Goal: Task Accomplishment & Management: Manage account settings

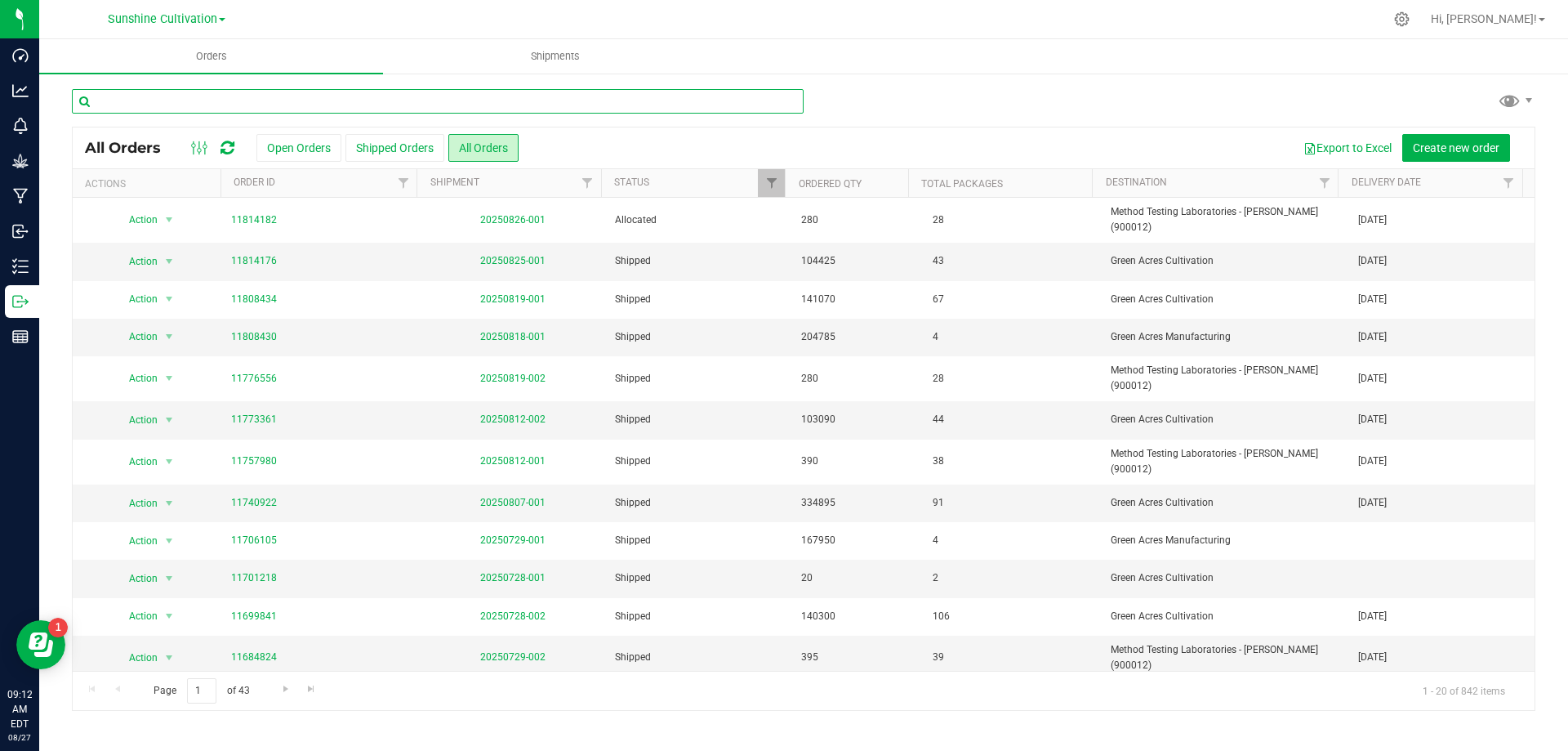
click at [279, 96] on input "text" at bounding box center [438, 101] width 732 height 25
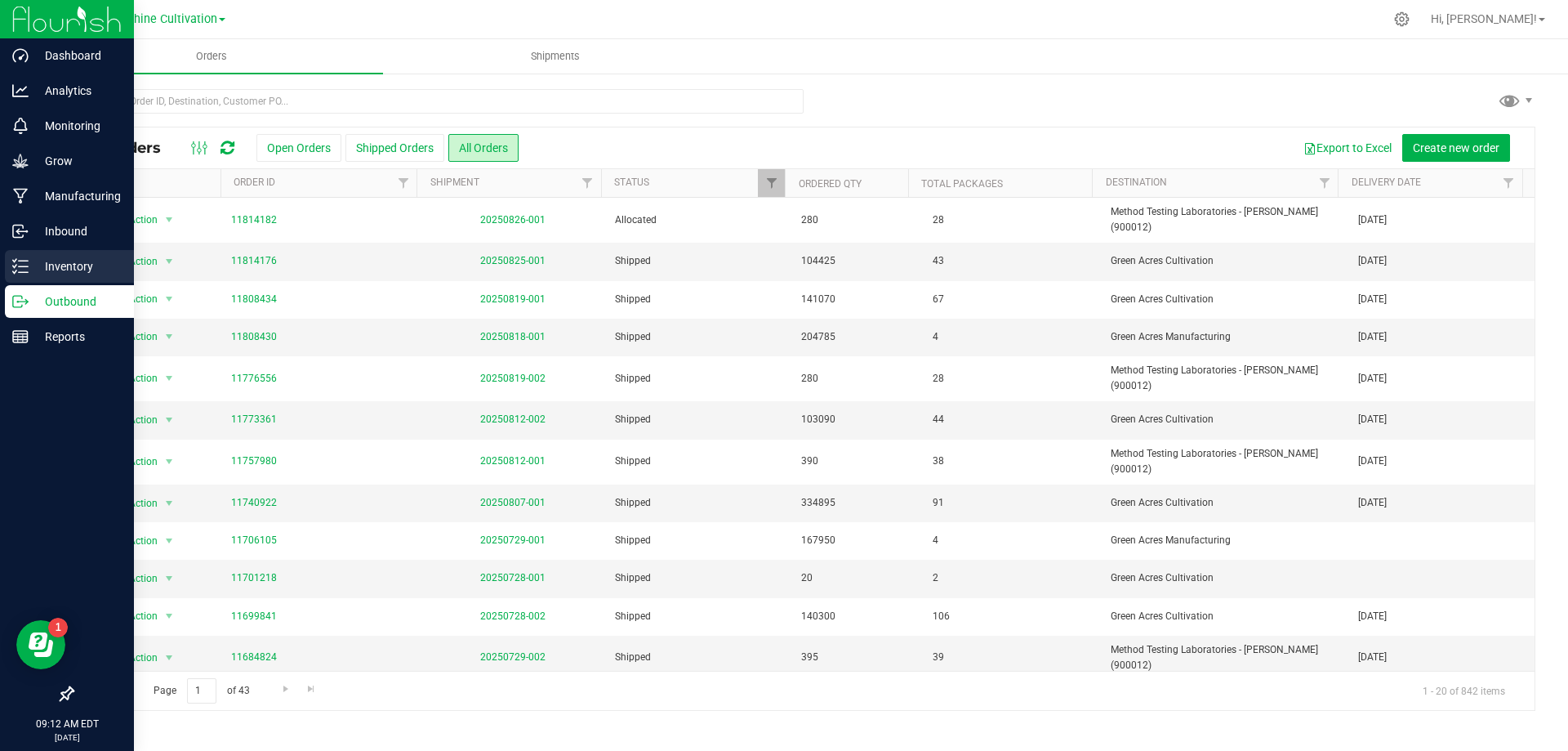
click at [57, 270] on p "Inventory" at bounding box center [77, 266] width 98 height 20
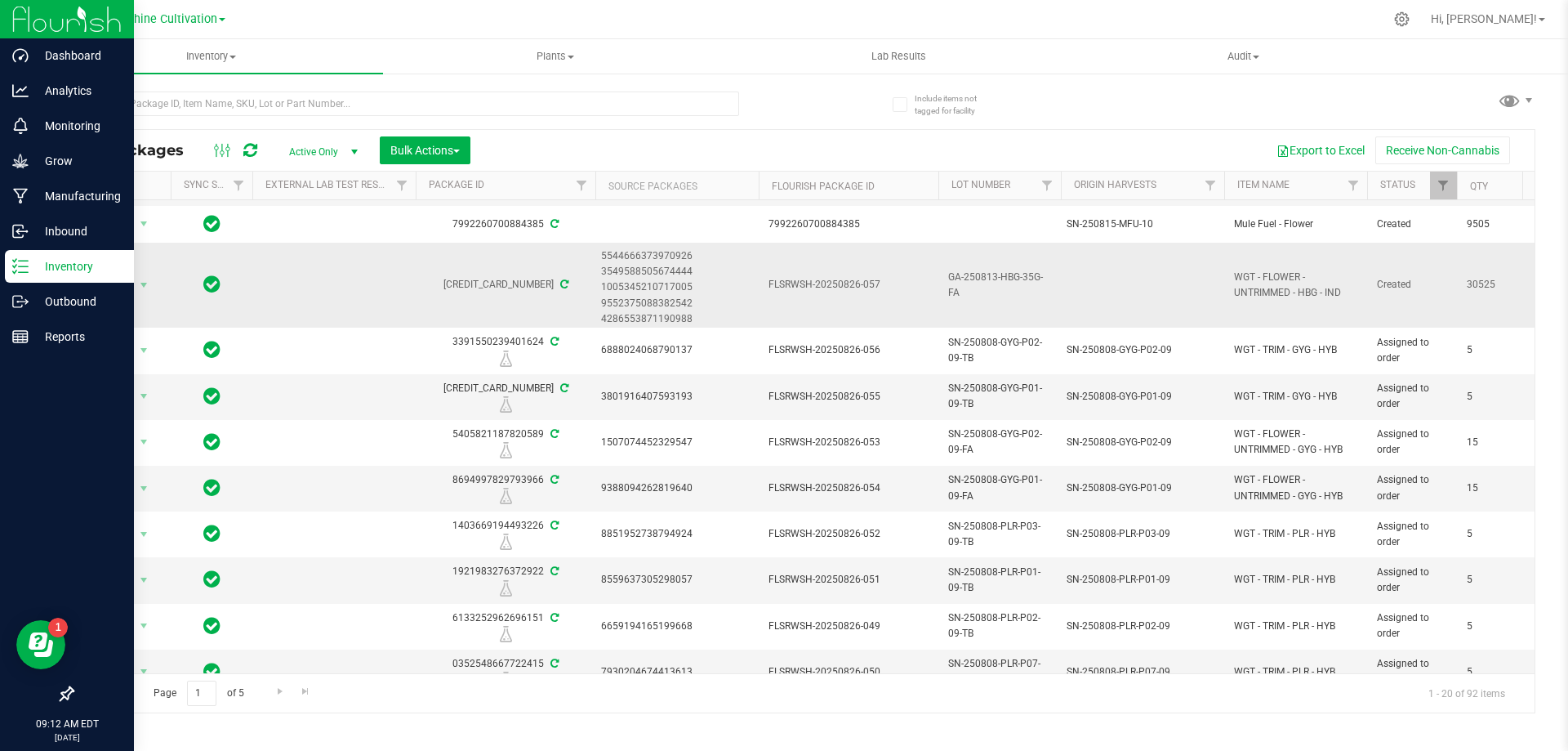
scroll to position [396, 0]
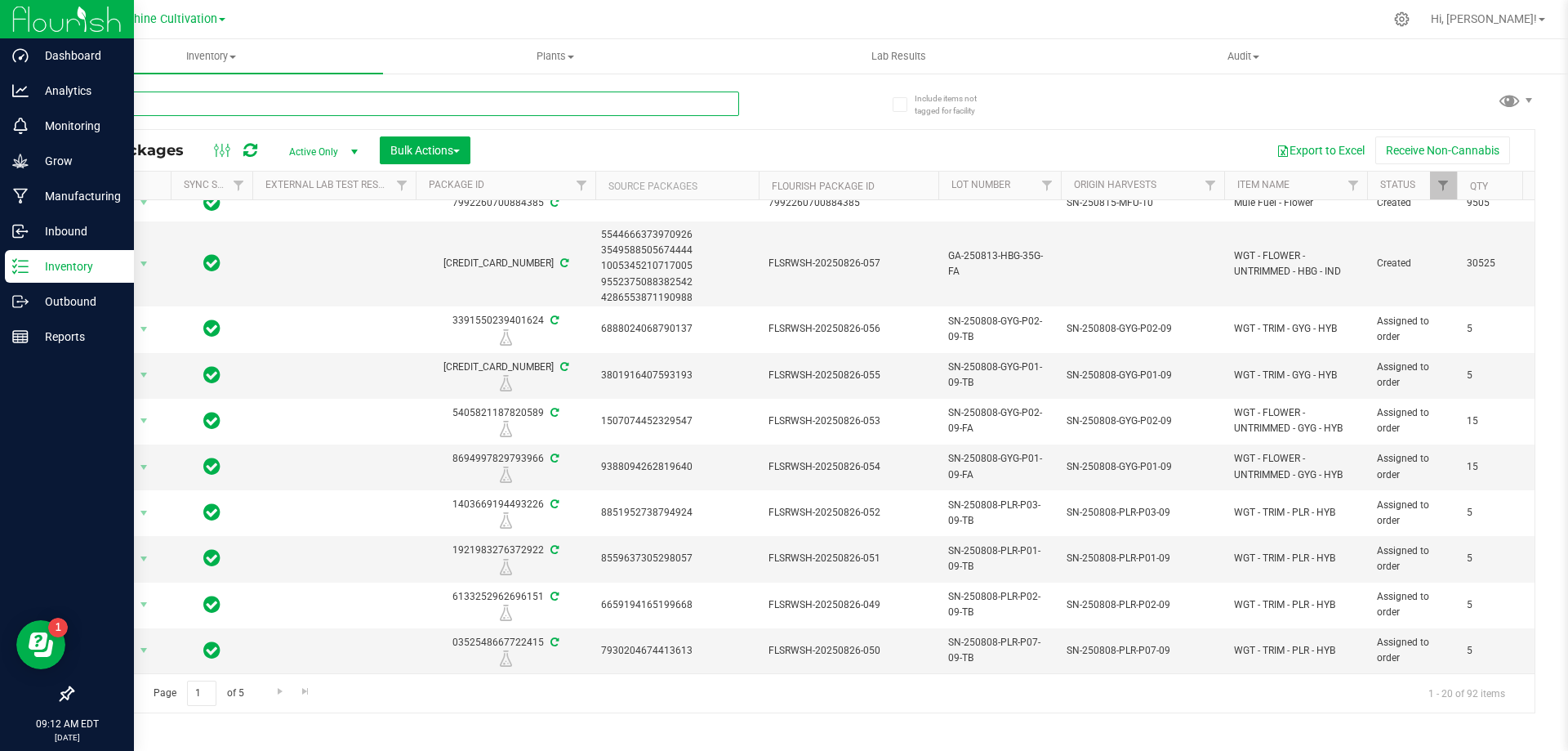
click at [395, 101] on input "text" at bounding box center [405, 104] width 667 height 25
type input "GL4"
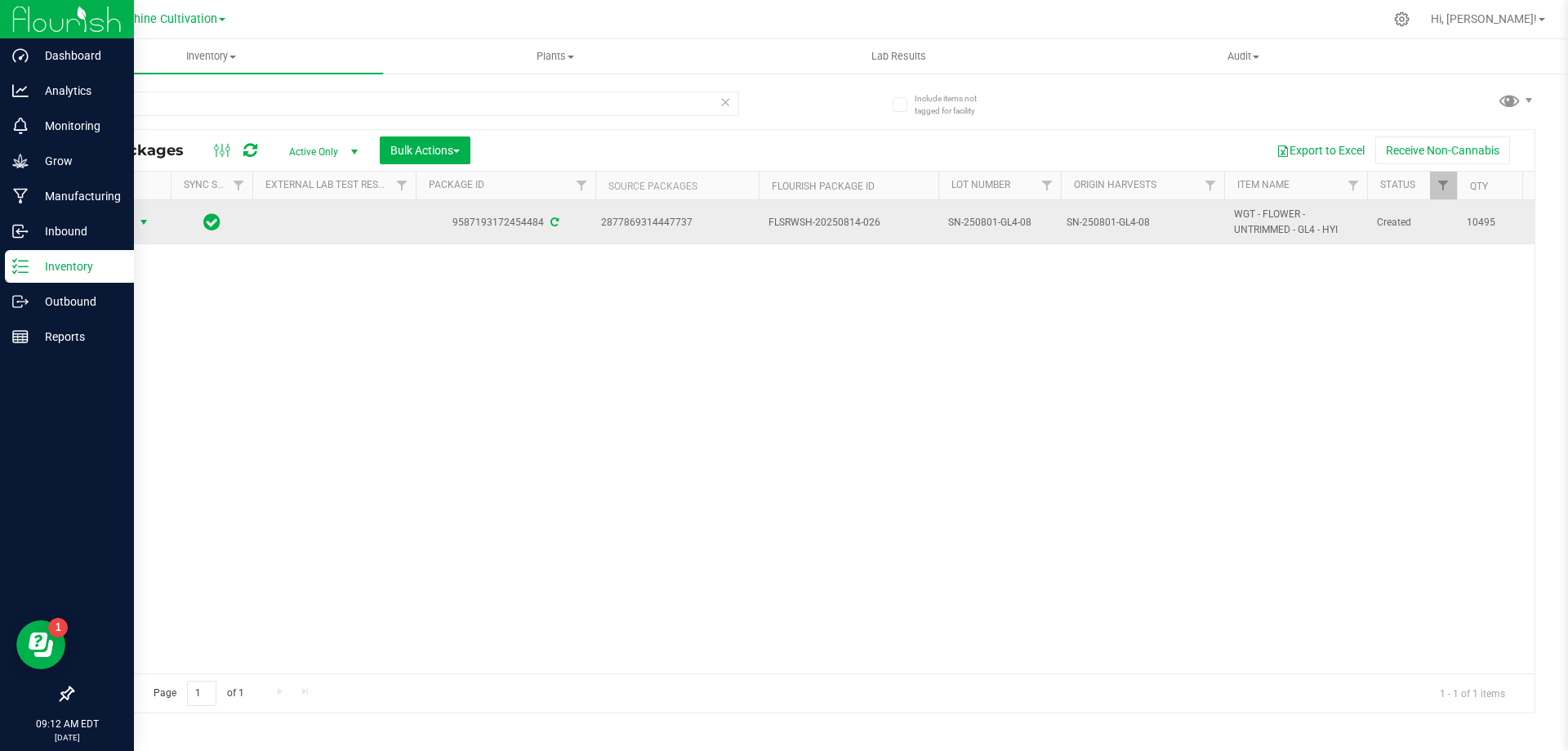
click at [118, 220] on span "Action" at bounding box center [111, 223] width 44 height 23
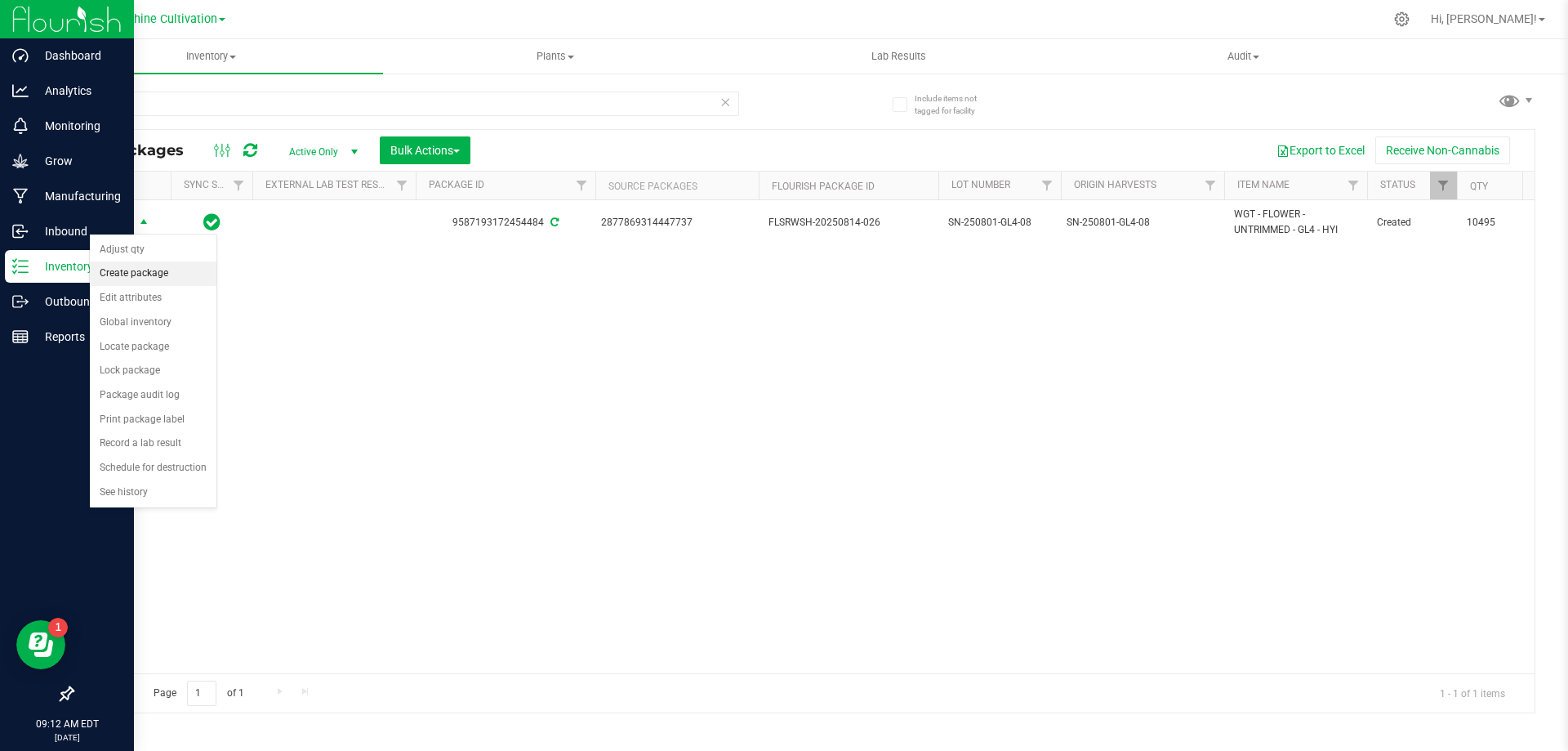
click at [161, 278] on li "Create package" at bounding box center [153, 274] width 127 height 25
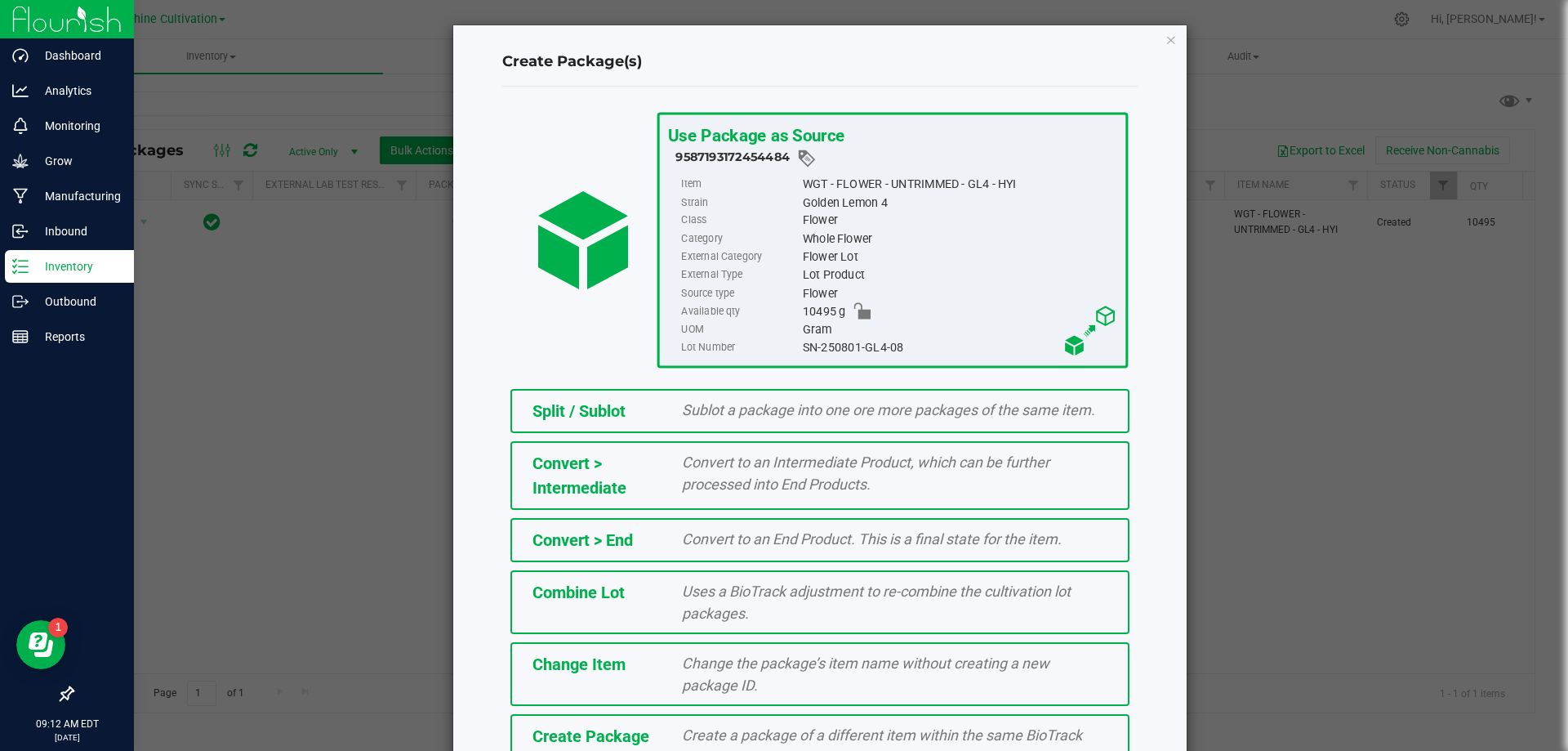
click at [682, 730] on span "Create a package of a different item within the same BioTrack phase." at bounding box center [882, 746] width 400 height 40
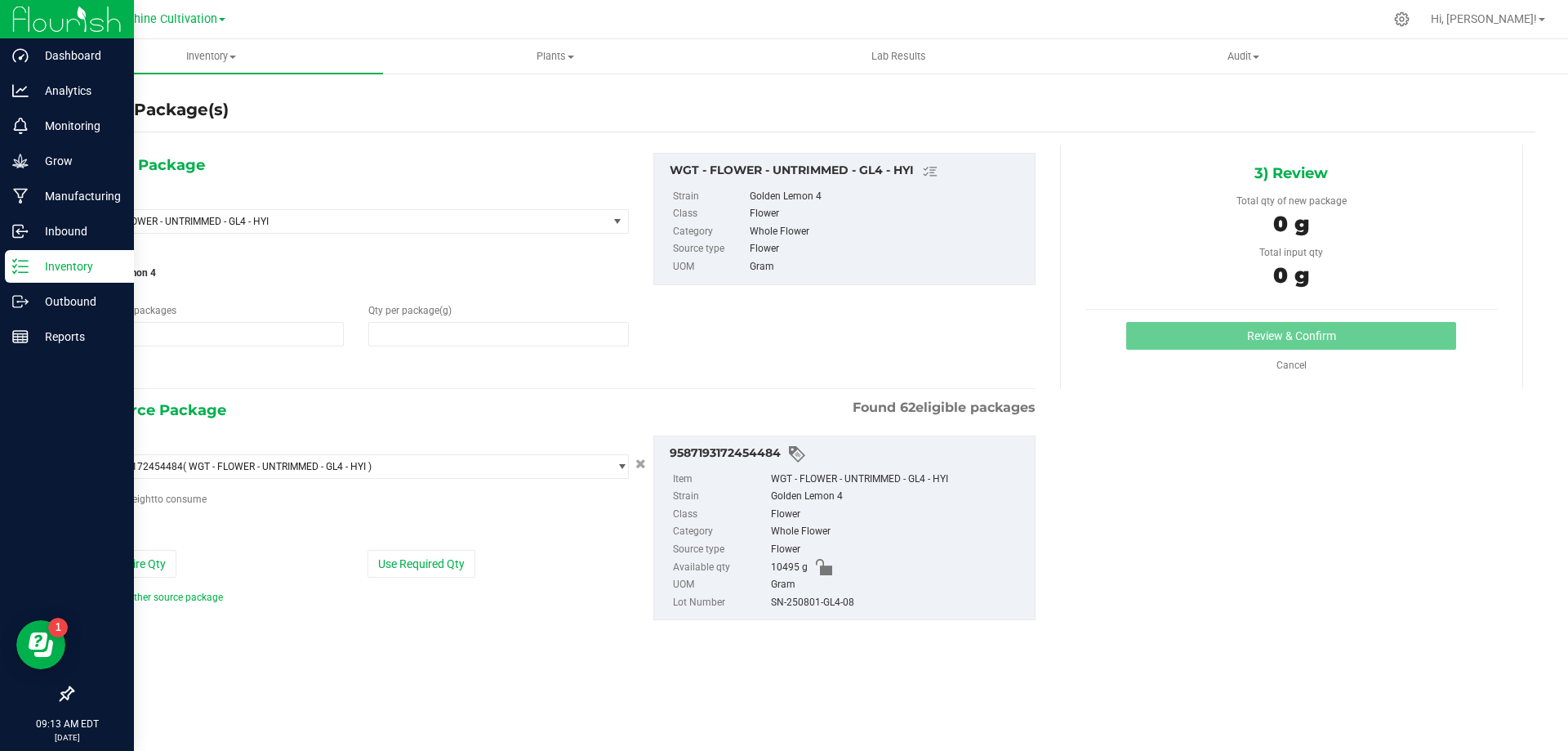
type input "1"
type input "0.0000"
click at [399, 216] on span "WGT - FLOWER - UNTRIMMED - GL4 - HYI" at bounding box center [336, 222] width 489 height 12
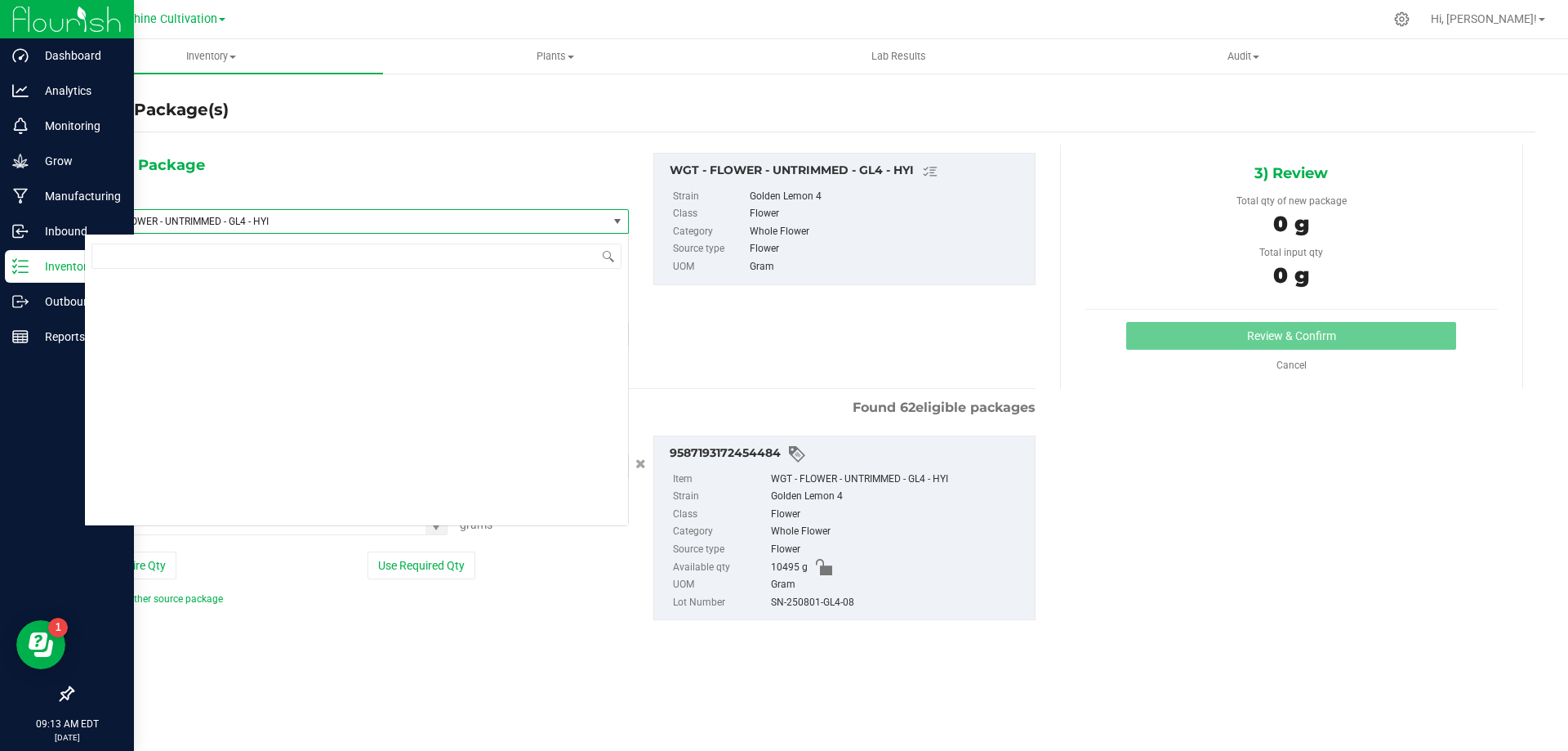
scroll to position [345328, 0]
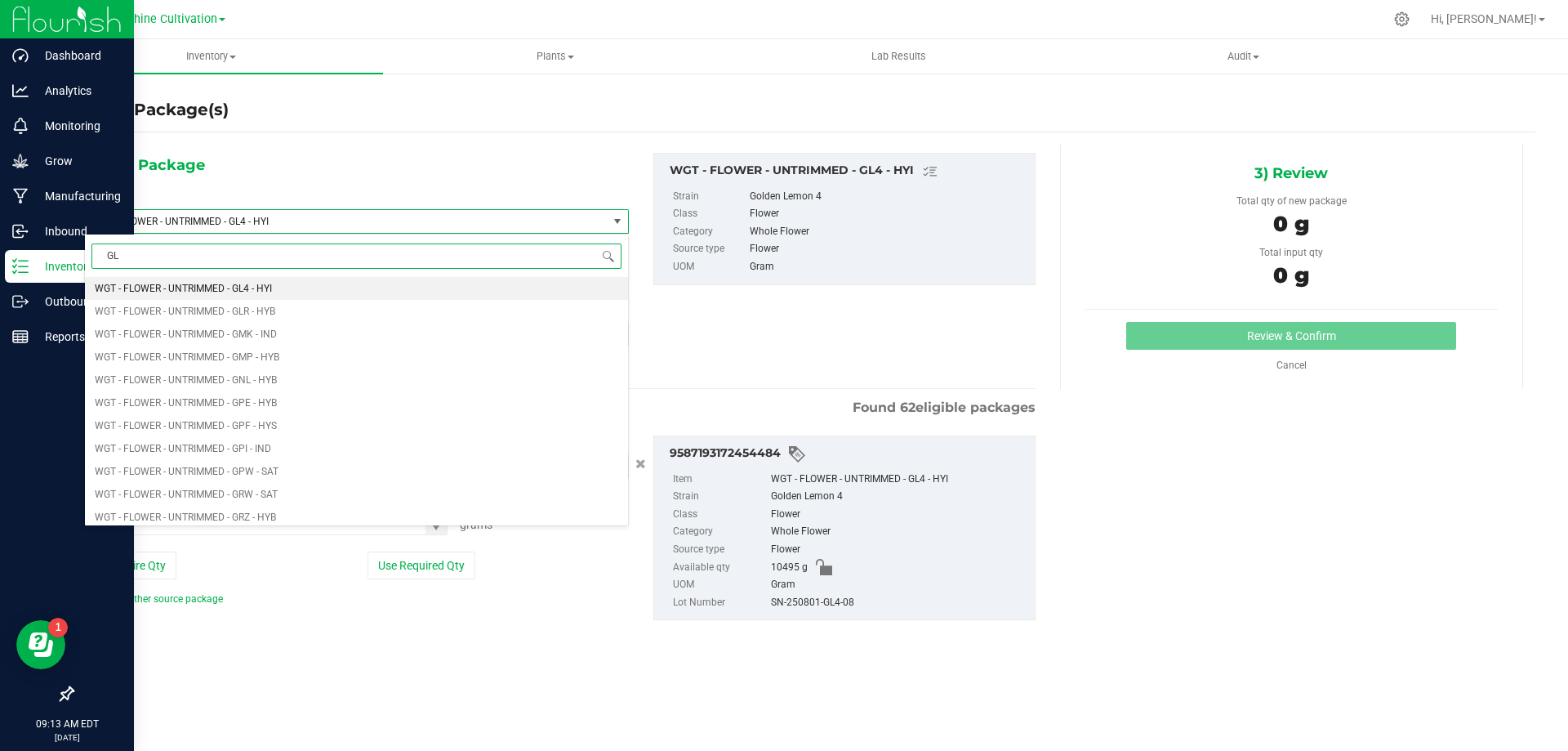
type input "GL4"
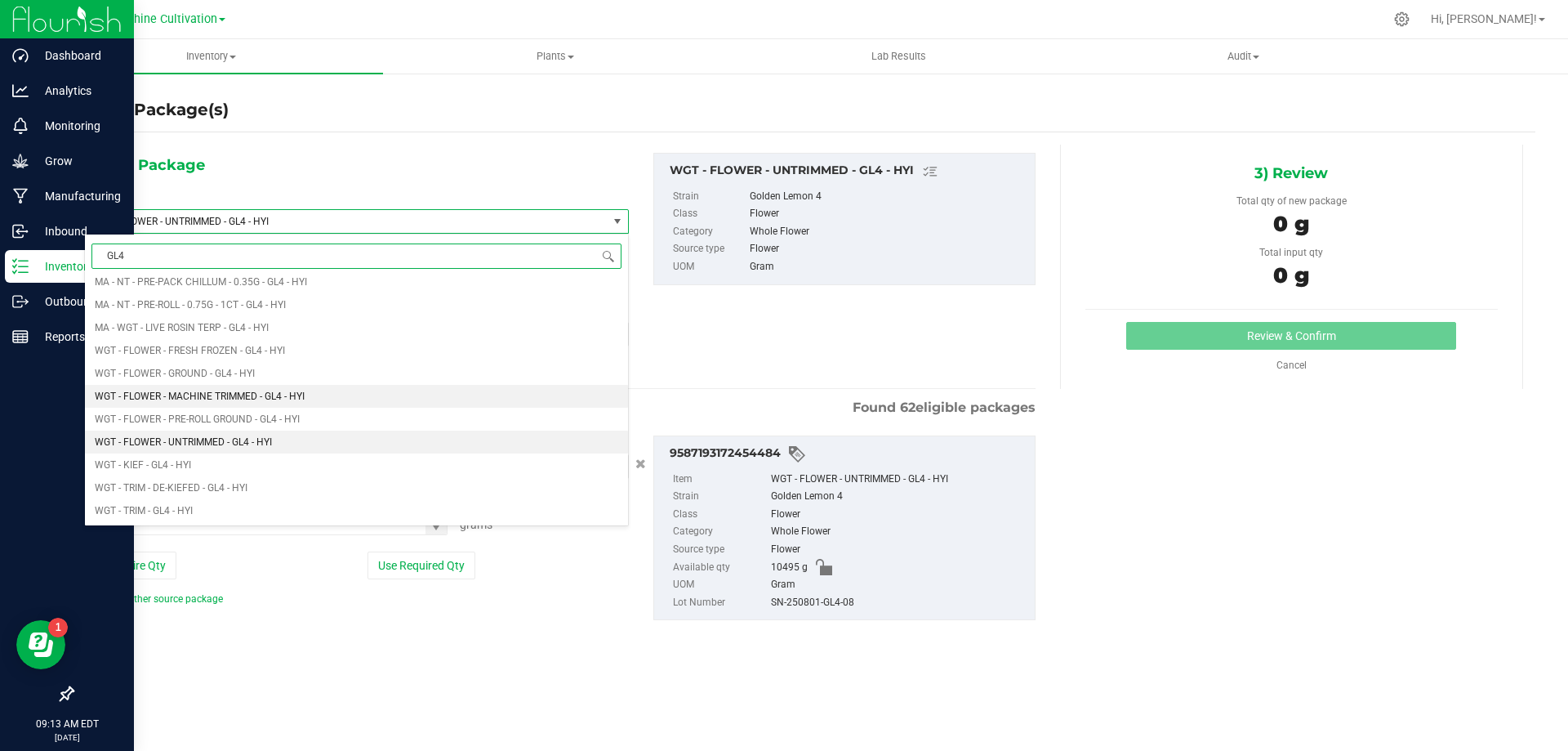
click at [329, 394] on li "WGT - FLOWER - MACHINE TRIMMED - GL4 - HYI" at bounding box center [356, 397] width 543 height 23
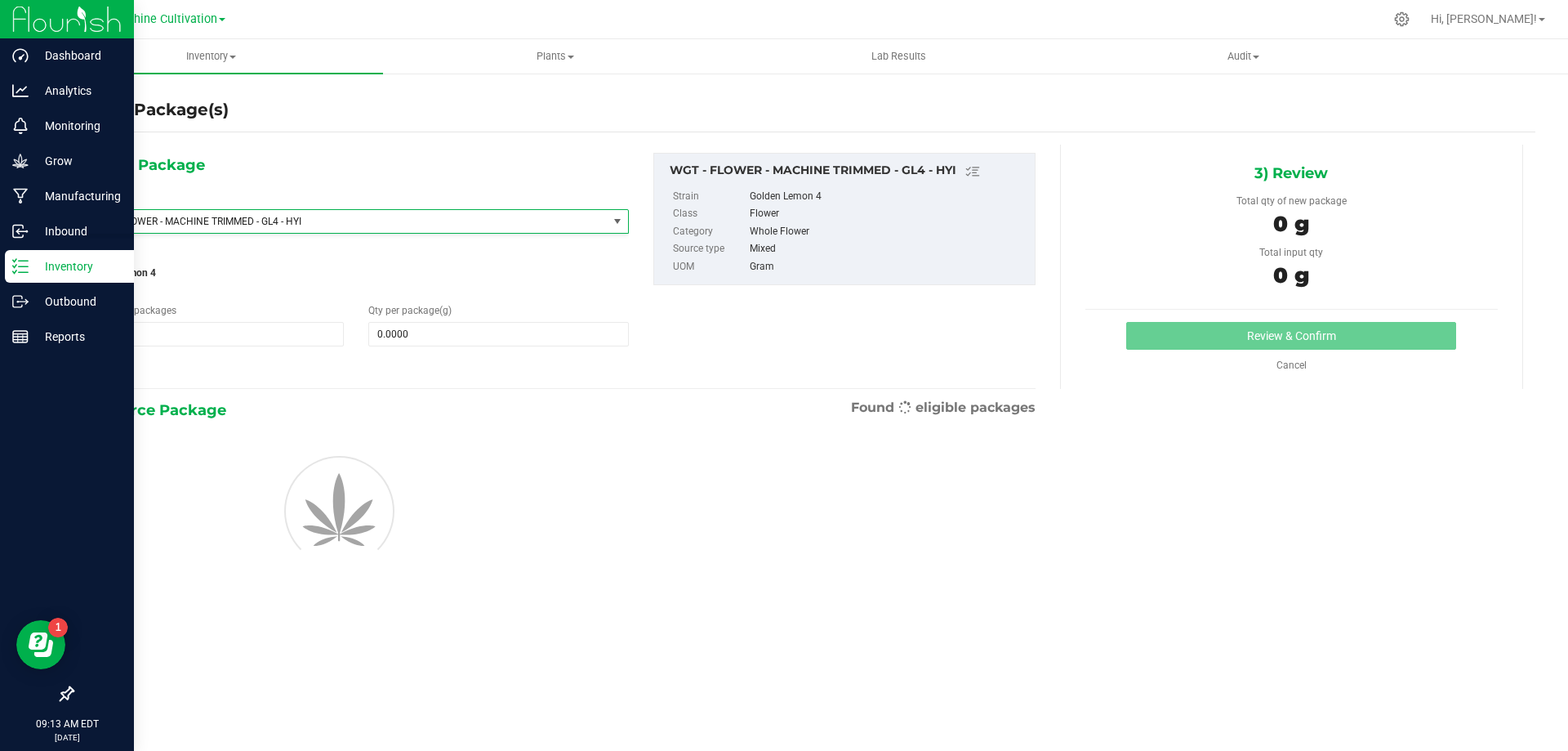
type input "0.0000"
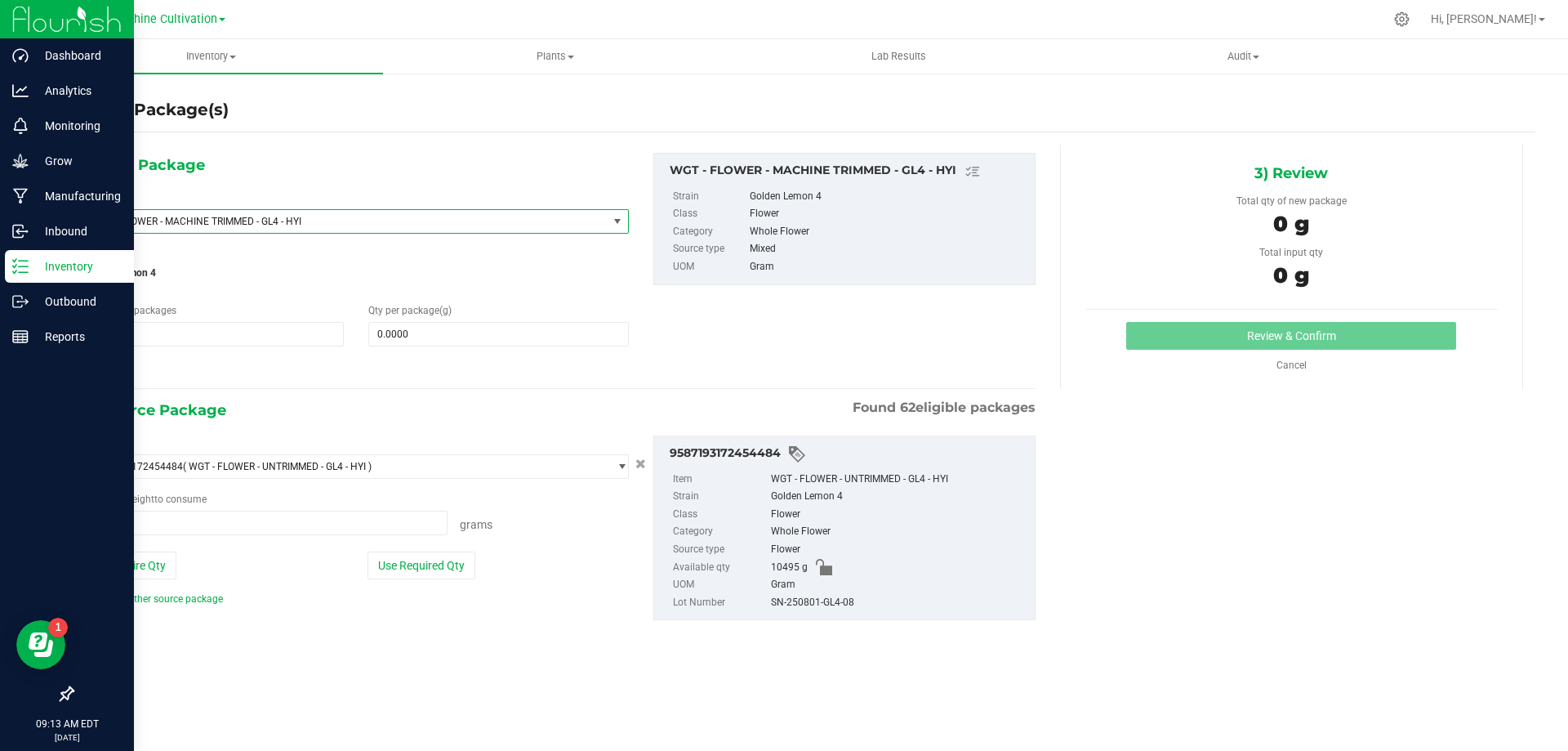
type input "0.0000 g"
click at [473, 334] on span at bounding box center [498, 334] width 260 height 25
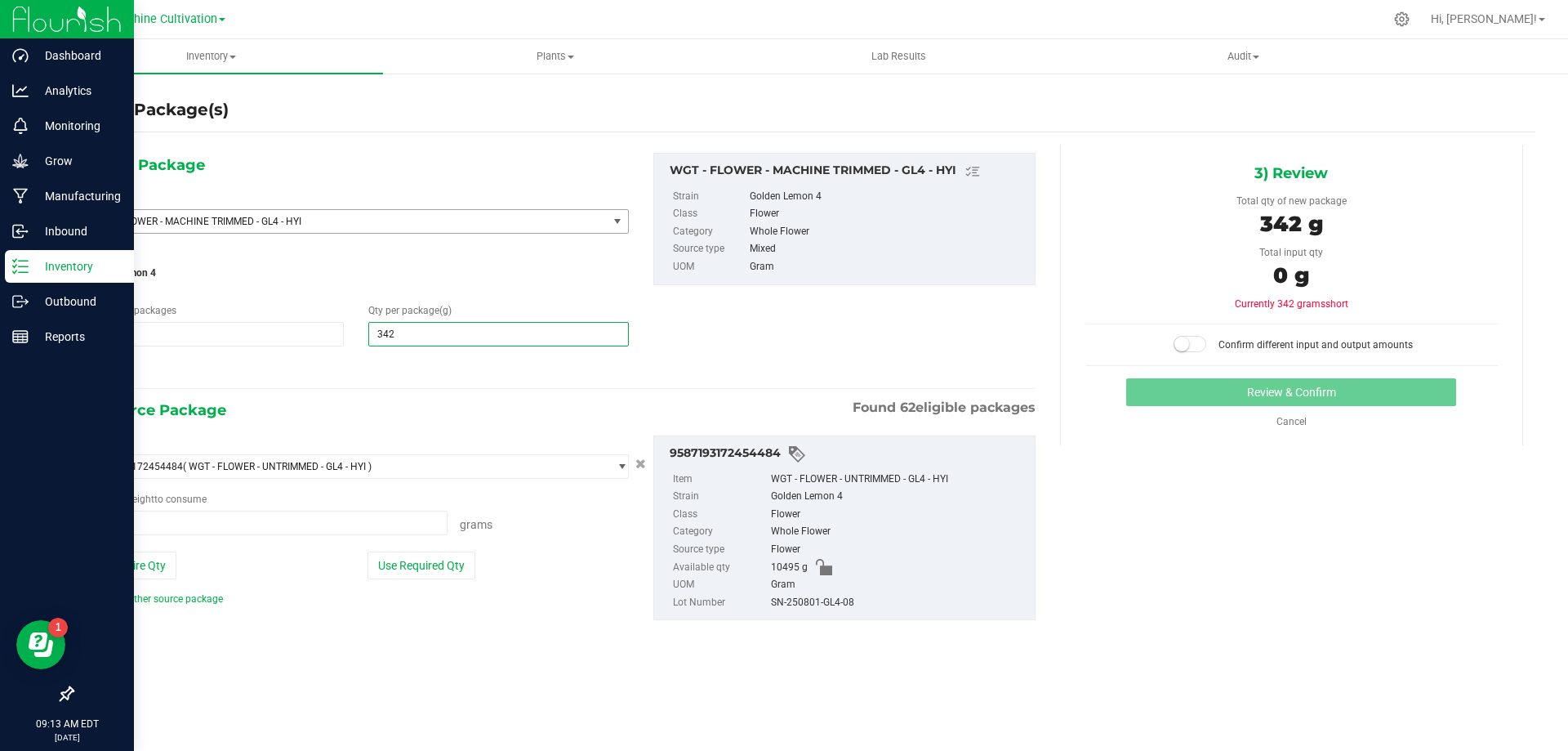
type input "3420"
type input "3,420.0000"
click at [313, 523] on span at bounding box center [265, 523] width 363 height 25
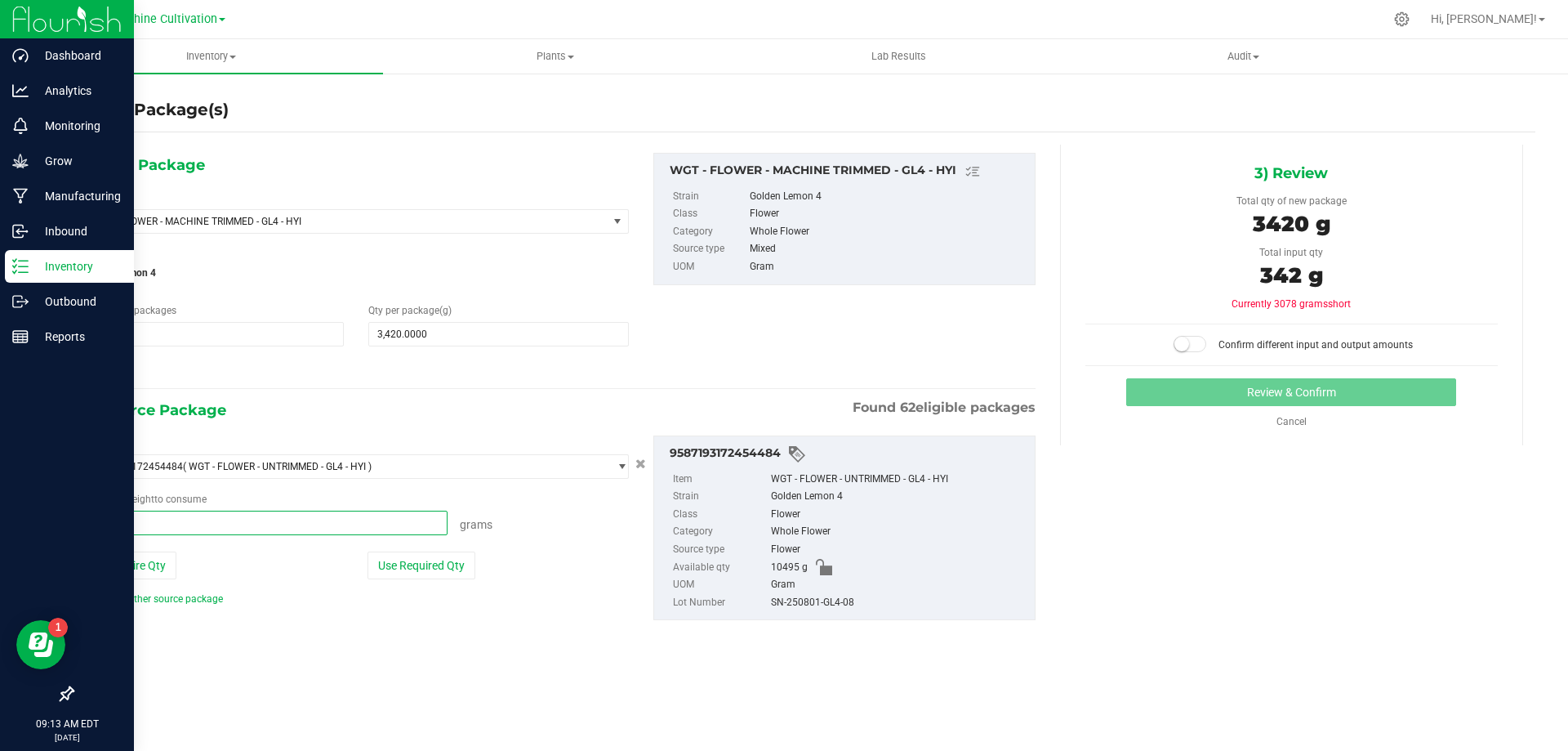
type input "3420"
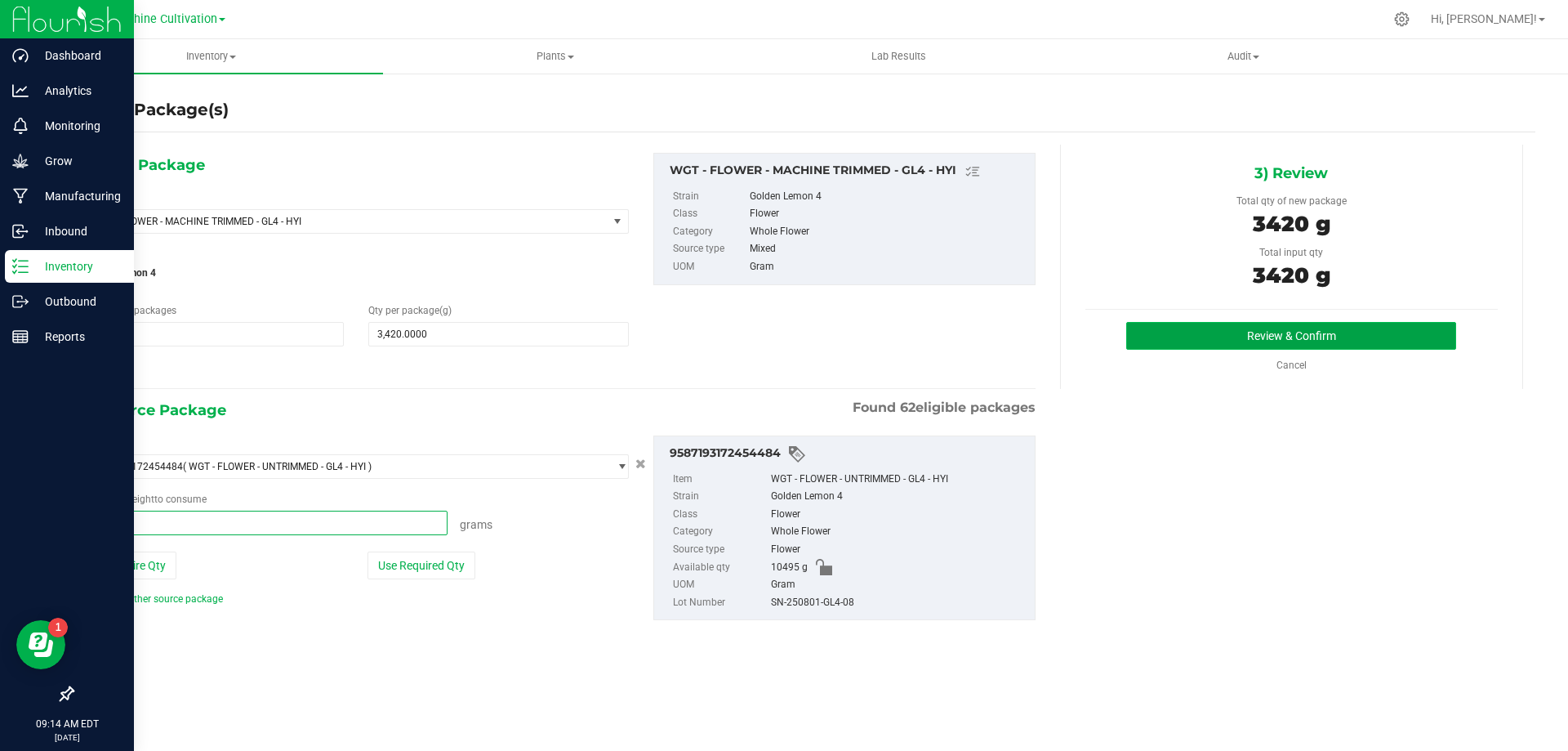
type input "3420.0000 g"
click at [1369, 332] on button "Review & Confirm" at bounding box center [1291, 336] width 330 height 28
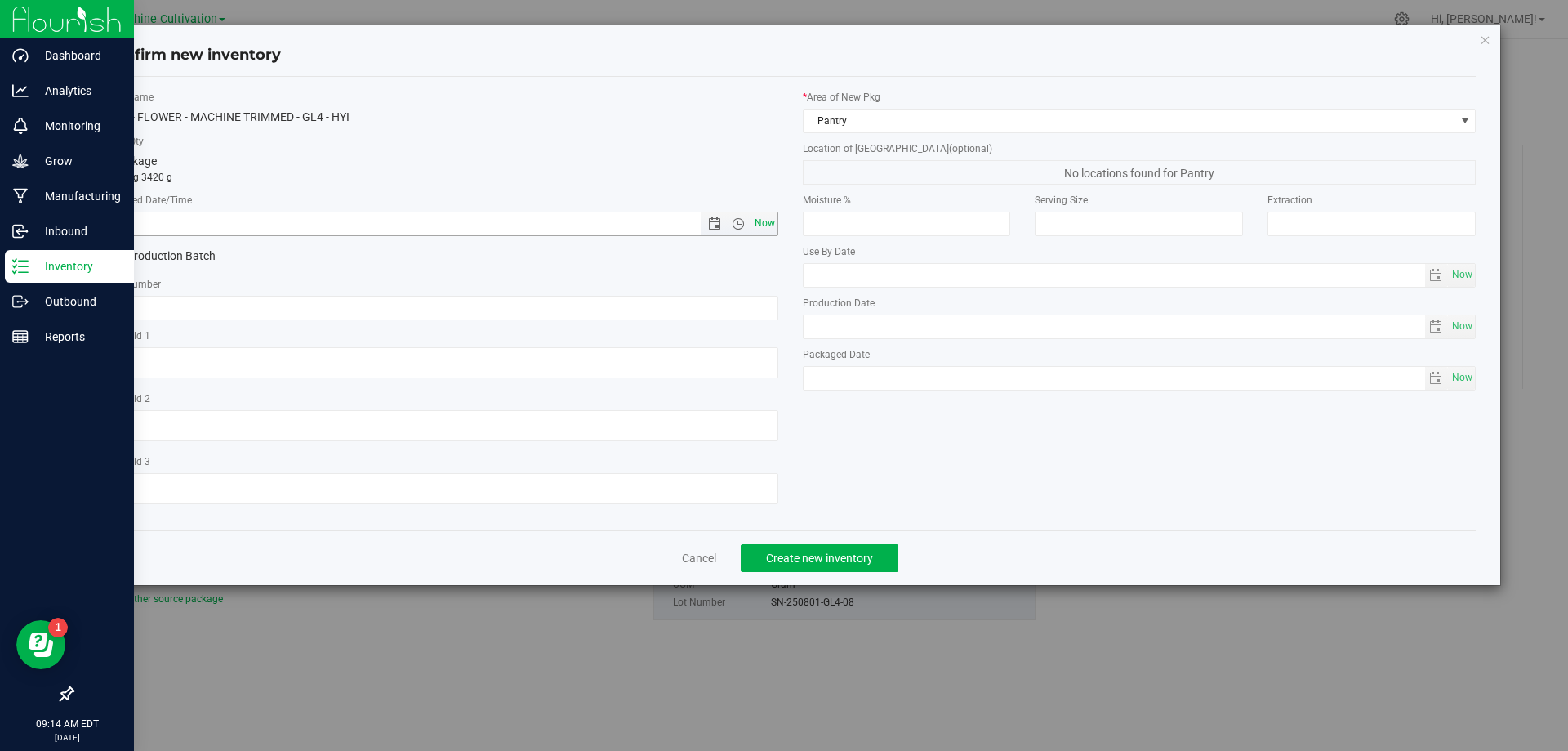
click at [751, 218] on span "Now" at bounding box center [765, 223] width 28 height 24
type input "8/27/2025 9:14 AM"
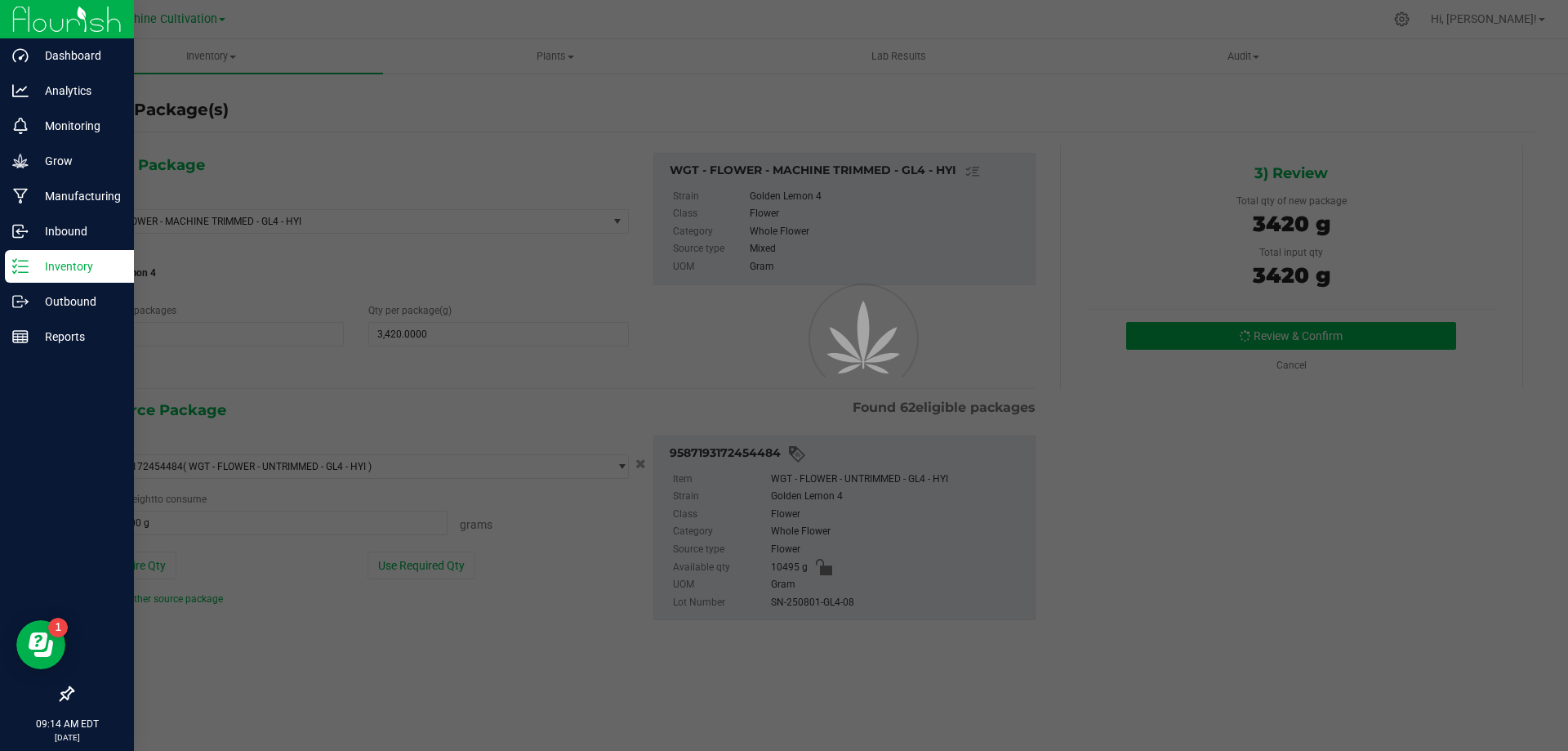
click at [660, 306] on div "Create Package(s) 1) New Package Select Item WGT - FLOWER - MACHINE TRIMMED - G…" at bounding box center [803, 327] width 1463 height 478
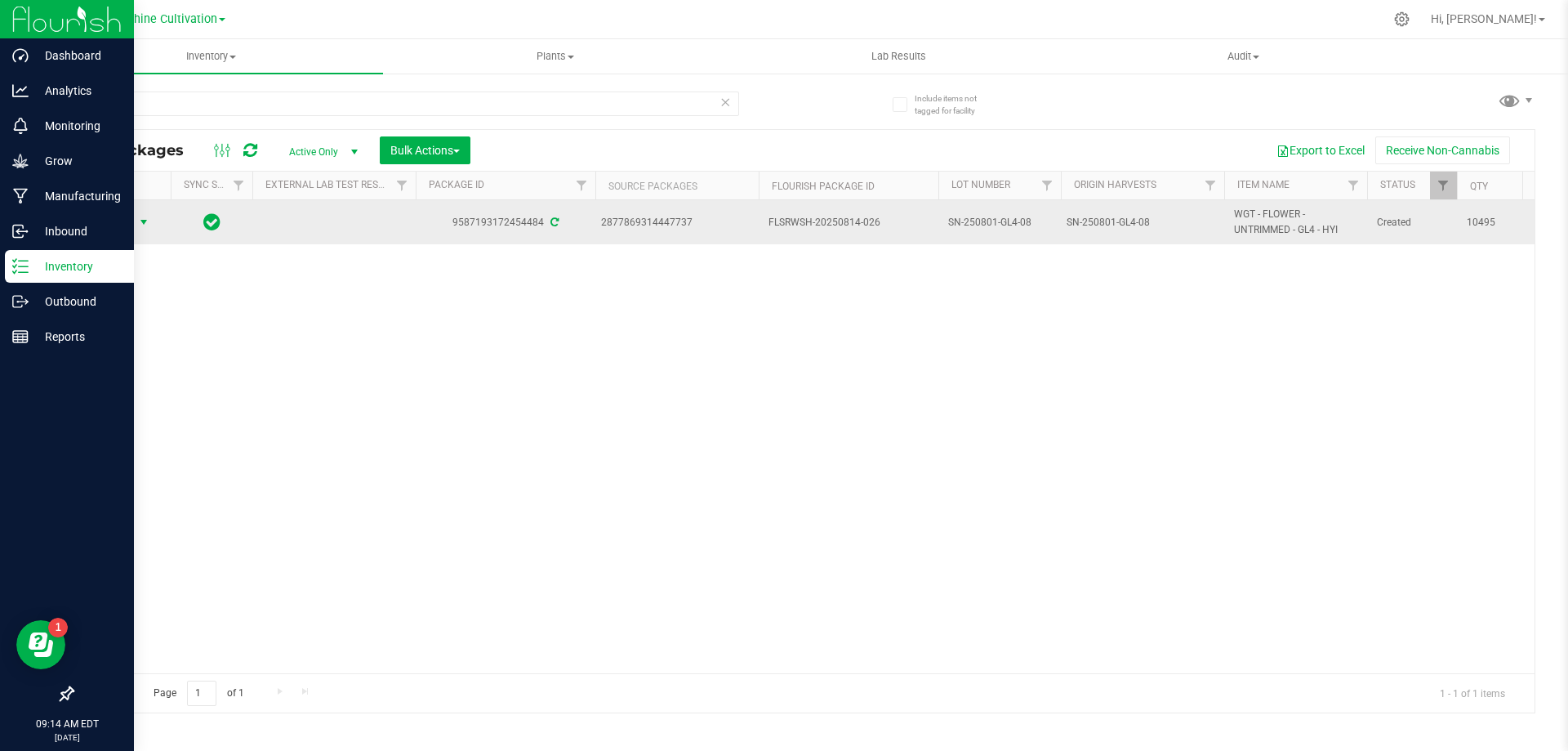
click at [120, 223] on span "Action" at bounding box center [111, 223] width 44 height 23
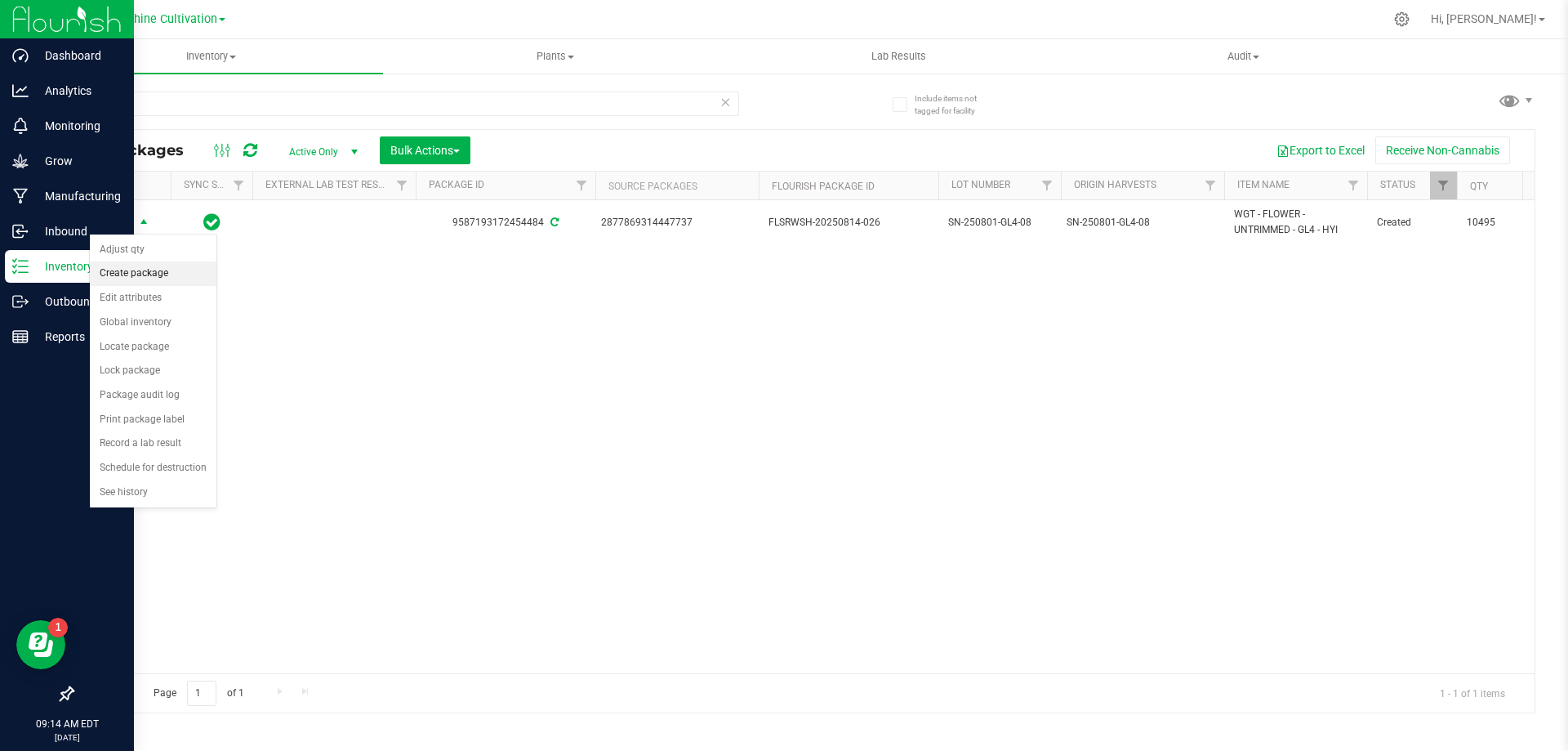
click at [164, 279] on li "Create package" at bounding box center [153, 274] width 127 height 25
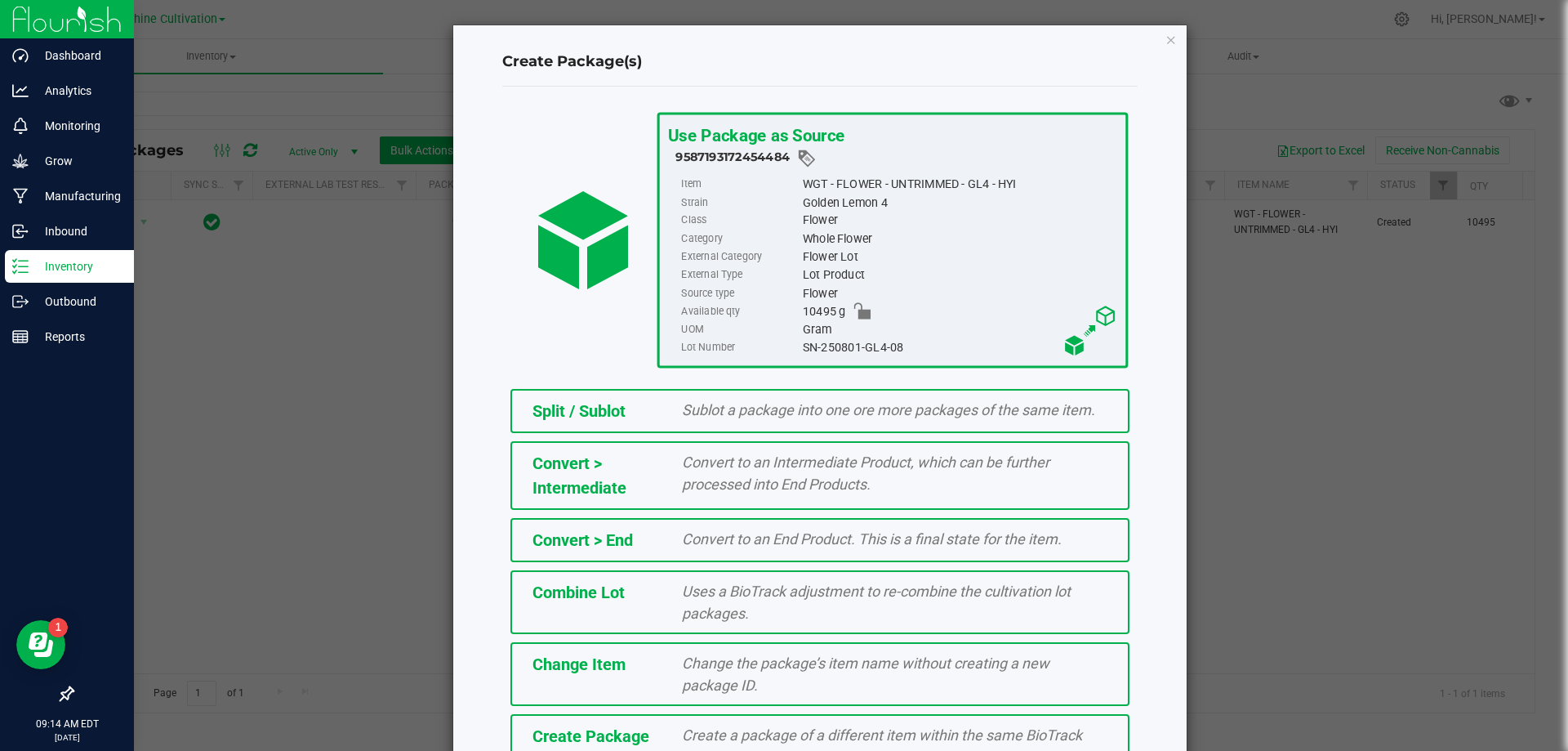
click at [639, 733] on span "Create Package" at bounding box center [591, 736] width 117 height 20
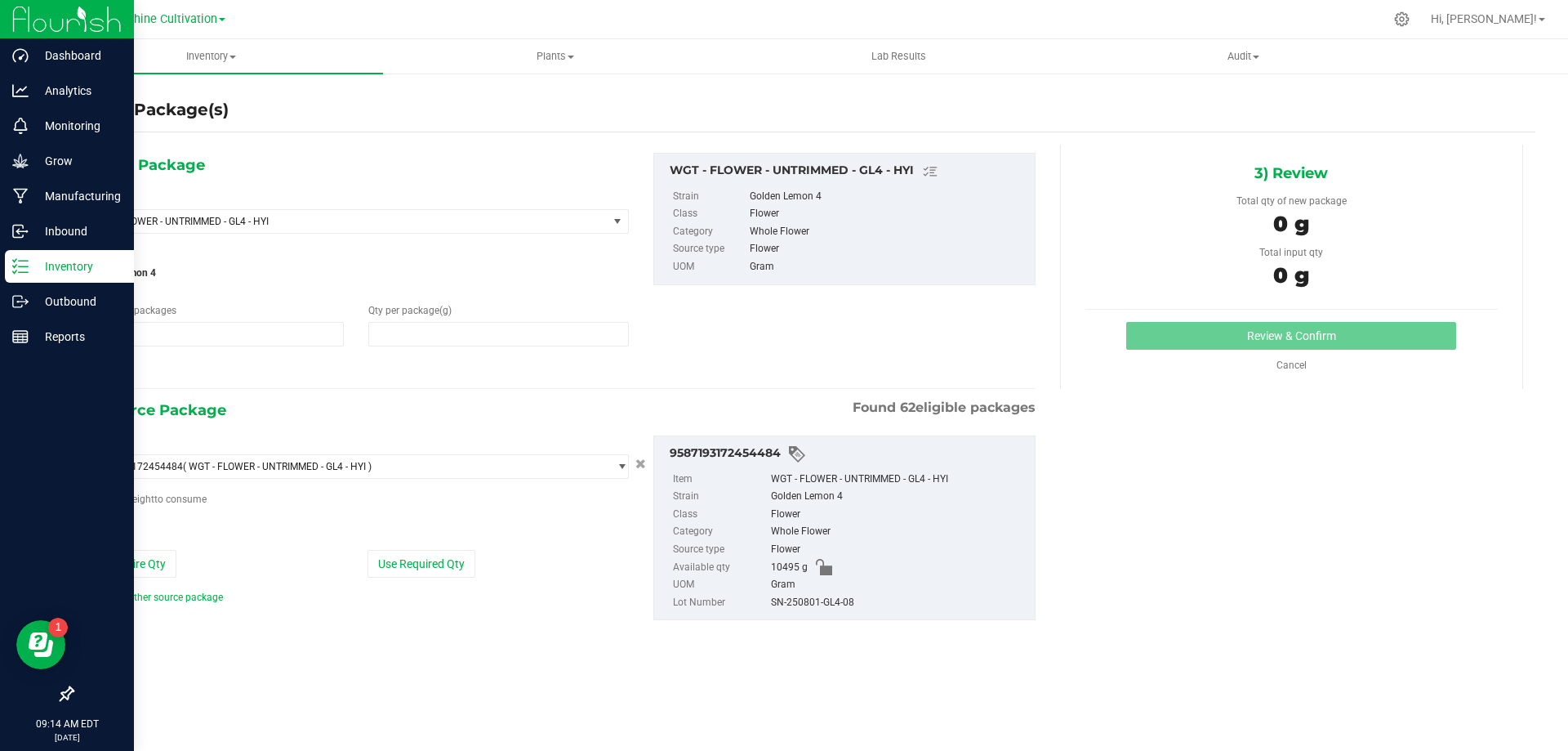
type input "1"
type input "0.0000"
click at [513, 227] on span "WGT - FLOWER - UNTRIMMED - GL4 - HYI" at bounding box center [336, 222] width 489 height 12
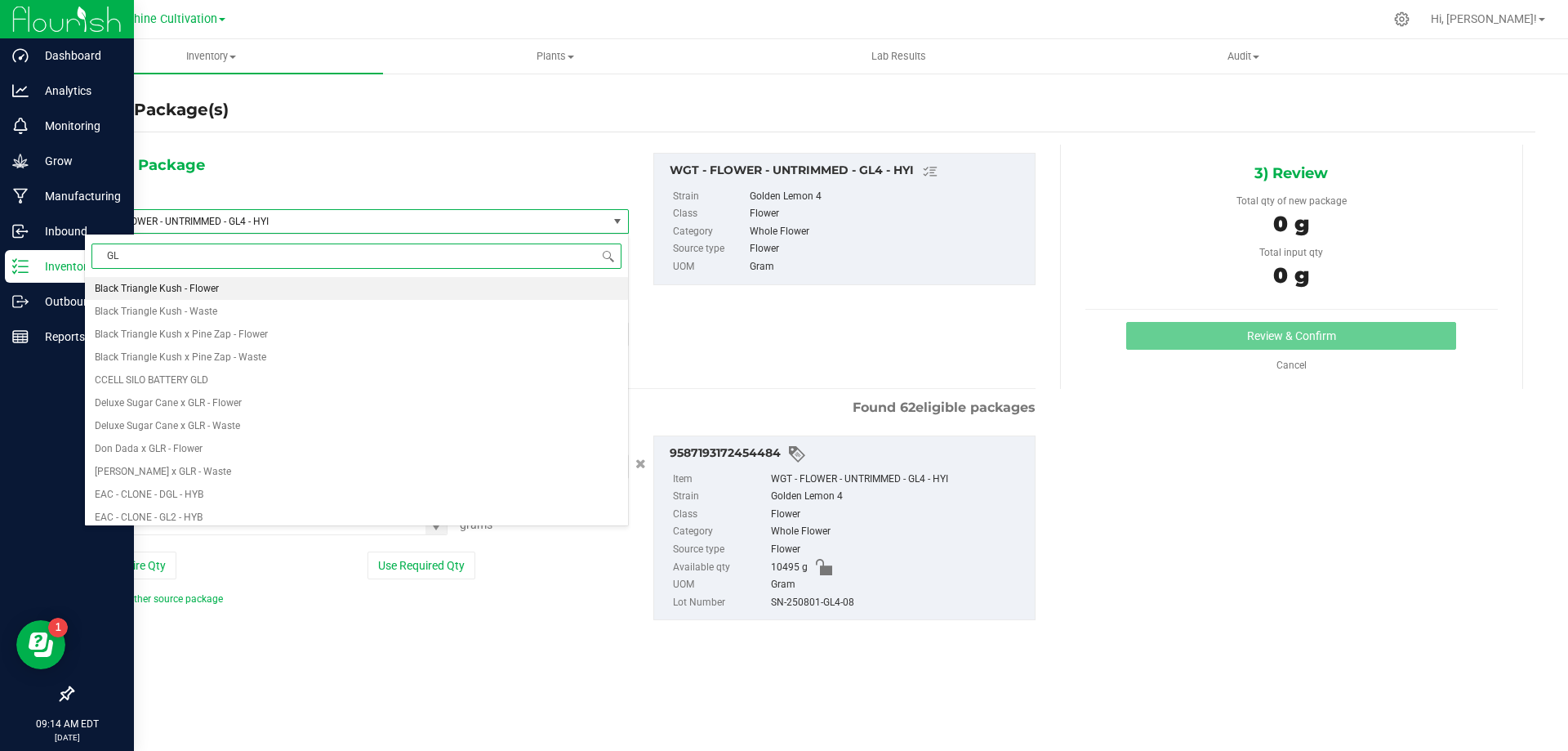
type input "GL4"
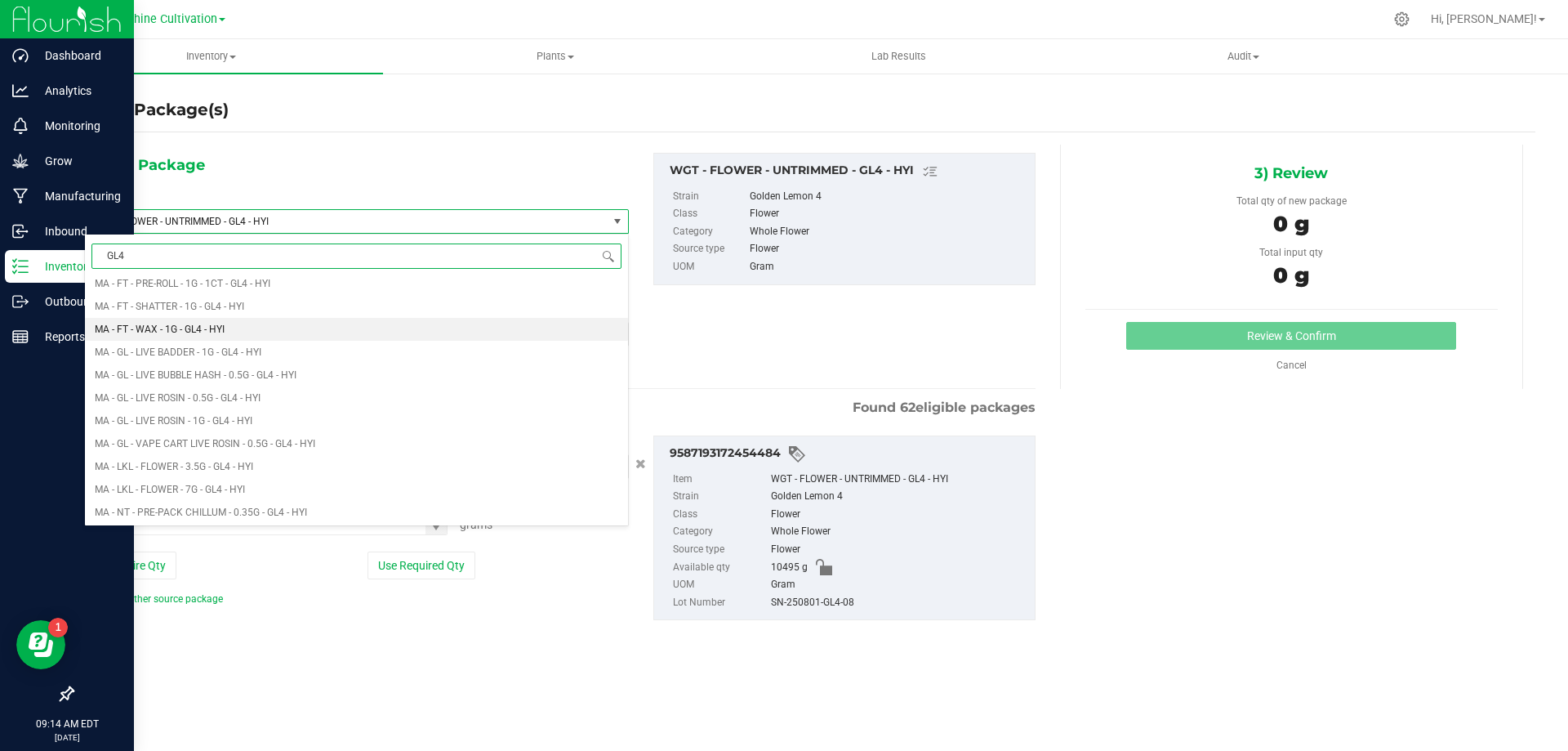
scroll to position [396, 0]
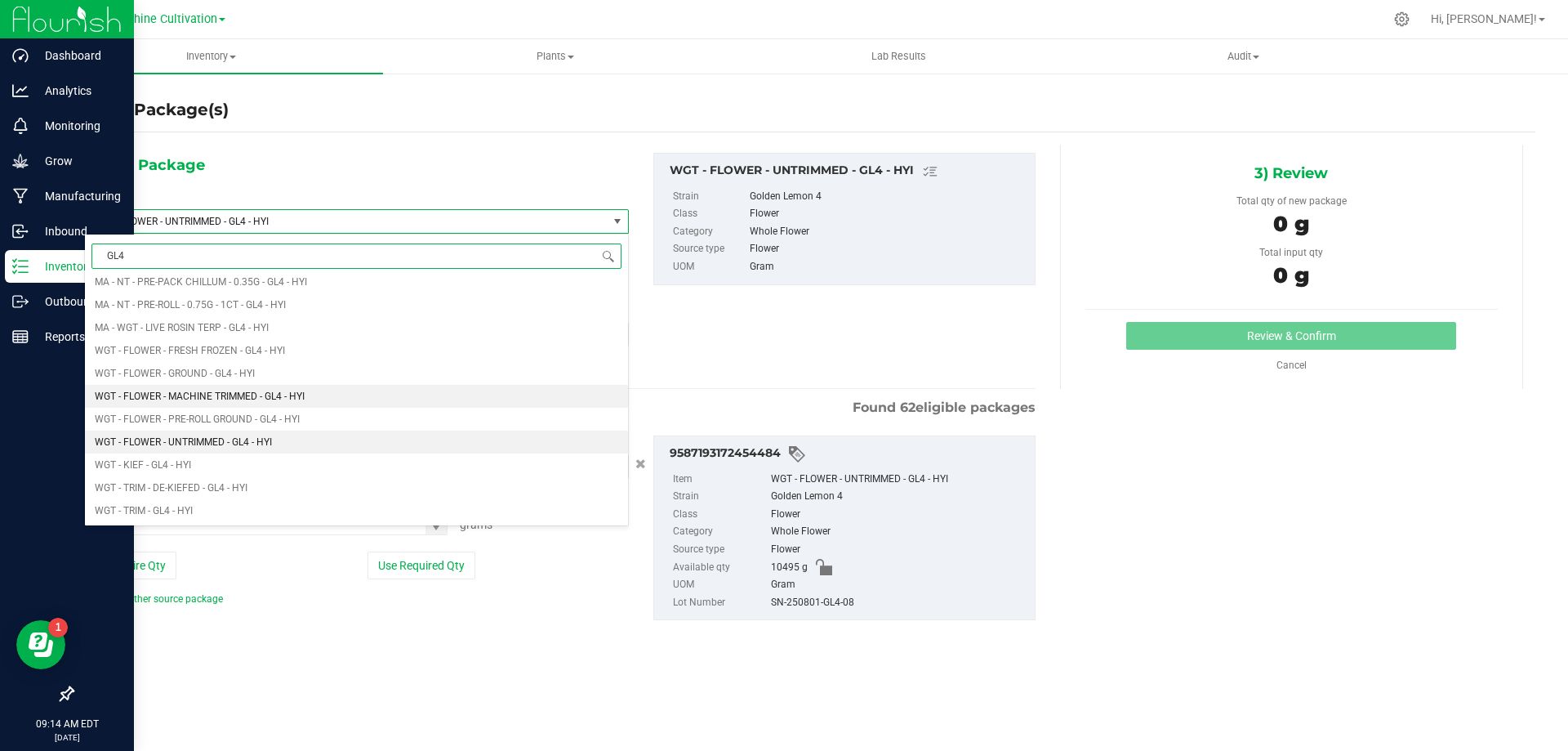
click at [266, 402] on span "WGT - FLOWER - MACHINE TRIMMED - GL4 - HYI" at bounding box center [199, 397] width 210 height 12
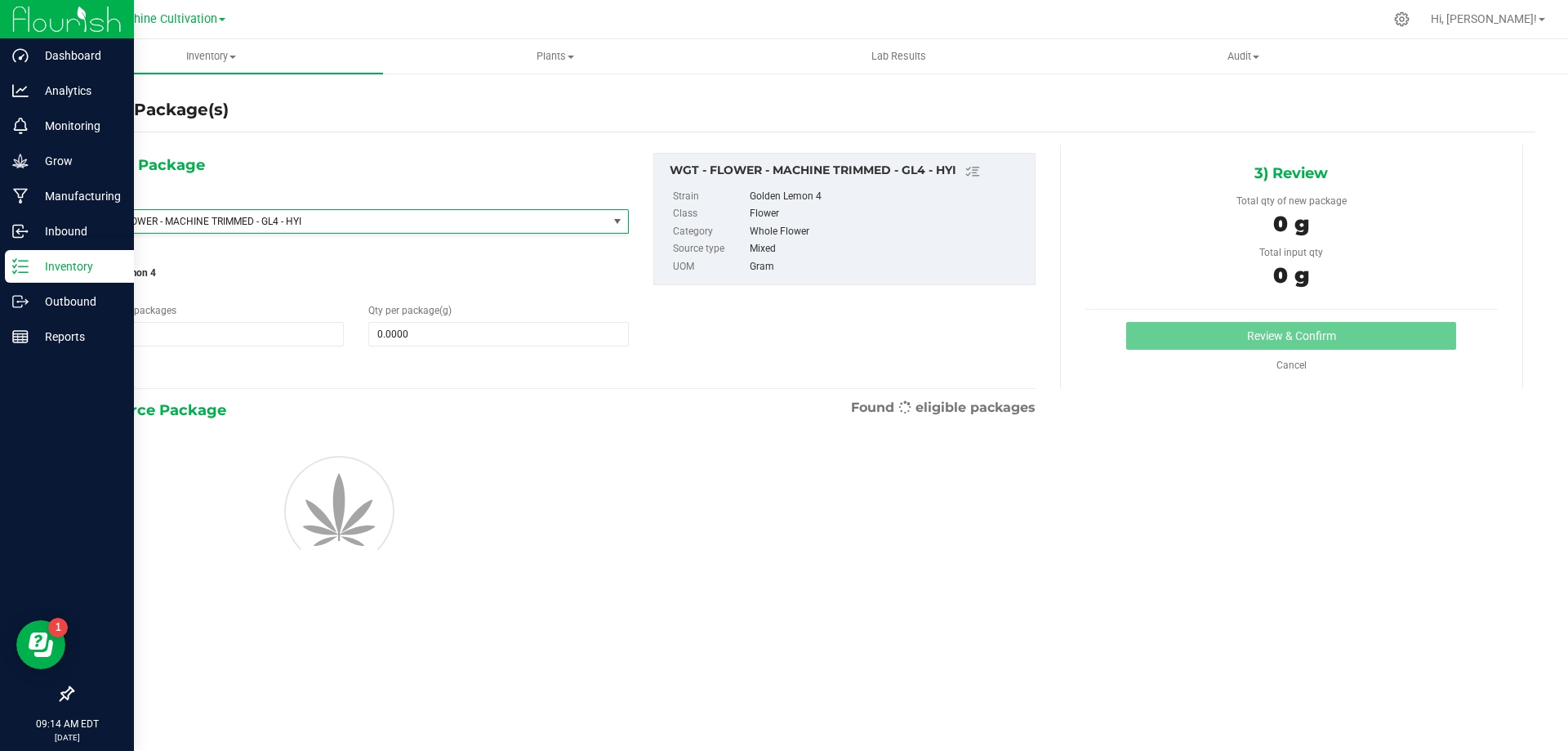
type input "0.0000"
click at [475, 330] on span at bounding box center [498, 334] width 260 height 25
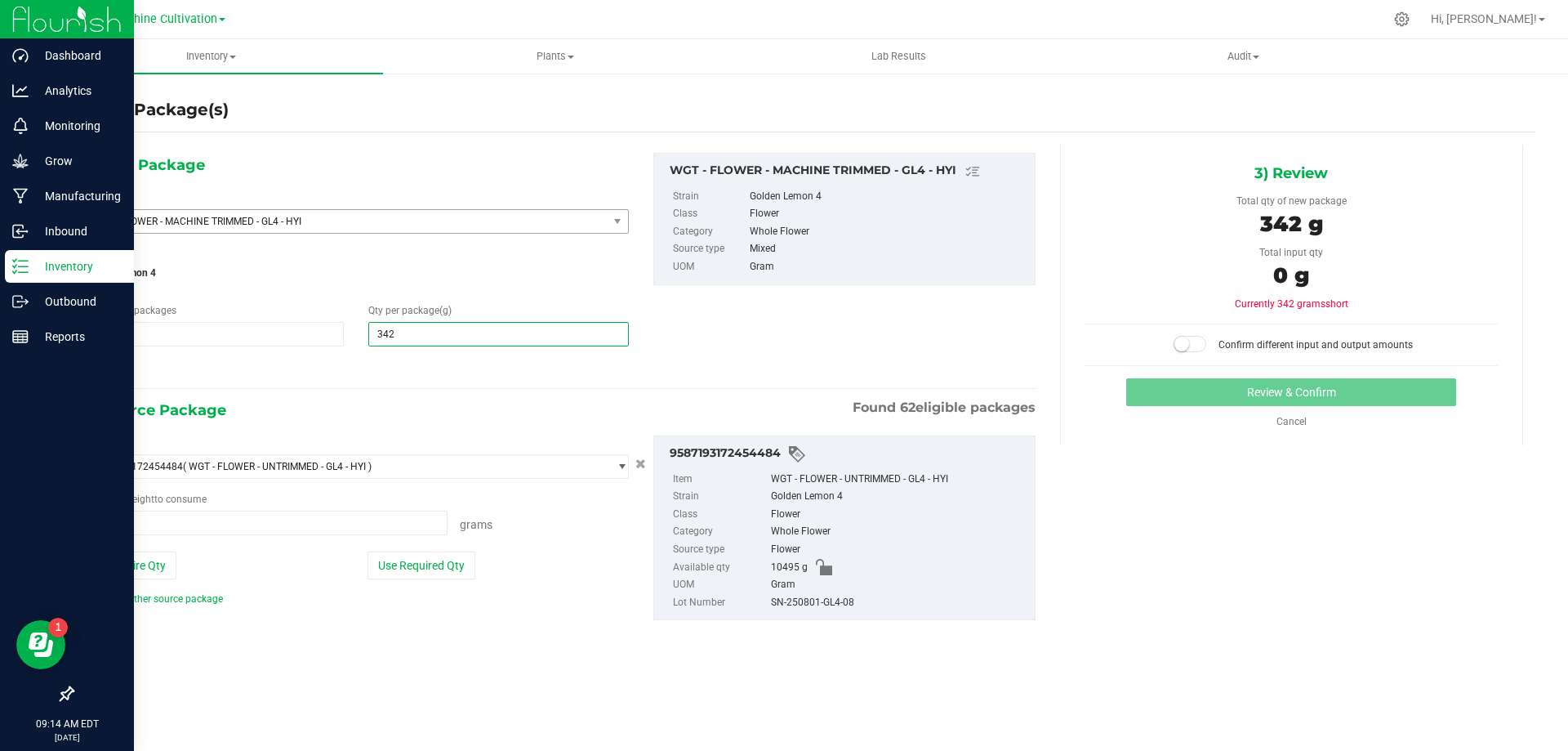
type input "3420"
type input "3,420.0000"
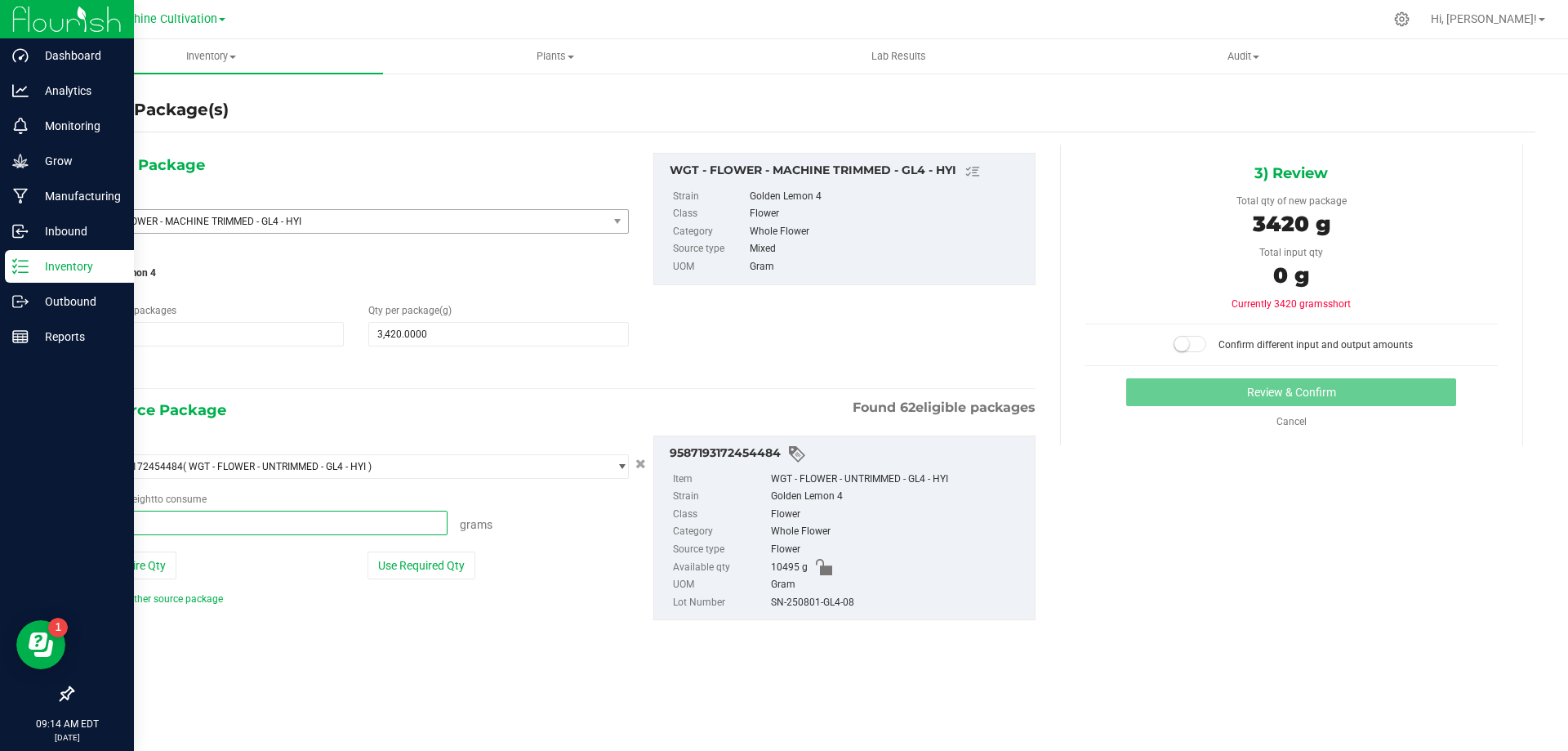
click at [370, 532] on span at bounding box center [265, 523] width 363 height 25
type input "3420"
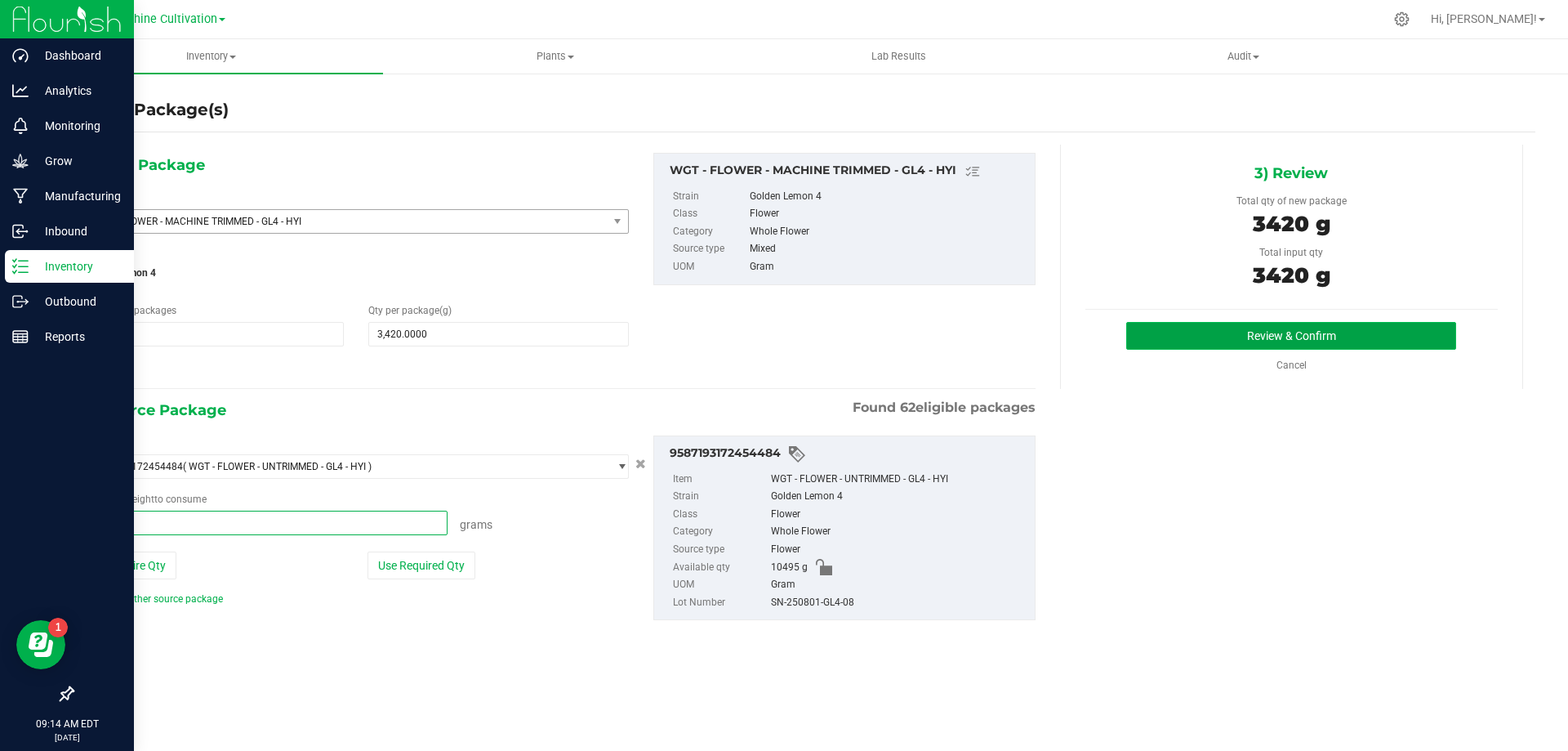
type input "3420.0000 g"
click at [1317, 331] on button "Review & Confirm" at bounding box center [1291, 336] width 330 height 28
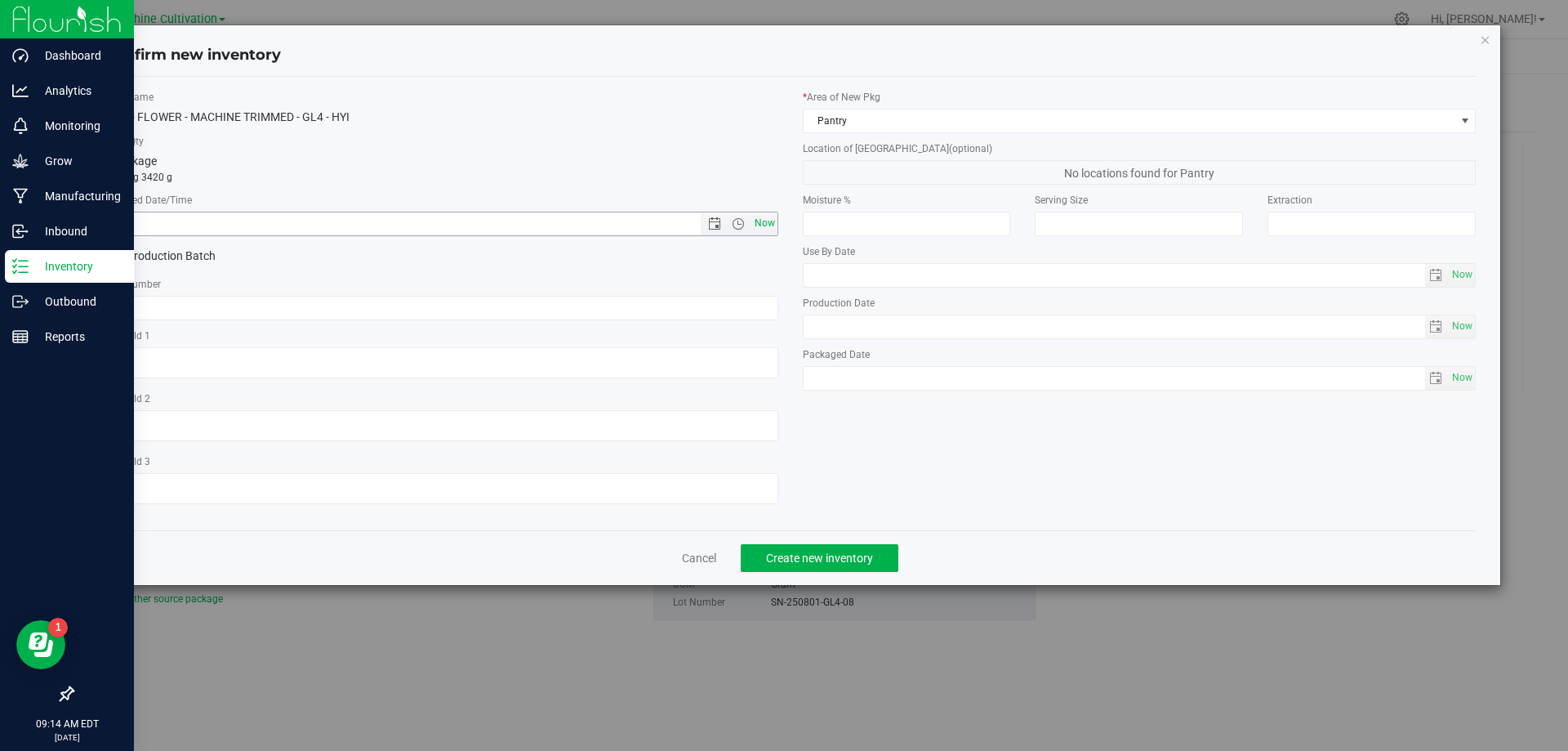
click at [773, 226] on span "Now" at bounding box center [765, 223] width 28 height 24
type input "8/27/2025 9:14 AM"
drag, startPoint x: 718, startPoint y: 312, endPoint x: 343, endPoint y: 307, distance: 375.0
click at [341, 310] on input "text" at bounding box center [442, 308] width 674 height 25
paste input "SN-250801-GL4-08"
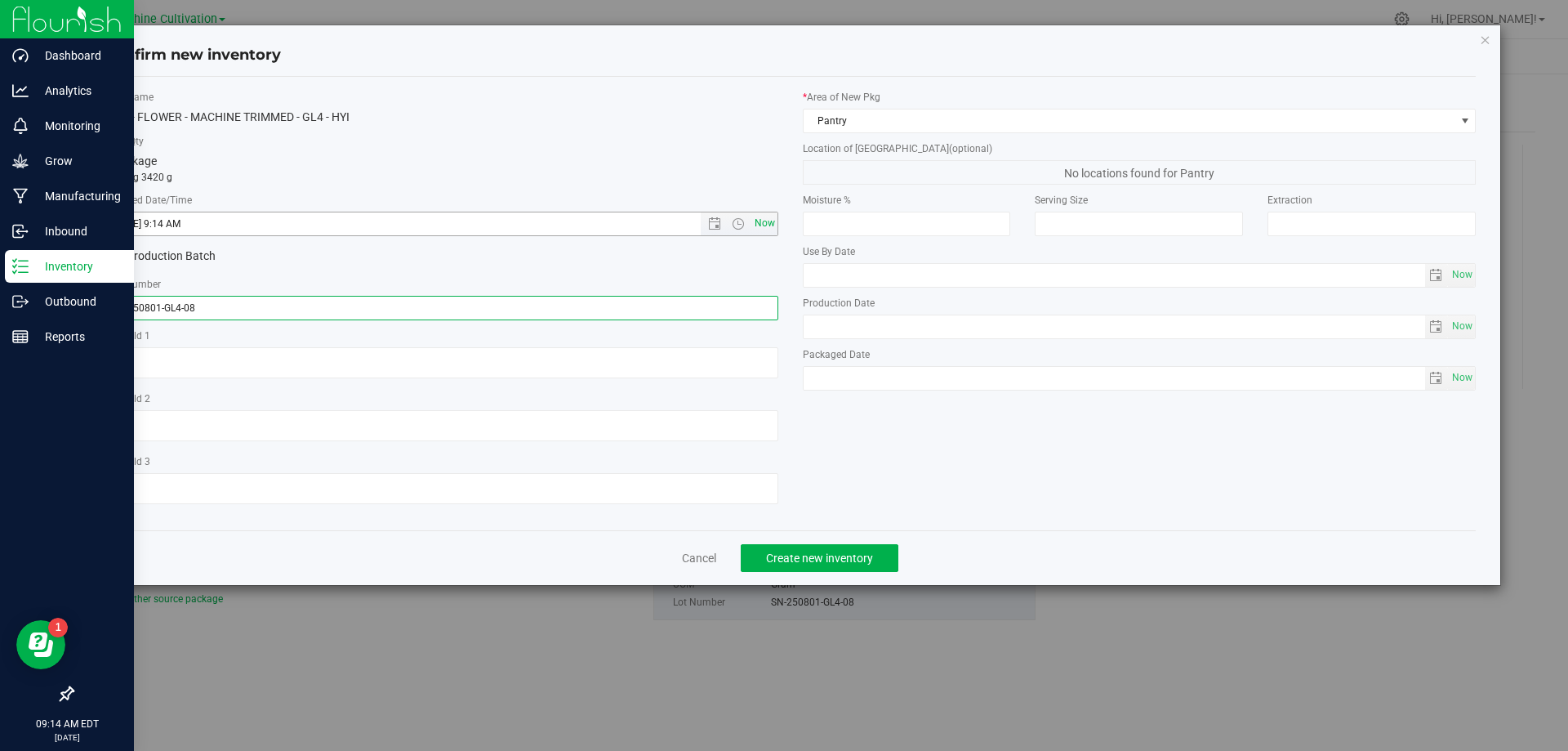
type input "SN-250801-GL4-08"
click at [762, 223] on span "Now" at bounding box center [765, 223] width 28 height 24
click at [850, 554] on span "Create new inventory" at bounding box center [820, 558] width 107 height 13
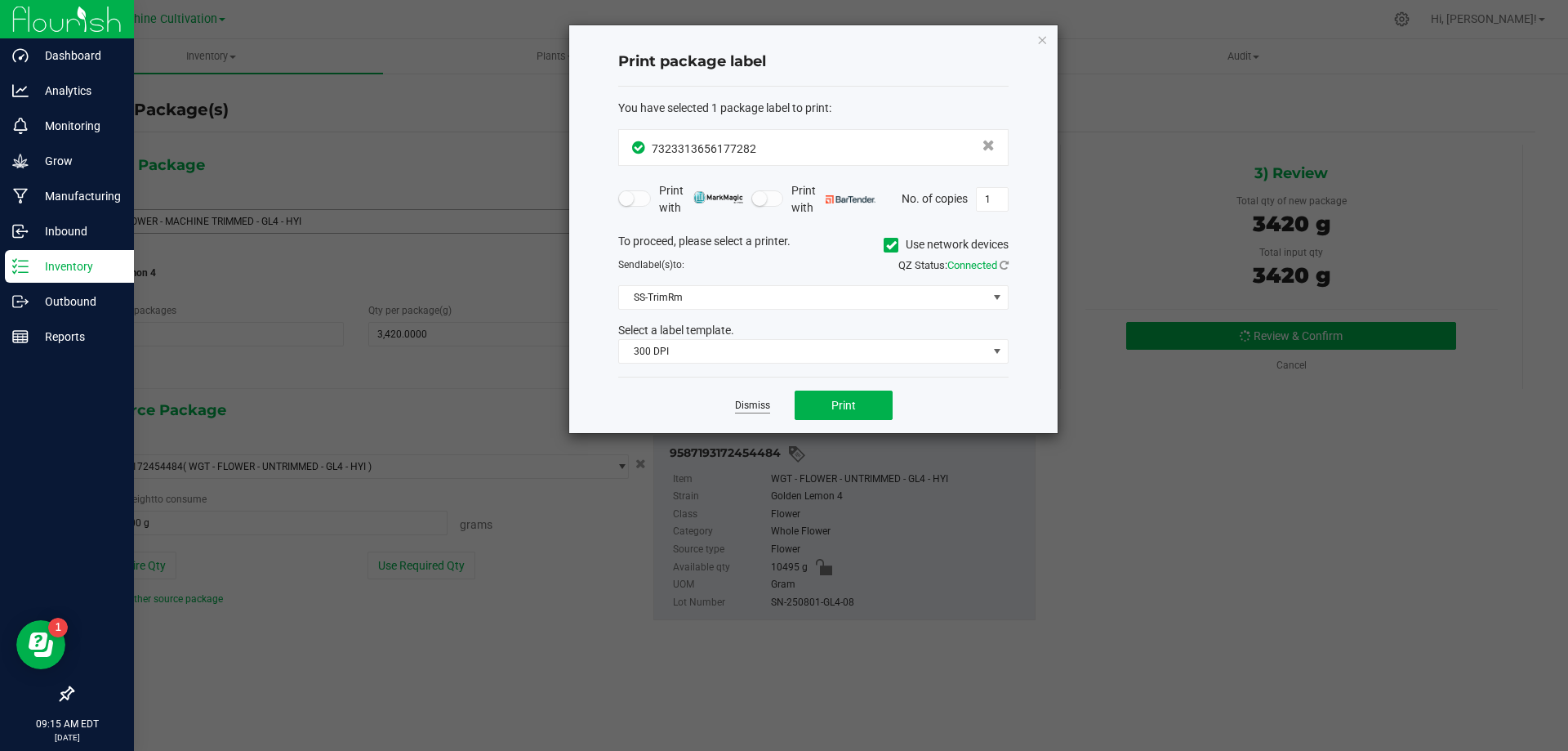
click at [758, 400] on link "Dismiss" at bounding box center [752, 406] width 35 height 14
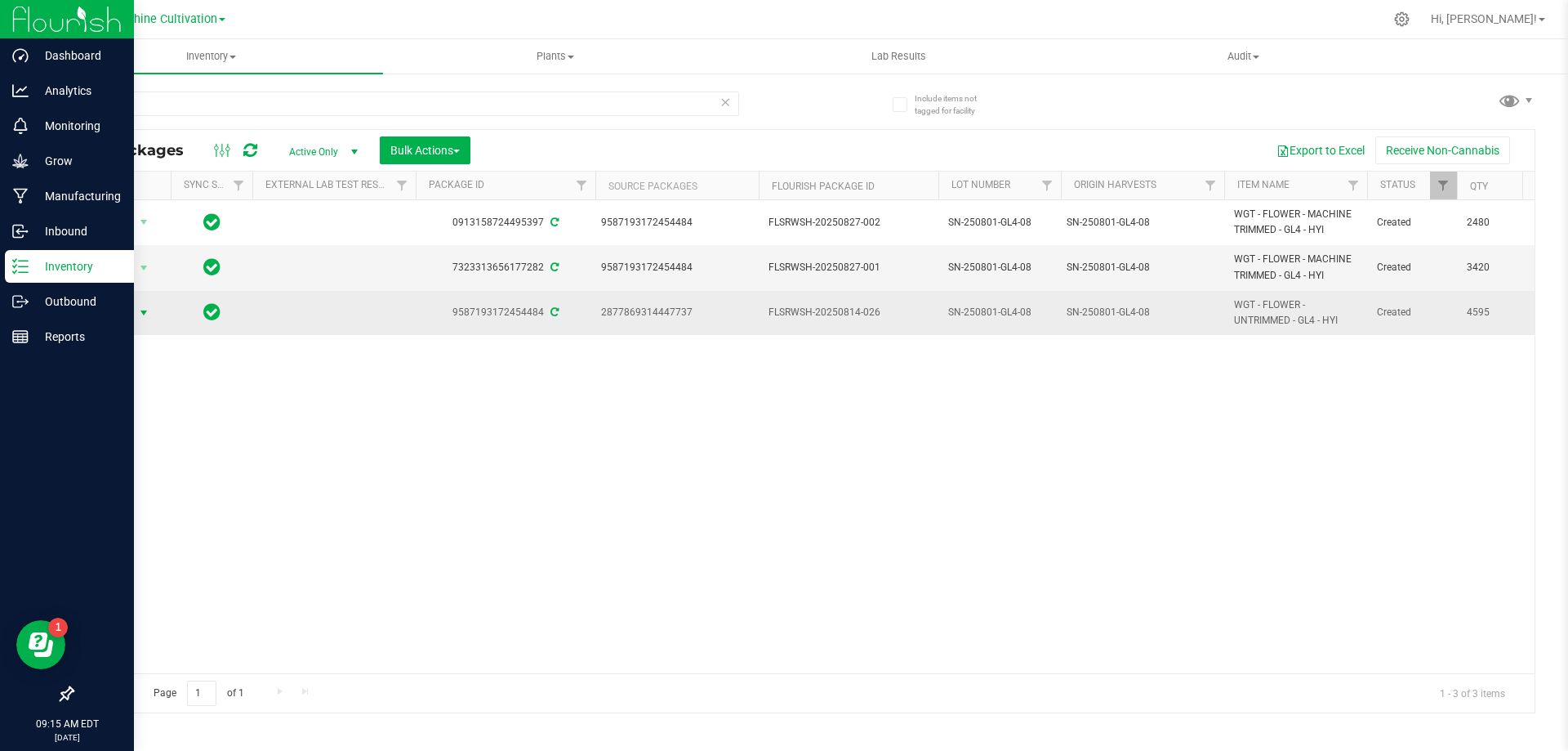
click at [103, 309] on span "Action" at bounding box center [111, 313] width 44 height 23
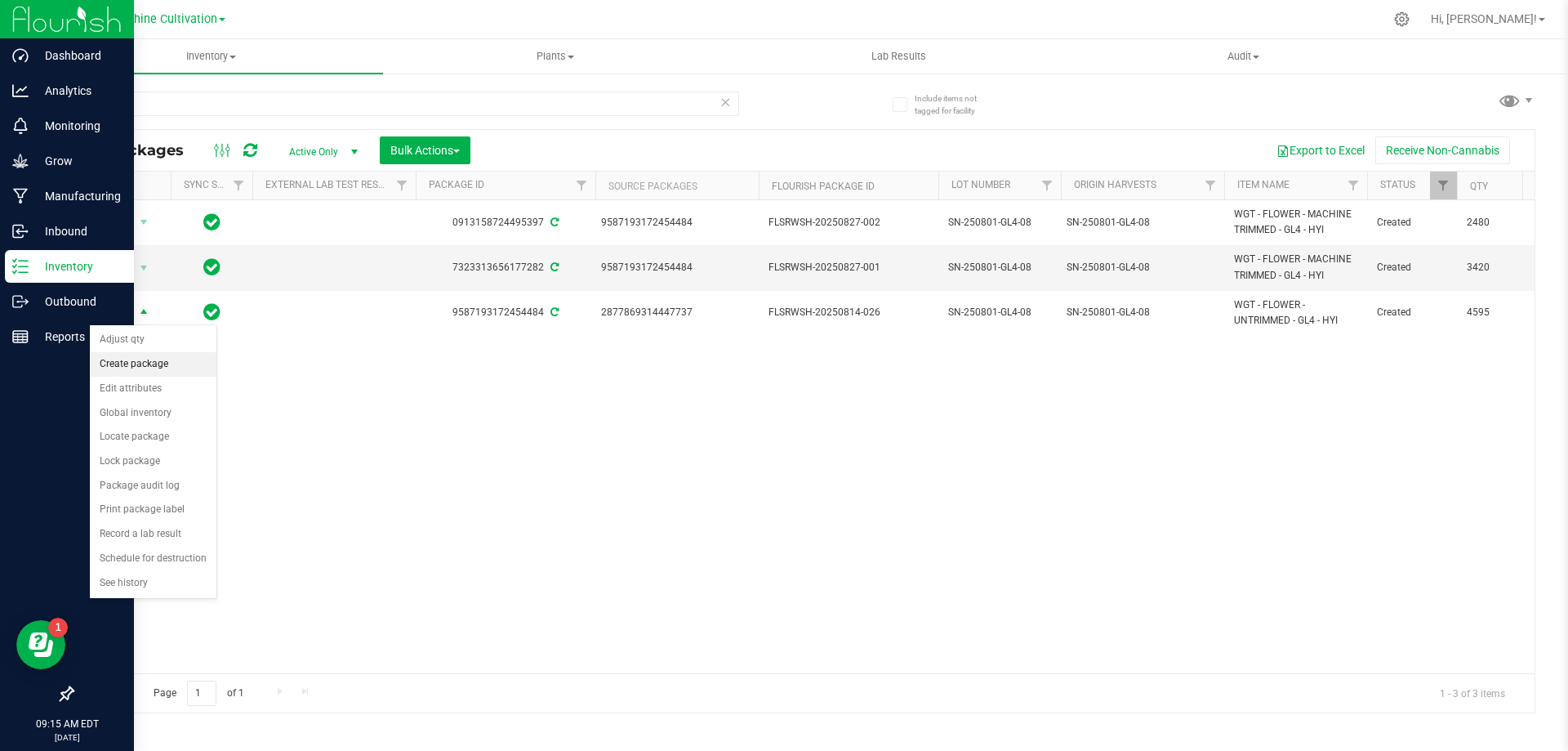
click at [174, 354] on li "Create package" at bounding box center [153, 364] width 127 height 25
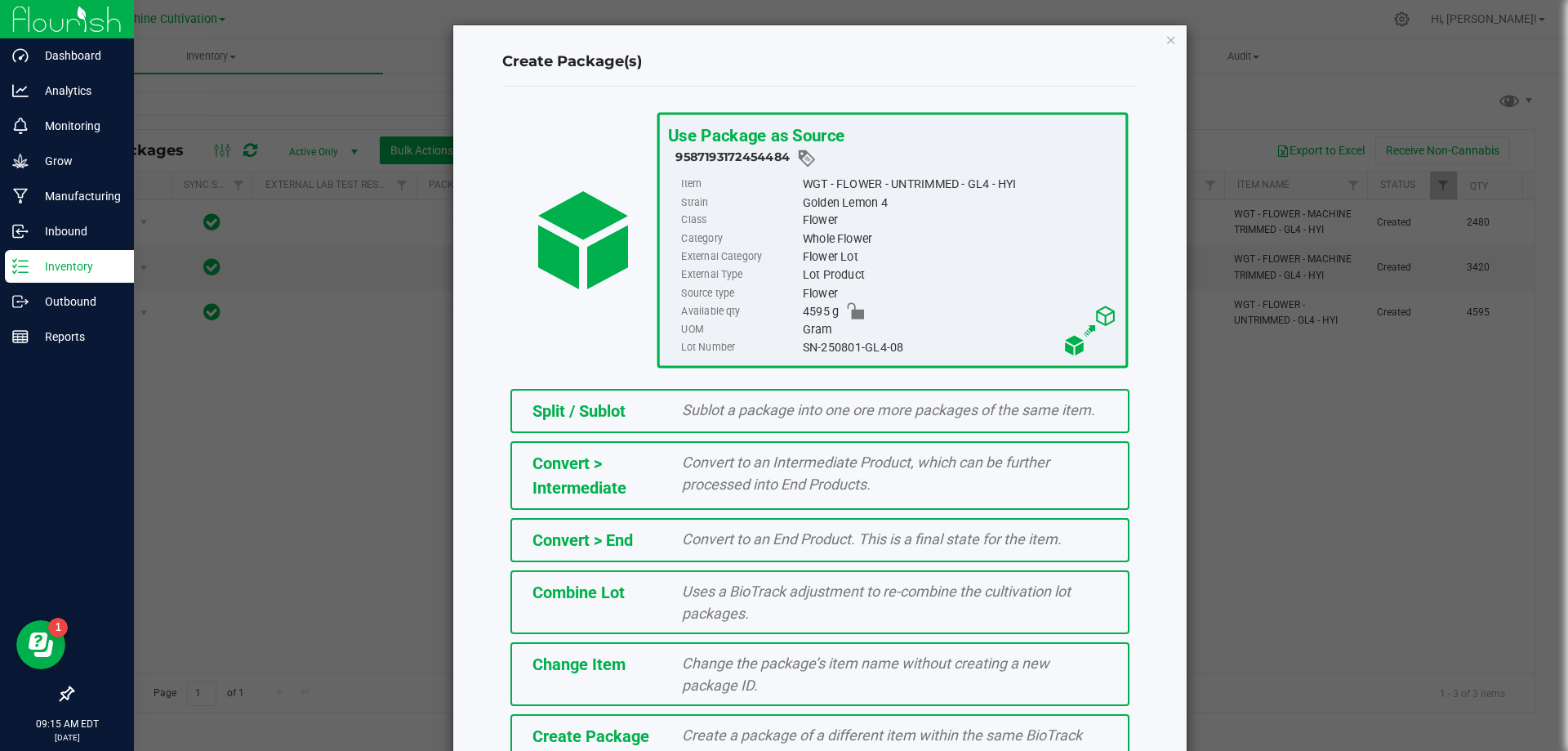
click at [736, 716] on div "Create Package Create a package of a different item within the same BioTrack ph…" at bounding box center [819, 745] width 619 height 63
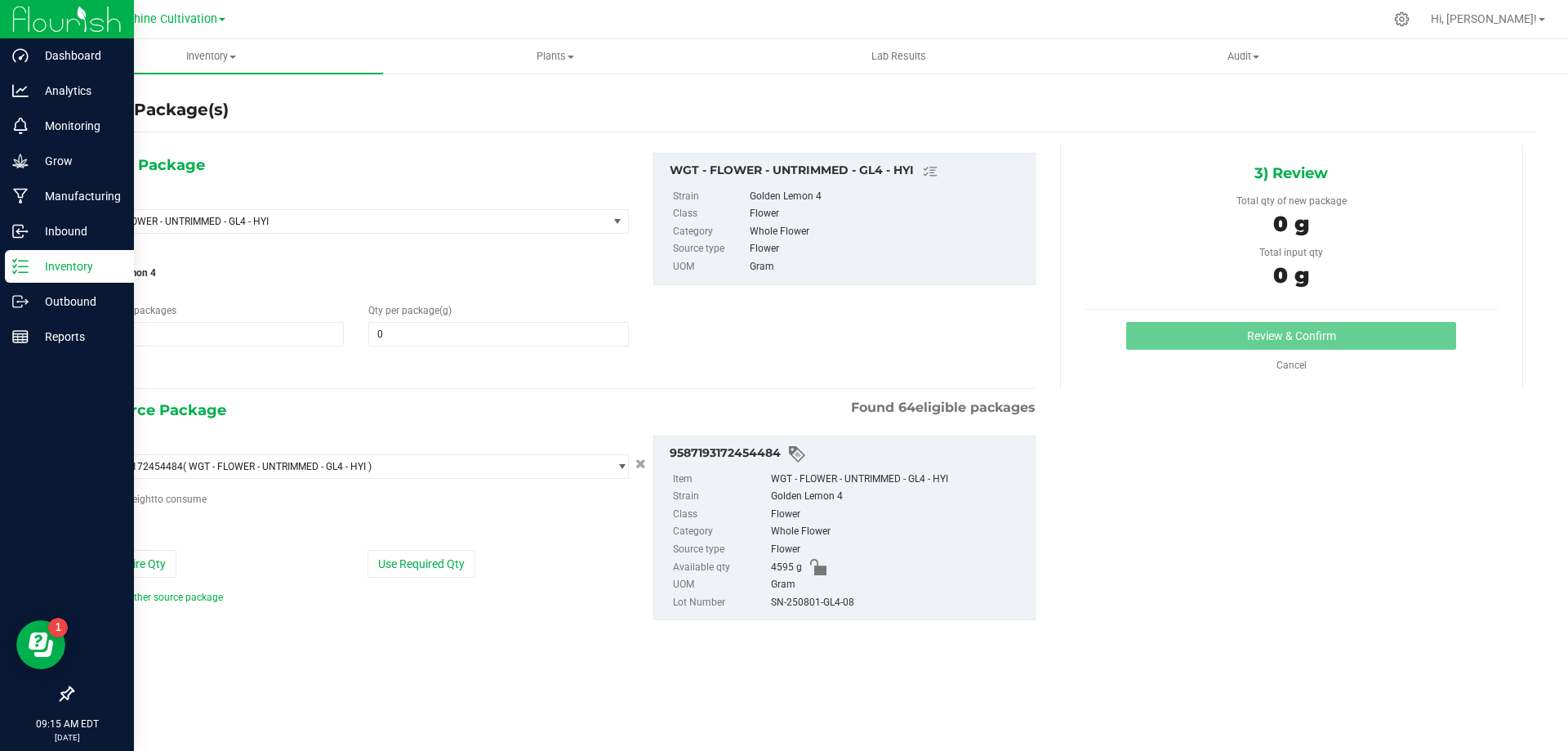
type input "0.0000"
click at [505, 327] on span at bounding box center [498, 334] width 260 height 25
type input "0.0000"
click at [473, 214] on span "WGT - FLOWER - UNTRIMMED - GL4 - HYI" at bounding box center [346, 222] width 522 height 23
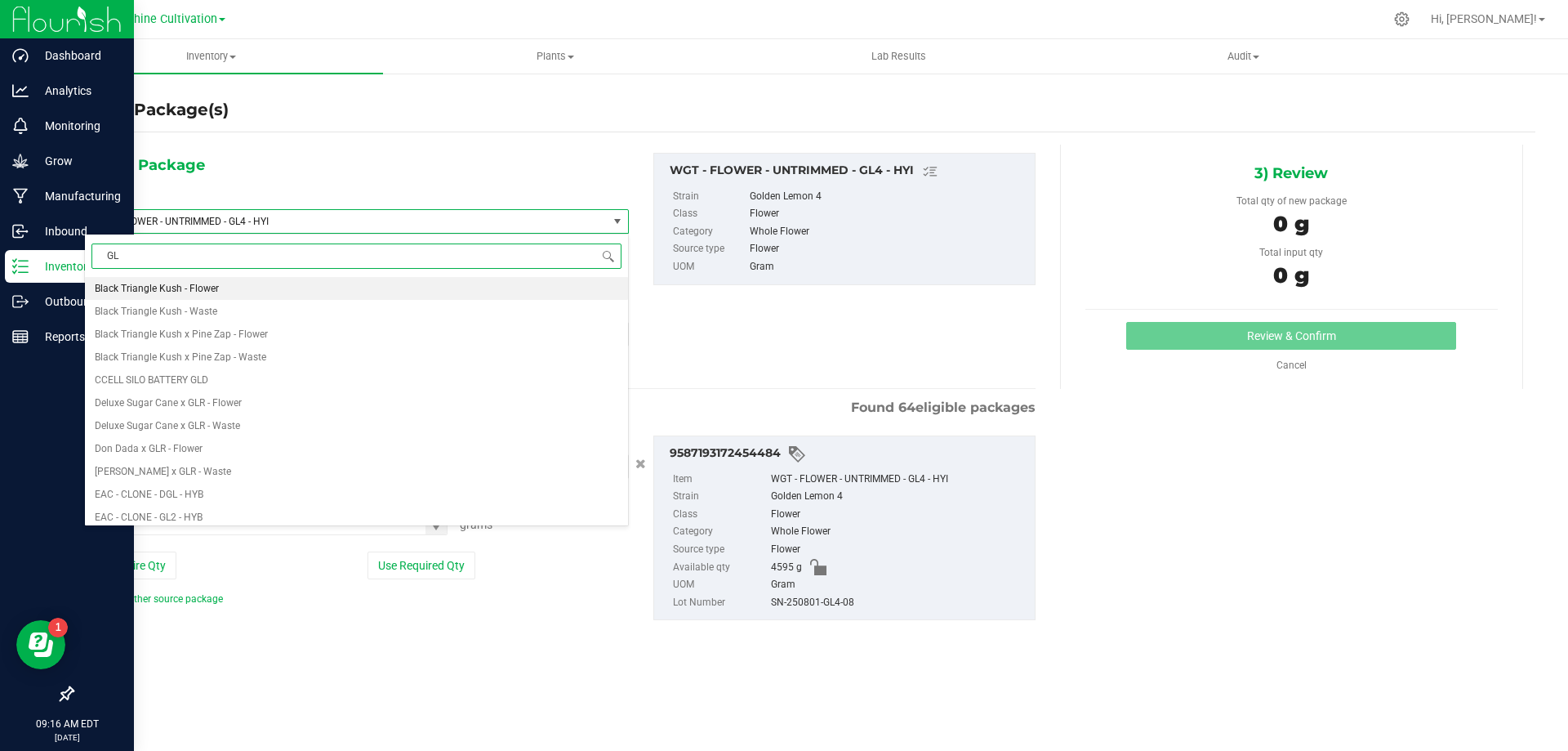
type input "GL4"
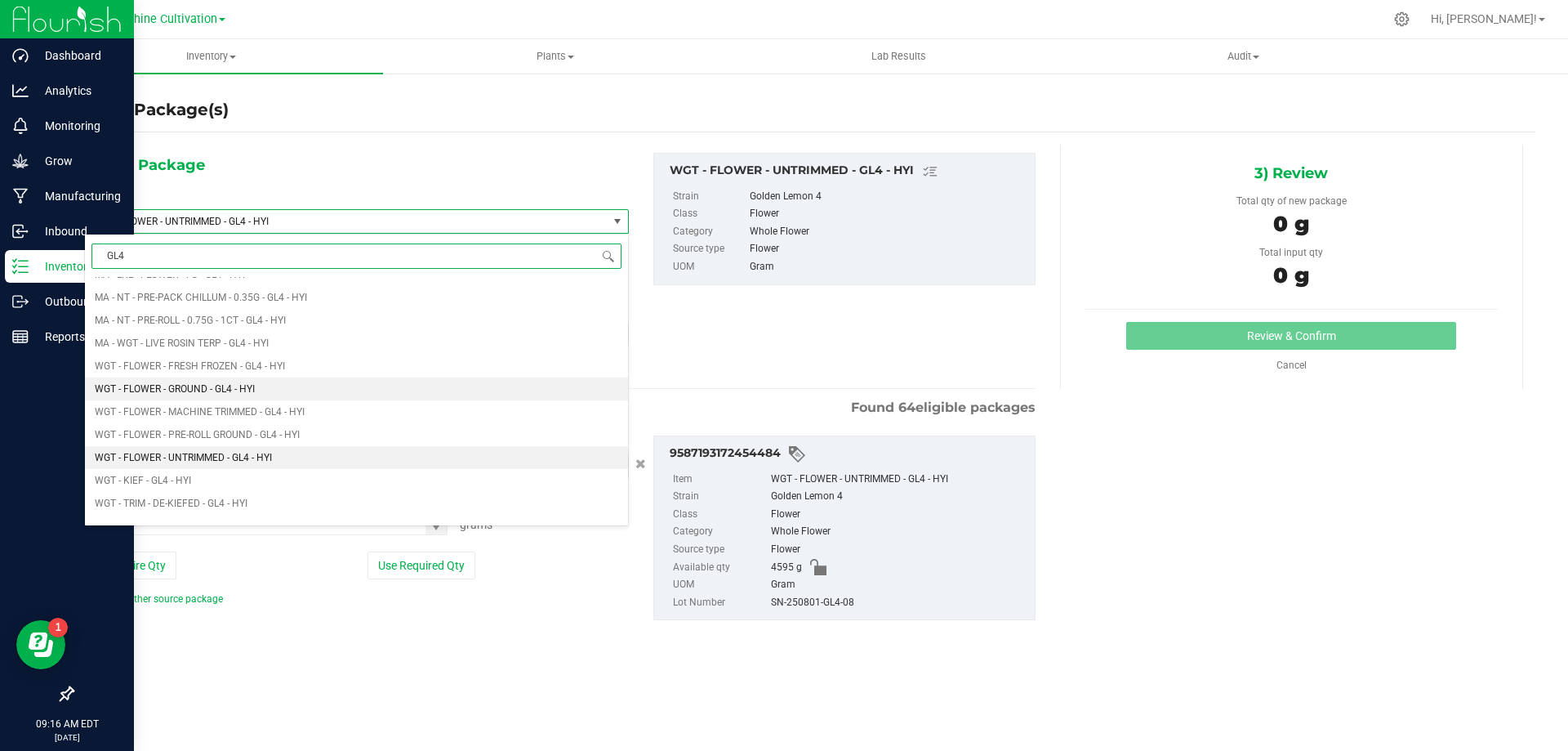
scroll to position [396, 0]
click at [309, 397] on li "WGT - FLOWER - MACHINE TRIMMED - GL4 - HYI" at bounding box center [356, 397] width 543 height 23
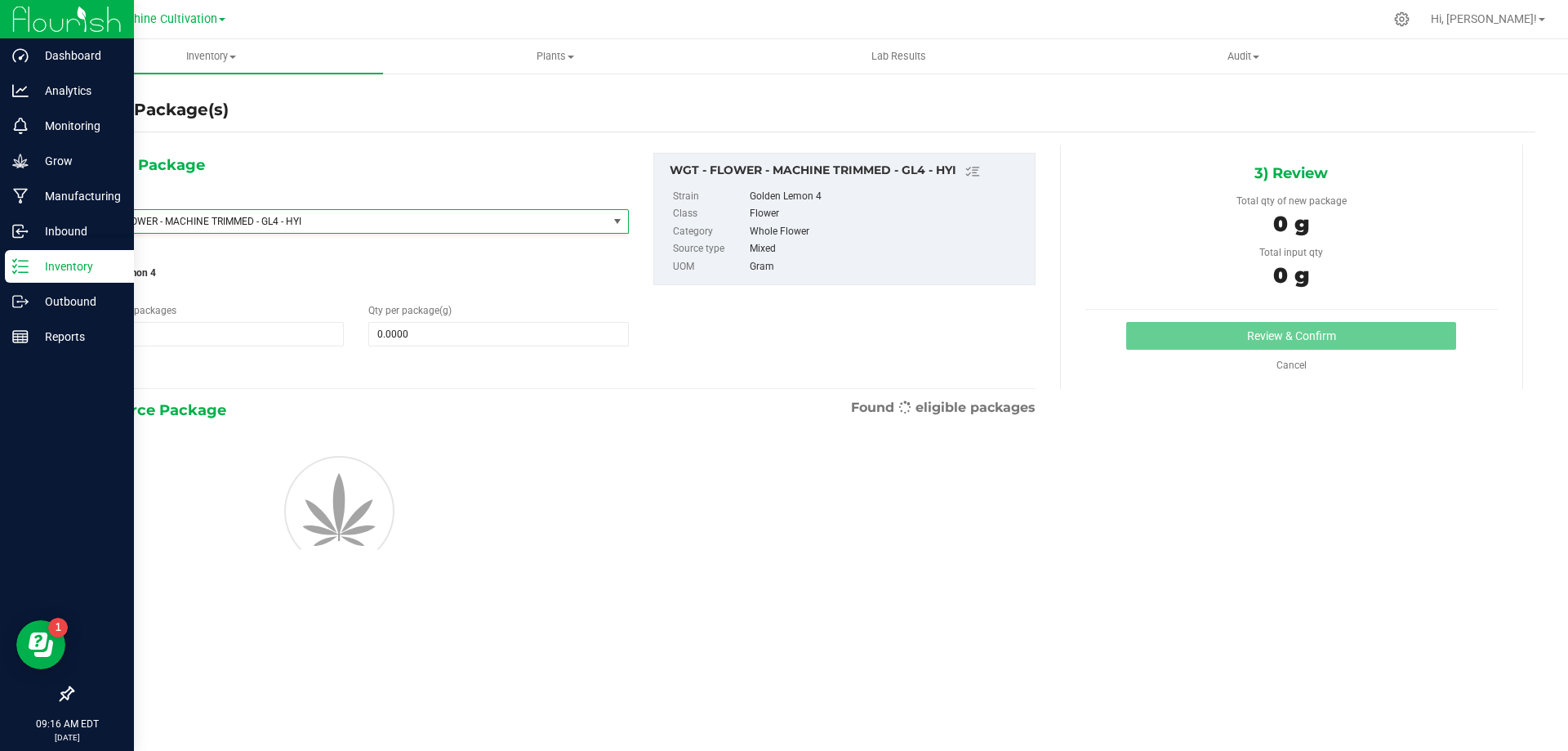
type input "0.0000"
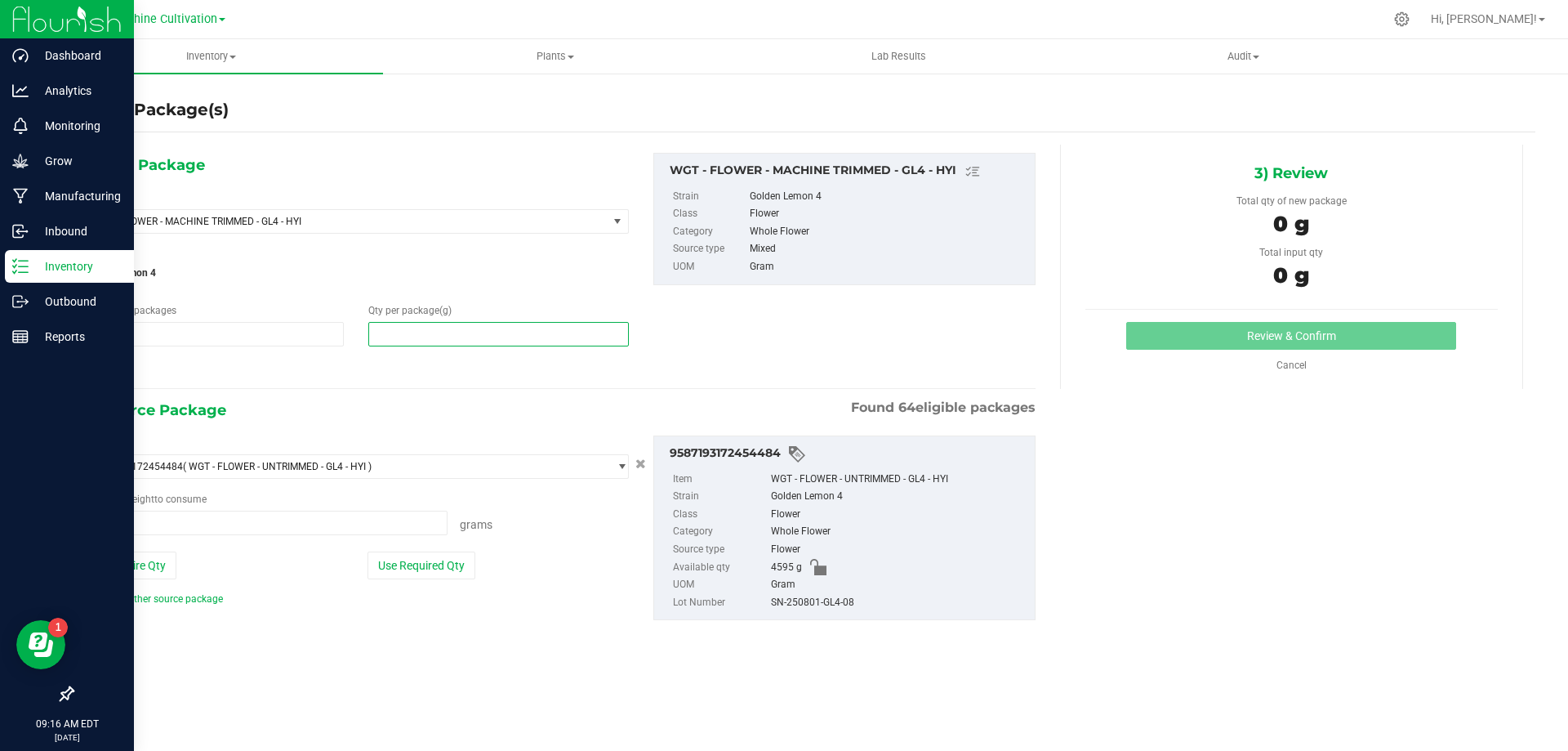
click at [489, 340] on span at bounding box center [498, 334] width 260 height 25
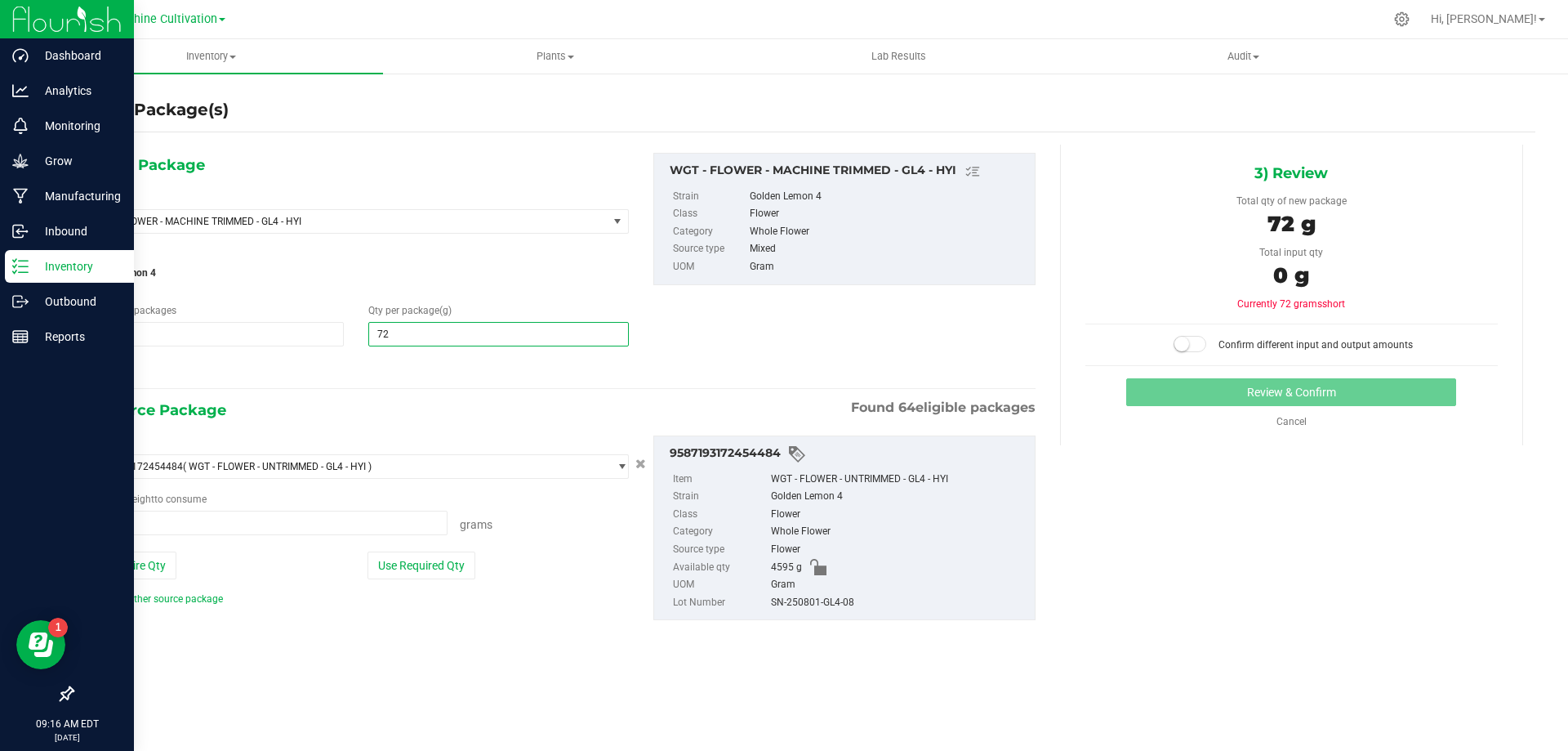
type input "725"
type input "725.0000"
click at [418, 522] on span at bounding box center [265, 523] width 363 height 25
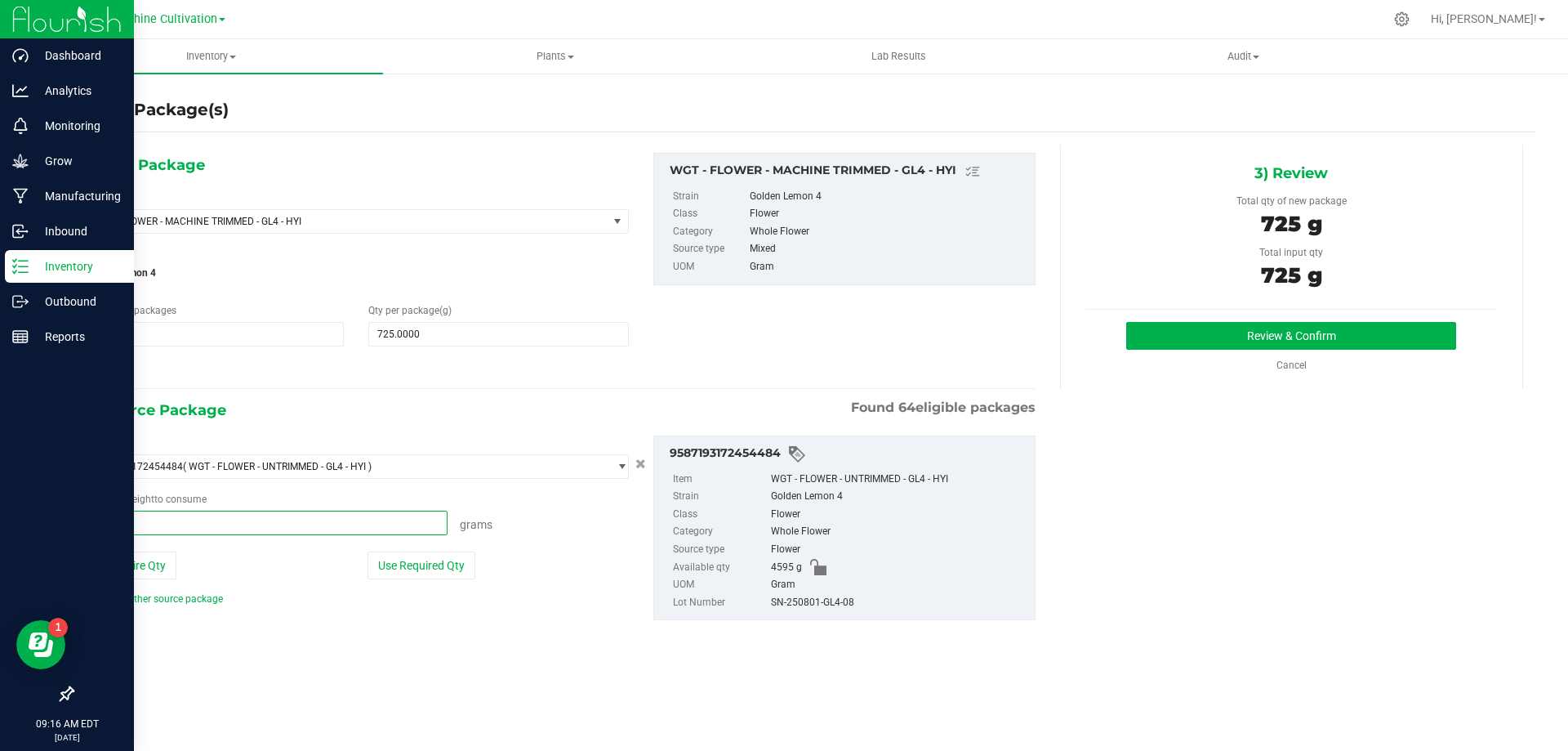
type input "725"
type input "725.0000 g"
click at [1299, 327] on button "Review & Confirm" at bounding box center [1291, 336] width 330 height 28
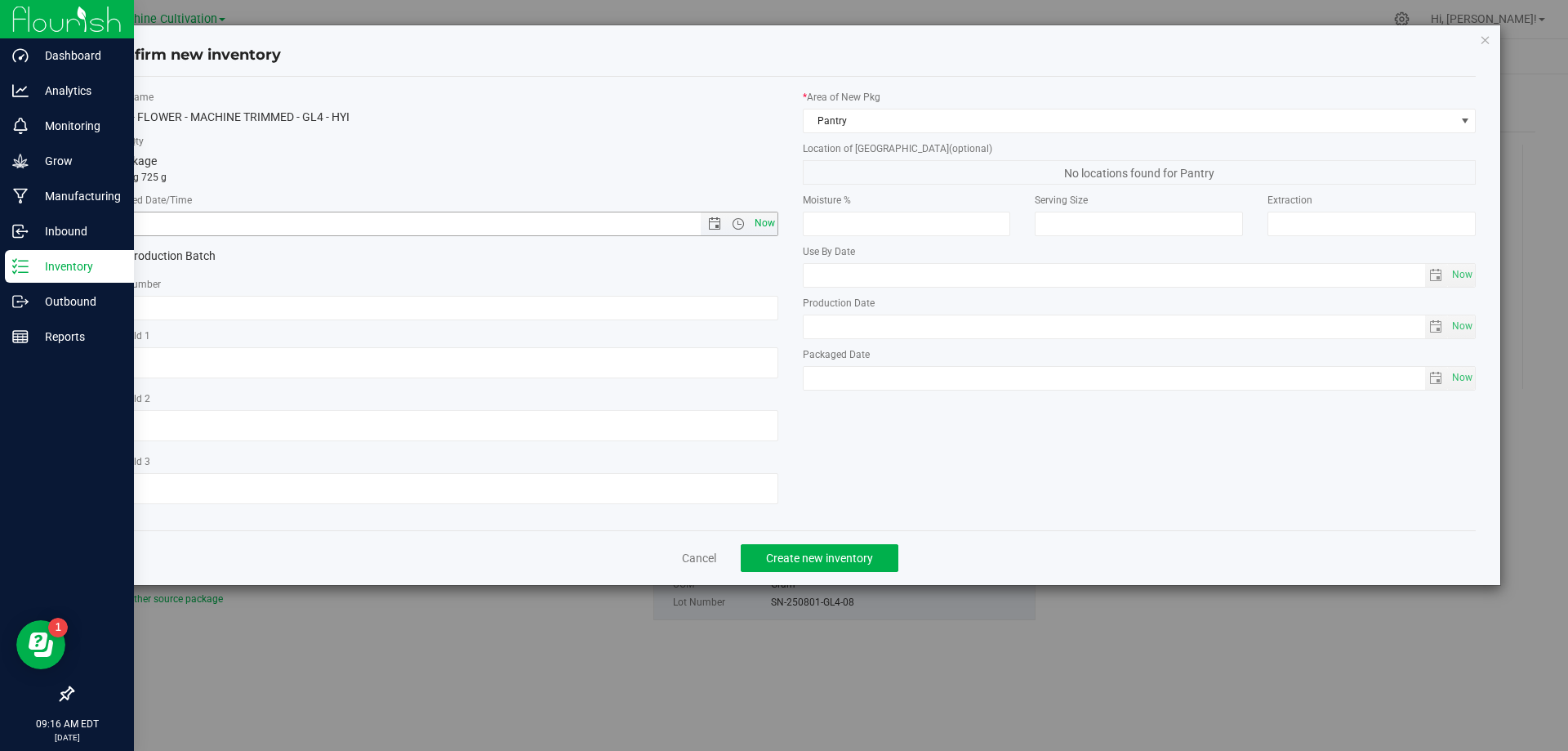
click at [765, 225] on span "Now" at bounding box center [765, 223] width 28 height 24
type input "8/27/2025 9:16 AM"
paste input "SN-250801-GL4-08"
type input "SN-250801-GL4-08"
click at [789, 562] on span "Create new inventory" at bounding box center [820, 558] width 107 height 13
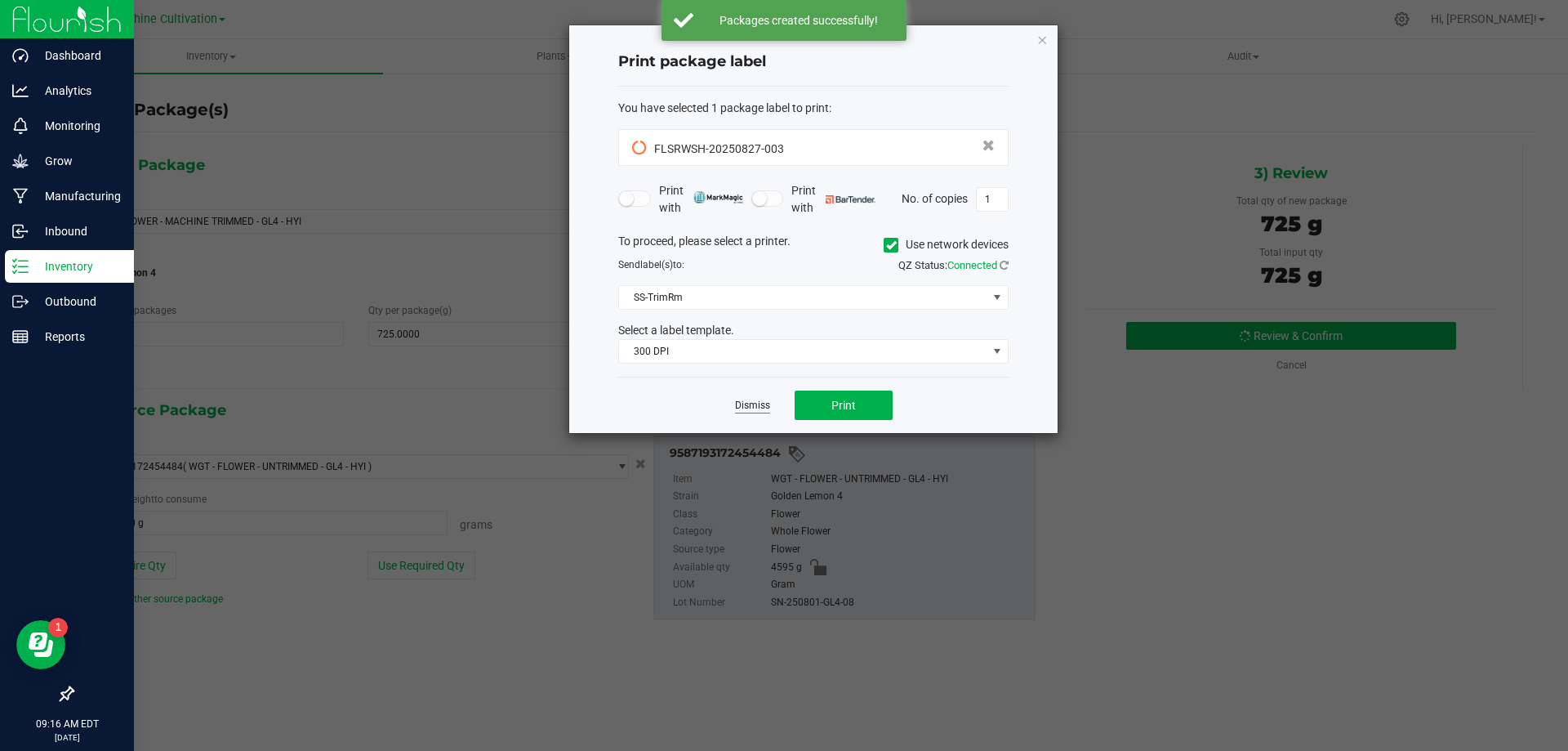
click at [749, 405] on link "Dismiss" at bounding box center [752, 406] width 35 height 14
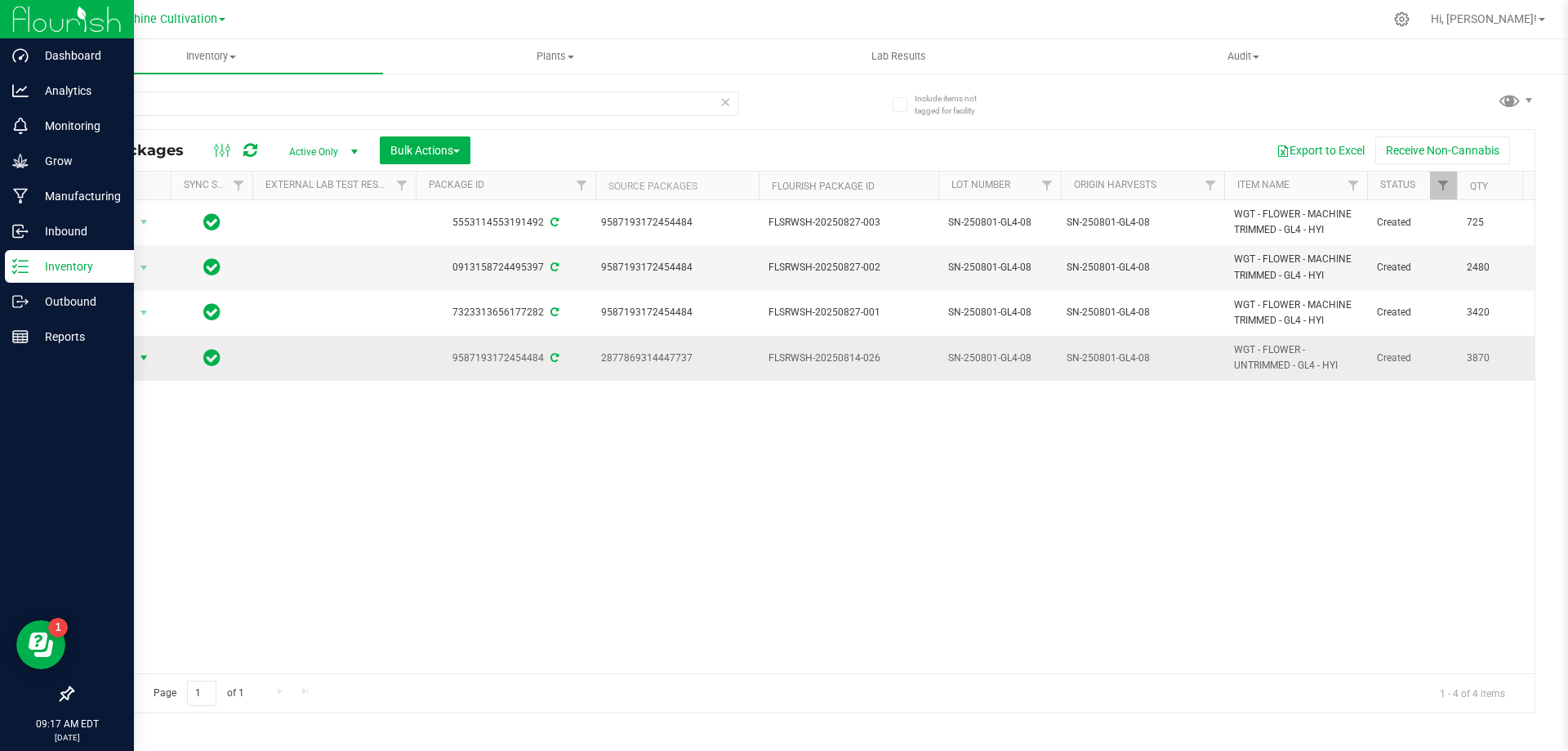
click at [139, 357] on span "select" at bounding box center [144, 358] width 13 height 13
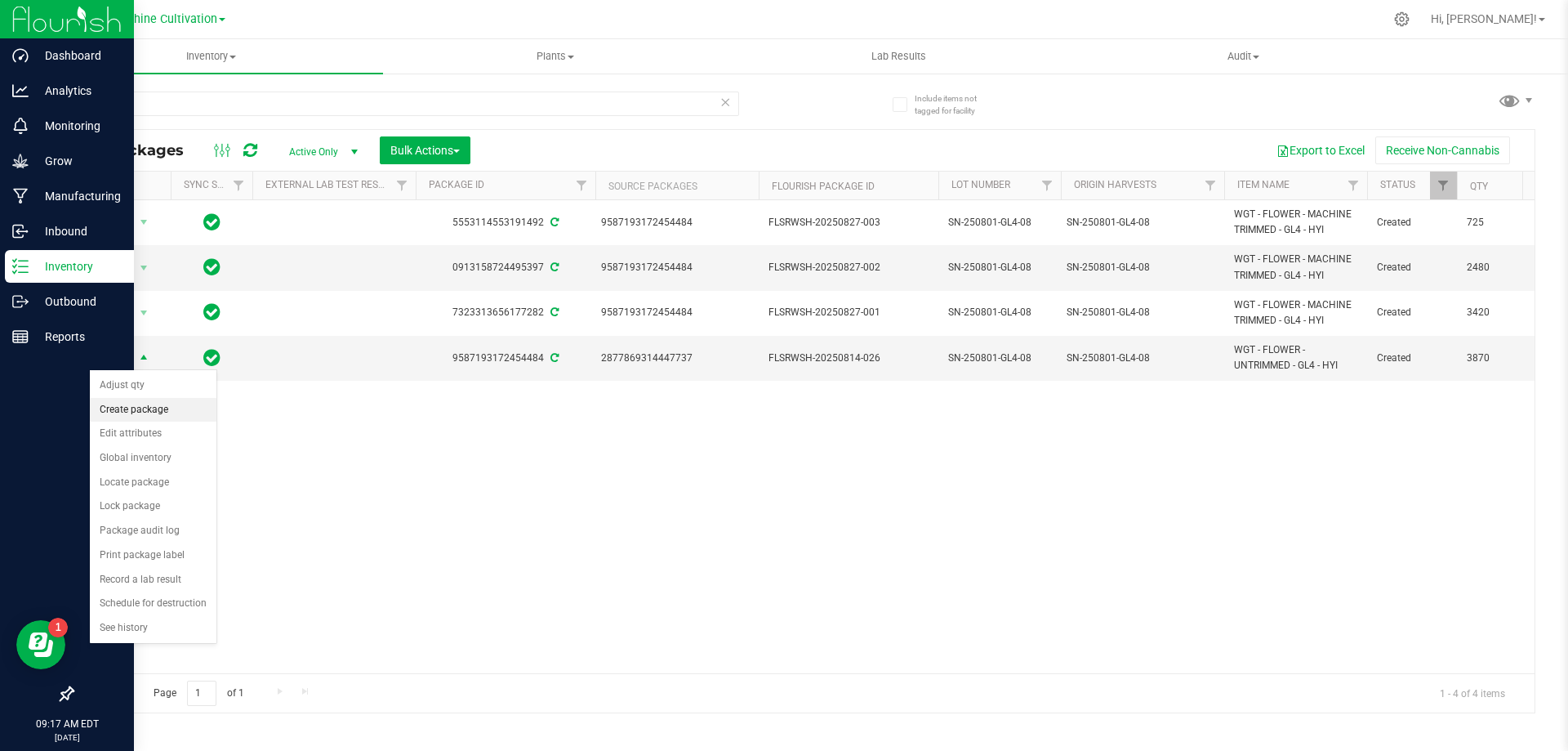
click at [135, 413] on li "Create package" at bounding box center [153, 411] width 127 height 25
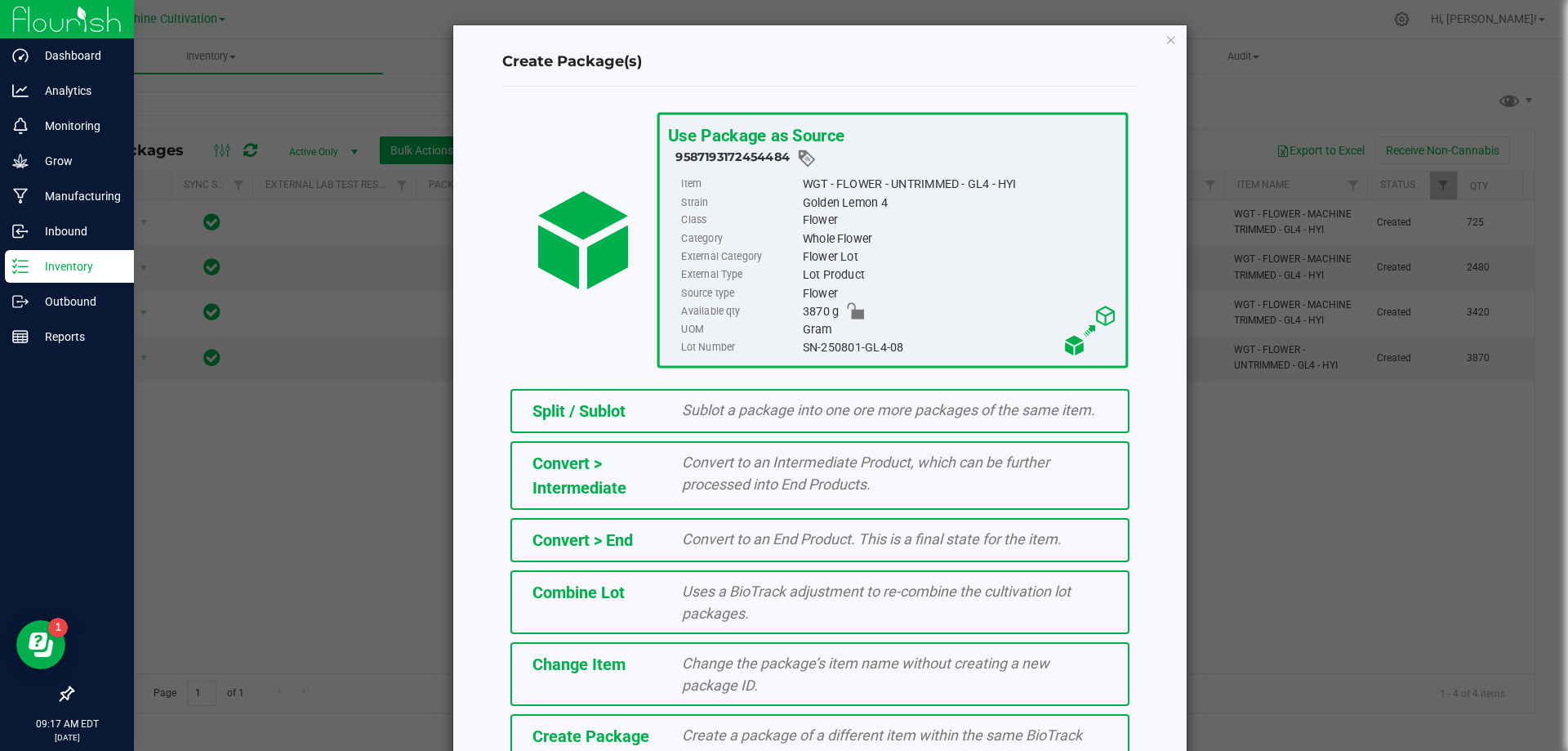
click at [670, 744] on div "Create a package of a different item within the same BioTrack phase." at bounding box center [895, 746] width 450 height 45
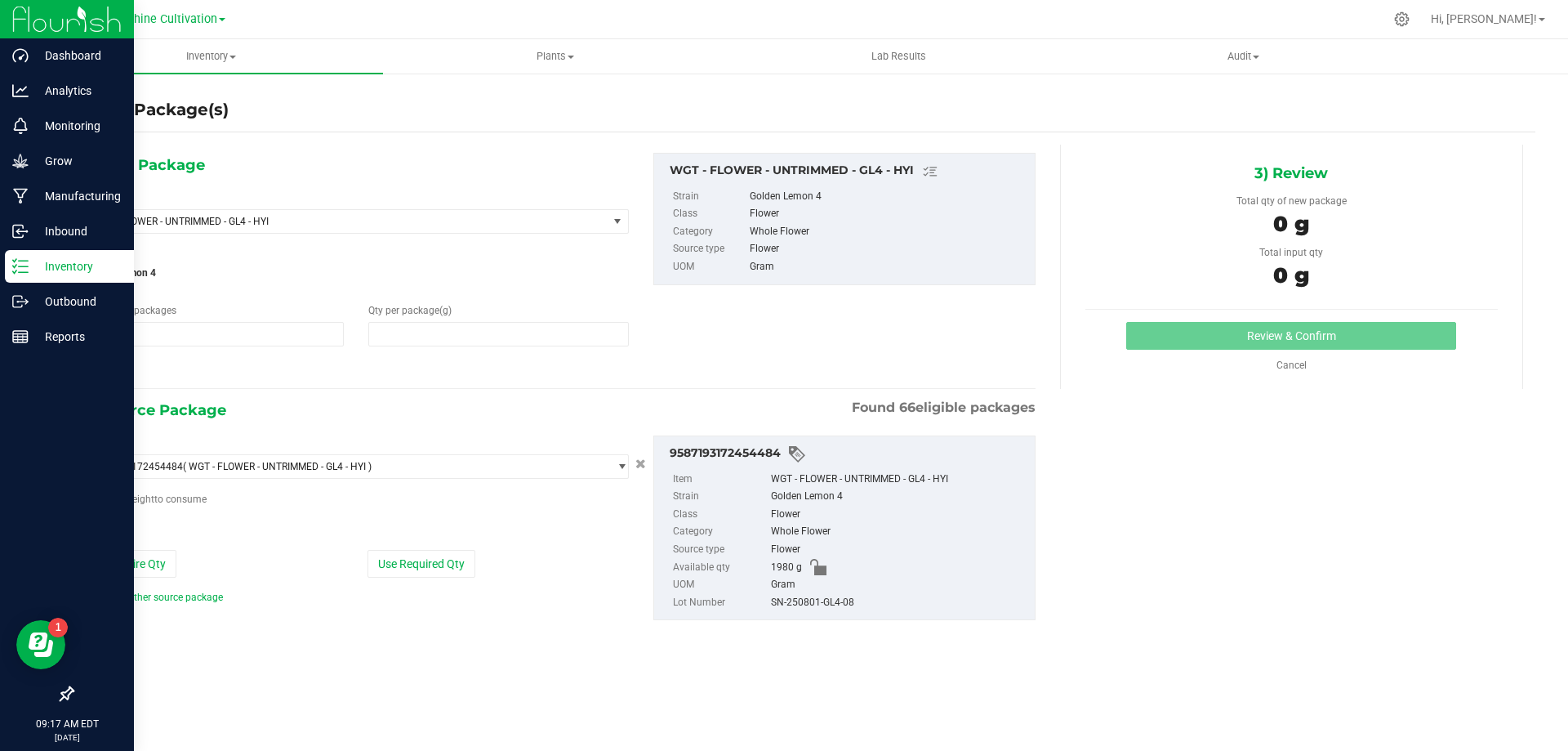
type input "1"
type input "0.0000"
click at [435, 220] on span "WGT - FLOWER - UNTRIMMED - GL4 - HYI" at bounding box center [336, 222] width 489 height 12
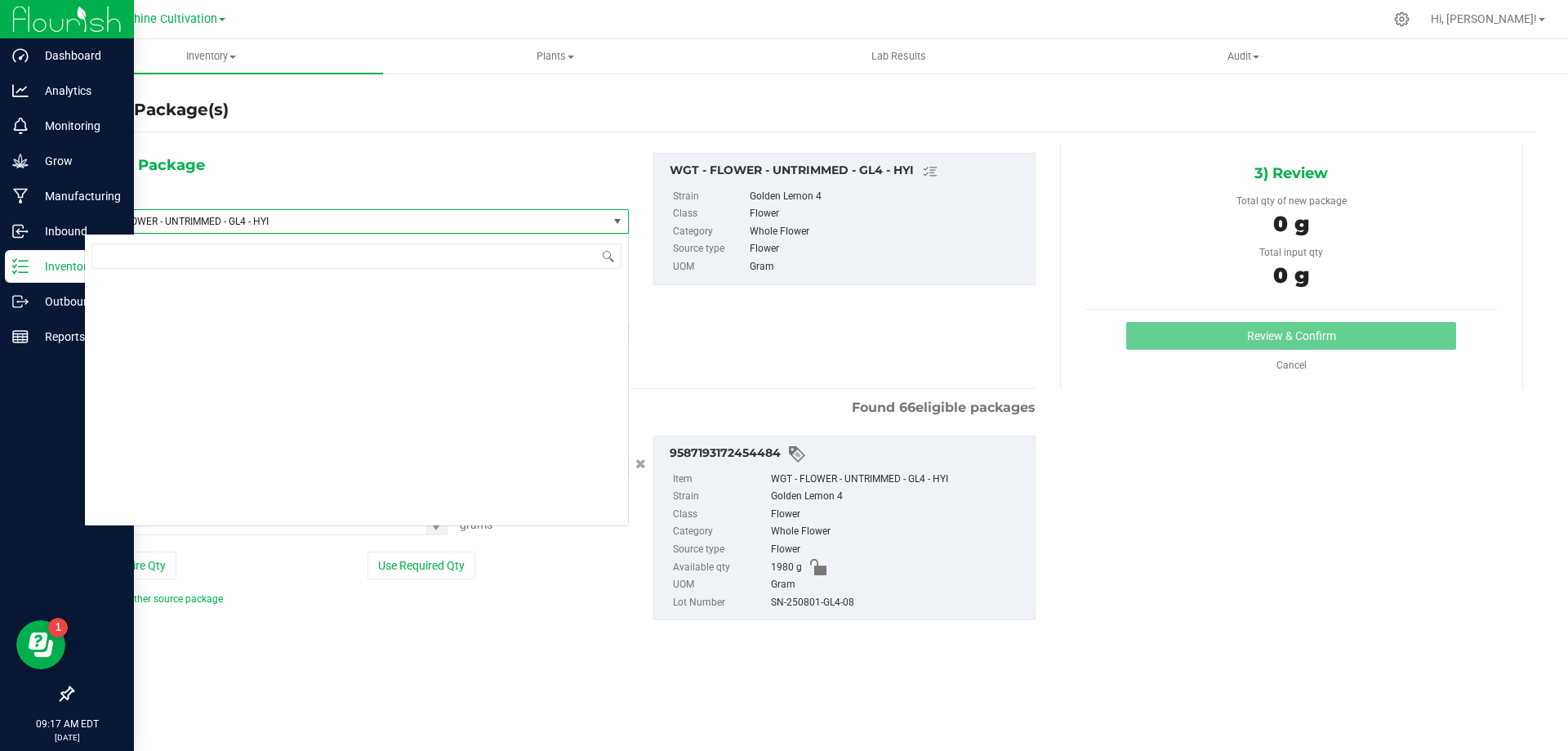
scroll to position [345328, 0]
type input "GL4"
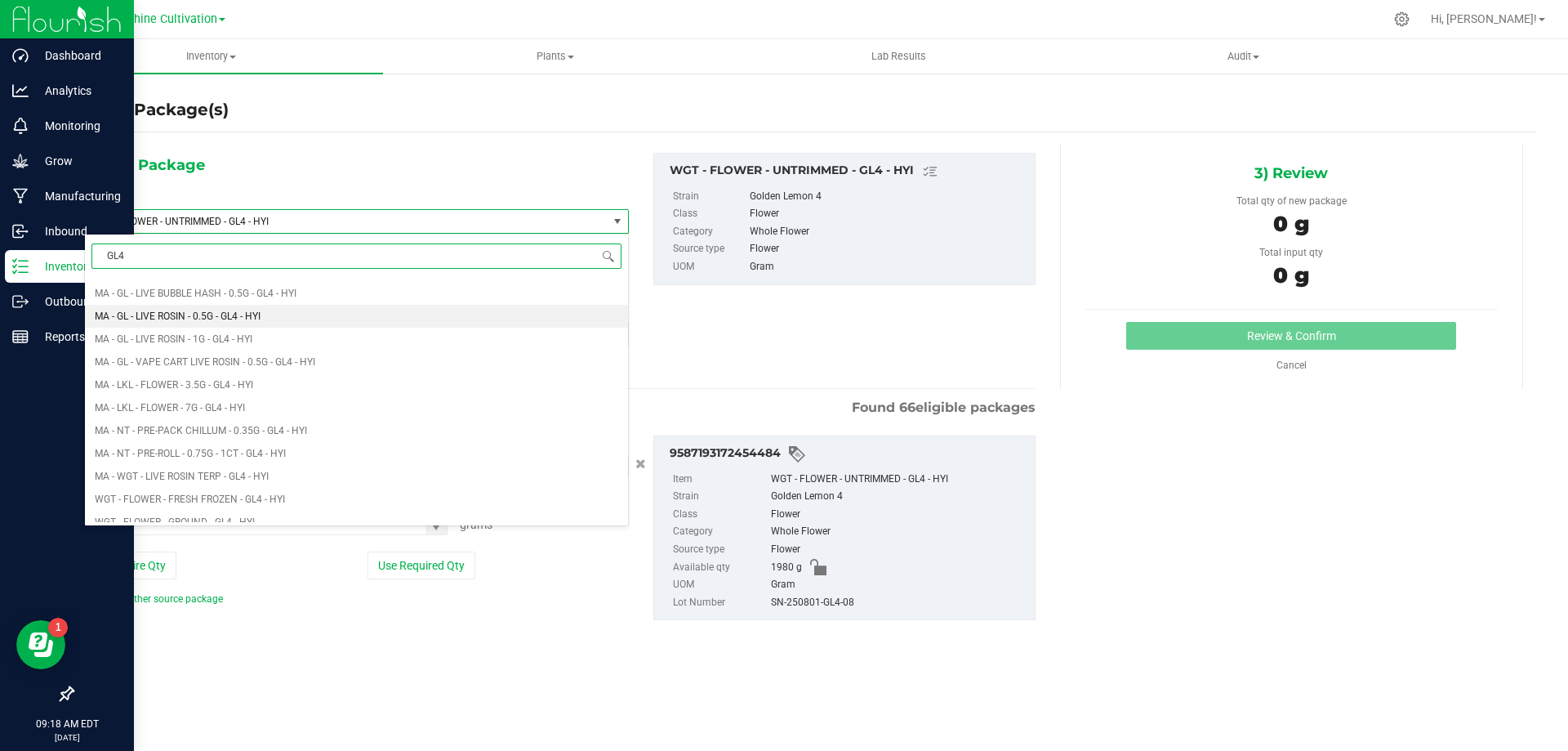
scroll to position [396, 0]
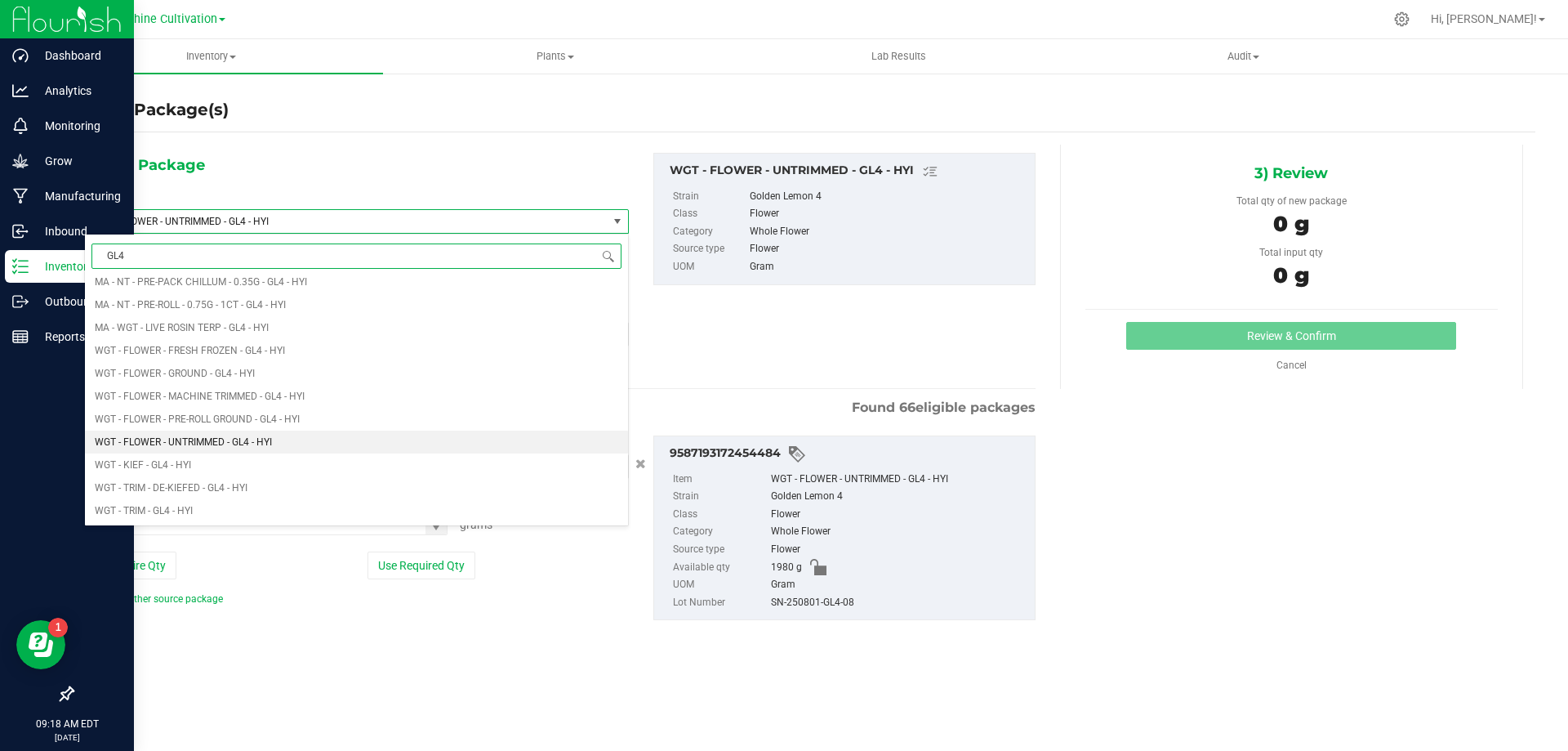
click at [339, 441] on li "WGT - FLOWER - UNTRIMMED - GL4 - HYI" at bounding box center [356, 442] width 543 height 23
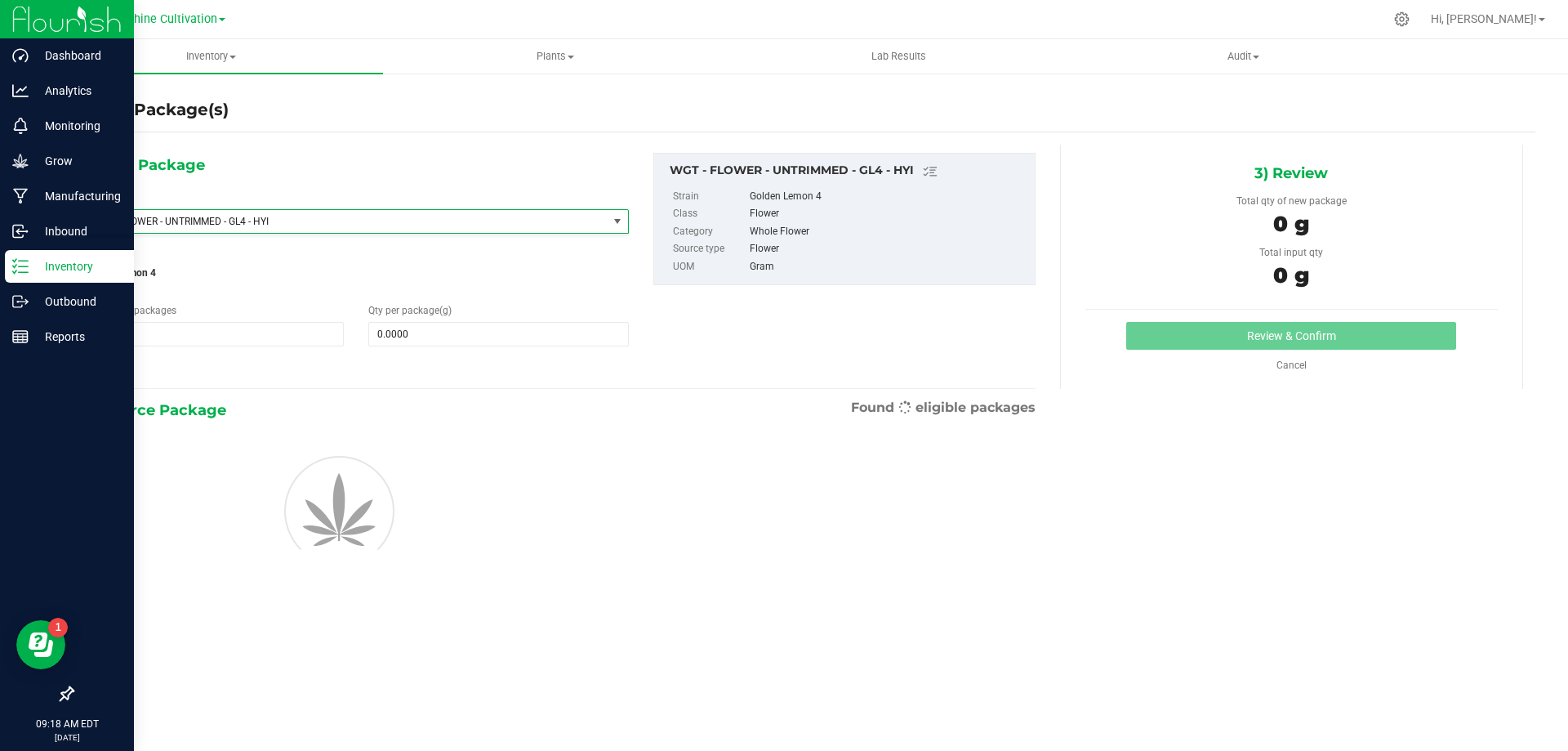
type input "0.0000"
click at [462, 335] on span at bounding box center [498, 334] width 260 height 25
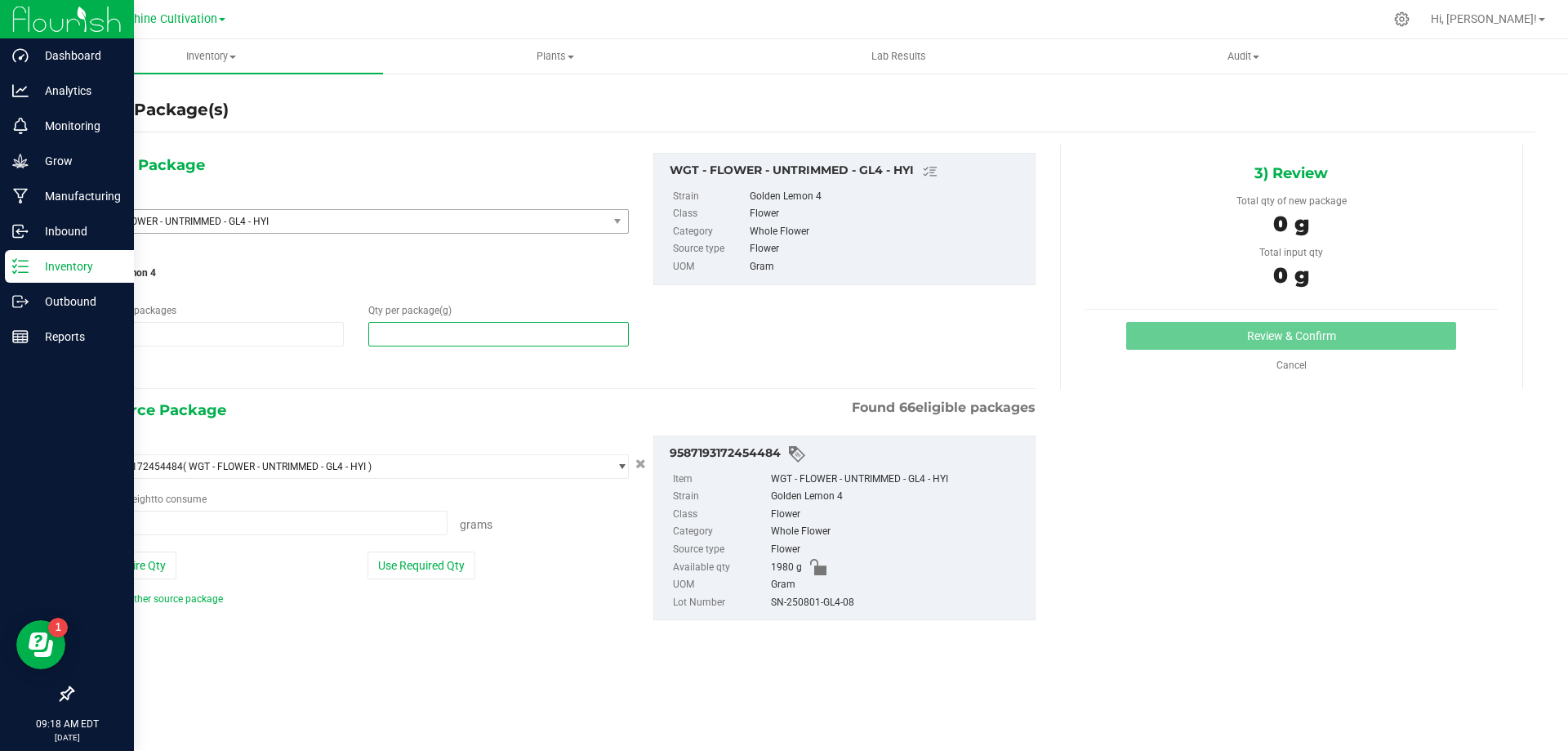
type input "0.0000 g"
type input "0"
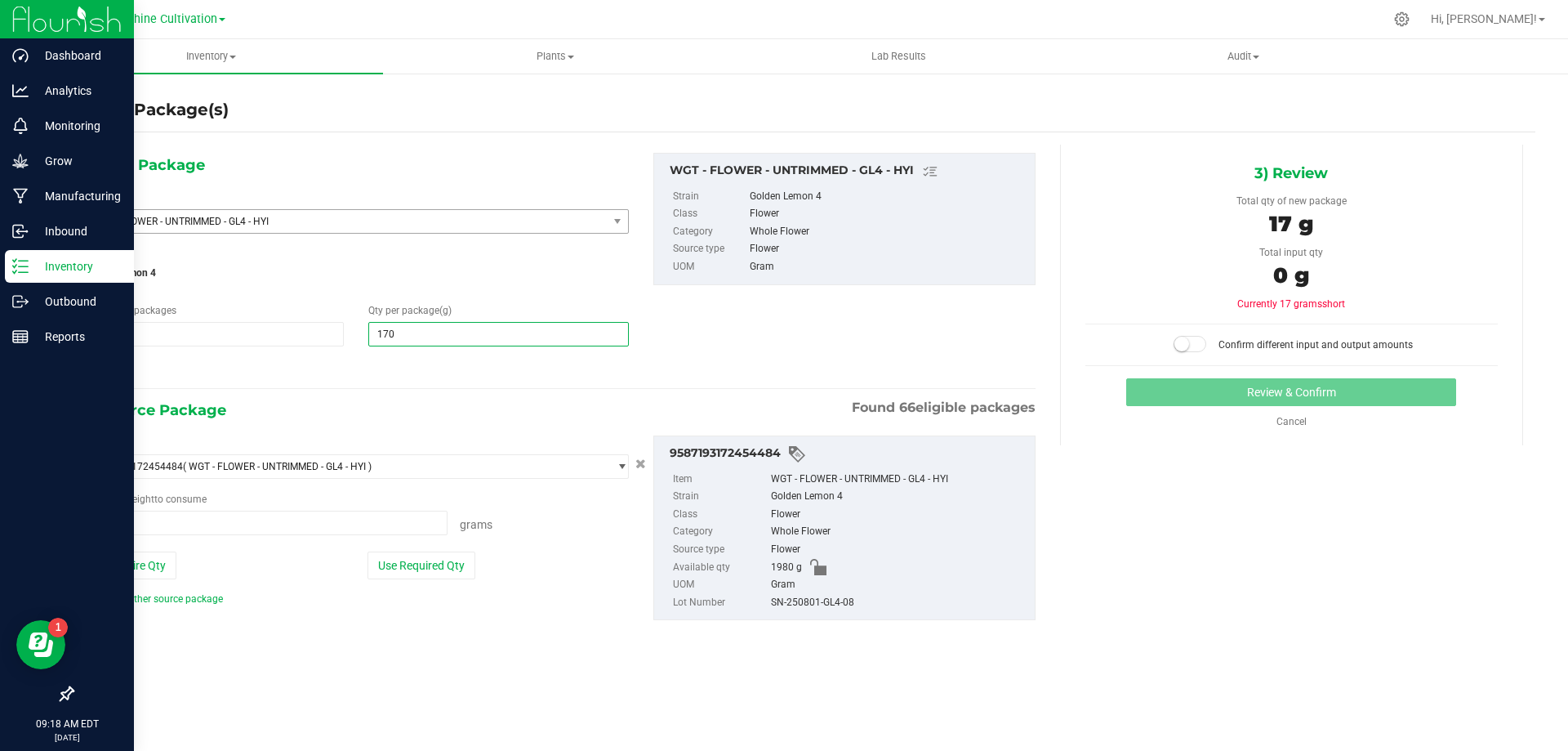
type input "1700"
type input "1,700.0000"
click at [341, 519] on span at bounding box center [265, 523] width 363 height 25
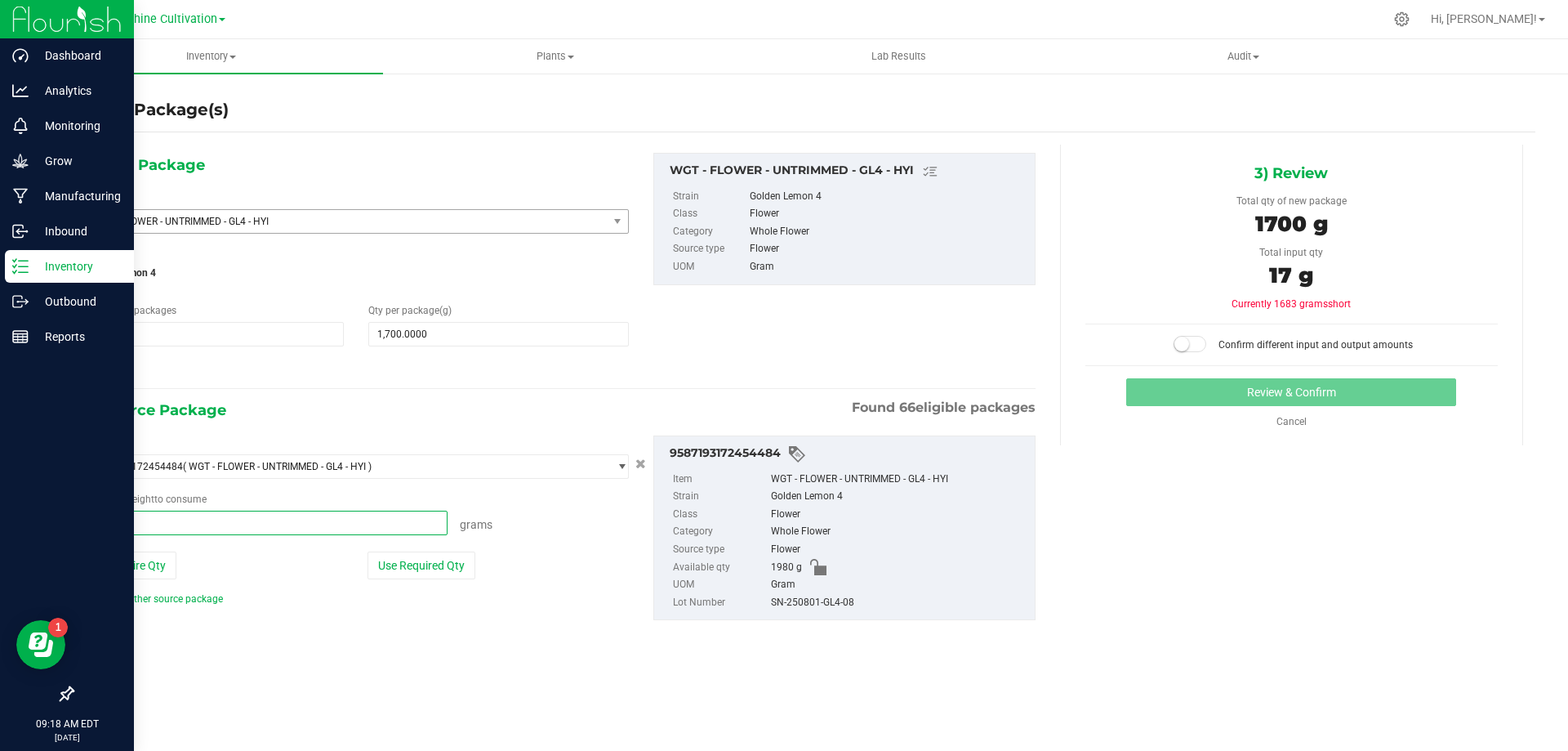
type input "01700"
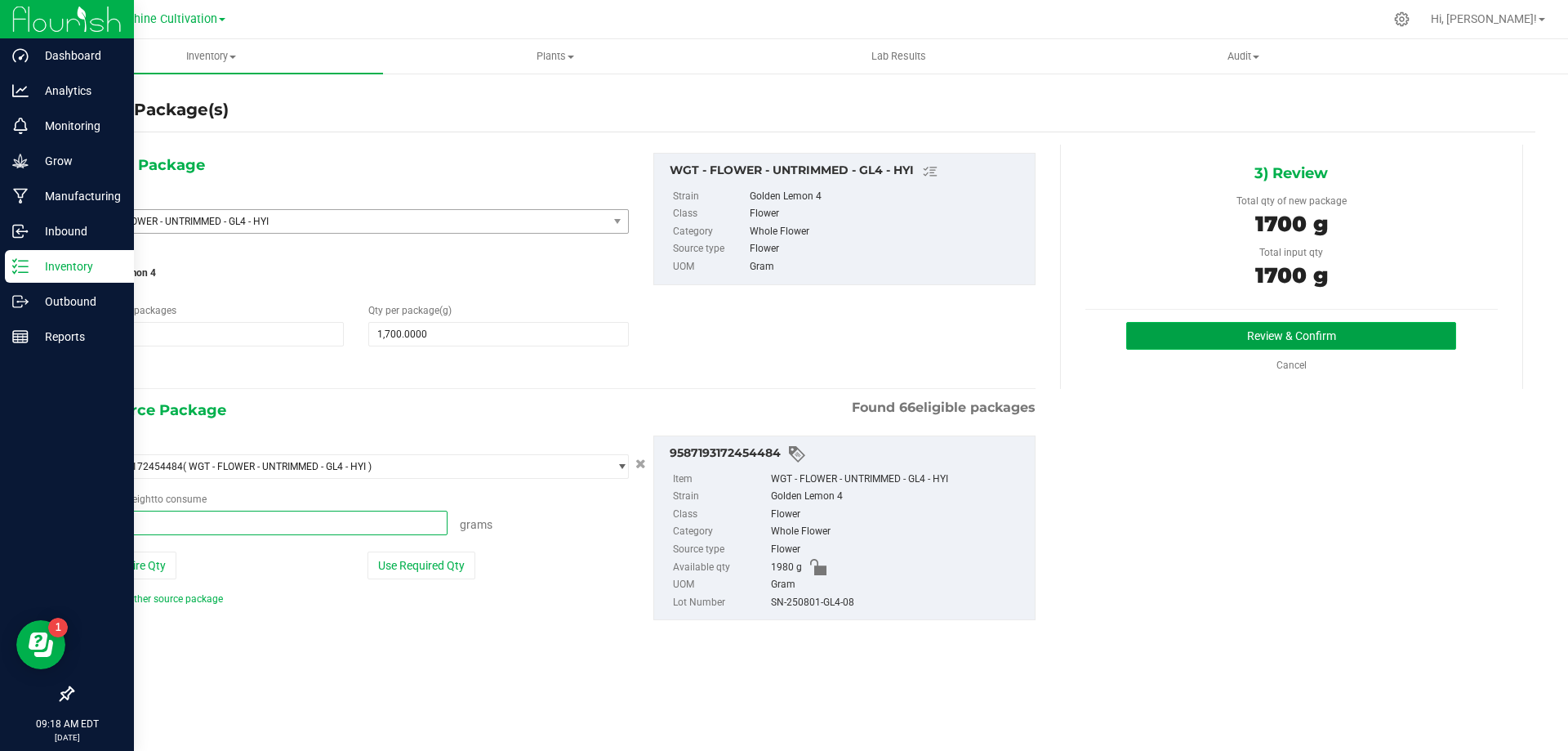
type input "1700.0000 g"
click at [1272, 331] on button "Review & Confirm" at bounding box center [1291, 336] width 330 height 28
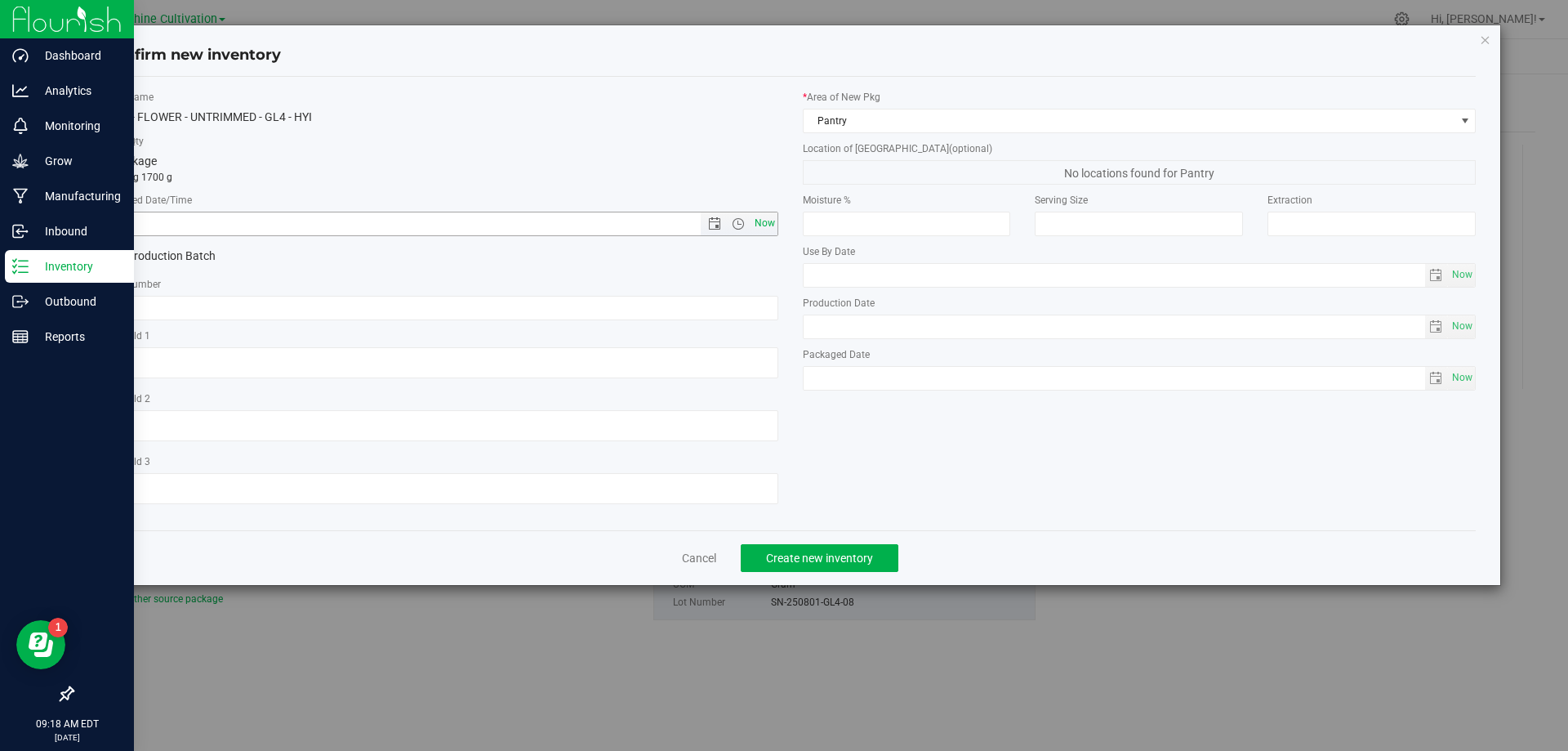
click at [762, 223] on span "Now" at bounding box center [765, 223] width 28 height 24
type input "8/27/2025 9:18 AM"
paste input "SN-250801-GL4-08"
type input "SN-250801-GL4-08"
click at [783, 558] on span "Create new inventory" at bounding box center [820, 558] width 107 height 13
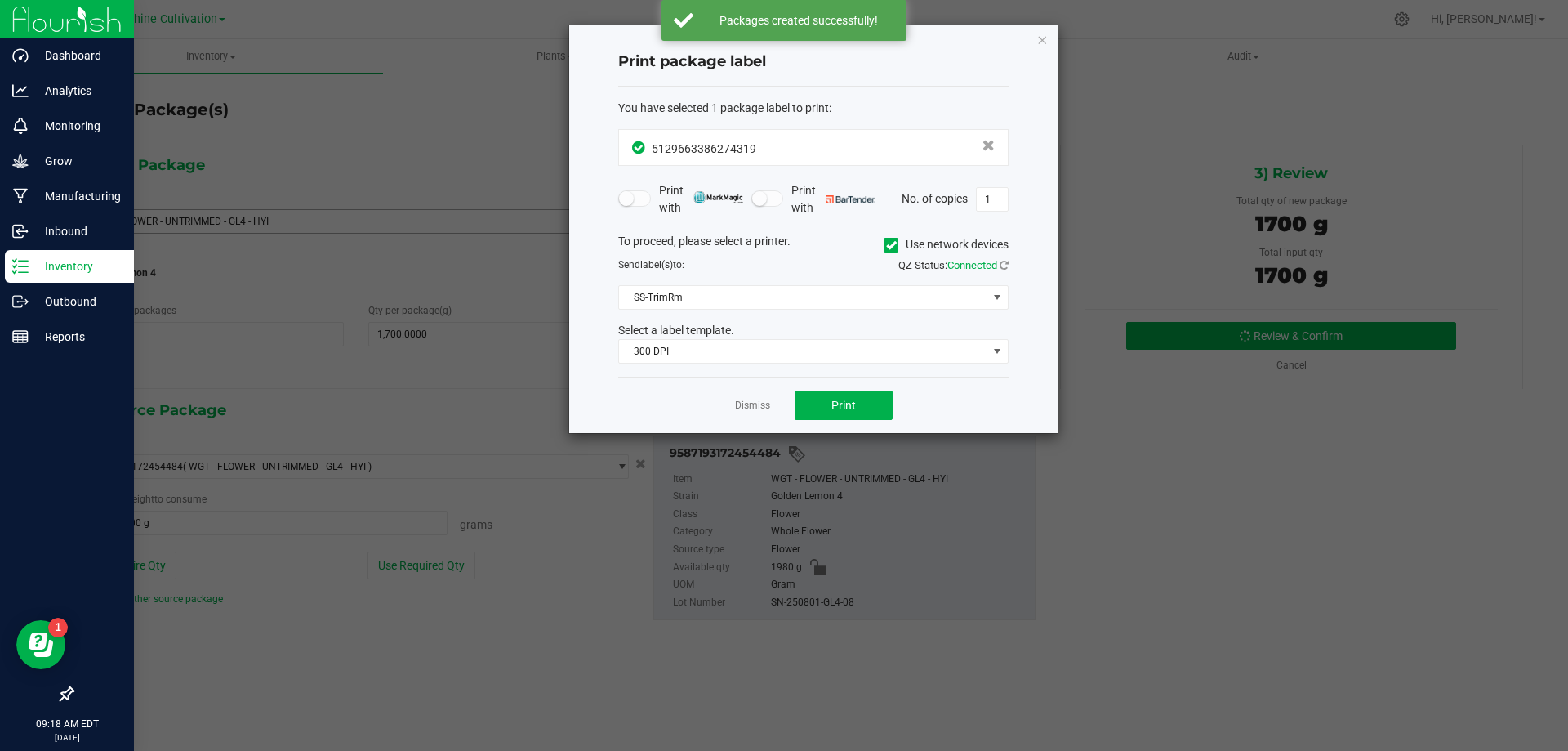
click at [742, 392] on div "Dismiss Print" at bounding box center [813, 405] width 391 height 56
click at [749, 410] on link "Dismiss" at bounding box center [752, 406] width 35 height 14
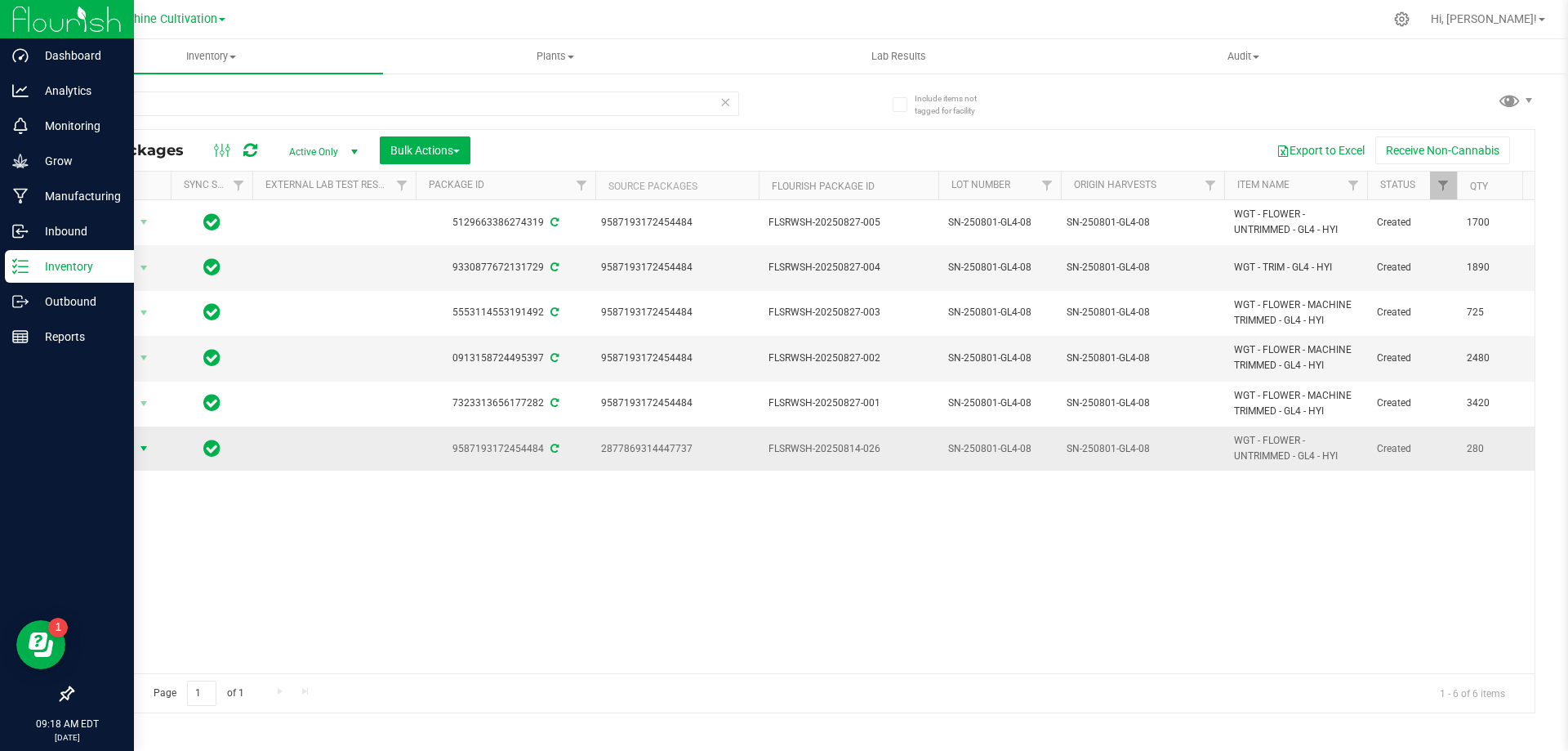
click at [131, 452] on span "Action" at bounding box center [111, 448] width 44 height 23
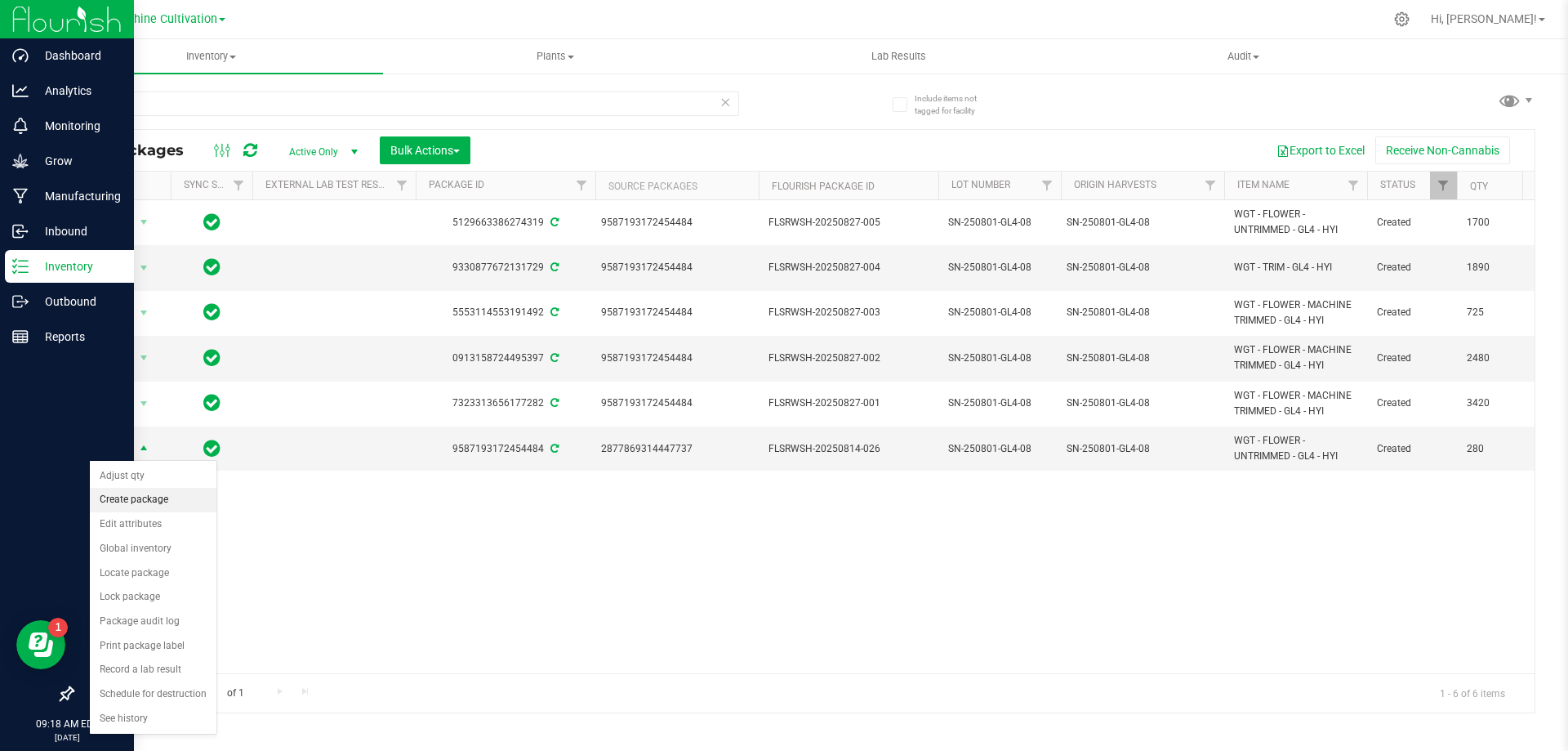
click at [175, 505] on li "Create package" at bounding box center [153, 500] width 127 height 25
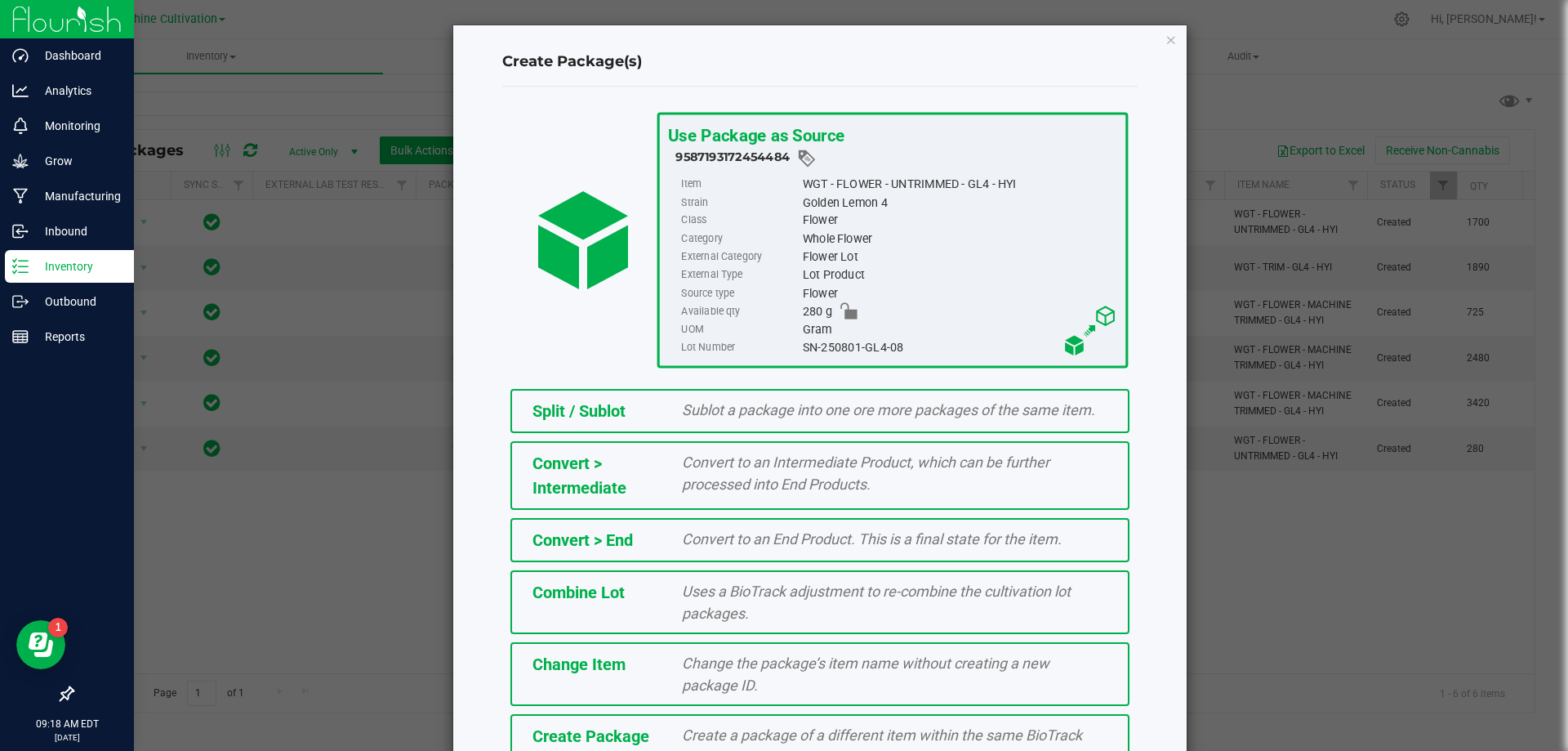
click at [639, 719] on div "Create Package Create a package of a different item within the same BioTrack ph…" at bounding box center [819, 745] width 619 height 63
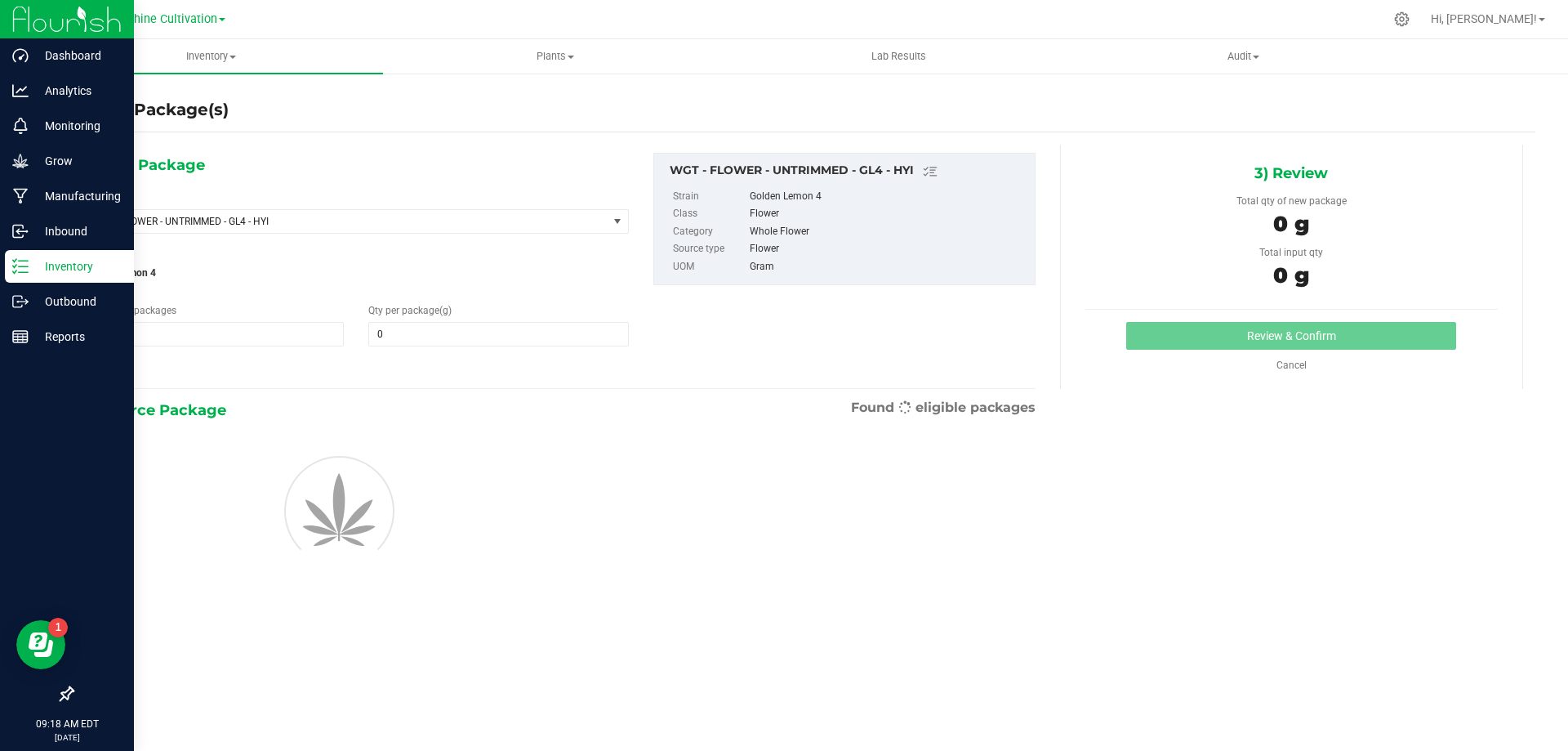
type input "0.0000"
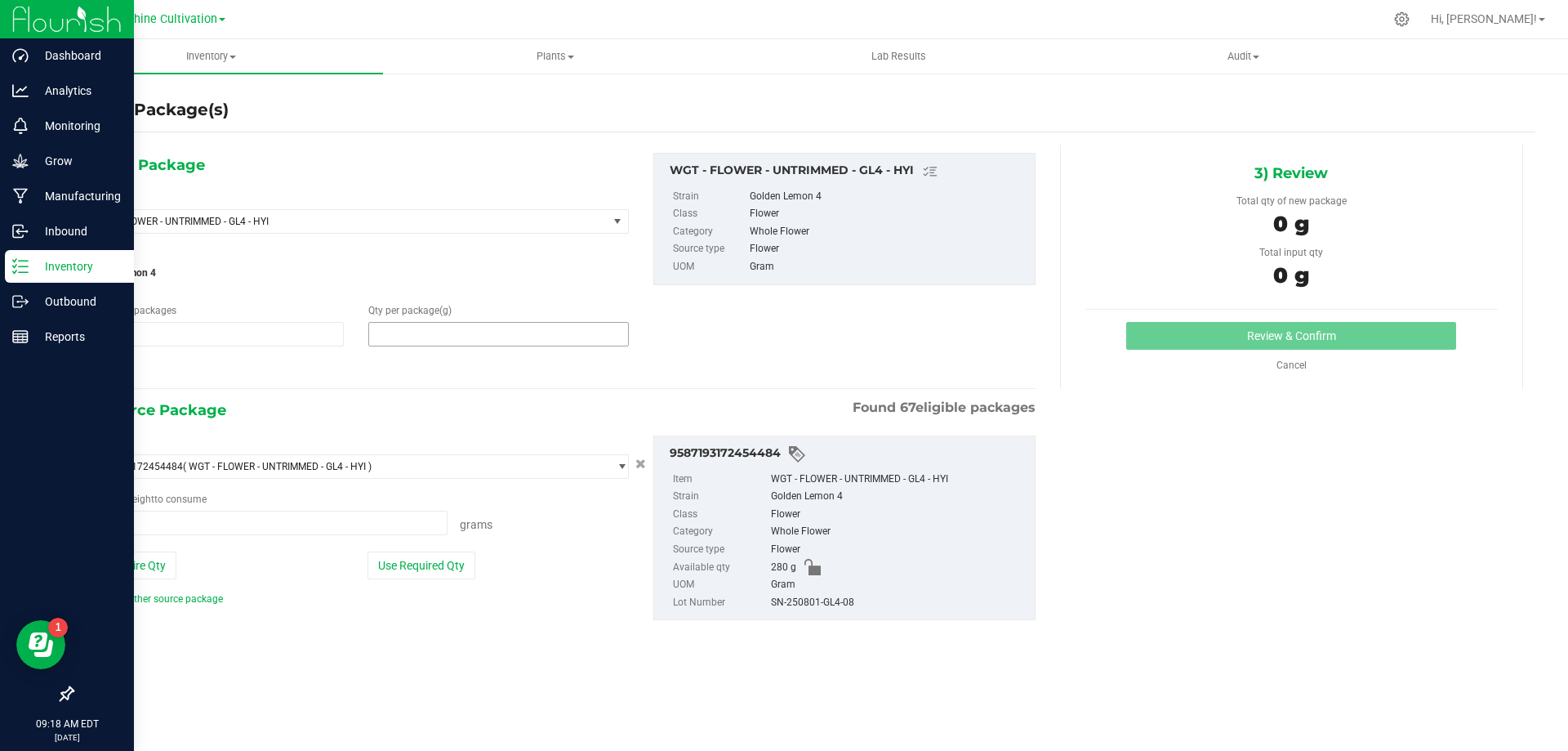
click at [445, 339] on span at bounding box center [498, 334] width 260 height 25
type input "0.0000"
type input "0"
drag, startPoint x: 433, startPoint y: 320, endPoint x: 432, endPoint y: 327, distance: 7.1
click at [433, 324] on div "Qty per package (g) 0.0000 0" at bounding box center [498, 325] width 284 height 44
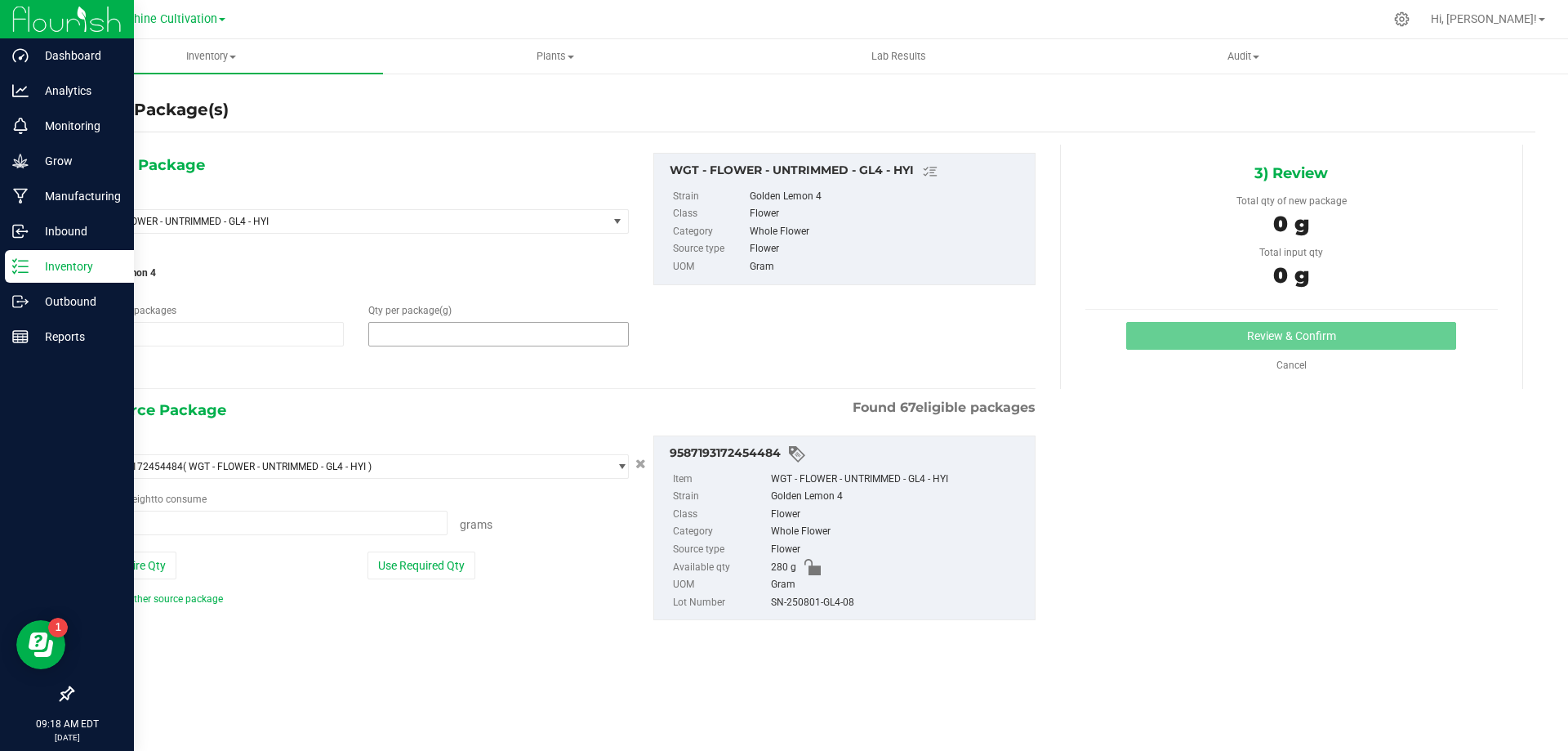
click at [432, 327] on span at bounding box center [498, 334] width 260 height 25
type input "15"
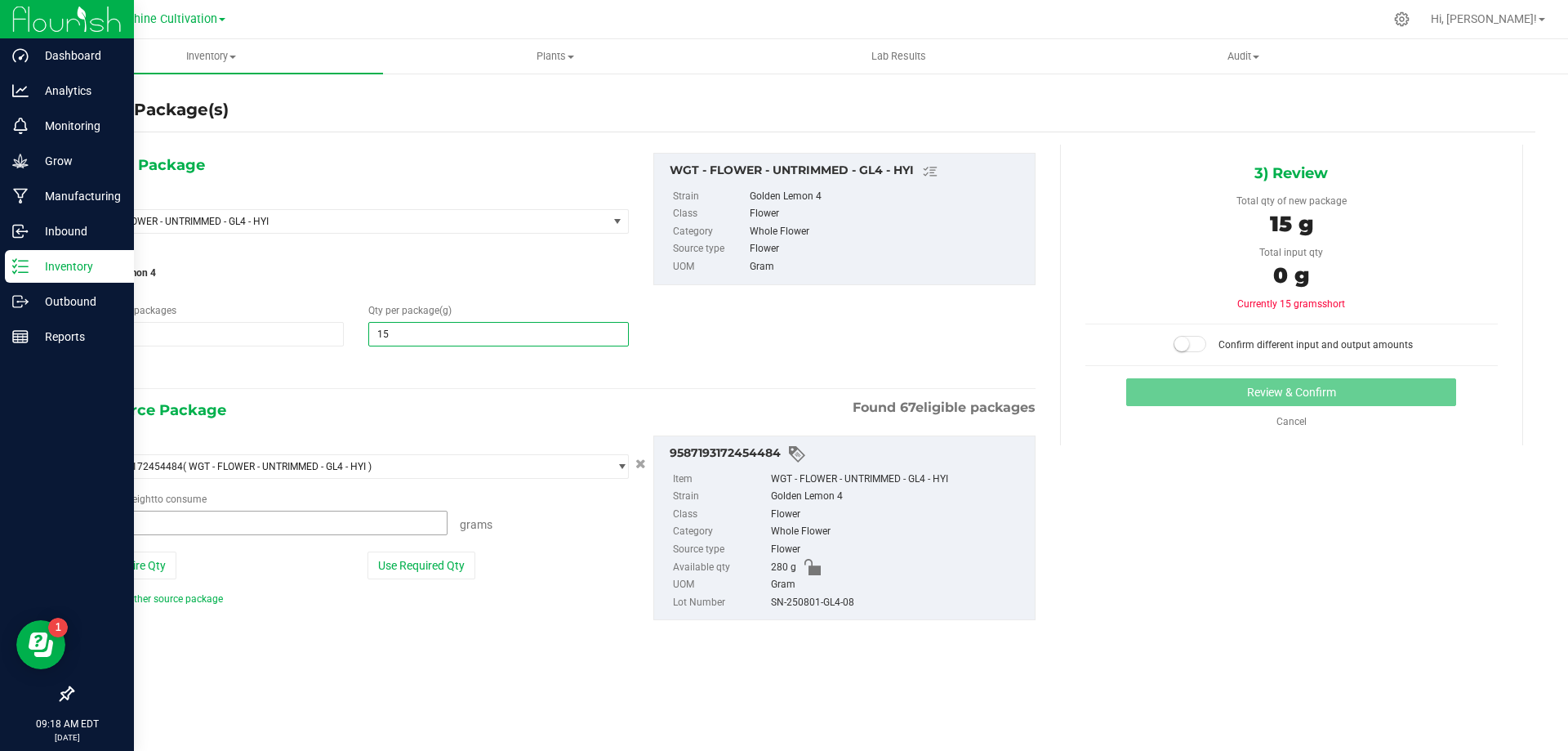
type input "15.0000"
click at [332, 532] on span at bounding box center [265, 523] width 363 height 25
type input "15"
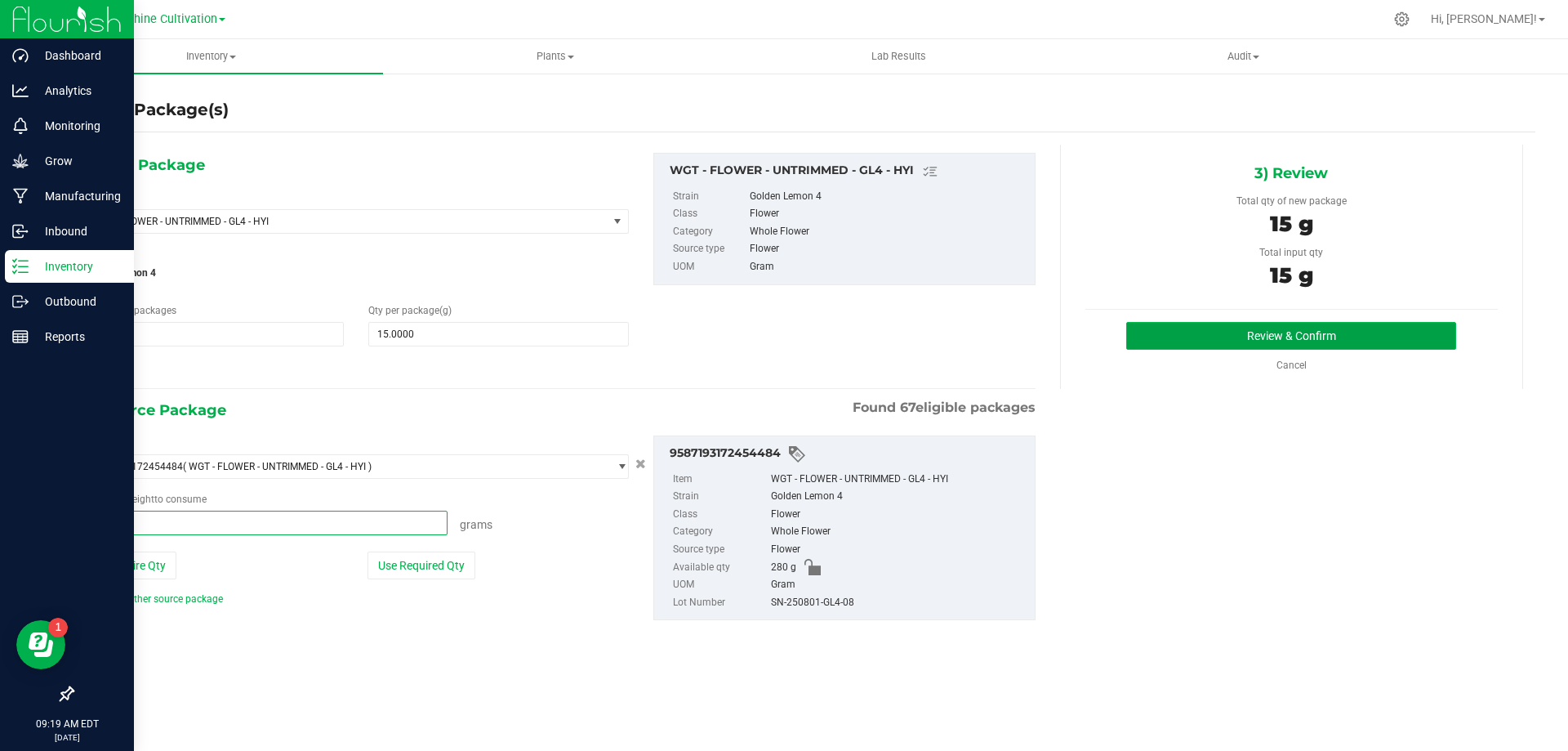
type input "15.0000 g"
click at [1313, 345] on button "Review & Confirm" at bounding box center [1291, 336] width 330 height 28
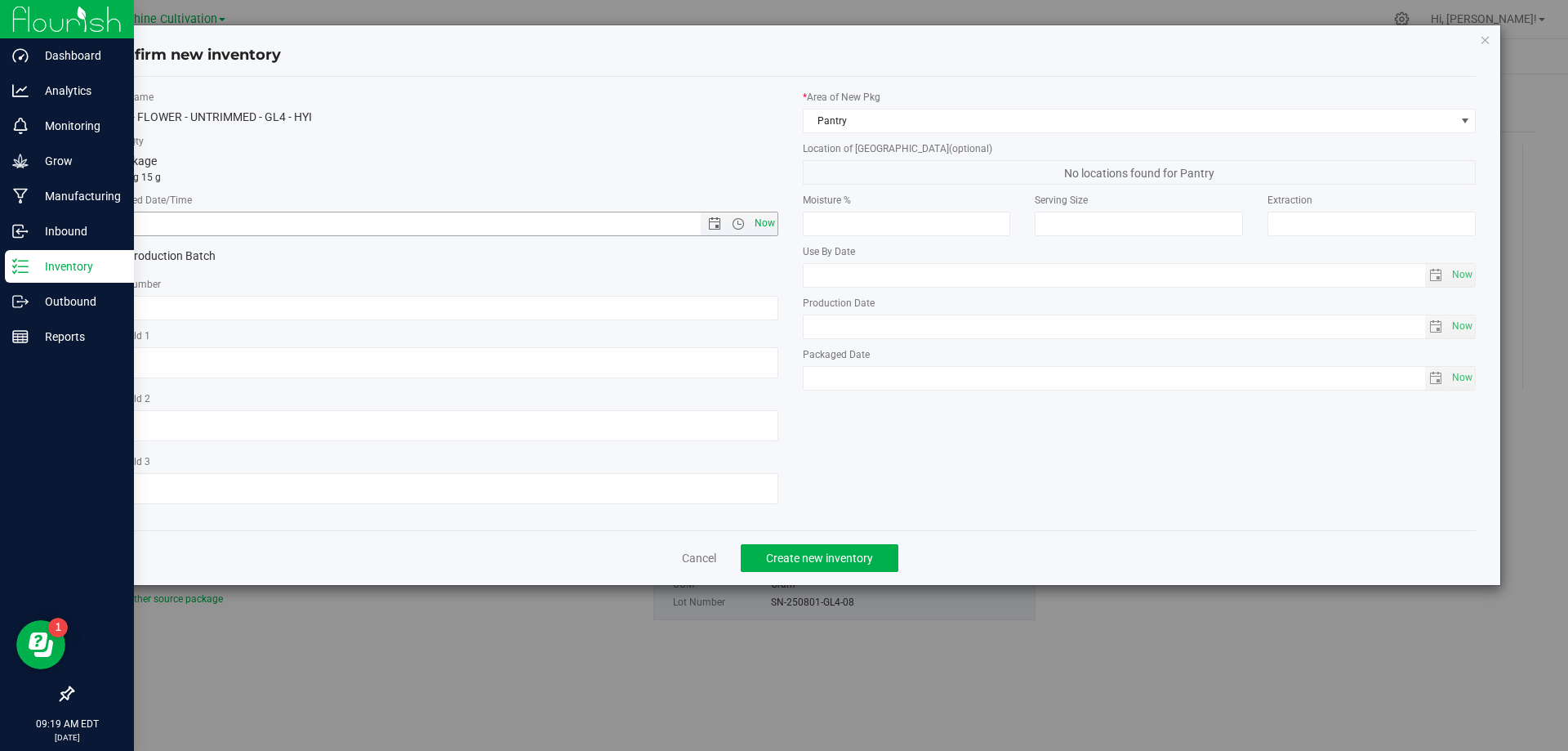
click at [767, 224] on span "Now" at bounding box center [765, 223] width 28 height 24
type input "8/27/2025 9:19 AM"
paste input "SN-250801-GL4-08"
type input "SN-250801-GL4-08-FA"
click at [855, 544] on button "Create new inventory" at bounding box center [819, 558] width 157 height 28
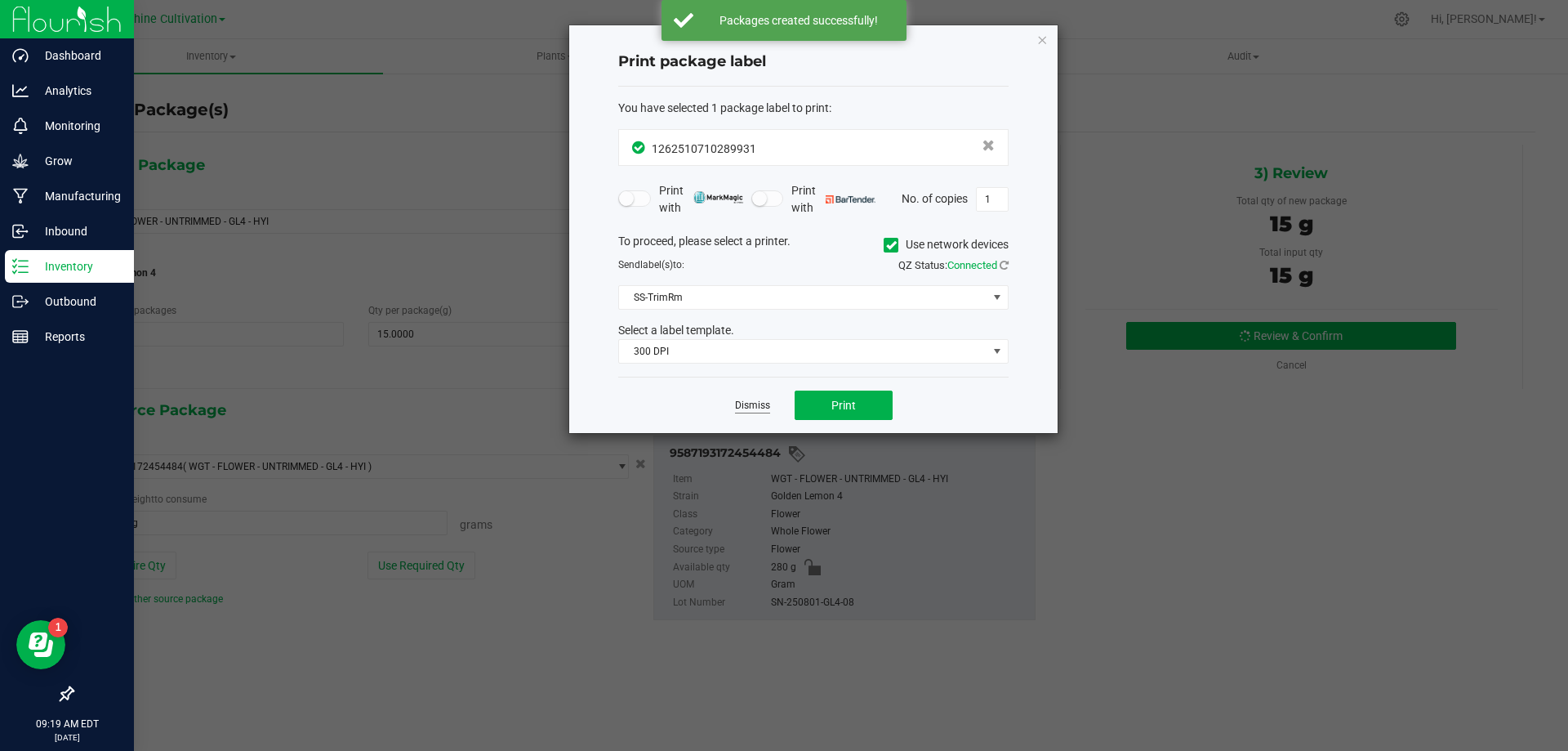
click at [739, 401] on link "Dismiss" at bounding box center [752, 406] width 35 height 14
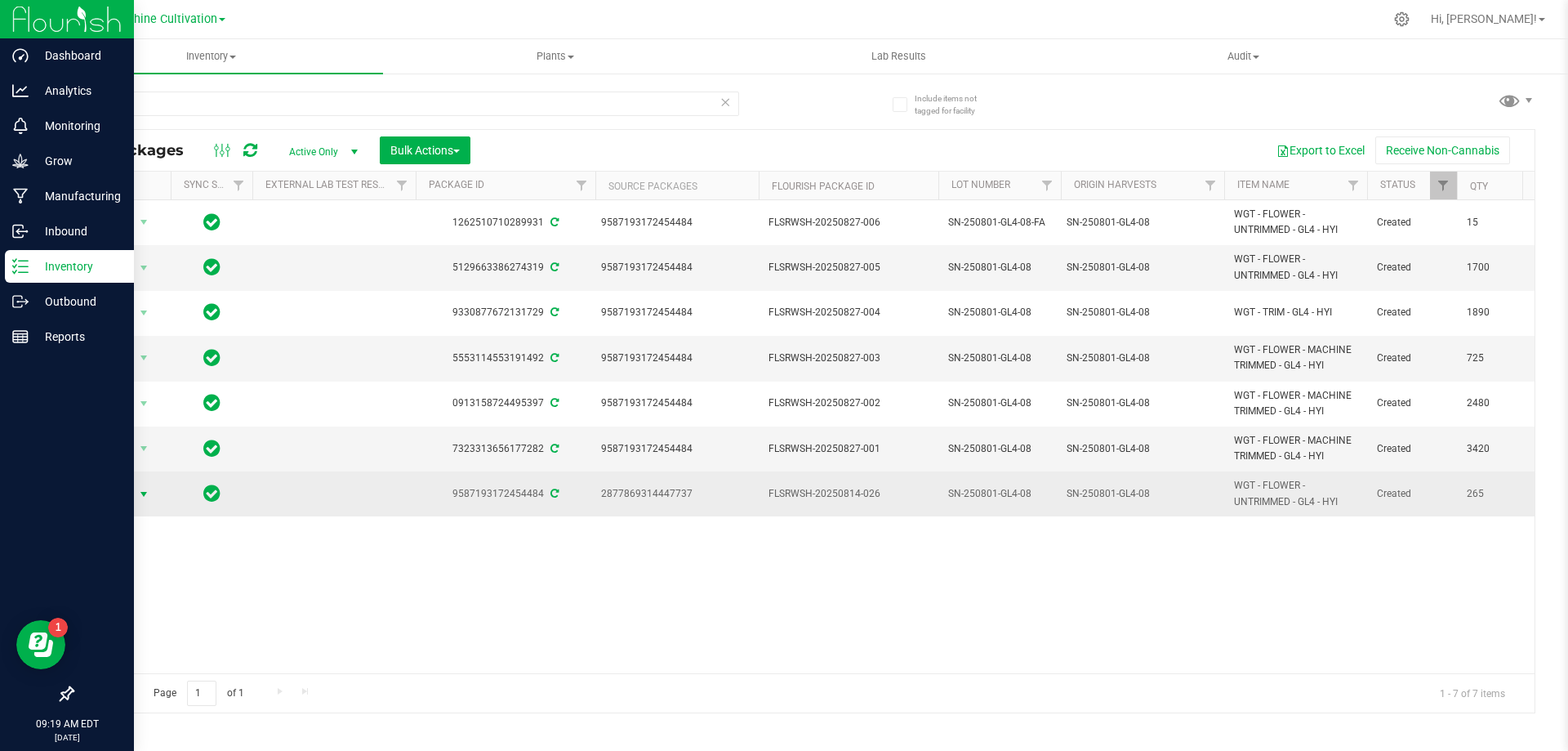
click at [137, 497] on span "select" at bounding box center [144, 495] width 21 height 23
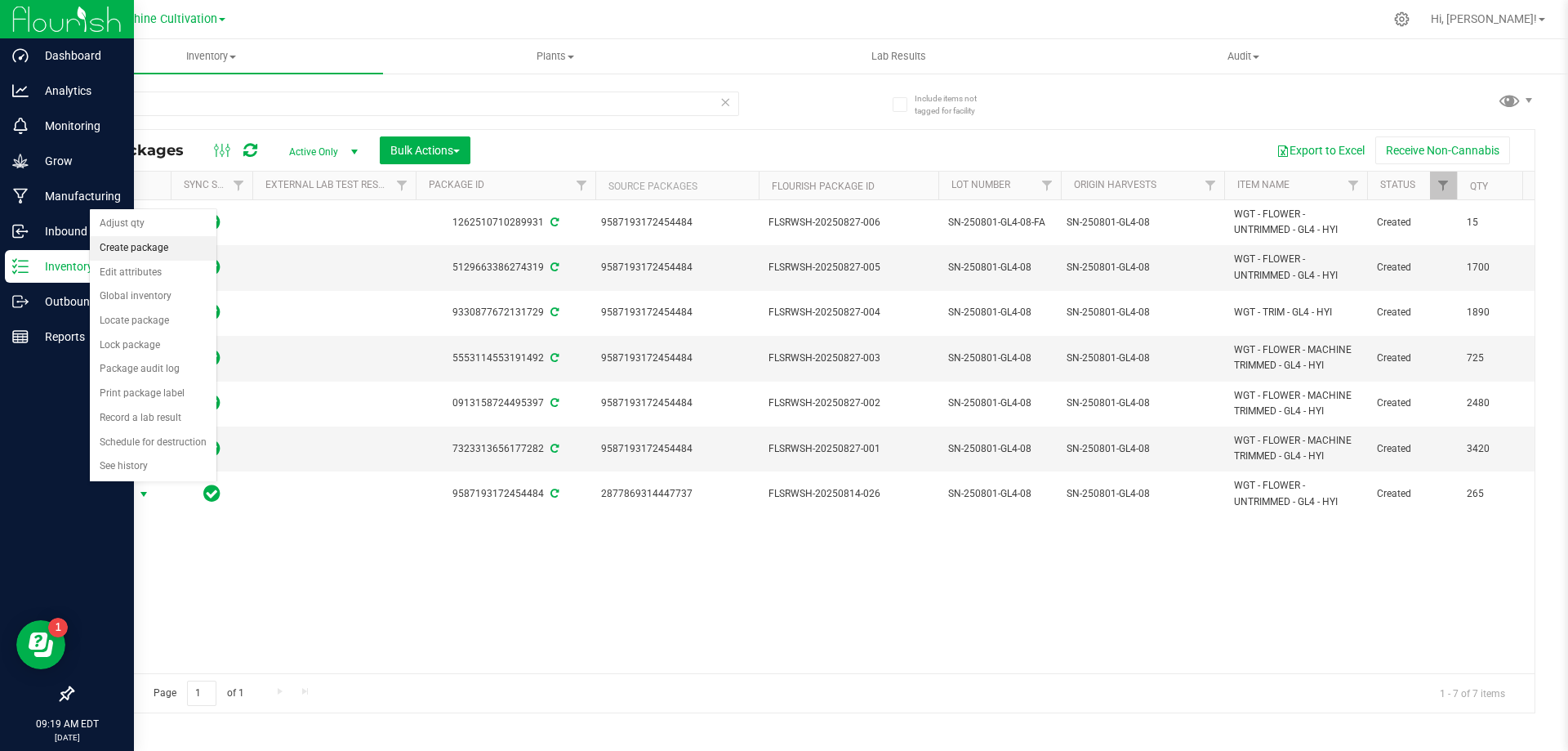
click at [187, 256] on li "Create package" at bounding box center [153, 248] width 127 height 25
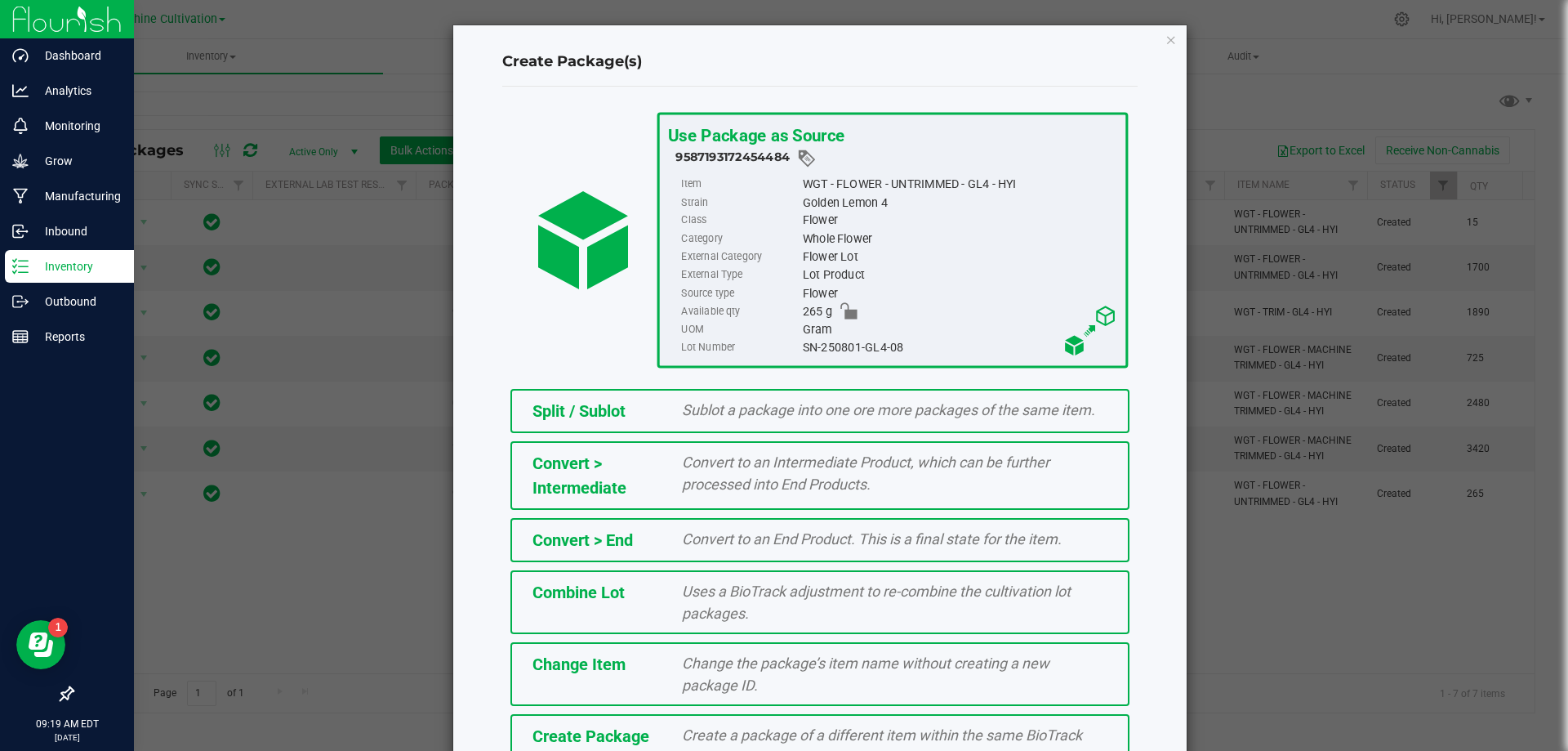
click at [700, 745] on div "Create a package of a different item within the same BioTrack phase." at bounding box center [895, 746] width 450 height 45
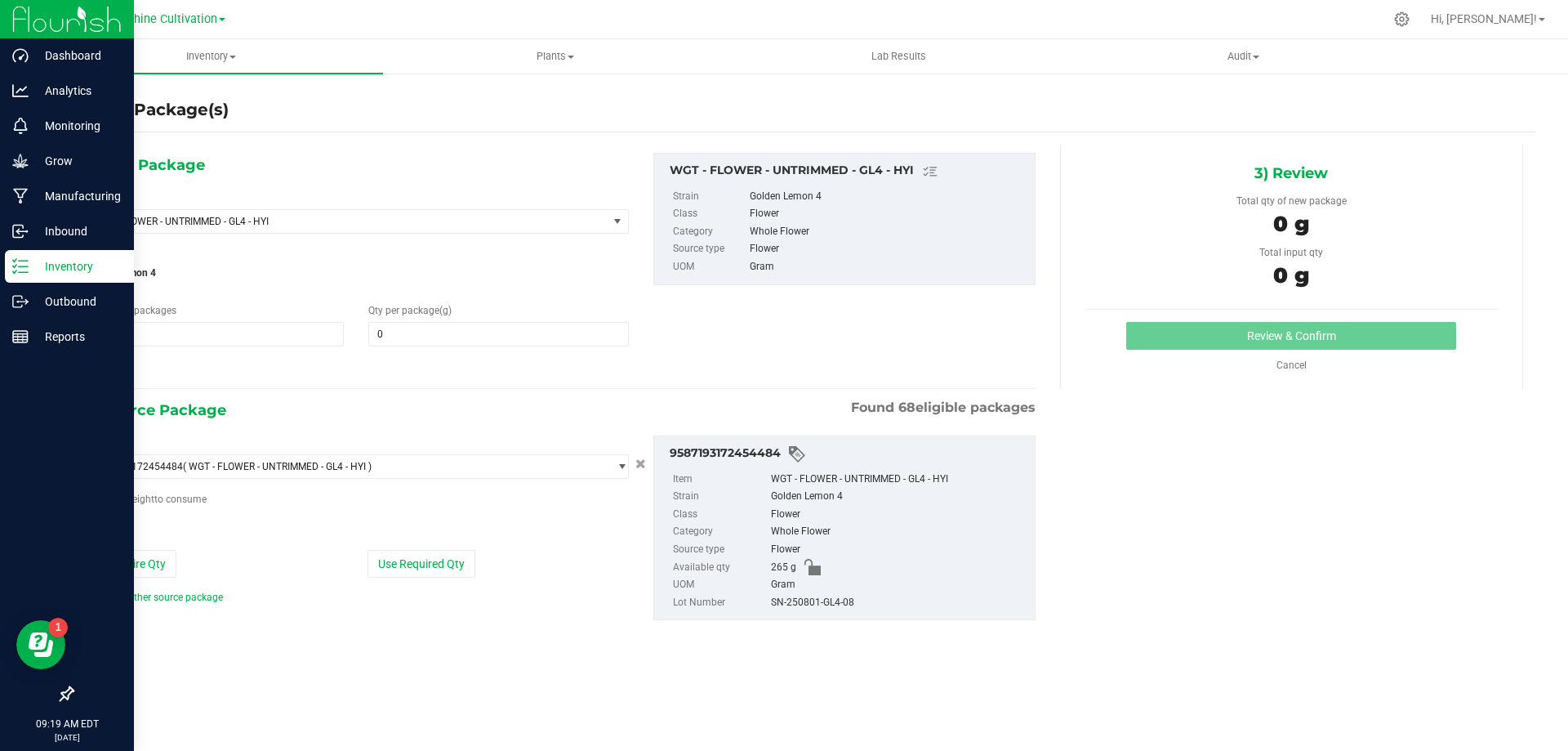
type input "0.0000"
click at [468, 218] on span "WGT - FLOWER - UNTRIMMED - GL4 - HYI" at bounding box center [336, 222] width 489 height 12
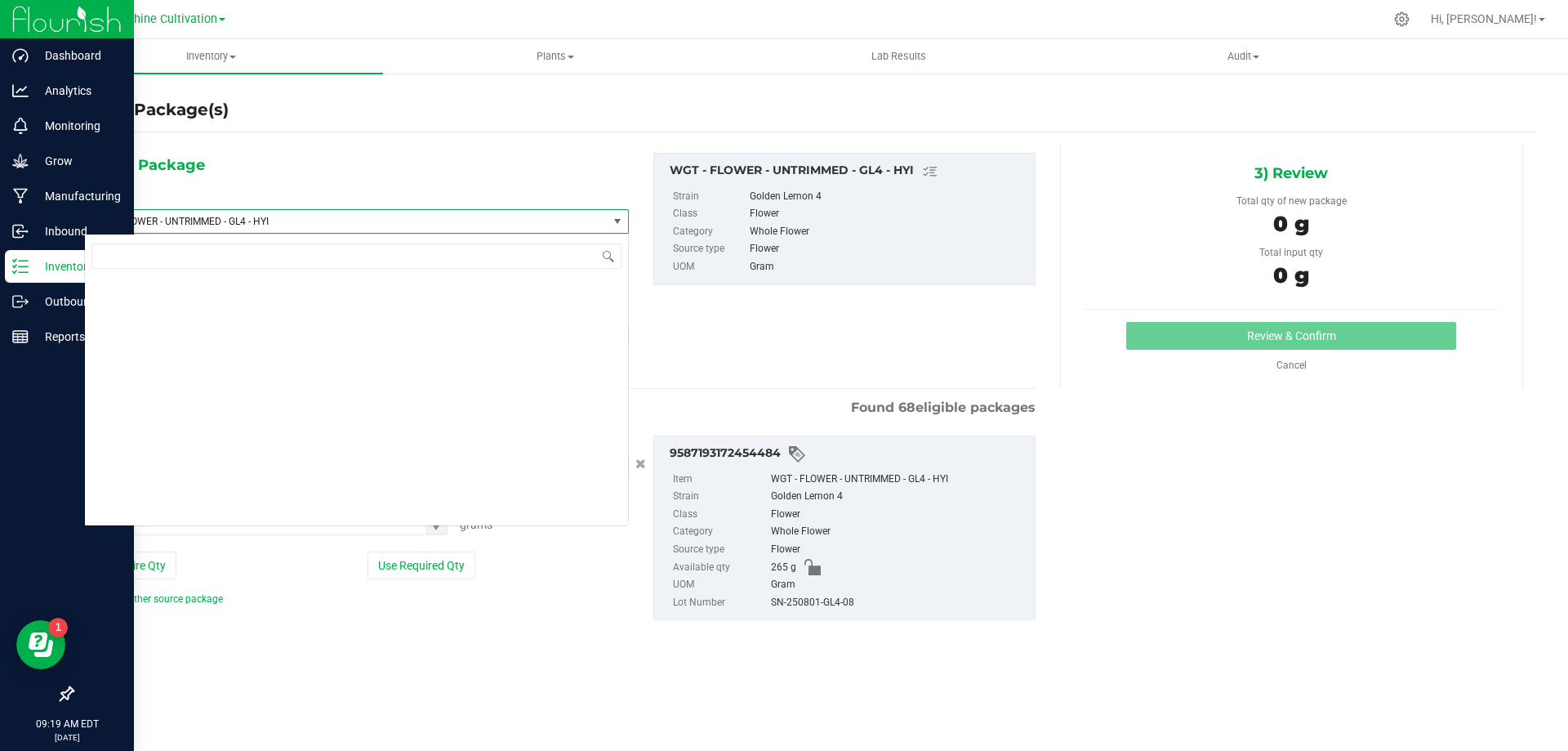
scroll to position [345328, 0]
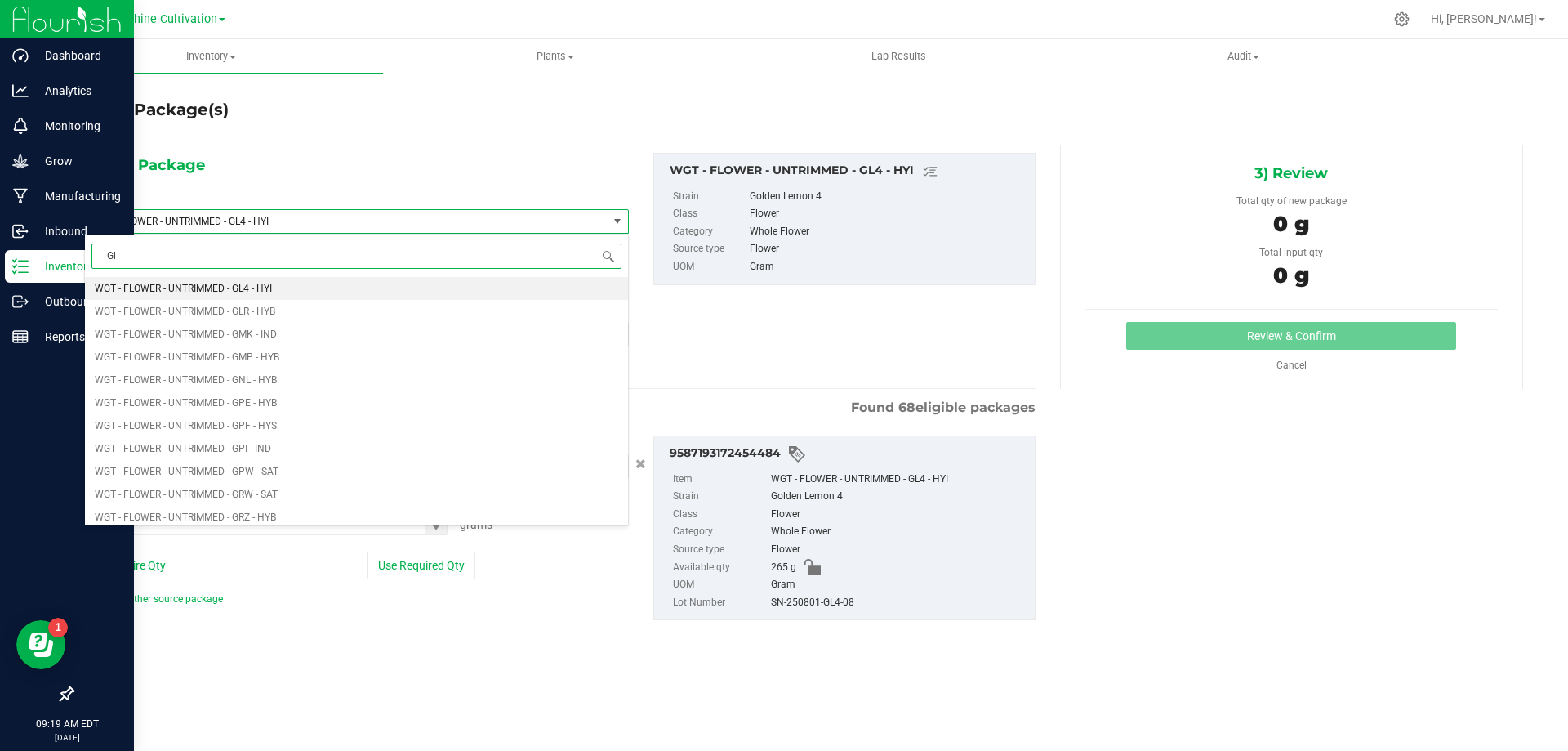
type input "Gl4"
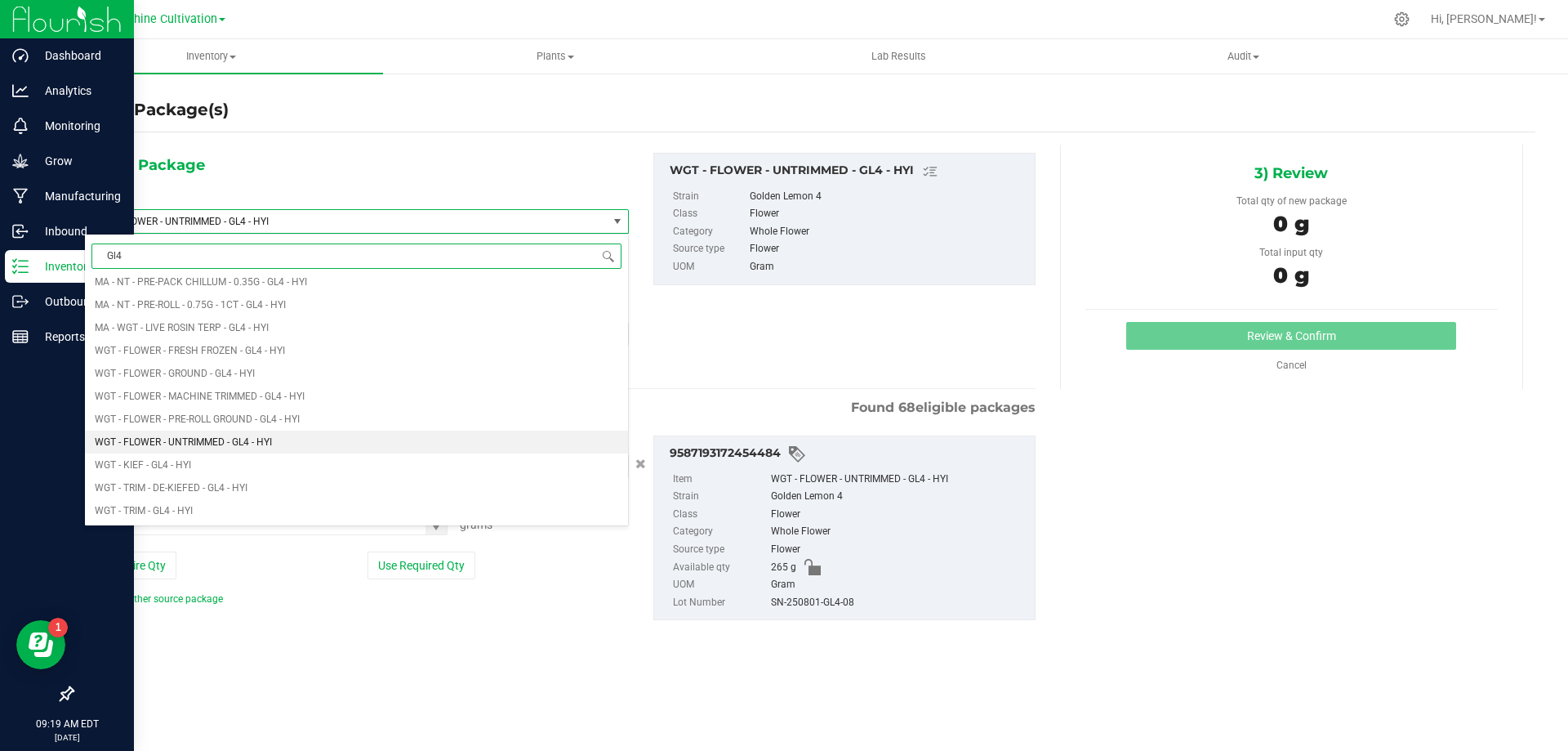
scroll to position [0, 0]
click at [337, 497] on li "WGT - TRIM - DE-KIEFED - GL4 - HYI" at bounding box center [356, 488] width 543 height 23
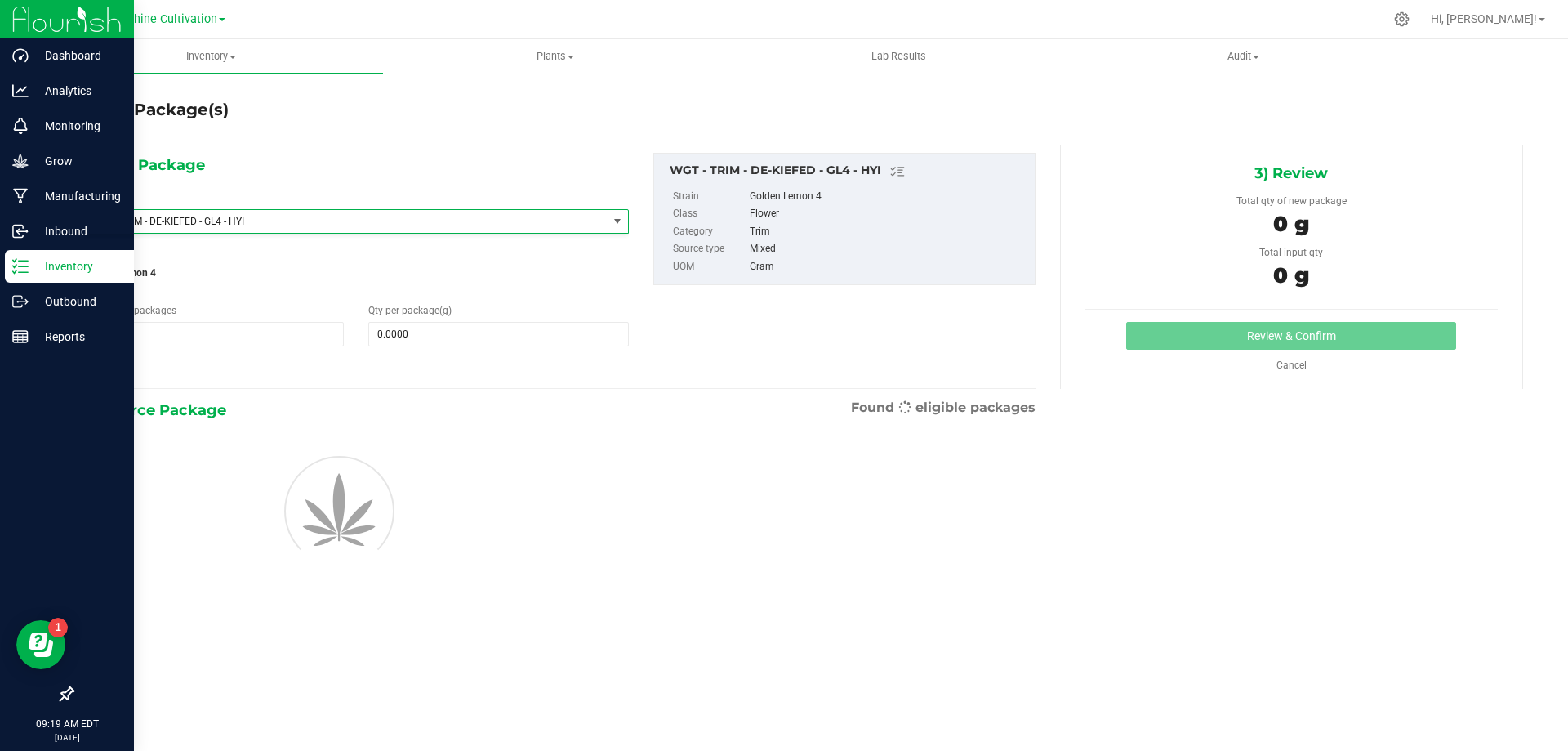
type input "0.0000"
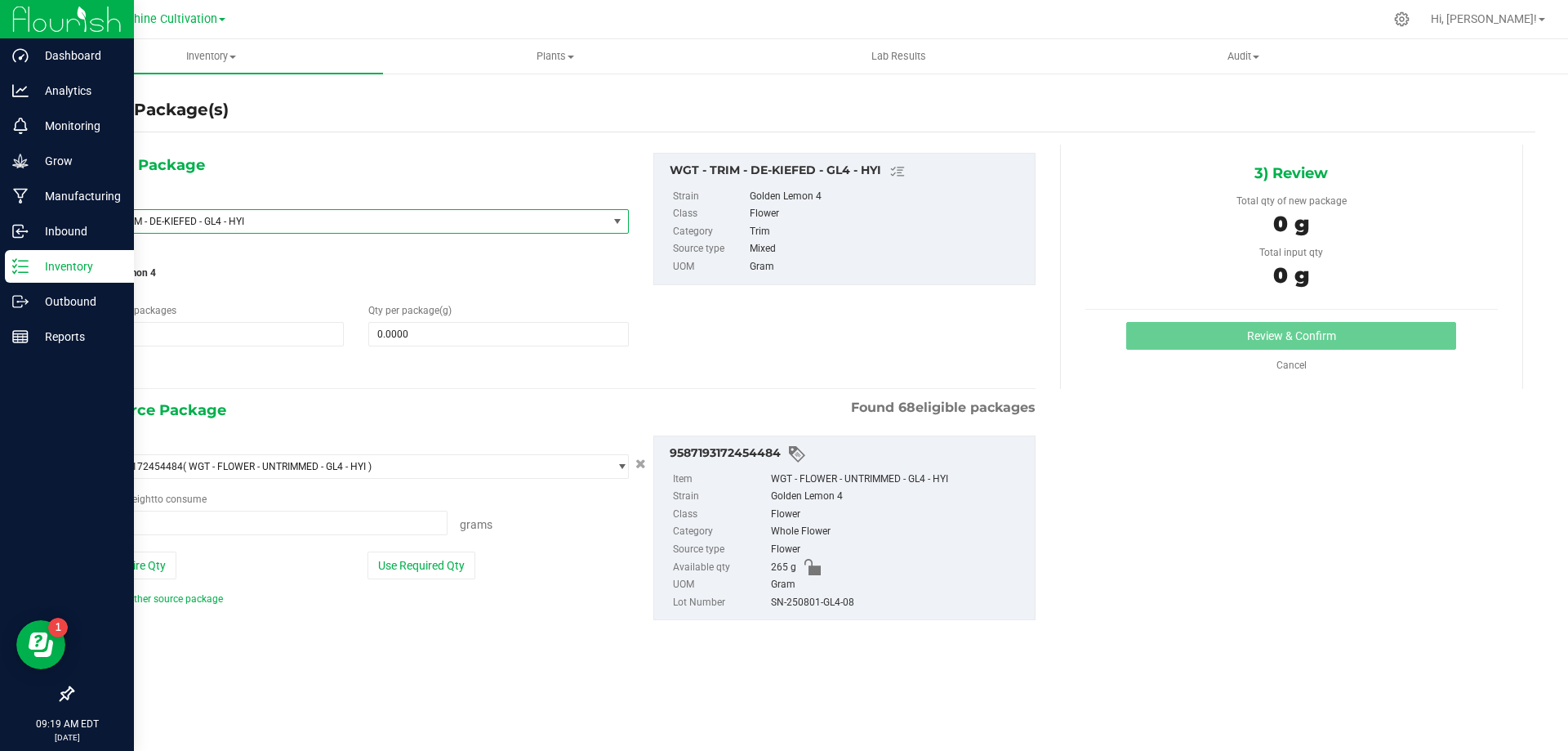
click at [430, 218] on span "WGT - TRIM - DE-KIEFED - GL4 - HYI" at bounding box center [336, 222] width 489 height 12
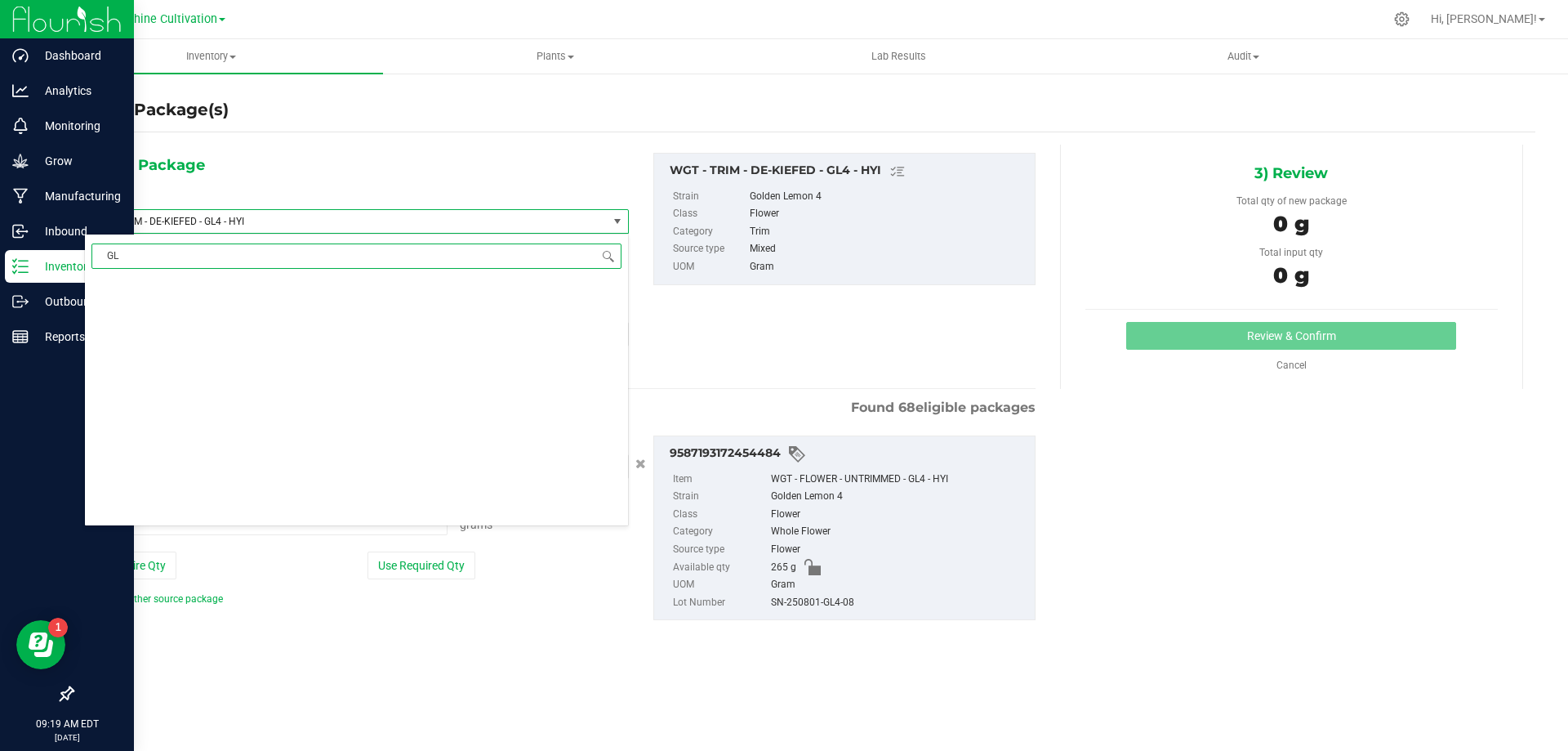
type input "GL4"
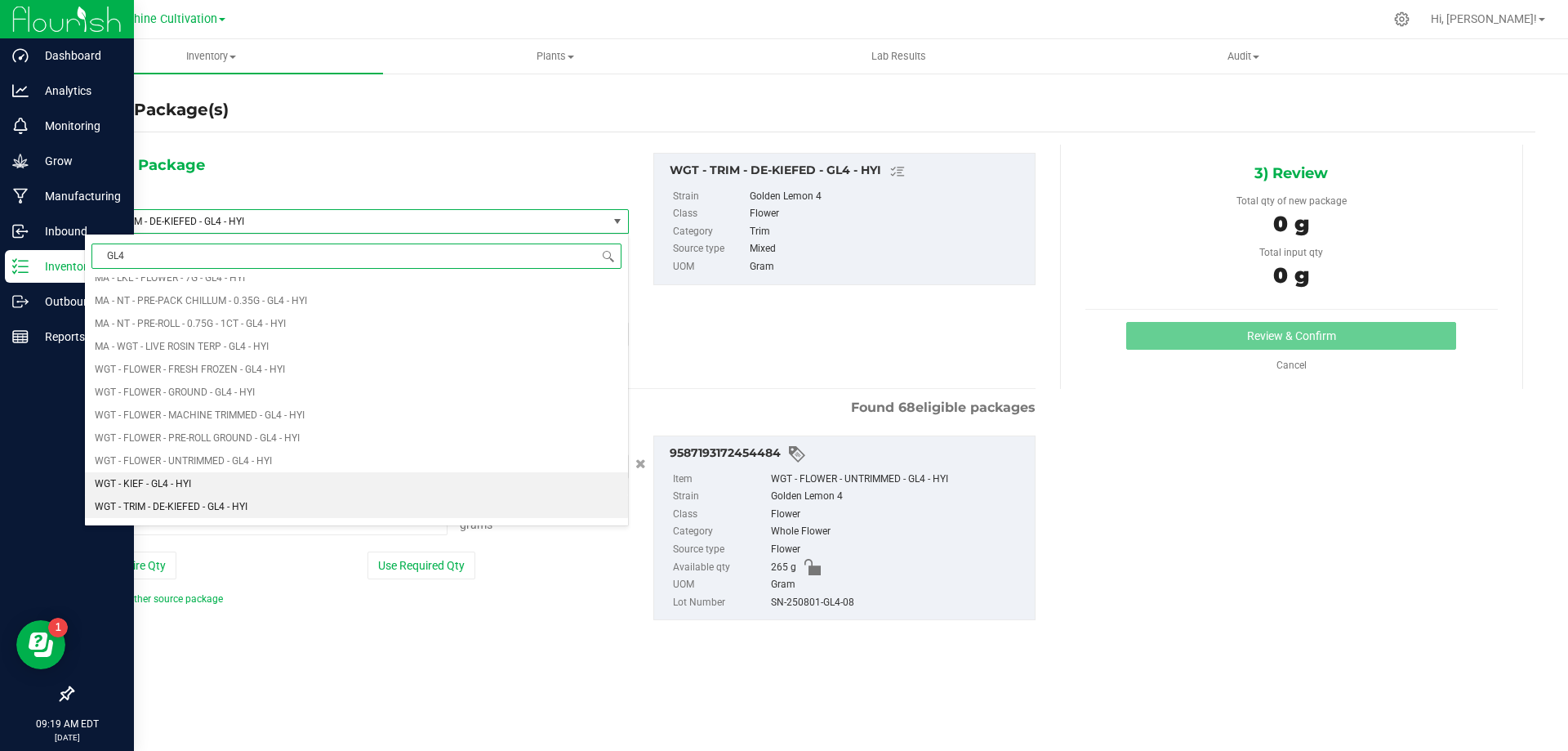
scroll to position [396, 0]
click at [302, 513] on li "WGT - TRIM - GL4 - HYI" at bounding box center [356, 511] width 543 height 23
type input "0.0000"
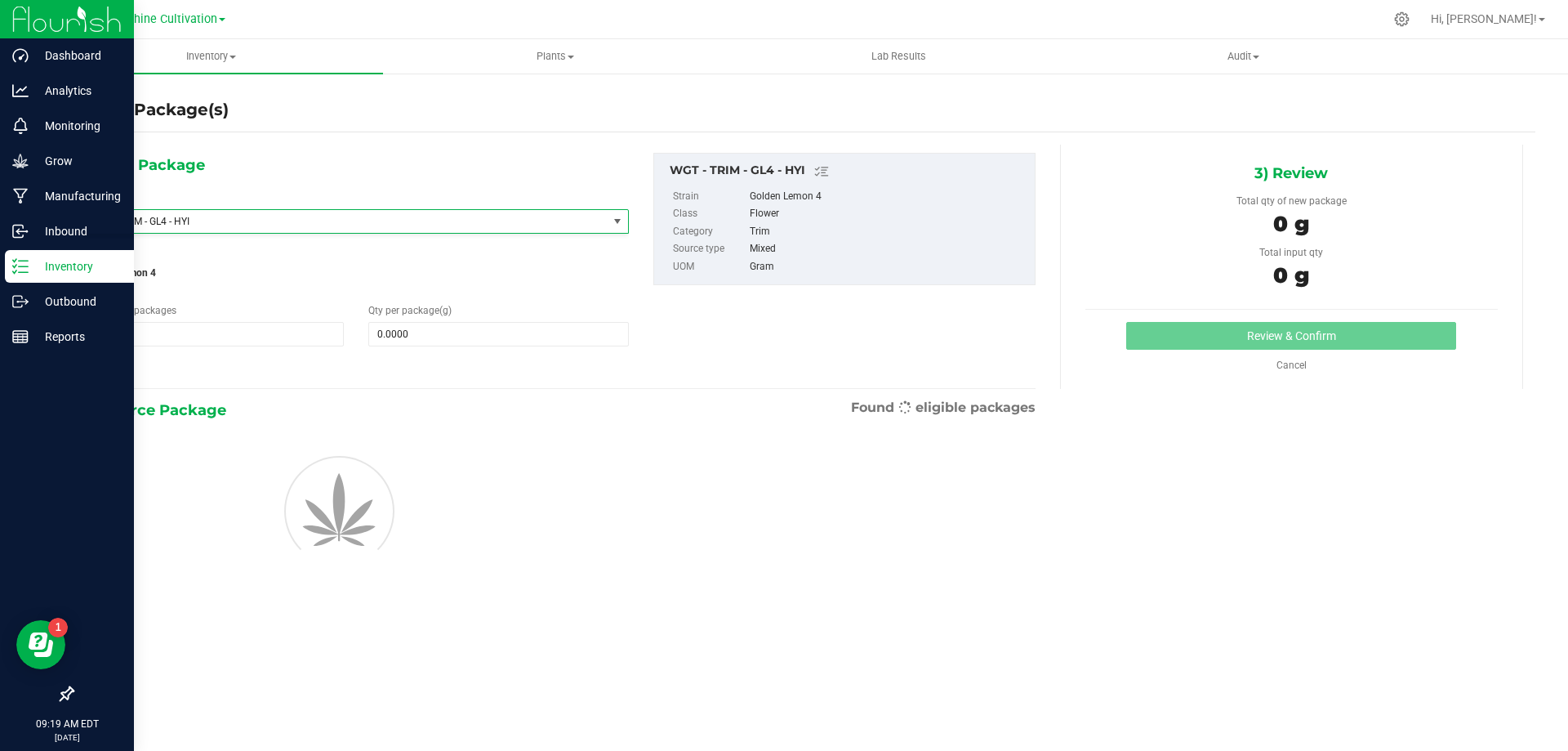
scroll to position [0, 0]
click at [417, 329] on span at bounding box center [498, 334] width 260 height 25
type input "5"
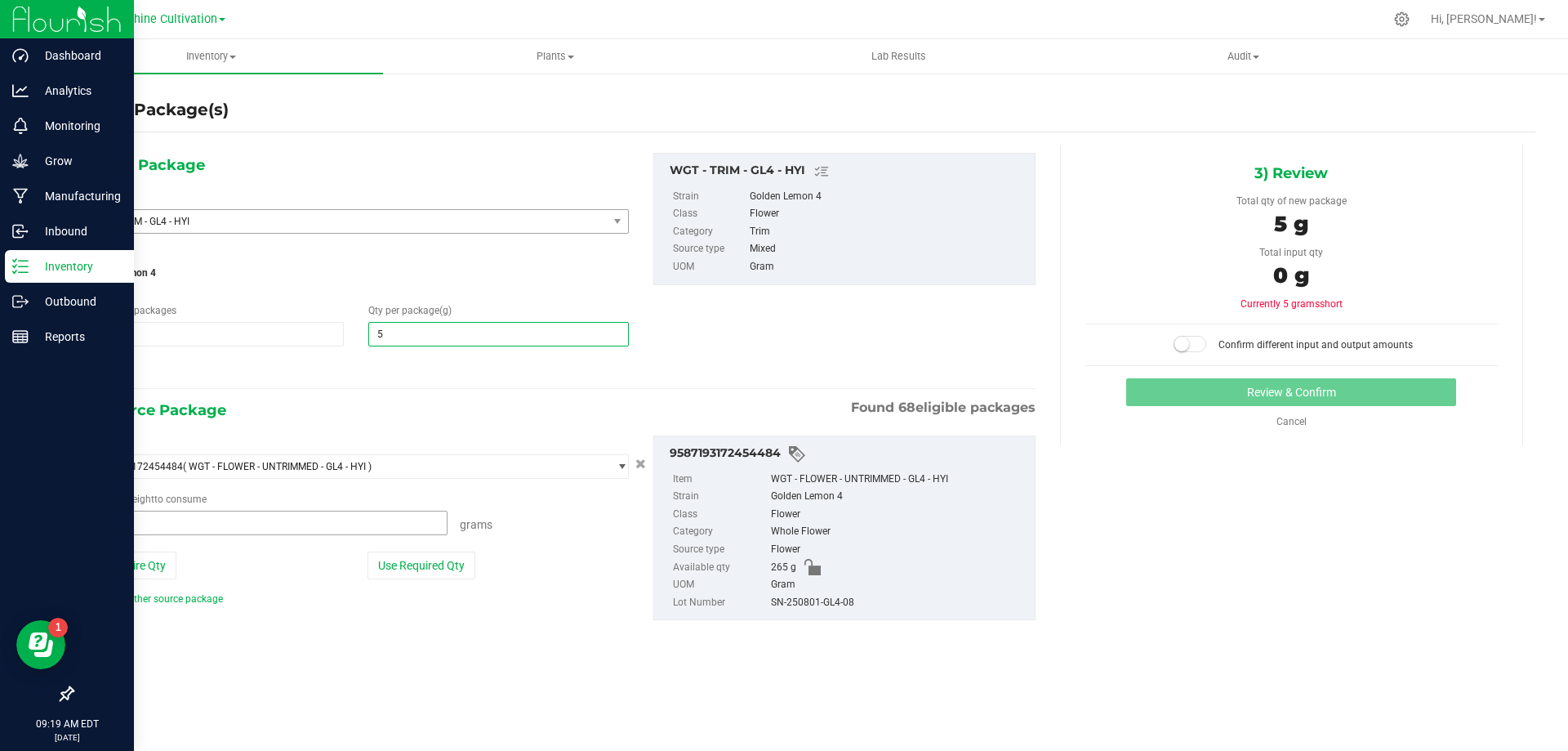
type input "5.0000"
click at [409, 518] on span at bounding box center [265, 523] width 363 height 25
type input "5"
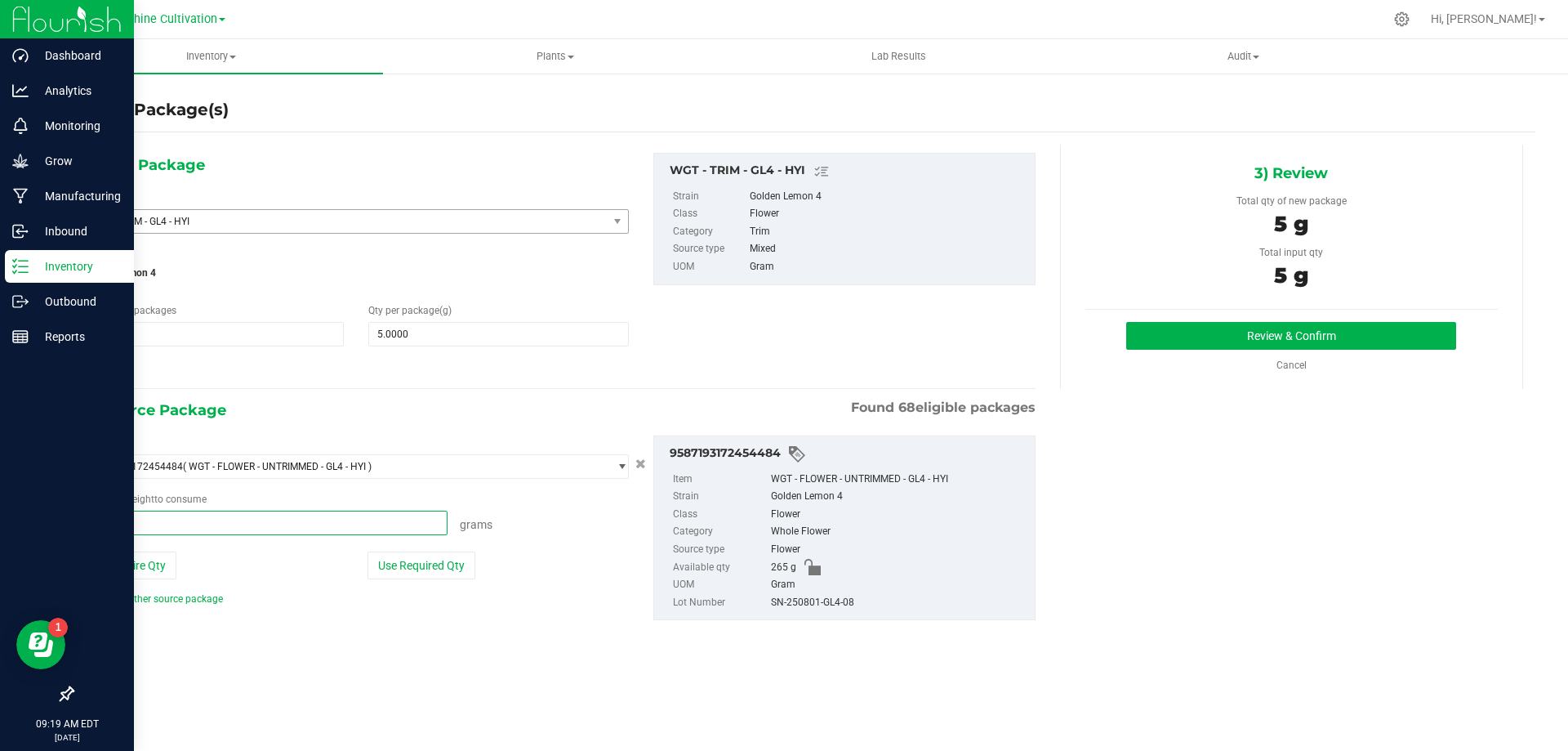
type input "5.0000 g"
click at [1334, 320] on div "3) Review Total qty of new package 5 g Total input qty 5 g Review & Confirm" at bounding box center [1291, 266] width 463 height 244
click at [1334, 326] on button "Review & Confirm" at bounding box center [1291, 336] width 330 height 28
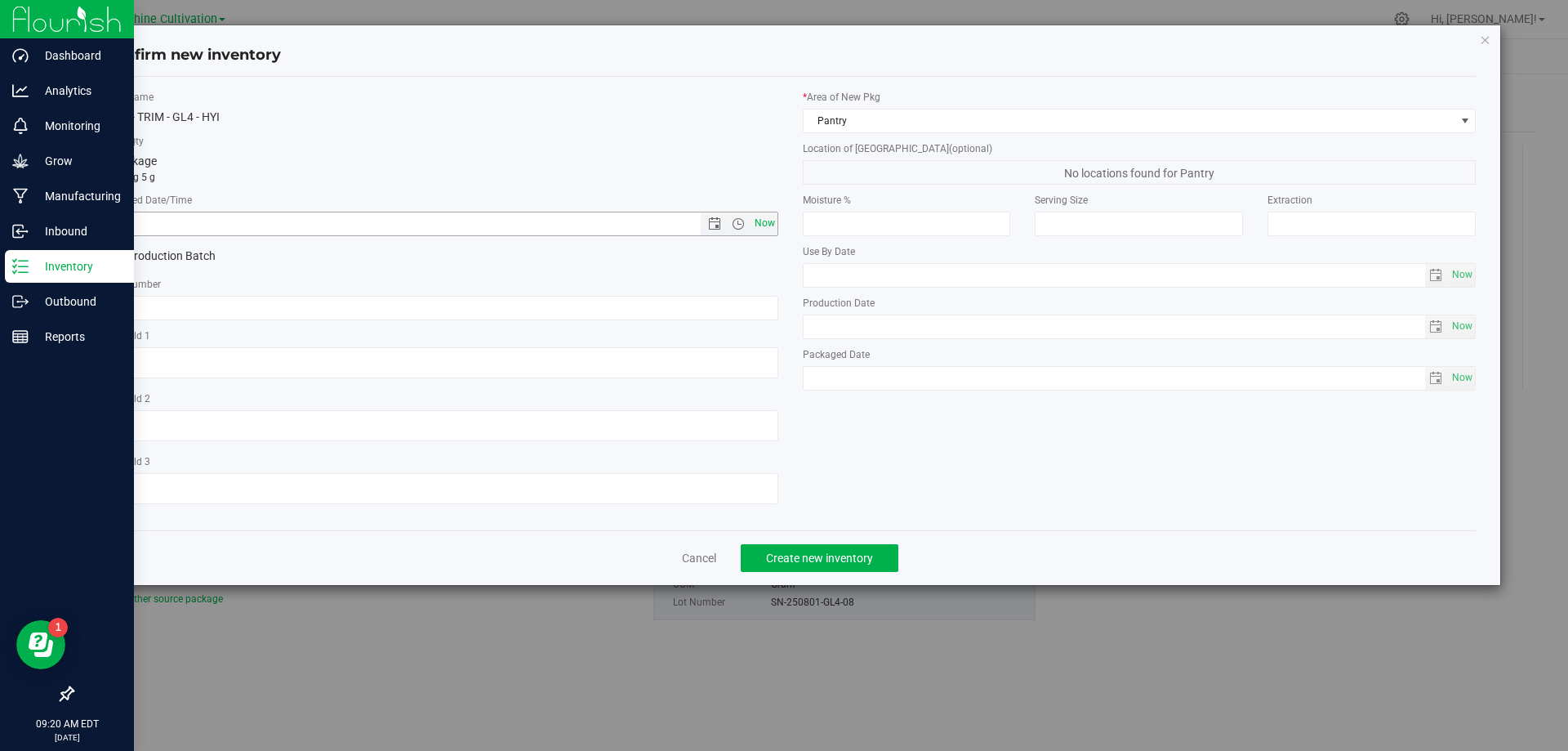
click at [768, 219] on span "Now" at bounding box center [765, 223] width 28 height 24
type input "8/27/2025 9:20 AM"
paste input "SN-250801-GL4-08"
click at [335, 310] on input "SN-250801-GL4-08" at bounding box center [442, 308] width 674 height 25
type input "SN-250801-GL4-08-TB"
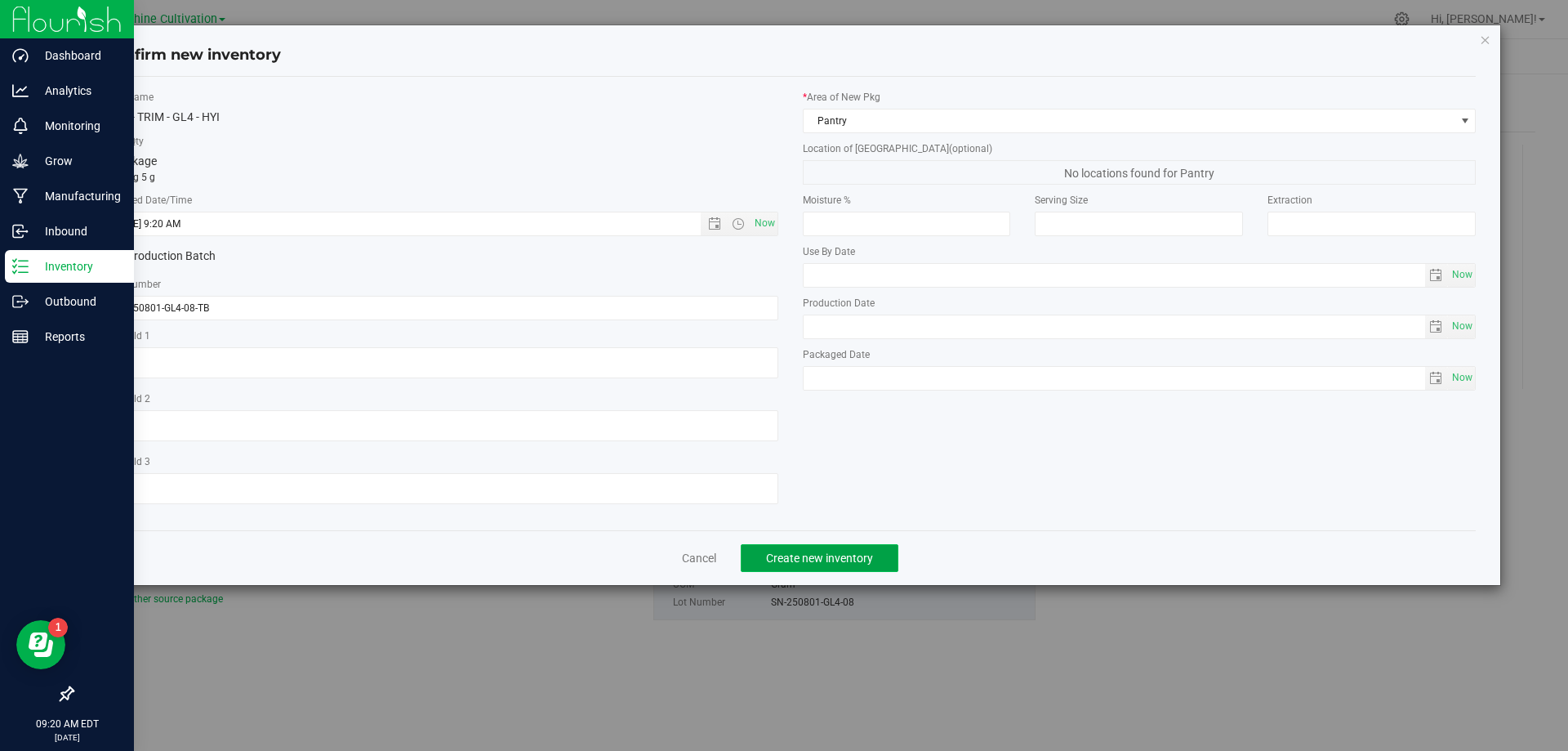
click at [817, 553] on span "Create new inventory" at bounding box center [820, 558] width 107 height 13
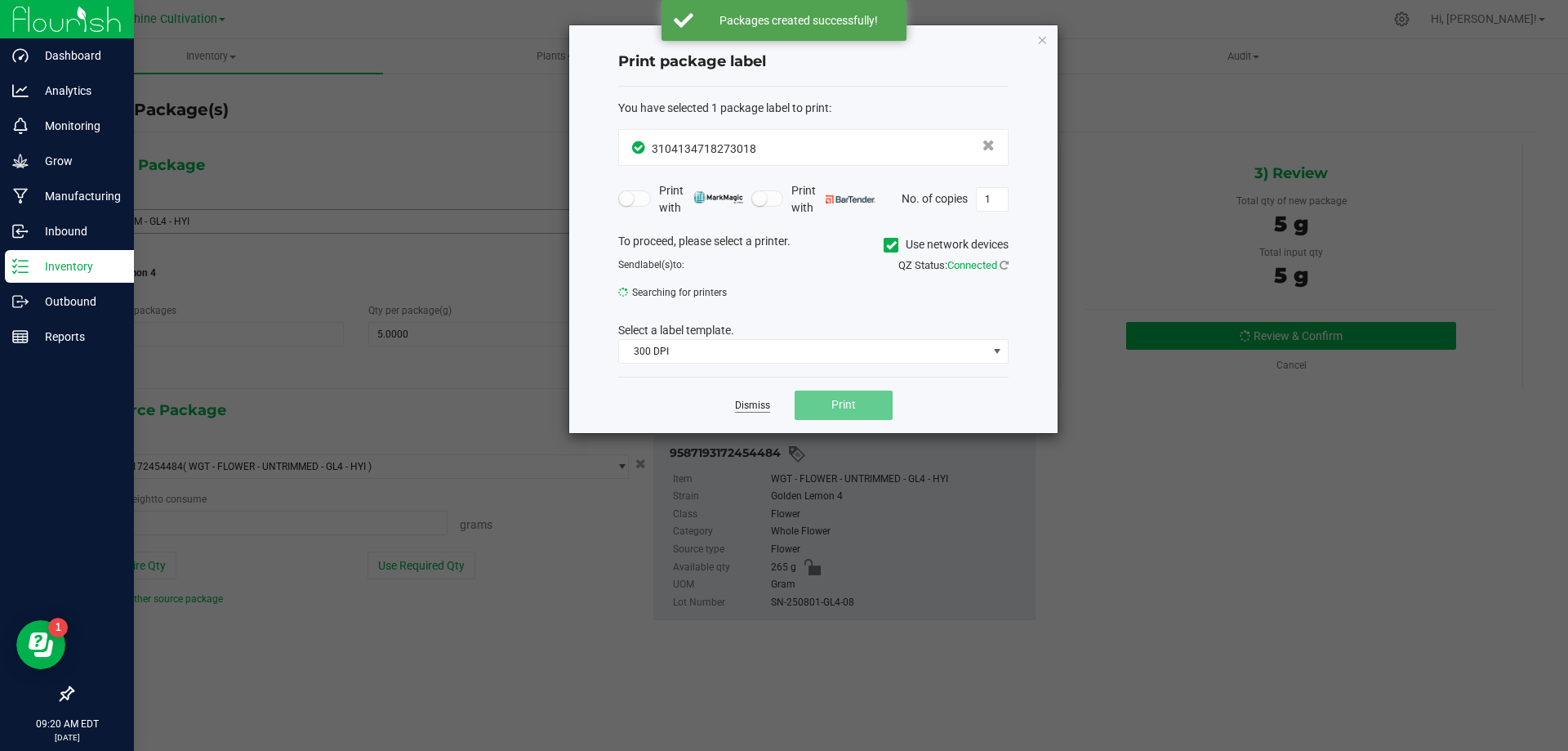
click at [761, 400] on link "Dismiss" at bounding box center [752, 406] width 35 height 14
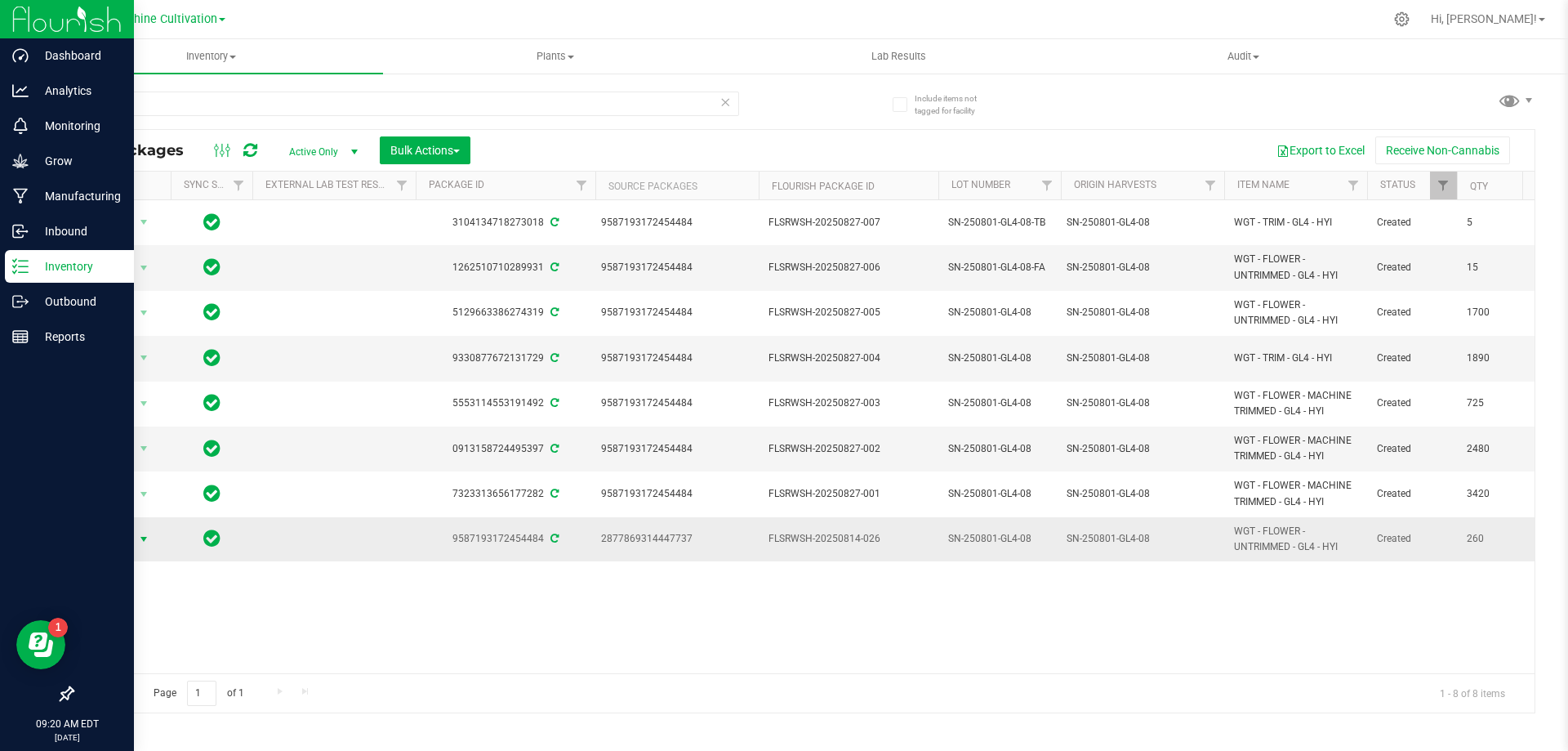
click at [127, 533] on span "Action" at bounding box center [111, 539] width 44 height 23
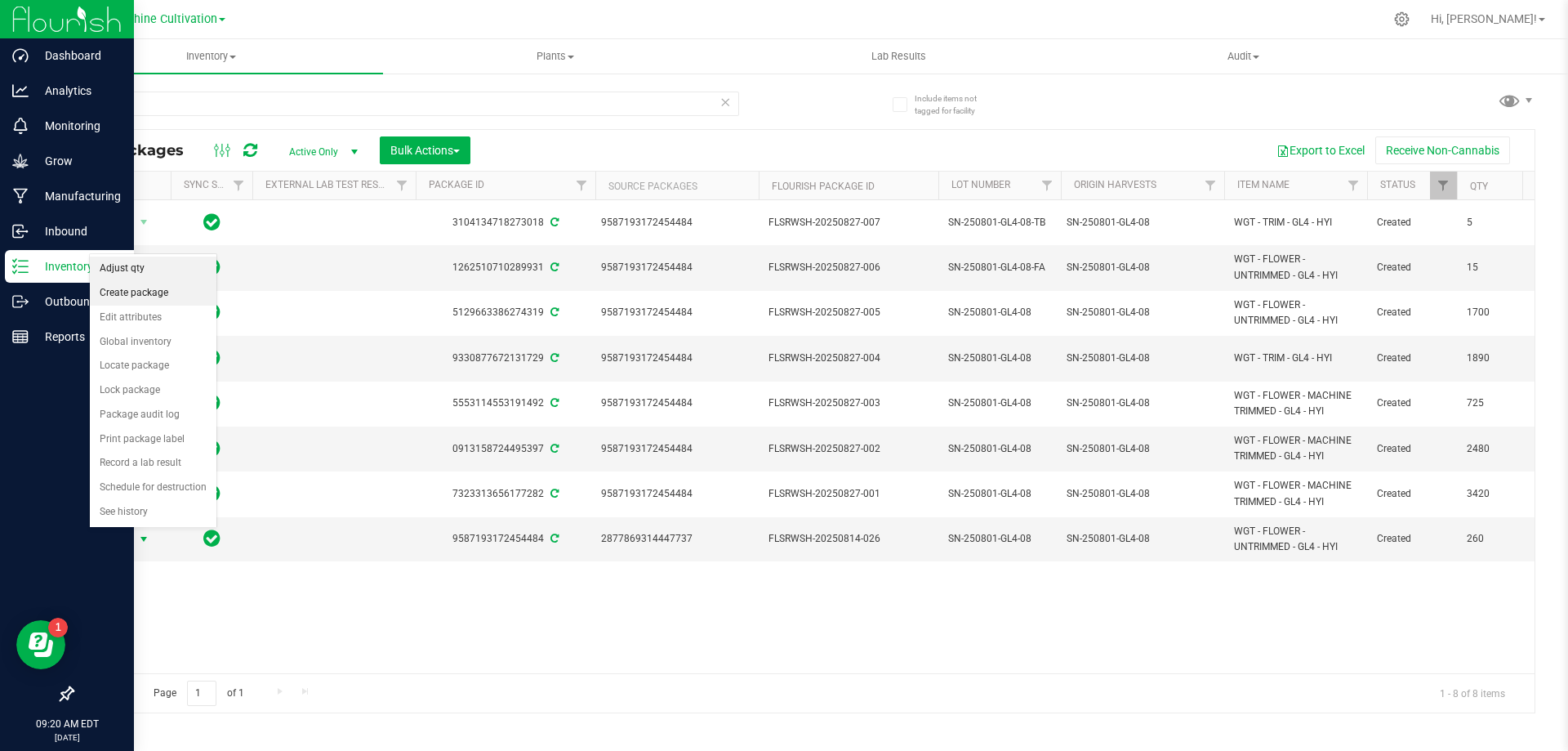
click at [166, 272] on li "Adjust qty" at bounding box center [153, 269] width 127 height 25
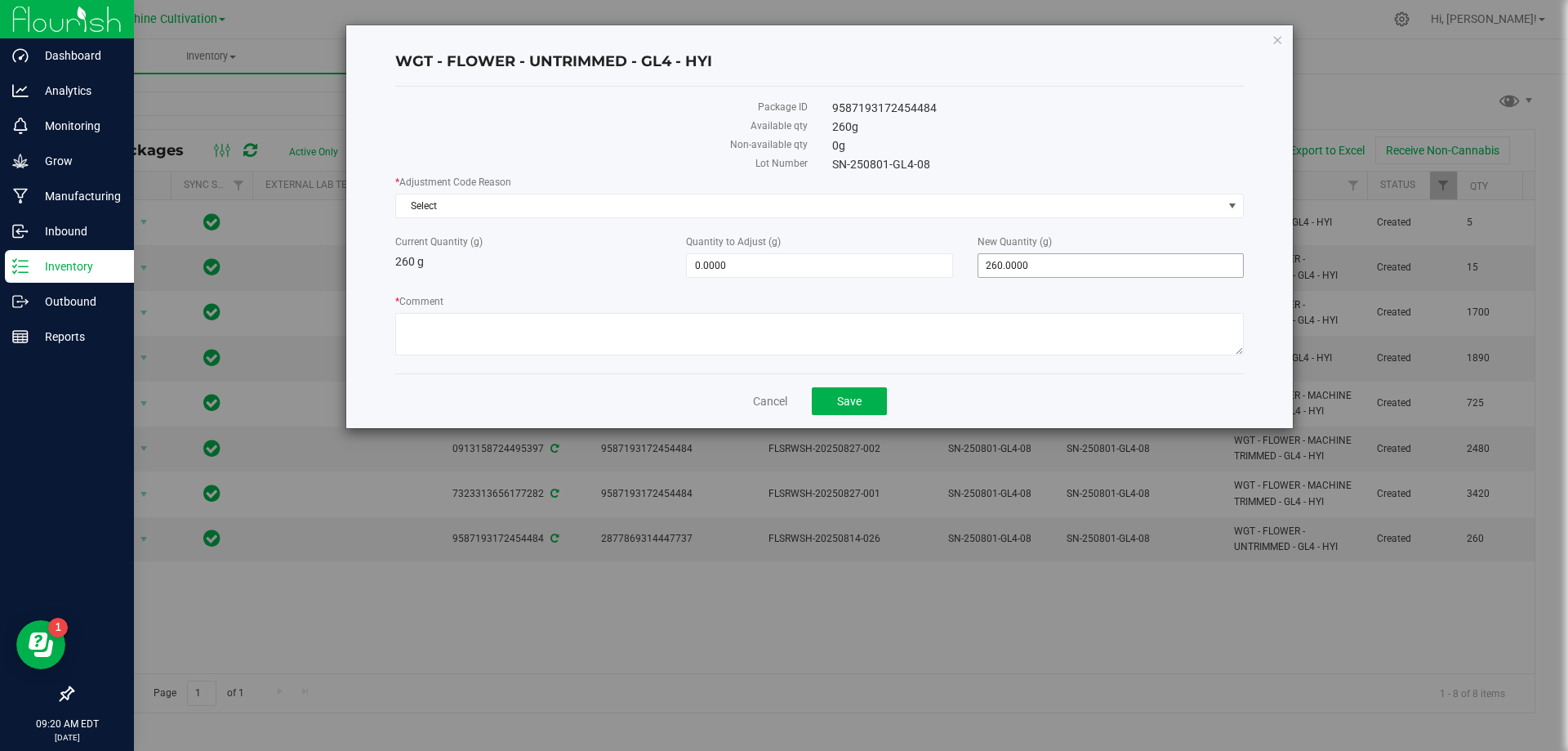
click at [1024, 263] on span "260.0000 260" at bounding box center [1110, 265] width 266 height 25
type input "2"
type input "0"
type input "-260.0000"
type input "0.0000"
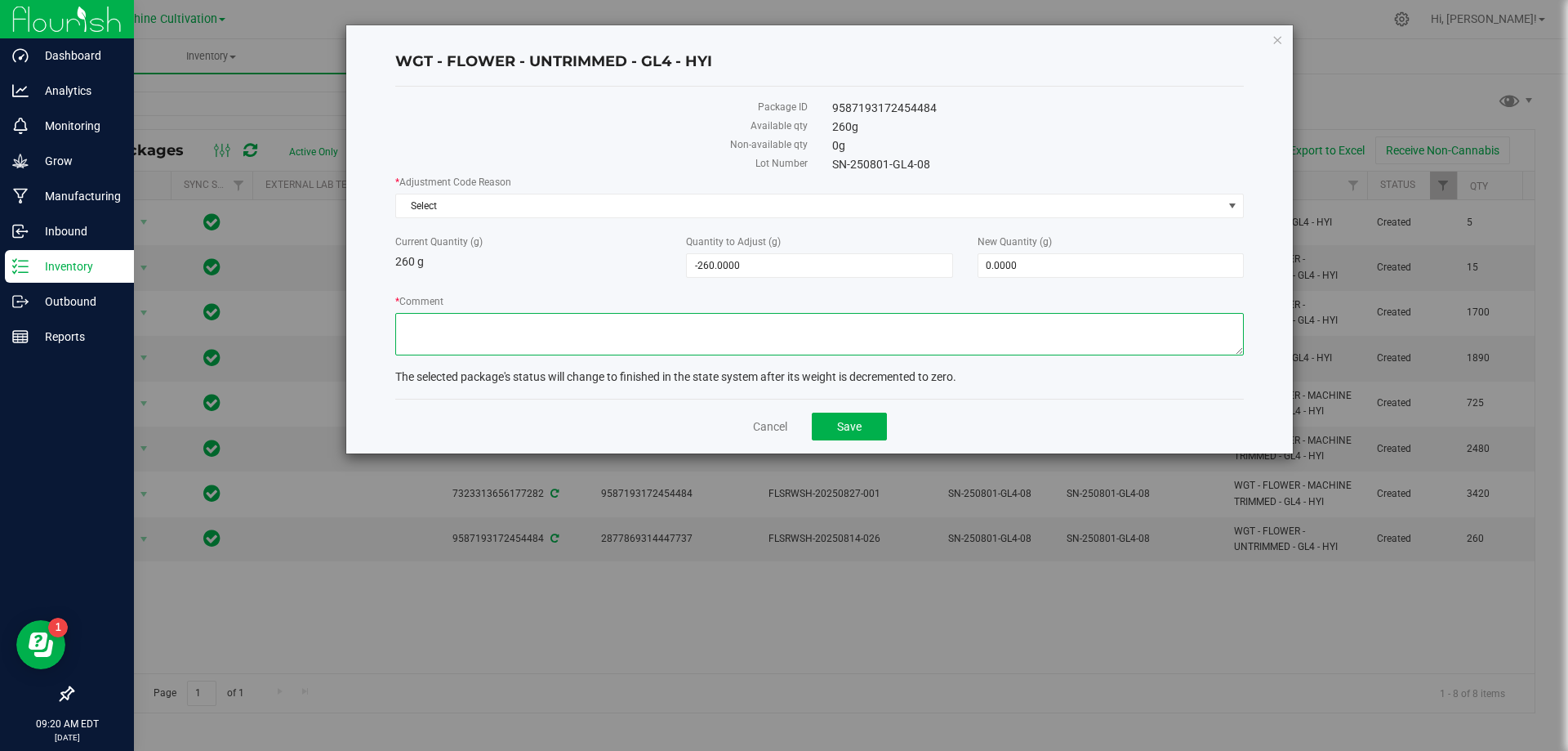
click at [661, 342] on textarea "* Comment" at bounding box center [820, 335] width 849 height 43
type textarea "WASTE"
click at [583, 202] on span "Select" at bounding box center [809, 206] width 826 height 23
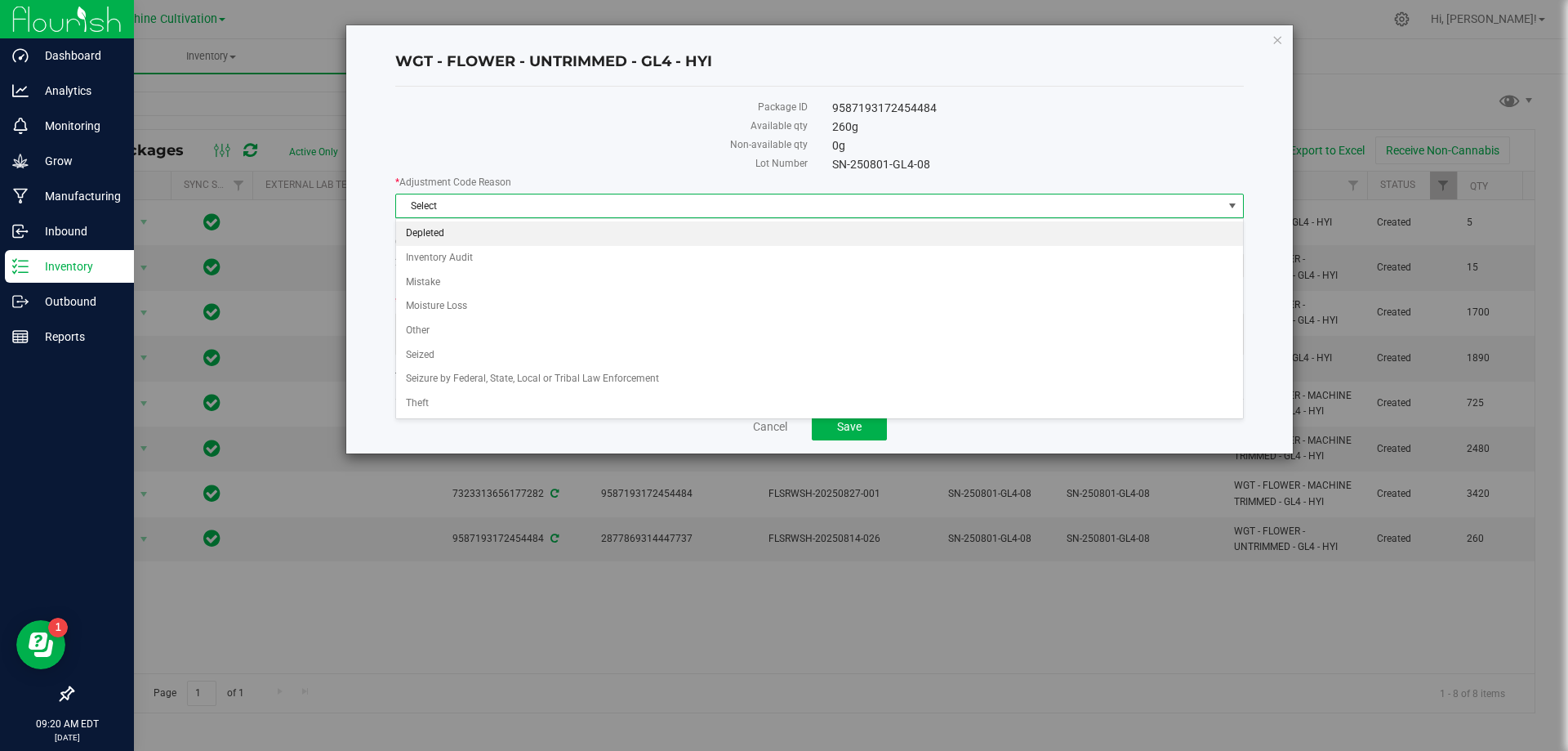
click at [442, 233] on li "Depleted" at bounding box center [820, 234] width 847 height 25
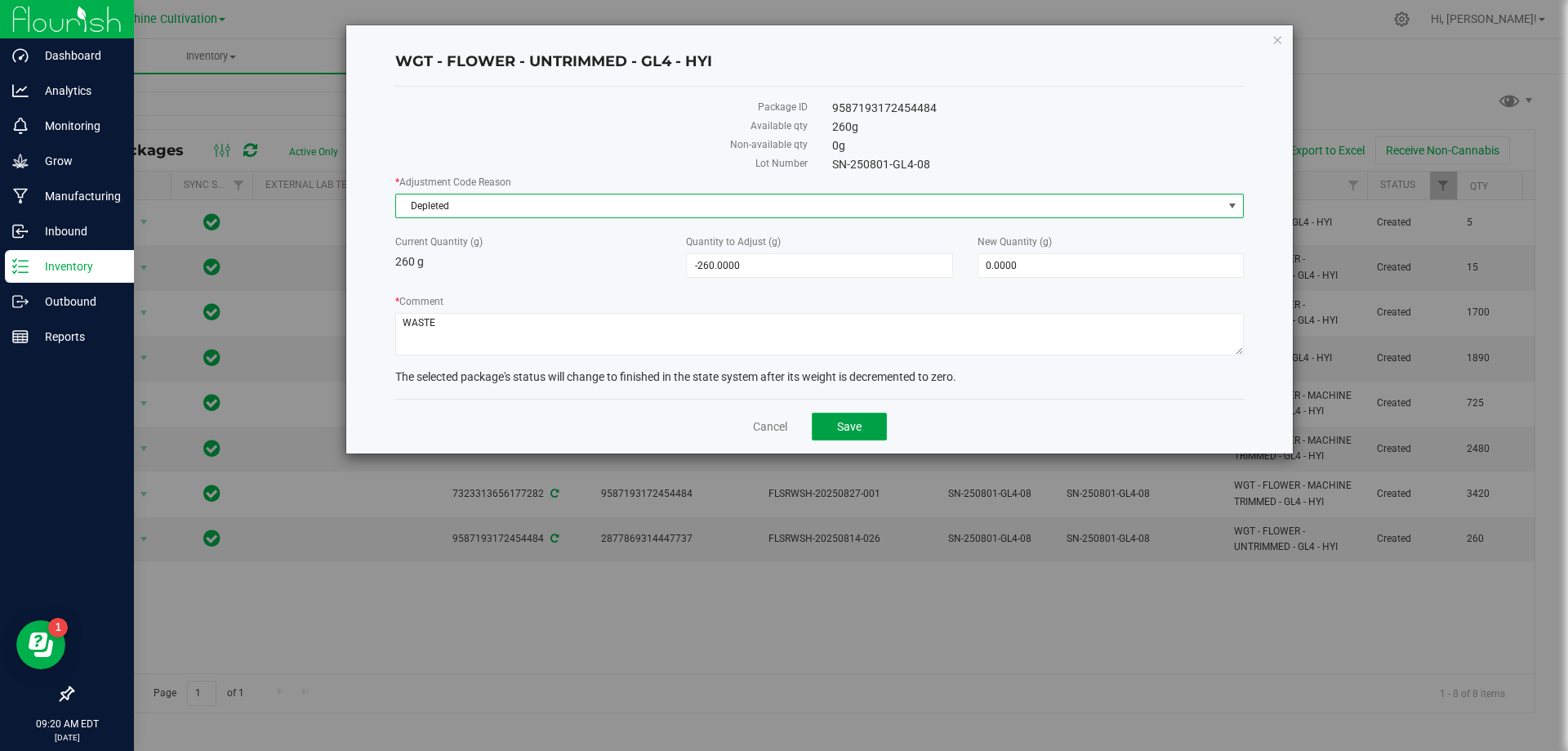
click at [840, 430] on span "Save" at bounding box center [850, 426] width 25 height 13
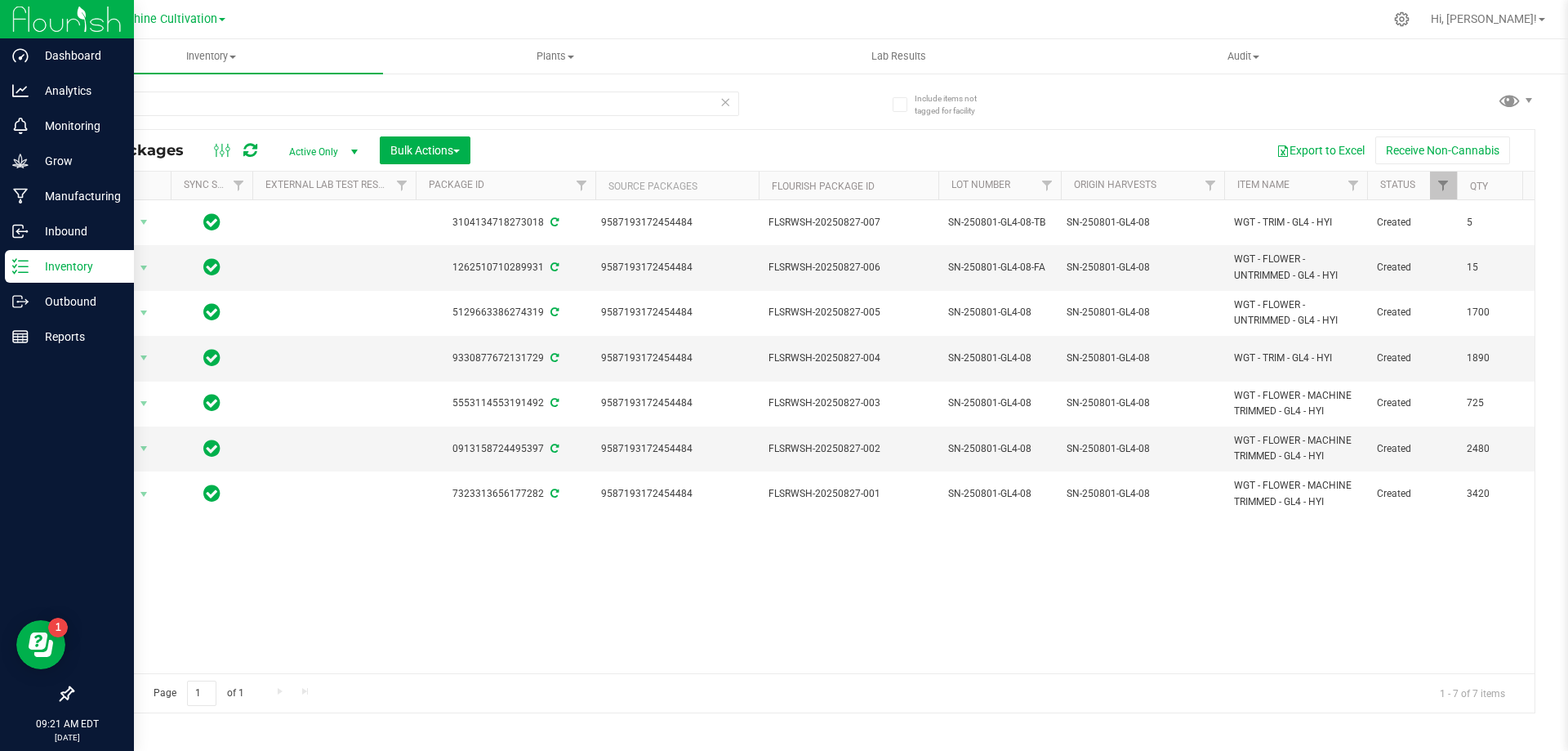
click at [719, 106] on icon at bounding box center [725, 101] width 12 height 20
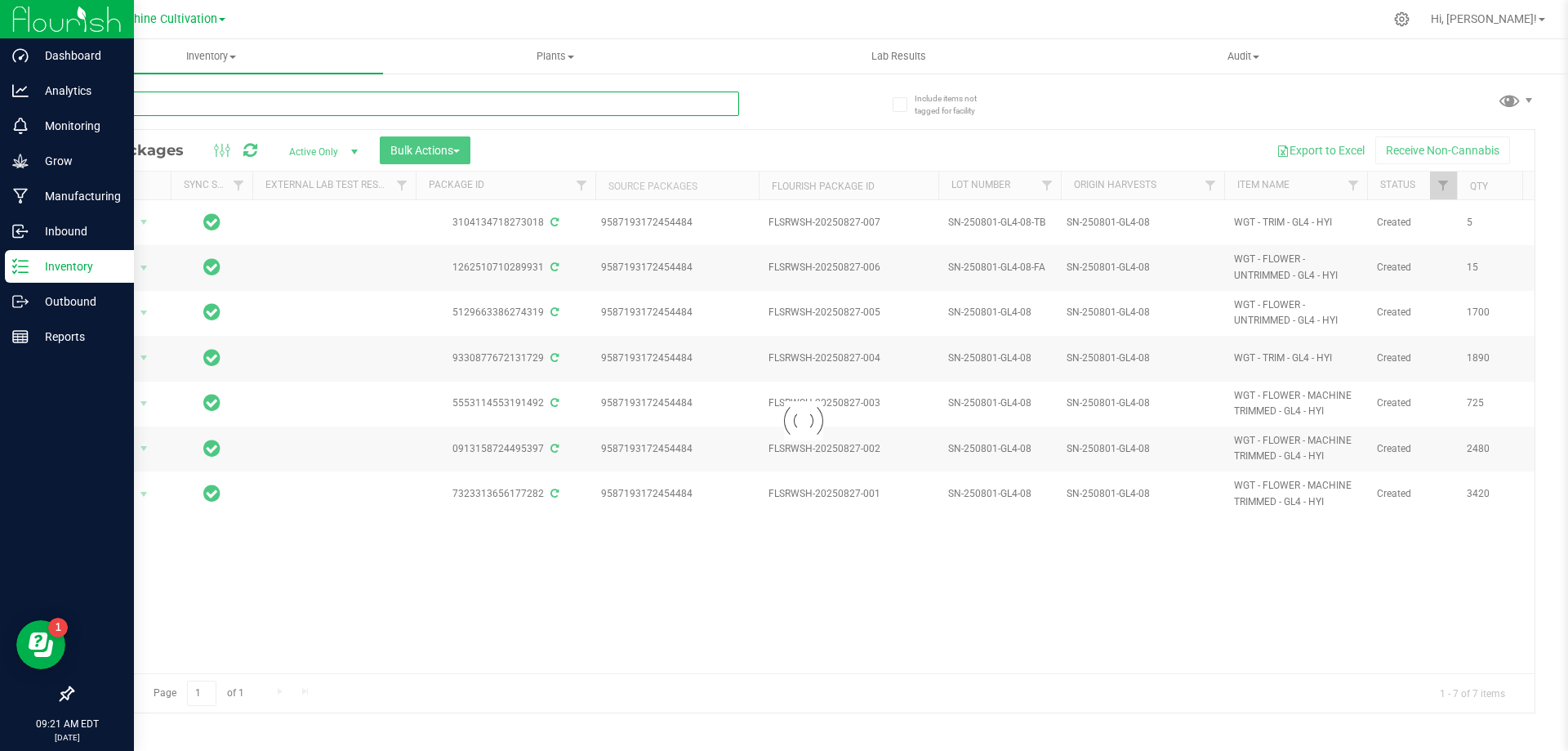
click at [613, 111] on input "text" at bounding box center [405, 104] width 667 height 25
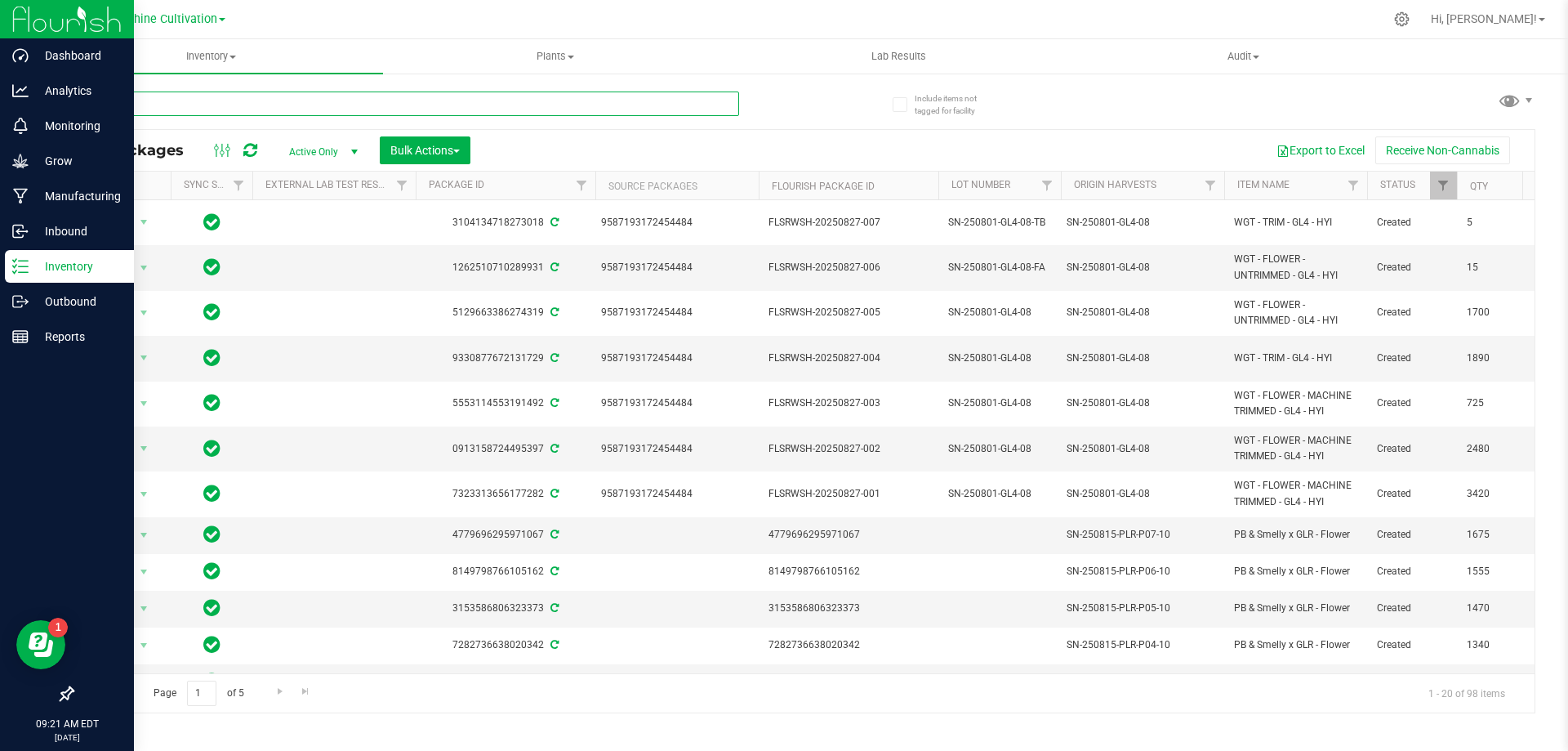
type input "BLT"
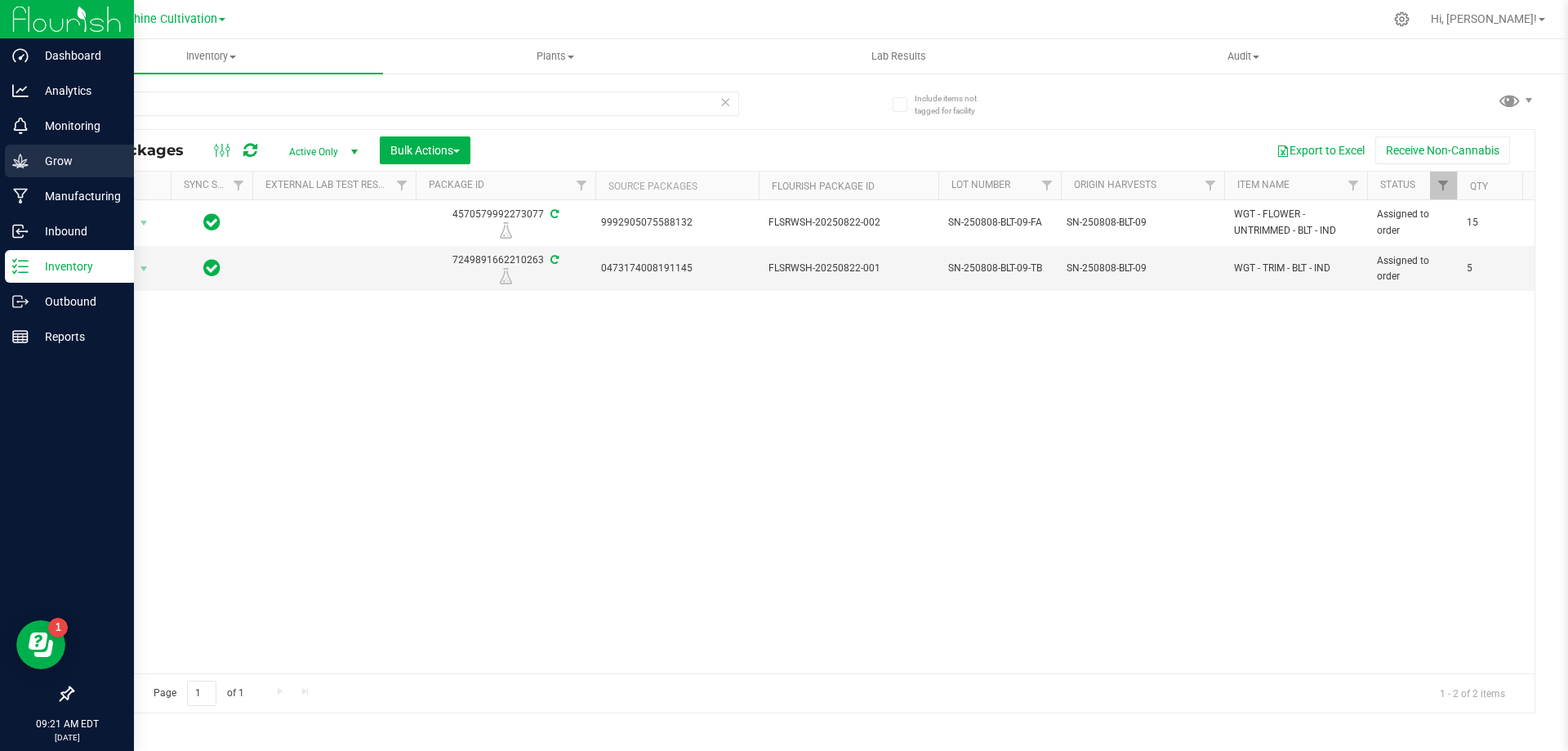
click at [43, 167] on p "Grow" at bounding box center [77, 161] width 98 height 20
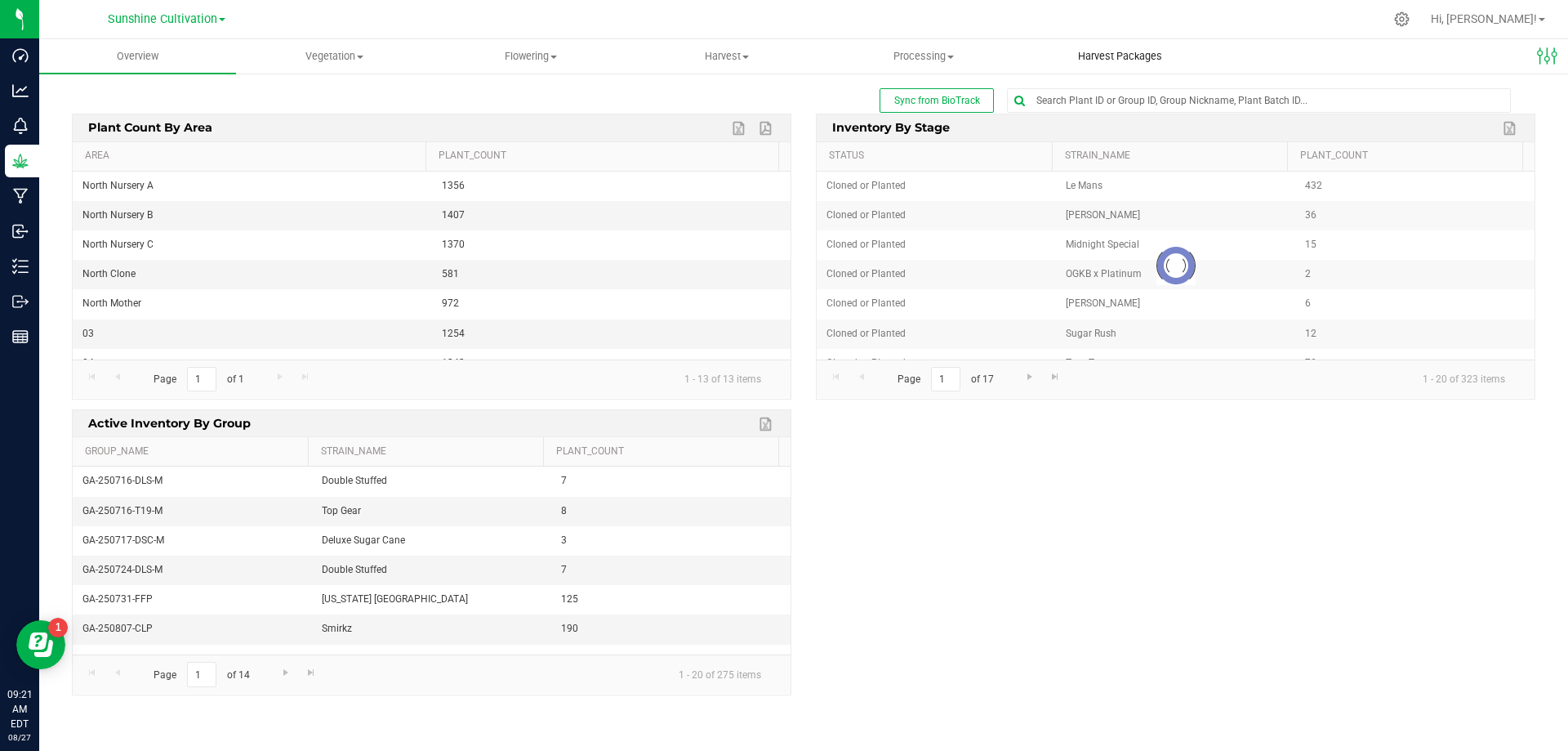
click at [1090, 54] on span "Harvest Packages" at bounding box center [1120, 56] width 129 height 15
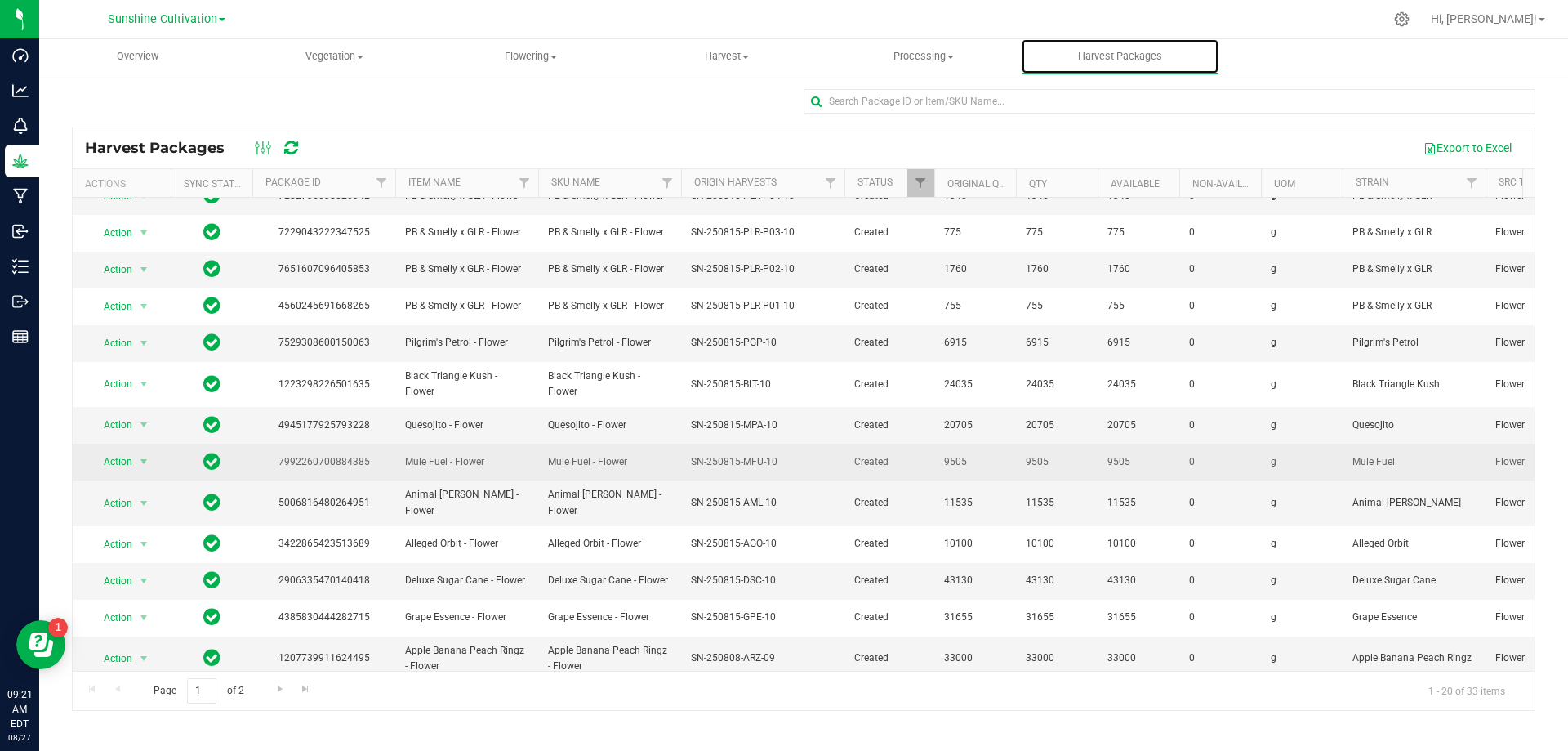
scroll to position [282, 0]
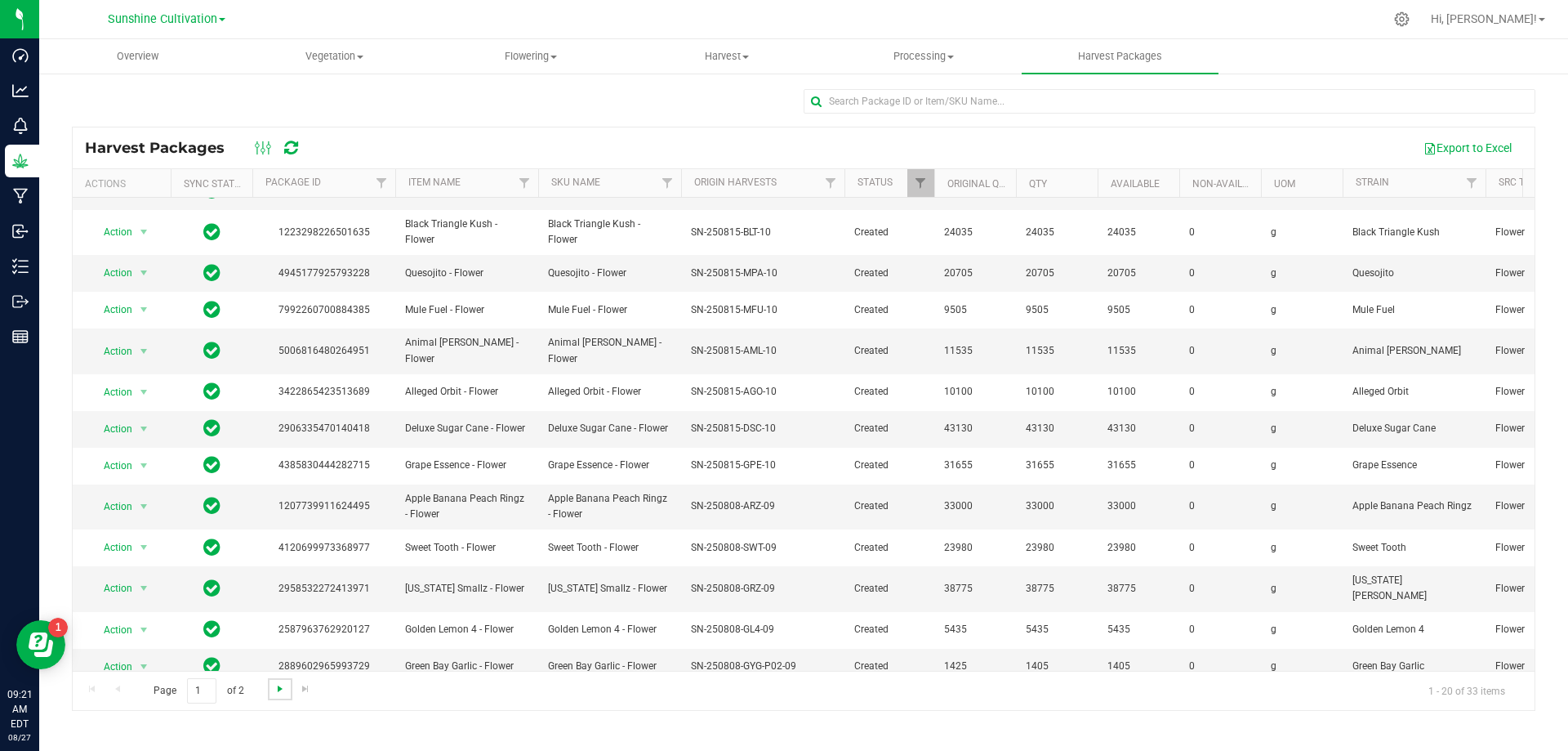
click at [280, 692] on span "Go to the next page" at bounding box center [280, 689] width 13 height 13
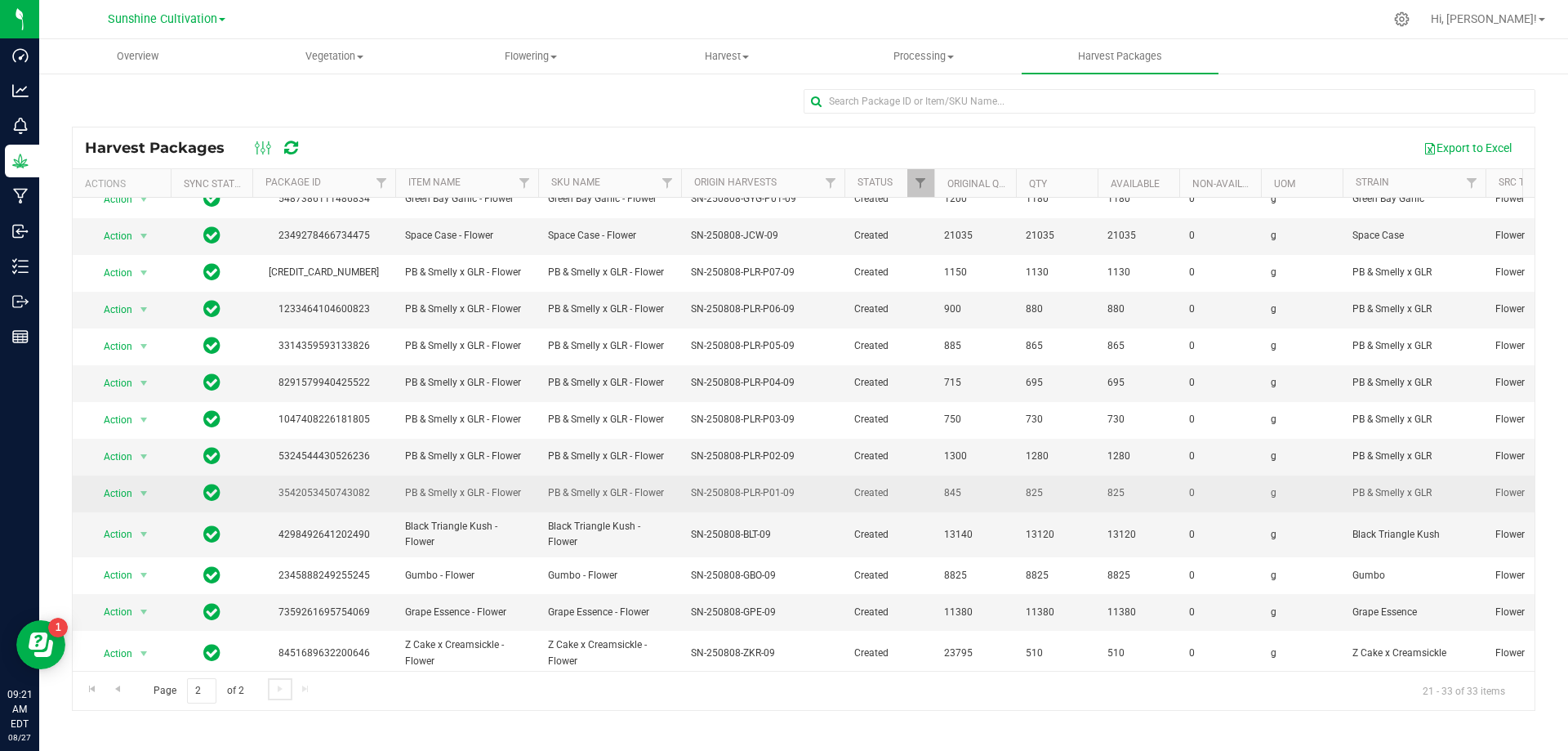
scroll to position [25, 0]
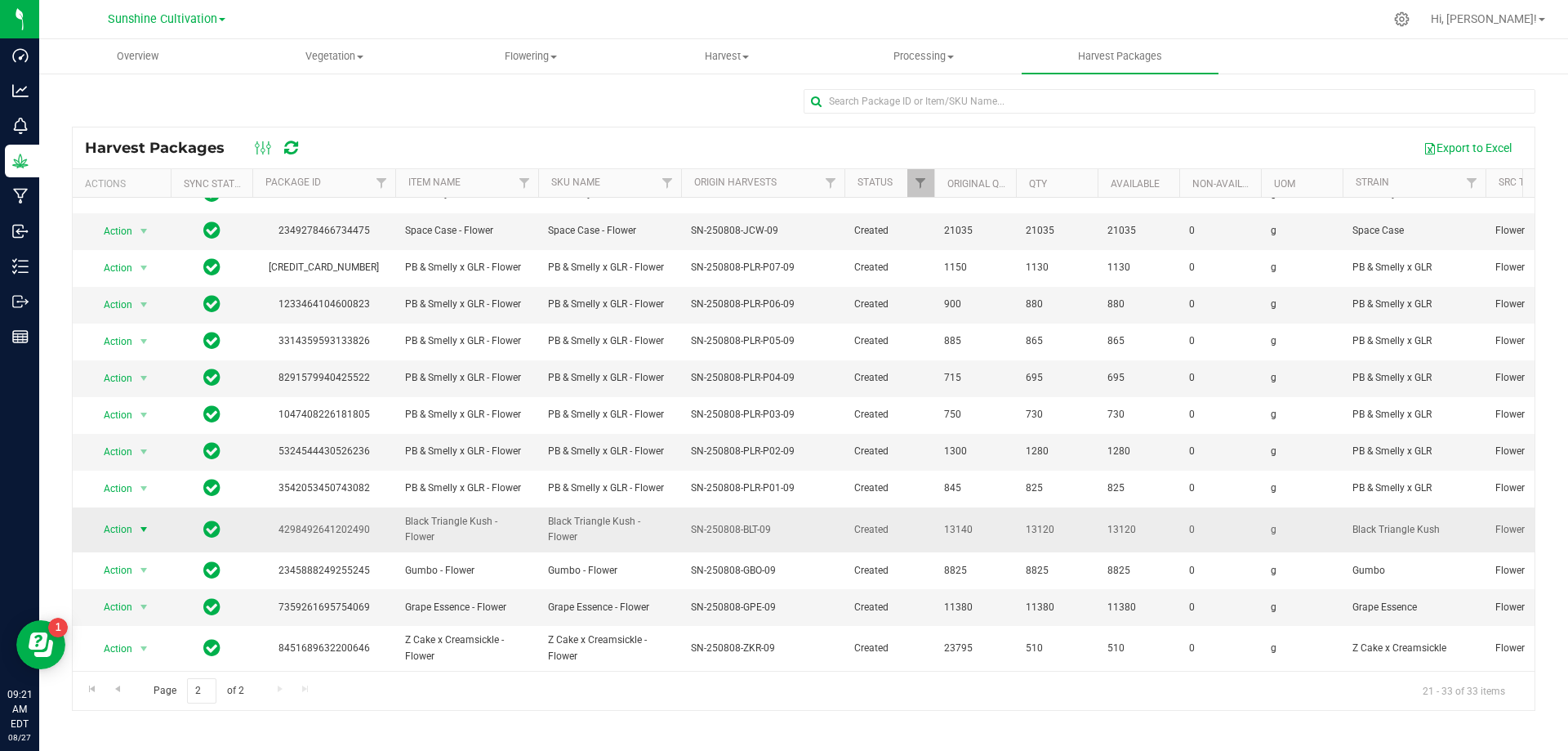
click at [129, 523] on span "Action" at bounding box center [111, 529] width 44 height 23
click at [152, 575] on li "Create package" at bounding box center [141, 574] width 103 height 25
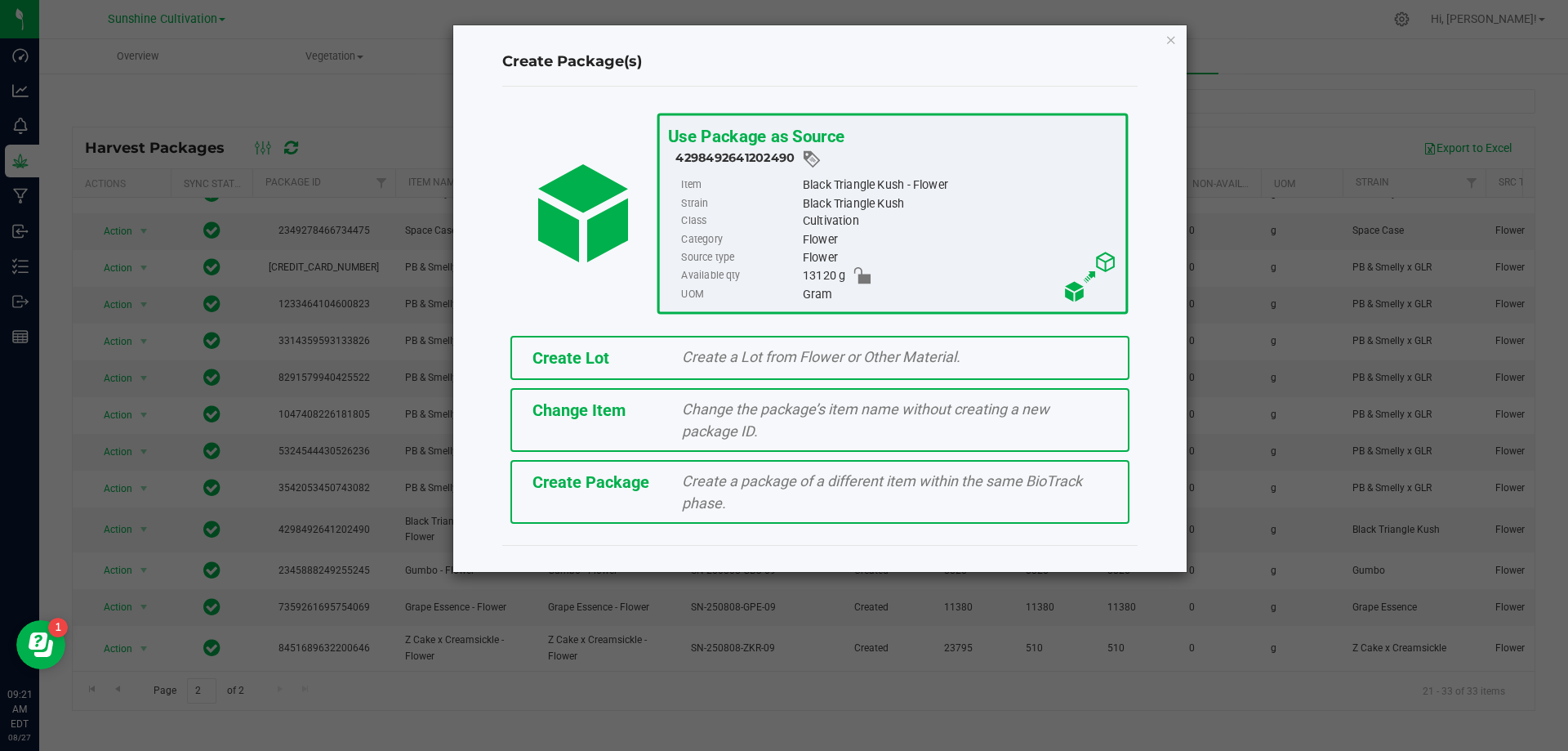
click at [554, 479] on span "Create Package" at bounding box center [591, 482] width 117 height 20
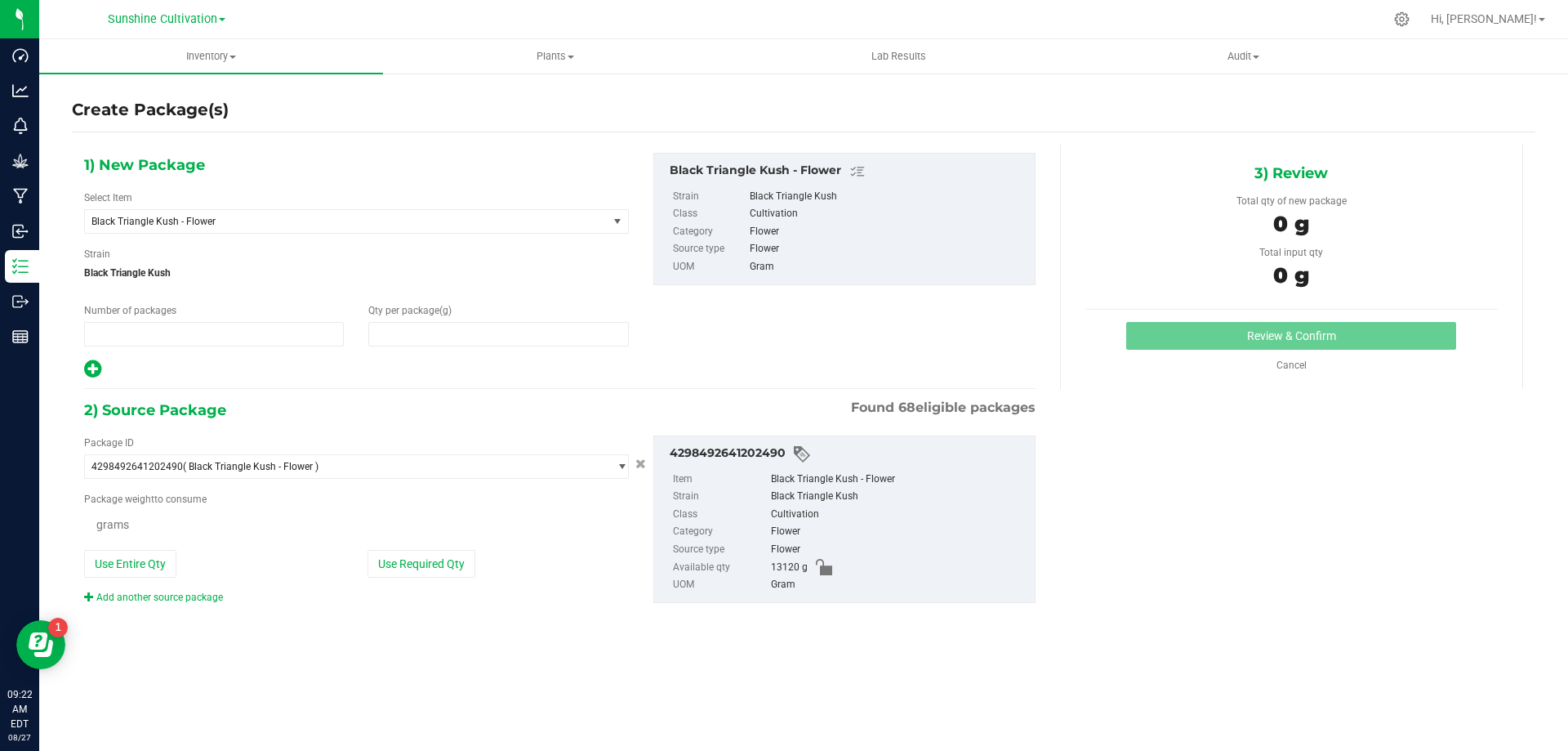
type input "1"
type input "0.0000"
click at [449, 221] on span "Black Triangle Kush - Flower" at bounding box center [336, 222] width 489 height 12
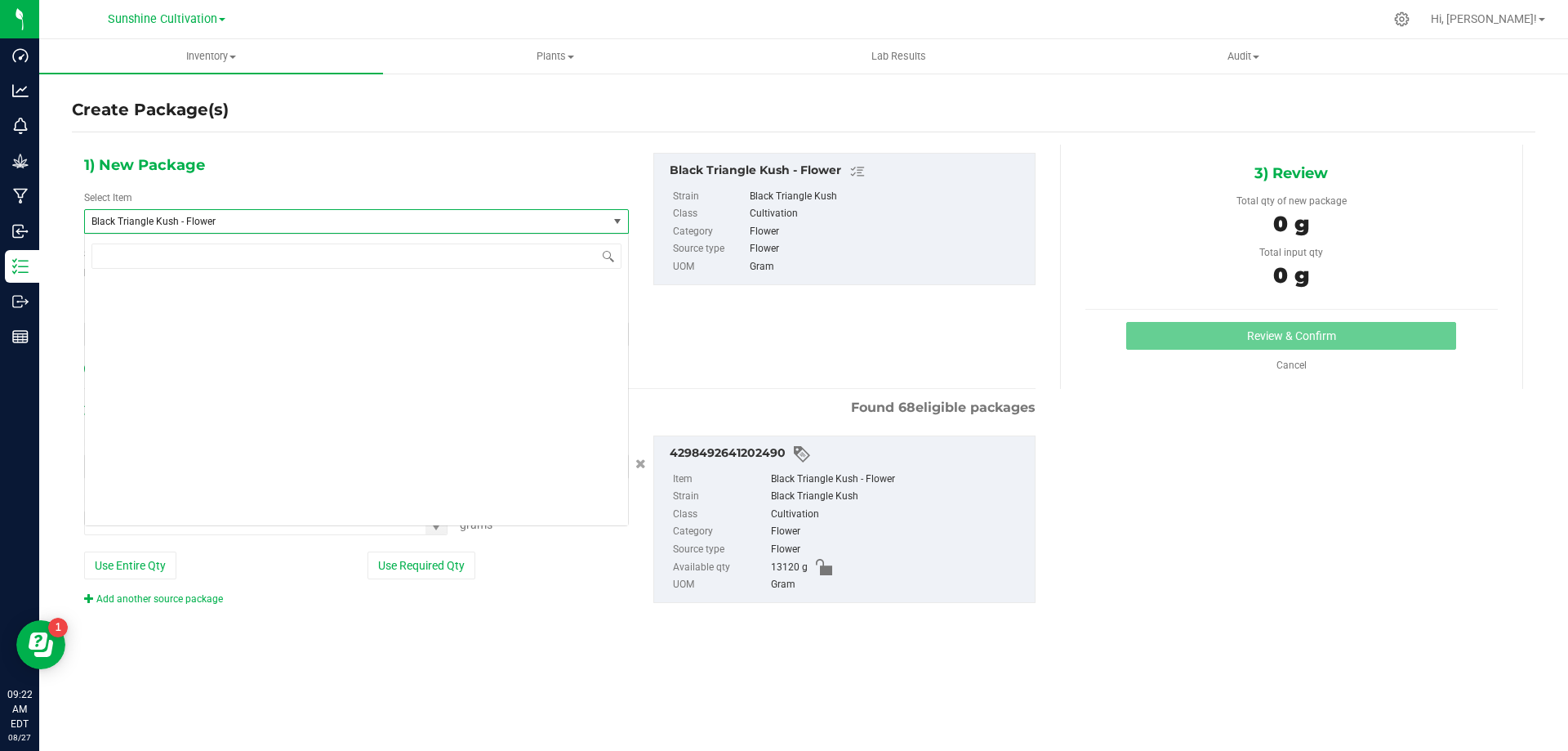
scroll to position [641, 0]
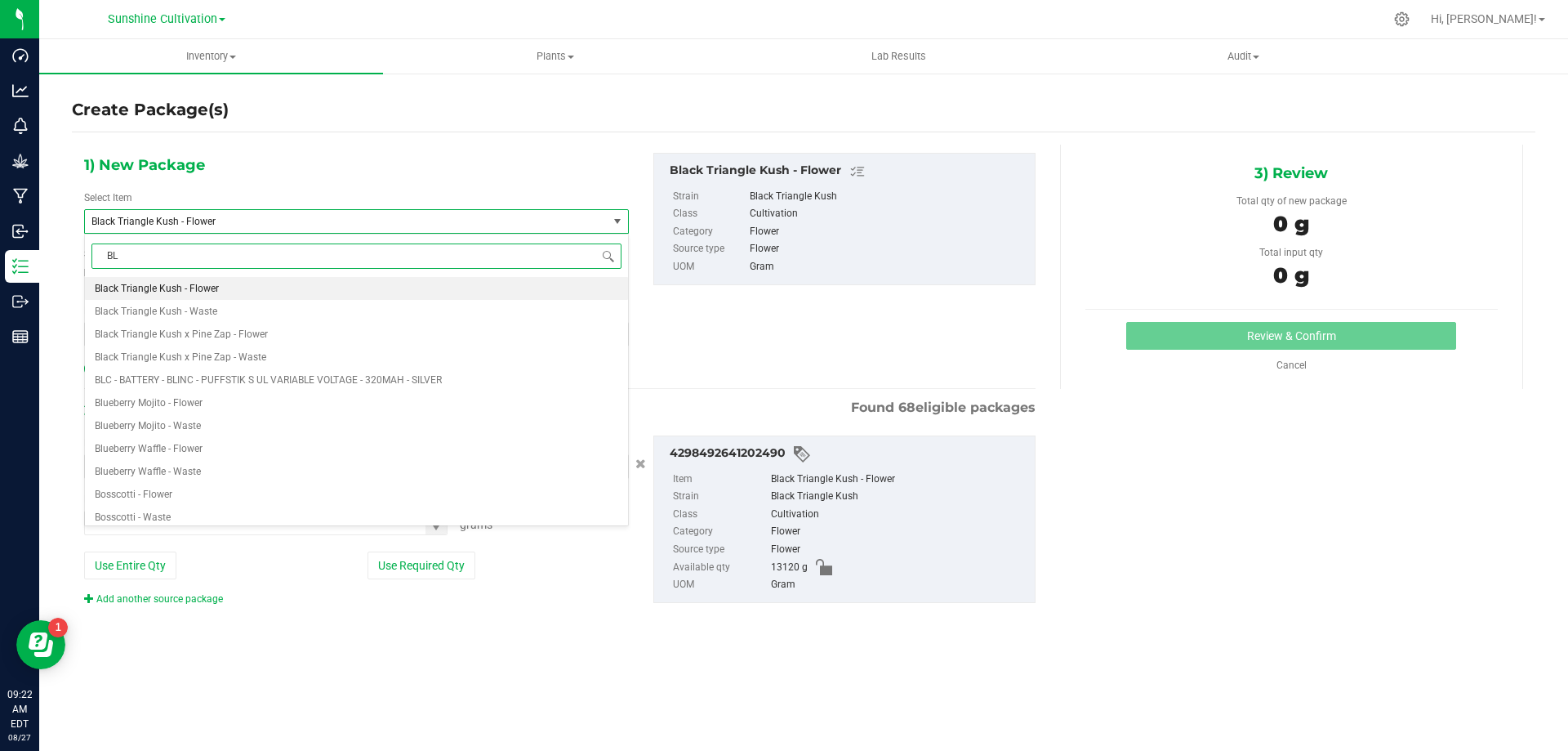
type input "BLT"
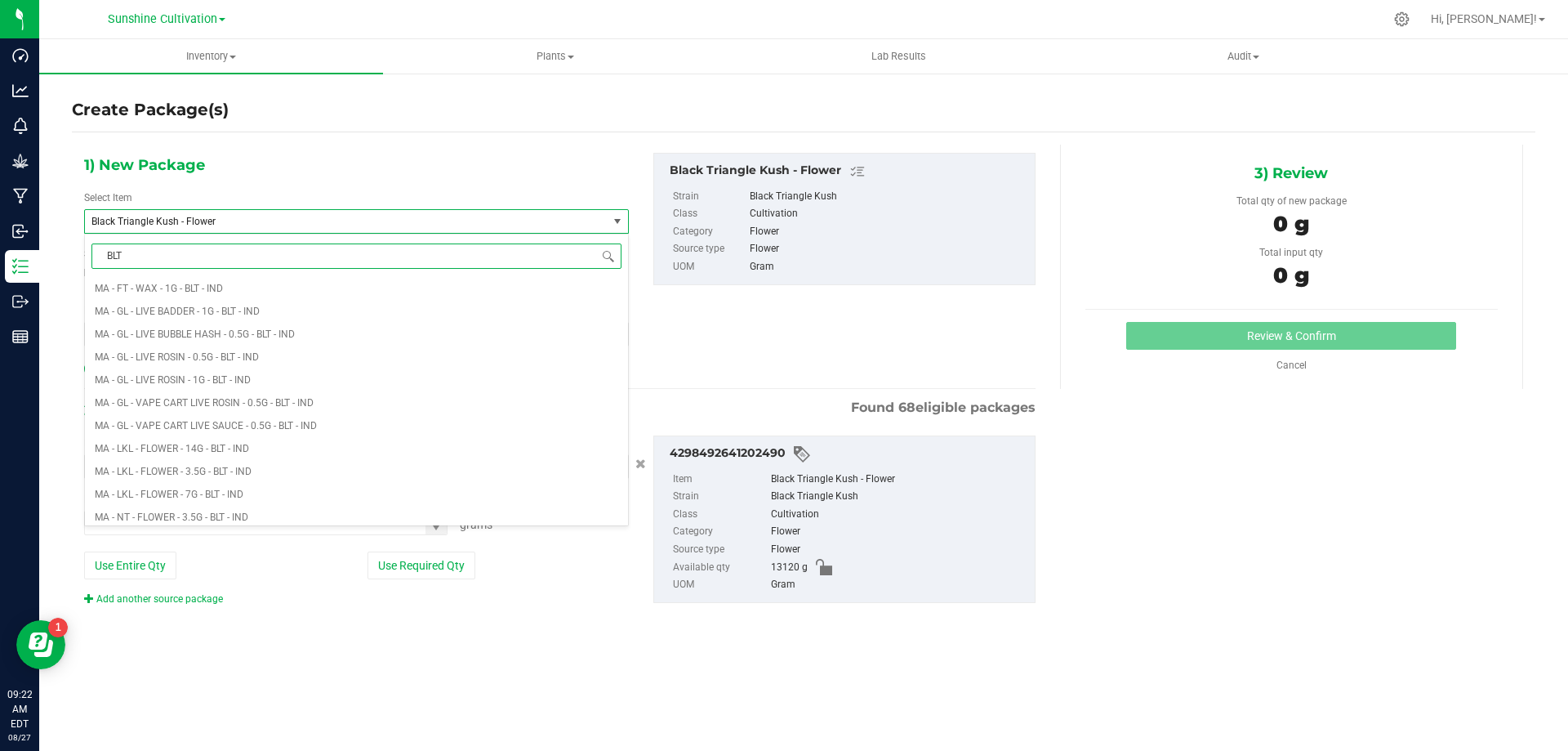
scroll to position [0, 0]
click at [345, 418] on li "WGT - KIEF - BLT - IND" at bounding box center [356, 429] width 543 height 23
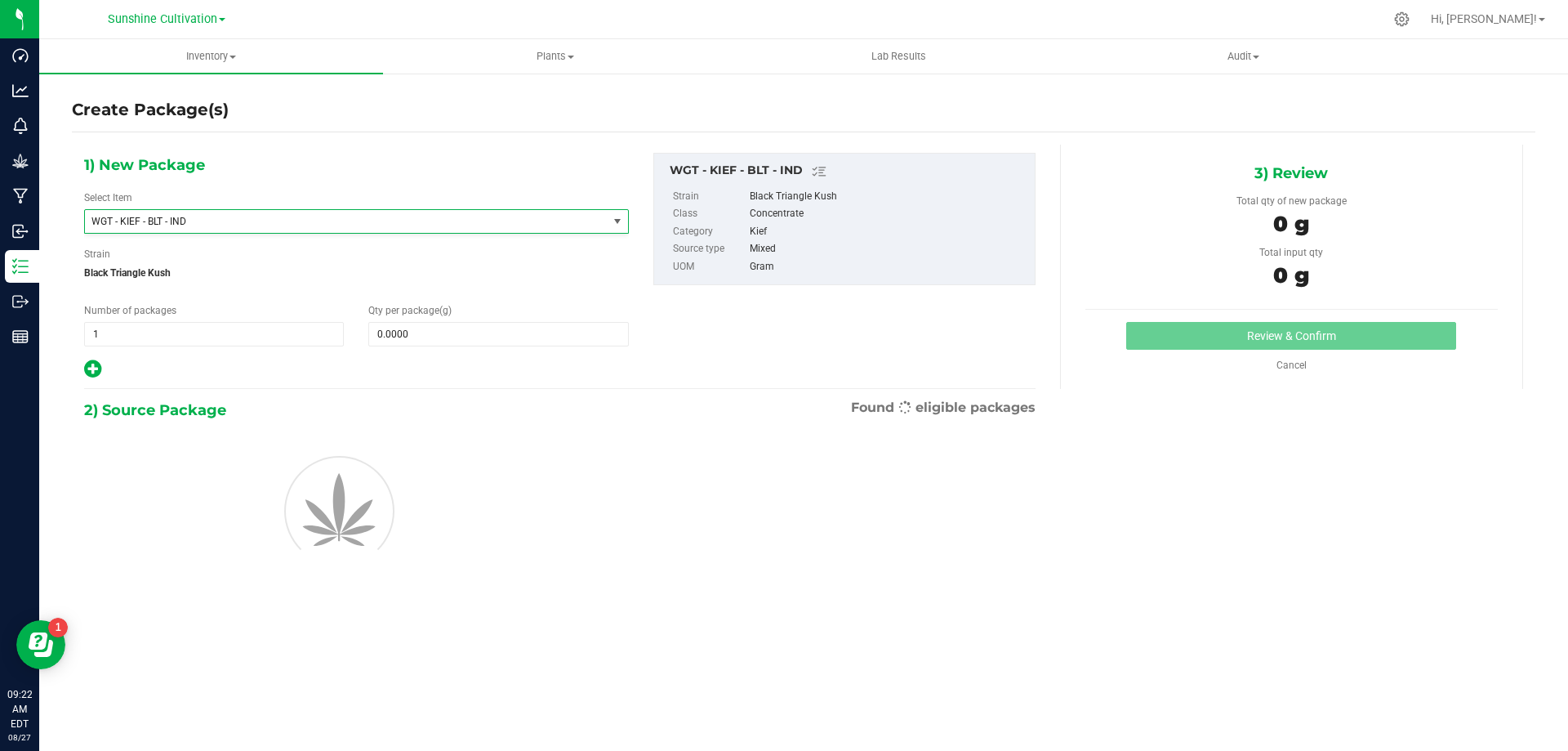
type input "0.0000"
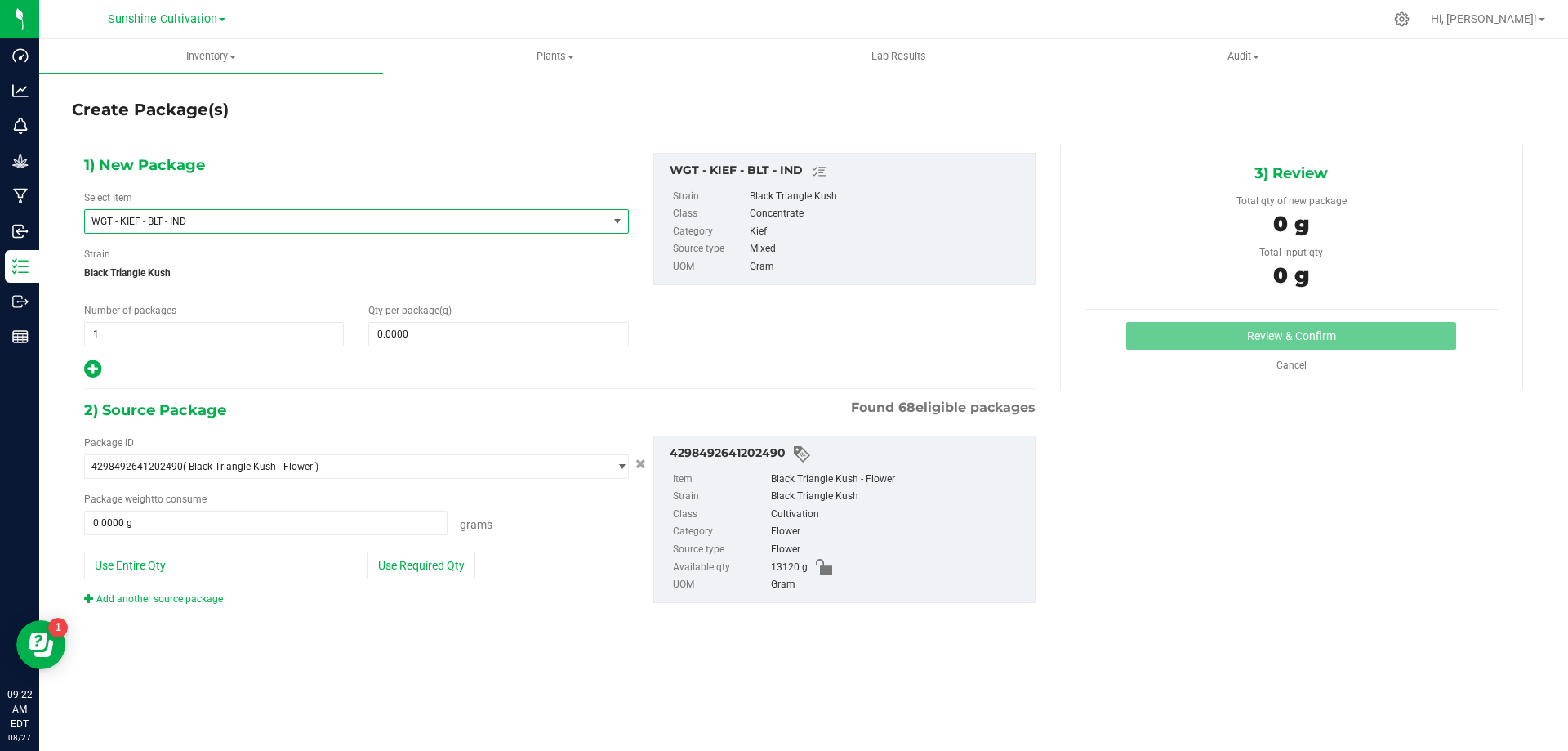
click at [396, 225] on span "WGT - KIEF - BLT - IND" at bounding box center [336, 222] width 489 height 12
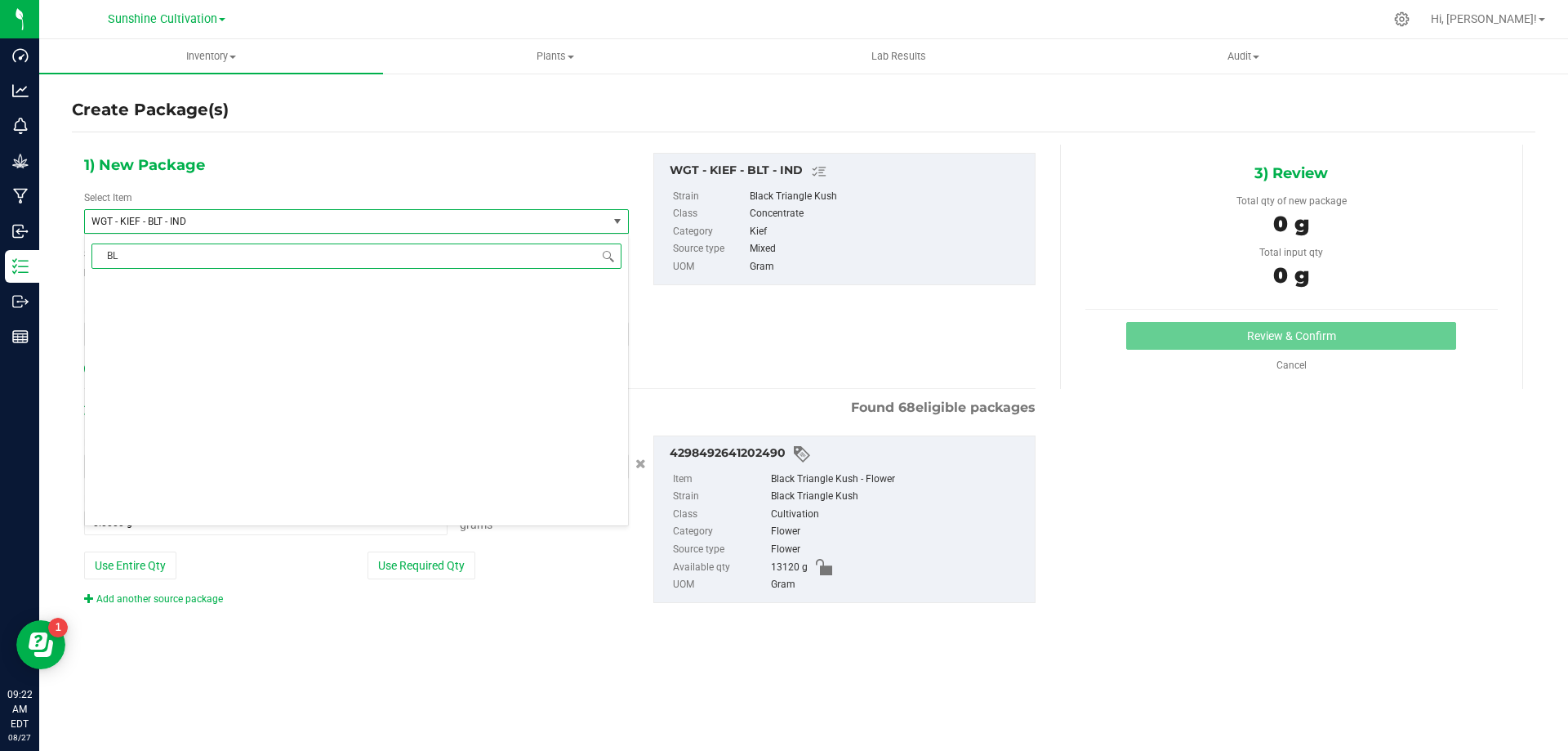
type input "BLT"
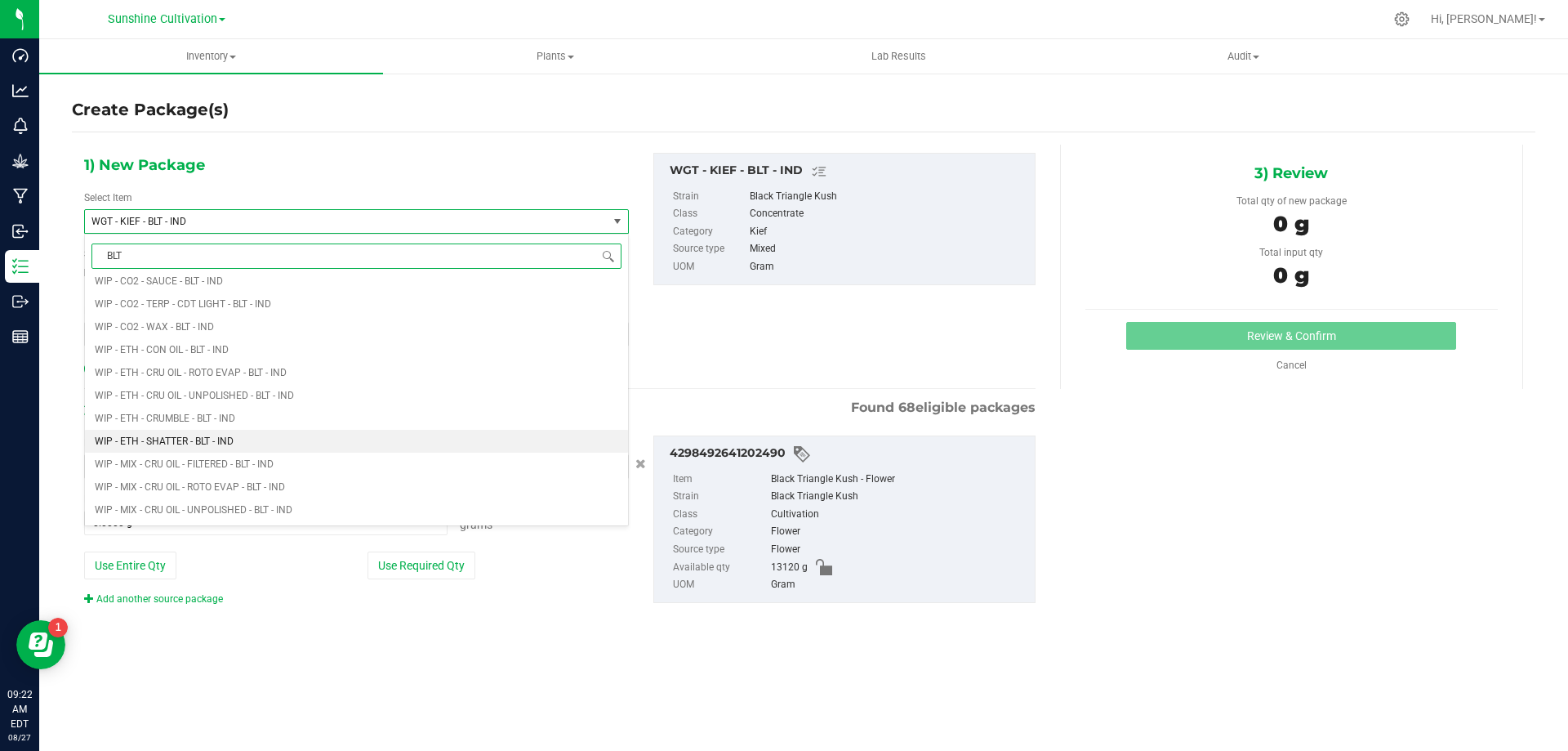
scroll to position [1951, 0]
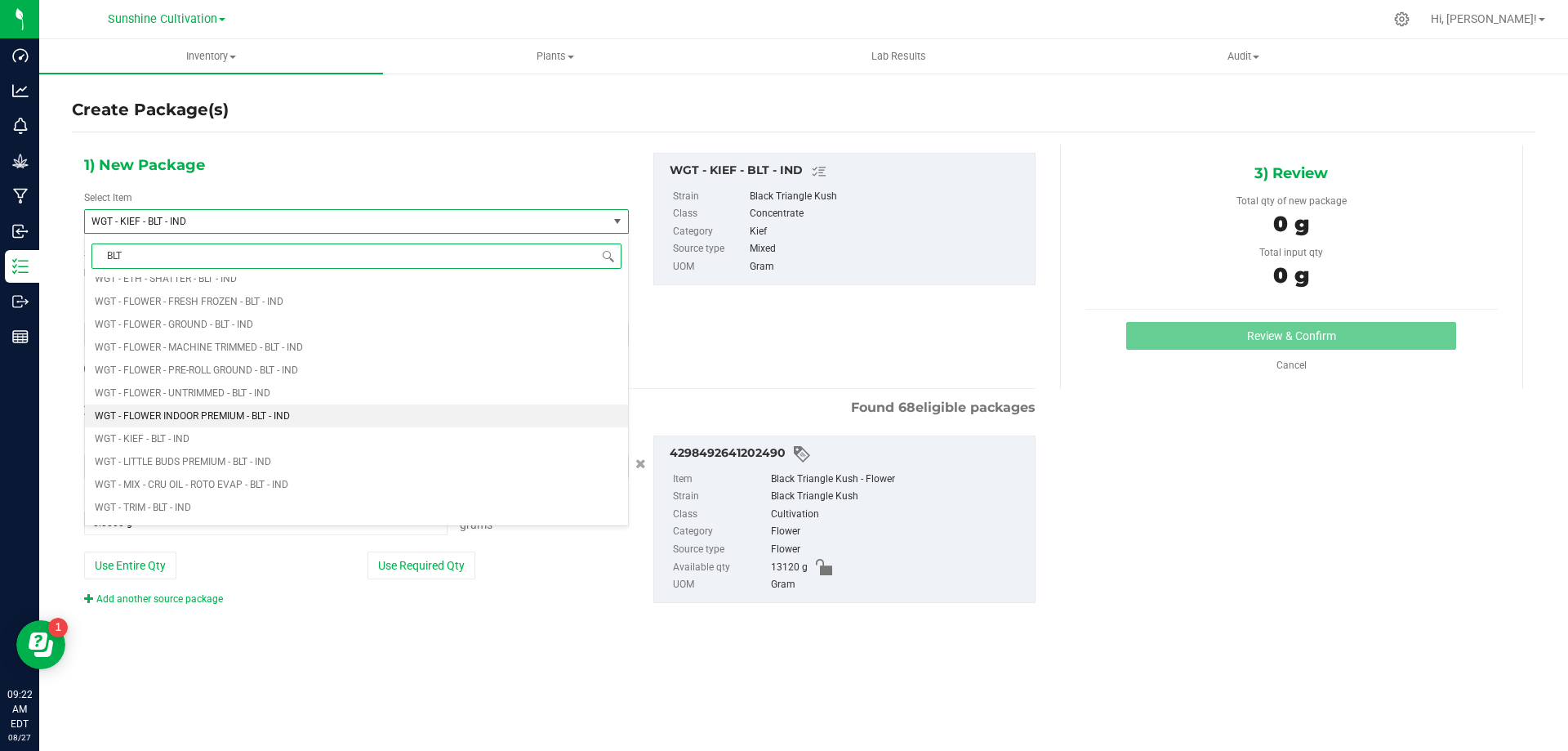
click at [307, 414] on li "WGT - FLOWER INDOOR PREMIUM - BLT - IND" at bounding box center [356, 416] width 543 height 23
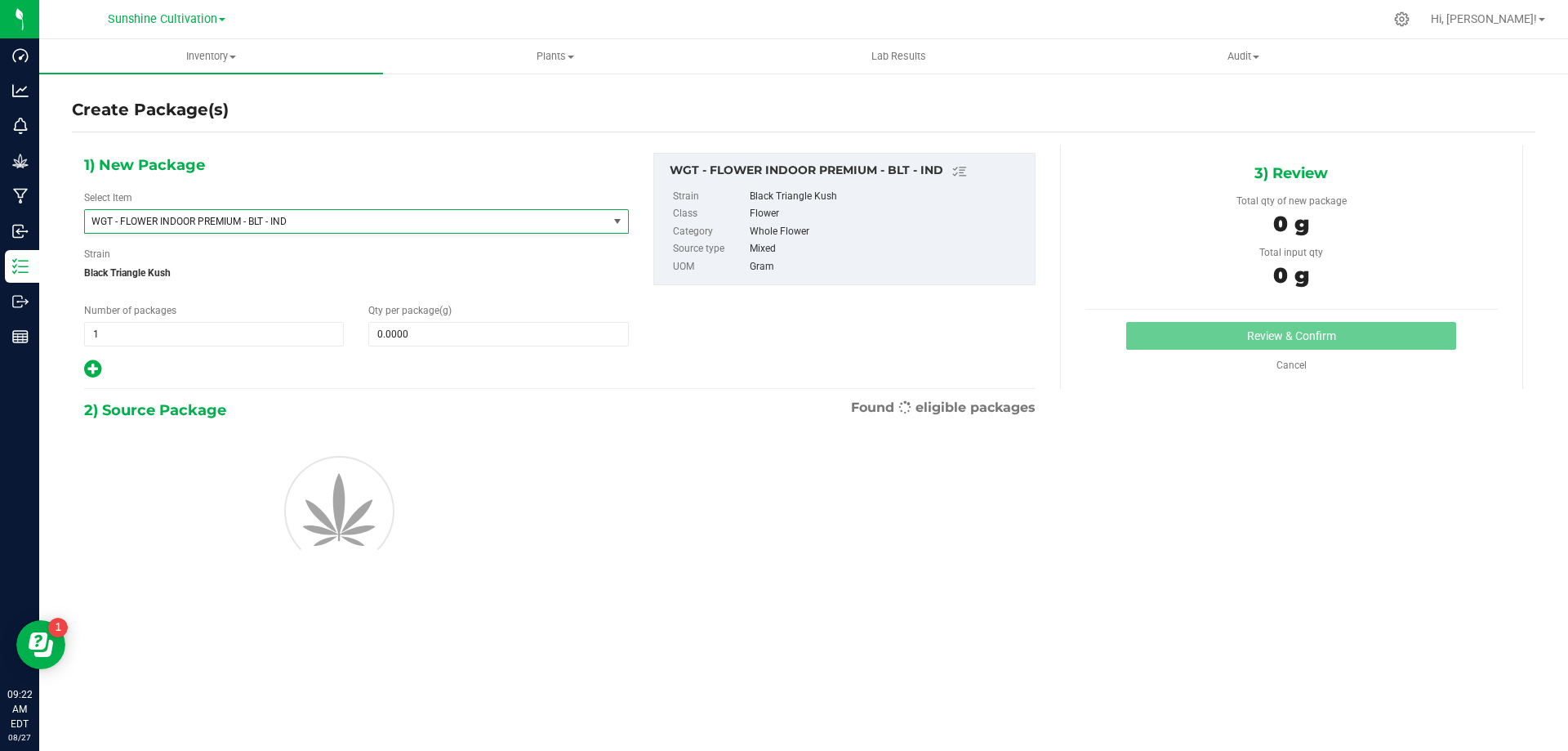
type input "0.0000"
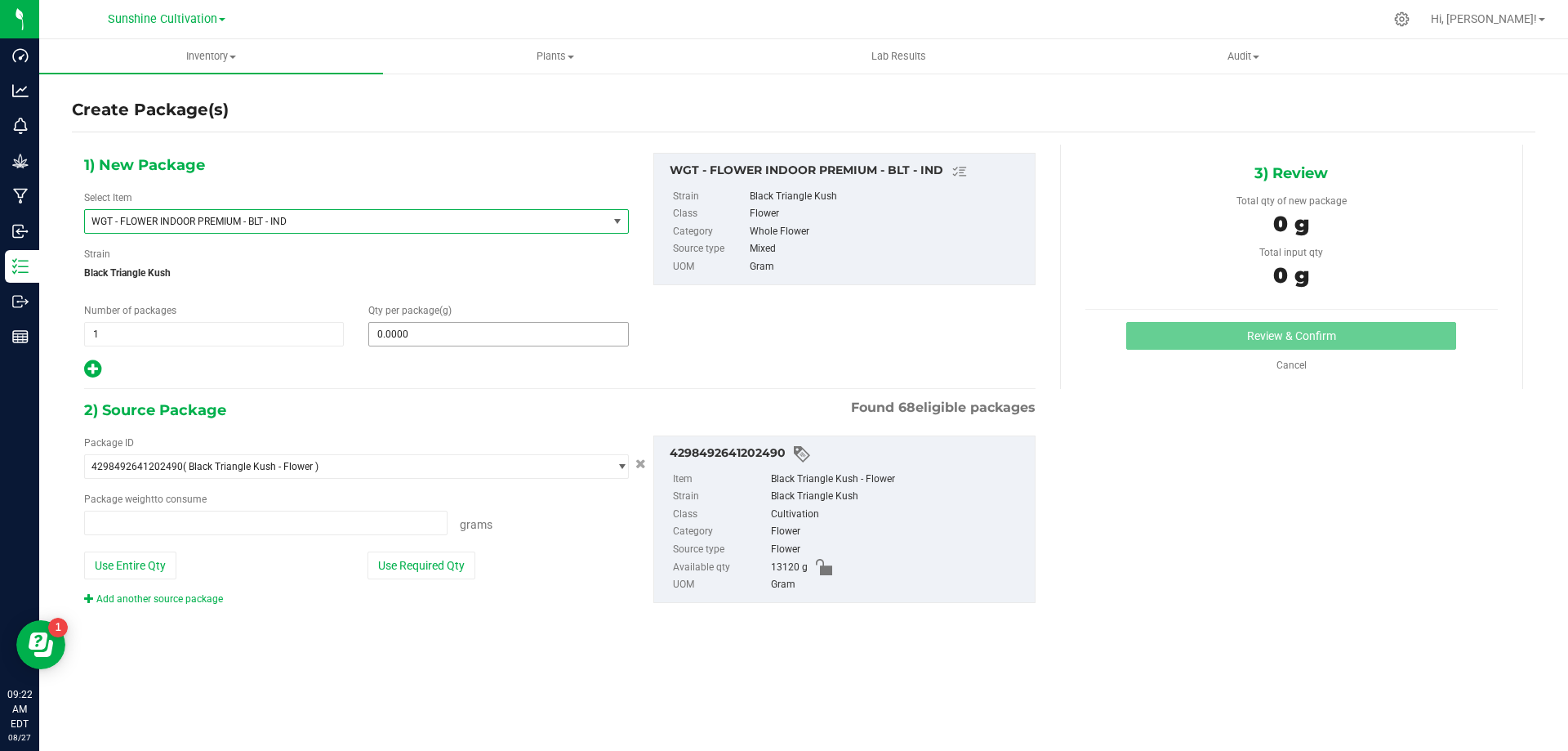
type input "0.0000 g"
click at [405, 336] on span at bounding box center [498, 334] width 260 height 25
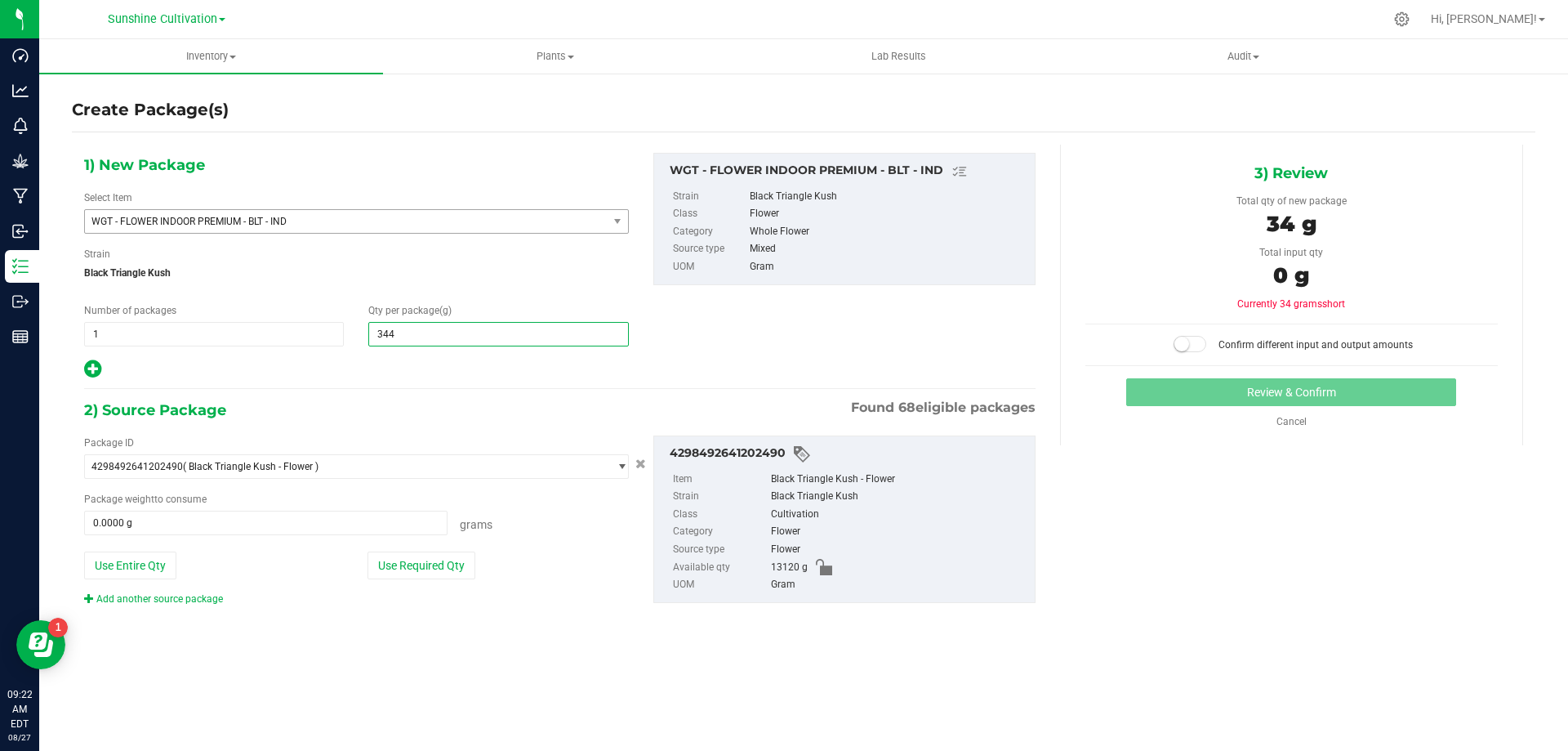
type input "3440"
type input "3,440.0000"
click at [366, 534] on span "0.0000 g 0" at bounding box center [265, 523] width 363 height 25
click at [356, 506] on div "Package weight to consume 0.0000 g 0 Grams" at bounding box center [356, 514] width 545 height 44
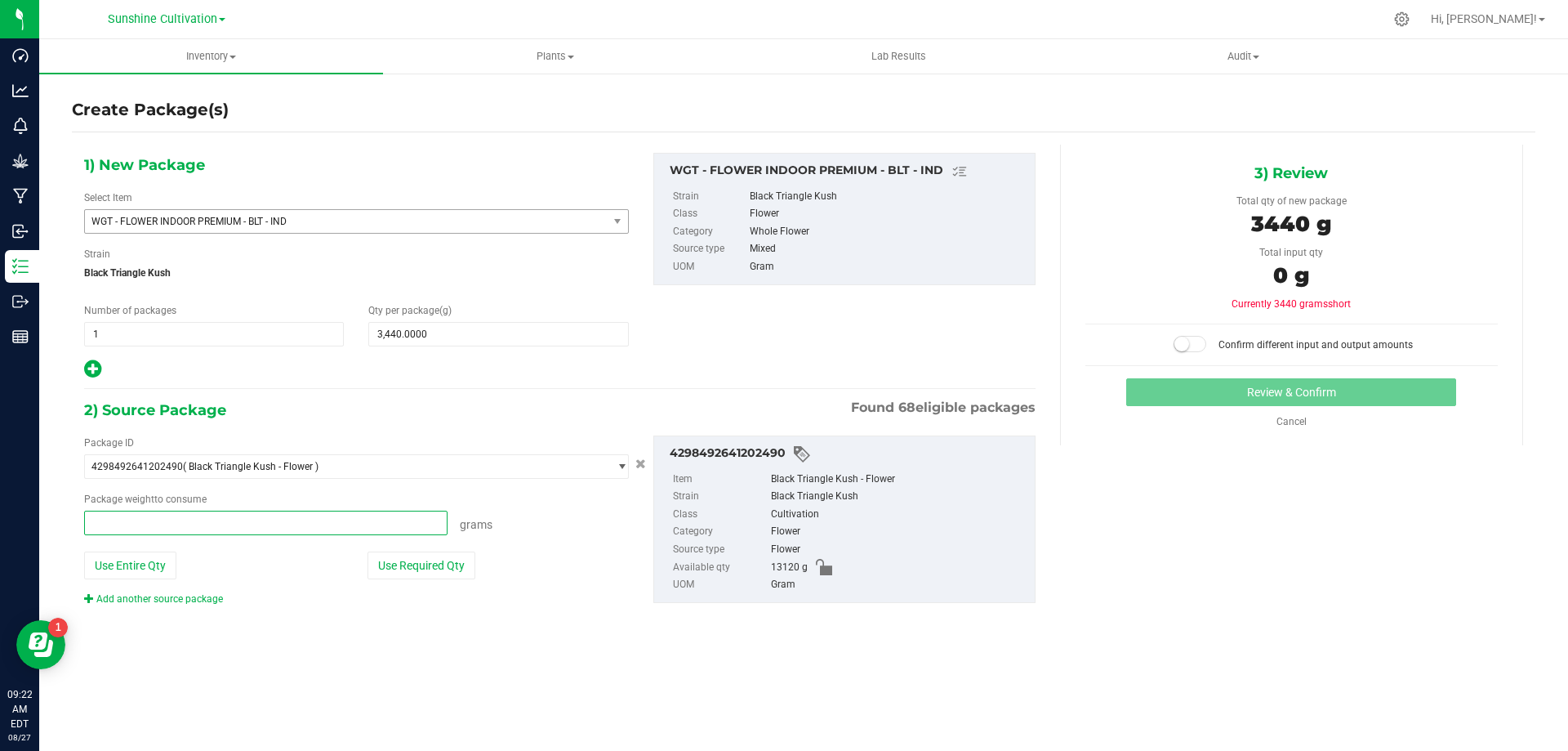
click at [349, 516] on span at bounding box center [265, 523] width 363 height 25
type input "3440"
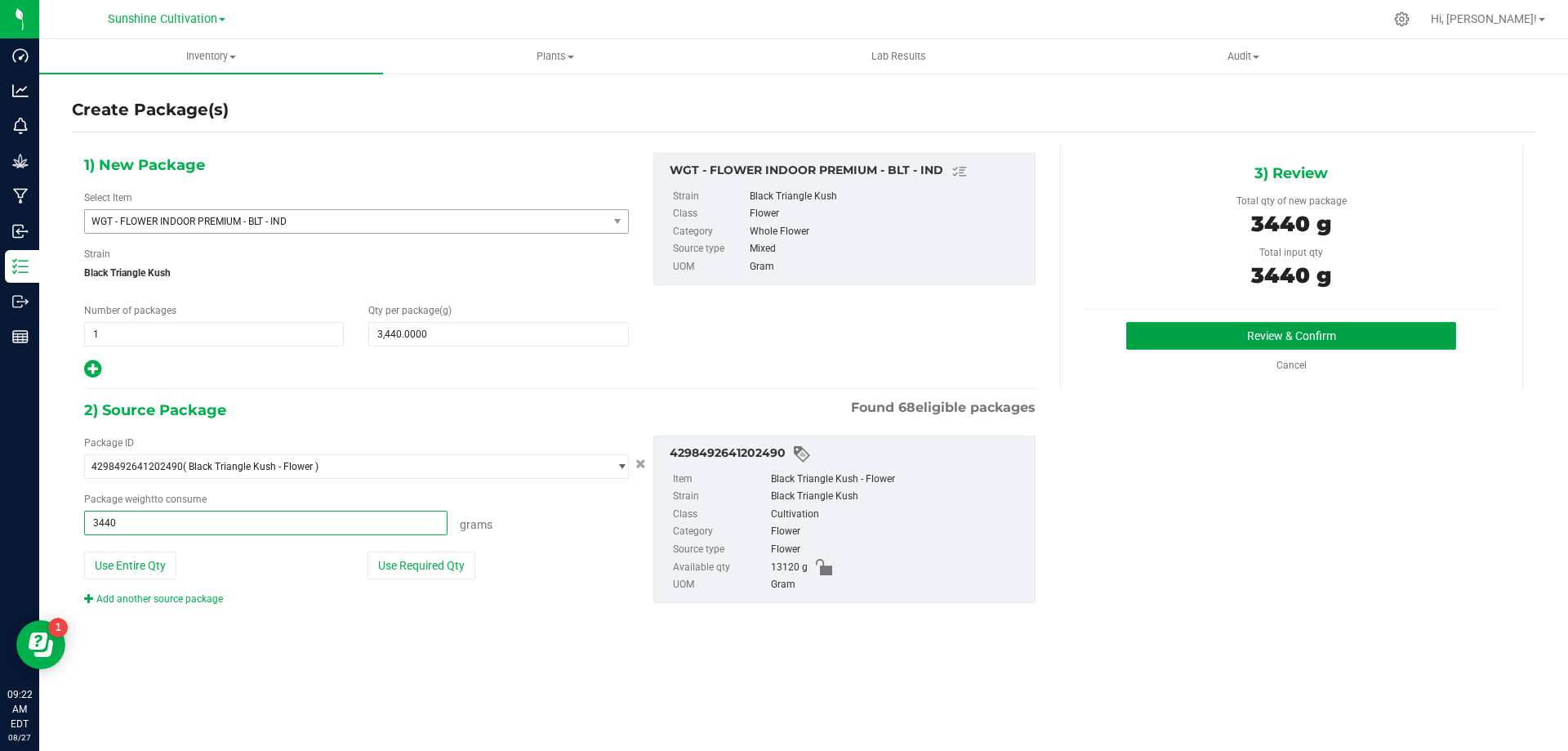
type input "3440.0000 g"
click at [1383, 330] on button "Review & Confirm" at bounding box center [1291, 336] width 330 height 28
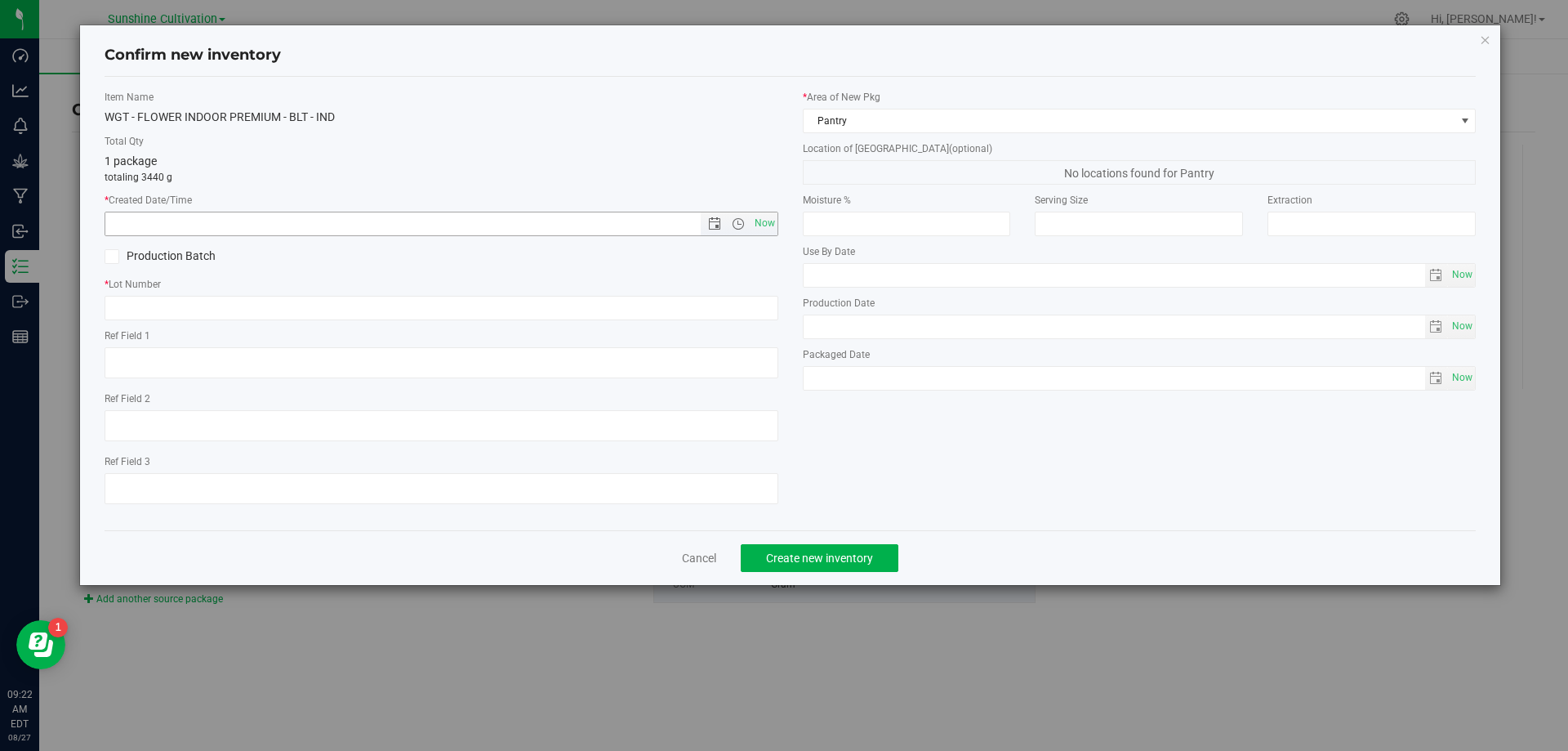
click at [780, 218] on div "Item Name WGT - FLOWER INDOOR PREMIUM - BLT - IND Total Qty 1 package totaling …" at bounding box center [441, 303] width 698 height 427
click at [773, 221] on span "Now" at bounding box center [765, 223] width 28 height 24
type input "8/27/2025 9:22 AM"
paste input "SN-250801-GL4-08"
type input "S"
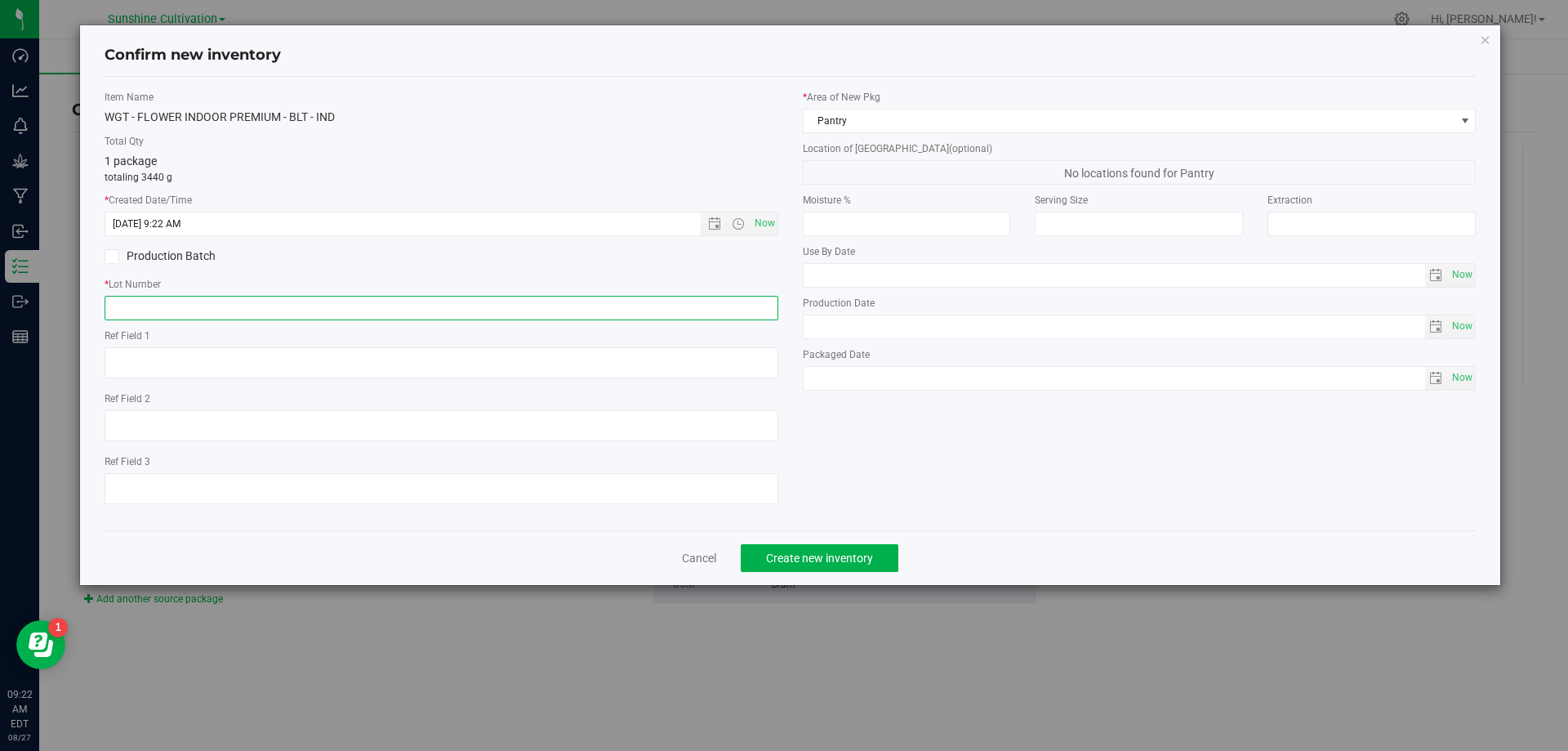
paste input "SN-250808-BLT-09"
type input "SN-250808-BLT-09"
click at [881, 562] on button "Create new inventory" at bounding box center [819, 558] width 157 height 28
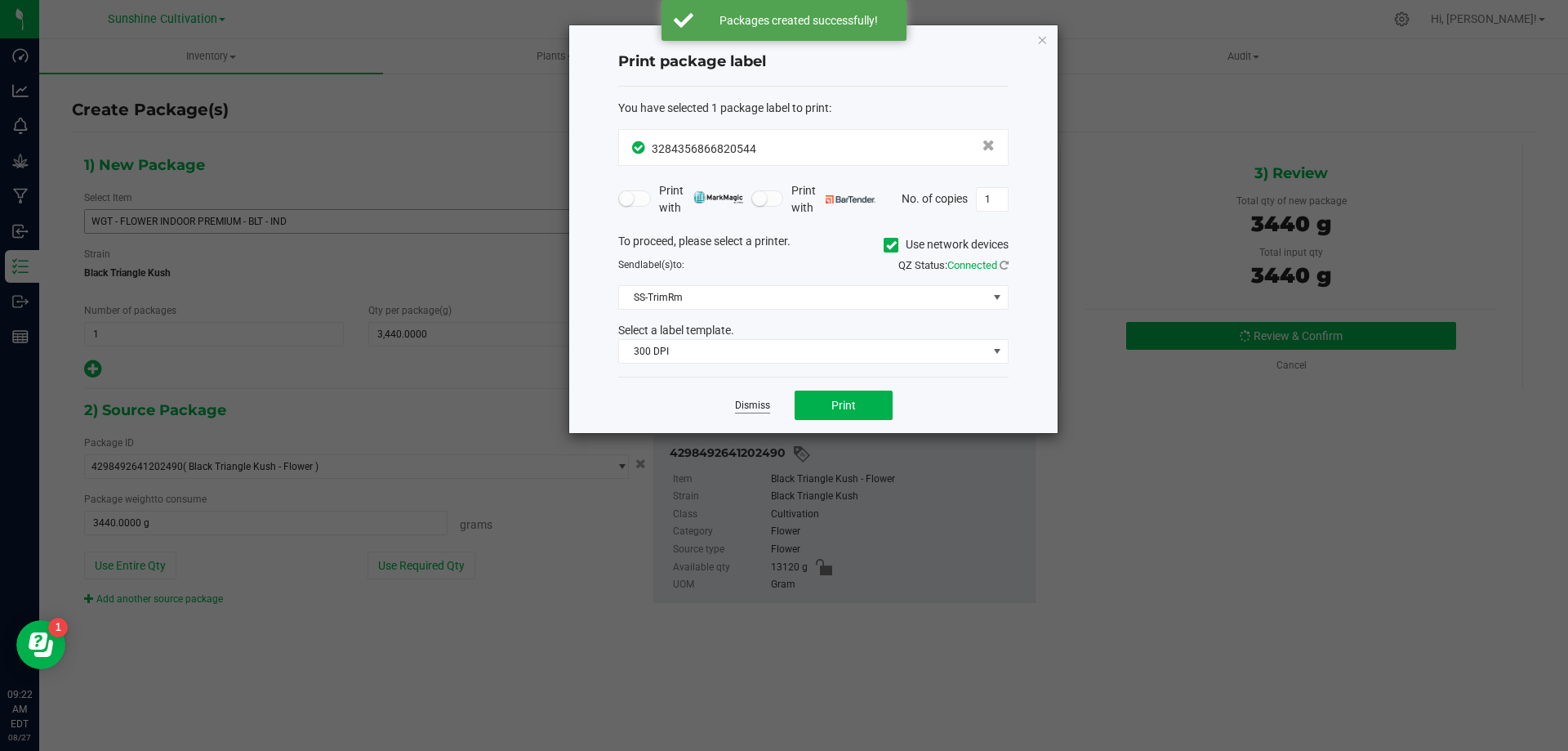
click at [754, 403] on link "Dismiss" at bounding box center [752, 406] width 35 height 14
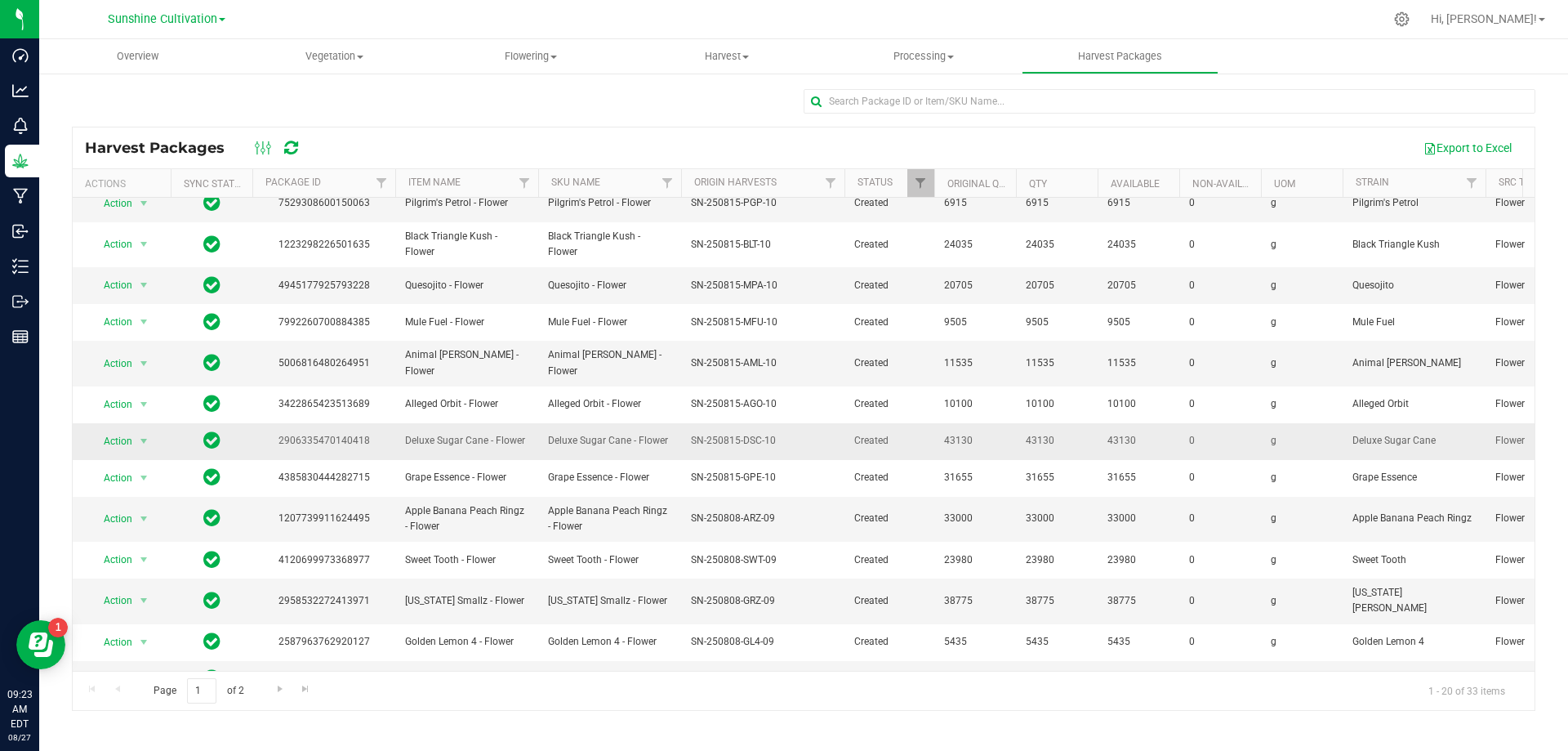
scroll to position [282, 0]
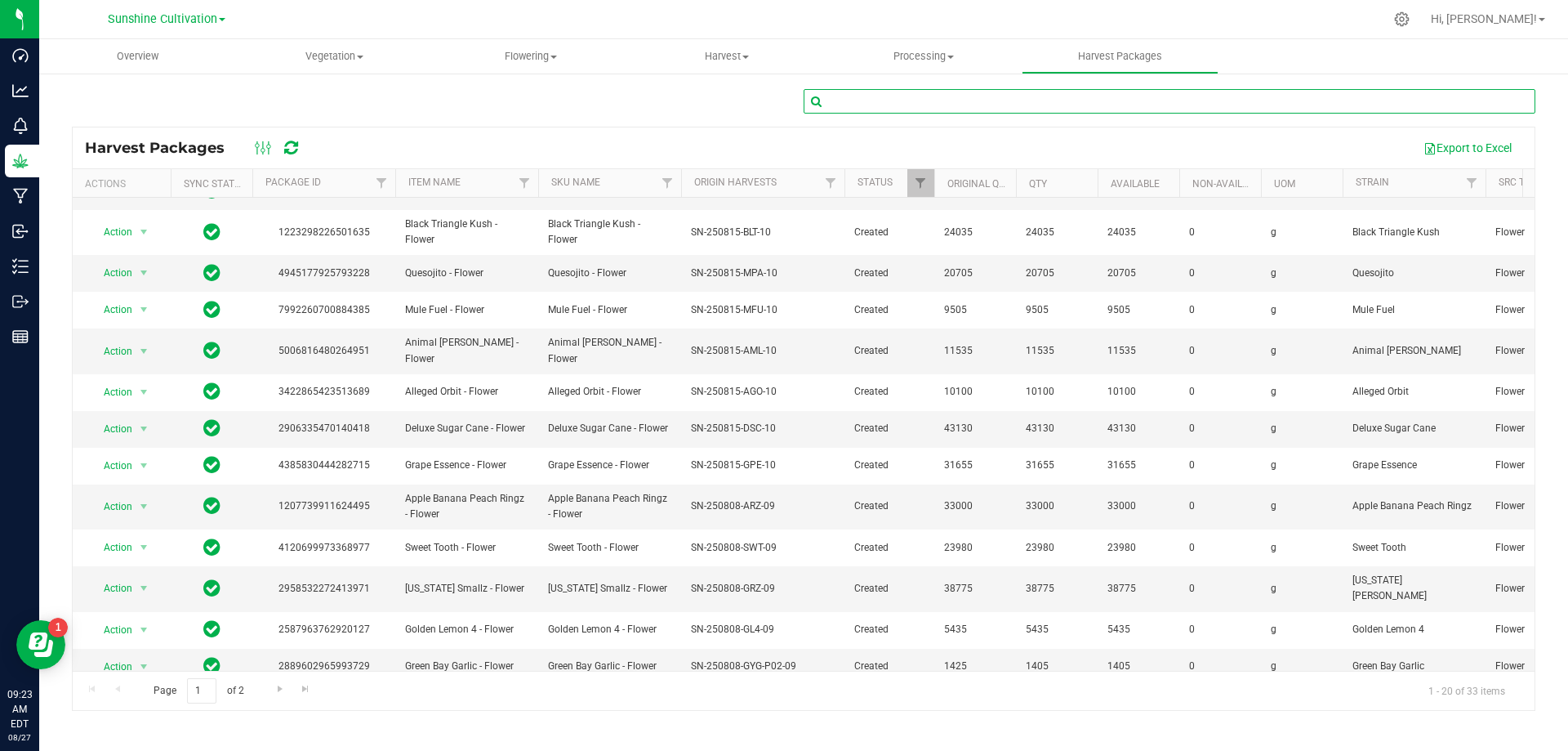
click at [850, 105] on input "text" at bounding box center [1169, 101] width 732 height 25
type input "BLT"
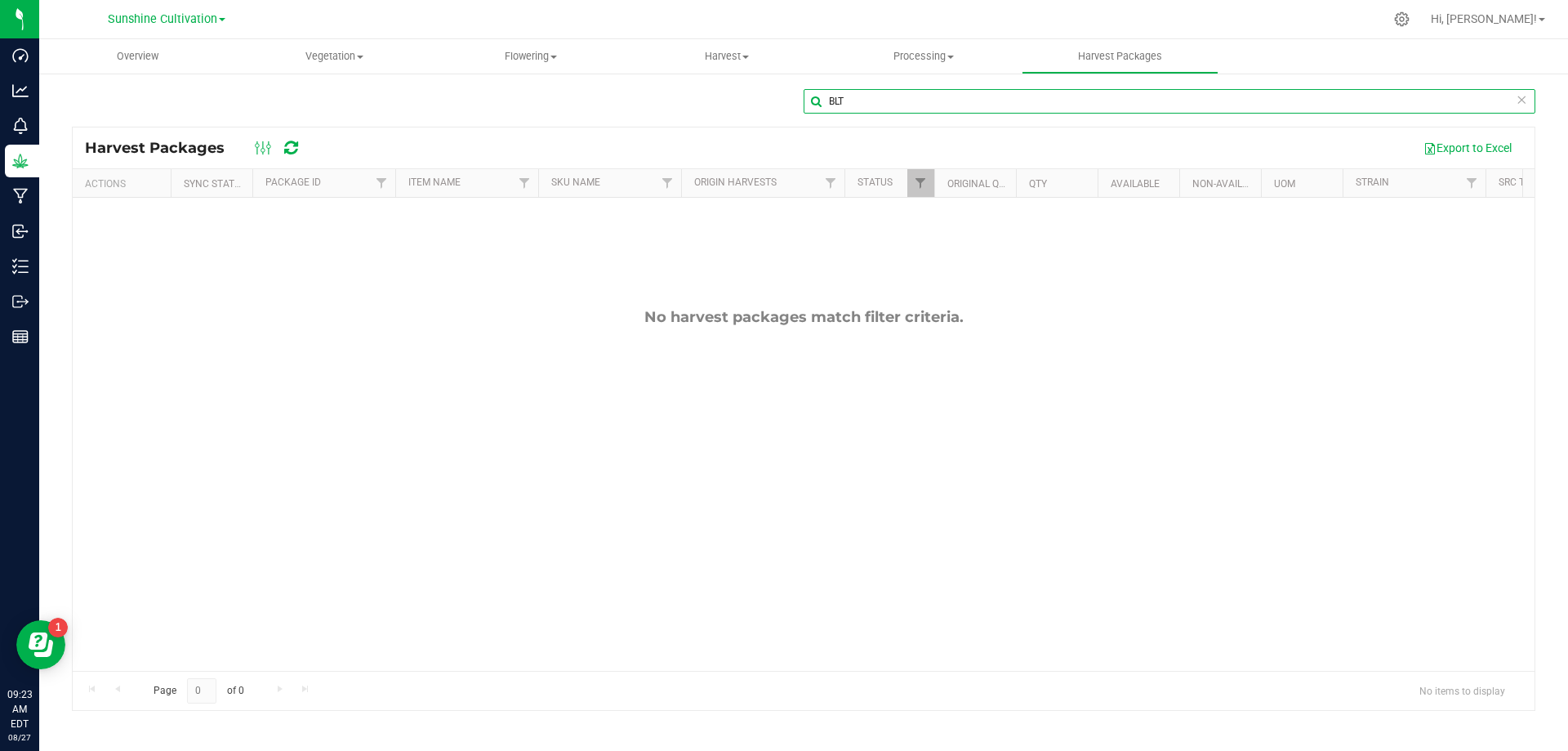
drag, startPoint x: 887, startPoint y: 107, endPoint x: 709, endPoint y: 110, distance: 178.0
click at [709, 110] on div "BLT" at bounding box center [803, 108] width 1463 height 38
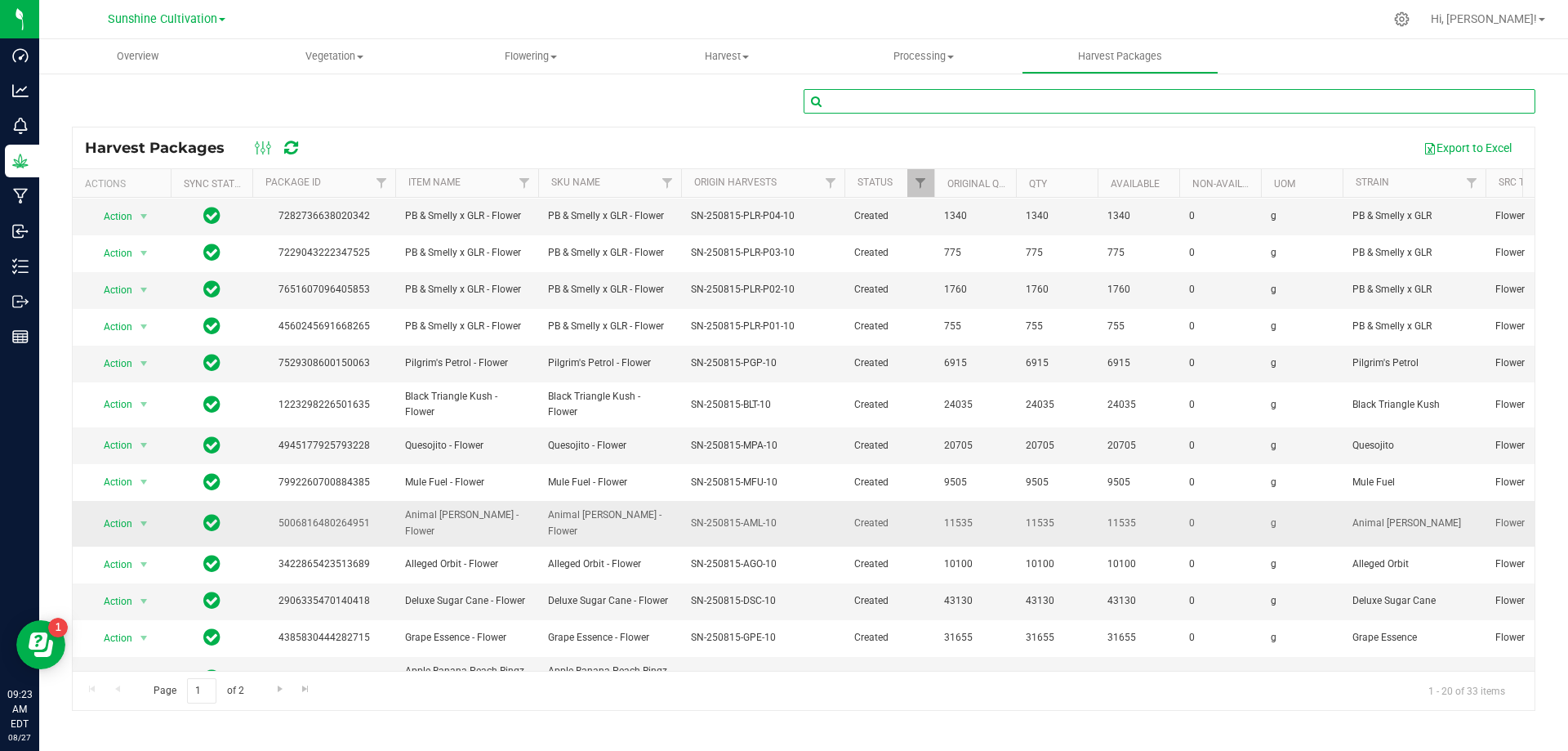
scroll to position [282, 0]
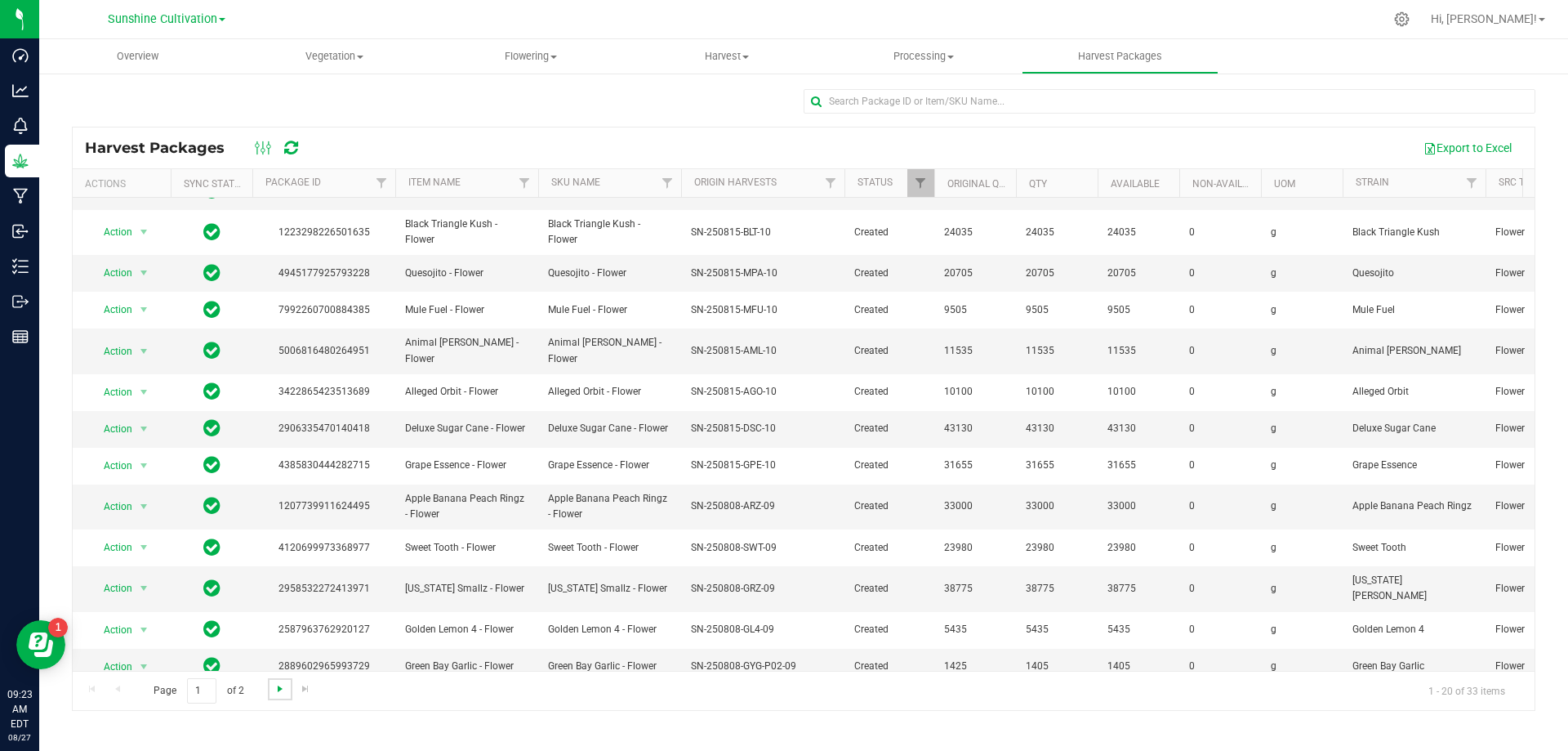
click at [275, 689] on span "Go to the next page" at bounding box center [280, 689] width 13 height 13
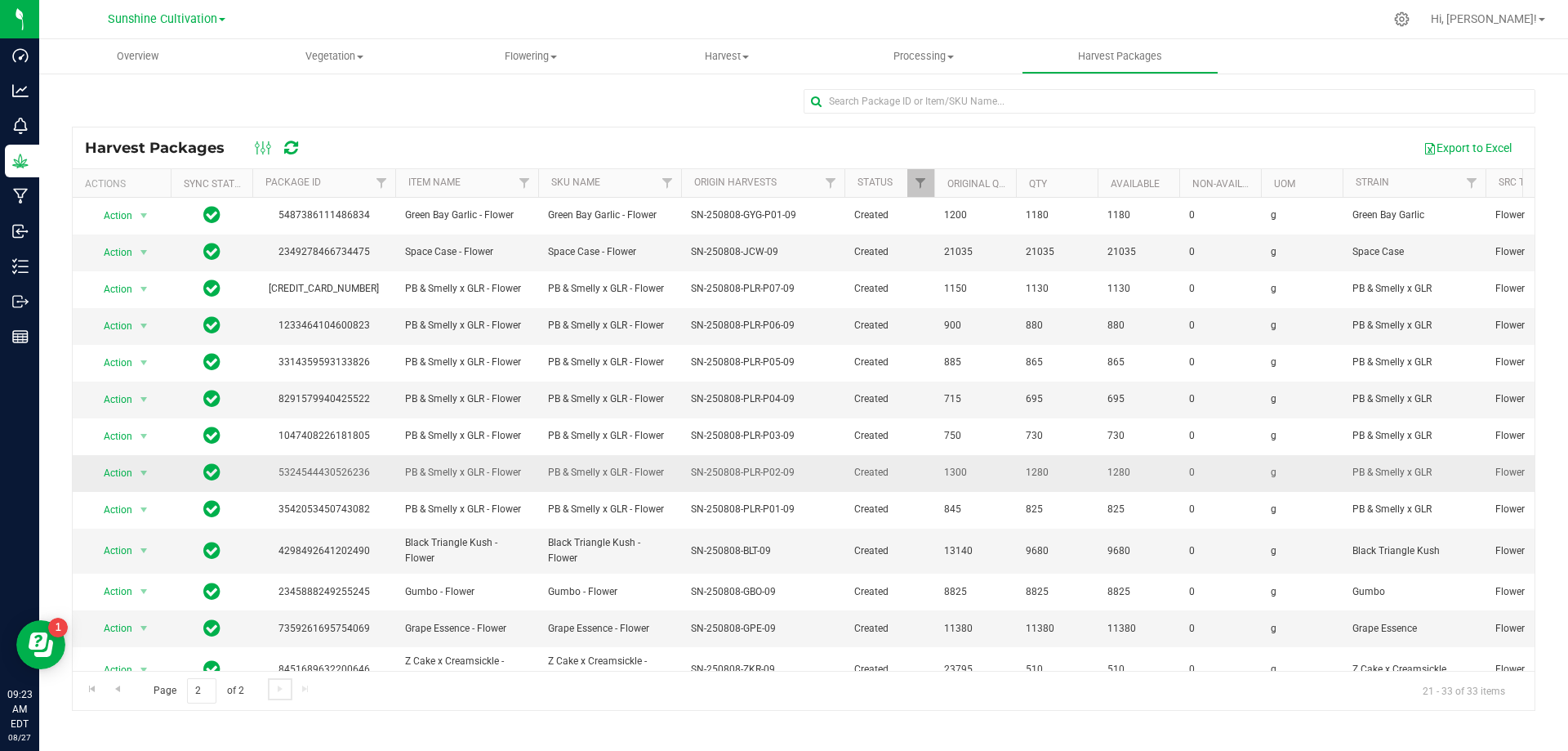
scroll to position [25, 0]
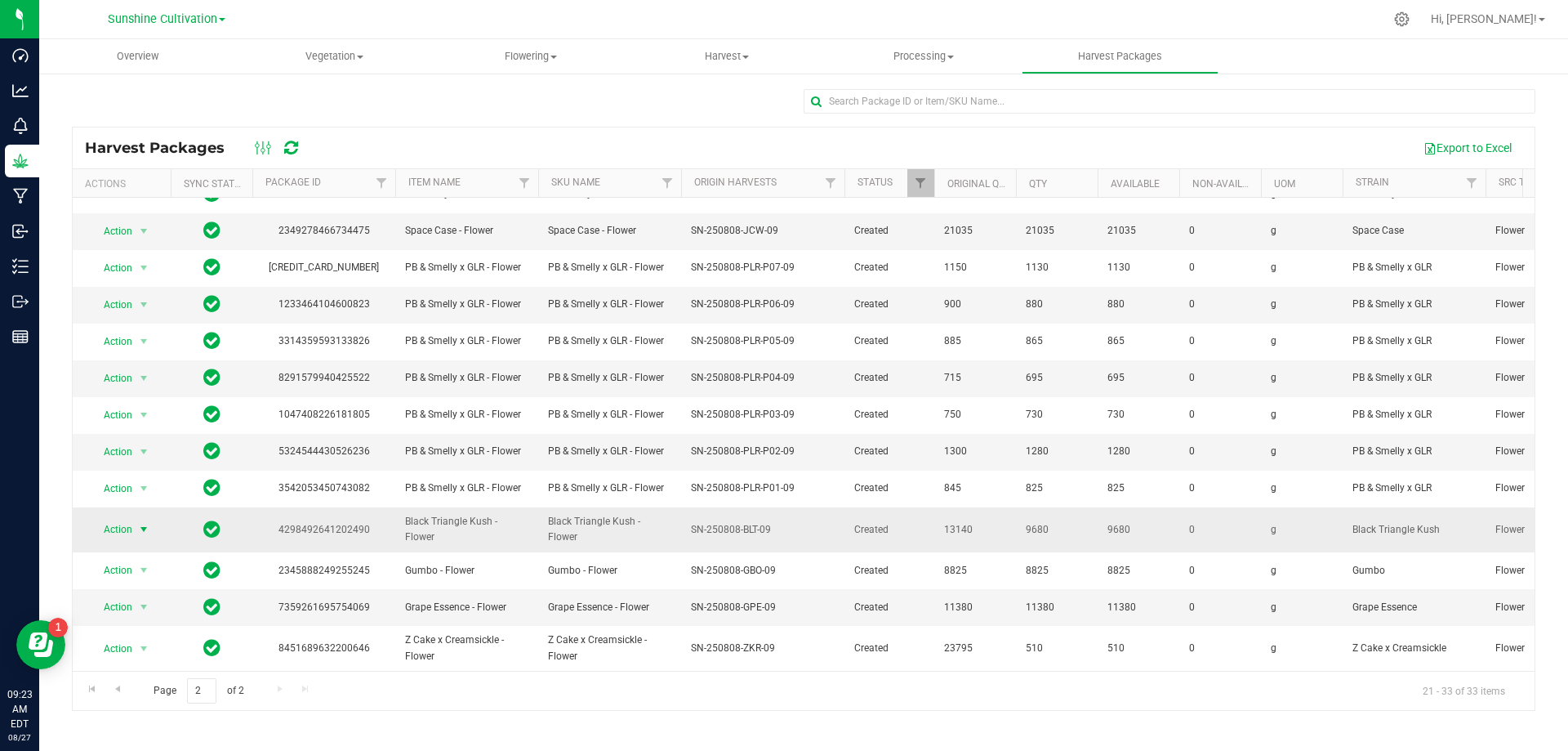
click at [112, 521] on span "Action" at bounding box center [111, 529] width 44 height 23
click at [136, 567] on li "Create package" at bounding box center [141, 574] width 103 height 25
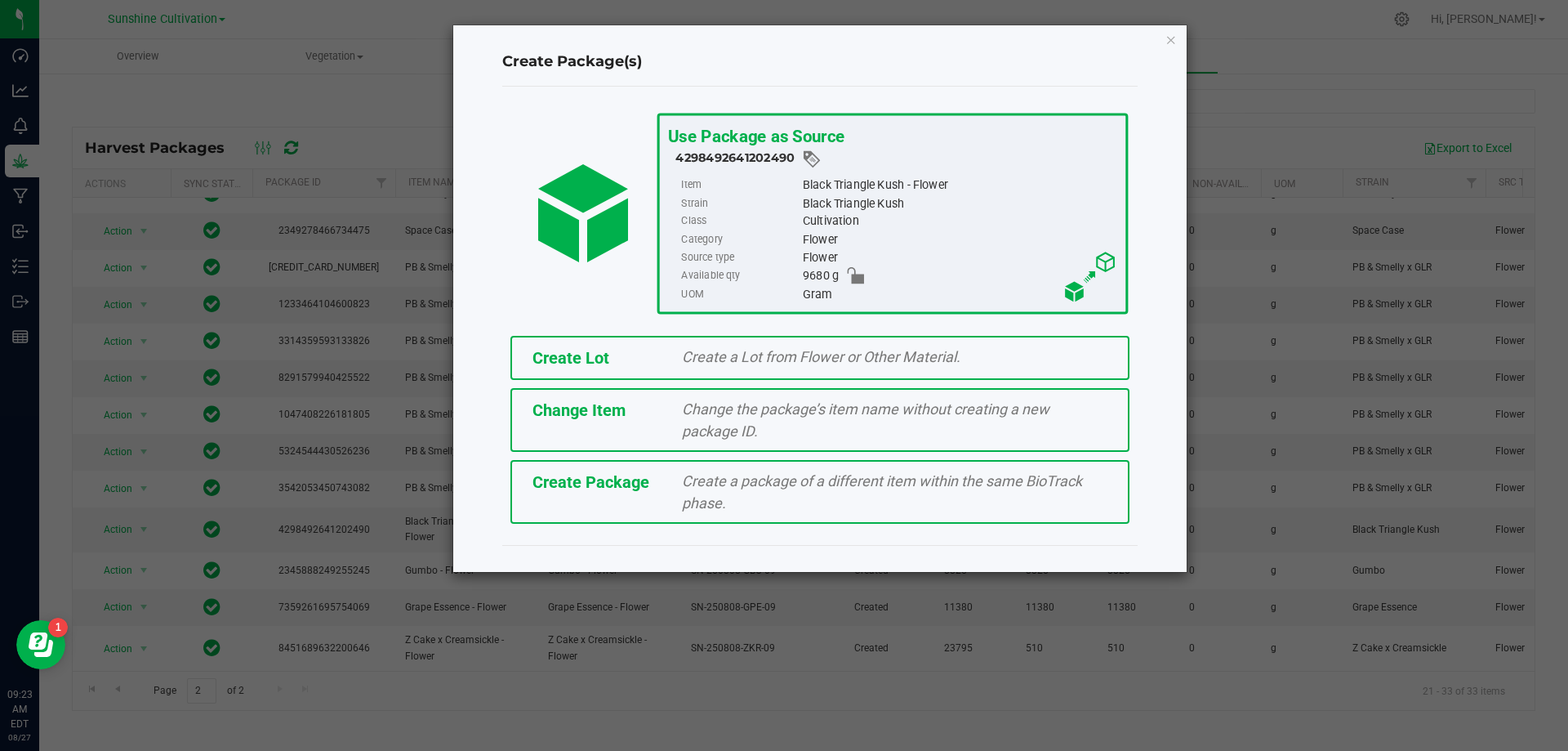
click at [783, 493] on div "Create a package of a different item within the same BioTrack phase." at bounding box center [895, 492] width 450 height 45
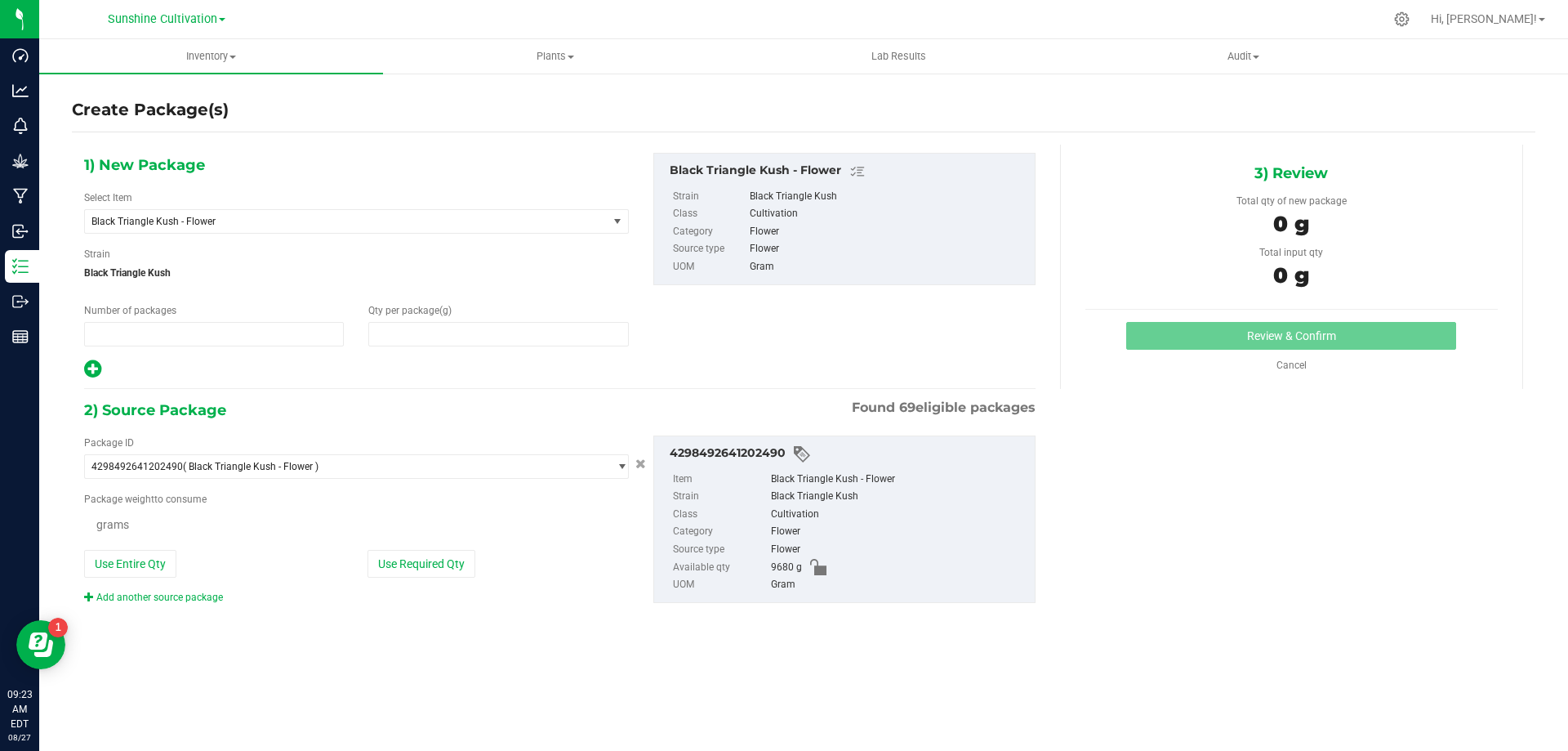
type input "1"
type input "0.0000"
click at [522, 227] on span "Black Triangle Kush - Flower" at bounding box center [336, 222] width 489 height 12
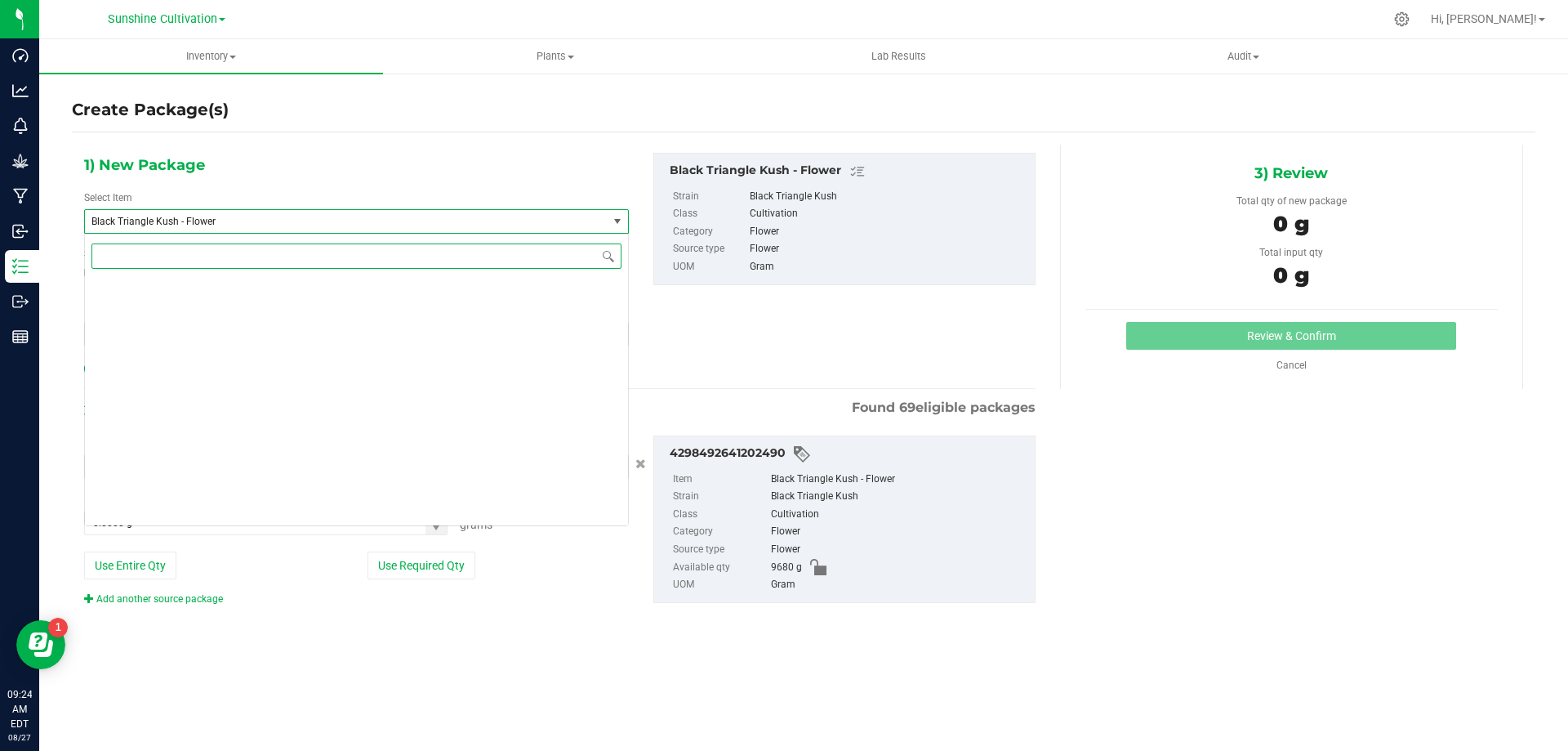
scroll to position [641, 0]
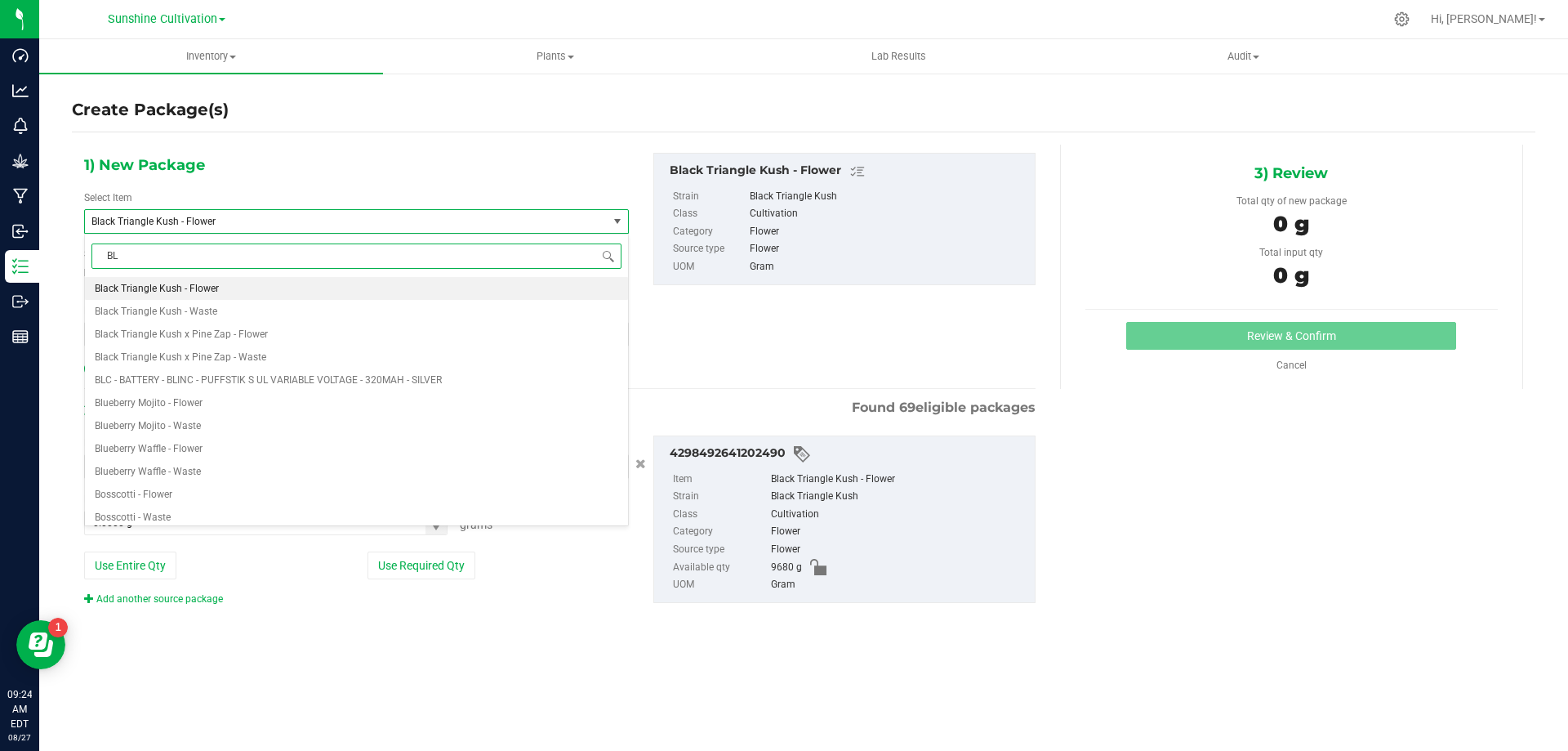
type input "BLT"
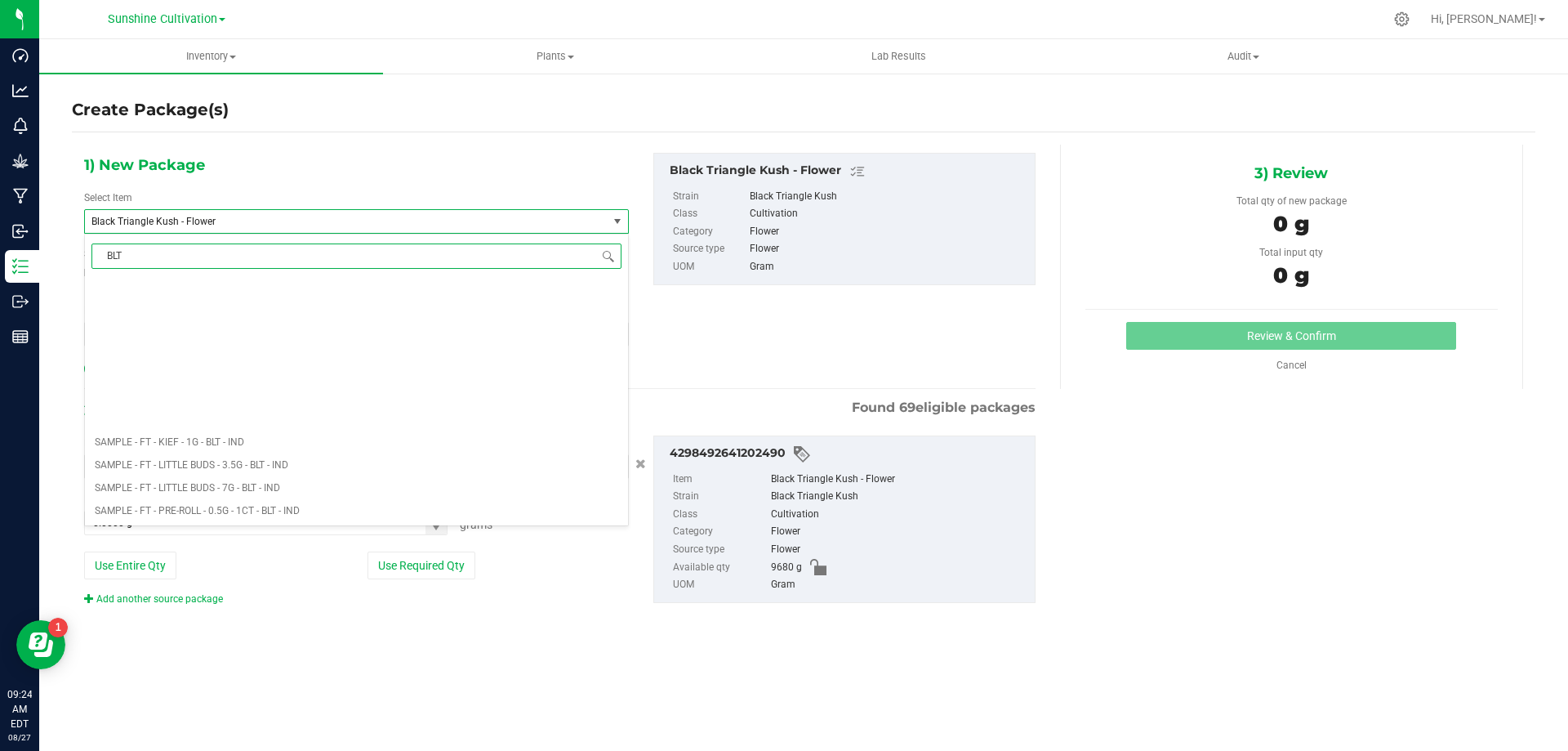
scroll to position [1552, 0]
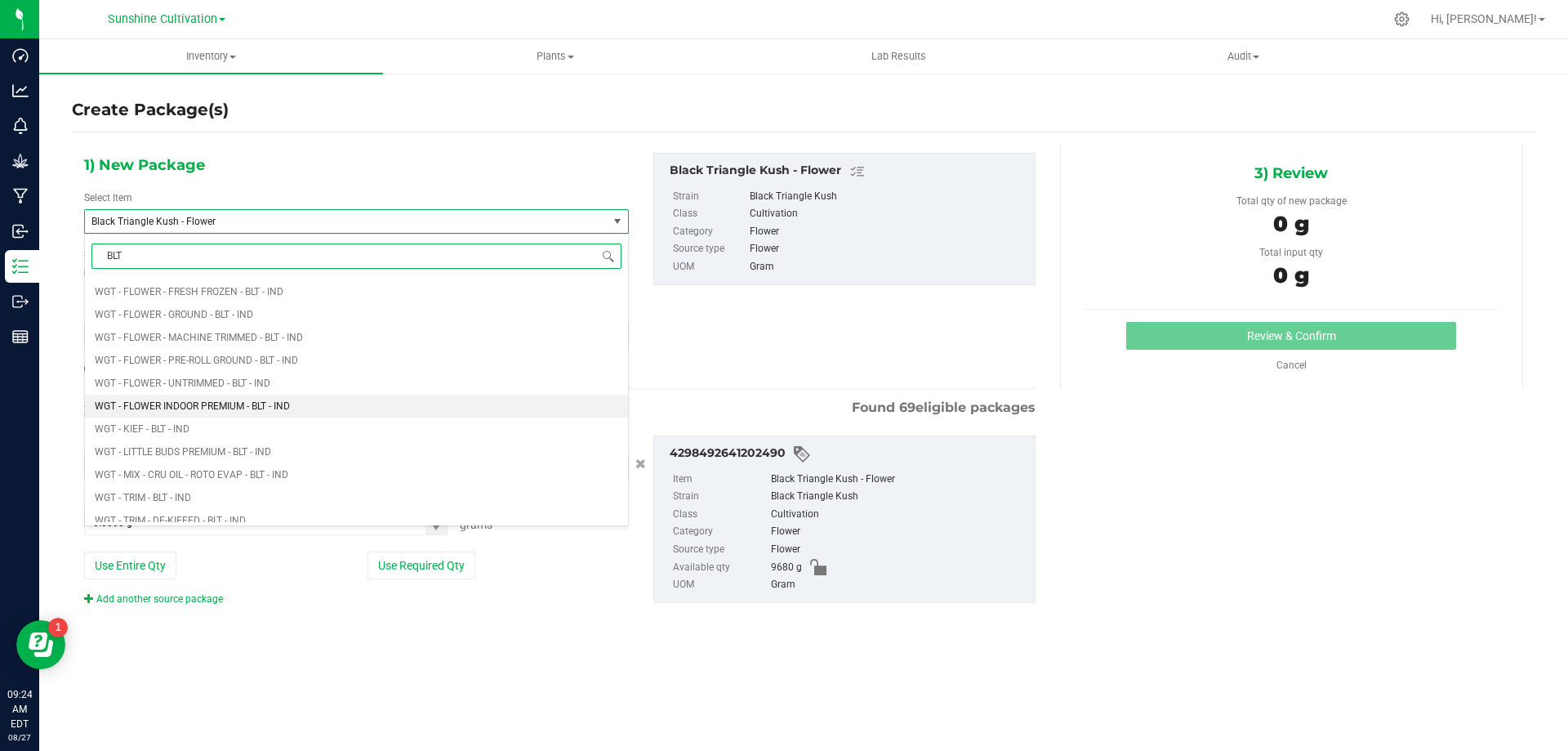
click at [313, 411] on li "WGT - FLOWER INDOOR PREMIUM - BLT - IND" at bounding box center [356, 406] width 543 height 23
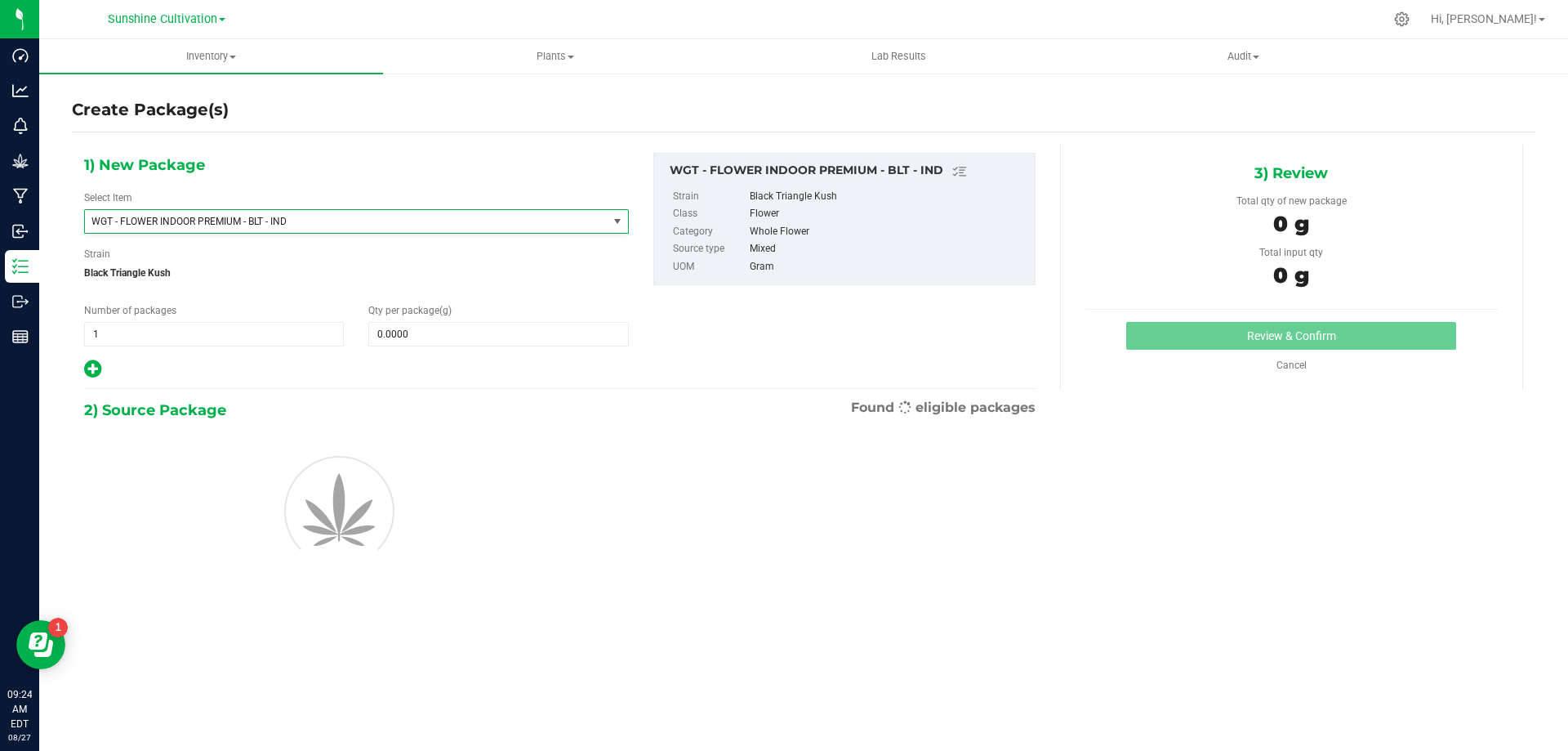
type input "0.0000"
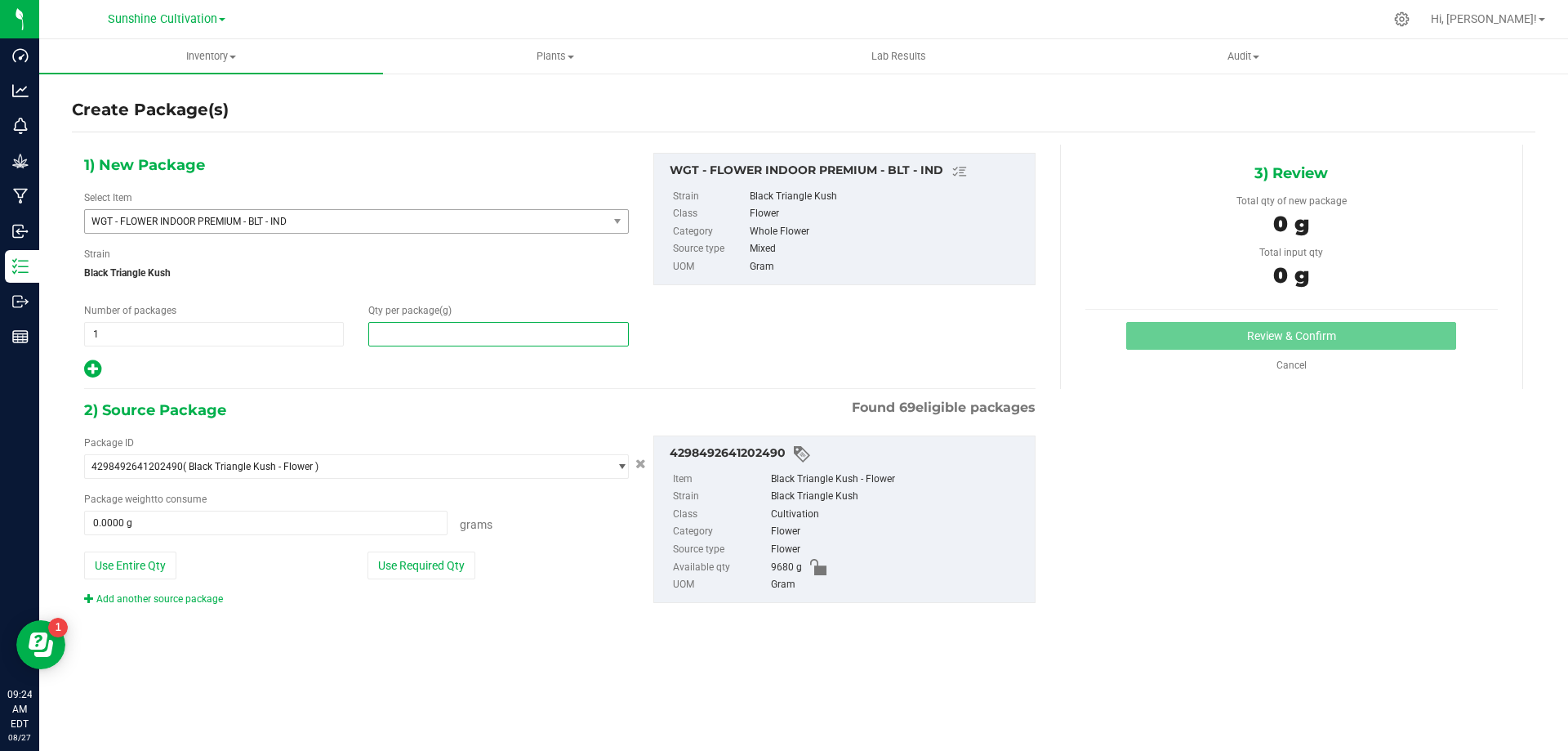
click at [442, 335] on span at bounding box center [498, 334] width 260 height 25
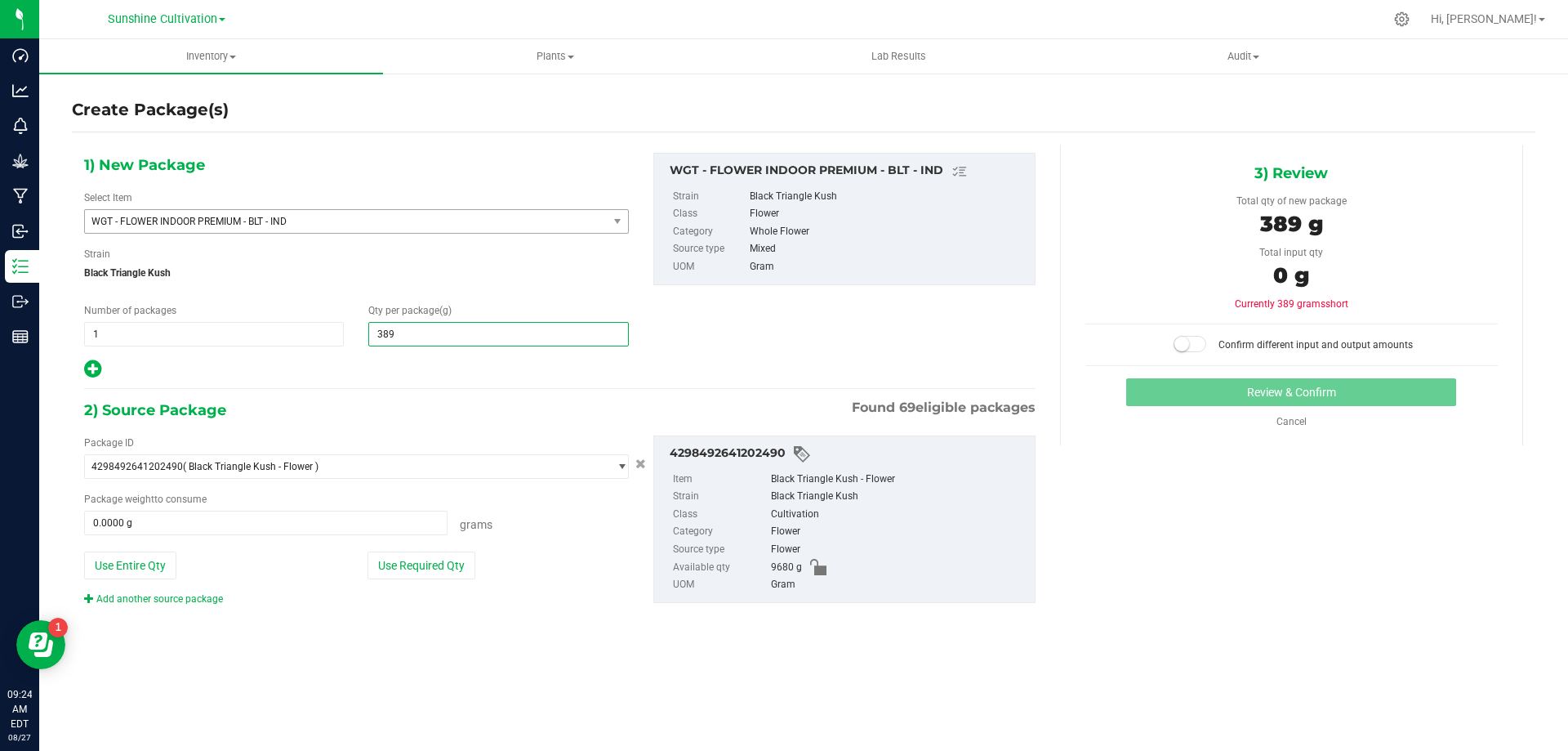
type input "3895"
type input "3,895.0000"
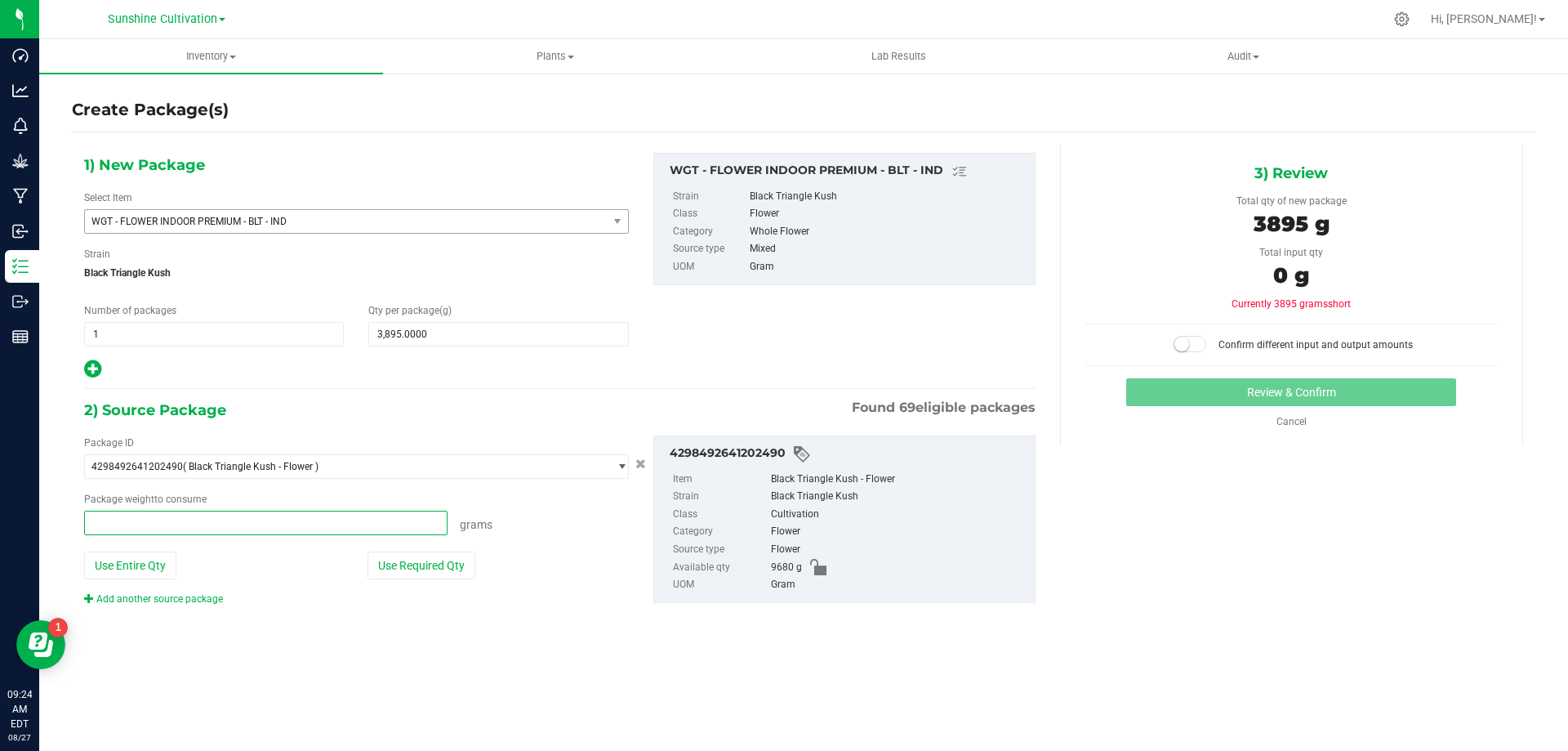
click at [398, 520] on span at bounding box center [265, 523] width 363 height 25
type input "3895"
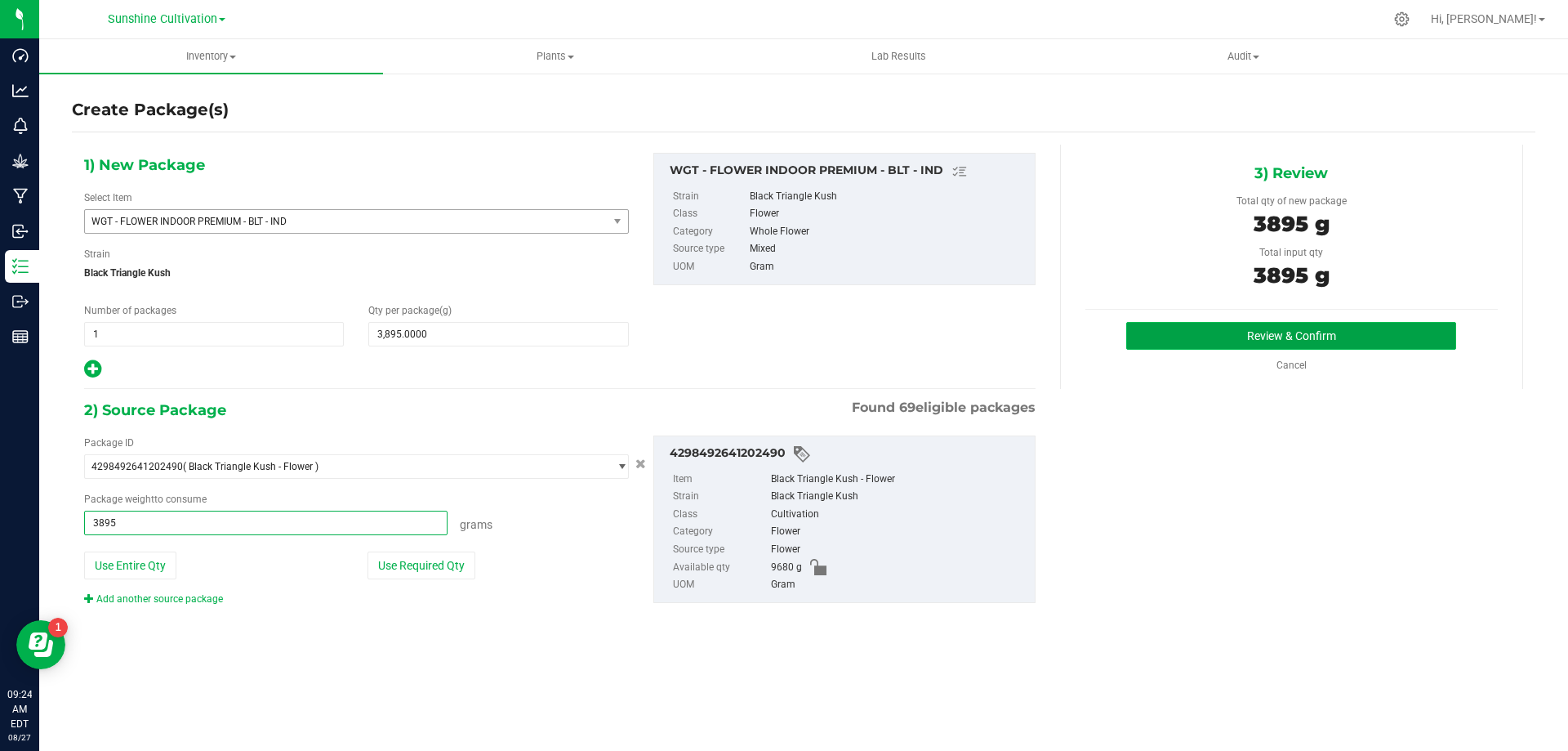
type input "3895.0000 g"
click at [1185, 348] on button "Review & Confirm" at bounding box center [1291, 336] width 330 height 28
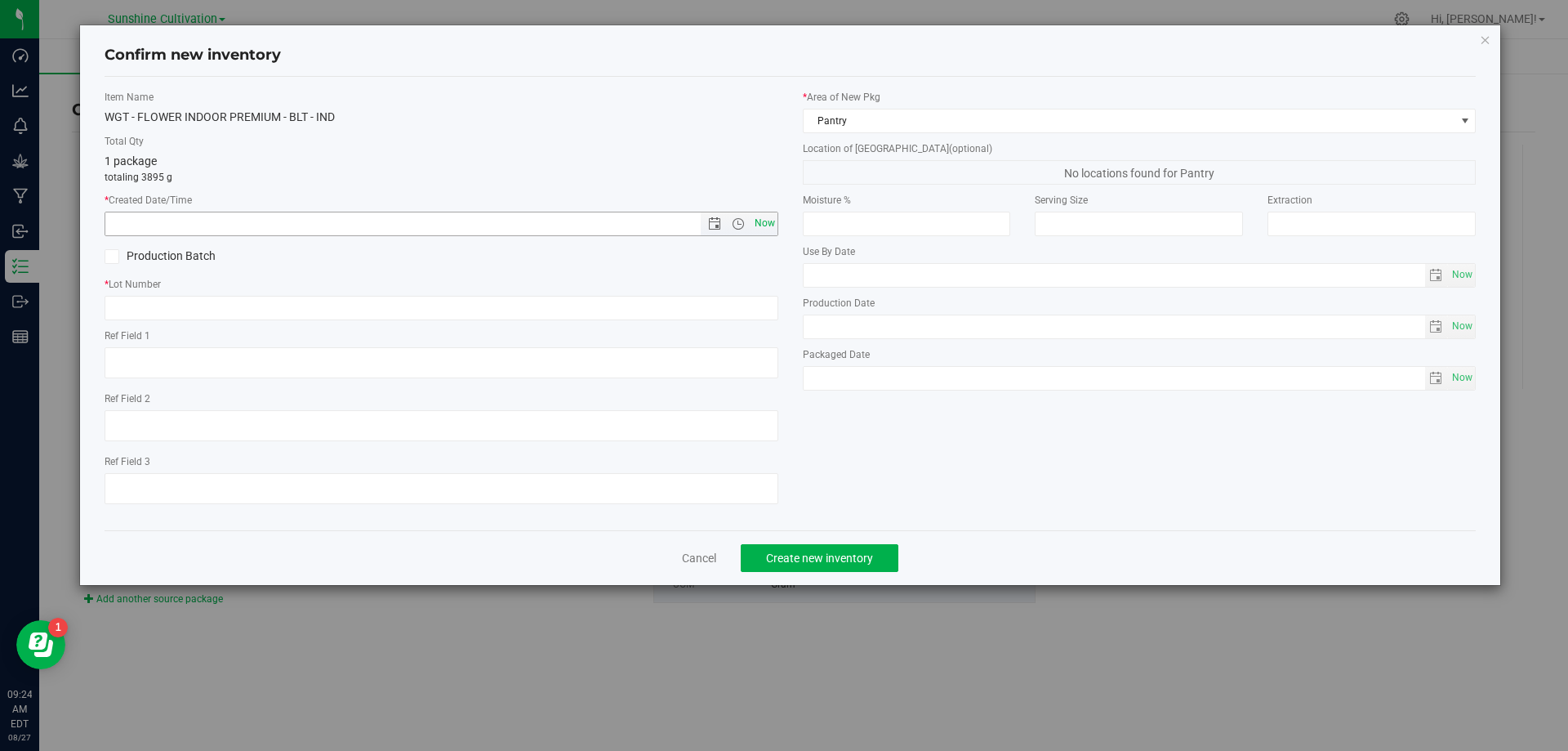
click at [753, 229] on span "Now" at bounding box center [765, 223] width 28 height 24
type input "8/27/2025 9:24 AM"
paste input "SN-250808-BLT-09"
type input "SN-250808-BLT-09"
click at [781, 565] on button "Create new inventory" at bounding box center [819, 558] width 157 height 28
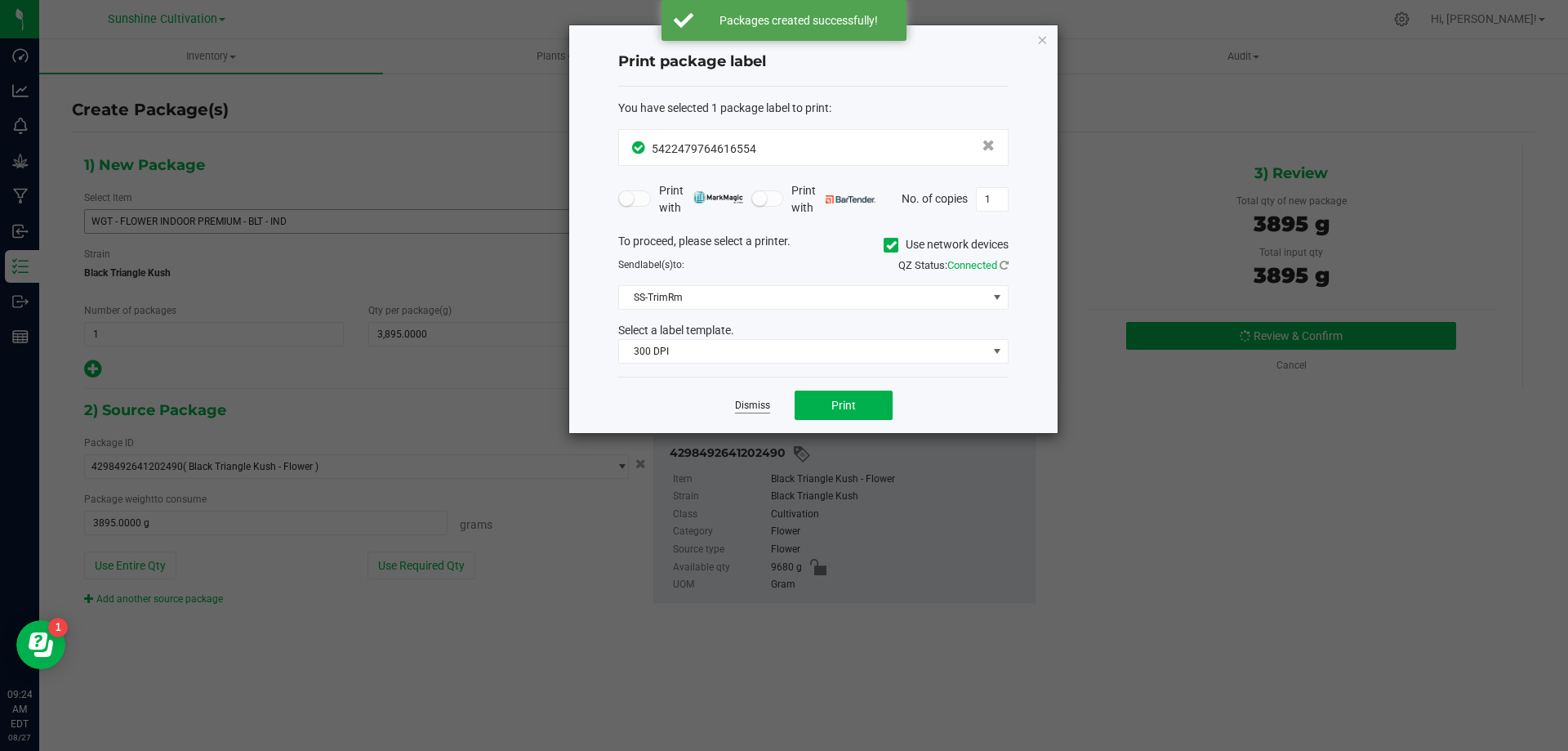
click at [742, 403] on link "Dismiss" at bounding box center [752, 406] width 35 height 14
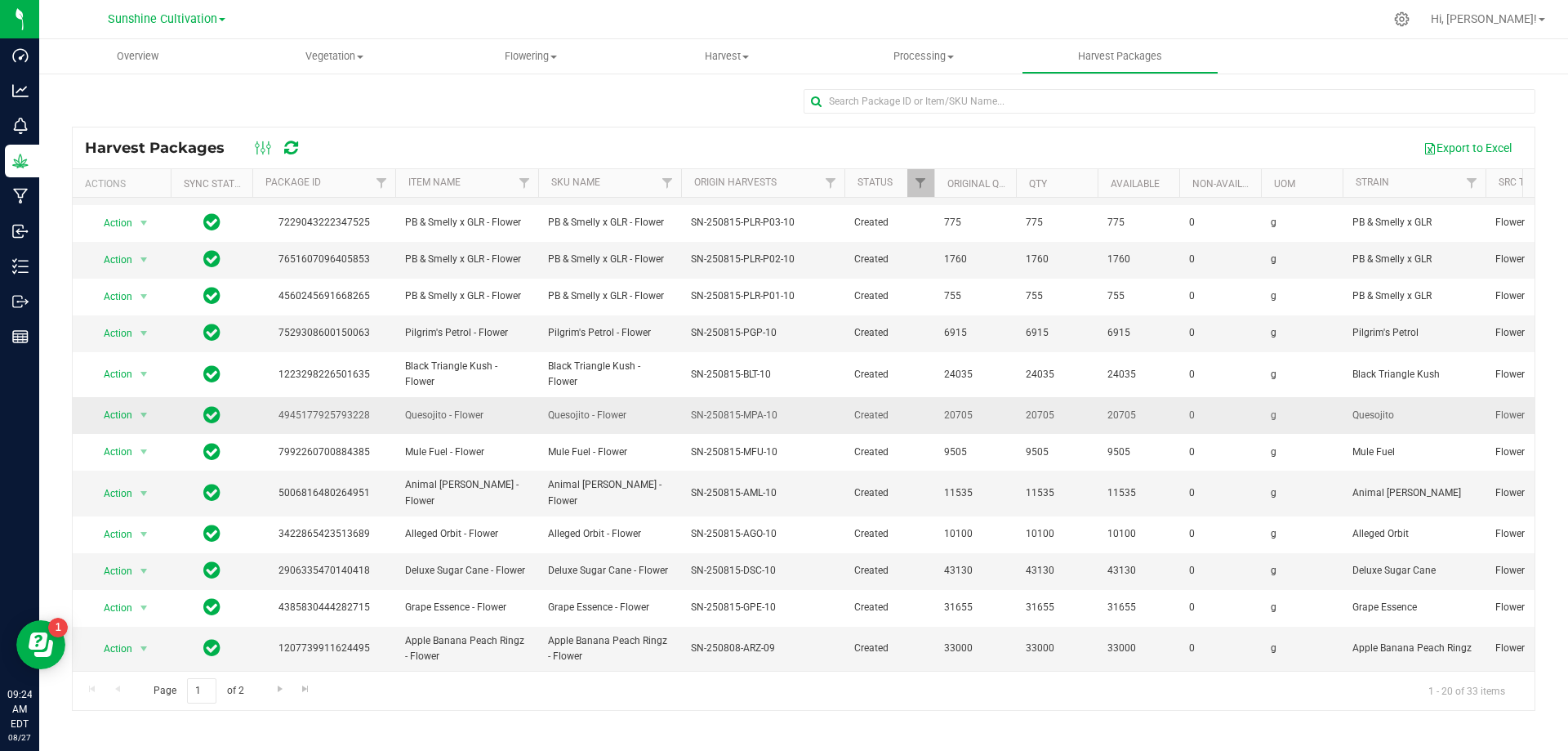
scroll to position [282, 0]
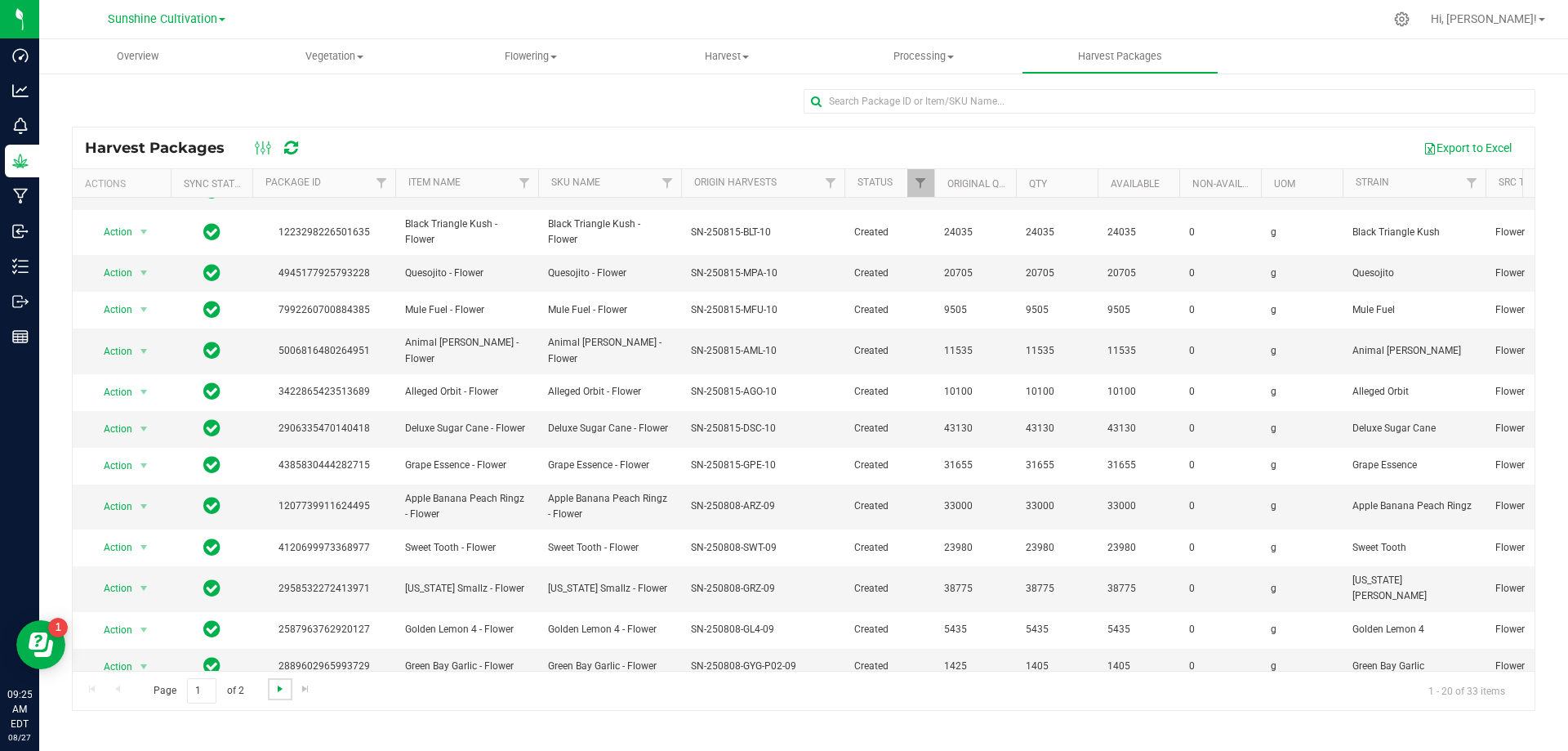
click at [279, 685] on span "Go to the next page" at bounding box center [280, 689] width 13 height 13
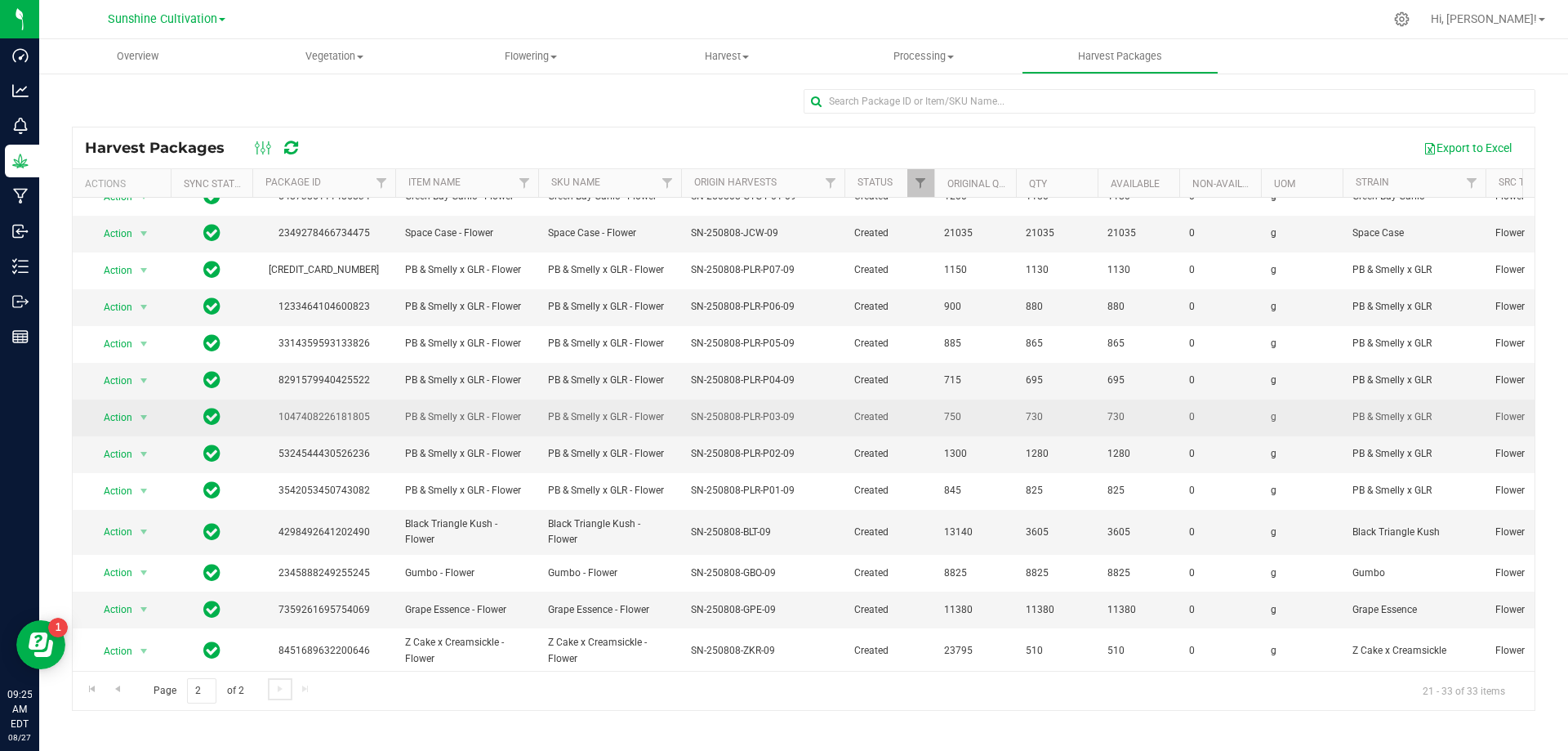
scroll to position [25, 0]
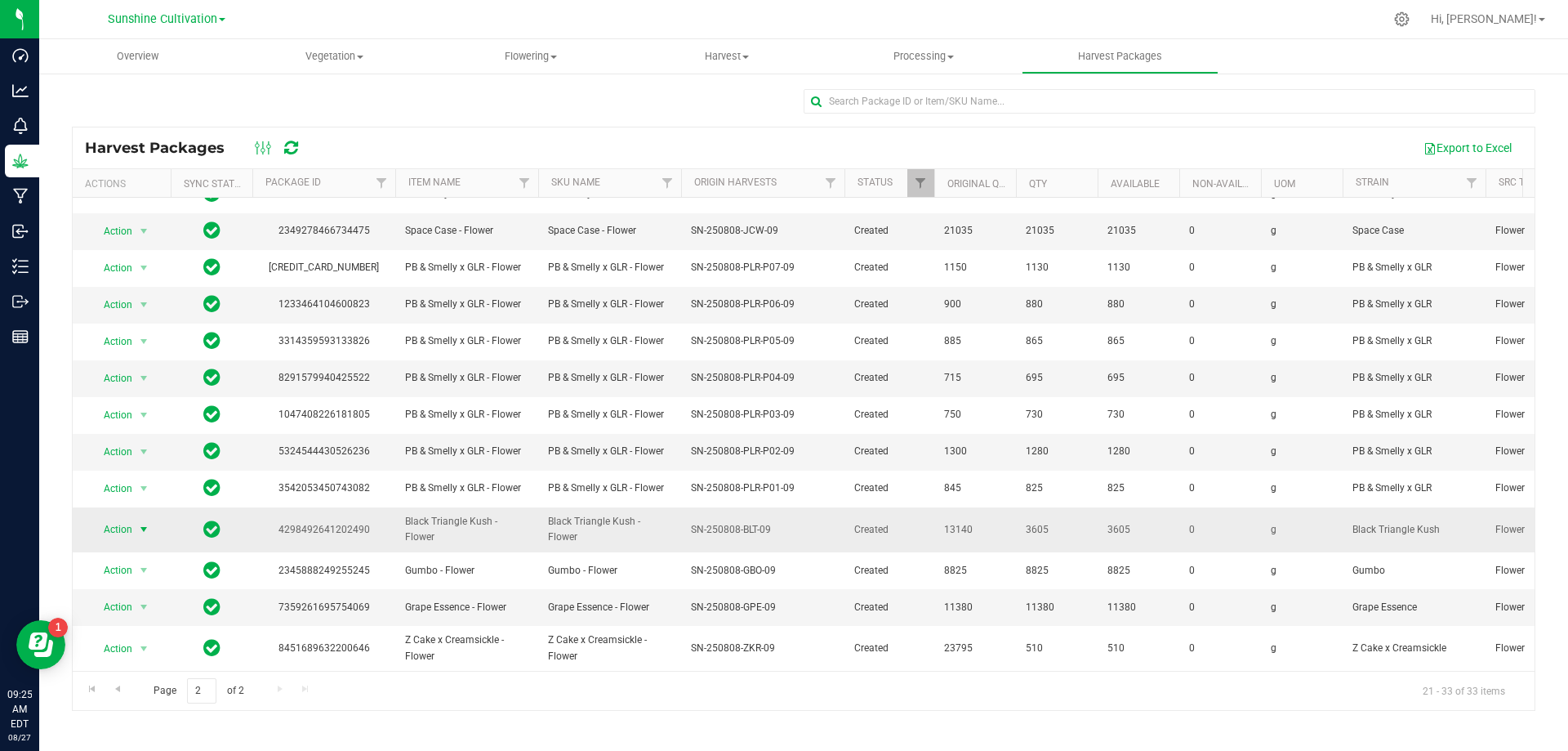
click at [121, 523] on span "Action" at bounding box center [111, 529] width 44 height 23
click at [164, 574] on li "Create package" at bounding box center [141, 574] width 103 height 25
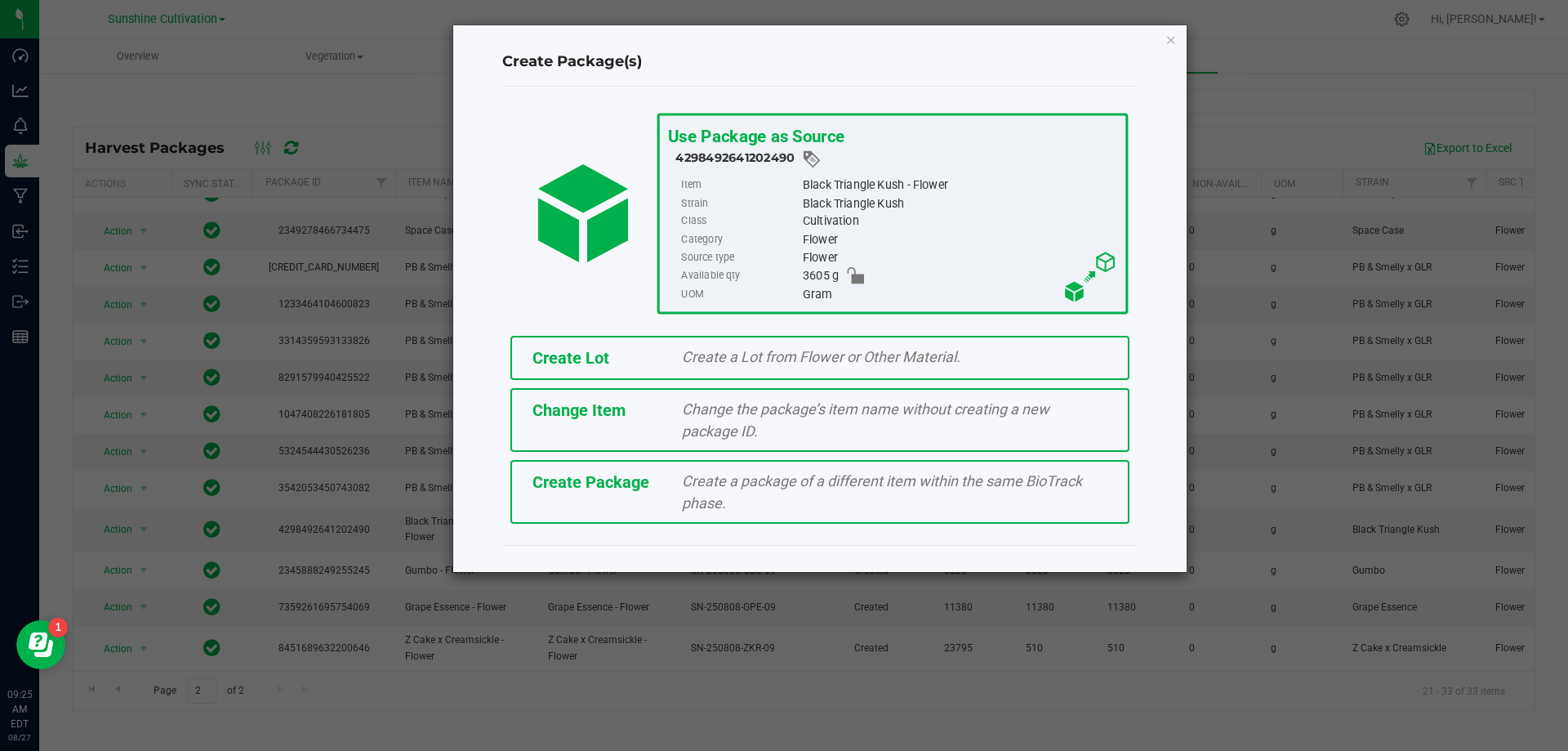
click at [732, 490] on div "Create a package of a different item within the same BioTrack phase." at bounding box center [895, 492] width 450 height 45
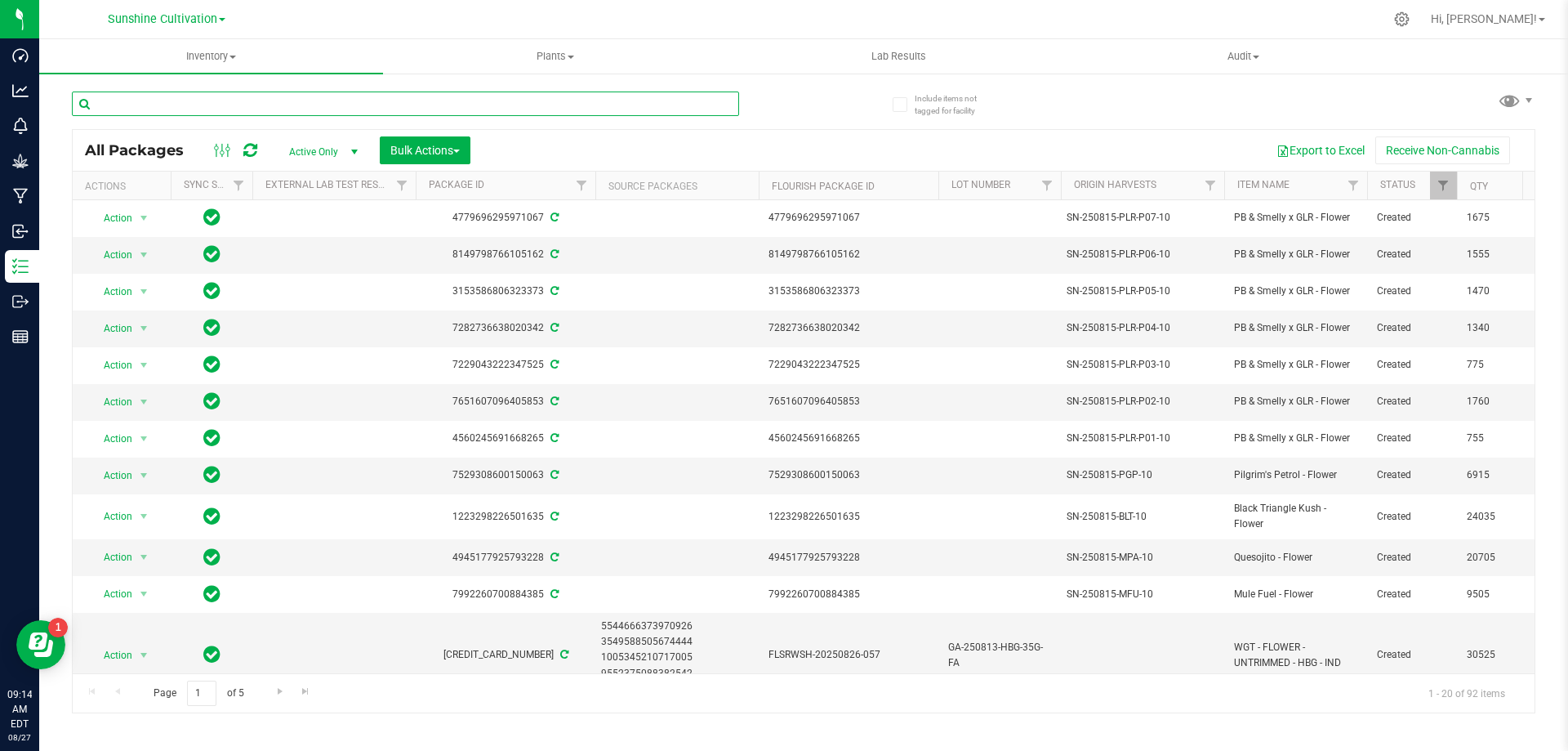
click at [452, 101] on input "text" at bounding box center [405, 104] width 667 height 25
type input "GL4"
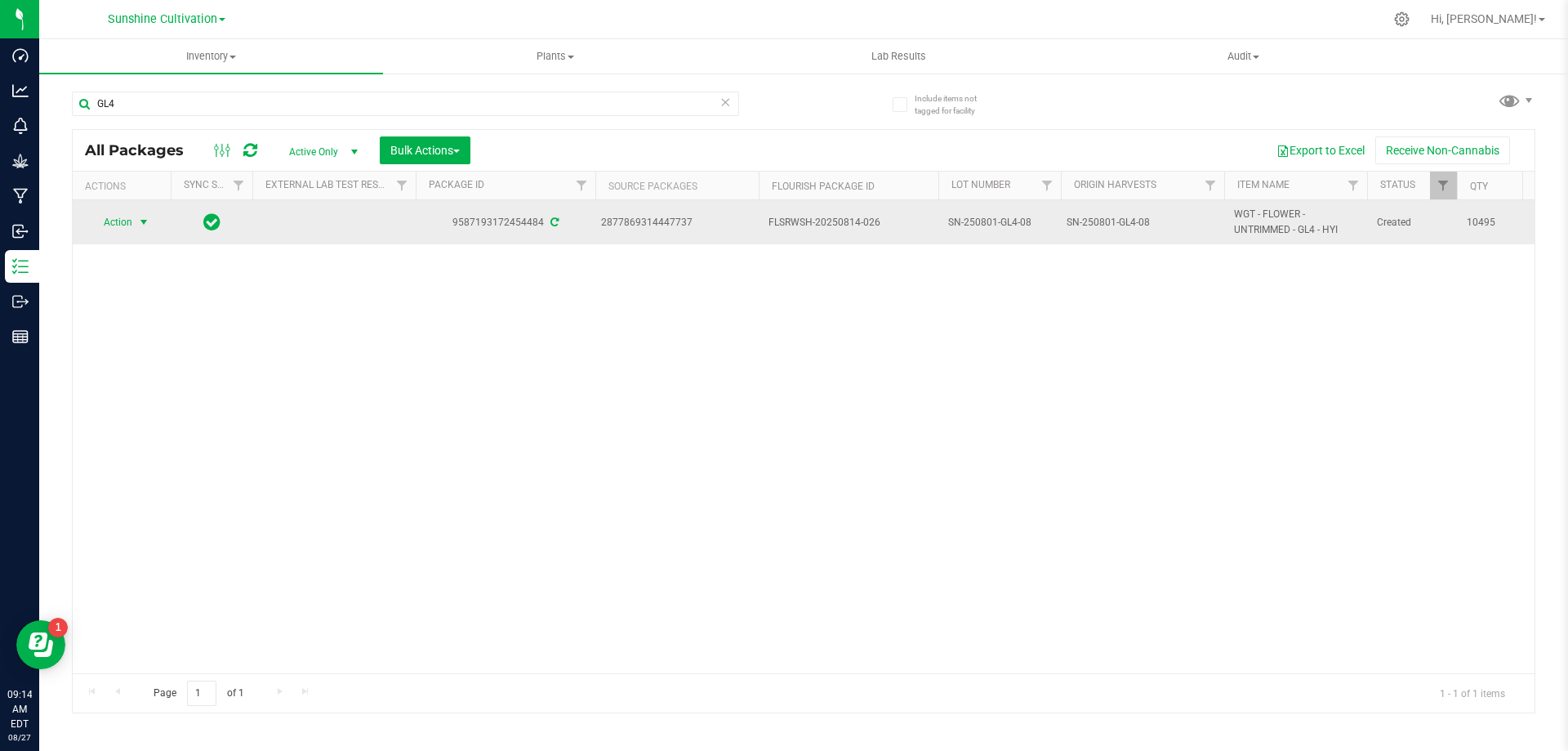
click at [134, 218] on span "select" at bounding box center [144, 223] width 21 height 23
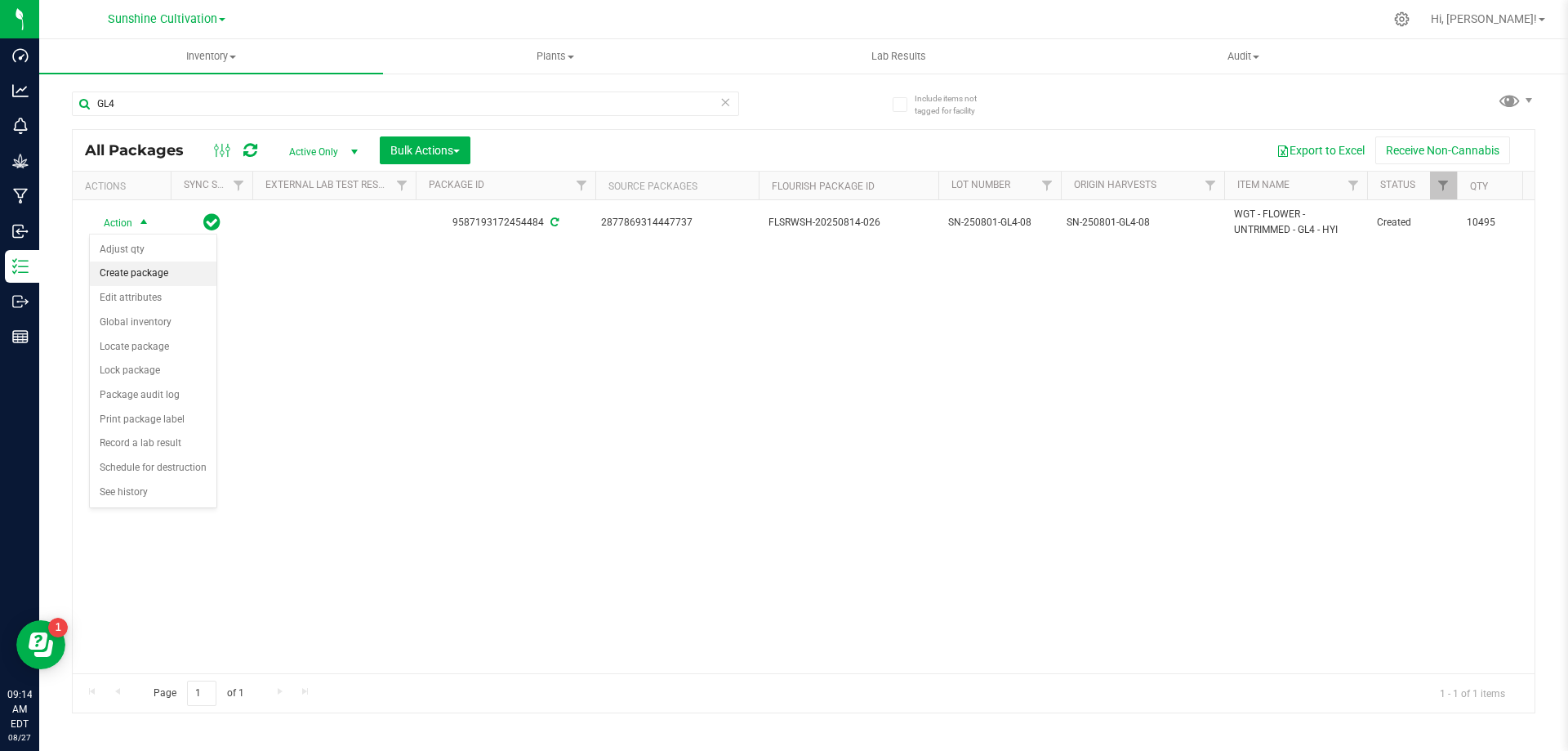
click at [139, 263] on li "Create package" at bounding box center [153, 274] width 127 height 25
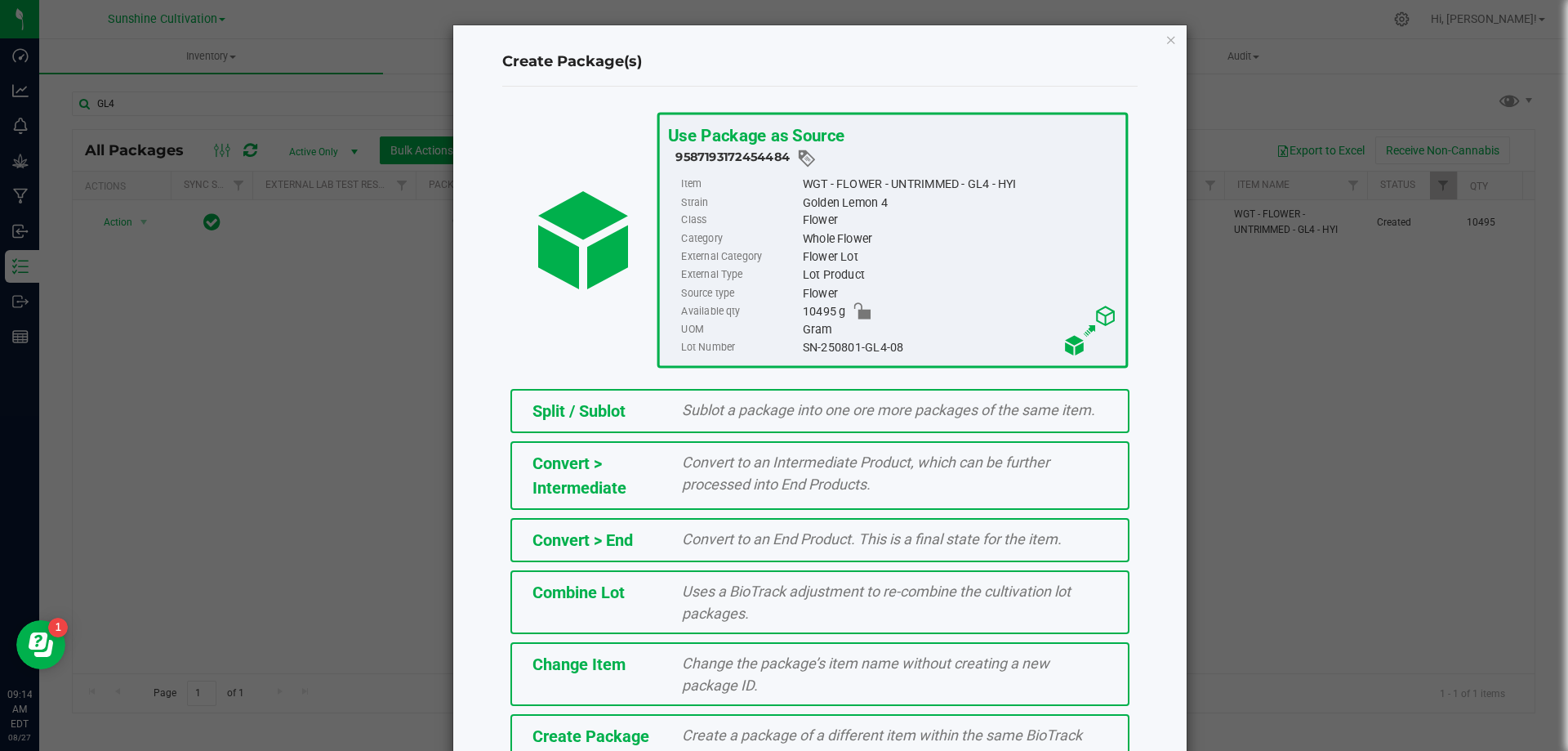
click at [786, 736] on span "Create a package of a different item within the same BioTrack phase." at bounding box center [882, 746] width 400 height 40
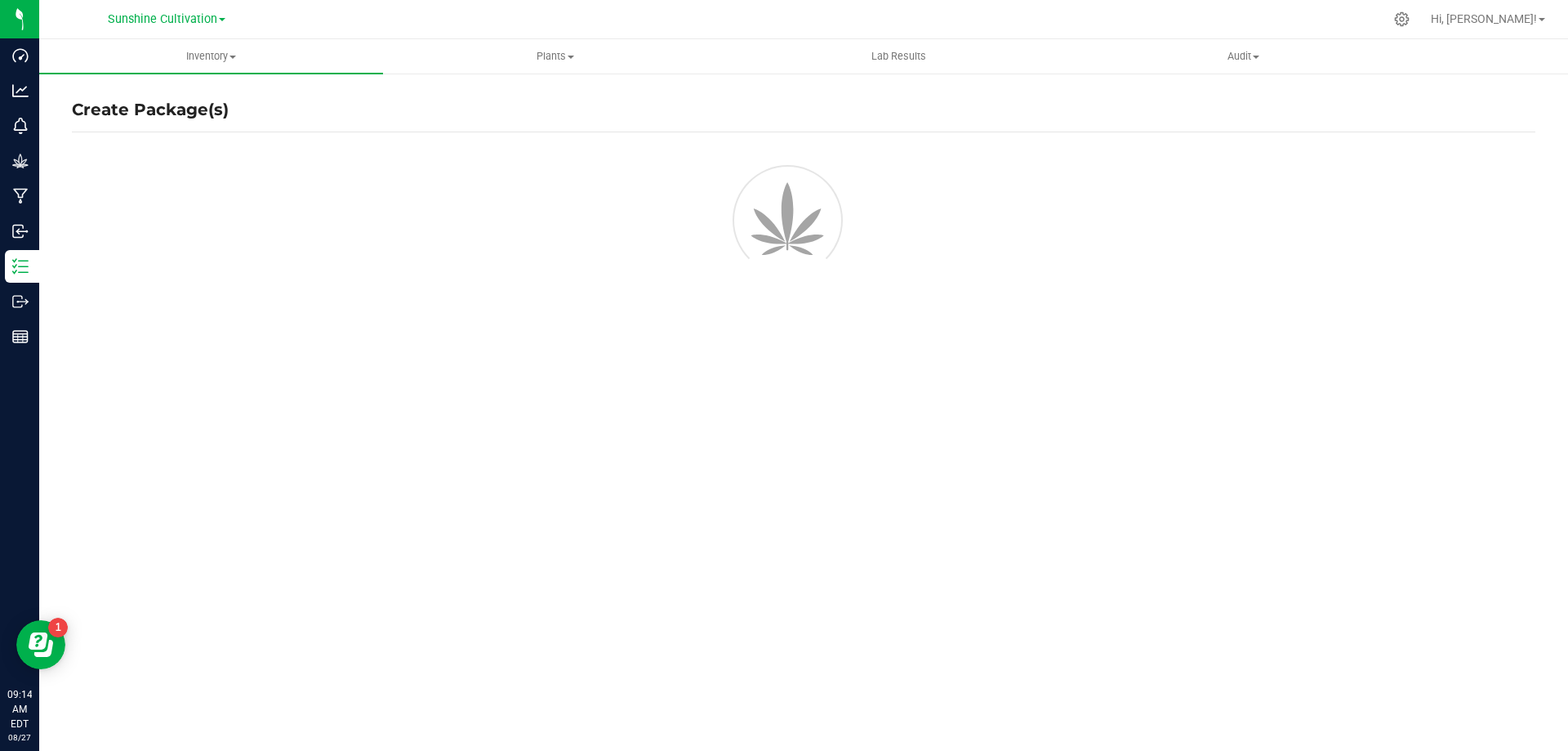
click at [802, 735] on div "Inventory All packages All inventory Waste log Create inventory Plants All plan…" at bounding box center [803, 395] width 1528 height 711
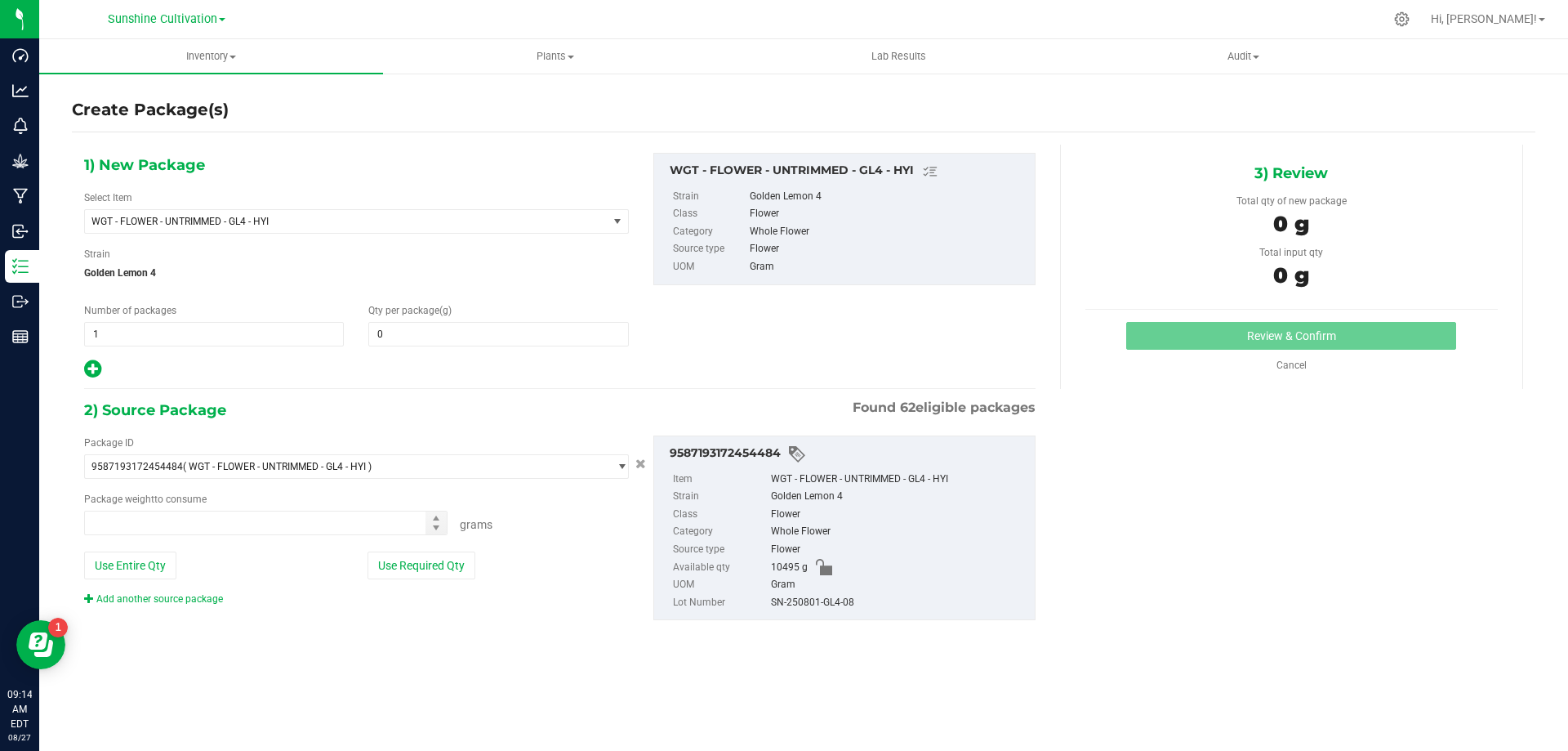
type input "0.0000"
type input "0.0000 g"
click at [466, 223] on span "WGT - FLOWER - UNTRIMMED - GL4 - HYI" at bounding box center [336, 222] width 489 height 12
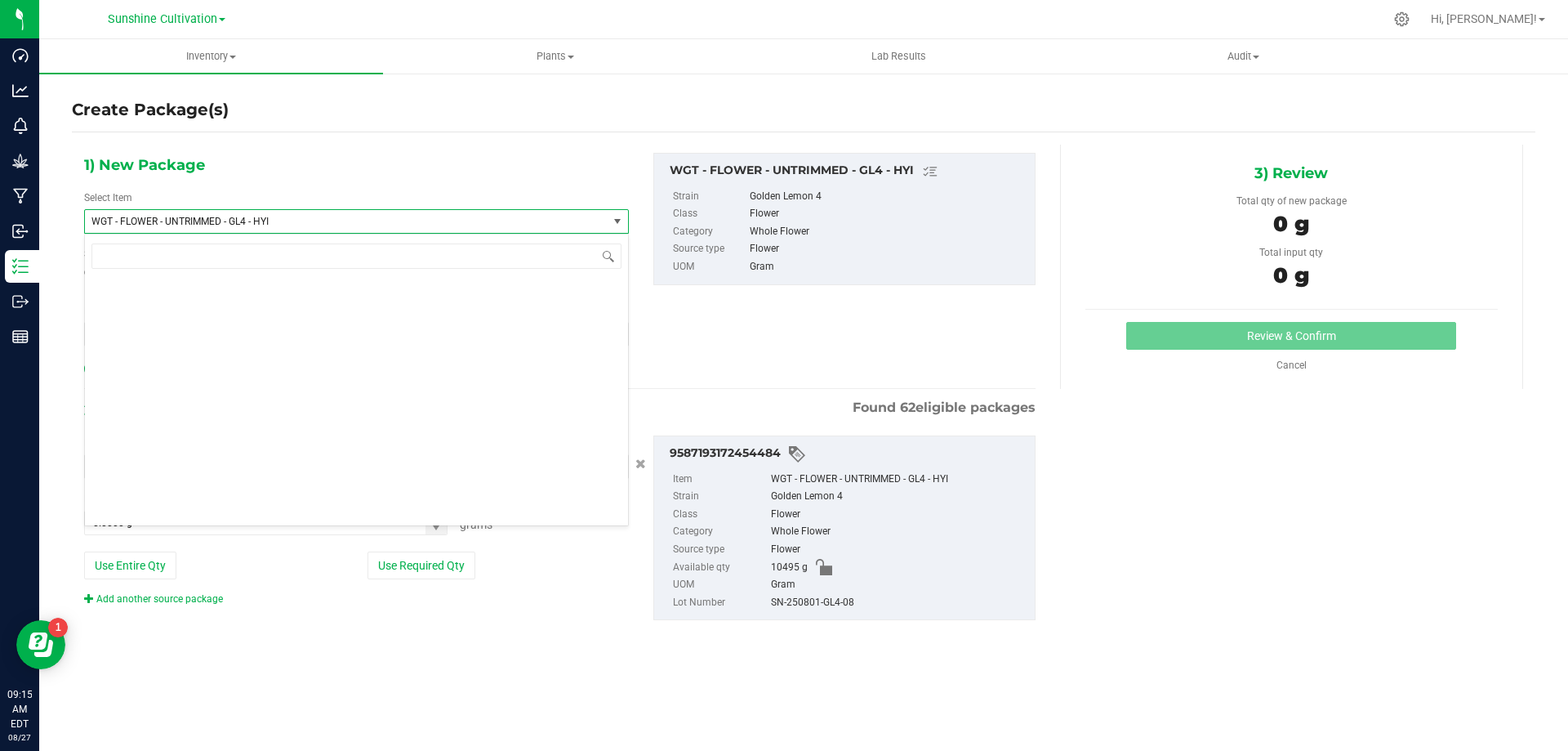
scroll to position [345328, 0]
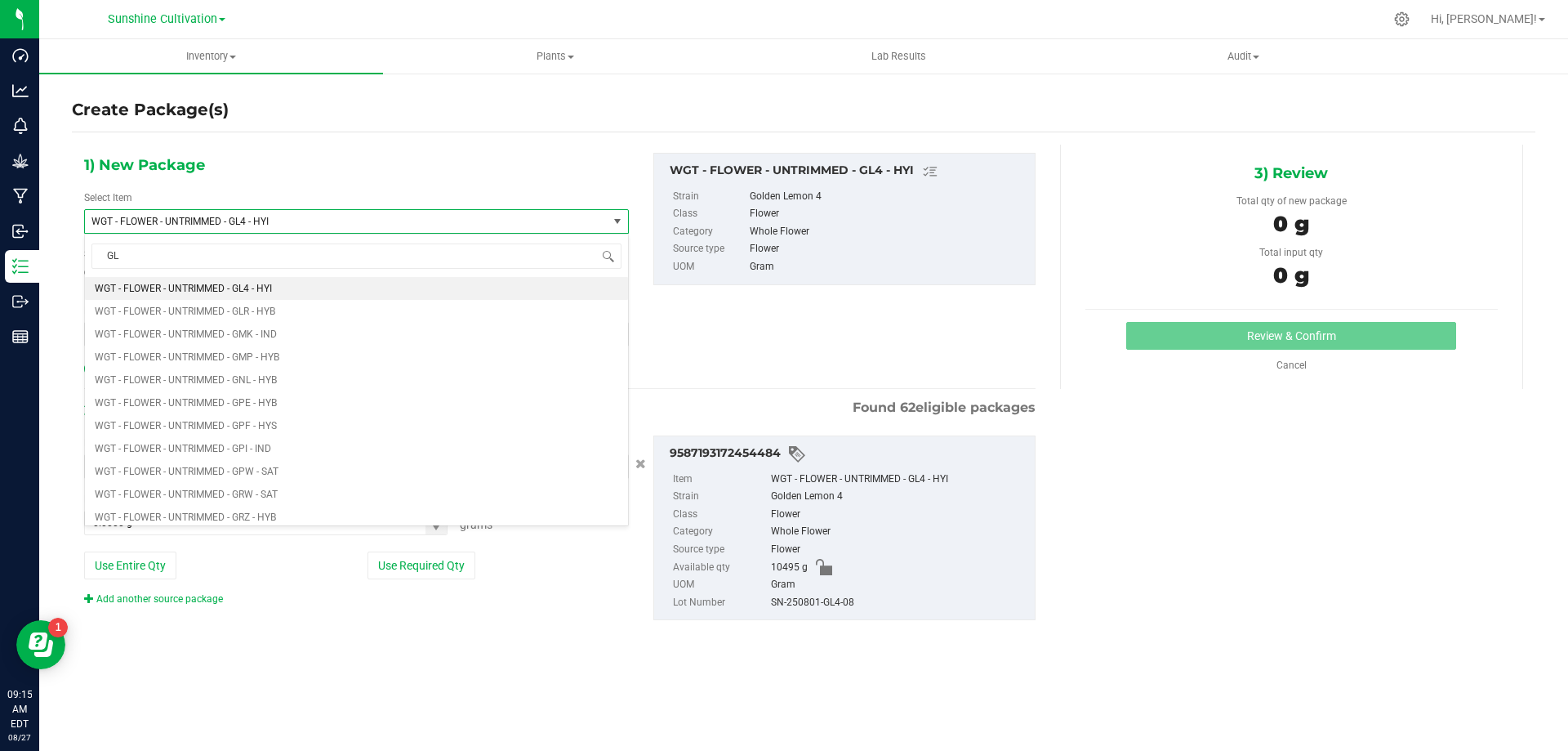
type input "GL4"
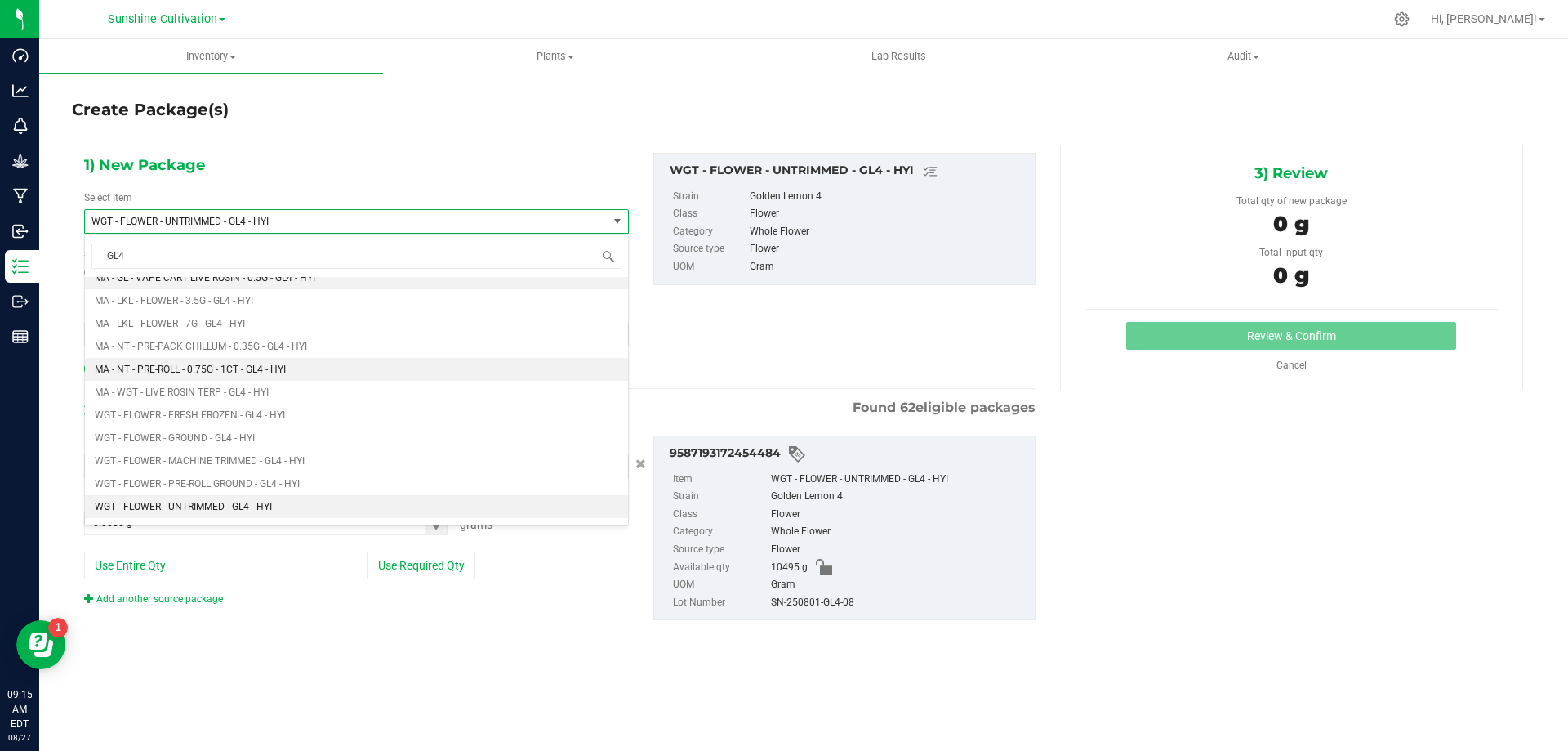
scroll to position [396, 0]
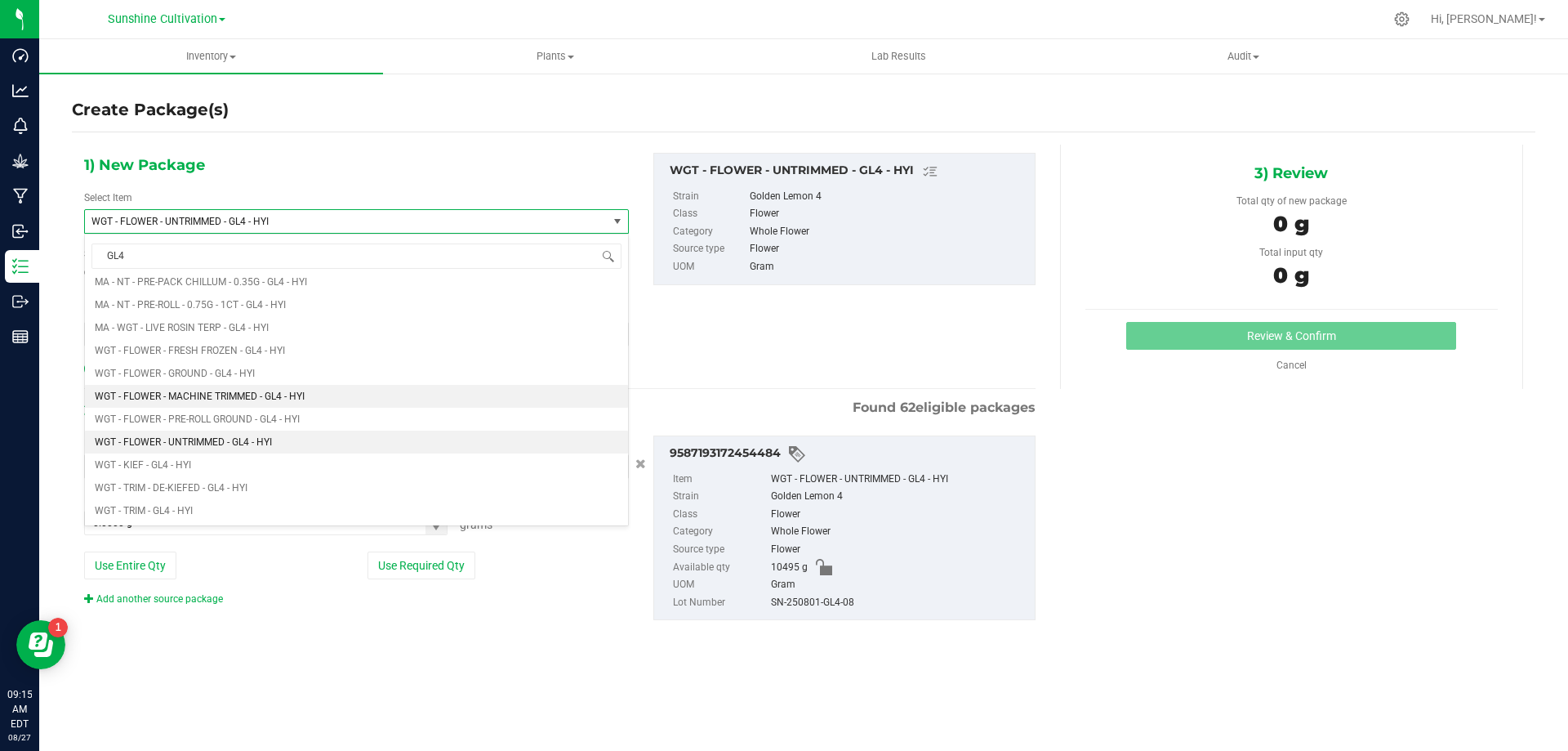
click at [362, 392] on li "WGT - FLOWER - MACHINE TRIMMED - GL4 - HYI" at bounding box center [356, 397] width 543 height 23
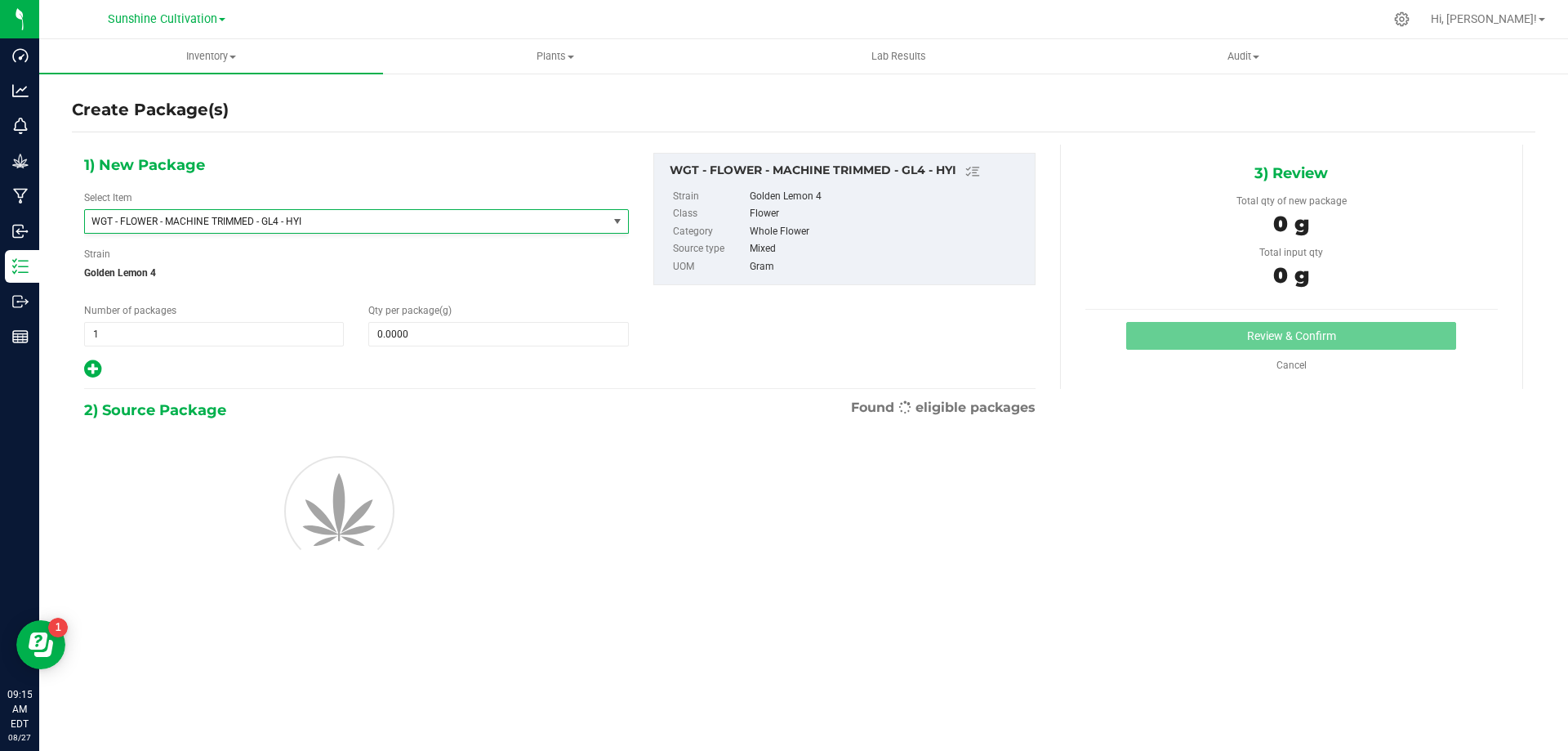
scroll to position [331854, 0]
type input "0.0000"
click at [502, 342] on span at bounding box center [498, 334] width 260 height 25
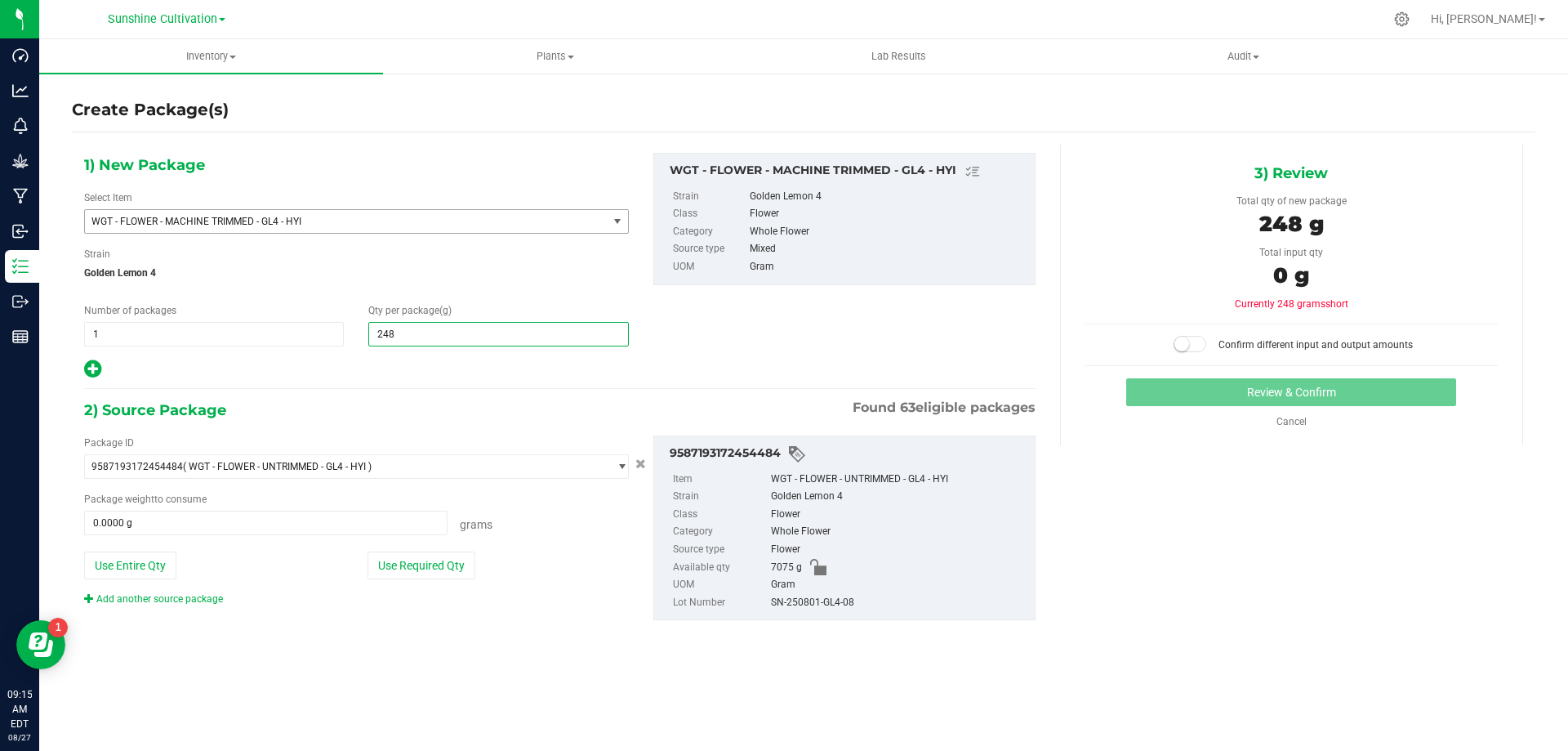
type input "2480"
type input "2,480.0000"
click at [413, 514] on span at bounding box center [265, 523] width 363 height 25
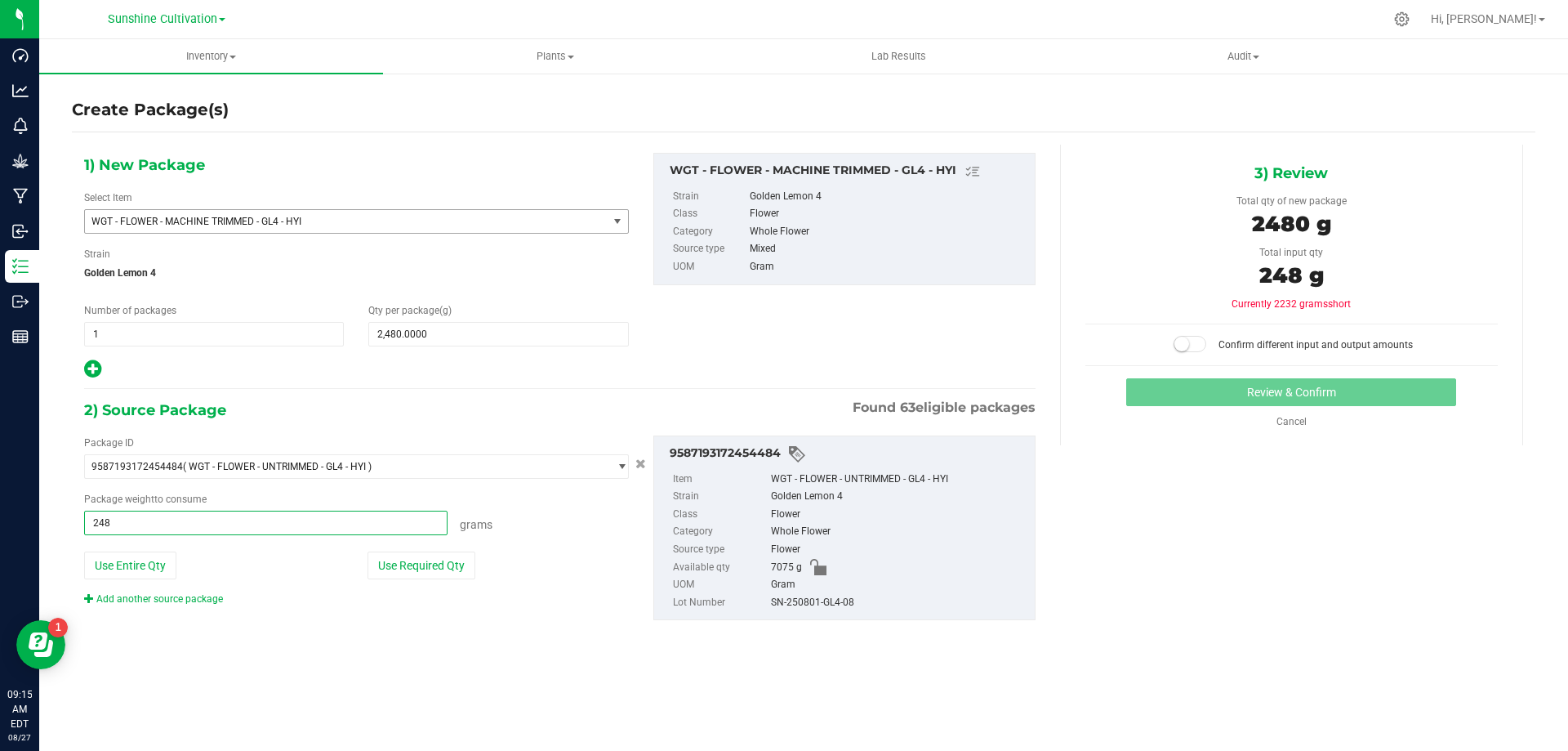
type input "2480"
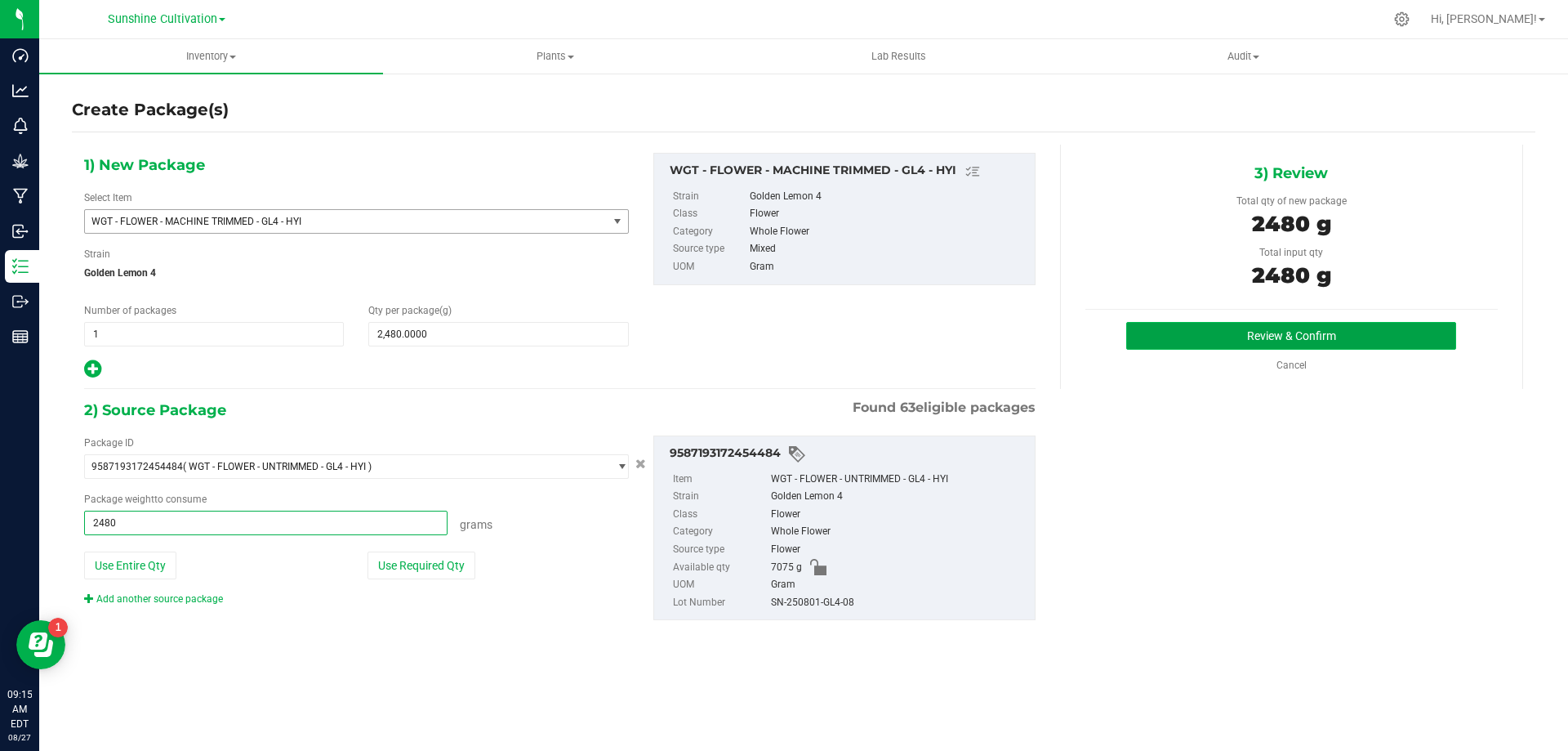
type input "2480.0000 g"
click at [1293, 336] on button "Review & Confirm" at bounding box center [1291, 336] width 330 height 28
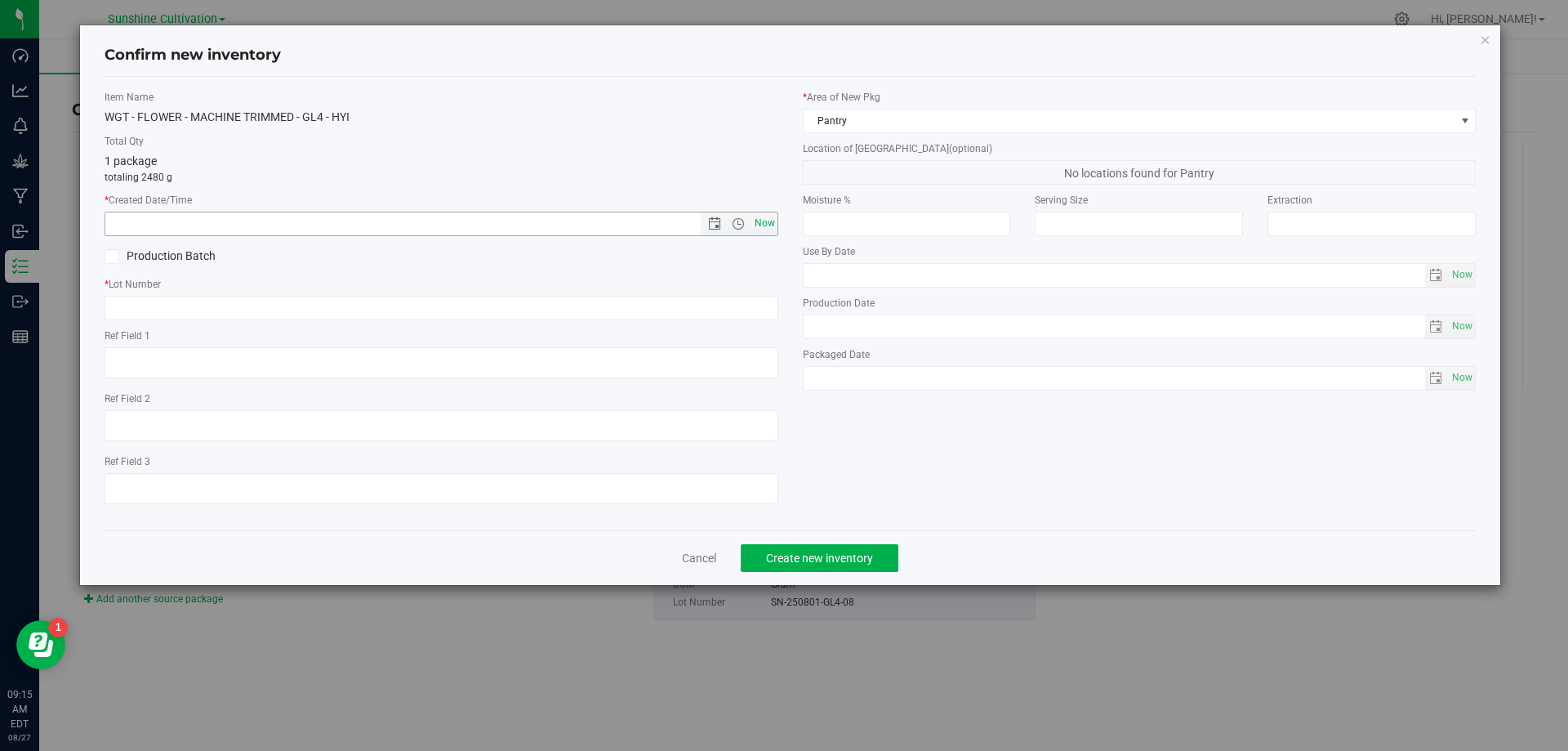
click at [756, 223] on span "Now" at bounding box center [765, 223] width 28 height 24
type input "8/27/2025 9:15 AM"
paste input "SN-250801-GL4-08"
type input "SN-250801-GL4-08"
click at [786, 565] on button "Create new inventory" at bounding box center [819, 558] width 157 height 28
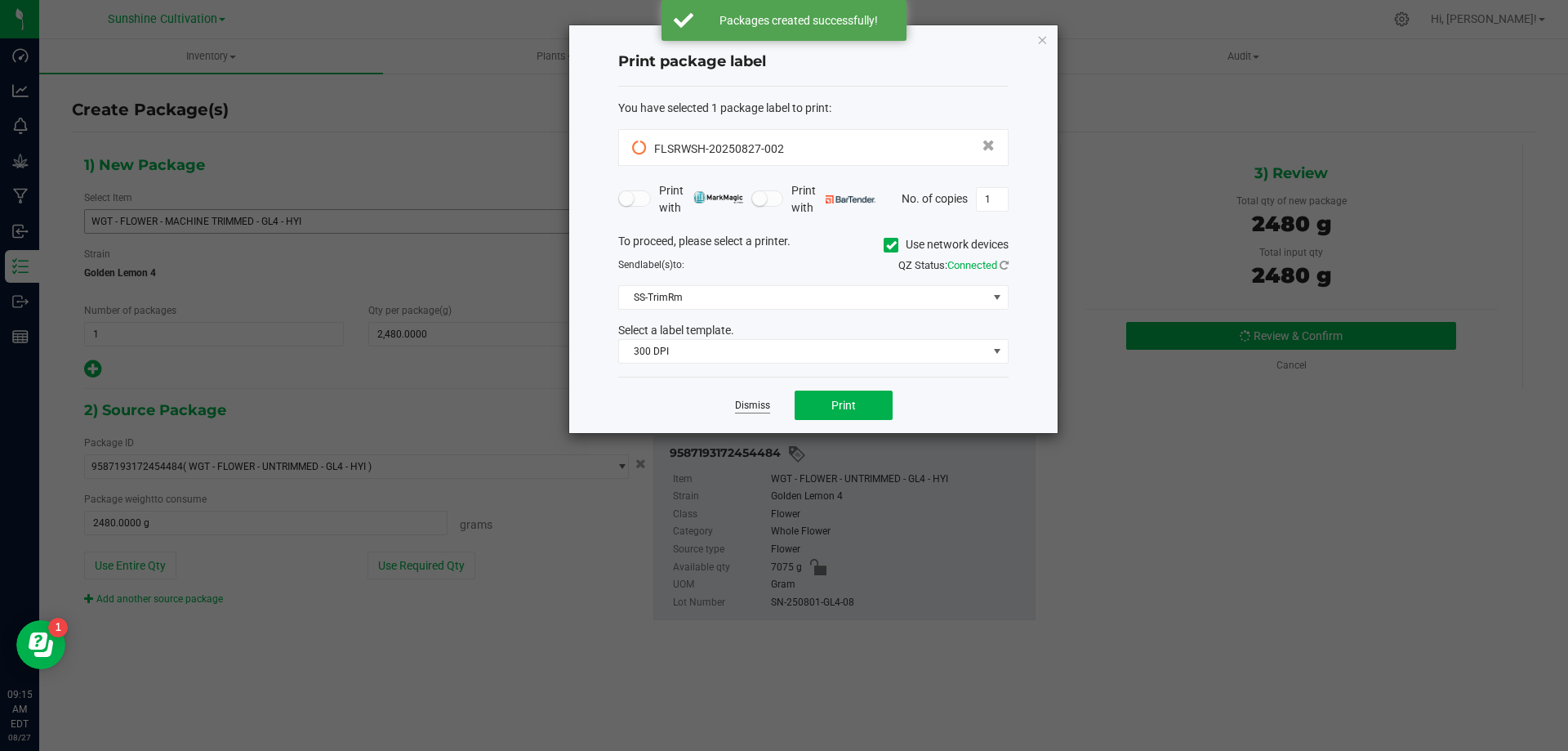
click at [750, 400] on link "Dismiss" at bounding box center [752, 406] width 35 height 14
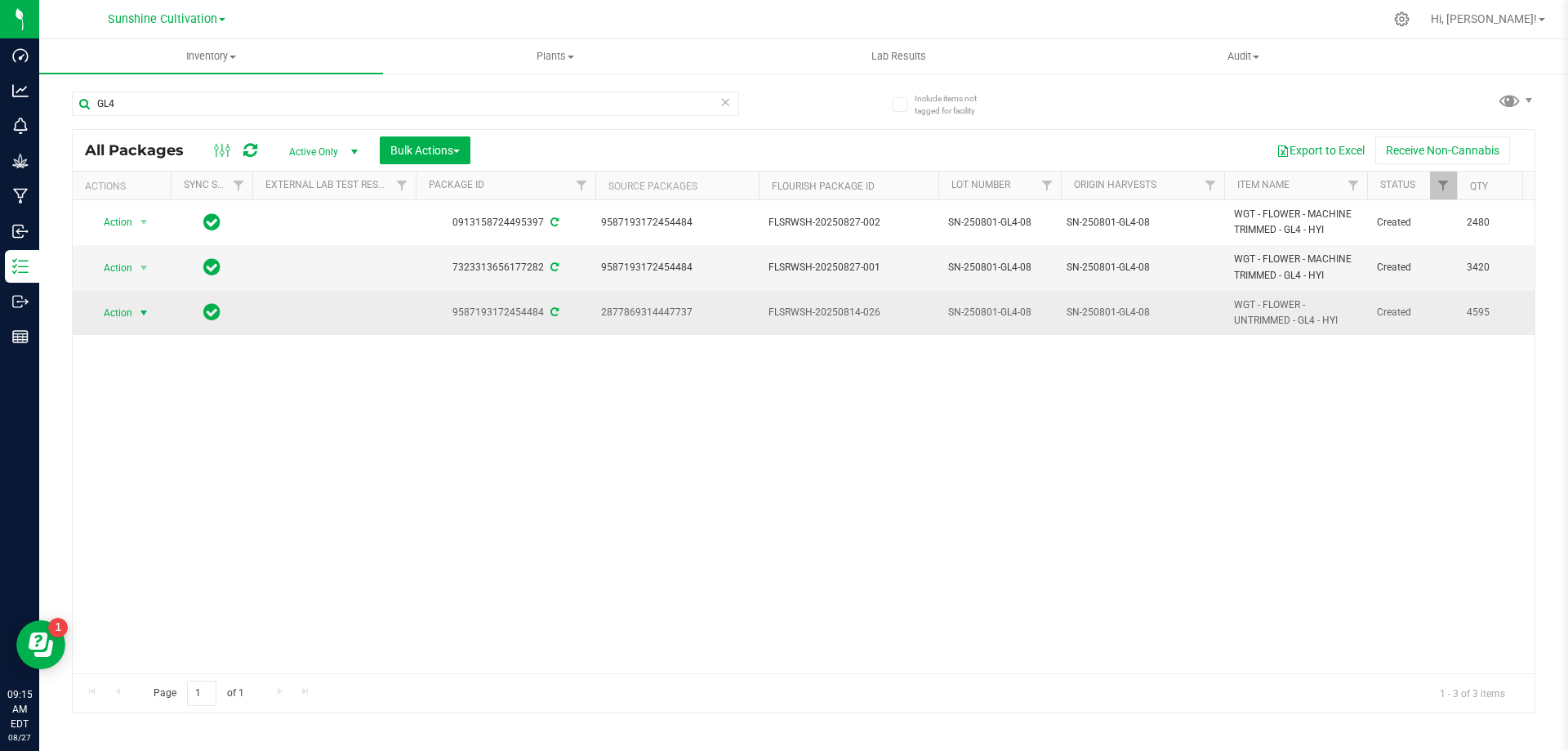
click at [140, 311] on span "select" at bounding box center [144, 313] width 13 height 13
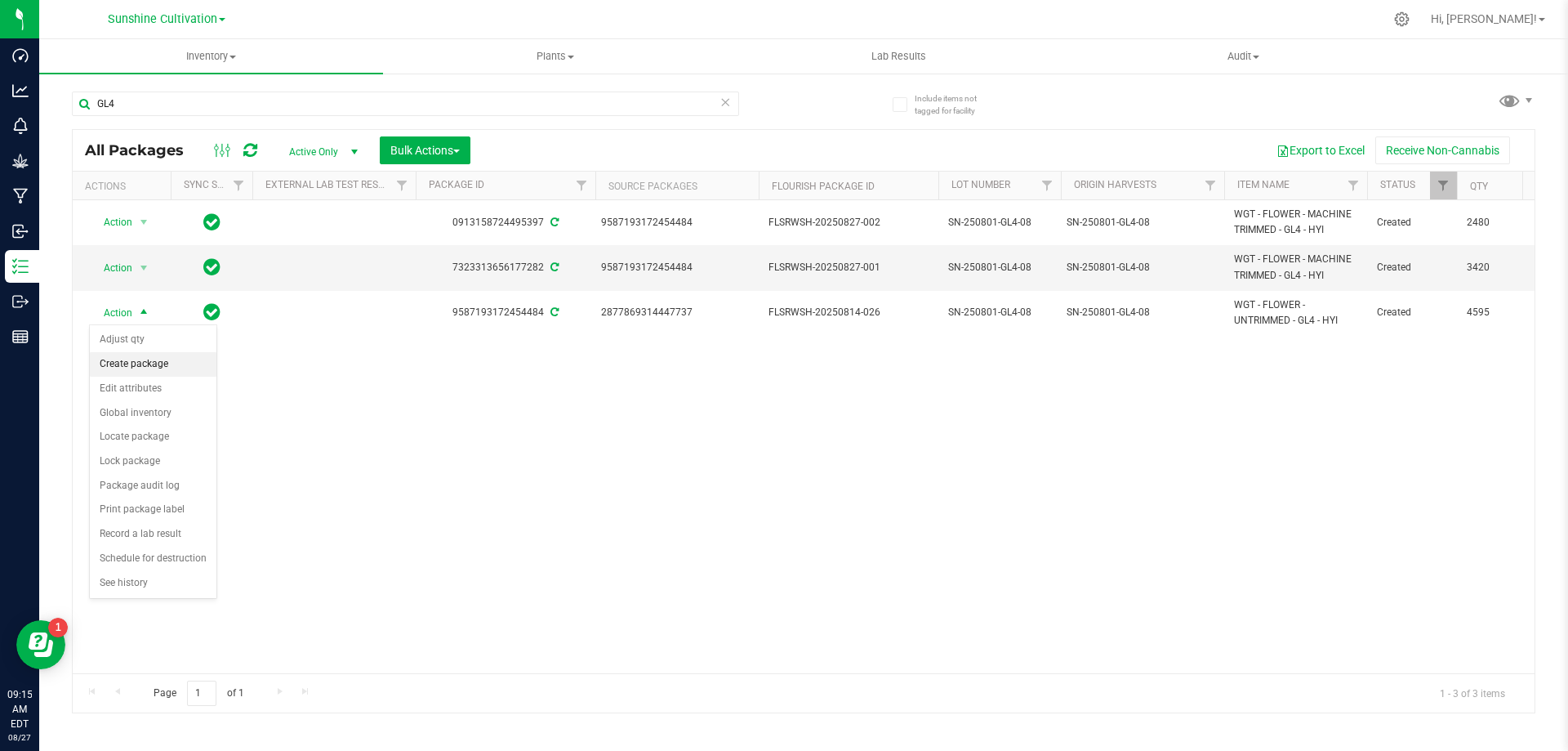
click at [164, 364] on li "Create package" at bounding box center [153, 364] width 127 height 25
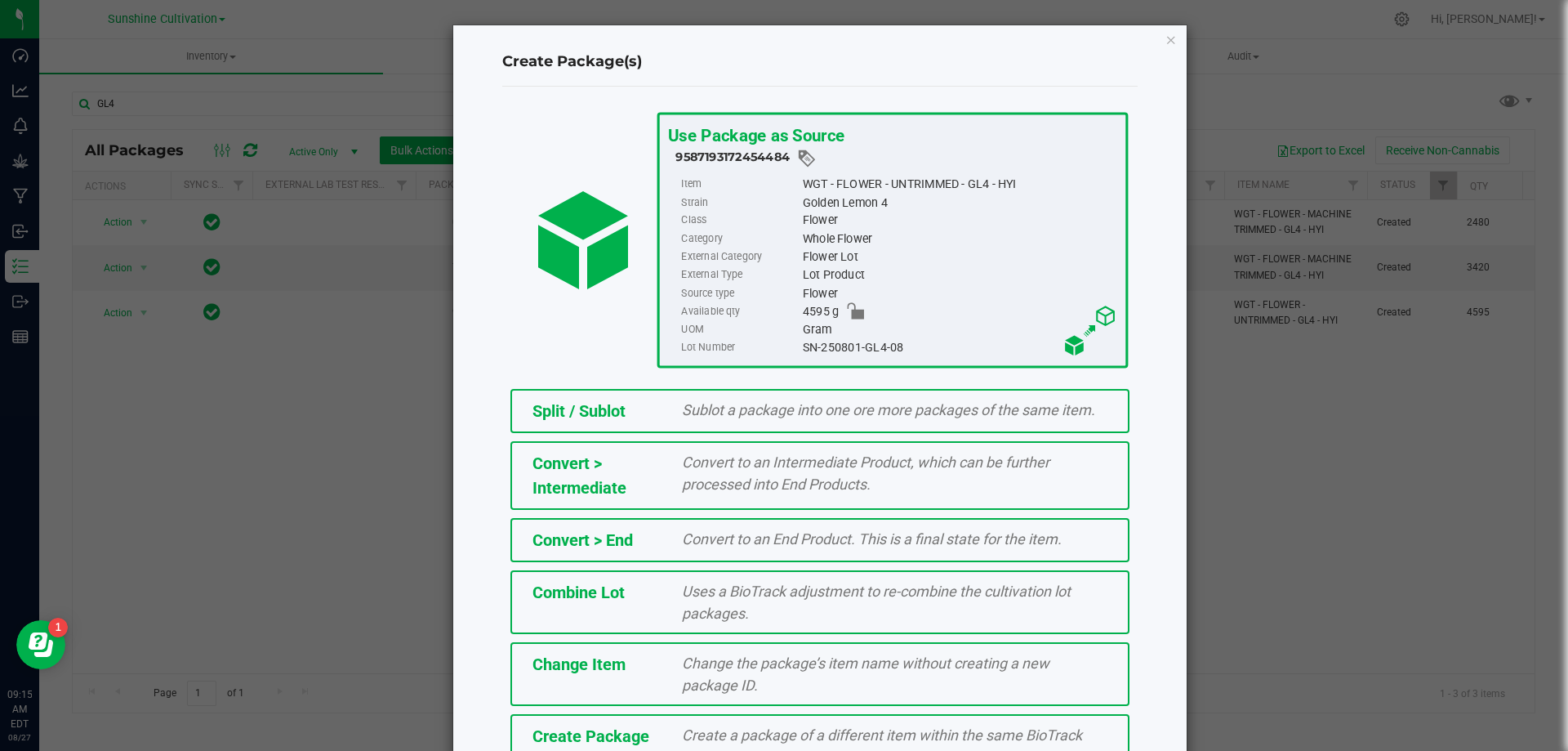
click at [798, 724] on div "Create a package of a different item within the same BioTrack phase." at bounding box center [895, 746] width 450 height 45
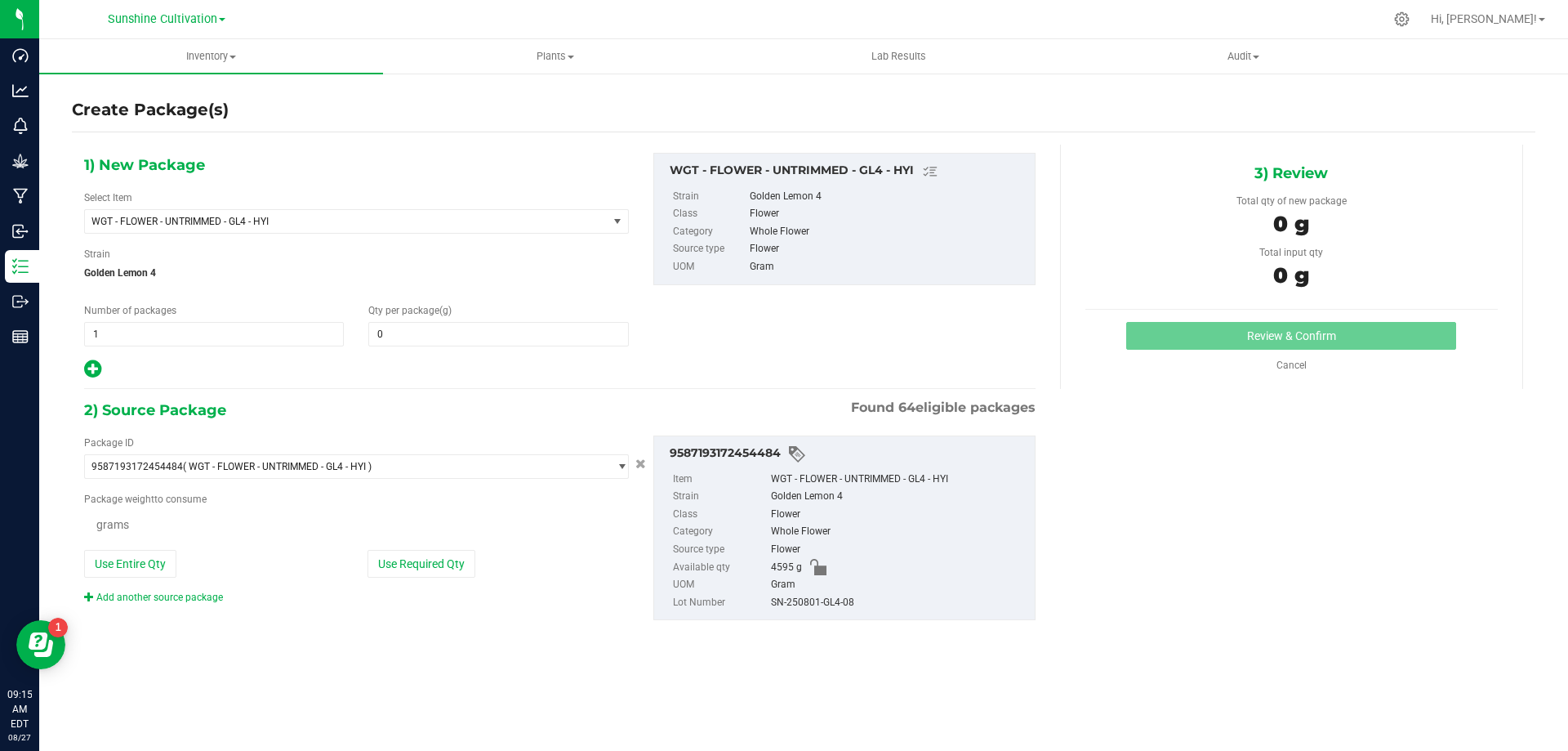
type input "0.0000"
click at [503, 219] on span "WGT - FLOWER - UNTRIMMED - GL4 - HYI" at bounding box center [336, 222] width 489 height 12
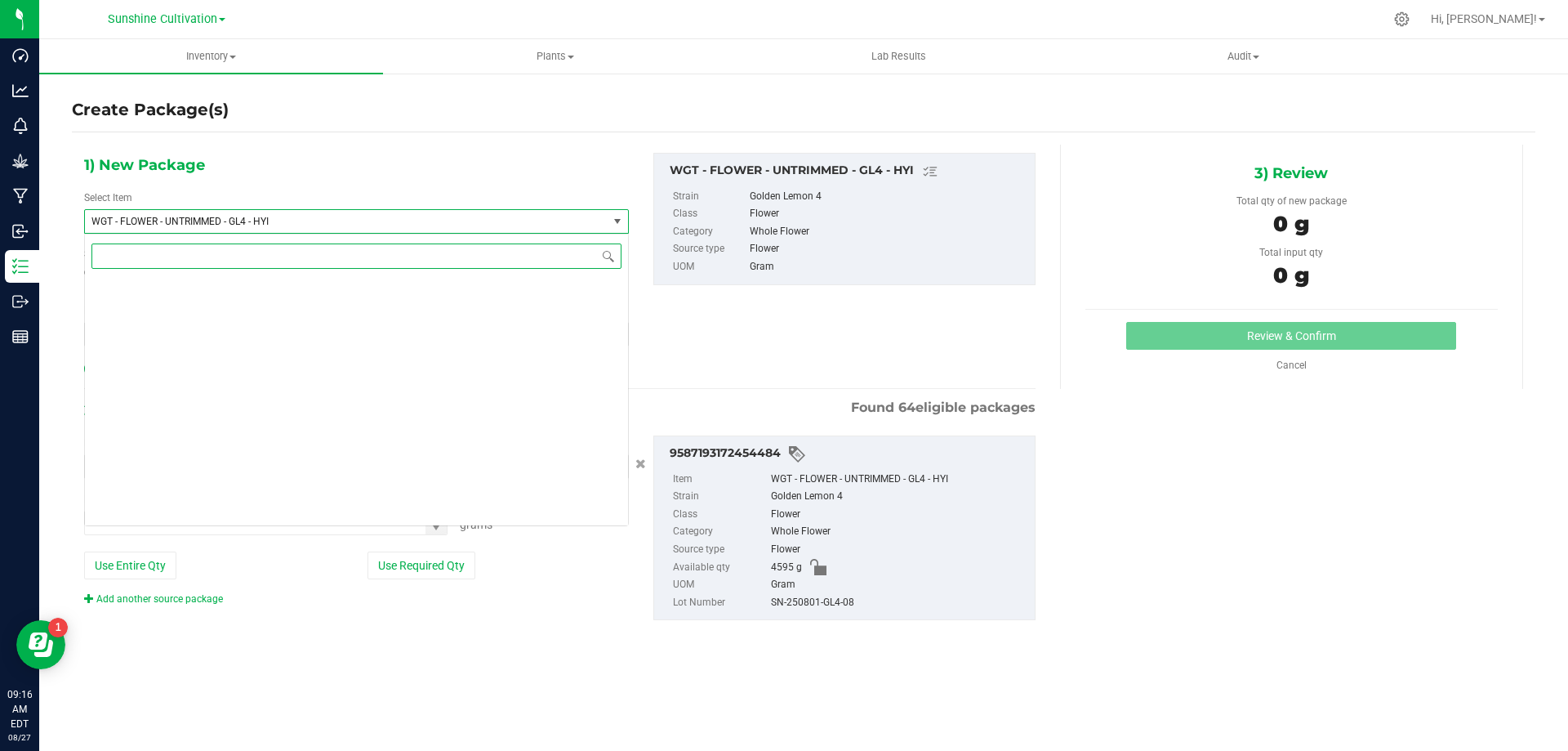
scroll to position [345328, 0]
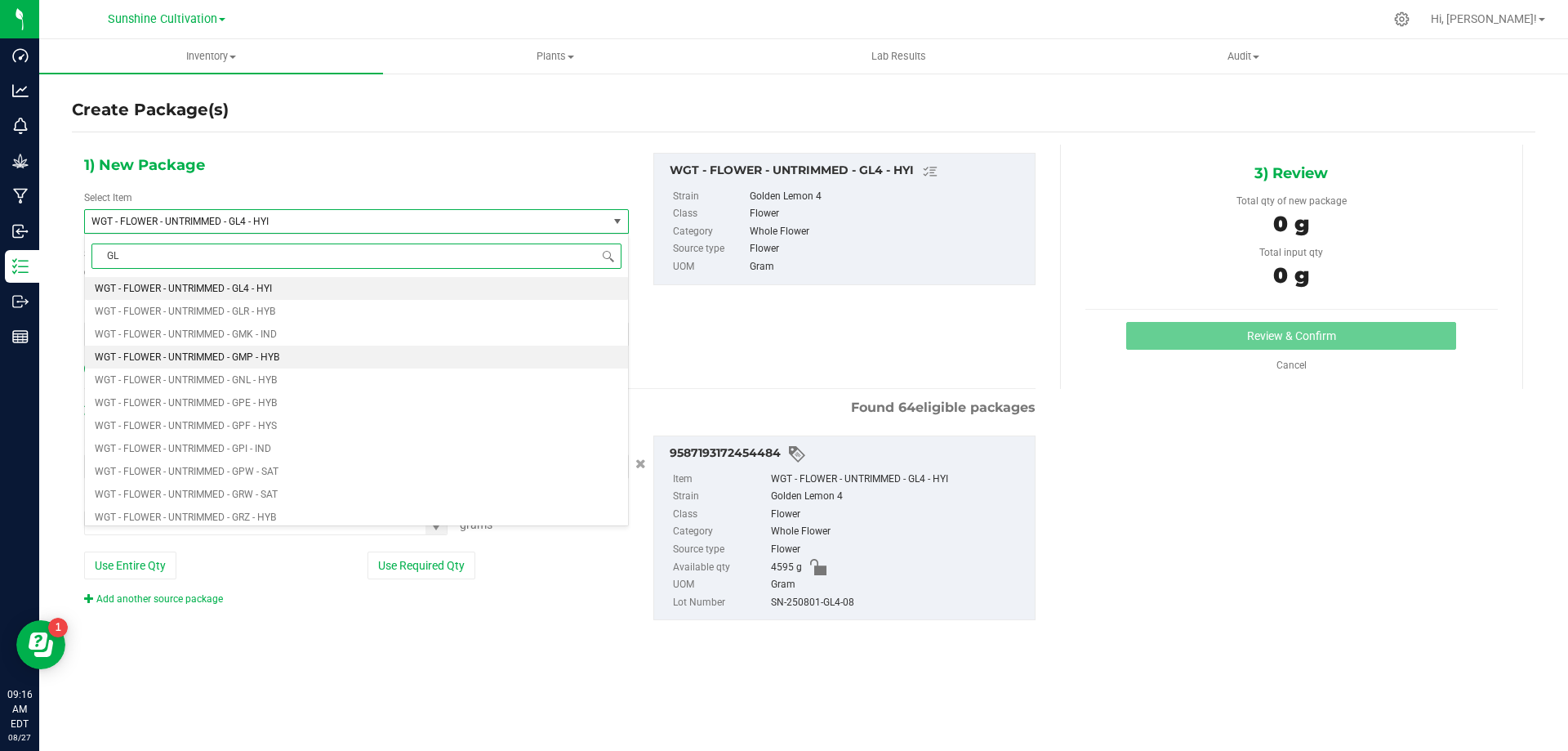
type input "GL4"
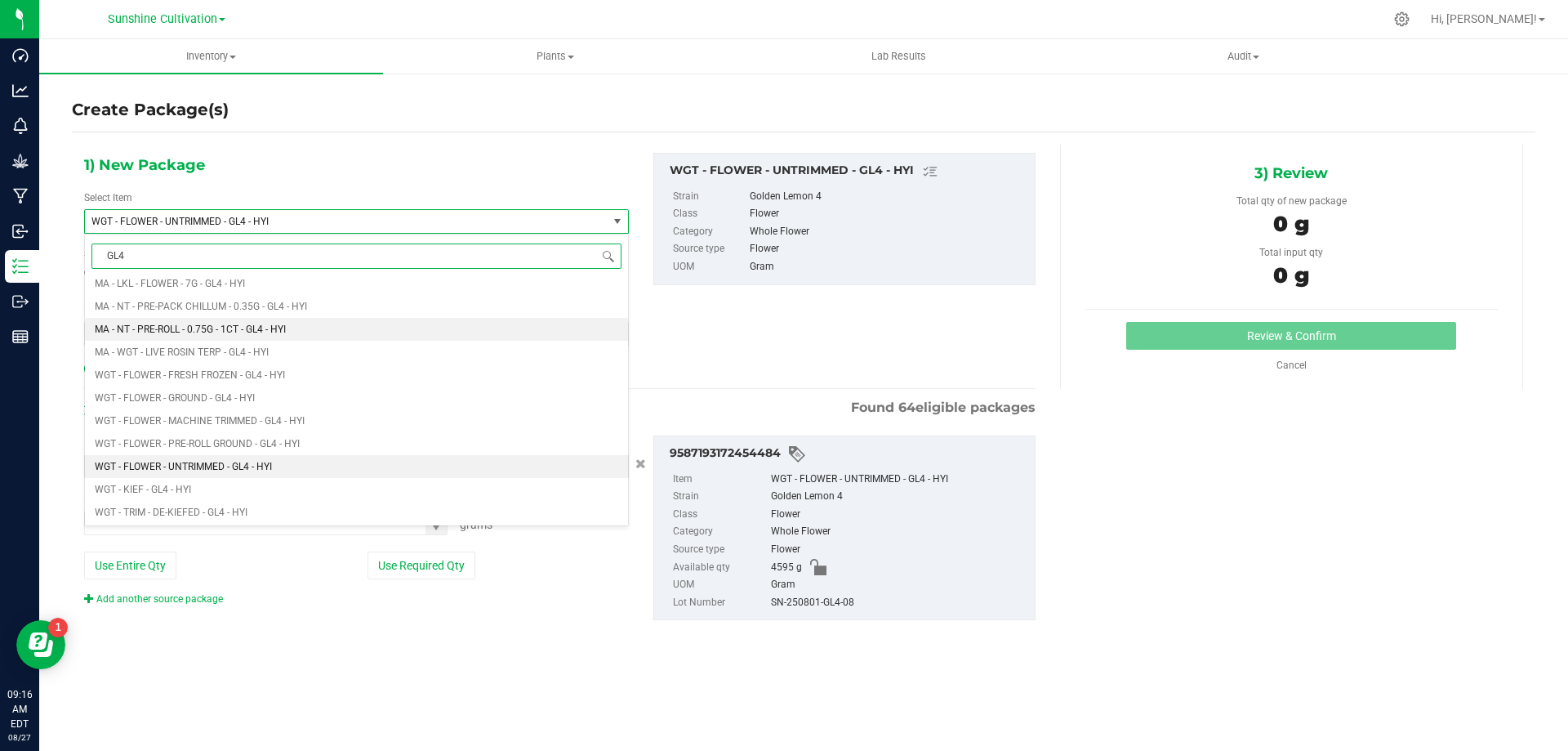
scroll to position [396, 0]
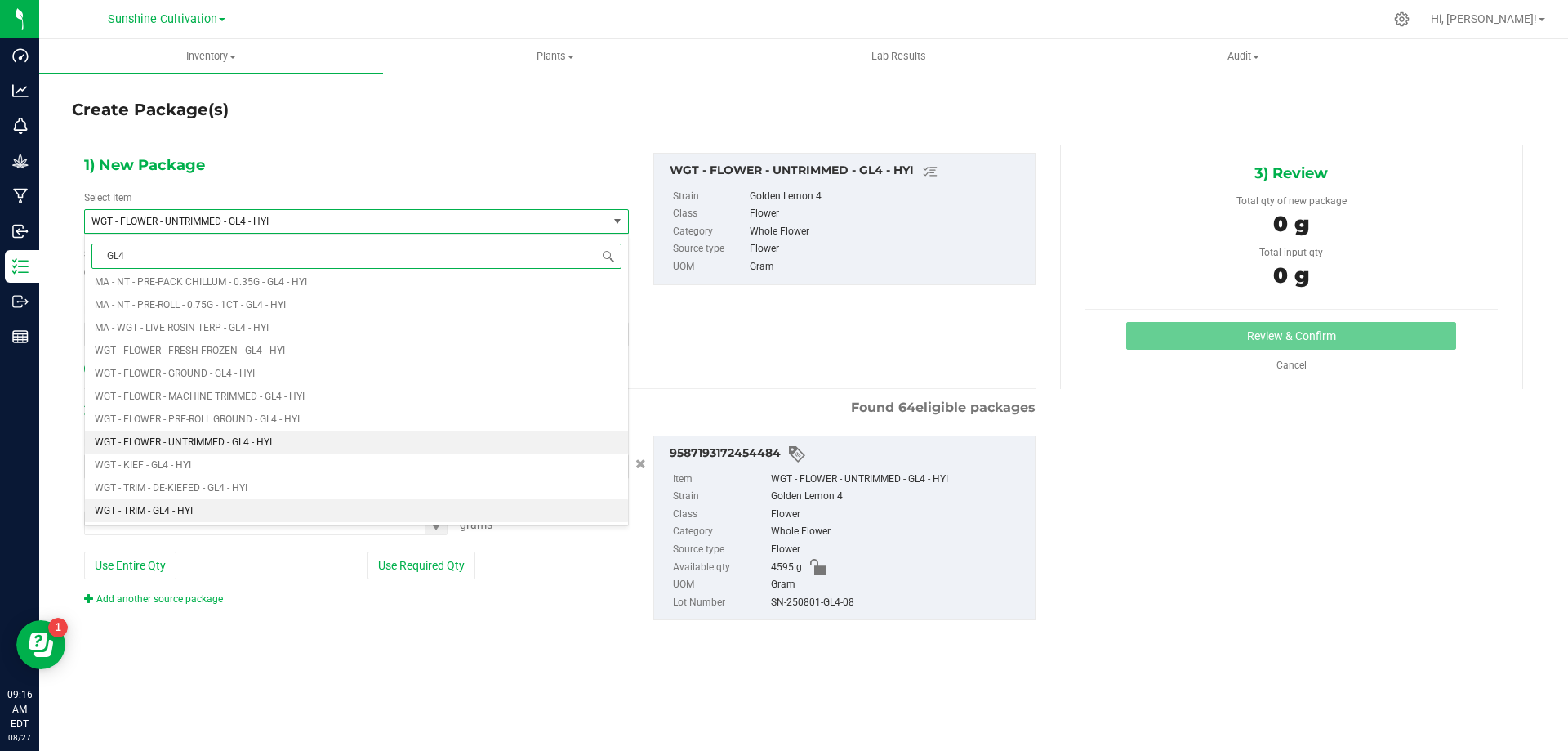
click at [208, 503] on li "WGT - TRIM - GL4 - HYI" at bounding box center [356, 511] width 543 height 23
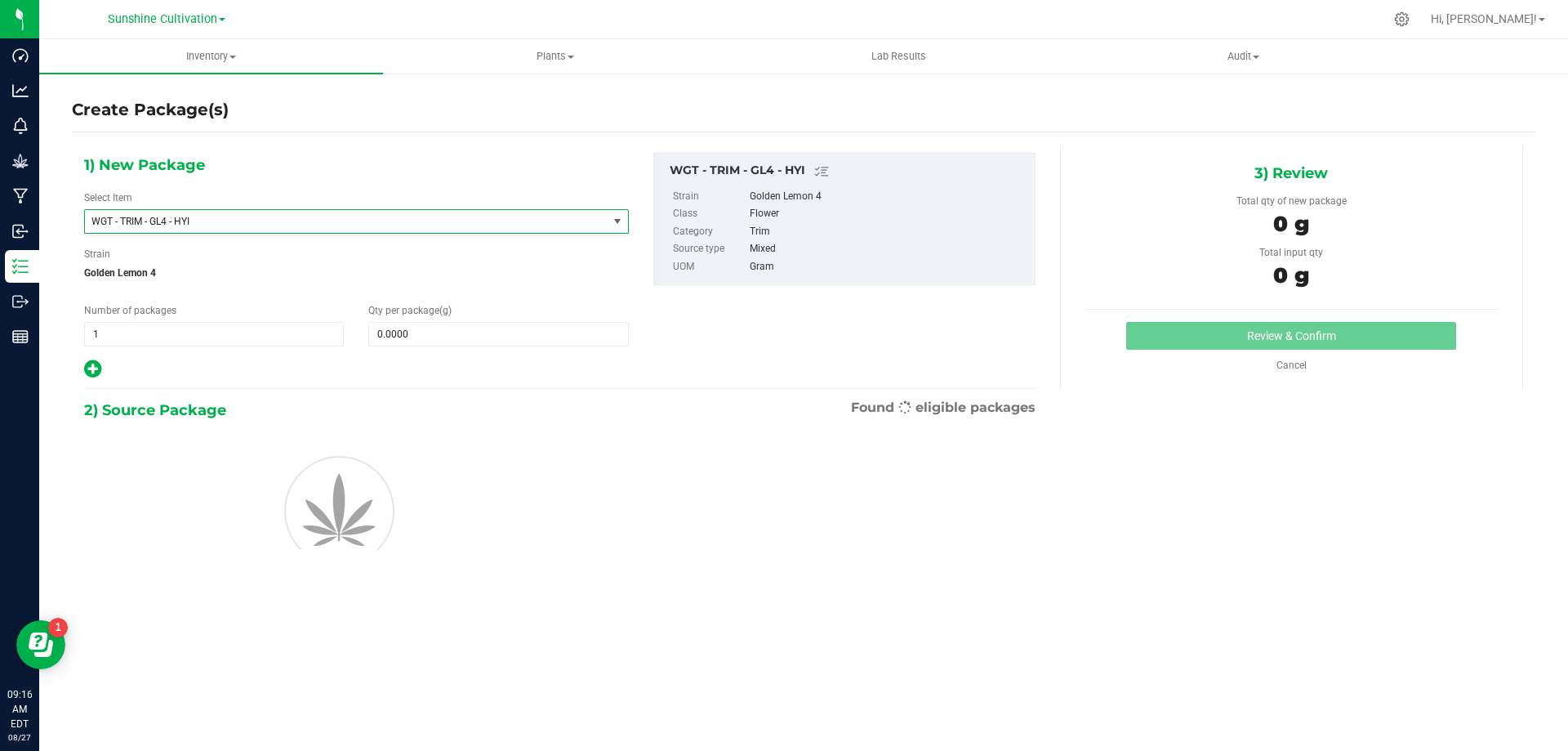
type input "0.0000"
click at [525, 327] on span at bounding box center [498, 334] width 260 height 25
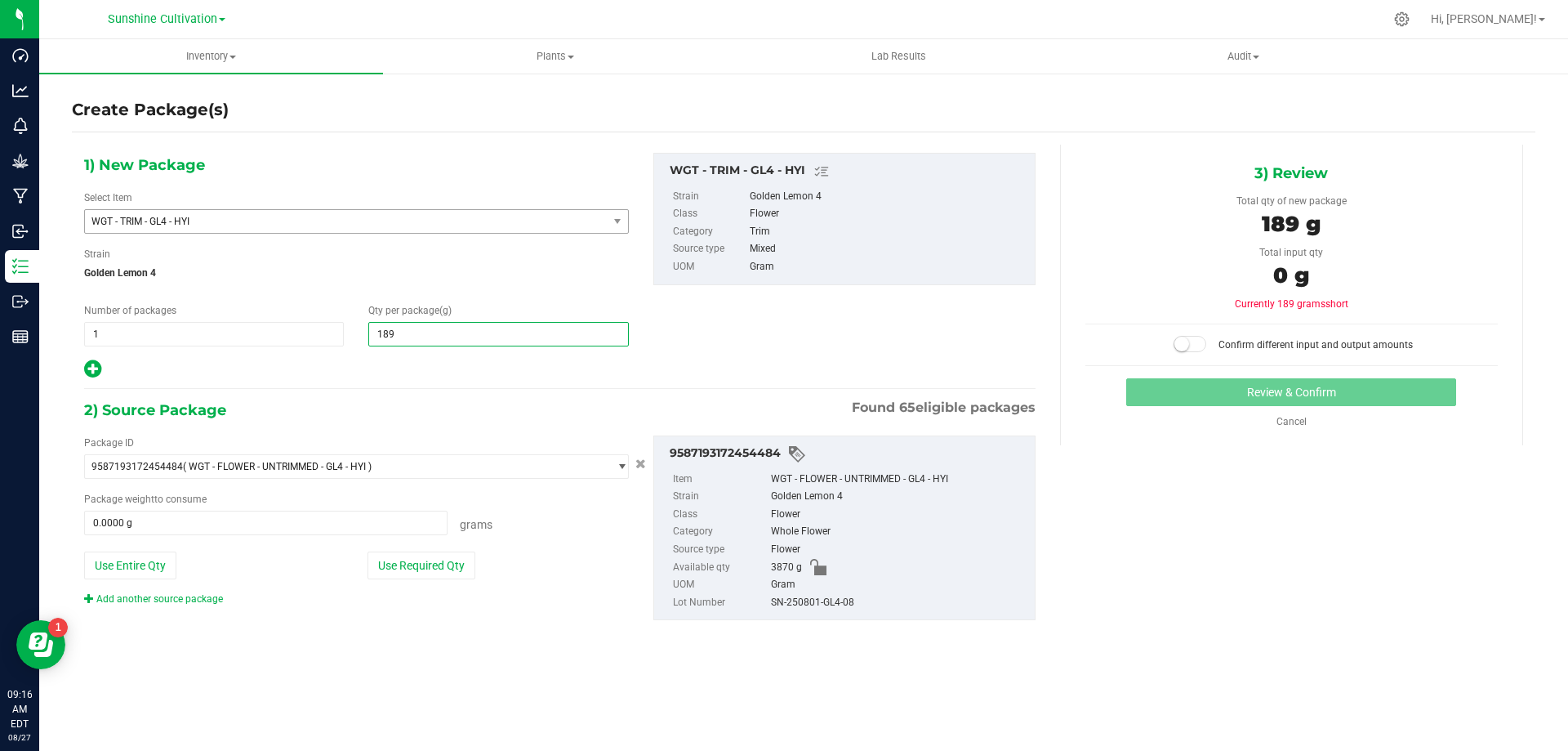
type input "1890"
type input "1,890.0000"
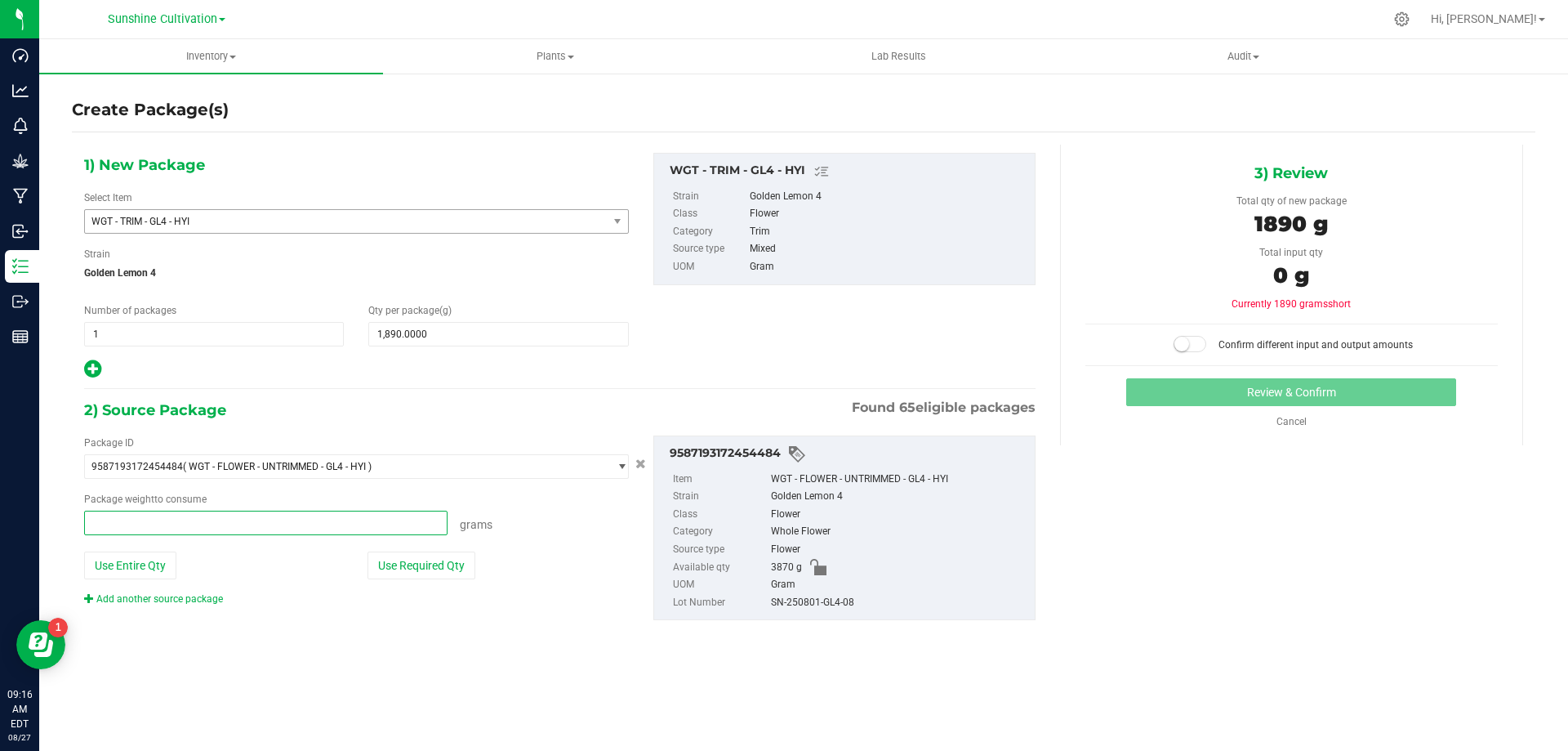
click at [280, 531] on span at bounding box center [265, 523] width 363 height 25
type input "1890"
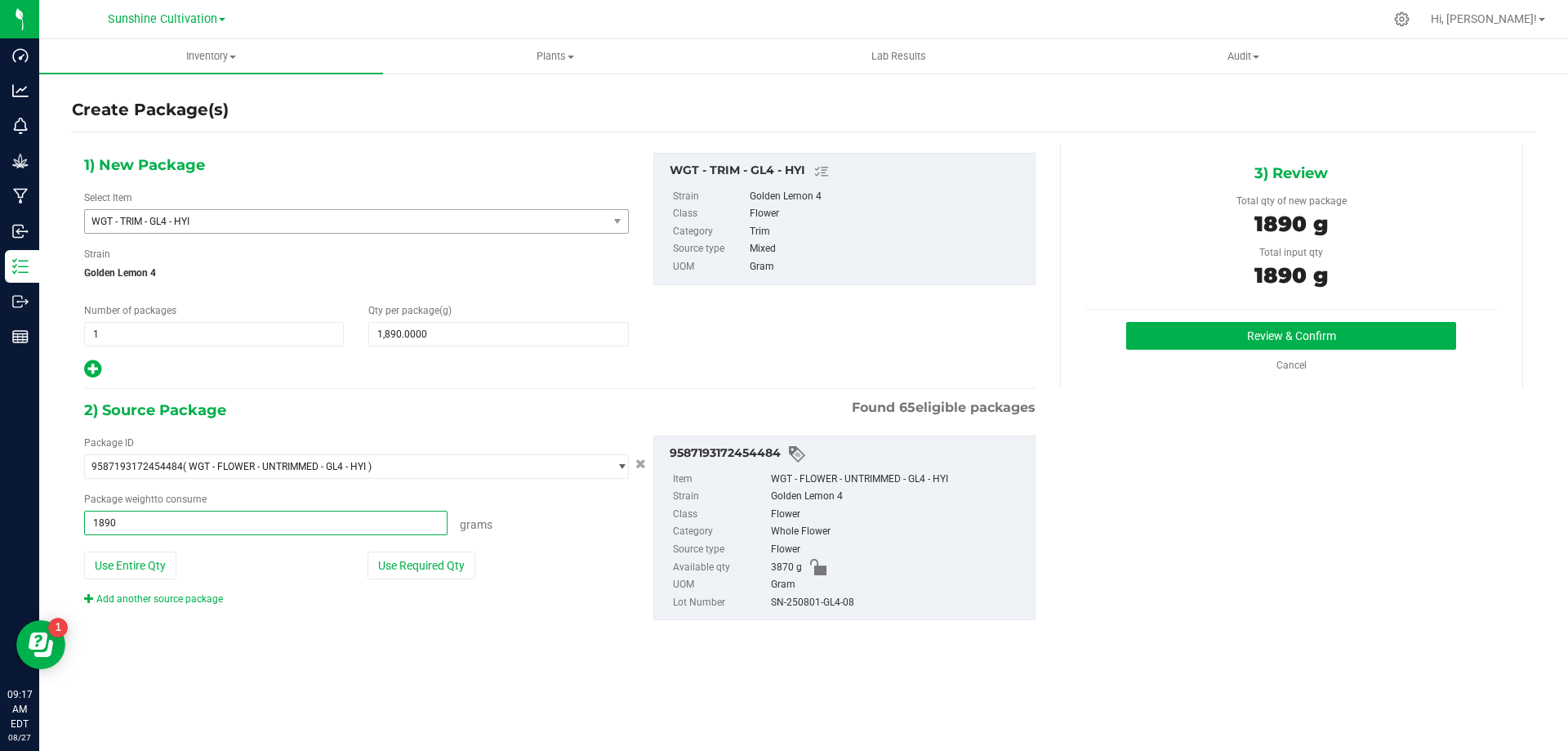
type input "1890.0000 g"
drag, startPoint x: 762, startPoint y: 564, endPoint x: 748, endPoint y: 539, distance: 28.7
click at [789, 566] on li "Available qty 3870 g" at bounding box center [850, 568] width 353 height 18
click at [319, 504] on div "Package weight to consume" at bounding box center [356, 500] width 545 height 15
click at [1227, 332] on button "Review & Confirm" at bounding box center [1291, 336] width 330 height 28
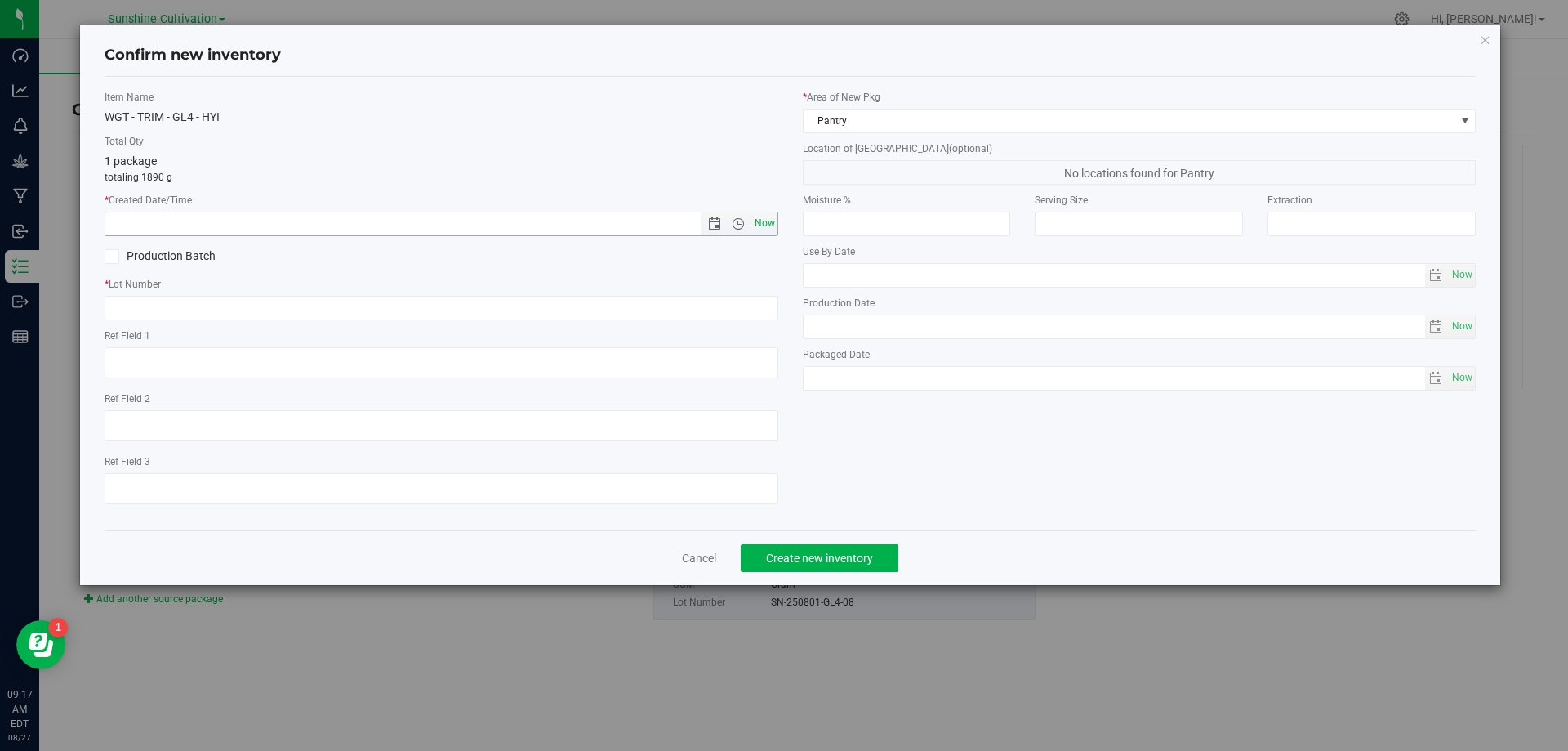
click at [775, 219] on span "Now" at bounding box center [765, 223] width 28 height 24
type input "8/27/2025 9:17 AM"
paste input "SN-250801-GL4-08"
type input "SN-250801-GL4-08"
click at [872, 563] on span "Create new inventory" at bounding box center [820, 558] width 107 height 13
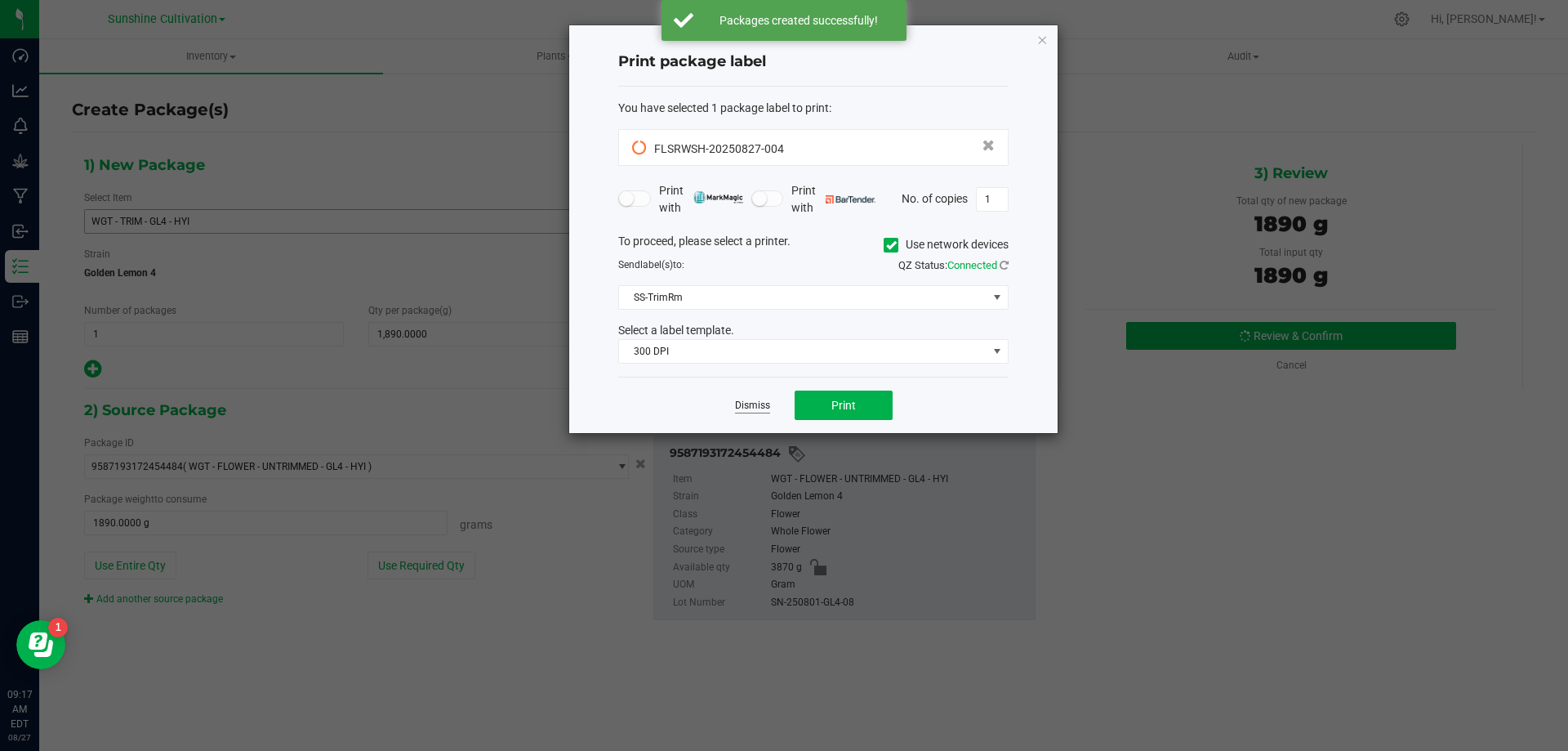
click at [765, 399] on link "Dismiss" at bounding box center [752, 406] width 35 height 14
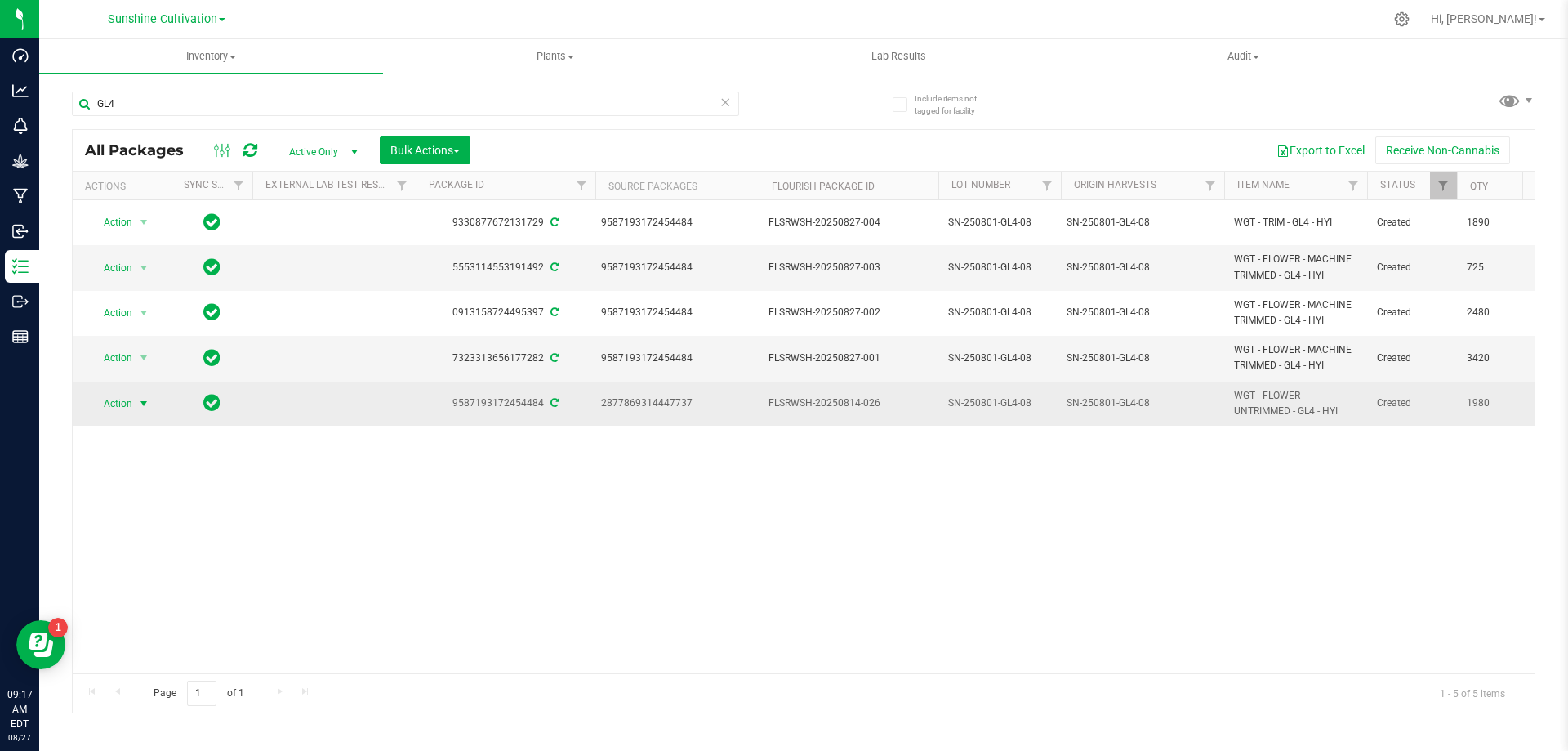
click at [133, 401] on span "Action" at bounding box center [111, 404] width 44 height 23
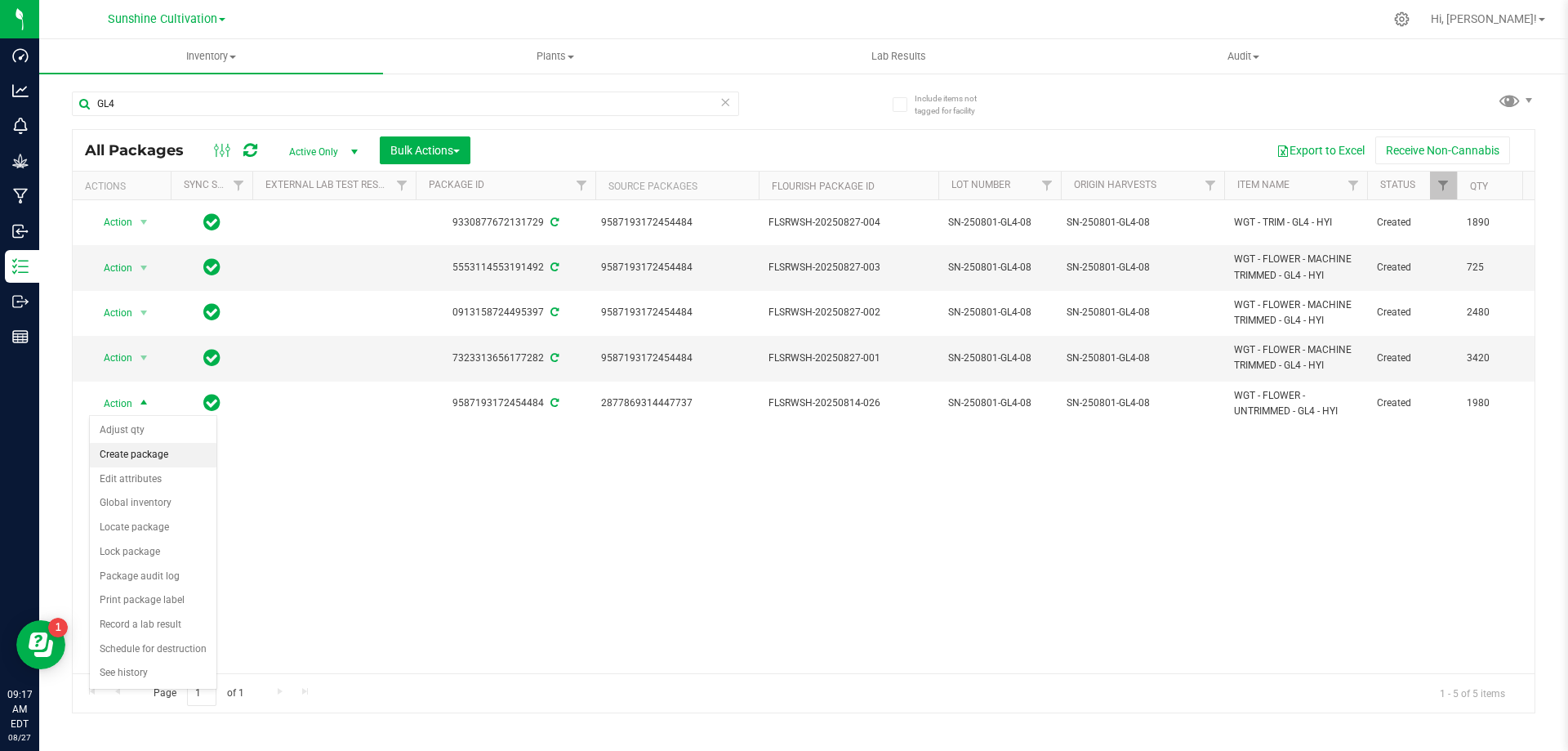
click at [146, 455] on li "Create package" at bounding box center [153, 455] width 127 height 25
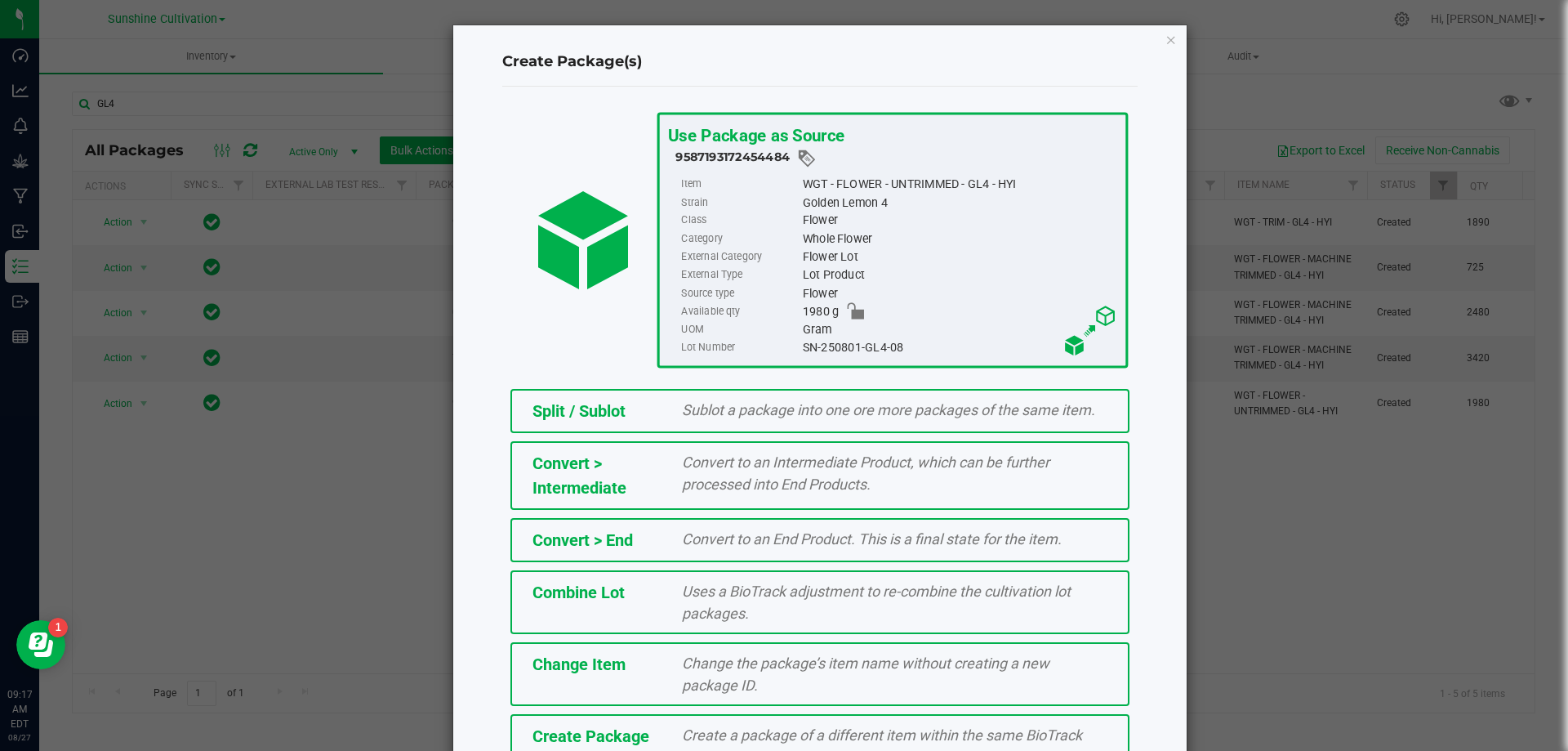
click at [700, 714] on div "Create Package Create a package of a different item within the same BioTrack ph…" at bounding box center [819, 745] width 619 height 63
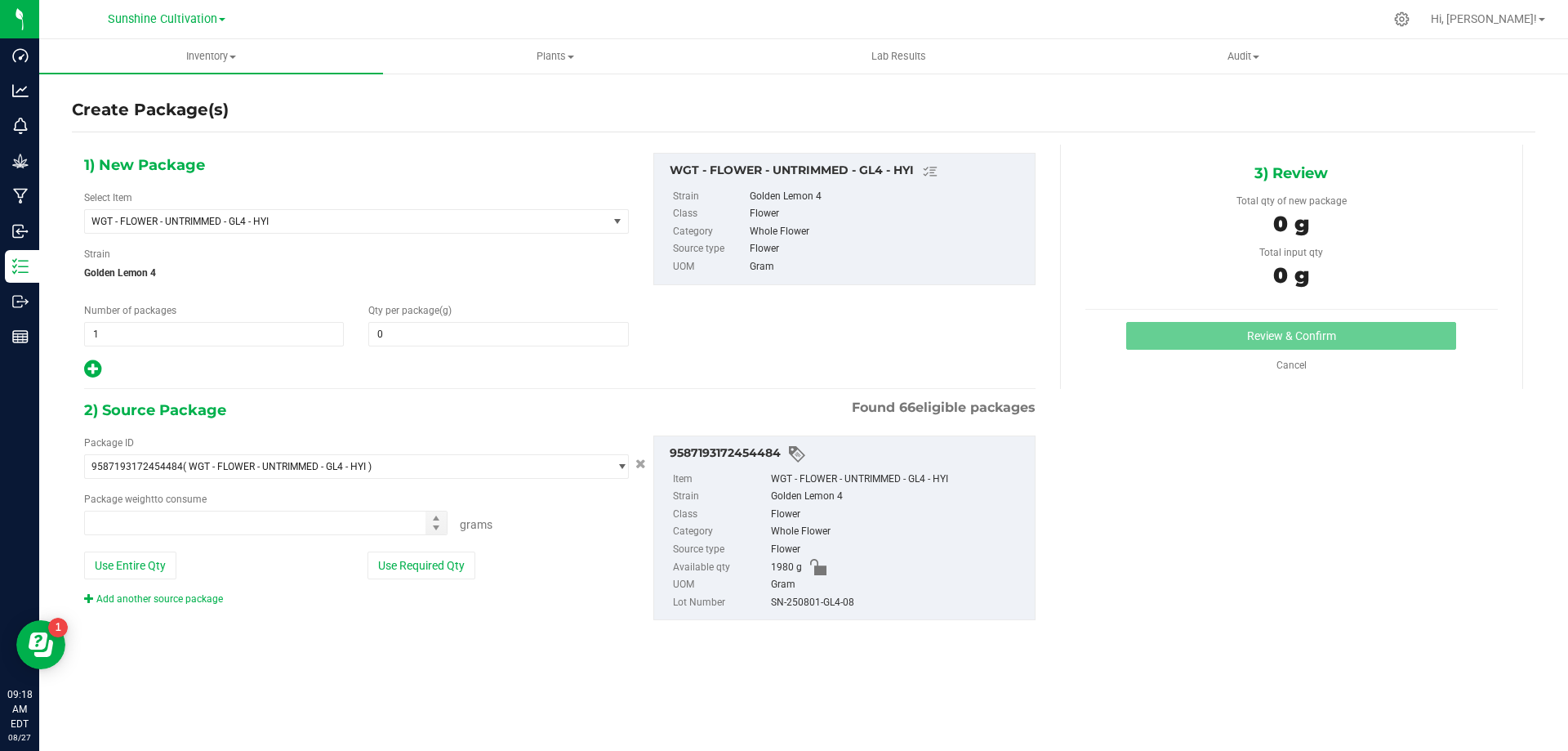
type input "0.0000"
type input "0.0000 g"
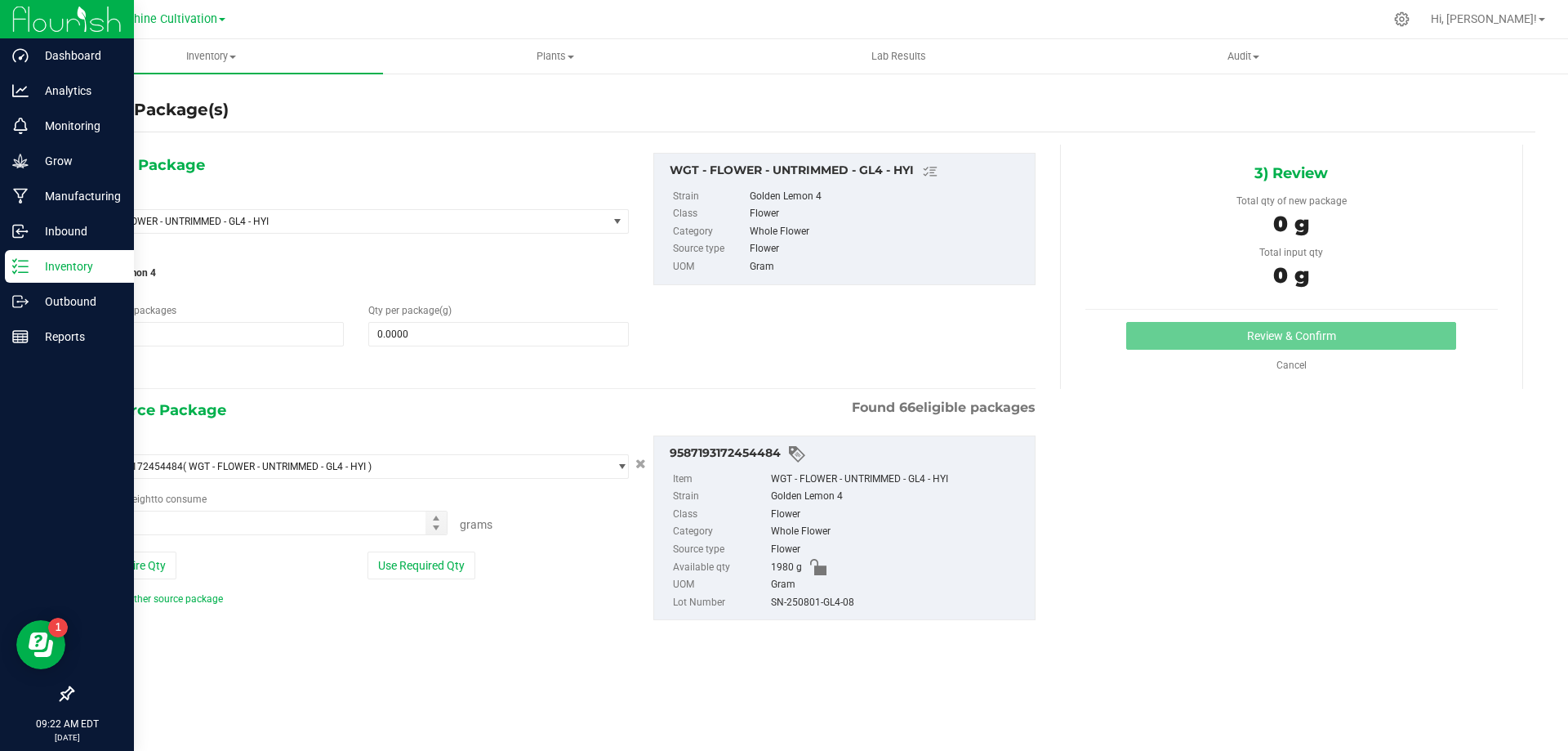
click at [35, 261] on p "Inventory" at bounding box center [77, 266] width 98 height 20
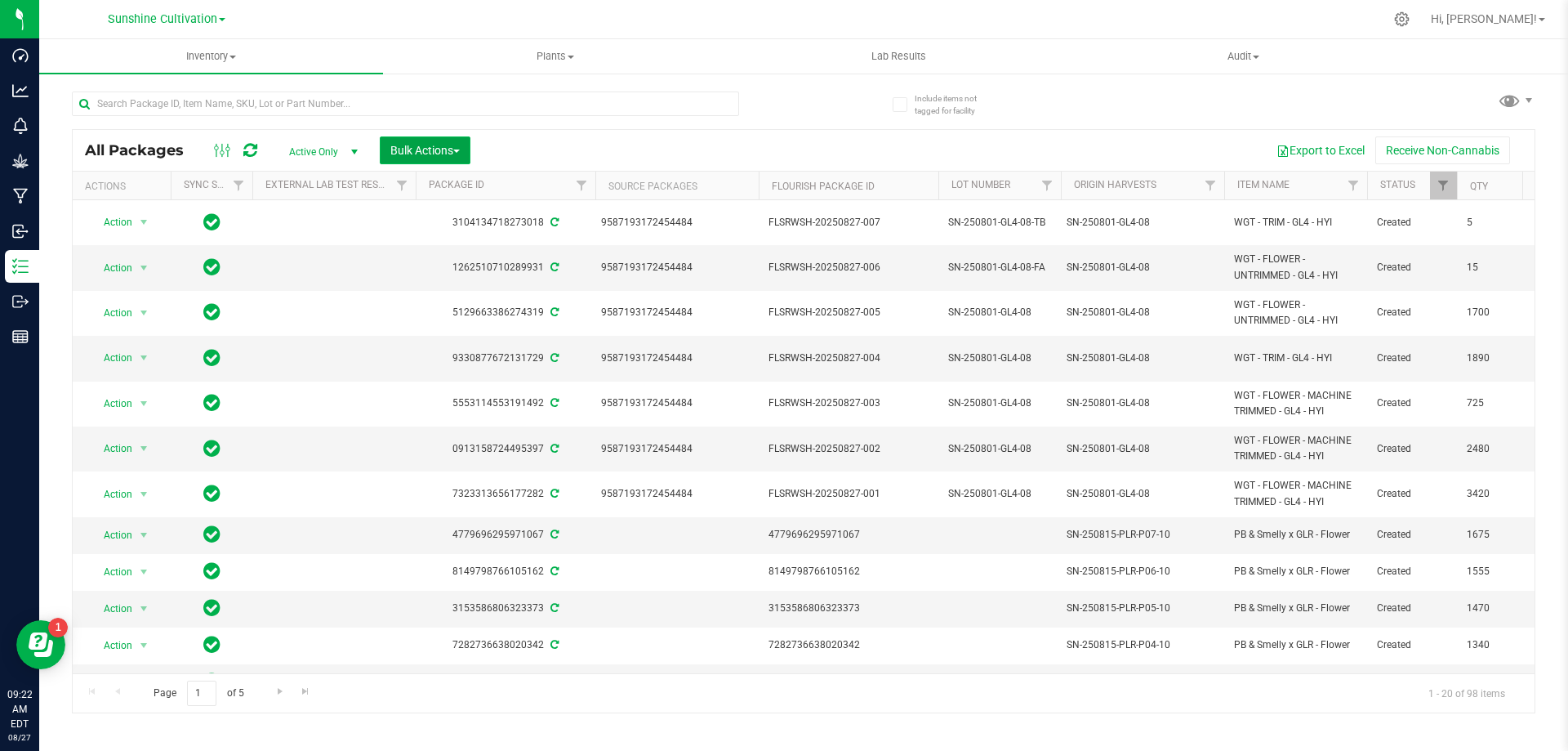
click at [405, 153] on span "Bulk Actions" at bounding box center [425, 150] width 69 height 13
click at [478, 369] on span "Print package labels" at bounding box center [438, 368] width 98 height 13
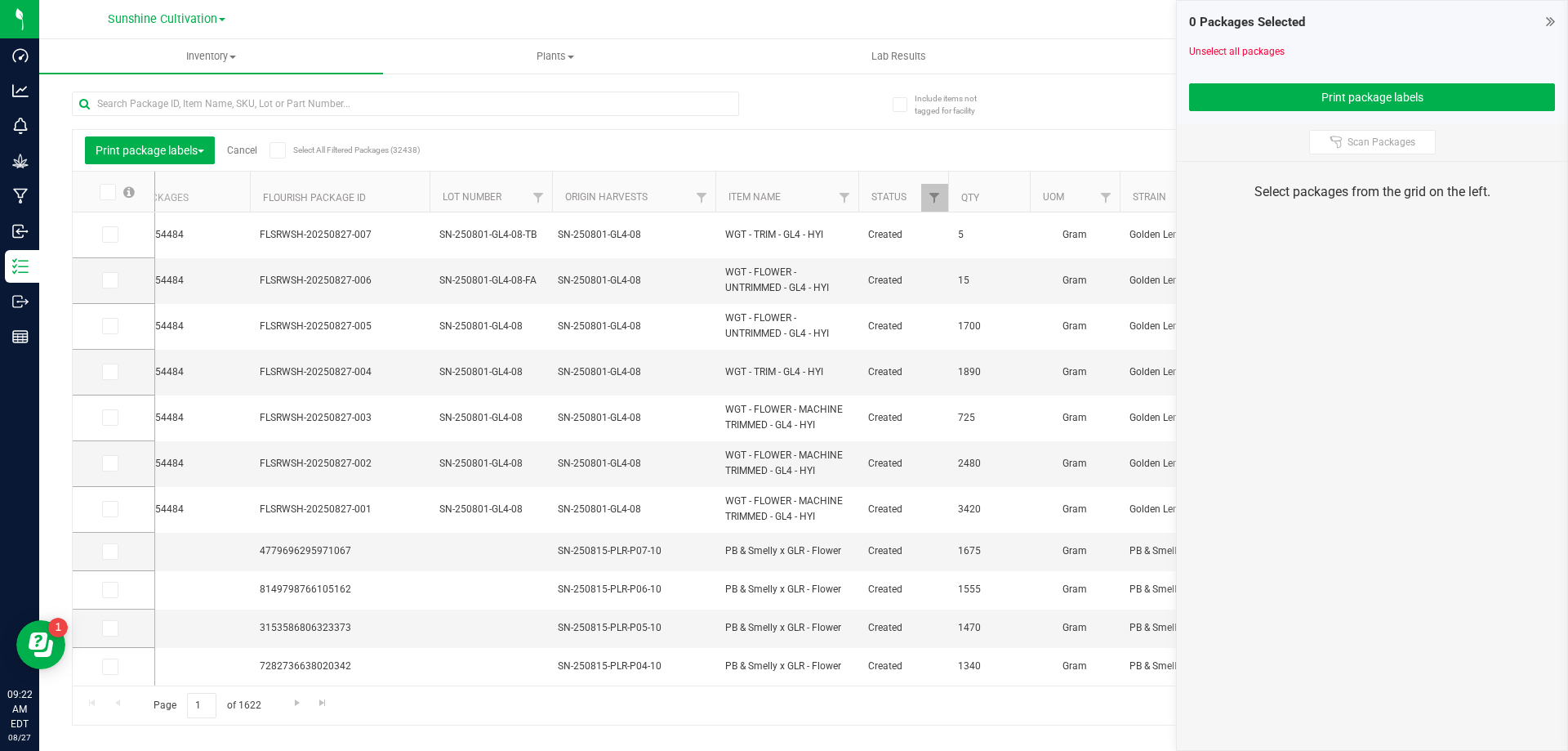
scroll to position [0, 505]
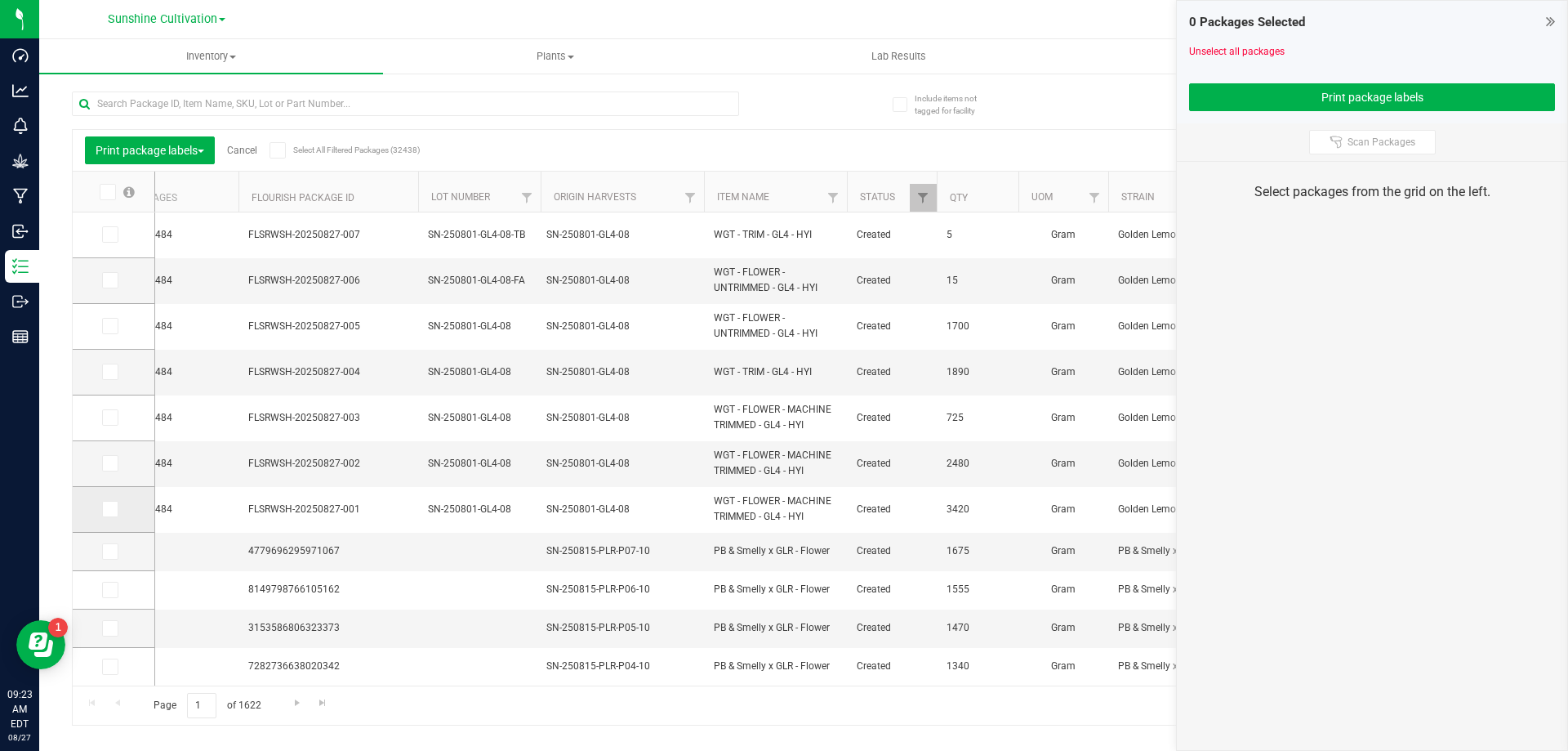
click at [112, 509] on icon at bounding box center [109, 509] width 11 height 0
click at [0, 0] on input "checkbox" at bounding box center [0, 0] width 0 height 0
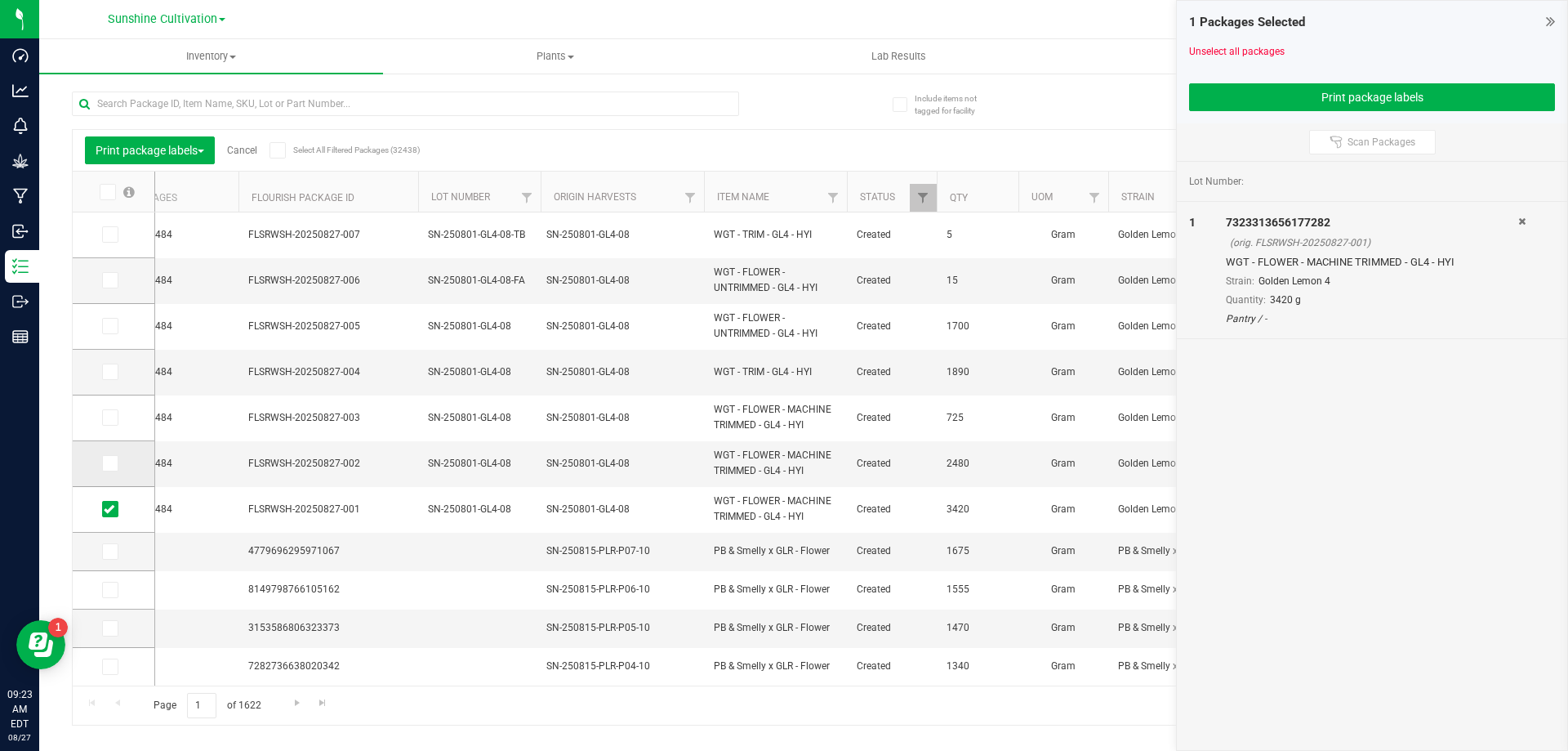
click at [110, 463] on icon at bounding box center [109, 463] width 11 height 0
click at [0, 0] on input "checkbox" at bounding box center [0, 0] width 0 height 0
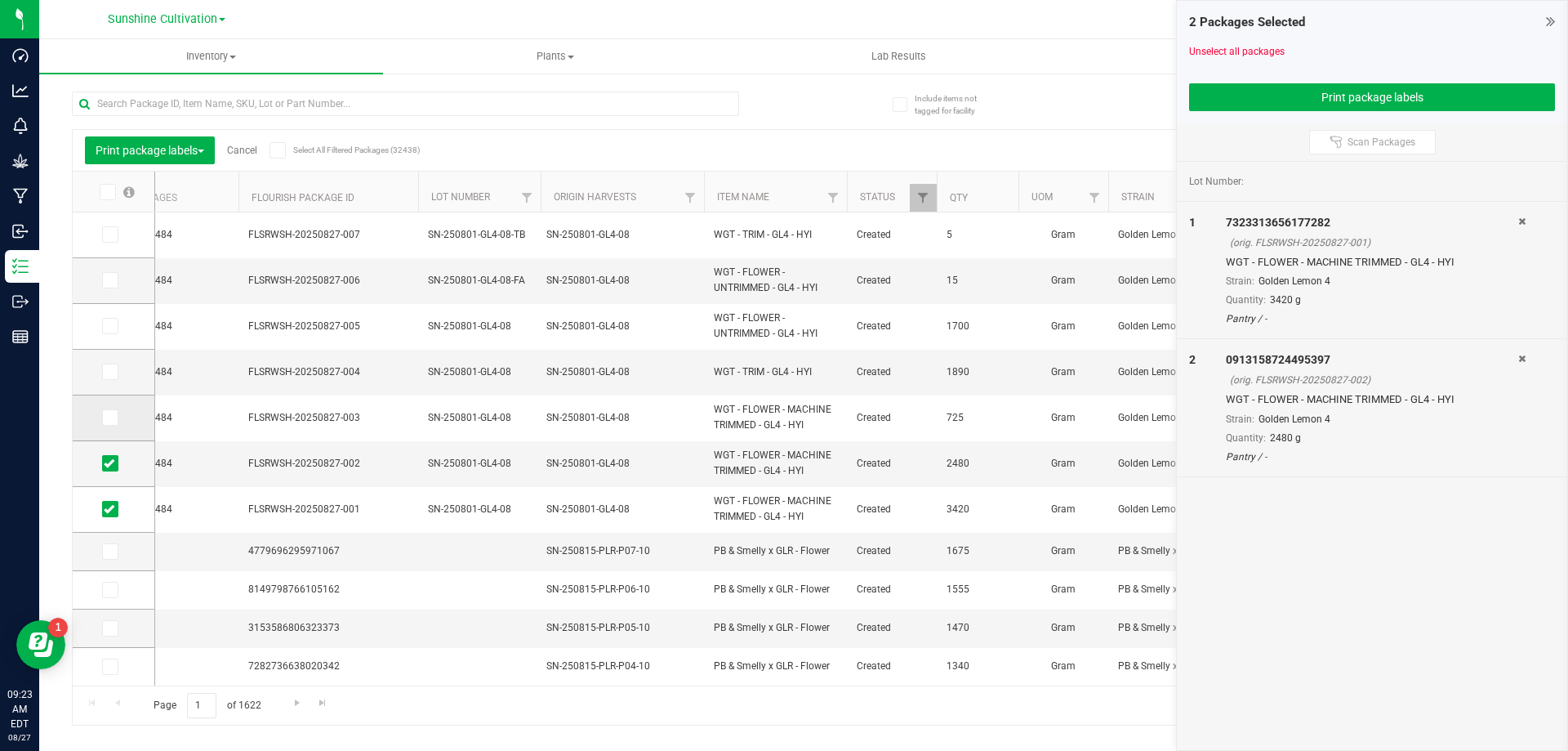
click at [110, 417] on icon at bounding box center [109, 417] width 11 height 0
click at [0, 0] on input "checkbox" at bounding box center [0, 0] width 0 height 0
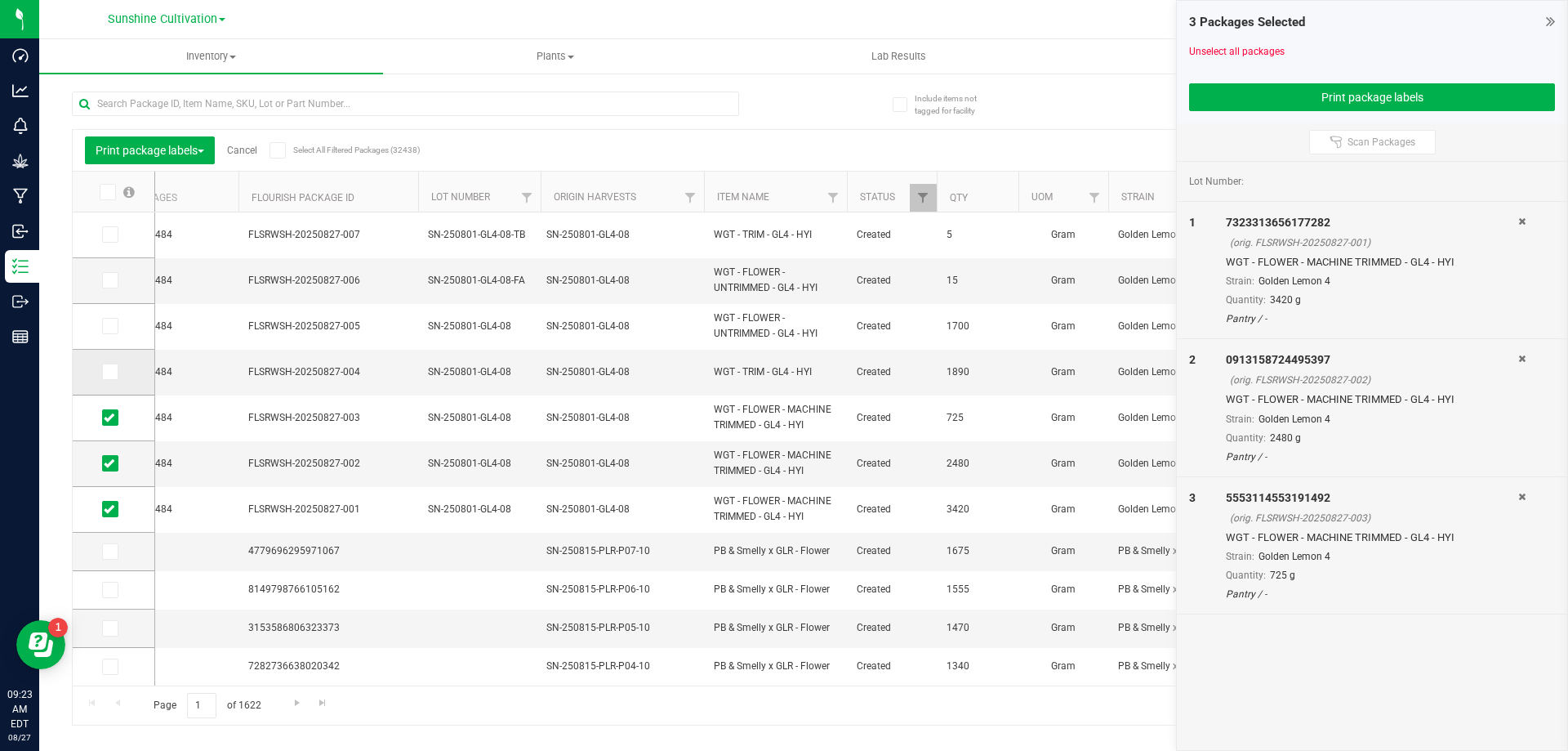
click at [113, 372] on icon at bounding box center [109, 372] width 11 height 0
click at [0, 0] on input "checkbox" at bounding box center [0, 0] width 0 height 0
click at [116, 324] on span at bounding box center [110, 326] width 16 height 16
click at [0, 0] on input "checkbox" at bounding box center [0, 0] width 0 height 0
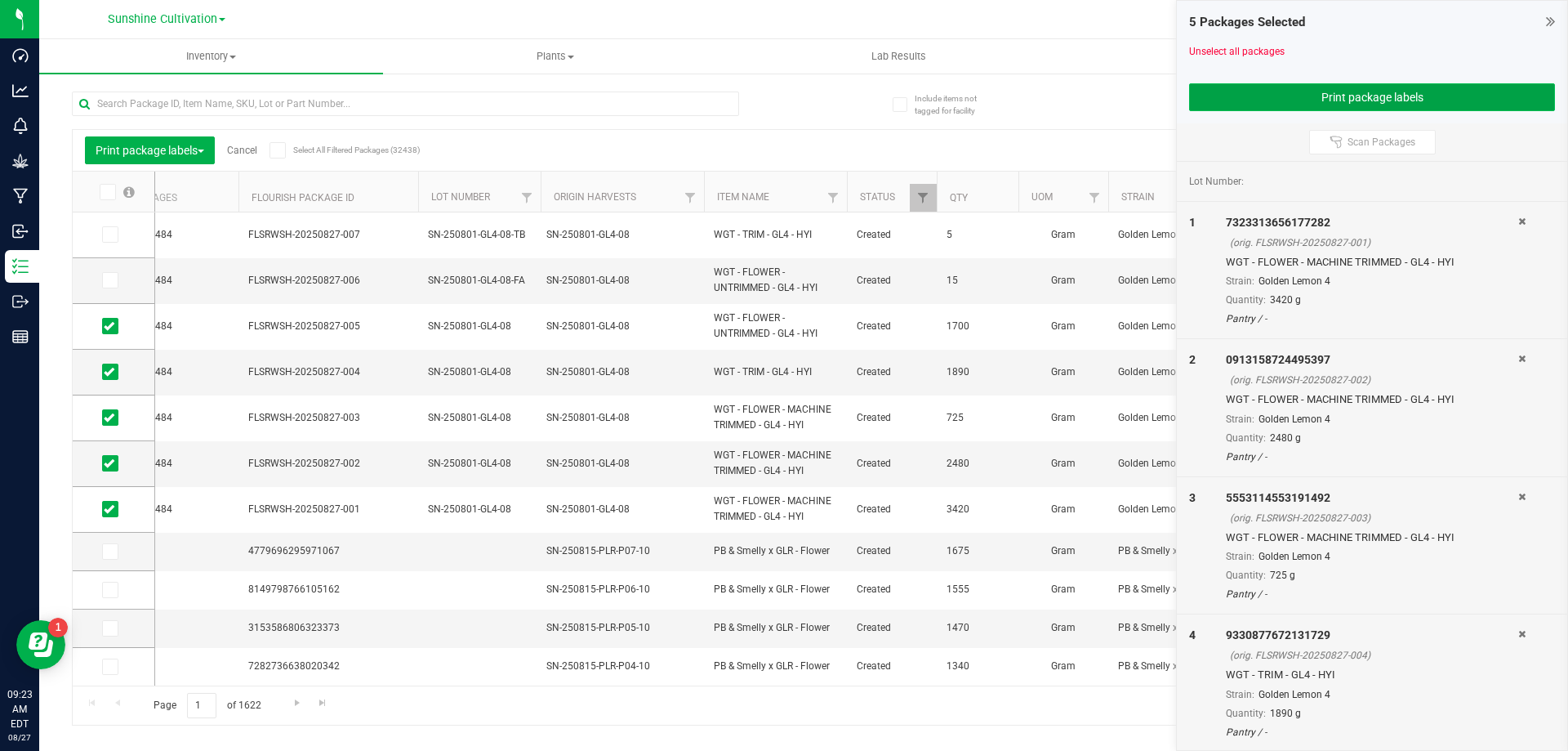
click at [1341, 94] on button "Print package labels" at bounding box center [1372, 97] width 366 height 28
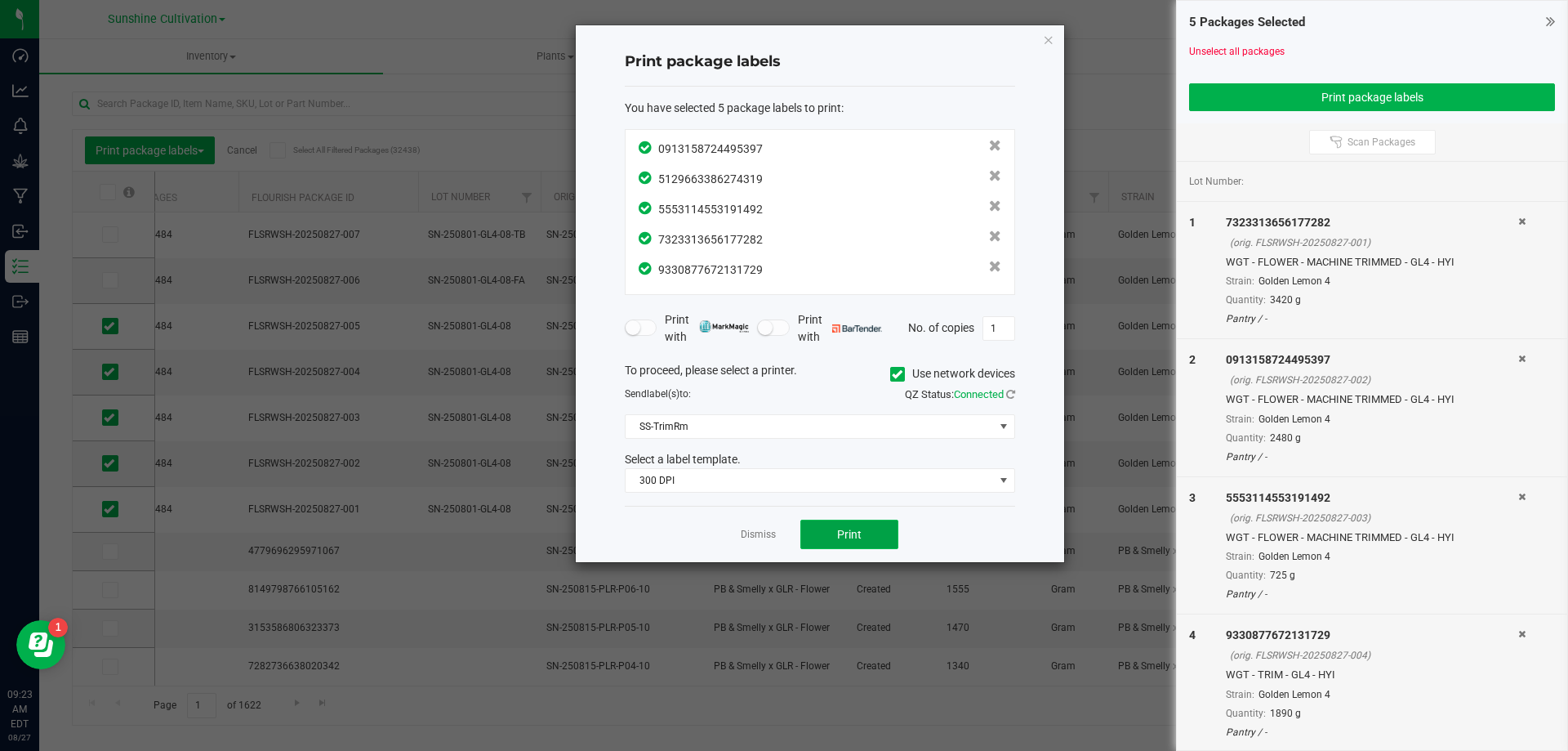
click at [831, 534] on button "Print" at bounding box center [849, 534] width 98 height 30
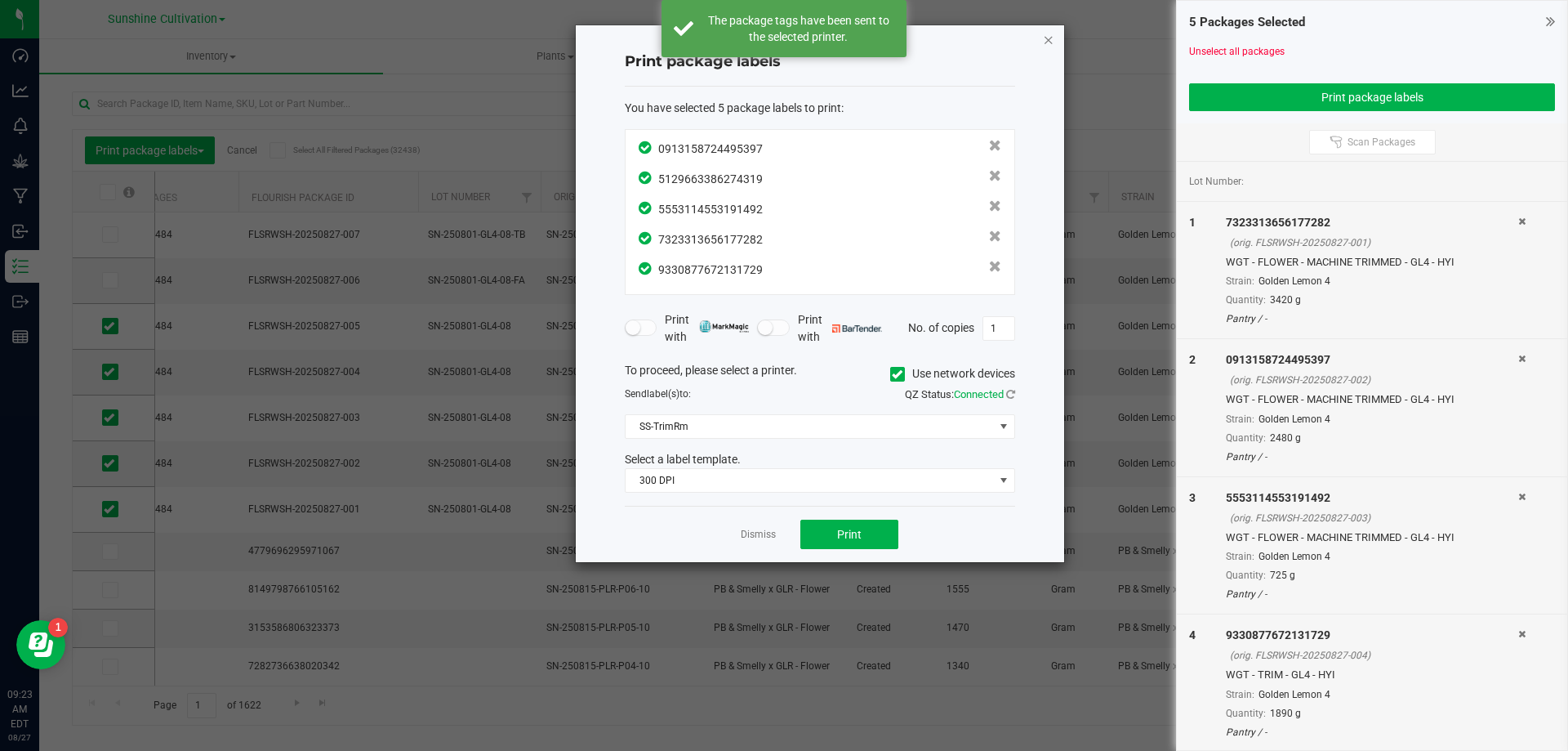
click at [1047, 35] on icon "button" at bounding box center [1049, 40] width 12 height 20
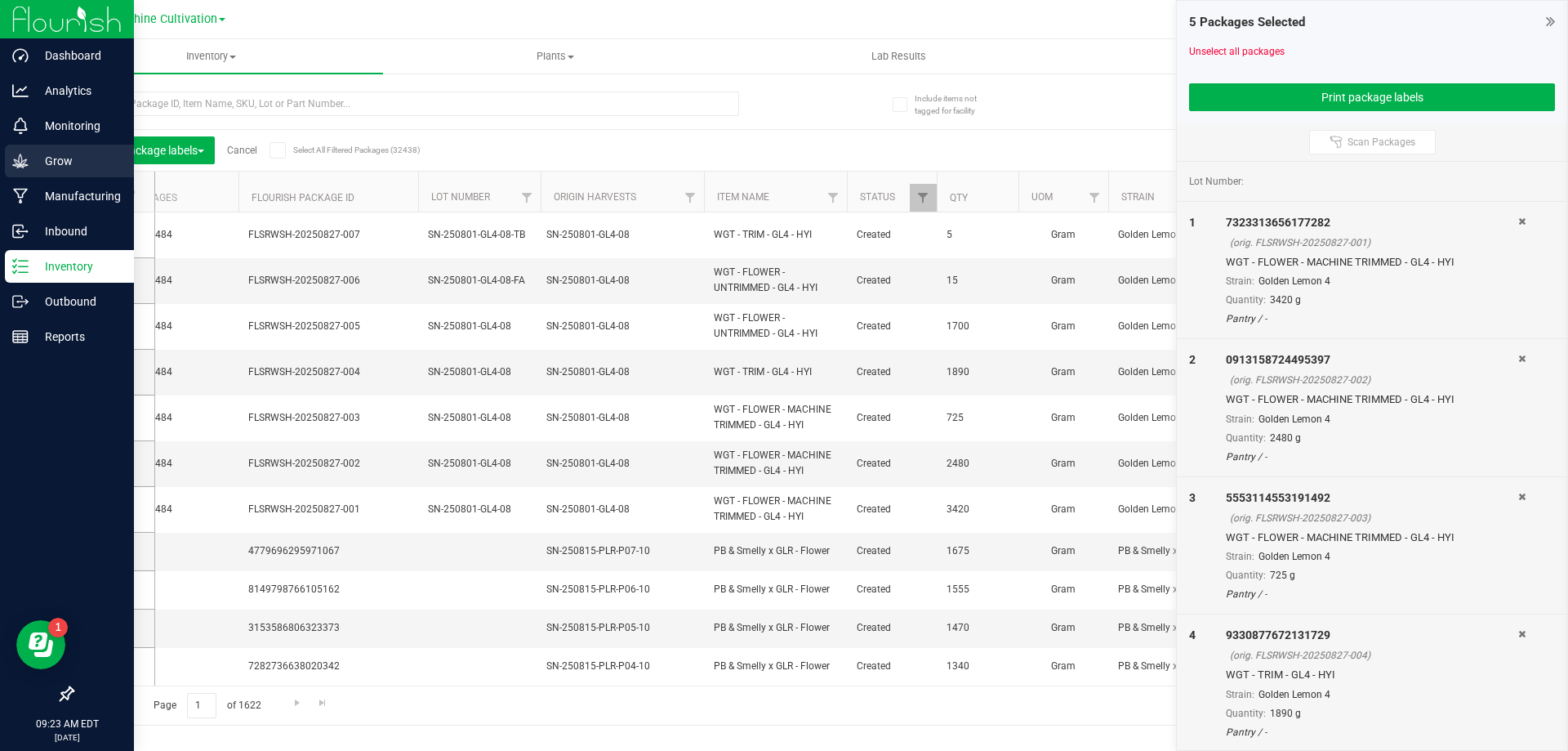
click at [73, 153] on p "Grow" at bounding box center [77, 161] width 98 height 20
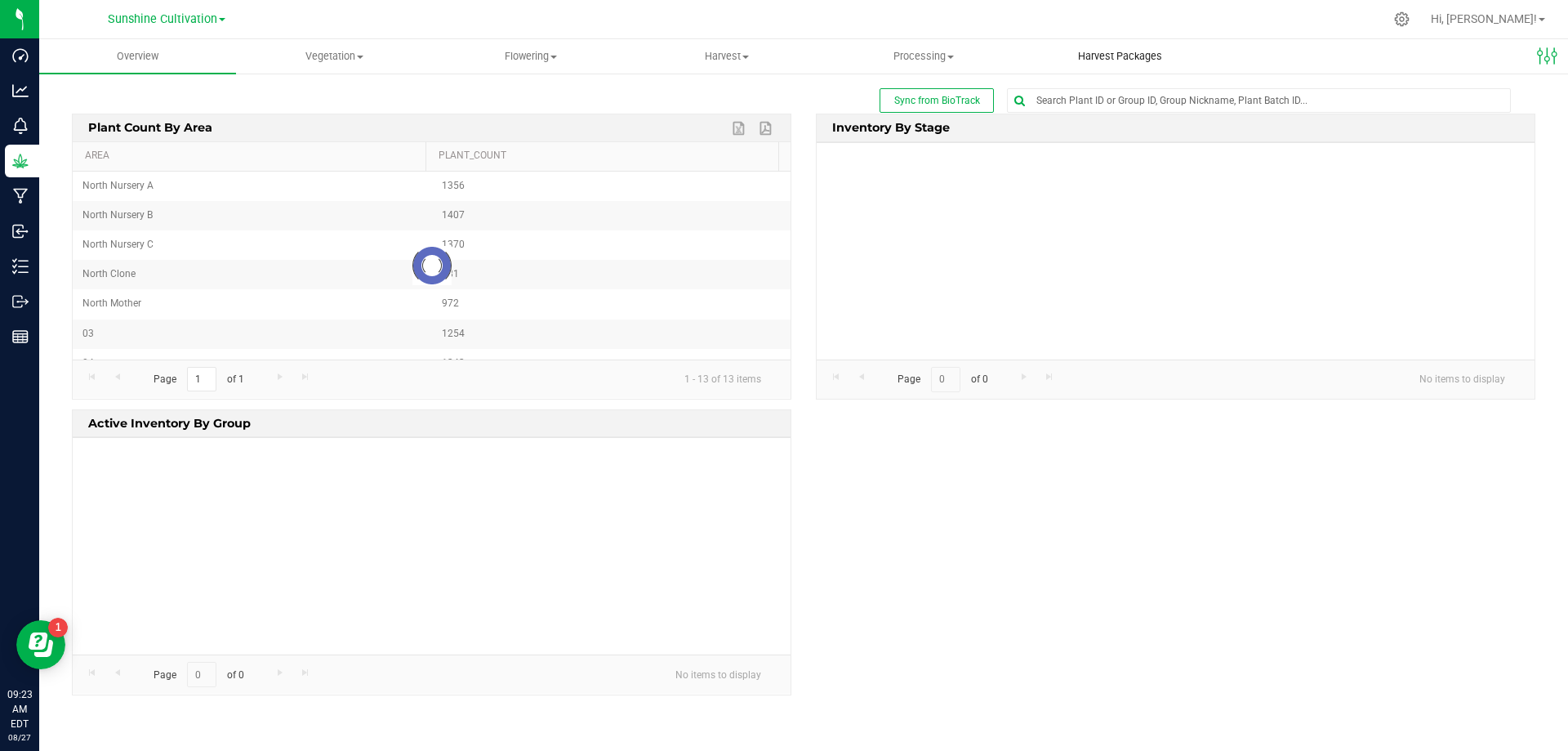
click at [1114, 56] on span "Harvest Packages" at bounding box center [1120, 56] width 129 height 15
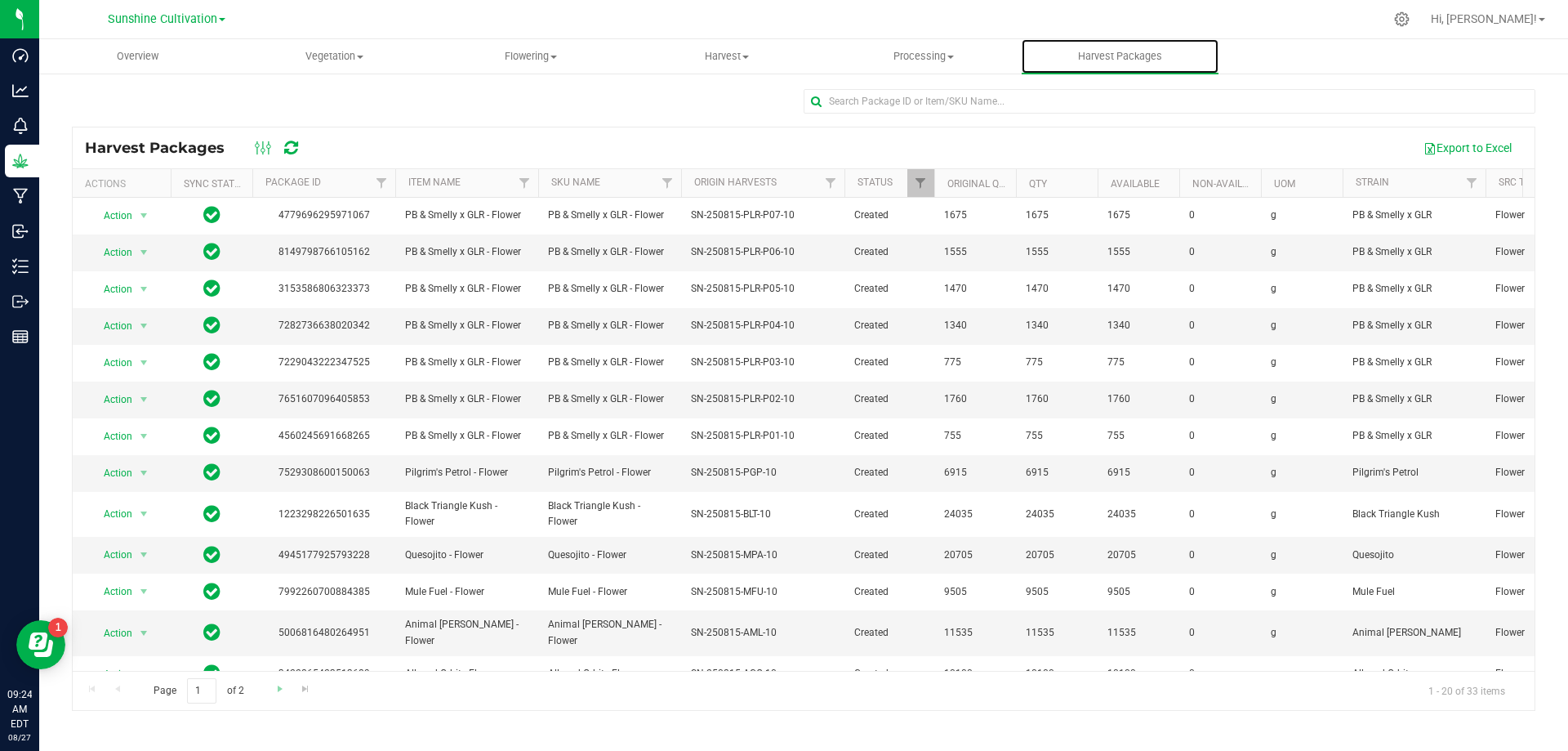
scroll to position [282, 0]
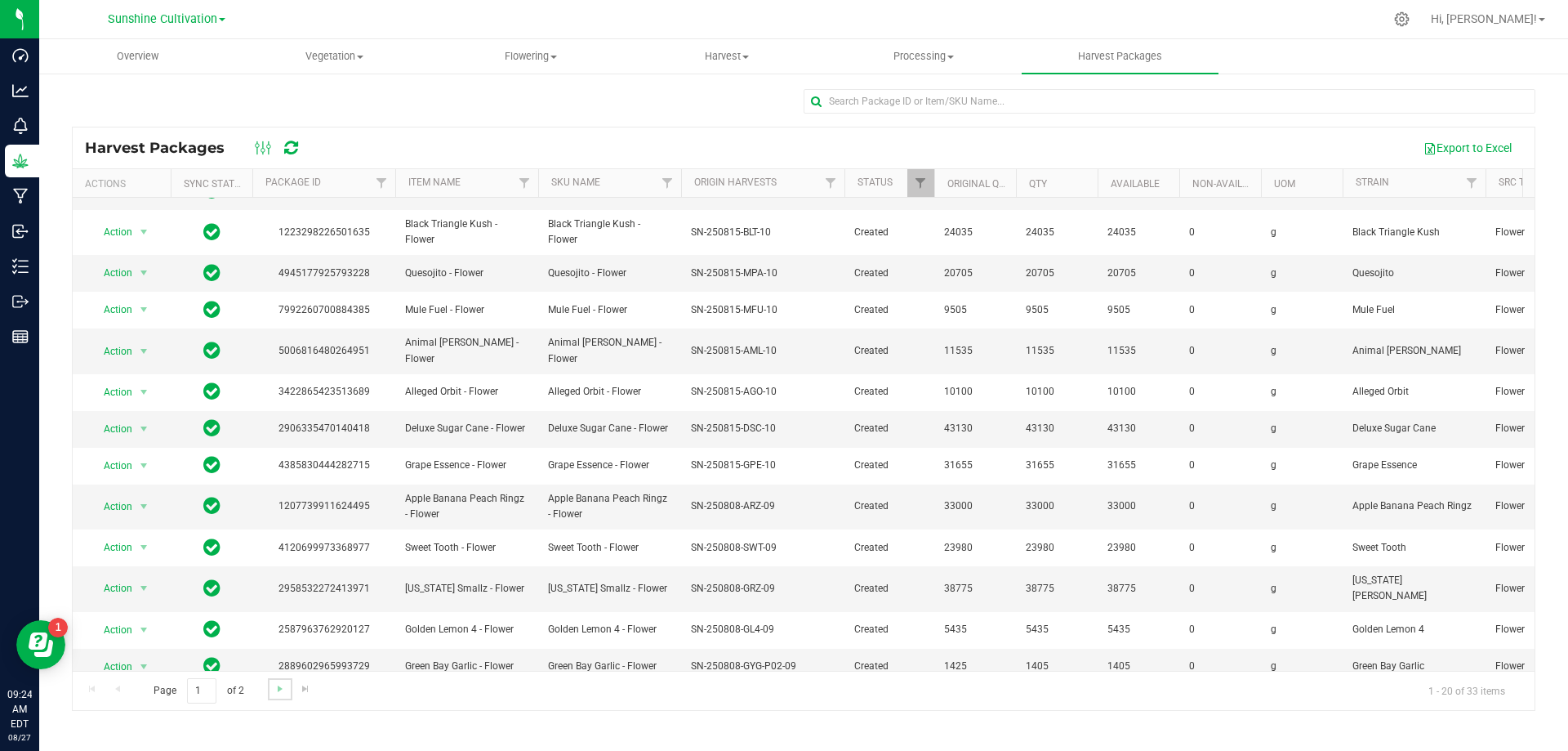
click at [269, 683] on link "Go to the next page" at bounding box center [279, 689] width 24 height 22
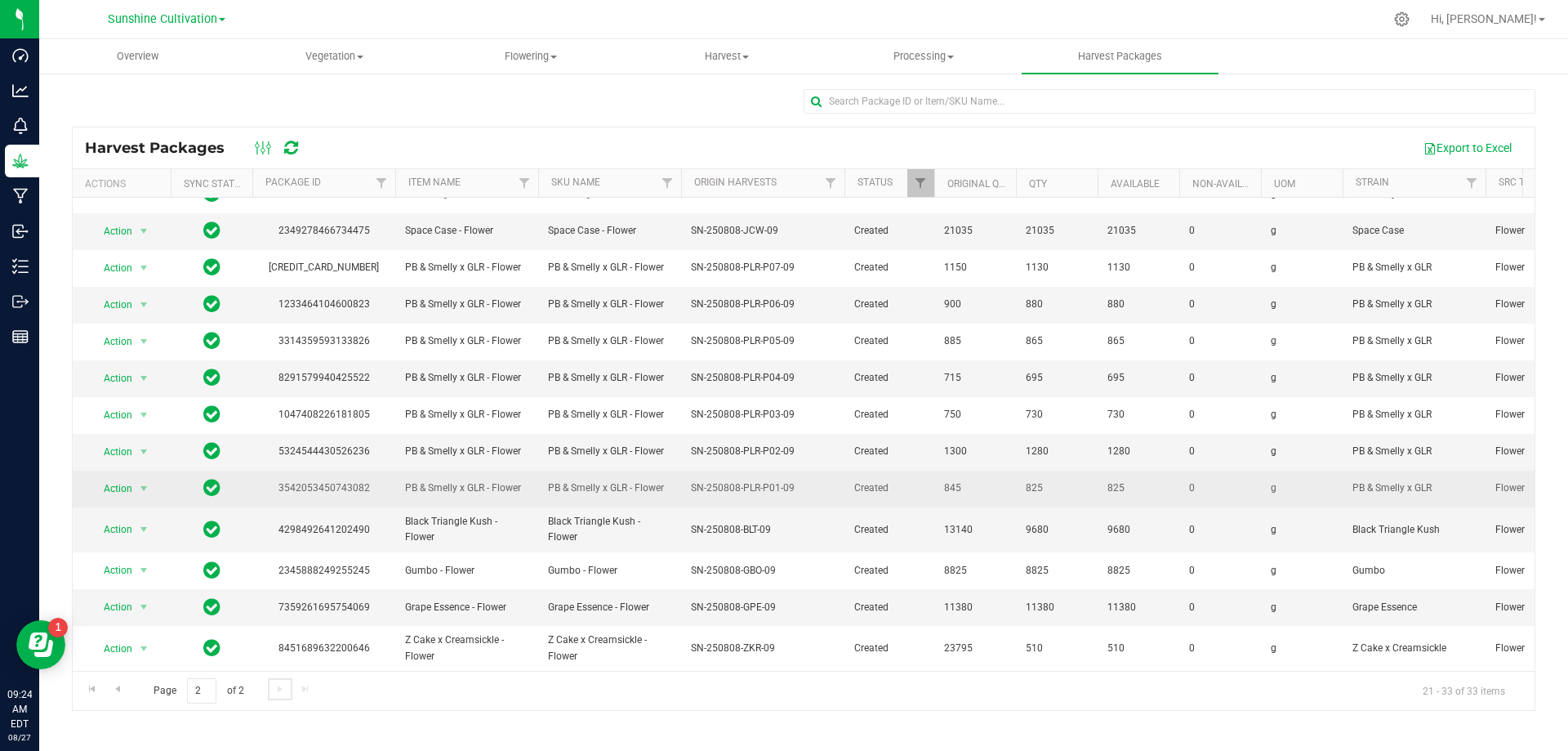
scroll to position [25, 0]
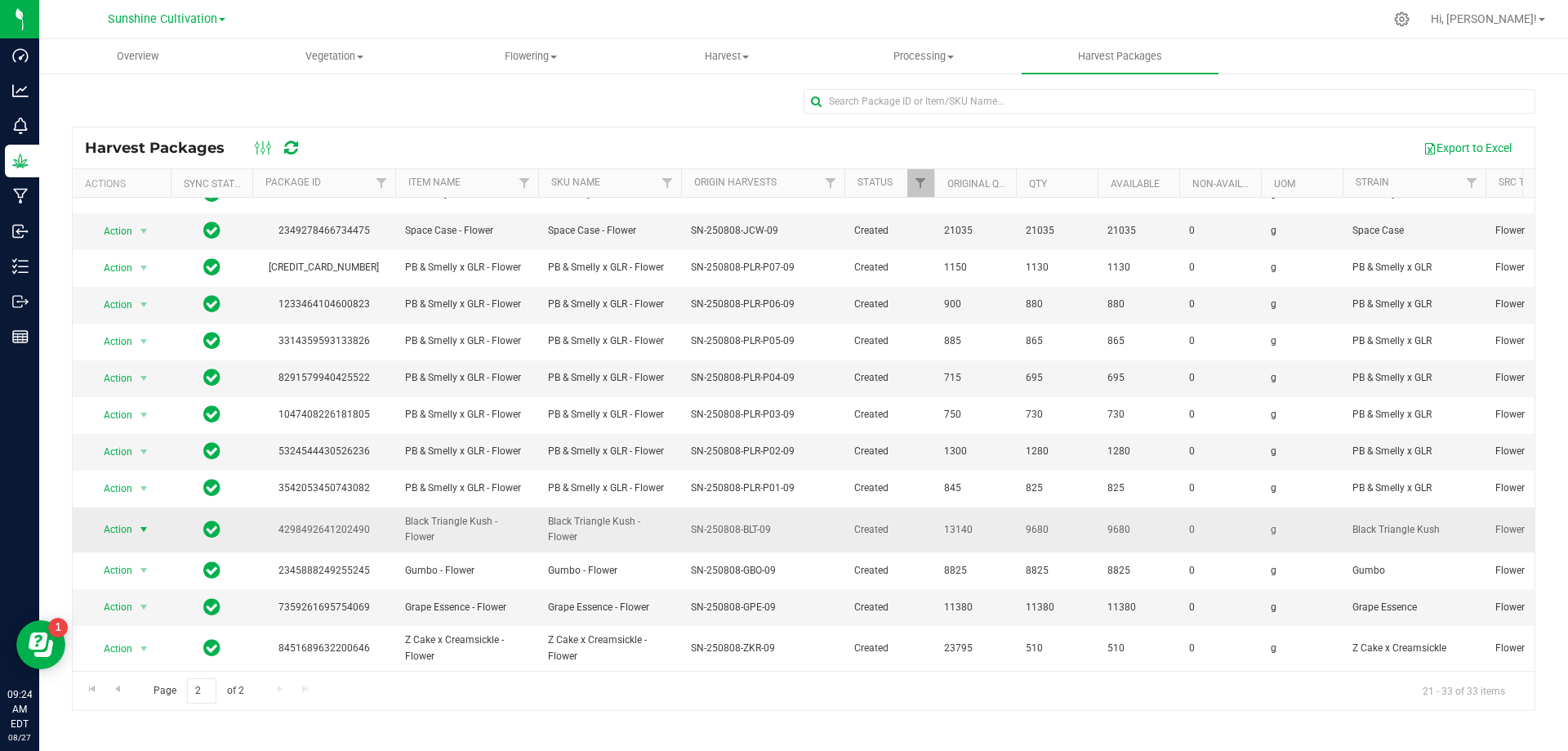
click at [132, 518] on span "Action" at bounding box center [111, 529] width 44 height 23
click at [153, 570] on li "Create package" at bounding box center [141, 574] width 103 height 25
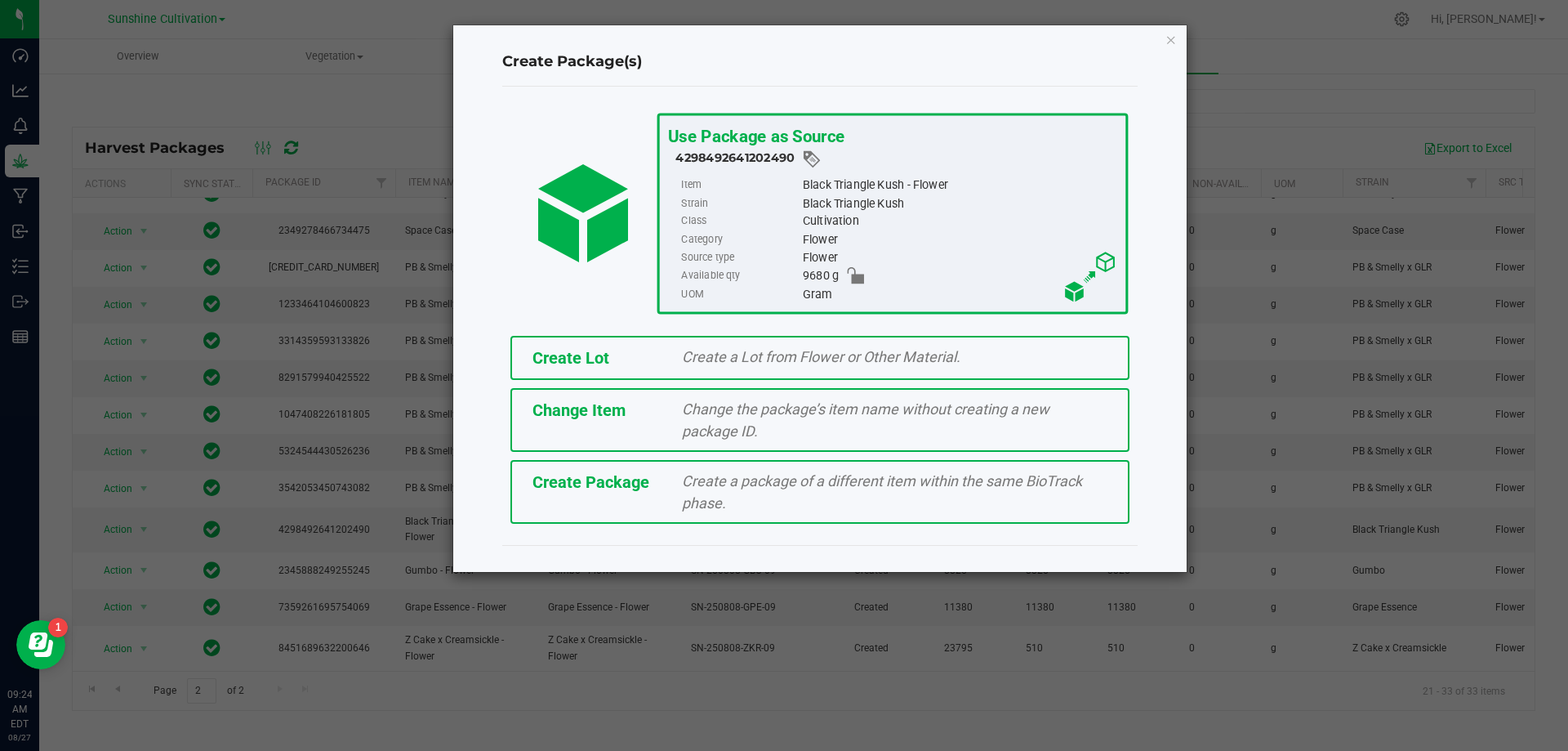
click at [714, 496] on span "Create a package of a different item within the same BioTrack phase." at bounding box center [882, 492] width 400 height 40
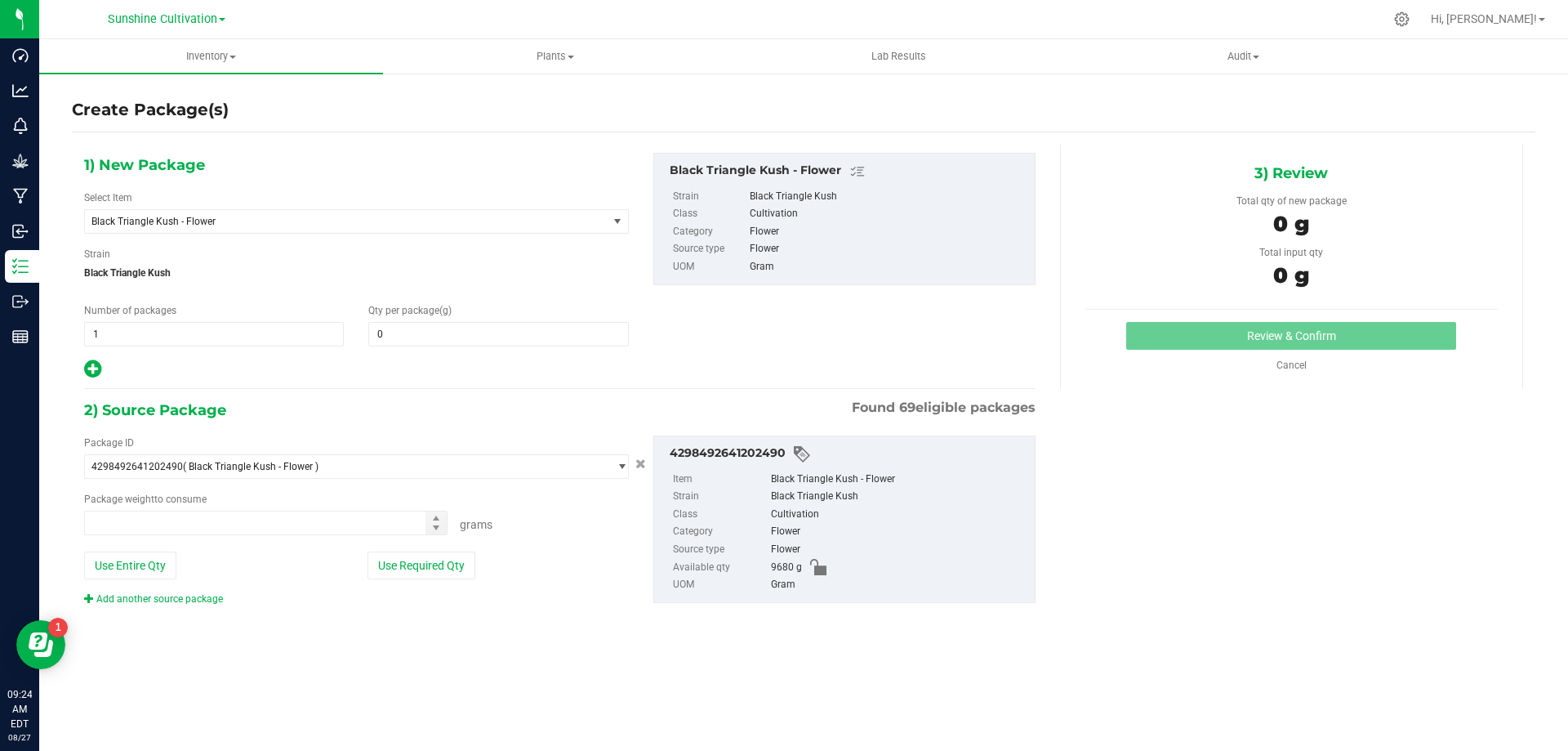
type input "0.0000"
type input "0.0000 g"
click at [555, 204] on div "Select Item Black Triangle Kush - Flower 007UP - Flower 007UP - Waste 86 Moons …" at bounding box center [356, 212] width 545 height 44
click at [553, 216] on span "Black Triangle Kush - Flower" at bounding box center [336, 222] width 489 height 12
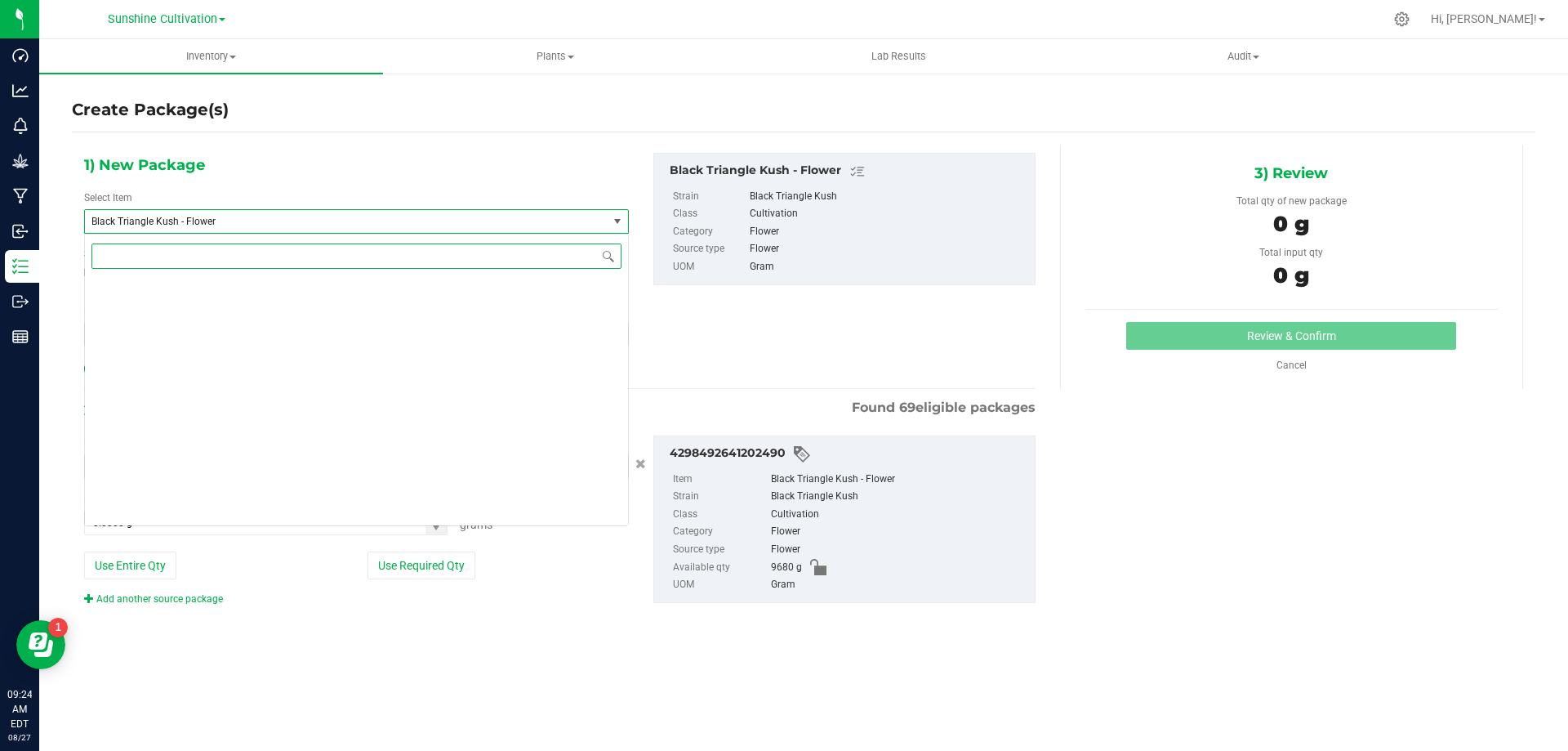
scroll to position [641, 0]
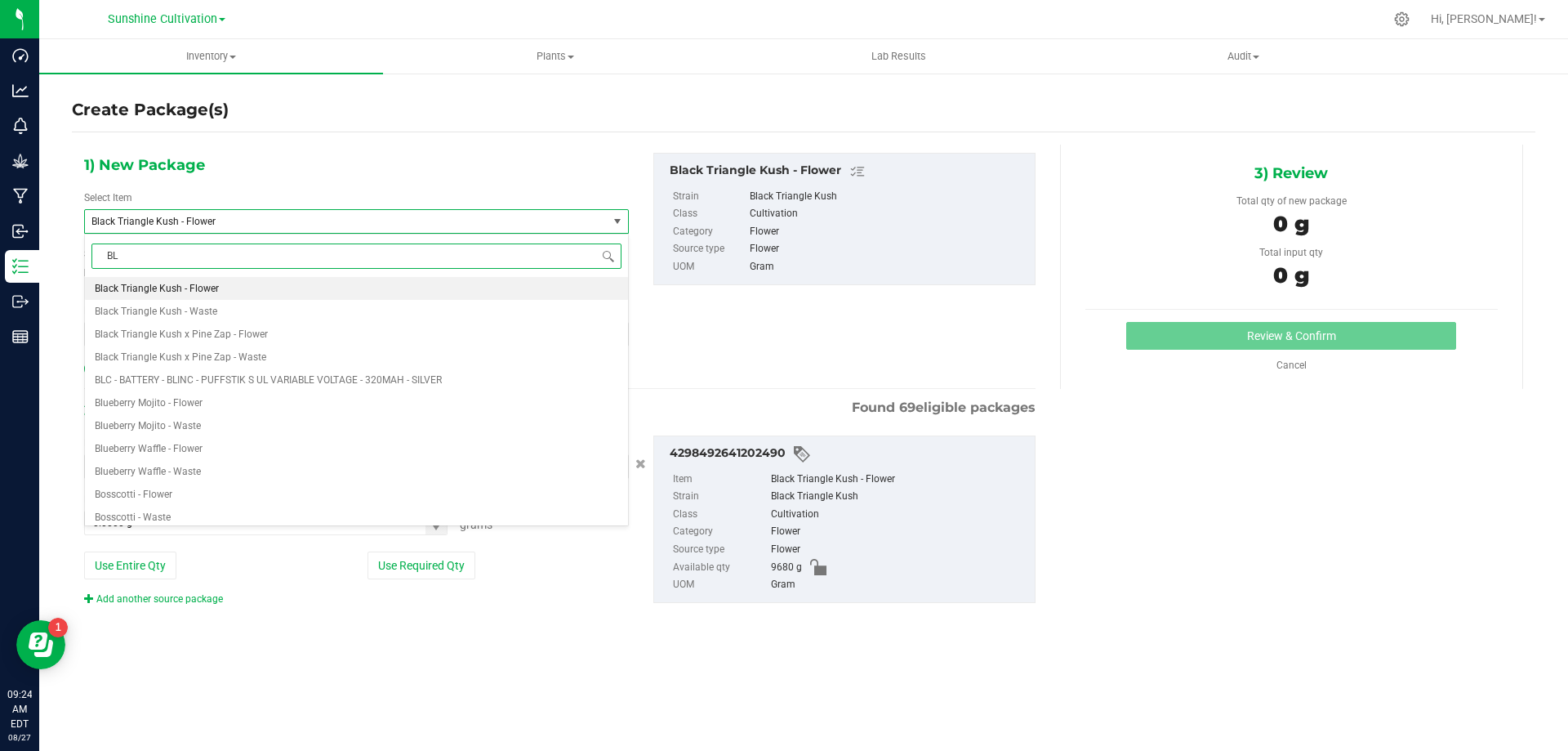
type input "BLT"
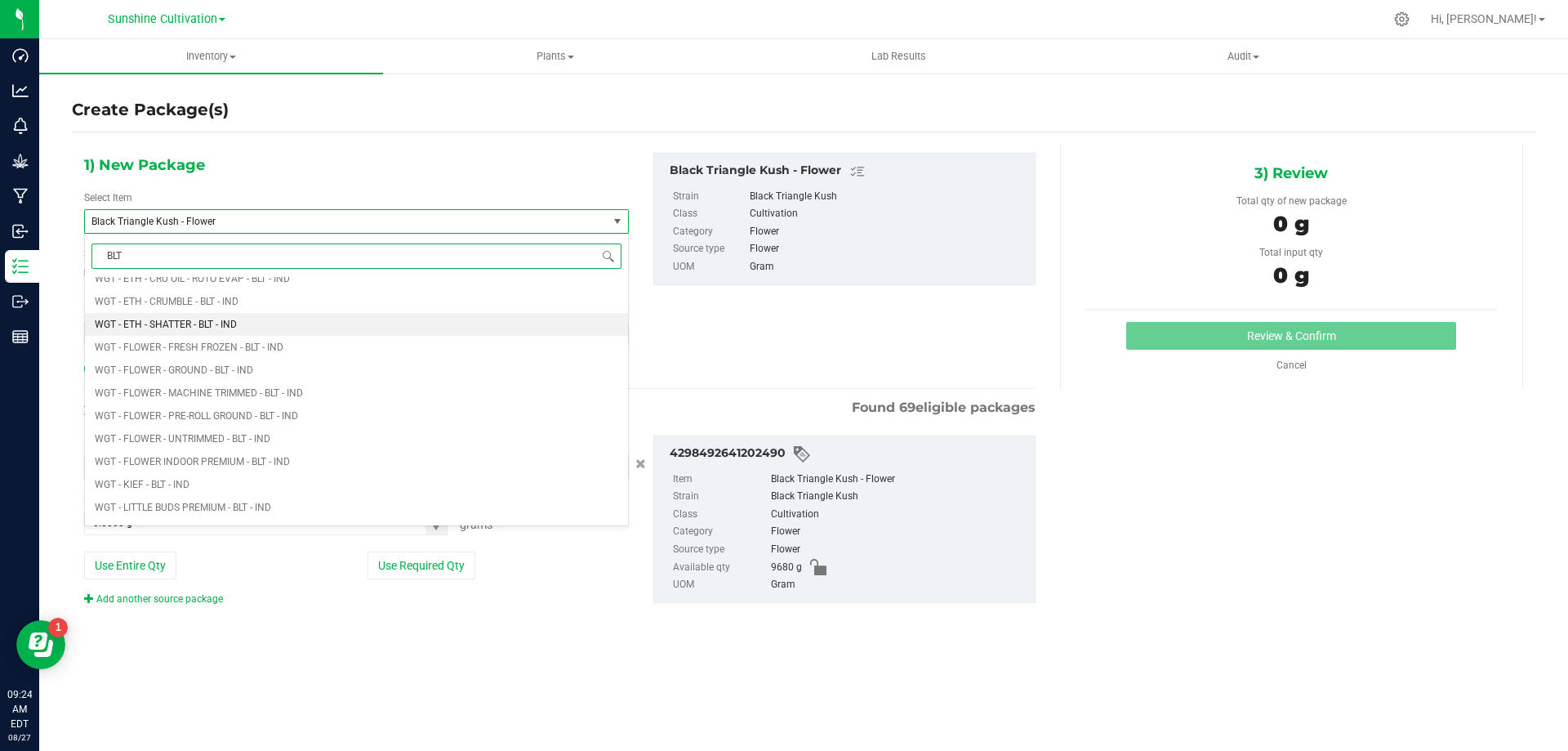
scroll to position [1634, 0]
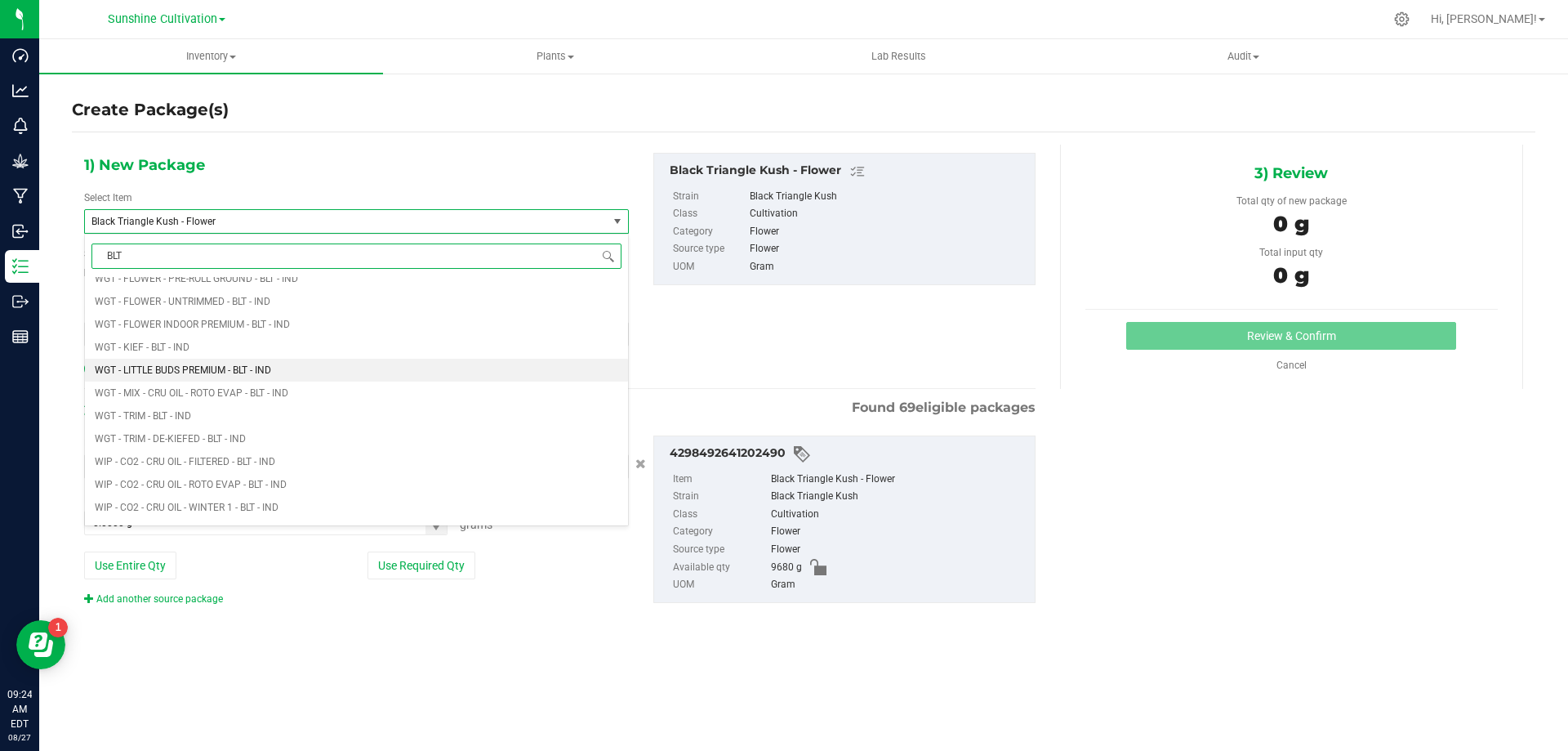
click at [288, 363] on li "WGT - LITTLE BUDS PREMIUM - BLT - IND" at bounding box center [356, 370] width 543 height 23
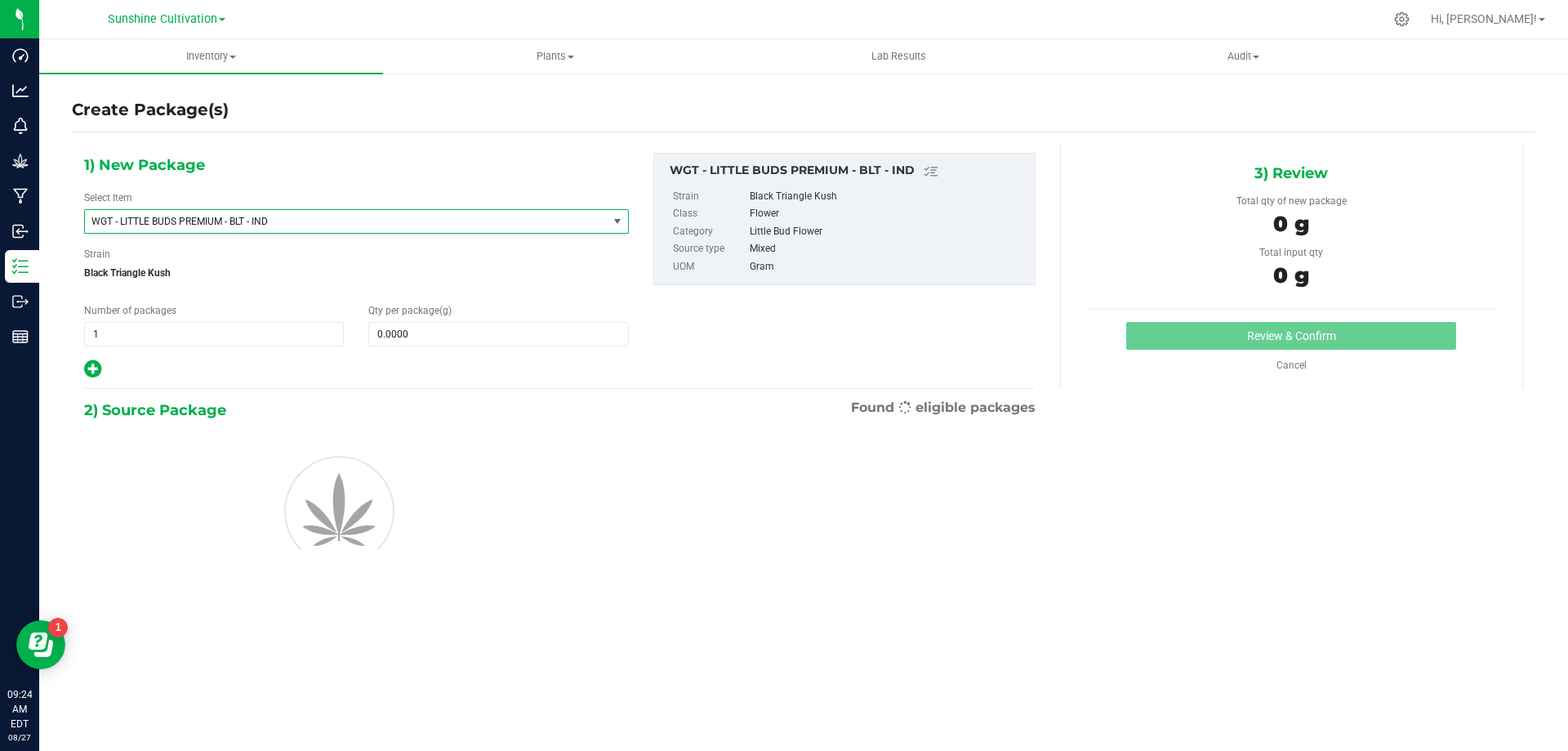
type input "0.0000"
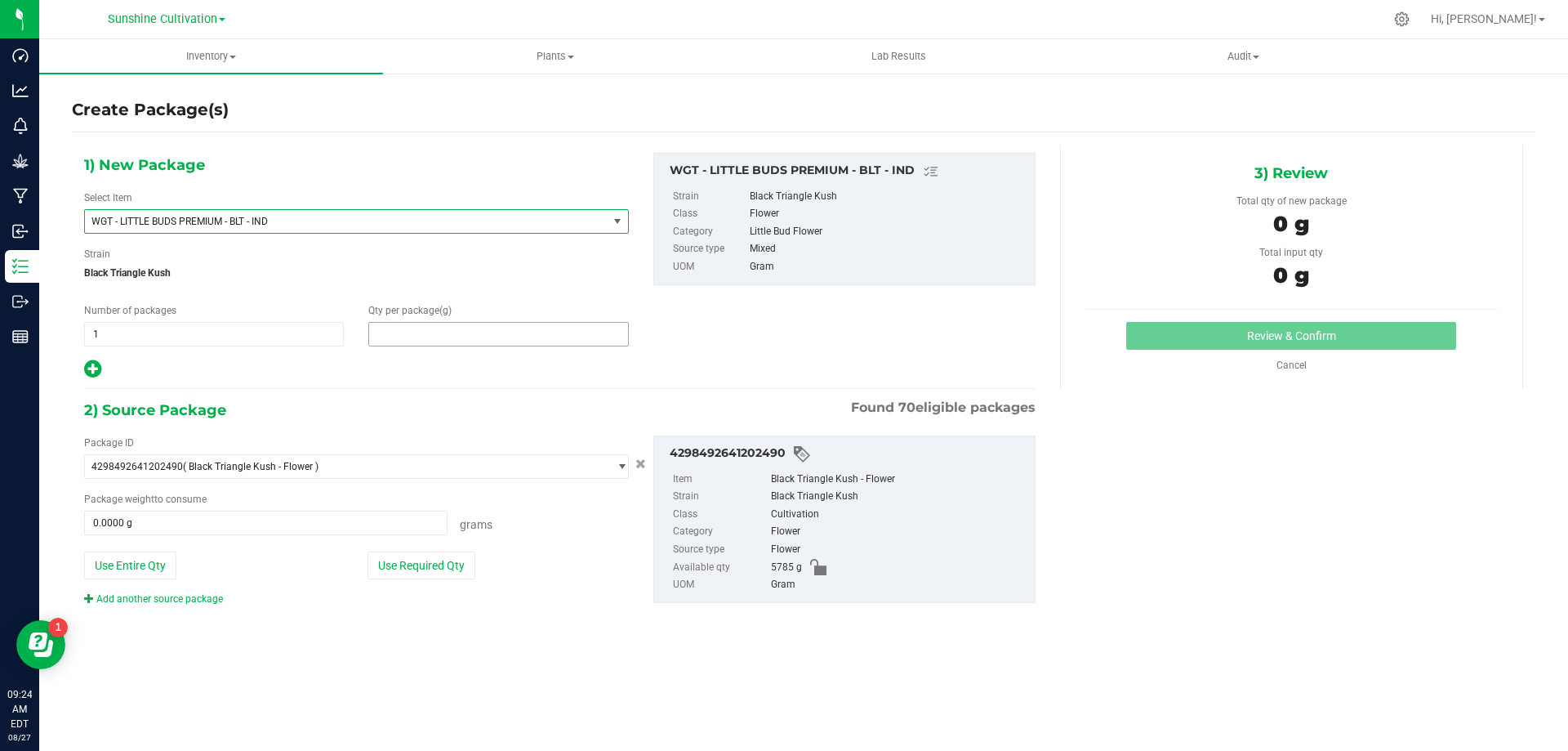
click at [479, 339] on span at bounding box center [498, 334] width 260 height 25
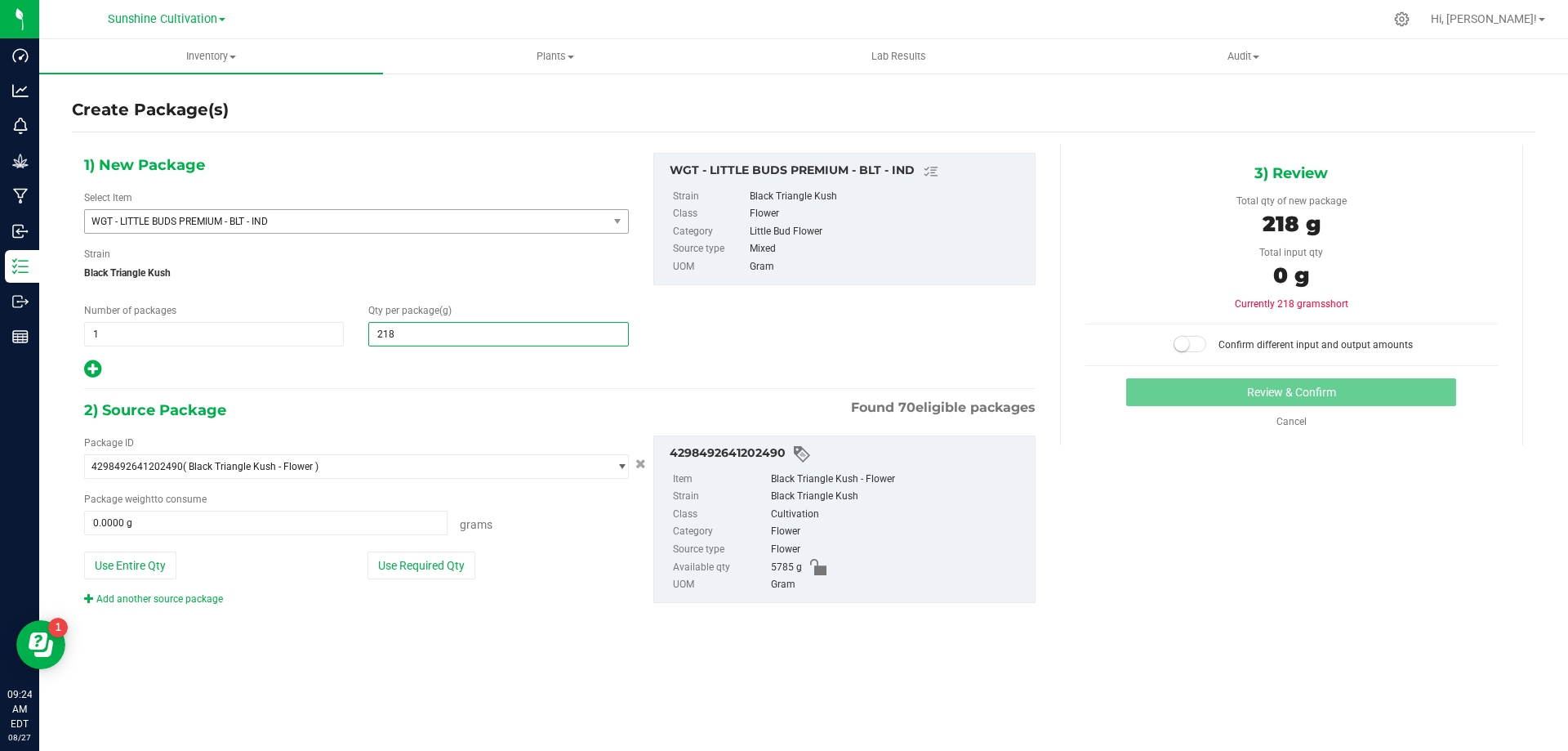
type input "2180"
type input "2,180.0000"
click at [294, 525] on span at bounding box center [265, 523] width 363 height 25
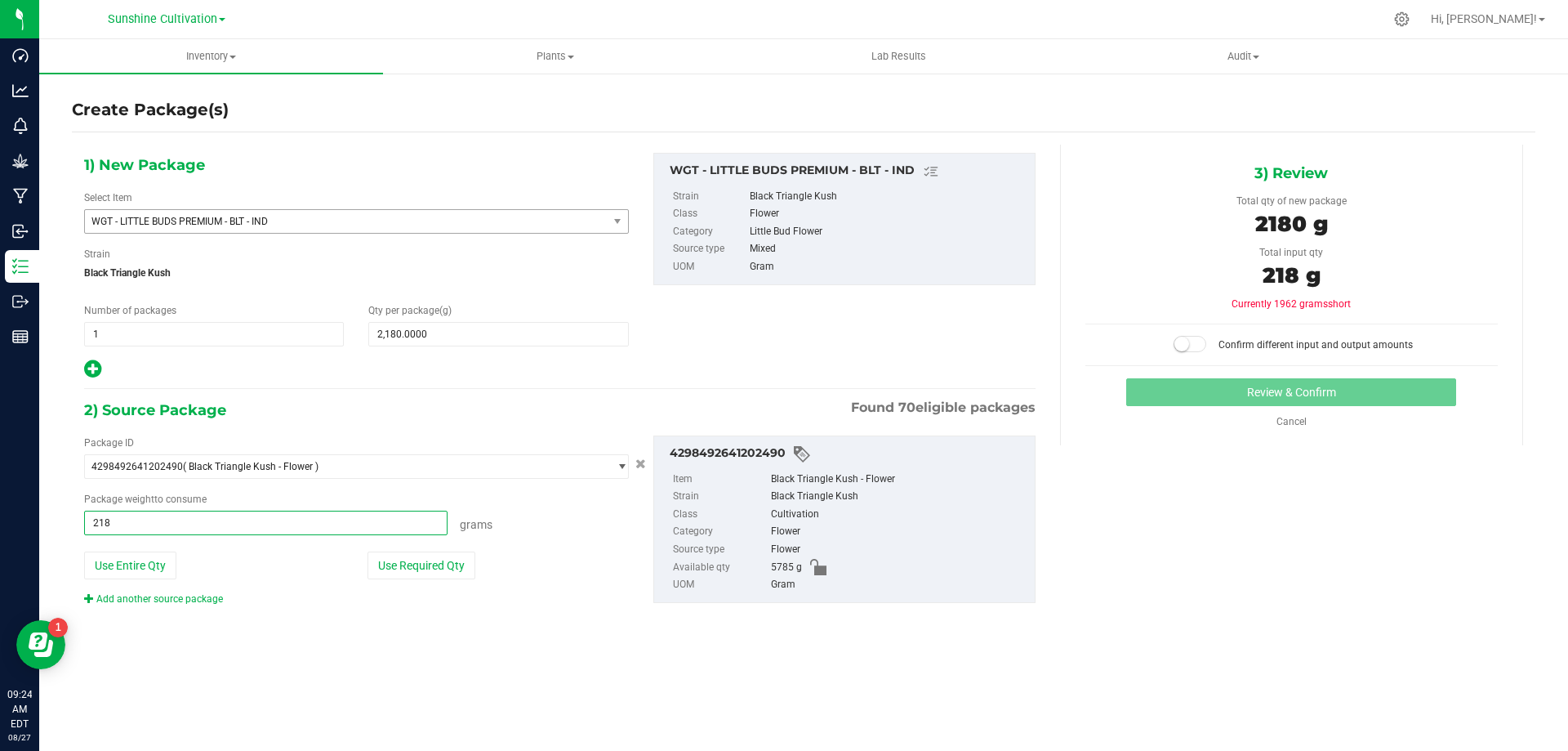
type input "2180"
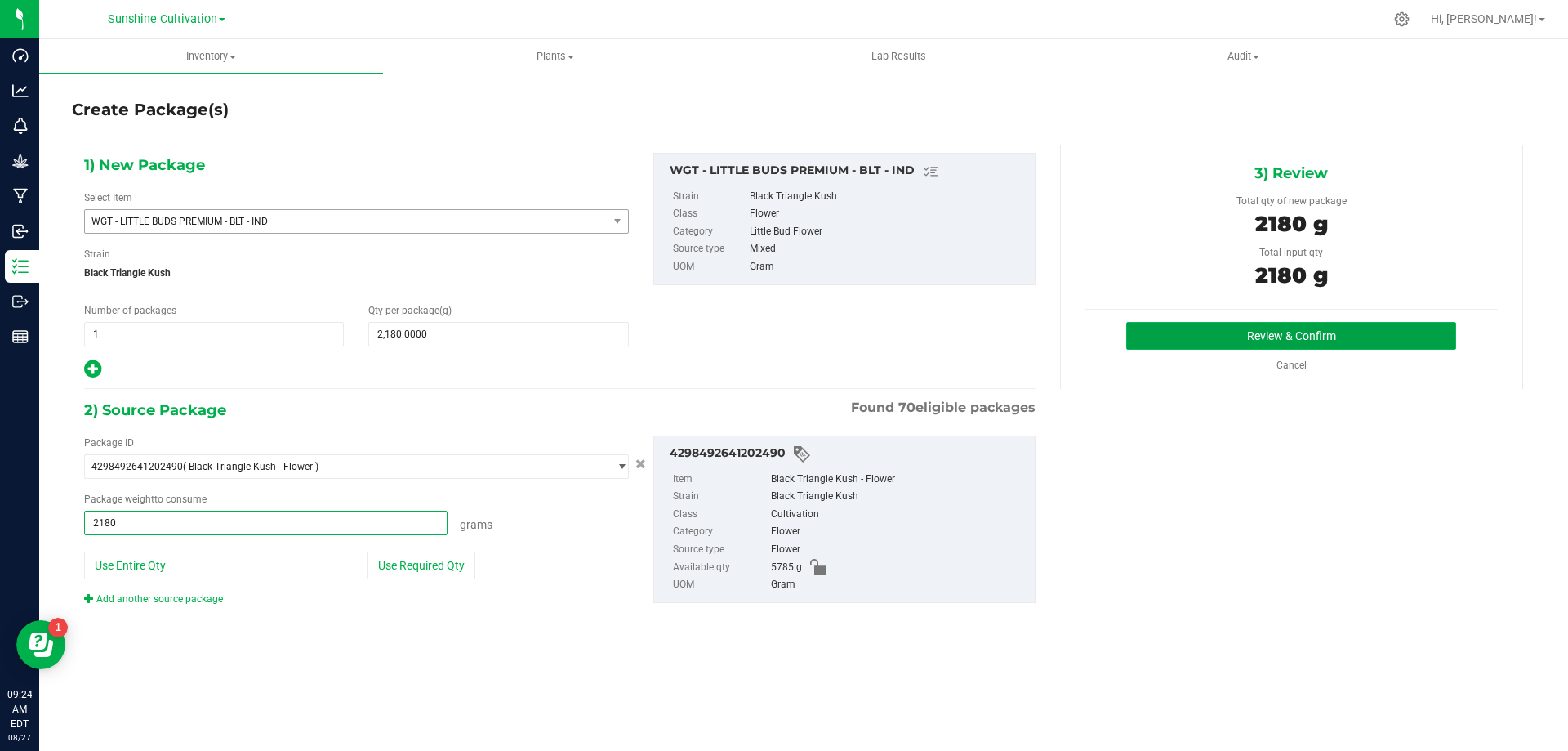
type input "2180.0000 g"
click at [1238, 345] on button "Review & Confirm" at bounding box center [1291, 336] width 330 height 28
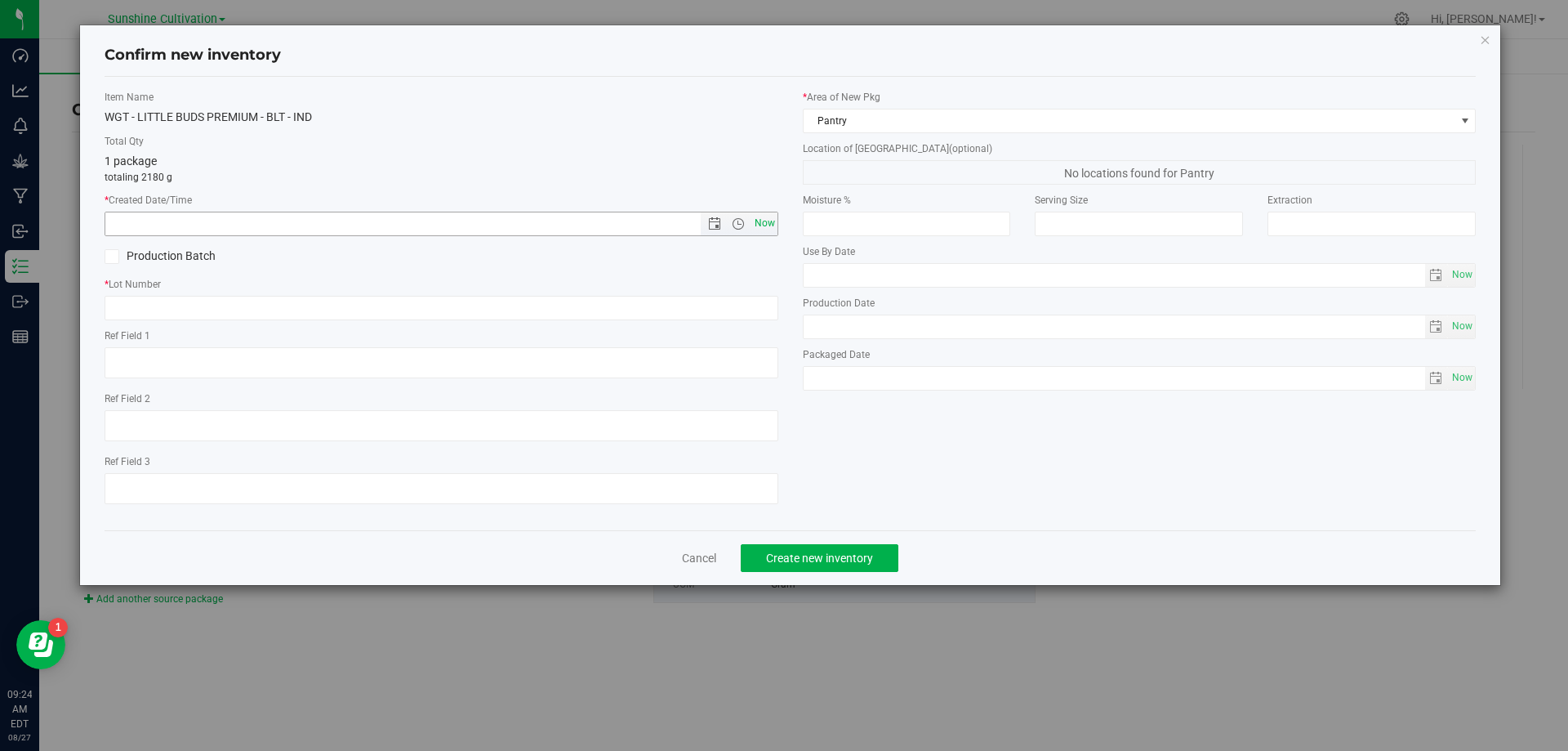
click at [765, 220] on span "Now" at bounding box center [765, 223] width 28 height 24
type input "8/27/2025 9:24 AM"
paste input "SN-250808-BLT-09"
type input "SN-250808-BLT-09"
click at [790, 556] on span "Create new inventory" at bounding box center [820, 558] width 107 height 13
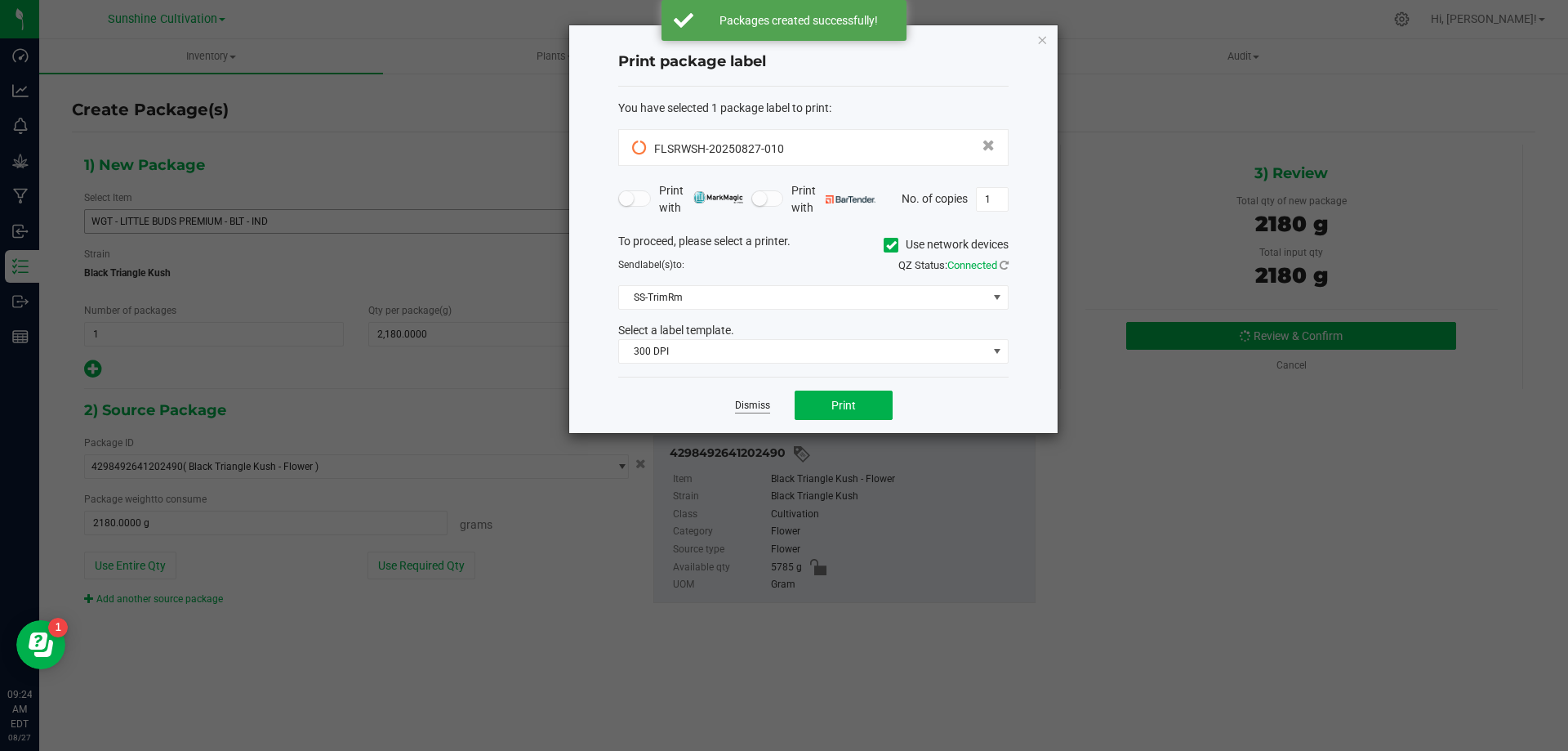
click at [745, 406] on link "Dismiss" at bounding box center [752, 406] width 35 height 14
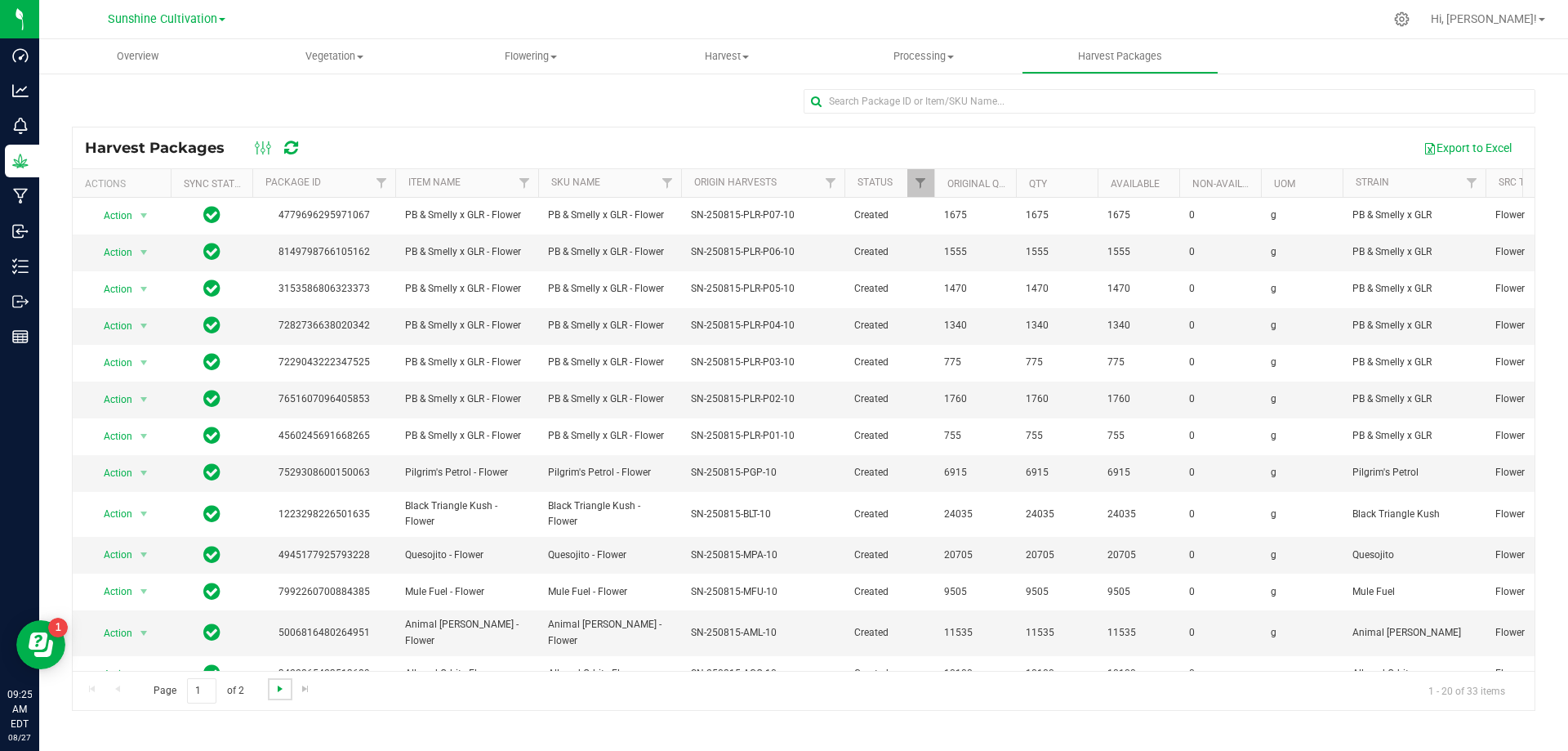
click at [279, 689] on span "Go to the next page" at bounding box center [280, 689] width 13 height 13
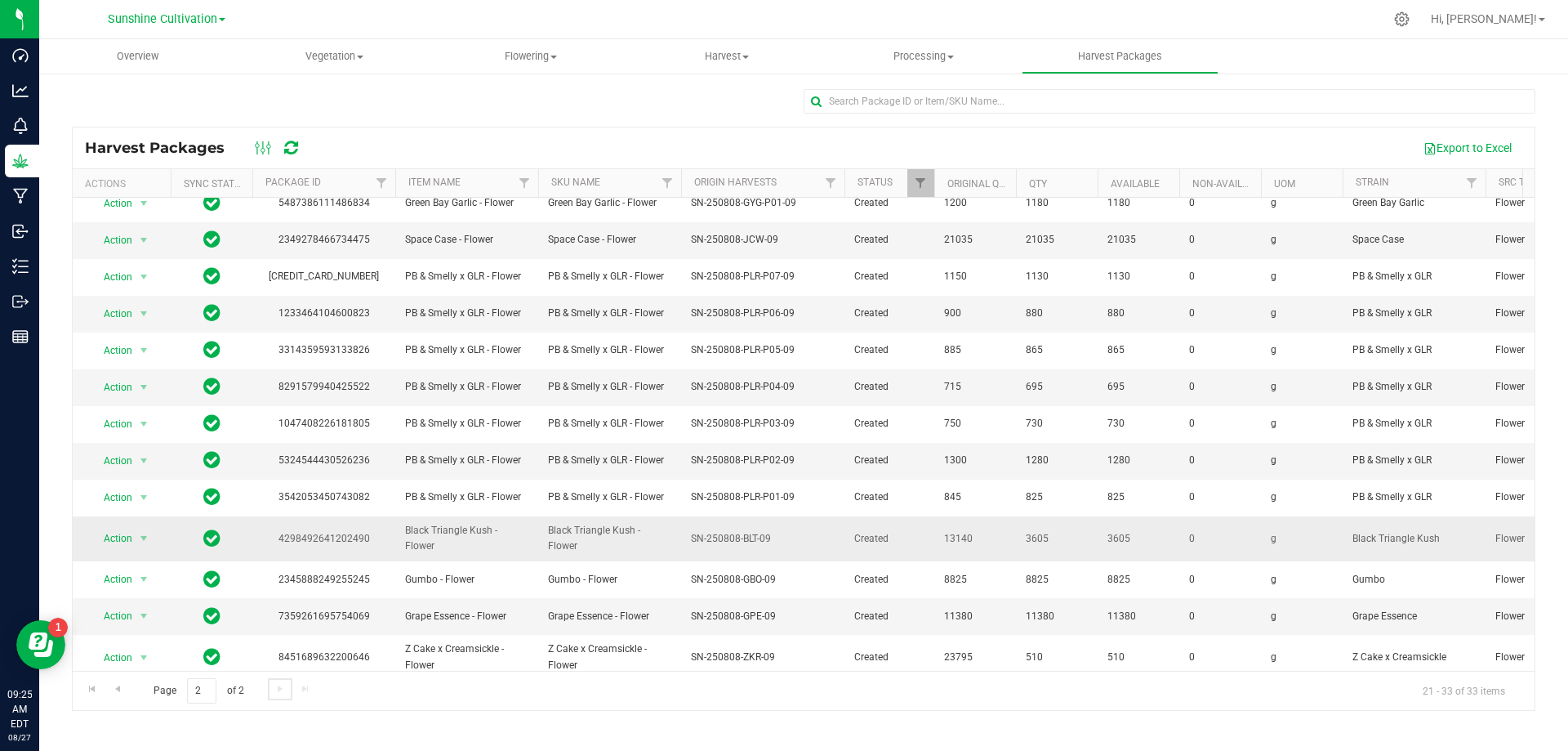
scroll to position [25, 0]
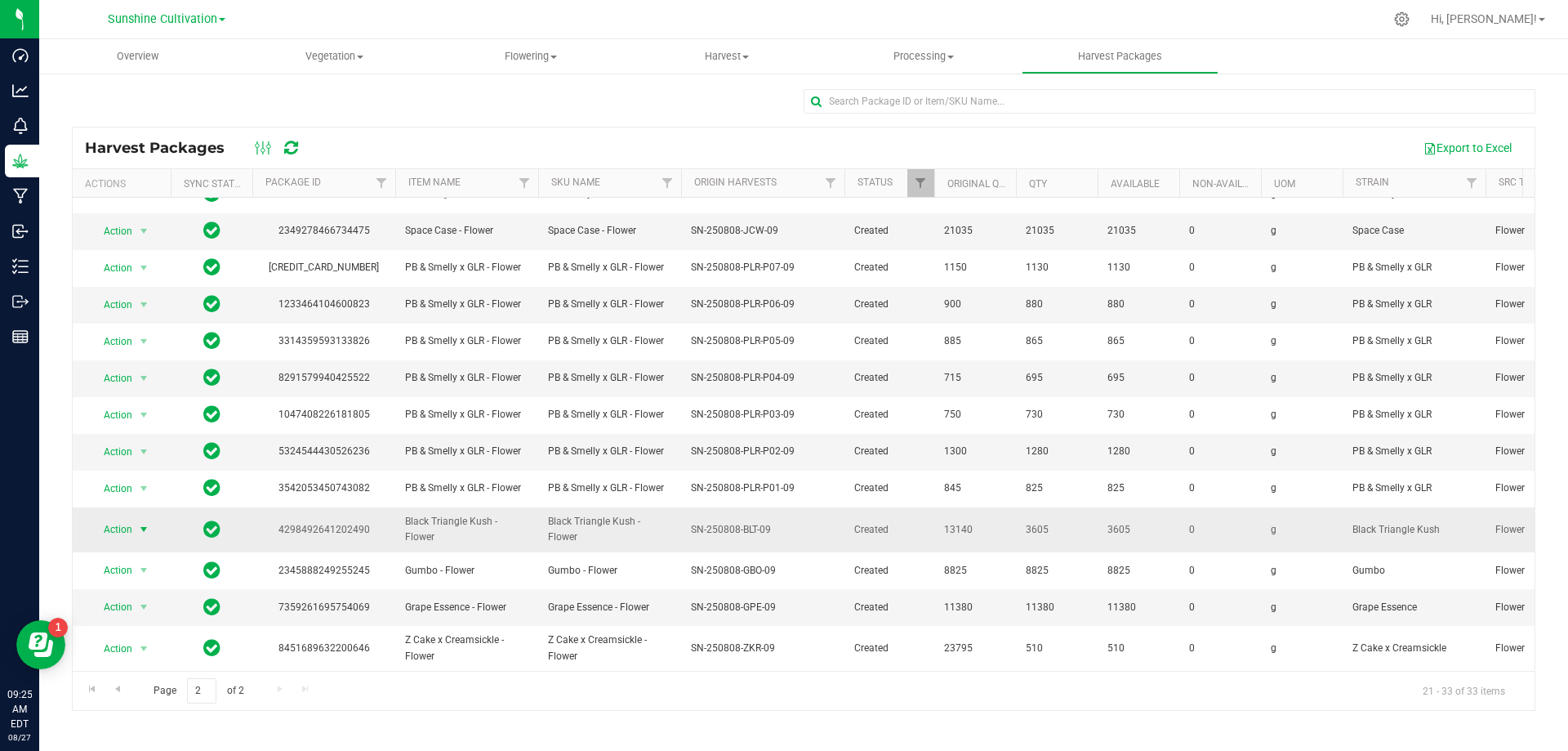
click at [143, 523] on span "select" at bounding box center [144, 529] width 13 height 13
click at [160, 564] on li "Create package" at bounding box center [141, 574] width 103 height 25
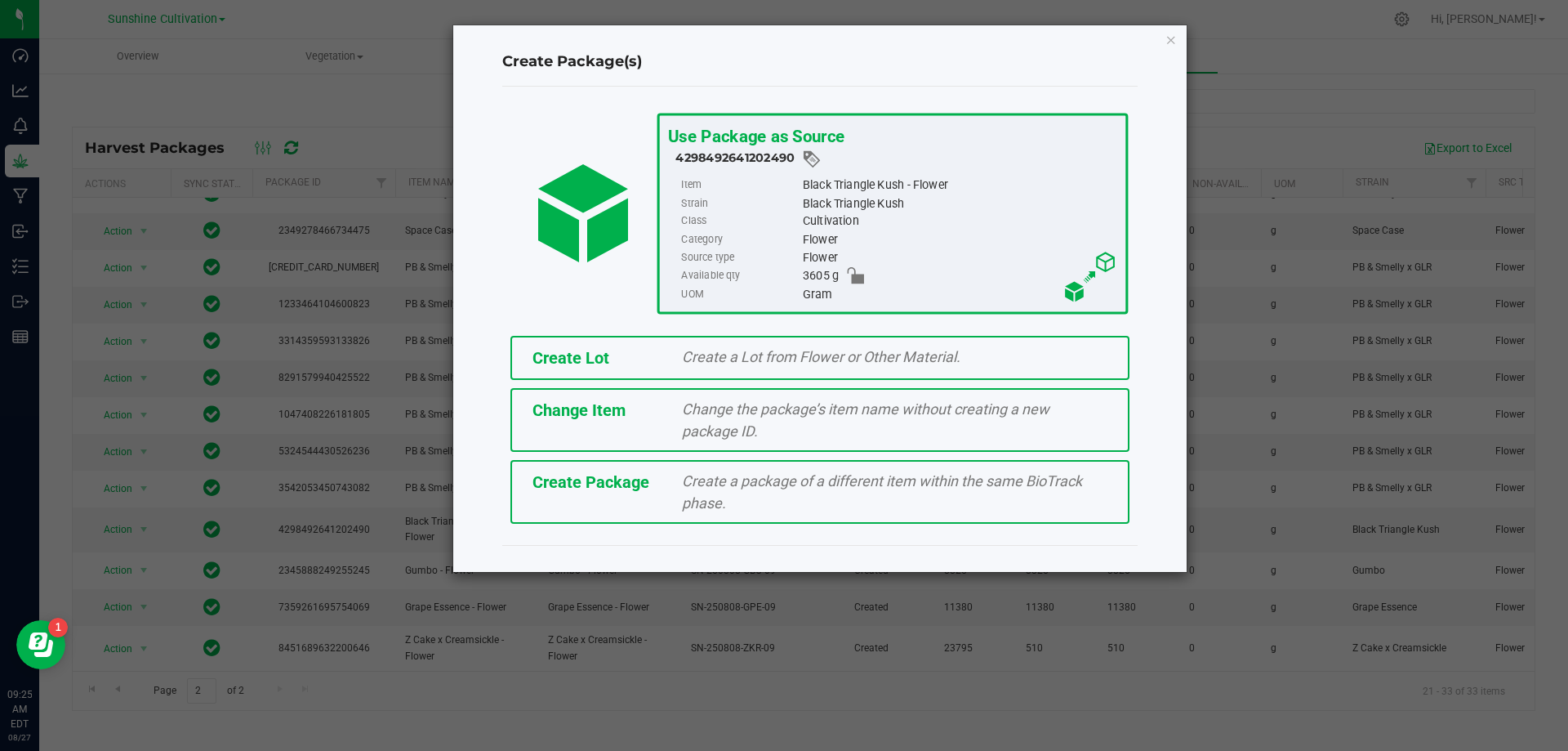
click at [738, 503] on div "Create a package of a different item within the same BioTrack phase." at bounding box center [895, 492] width 450 height 45
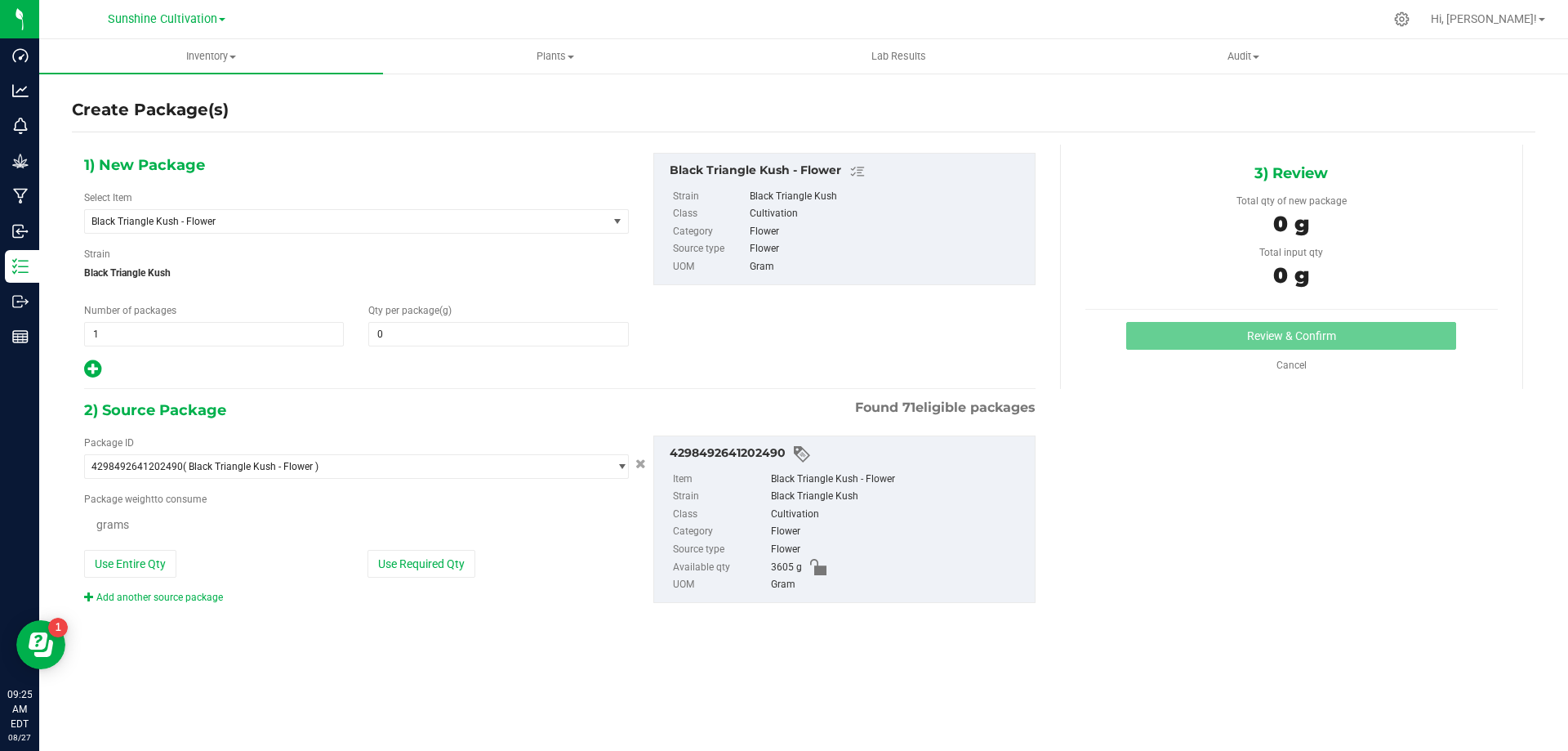
type input "0.0000"
click at [428, 219] on span "Black Triangle Kush - Flower" at bounding box center [336, 222] width 489 height 12
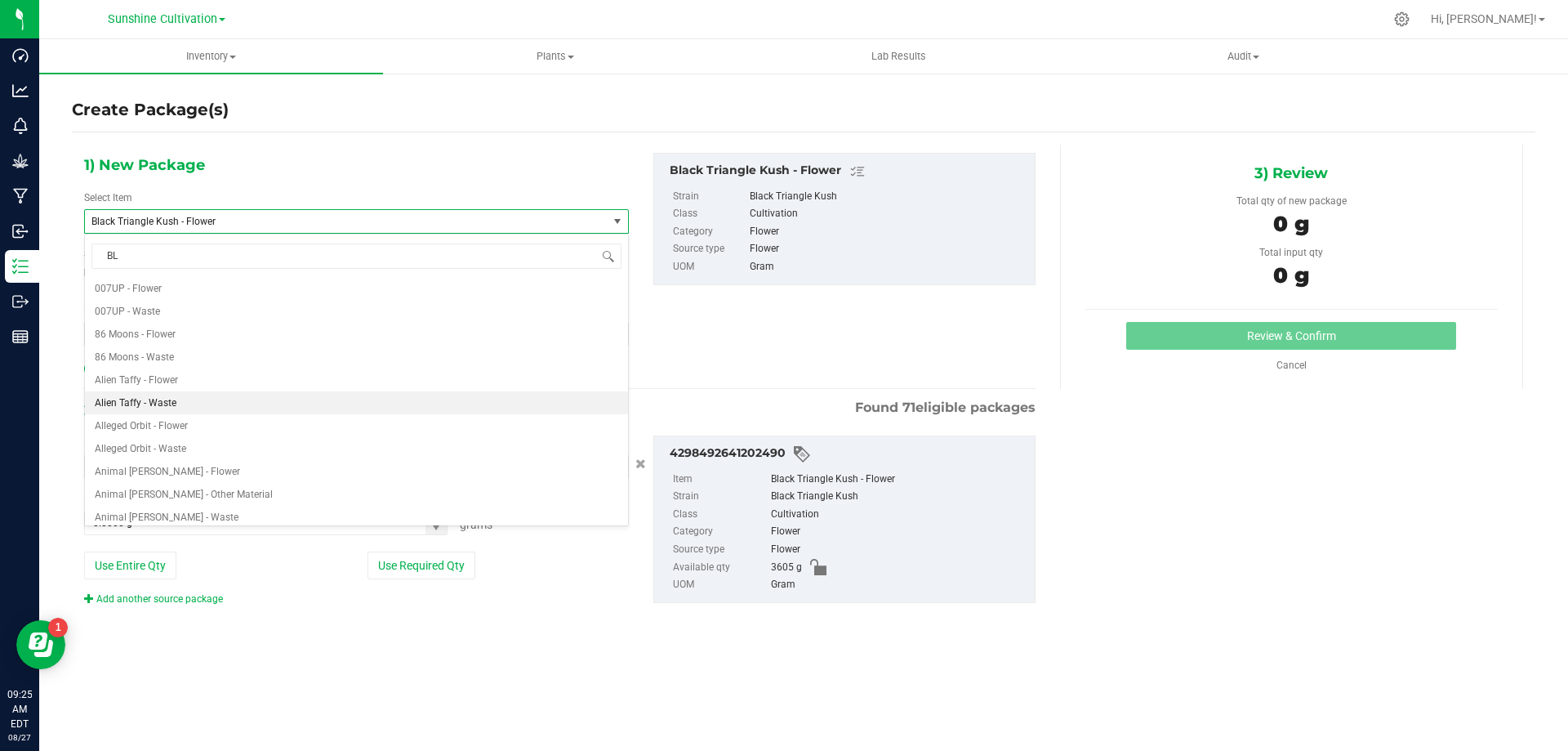
type input "BLT"
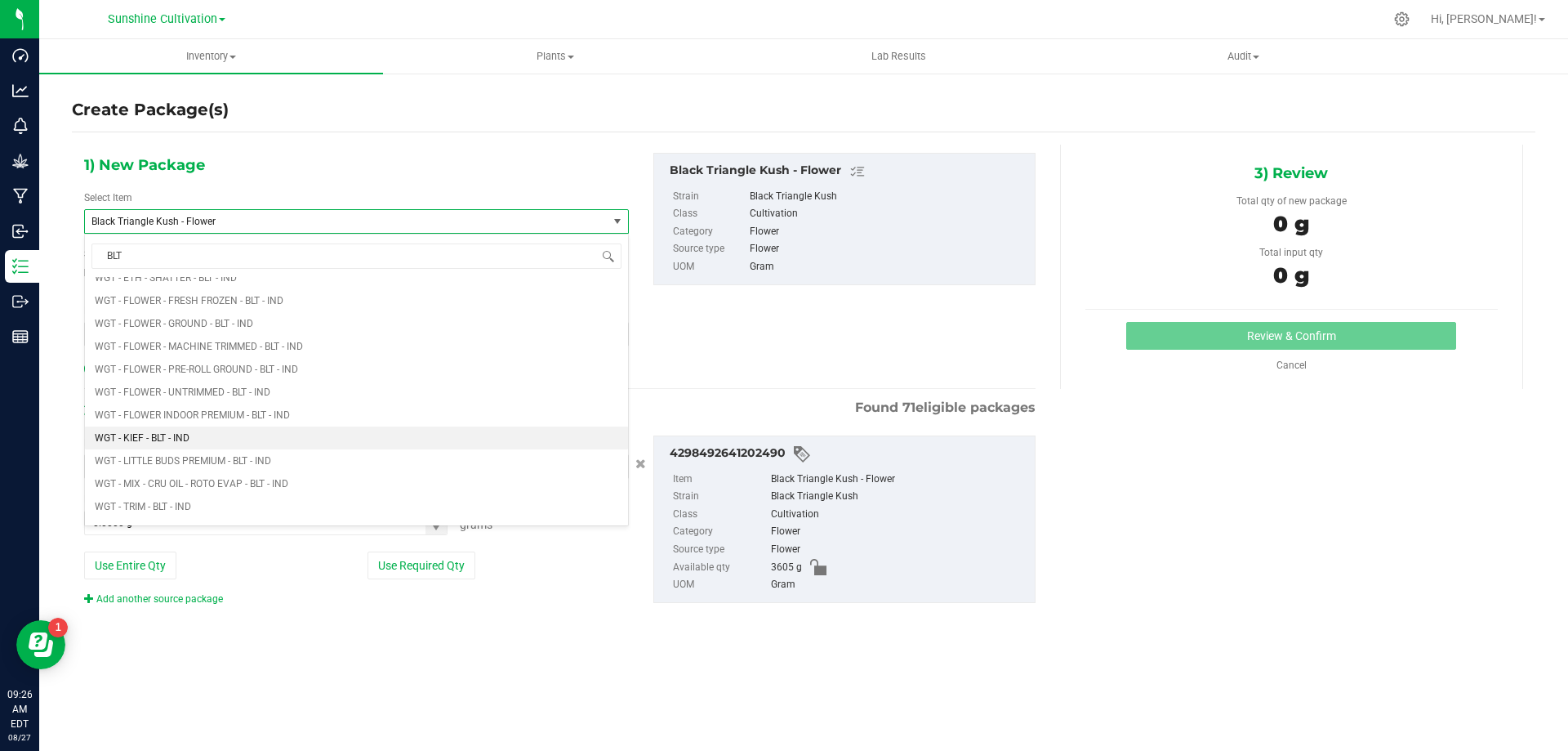
scroll to position [1542, 0]
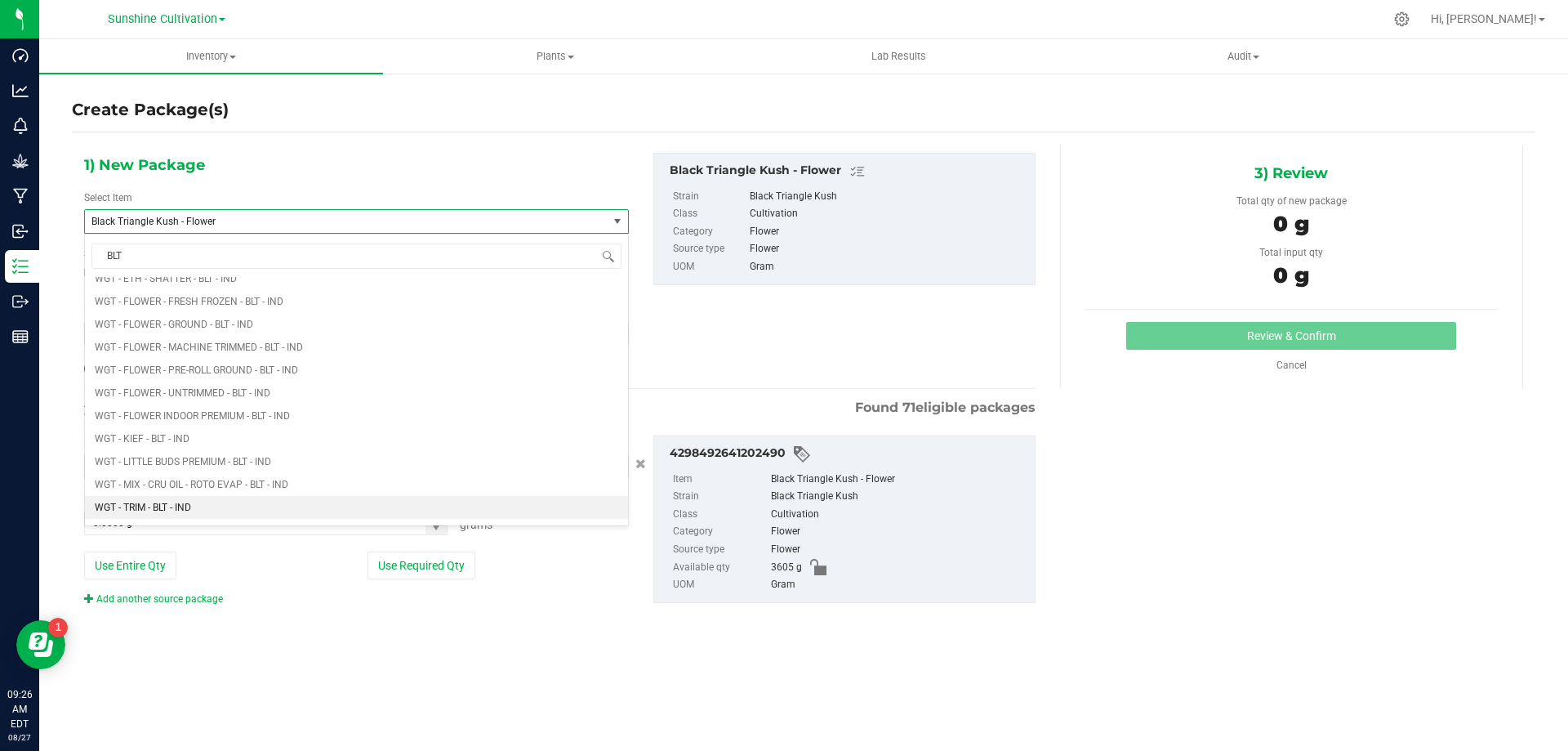
click at [202, 506] on li "WGT - TRIM - BLT - IND" at bounding box center [356, 508] width 543 height 23
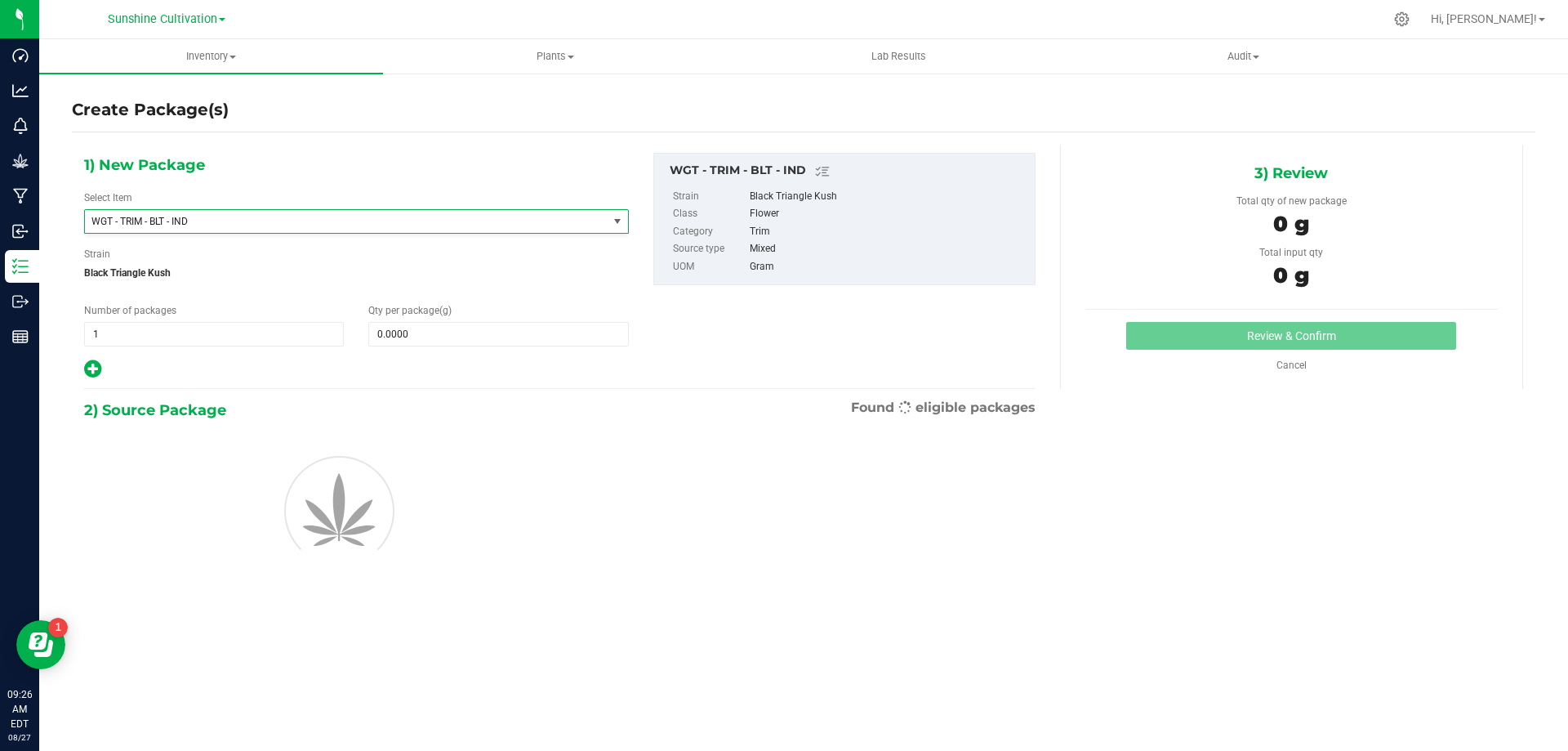
type input "0.0000"
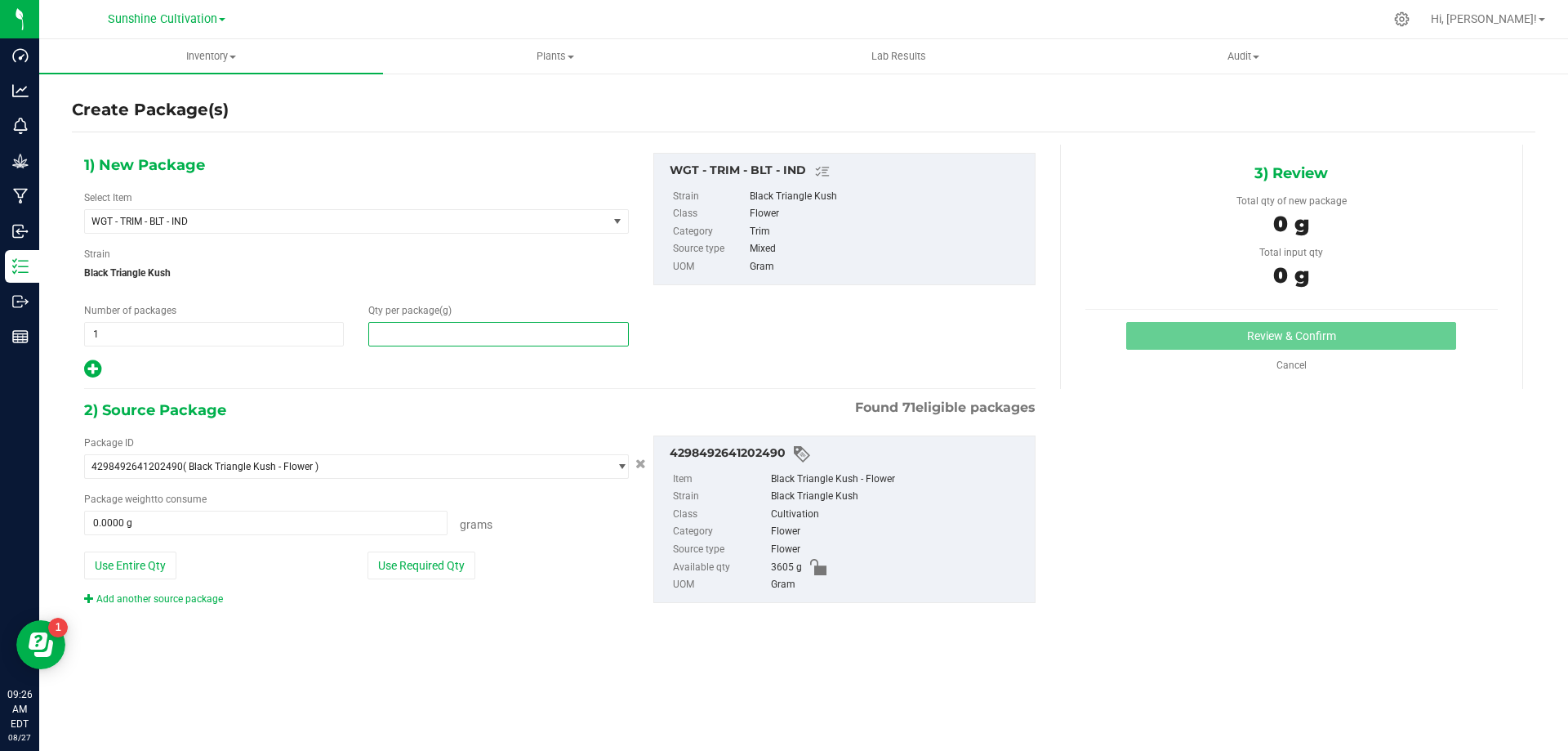
click at [472, 337] on span at bounding box center [498, 334] width 260 height 25
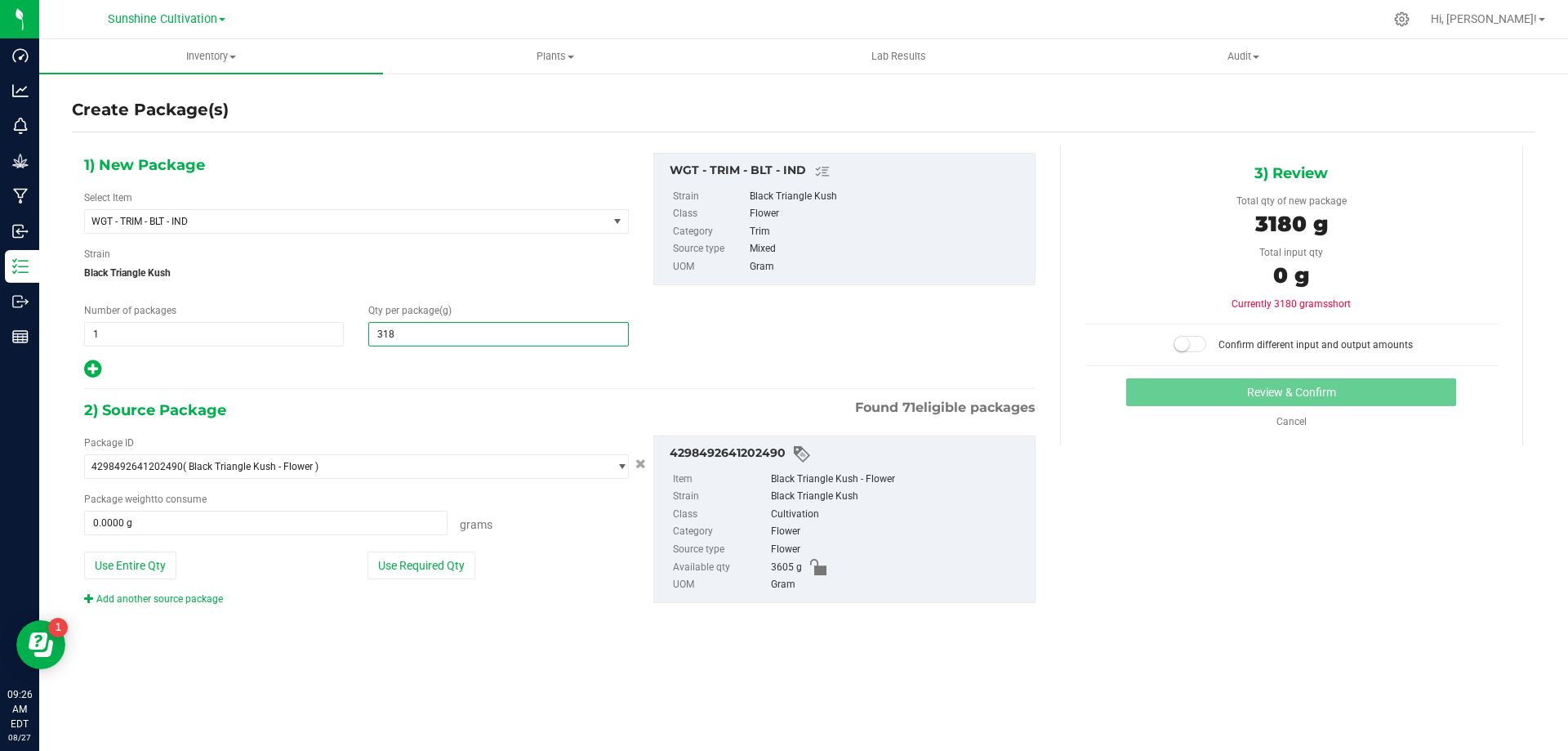
type input "3180"
type input "3,180.0000"
click at [413, 515] on span at bounding box center [265, 523] width 363 height 25
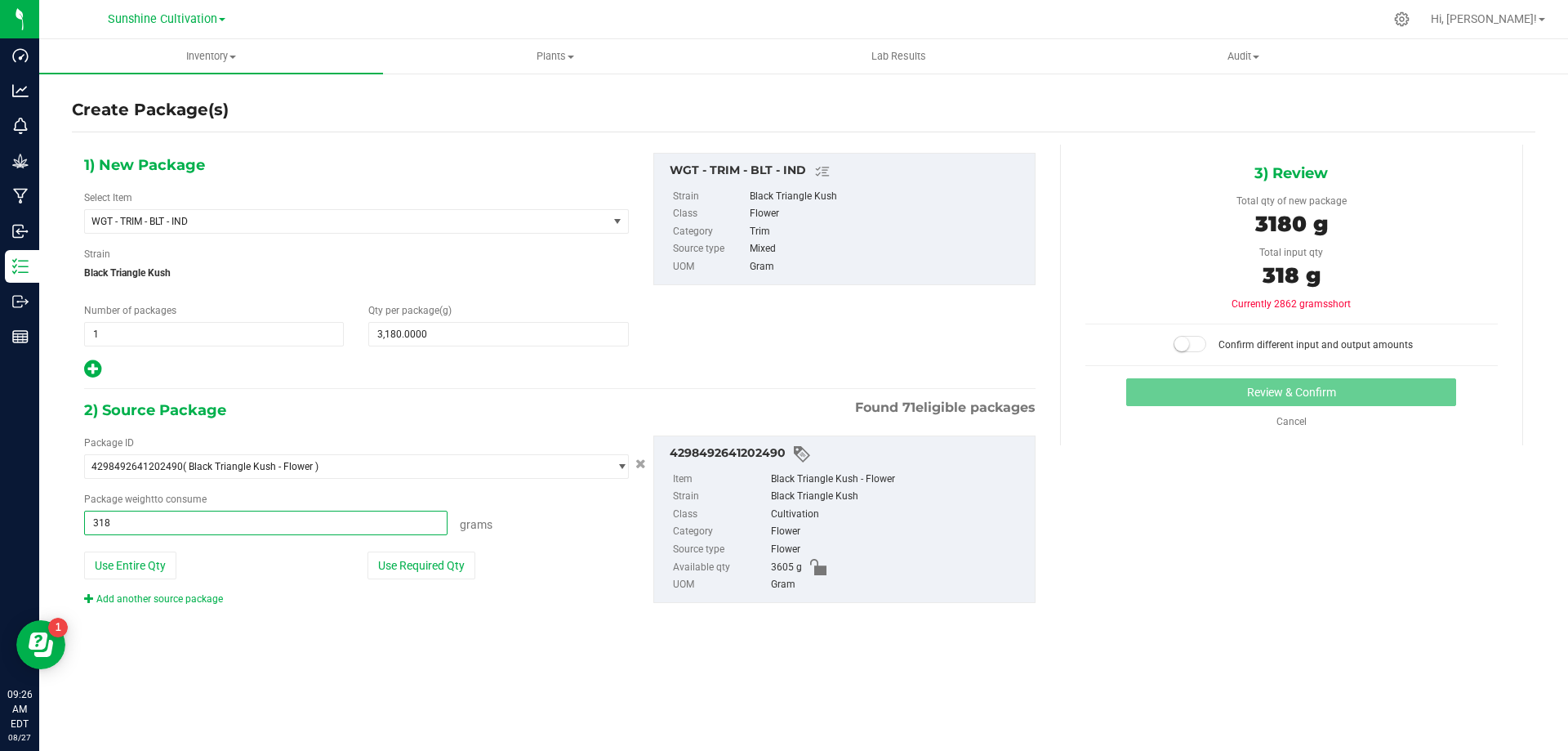
type input "3180"
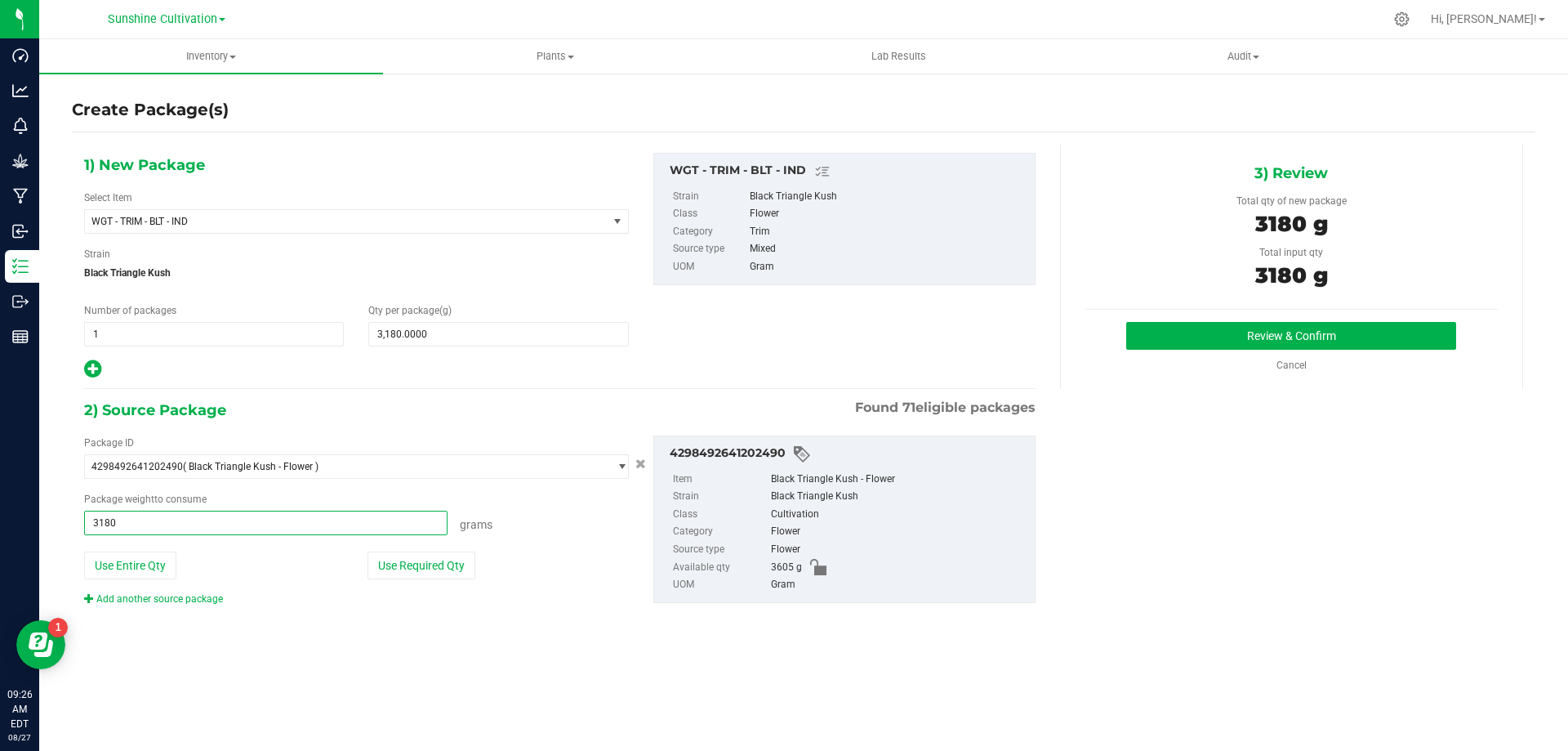
type input "3180.0000 g"
click at [1303, 354] on div "Review & Confirm Cancel" at bounding box center [1291, 346] width 413 height 50
click at [1299, 336] on button "Review & Confirm" at bounding box center [1291, 336] width 330 height 28
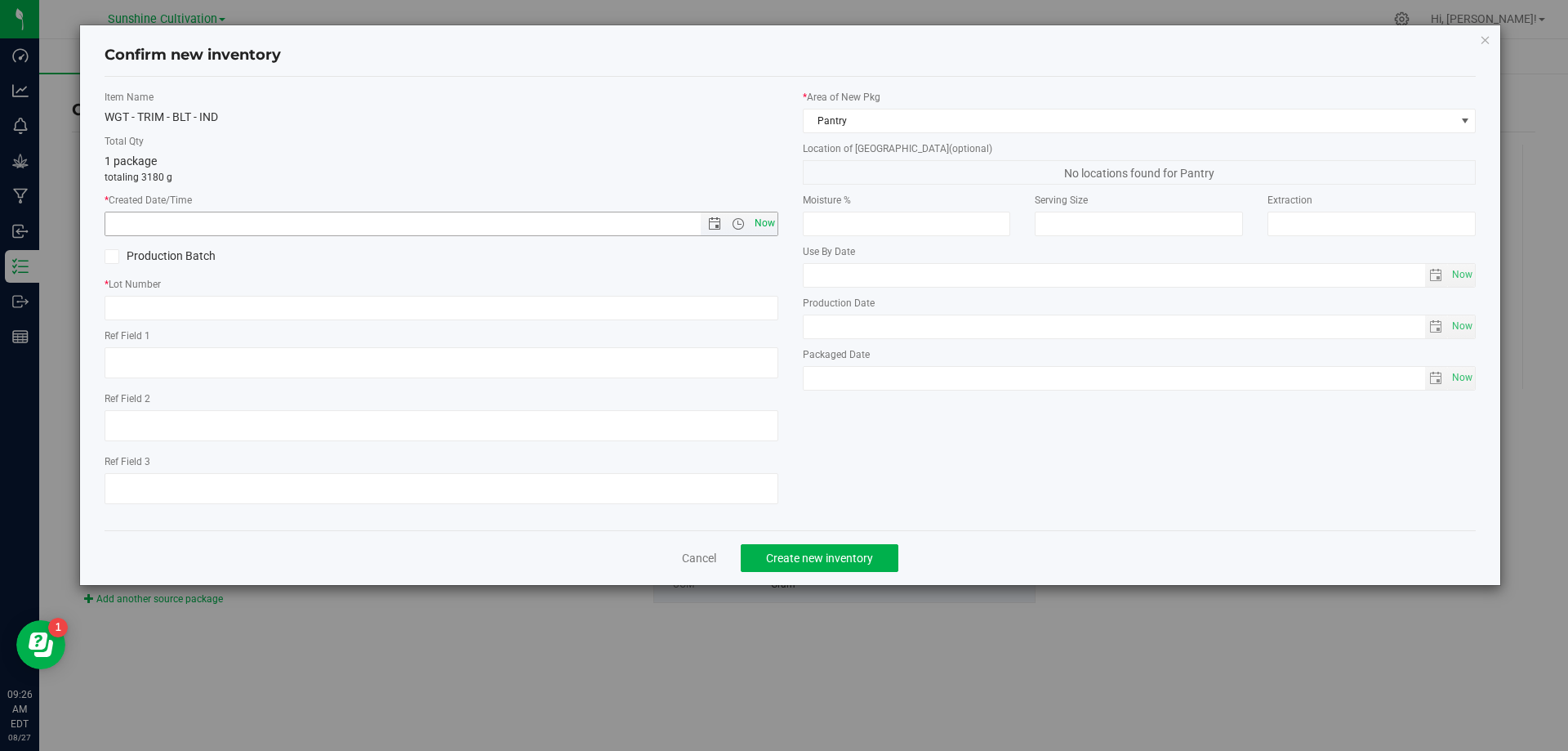
click at [757, 221] on span "Now" at bounding box center [765, 223] width 28 height 24
type input "8/27/2025 9:26 AM"
paste input "SN-250808-BLT-09"
type input "SN-250808-BLT-09"
click at [803, 546] on button "Create new inventory" at bounding box center [819, 558] width 157 height 28
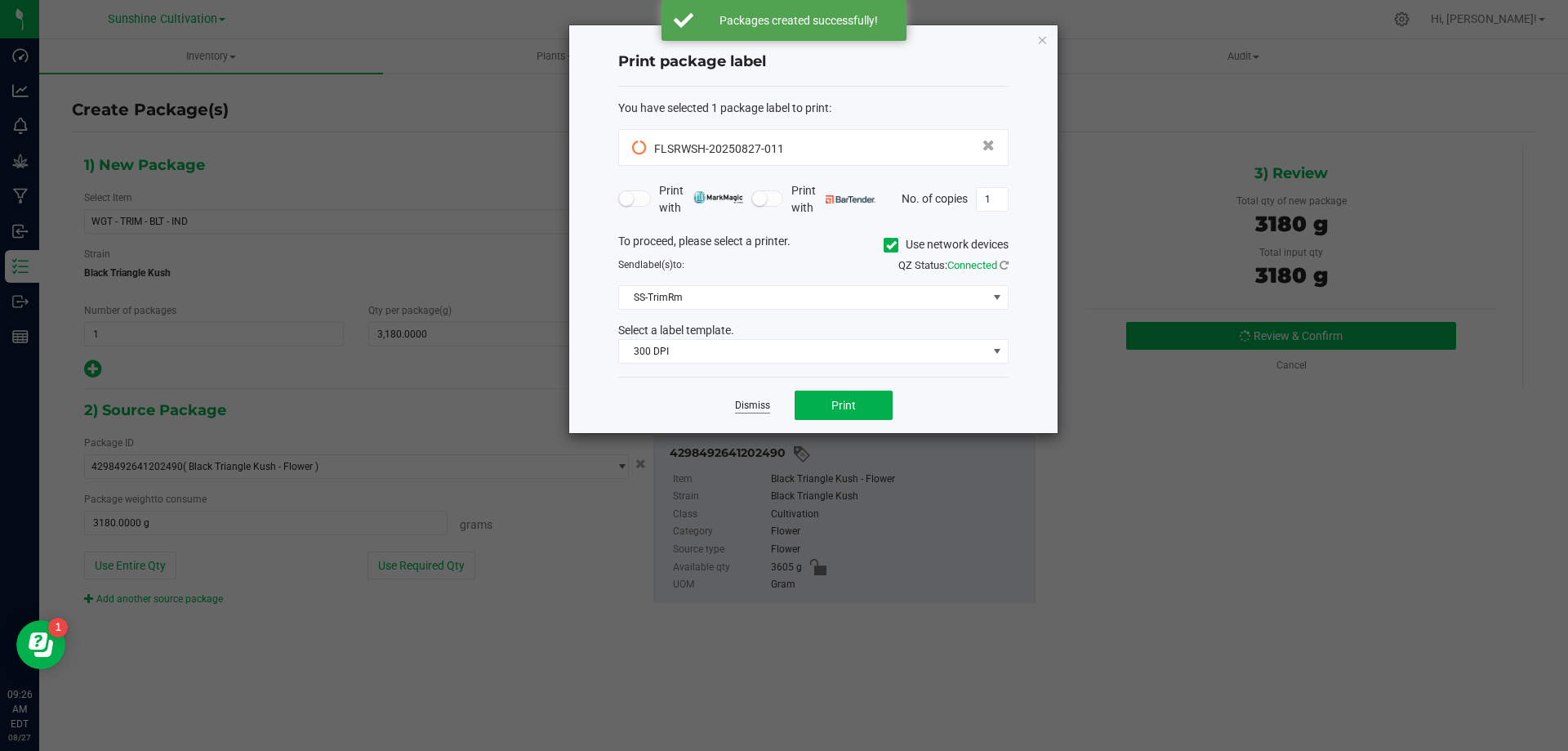
click at [756, 404] on link "Dismiss" at bounding box center [752, 406] width 35 height 14
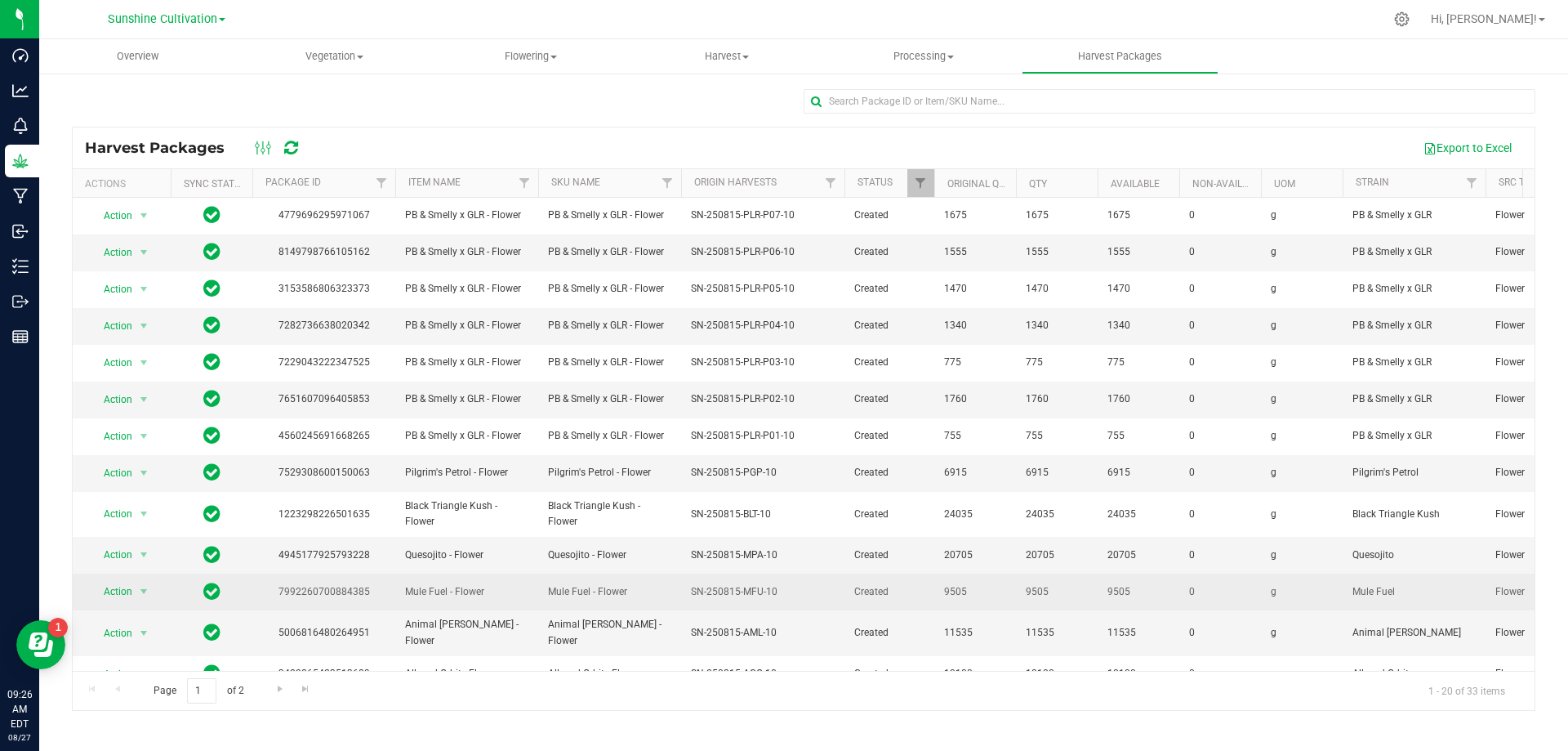
scroll to position [282, 0]
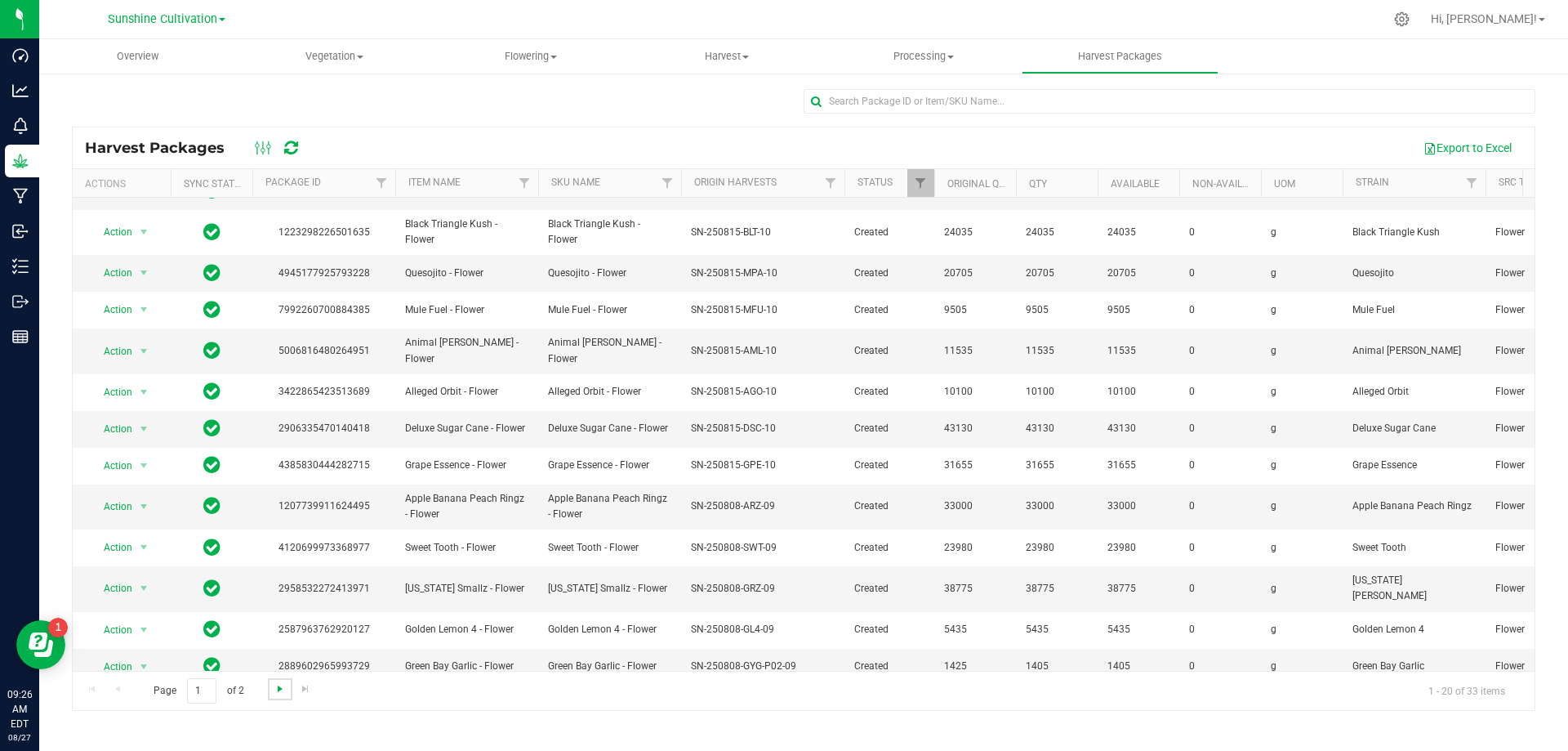
click at [284, 692] on span "Go to the next page" at bounding box center [280, 689] width 13 height 13
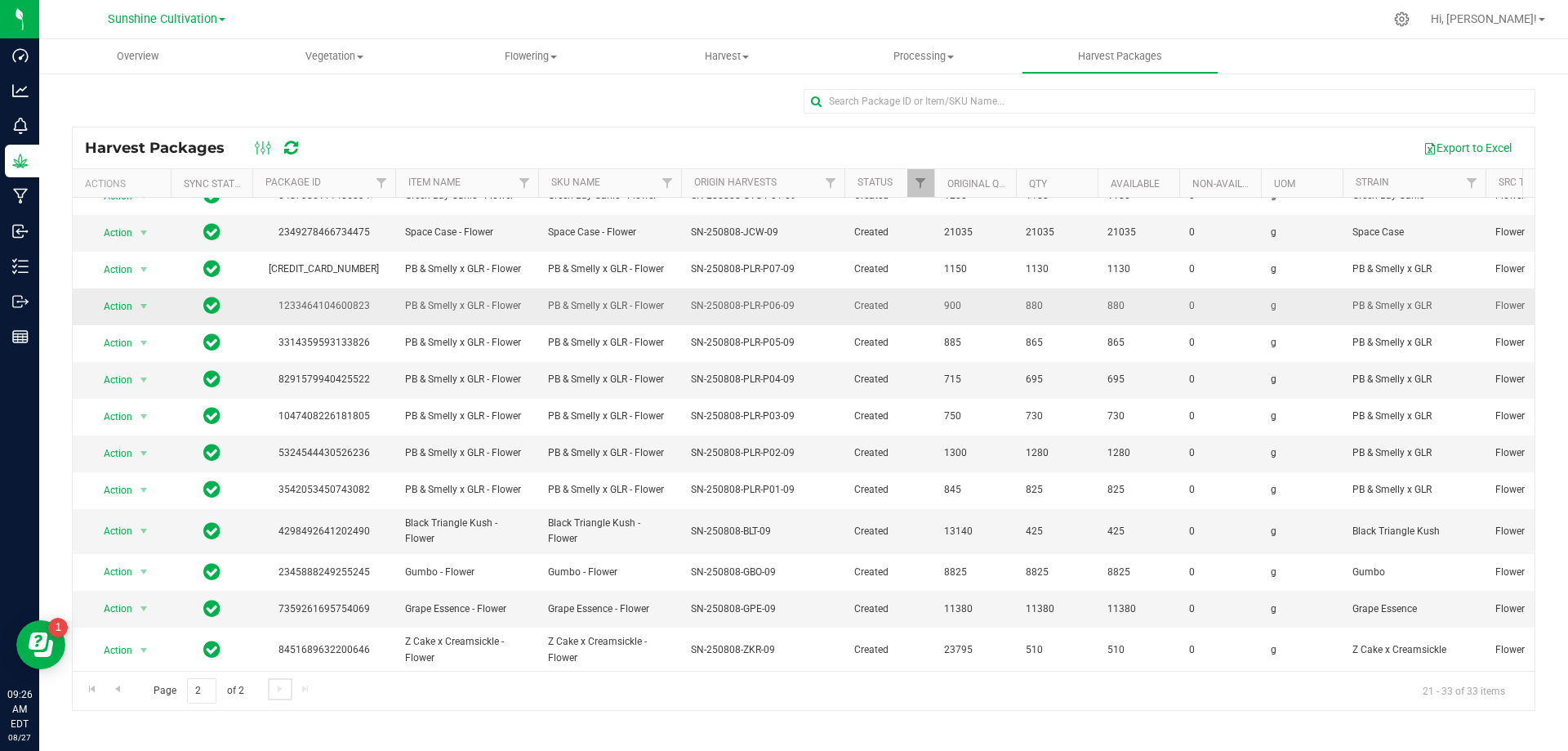
scroll to position [25, 0]
click at [121, 523] on span "Action" at bounding box center [111, 529] width 44 height 23
click at [152, 549] on li "Adjust qty" at bounding box center [141, 549] width 103 height 25
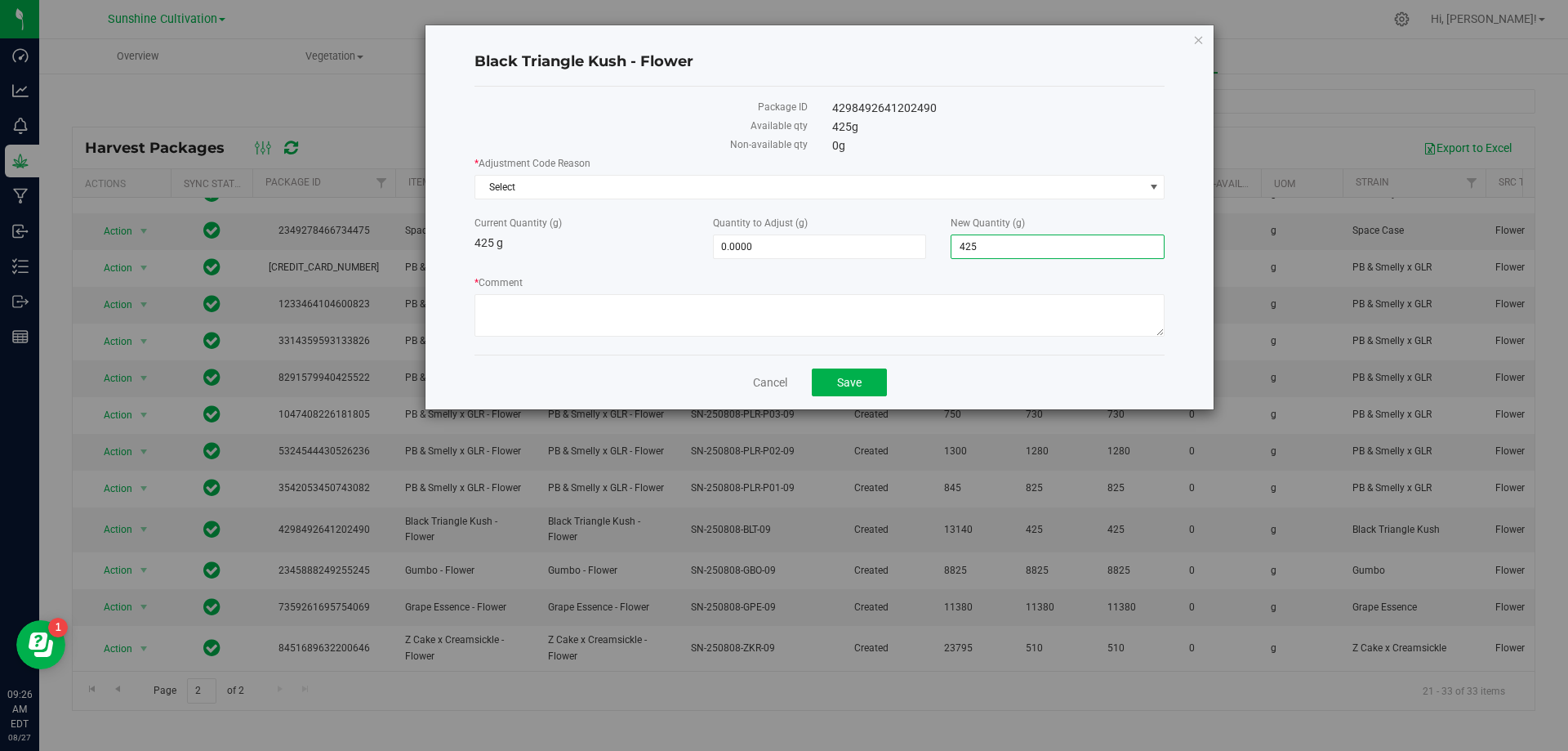
drag, startPoint x: 1011, startPoint y: 245, endPoint x: 747, endPoint y: 275, distance: 265.7
click at [747, 275] on div "* Adjustment Code Reason Select Select Depleted Inventory Audit Mistake Moistur…" at bounding box center [820, 248] width 690 height 185
type input "0"
type input "-425.0000"
type input "0.0000"
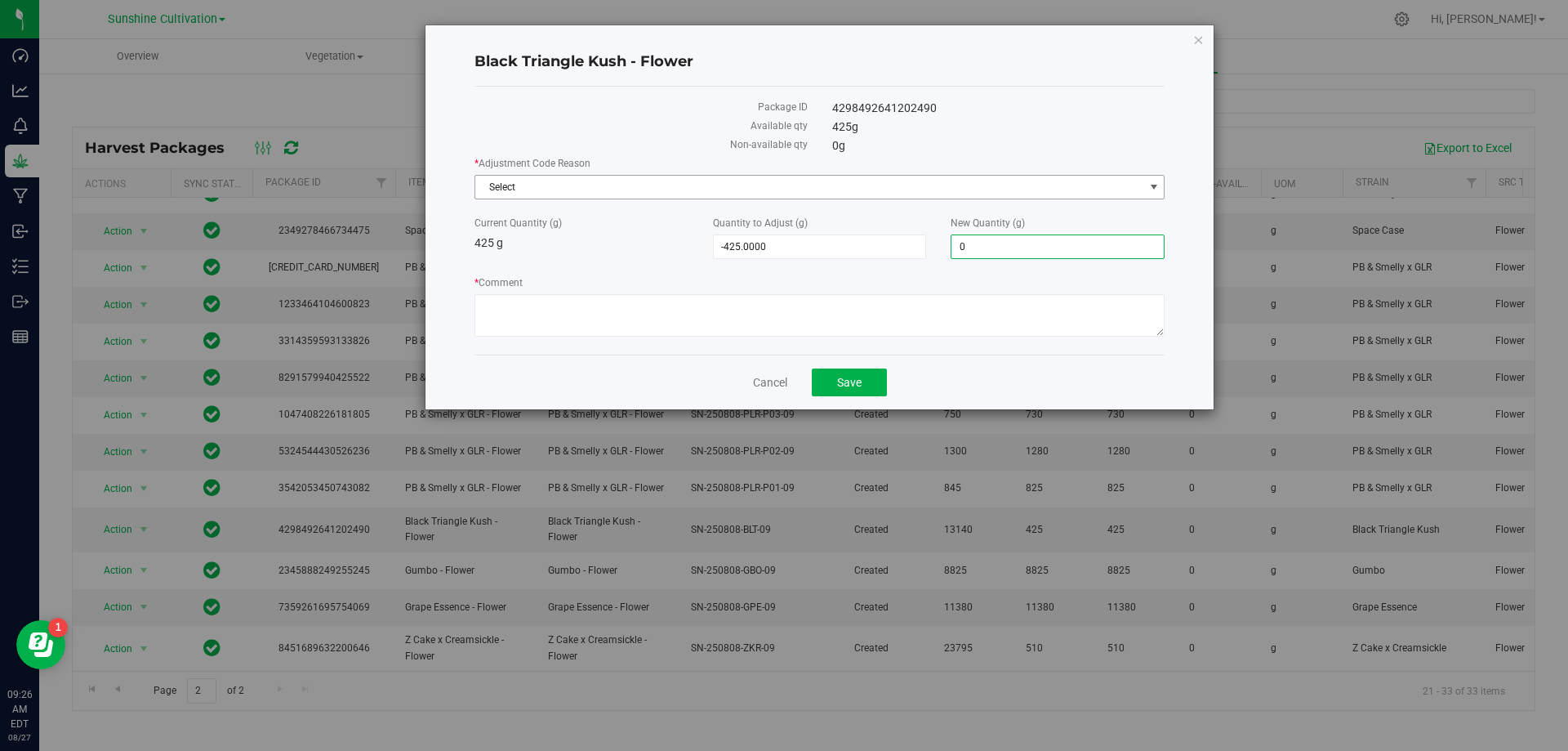
click at [803, 176] on span "Select" at bounding box center [810, 187] width 669 height 23
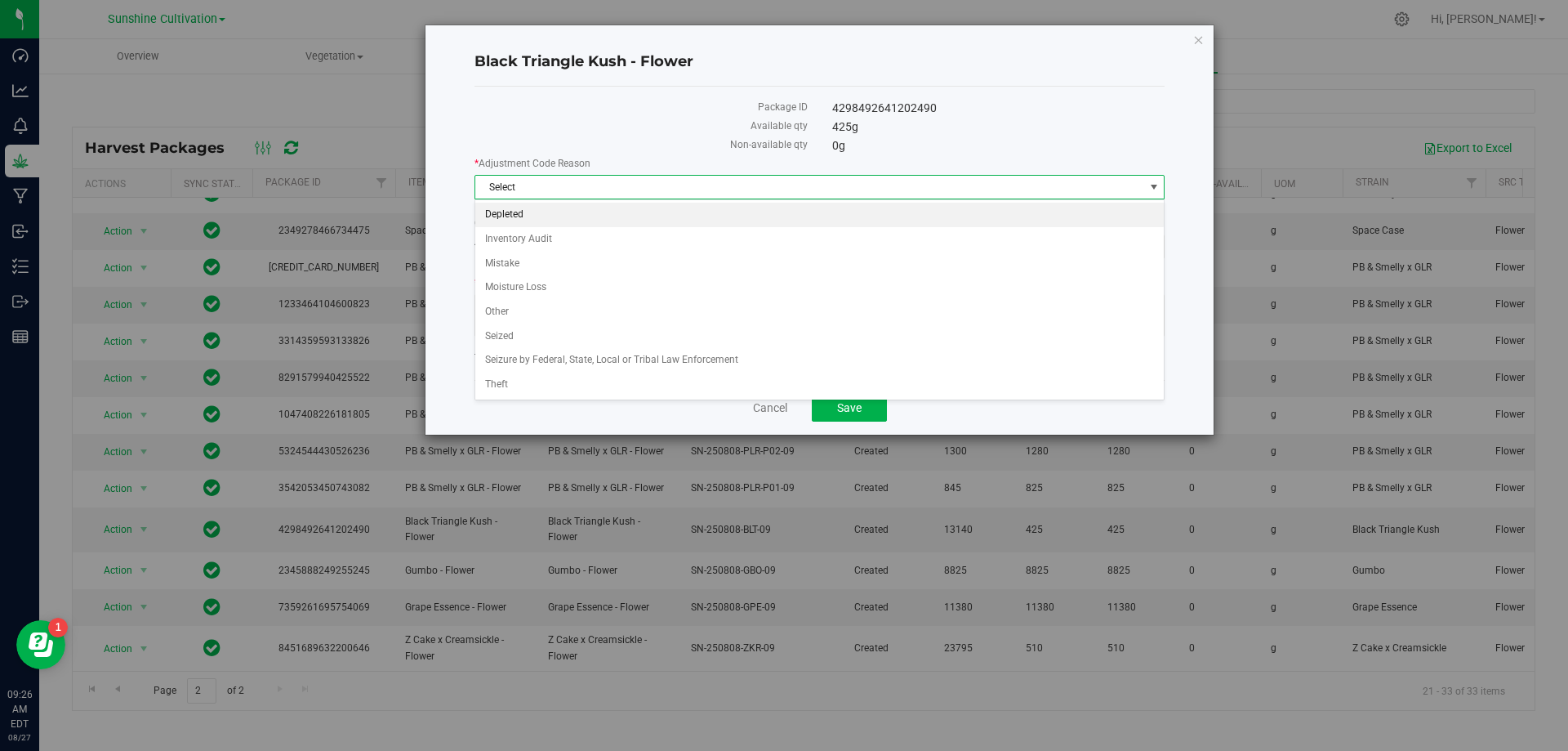
click at [545, 211] on li "Depleted" at bounding box center [820, 215] width 689 height 25
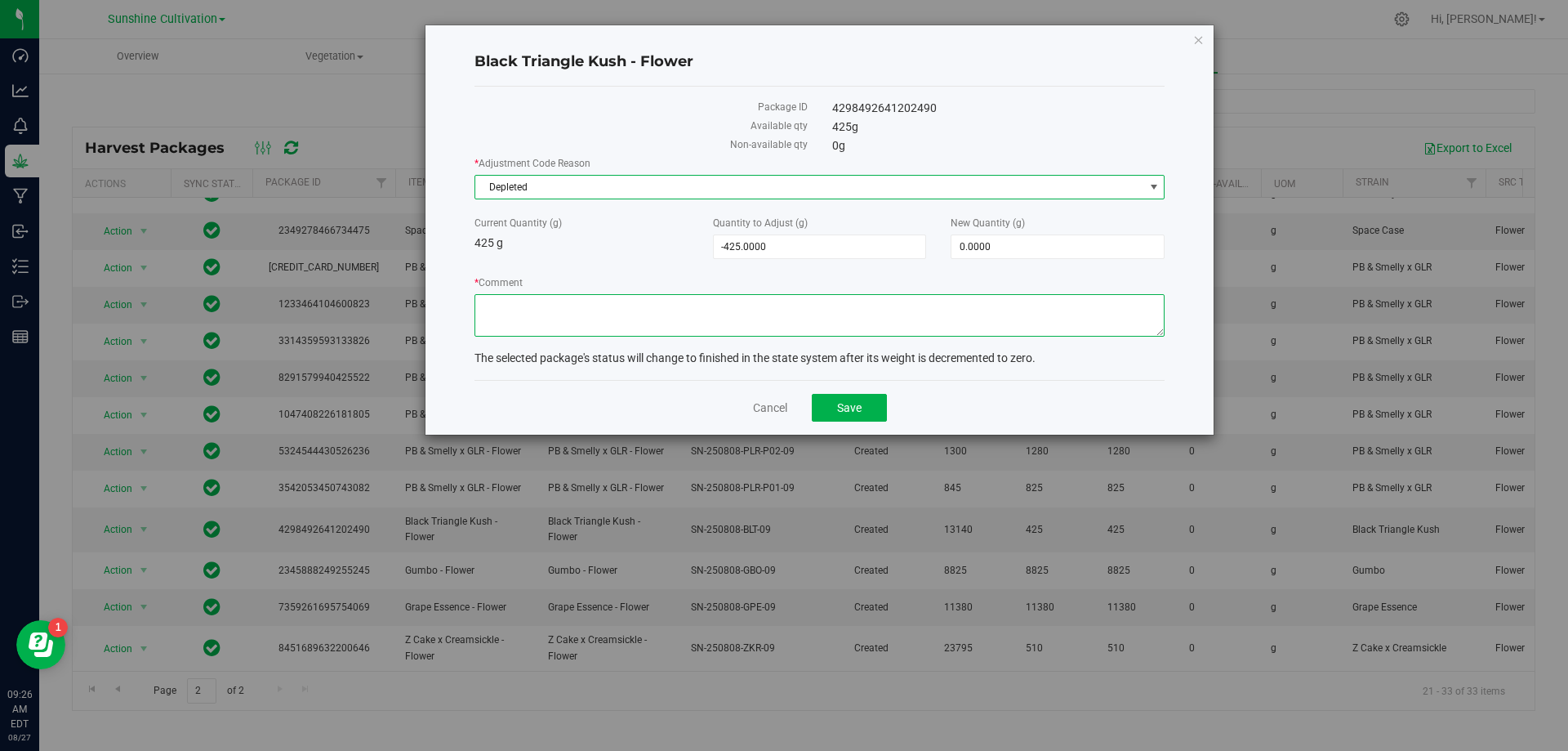
click at [545, 317] on textarea "* Comment" at bounding box center [820, 316] width 690 height 43
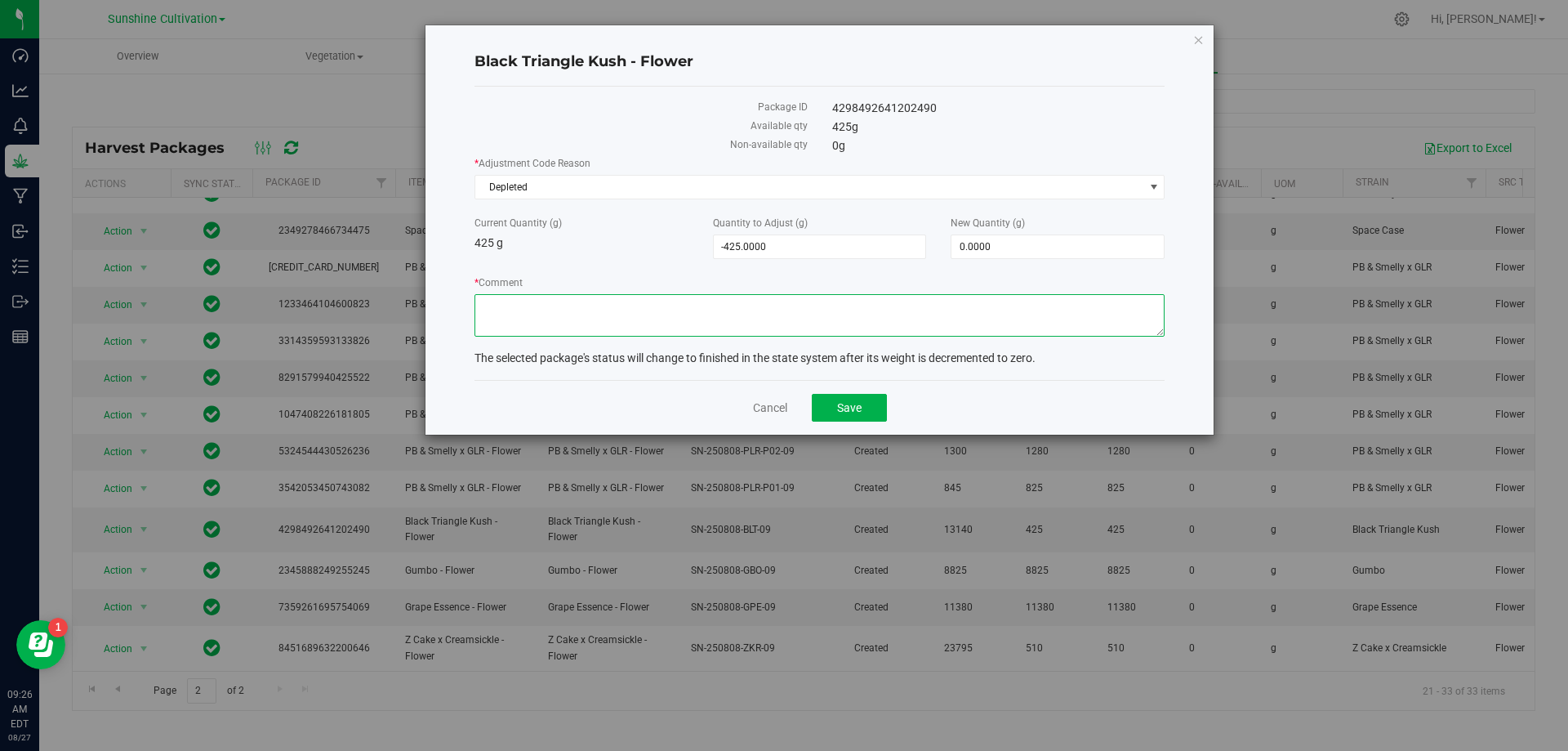
type textarea "E"
type textarea "WASTE"
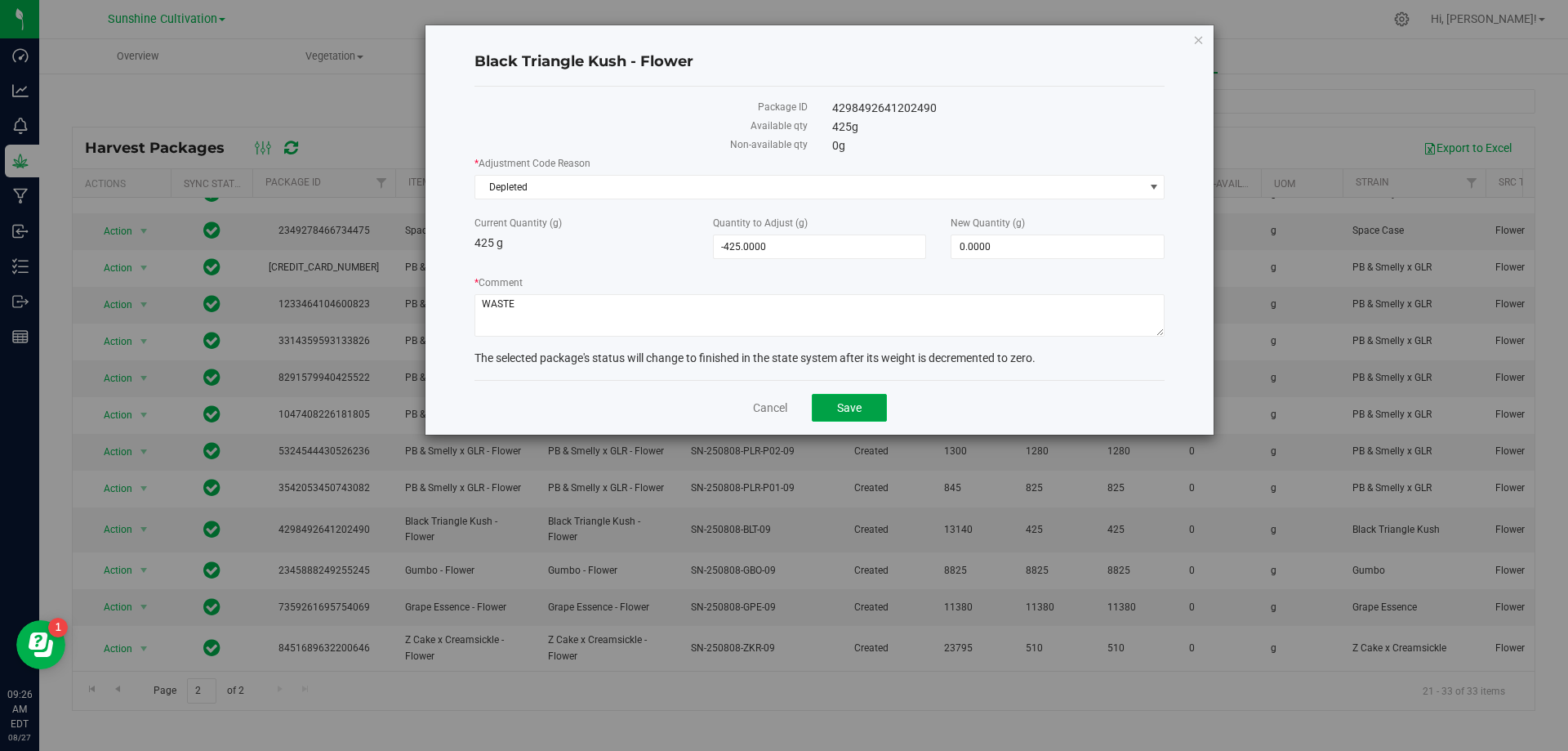
click at [849, 402] on span "Save" at bounding box center [850, 408] width 25 height 13
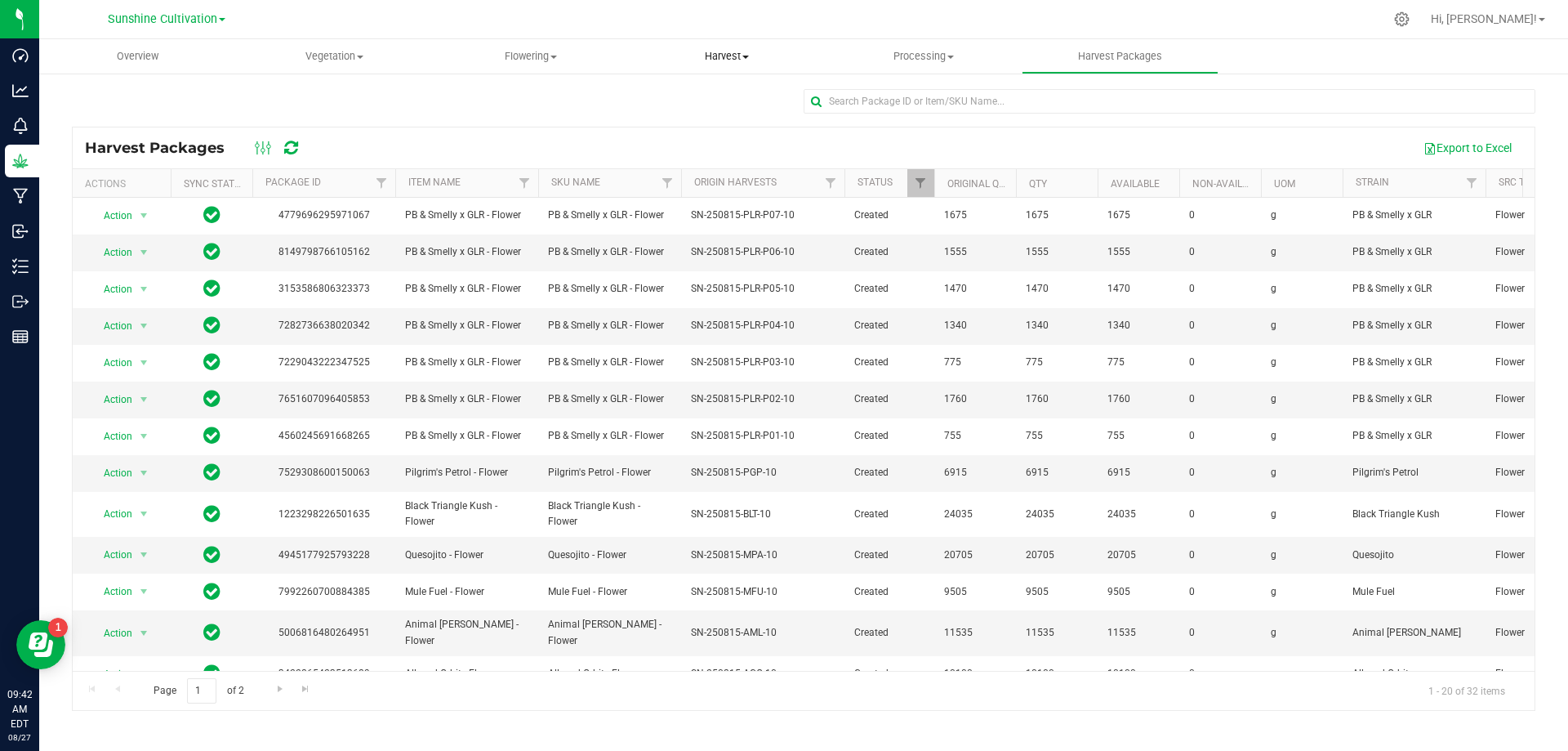
click at [751, 63] on span "Harvest" at bounding box center [727, 56] width 195 height 15
click at [751, 100] on li "Harvests" at bounding box center [727, 99] width 197 height 20
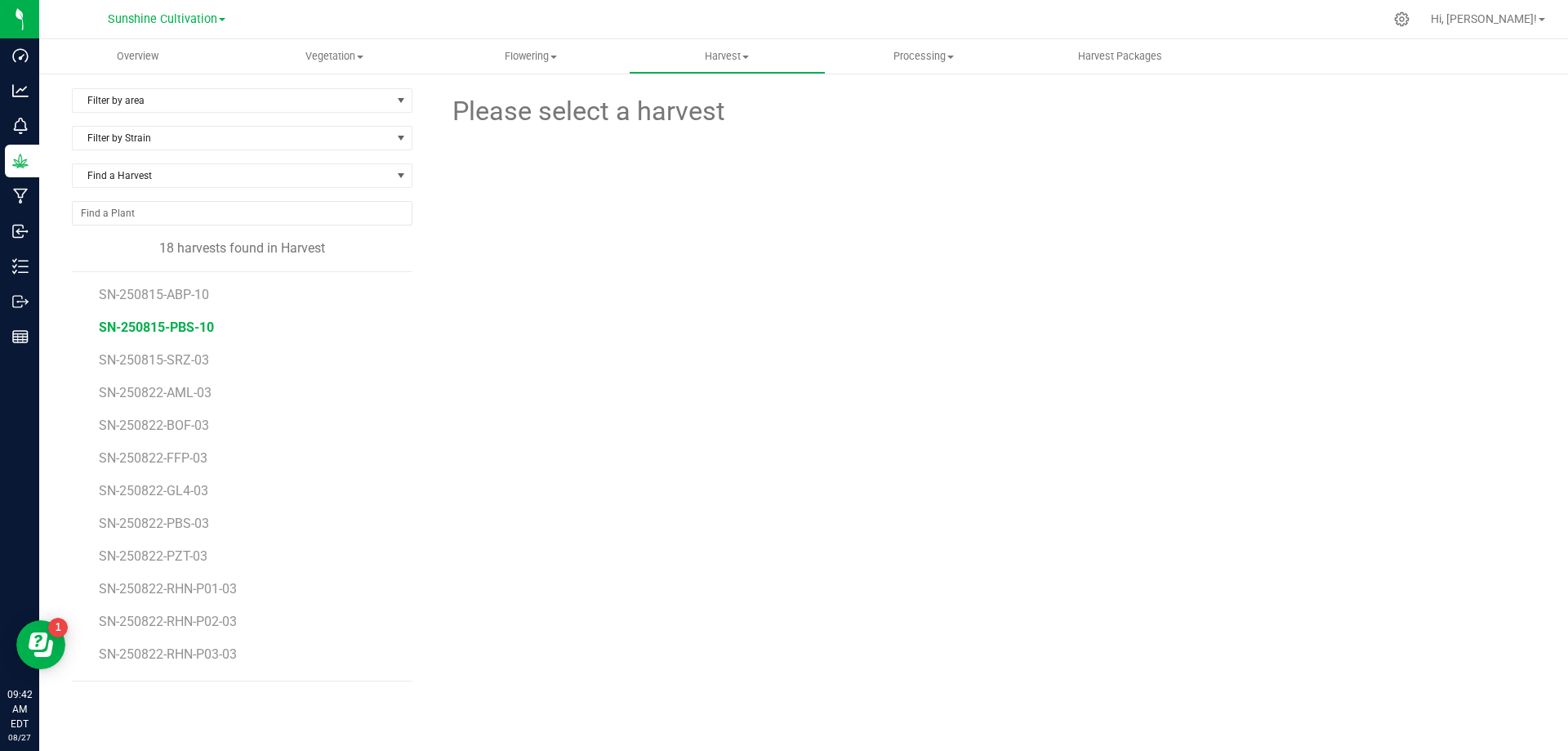
click at [176, 325] on span "SN-250815-PBS-10" at bounding box center [157, 327] width 115 height 16
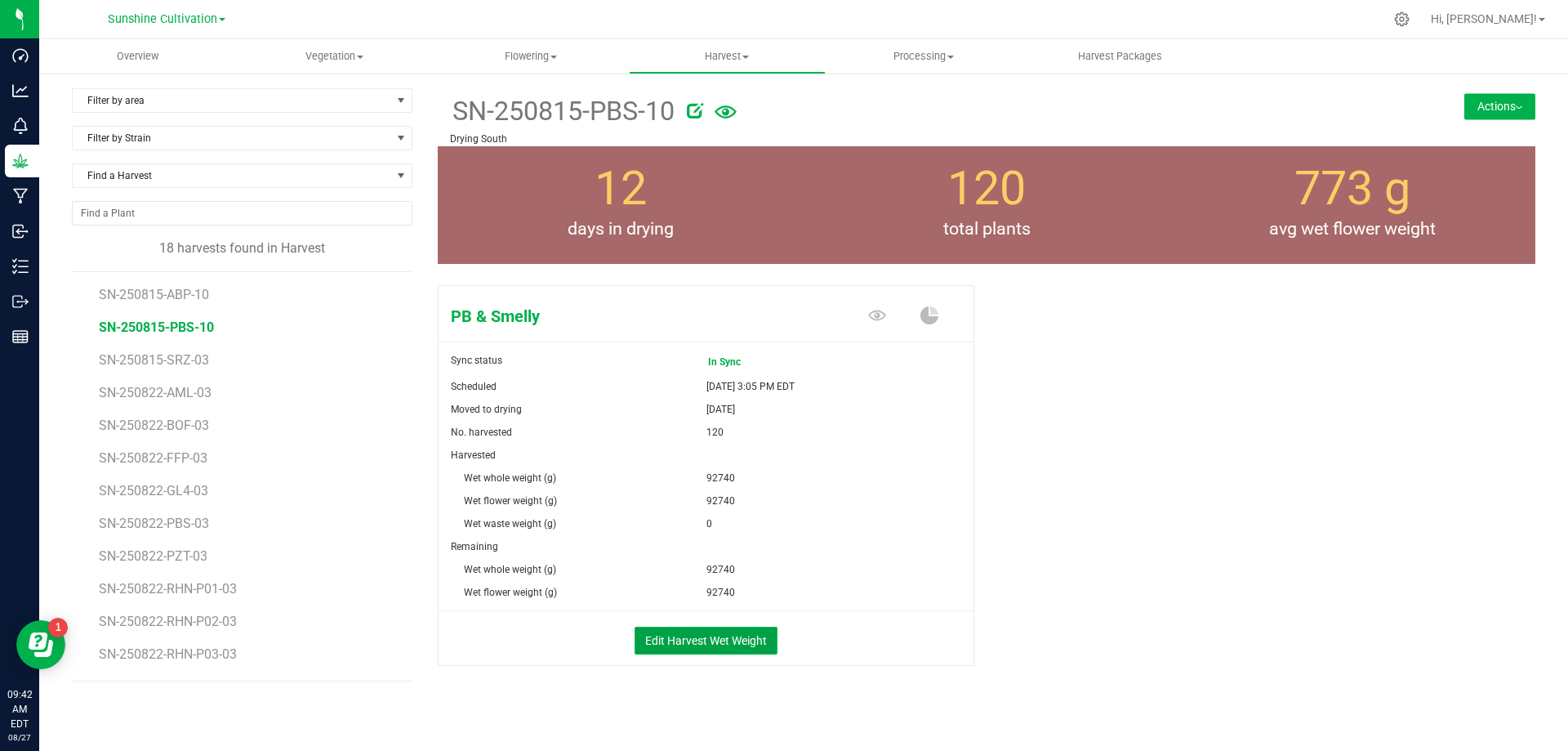
click at [727, 631] on button "Edit Harvest Wet Weight" at bounding box center [705, 641] width 143 height 28
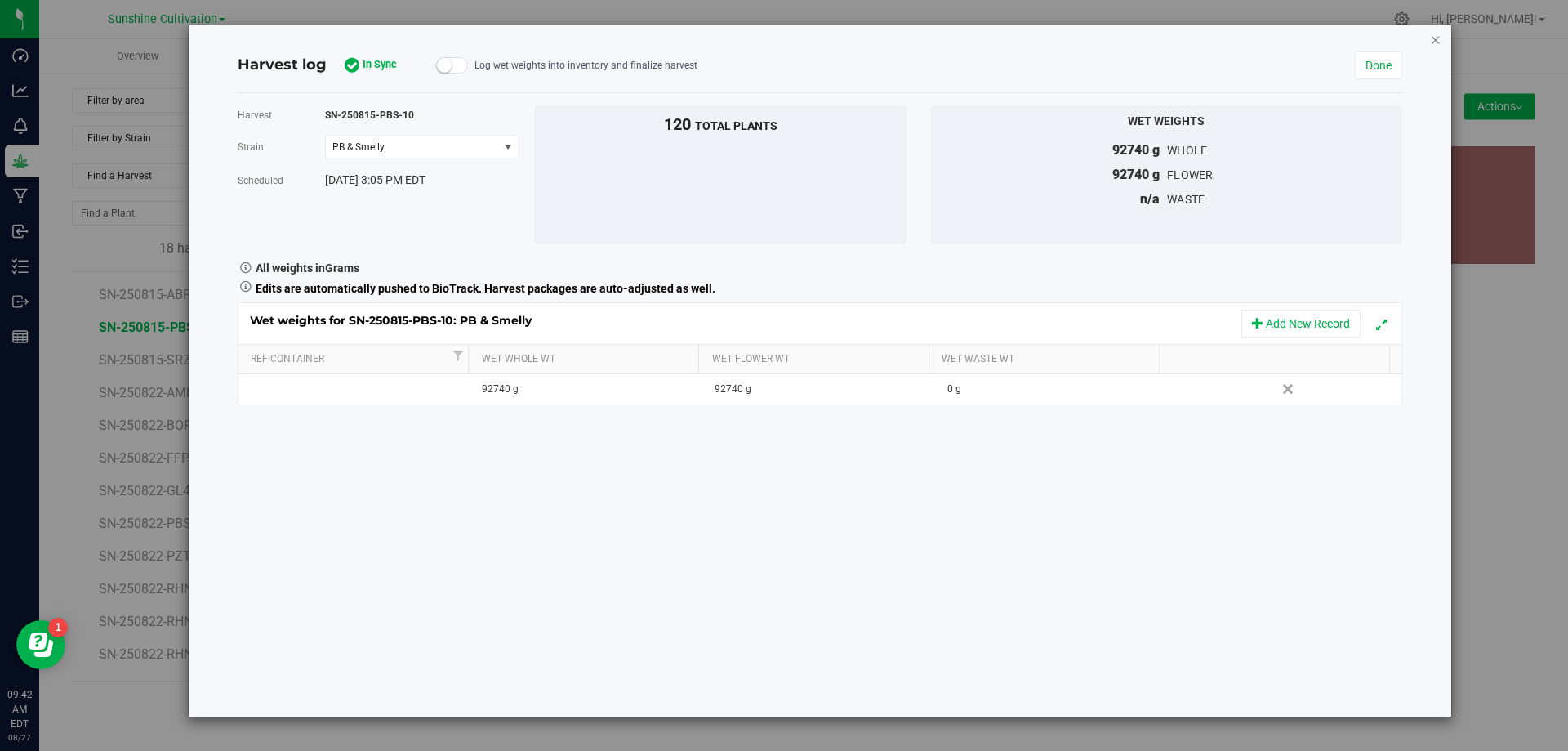
click at [1439, 40] on icon "button" at bounding box center [1435, 40] width 12 height 20
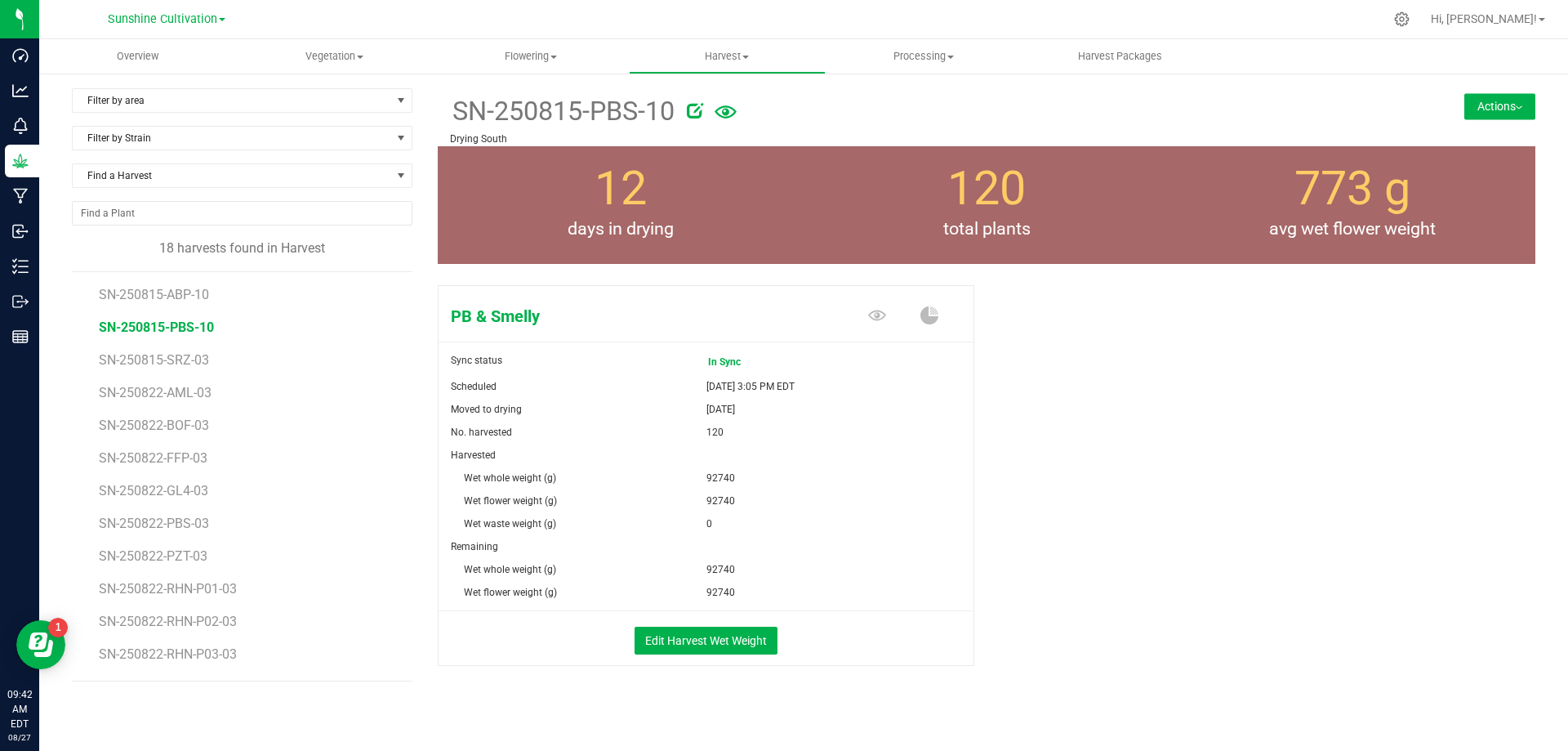
click at [1464, 98] on button "Actions" at bounding box center [1500, 106] width 71 height 26
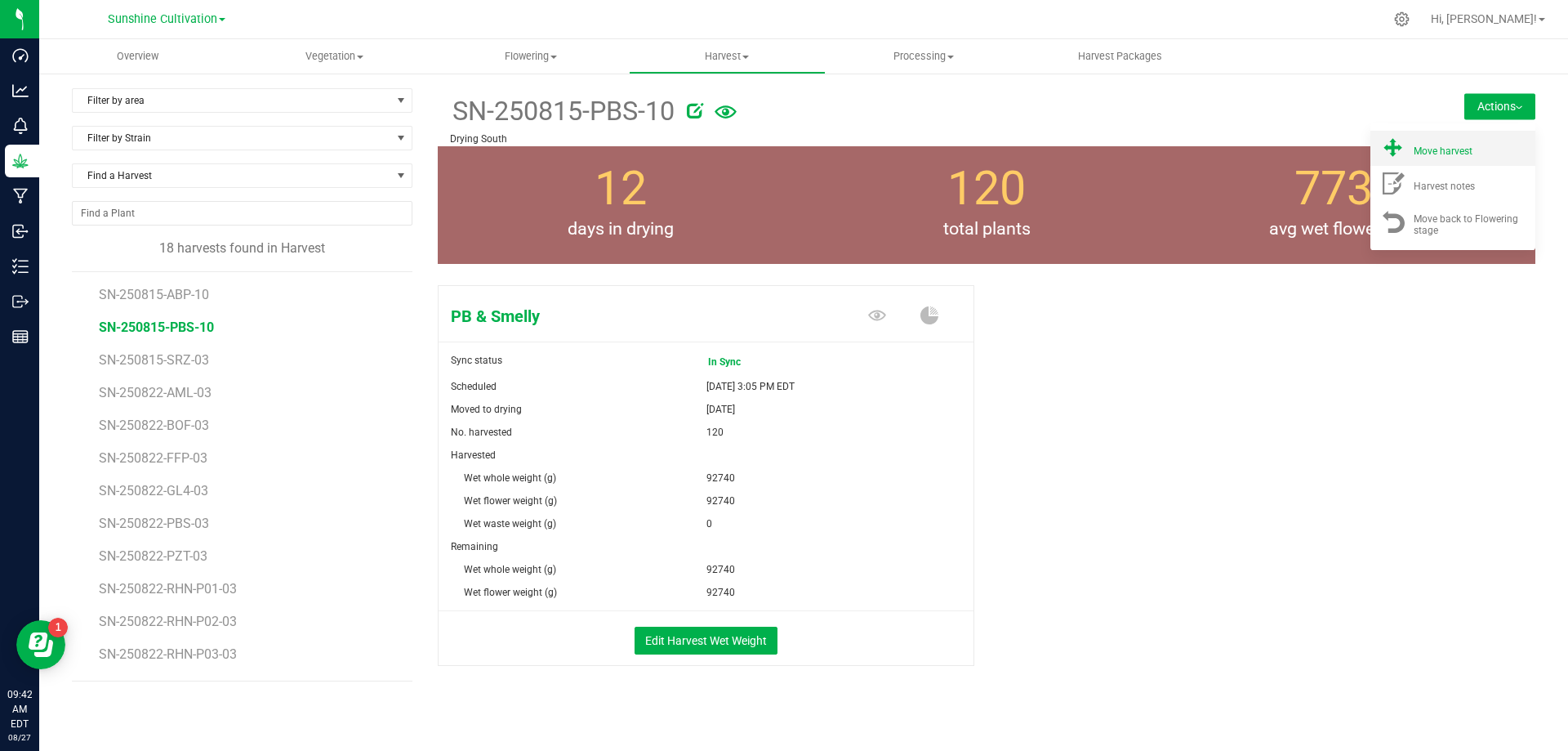
click at [1447, 154] on span "Move harvest" at bounding box center [1443, 151] width 59 height 12
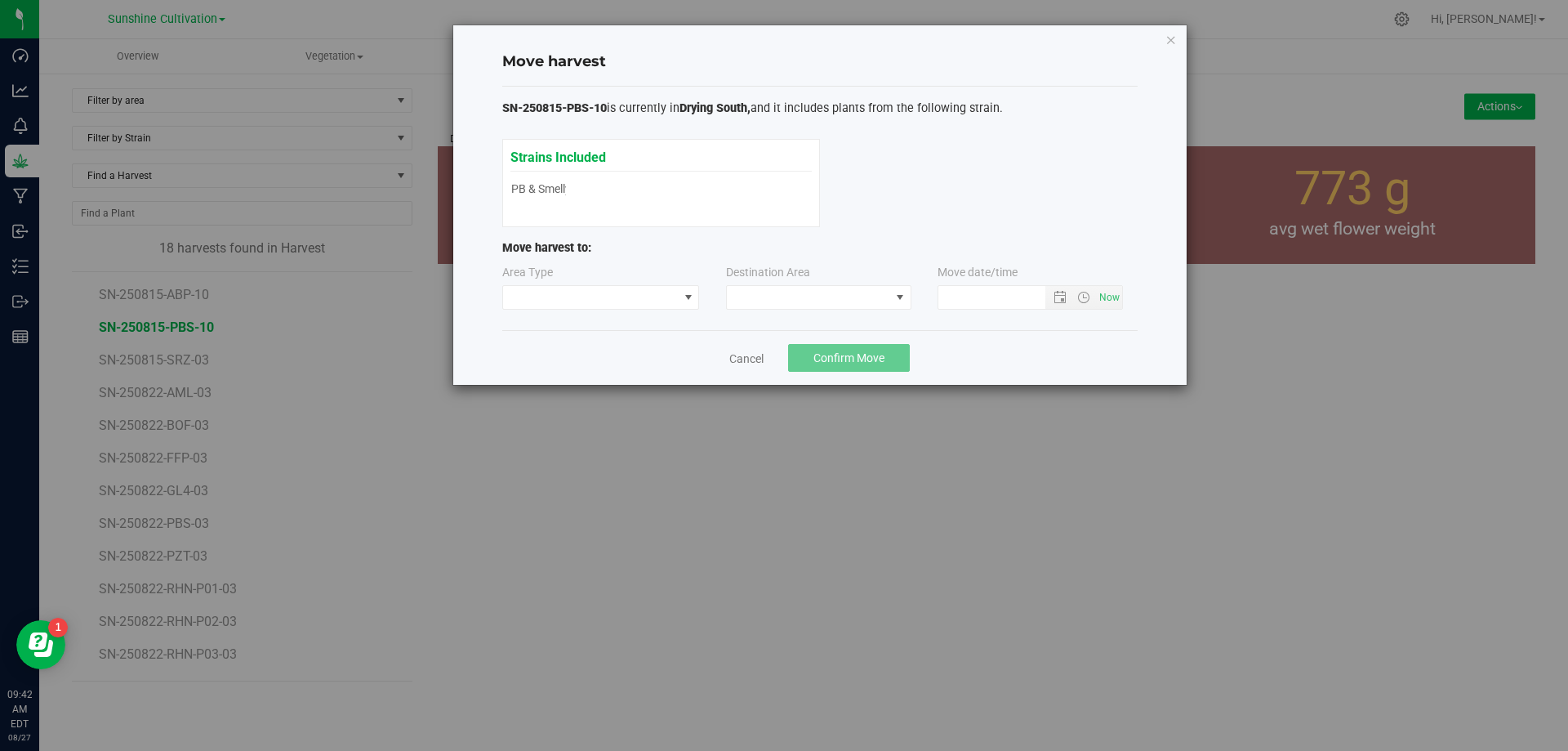
type input "8/27/2025 9:42 AM"
click at [892, 294] on span at bounding box center [900, 298] width 21 height 23
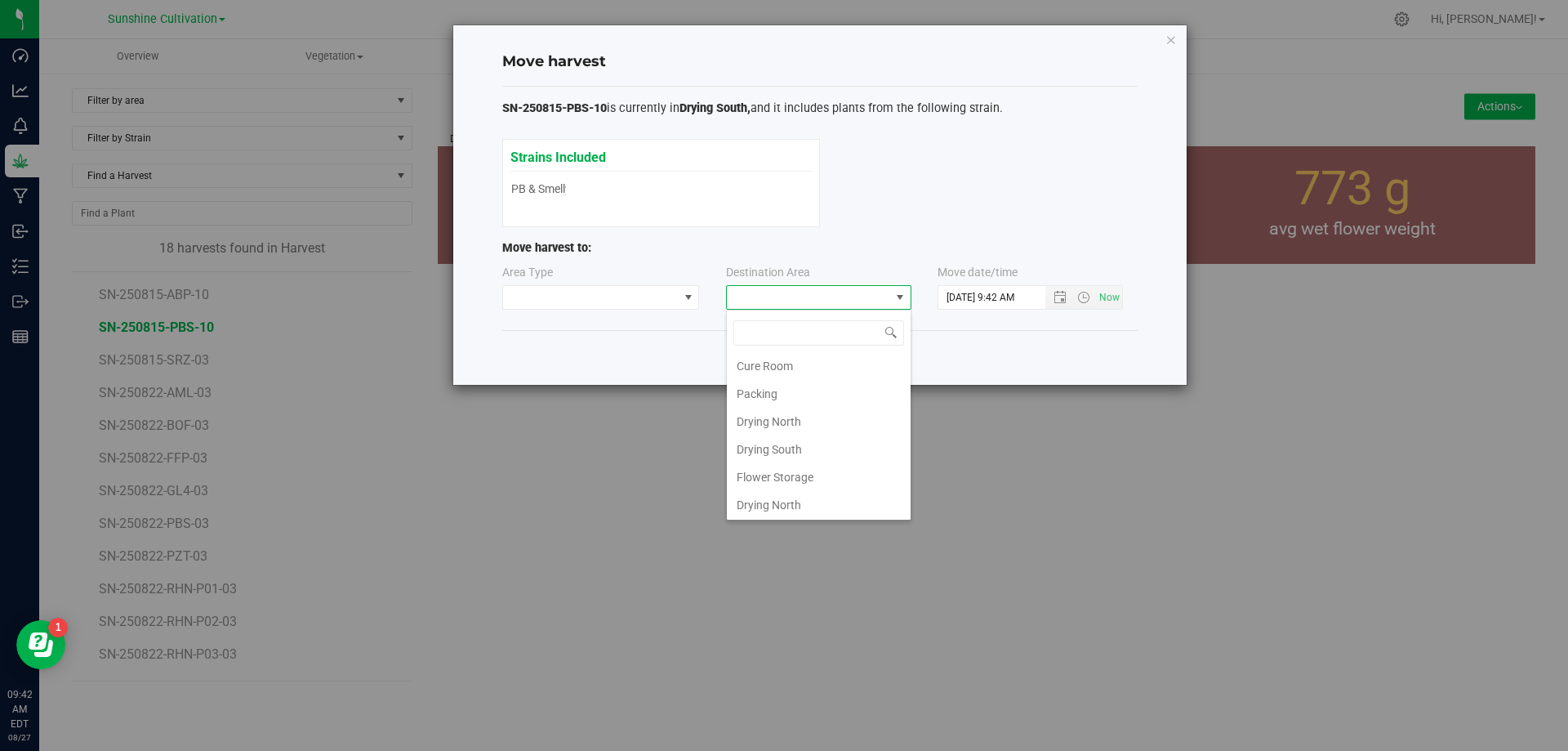
scroll to position [115, 0]
click at [814, 464] on li "Flower Storage" at bounding box center [818, 476] width 184 height 28
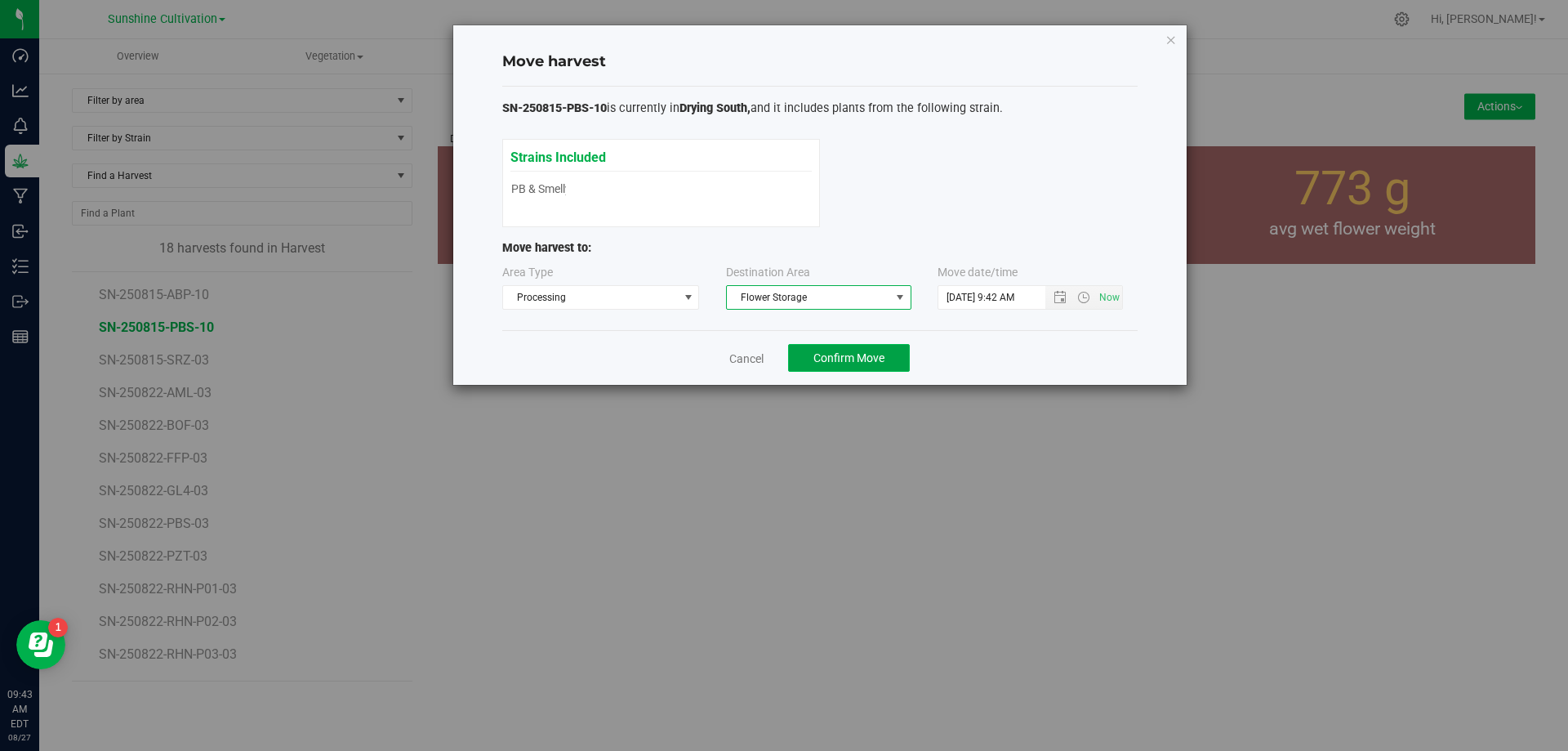
click at [876, 364] on span "Confirm Move" at bounding box center [849, 358] width 71 height 13
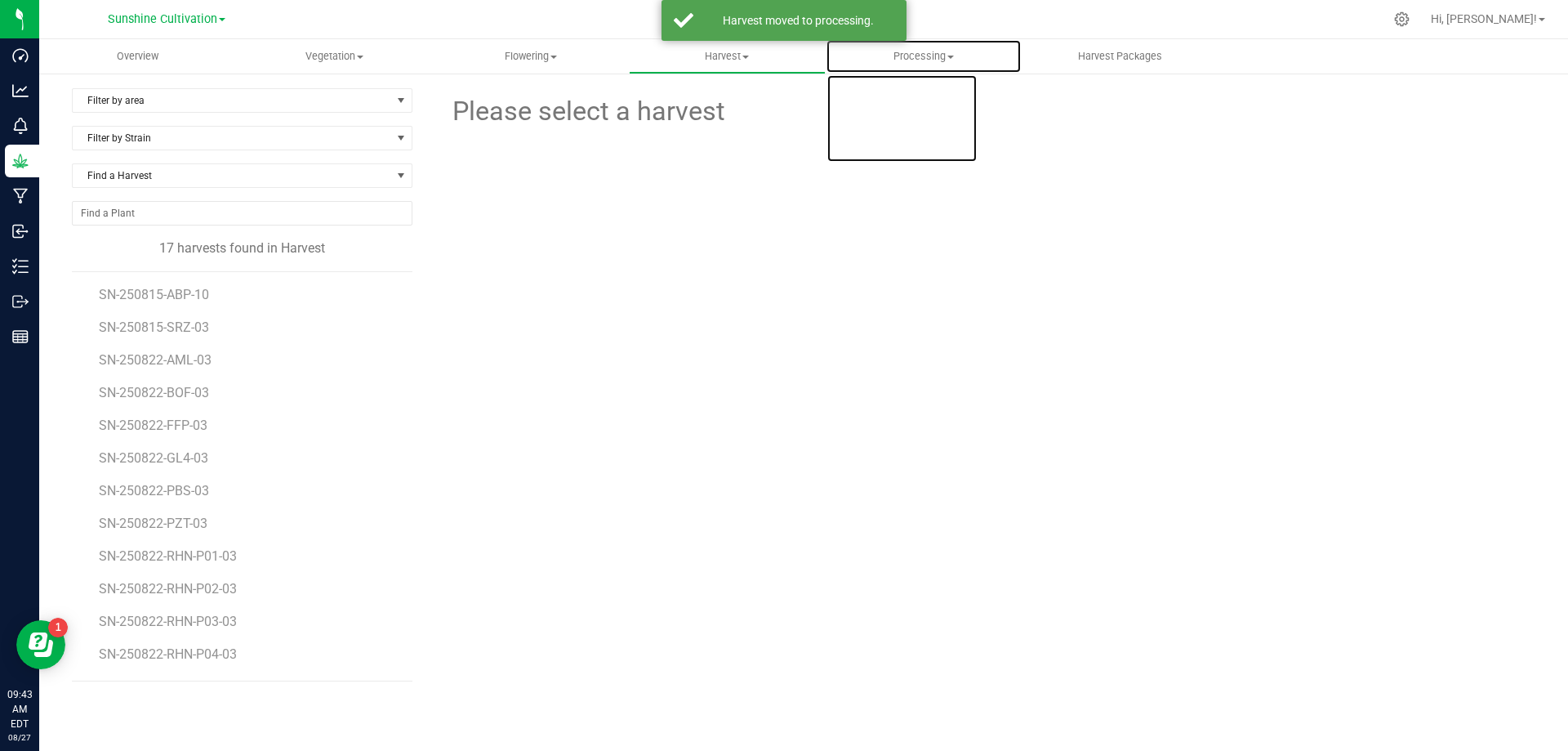
click at [947, 59] on span "Processing" at bounding box center [924, 56] width 195 height 15
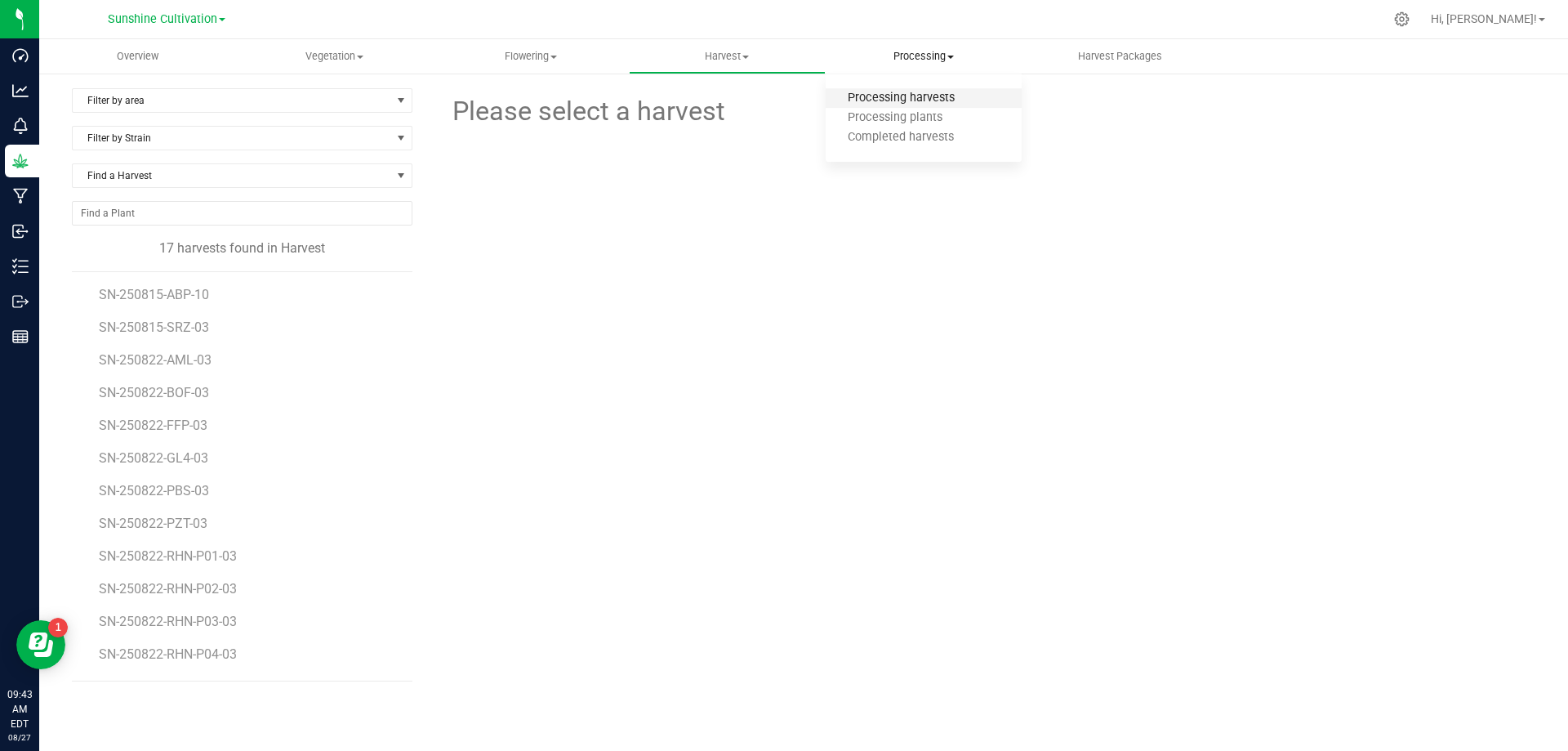
click at [947, 93] on span "Processing harvests" at bounding box center [901, 98] width 151 height 14
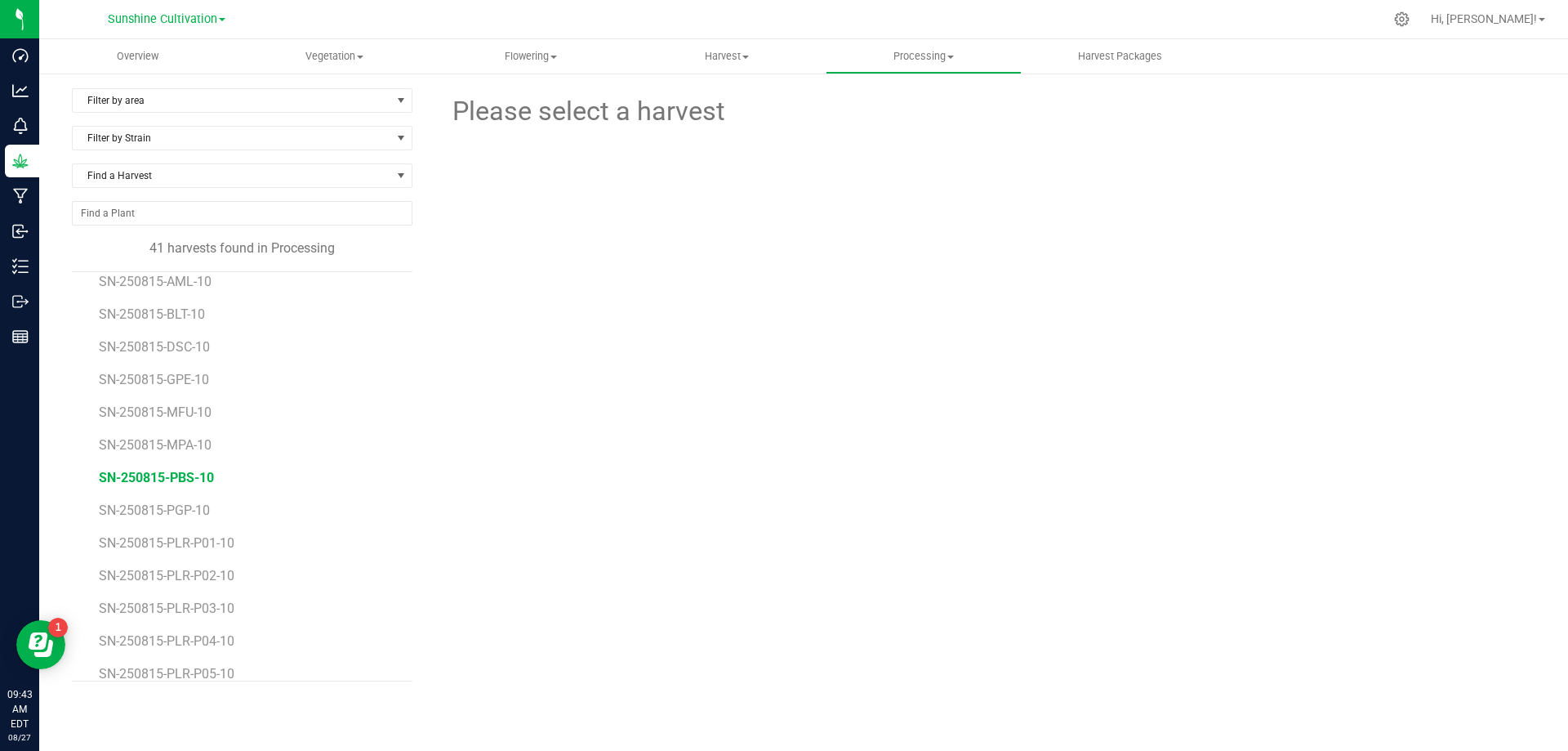
click at [200, 485] on span "SN-250815-PBS-10" at bounding box center [157, 477] width 115 height 16
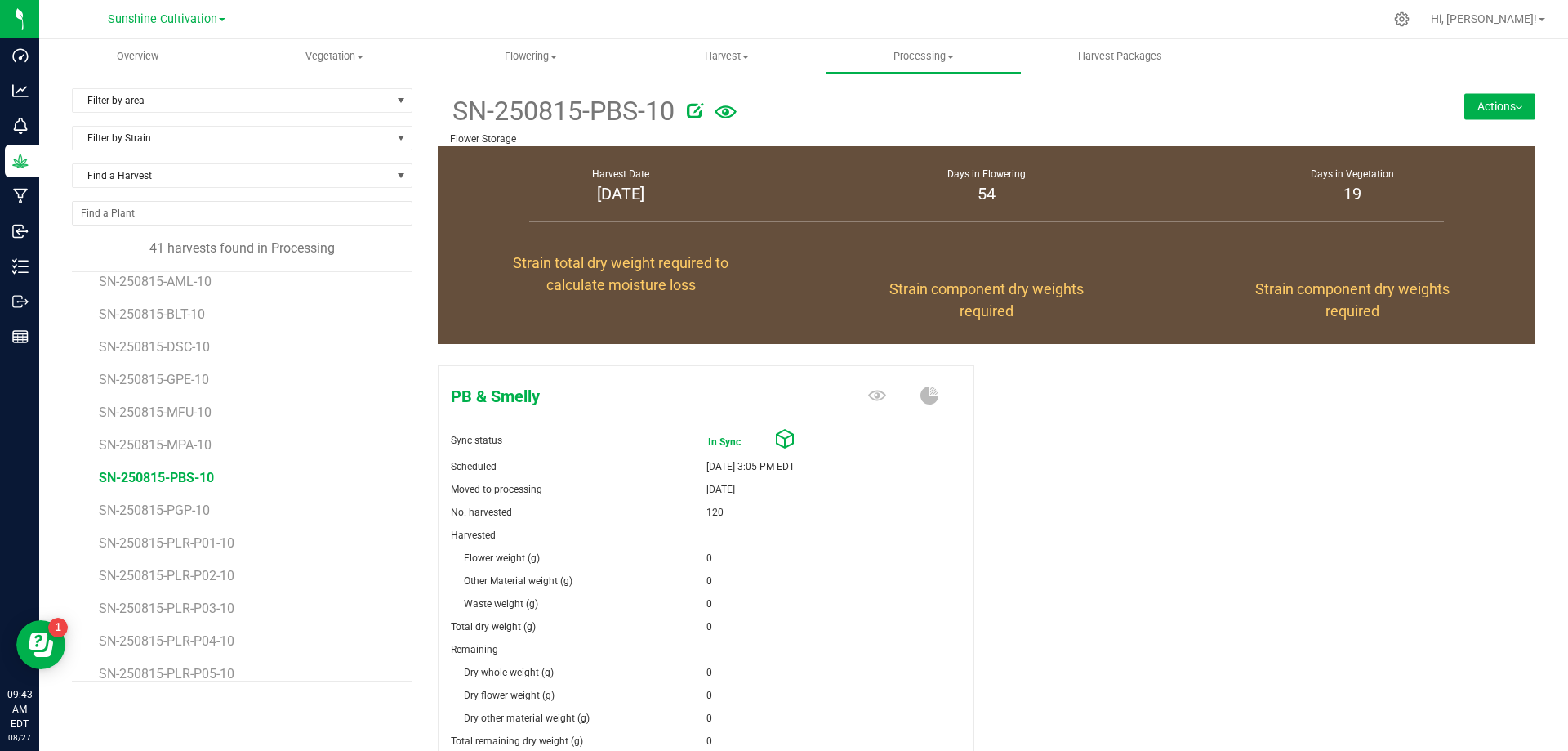
scroll to position [157, 0]
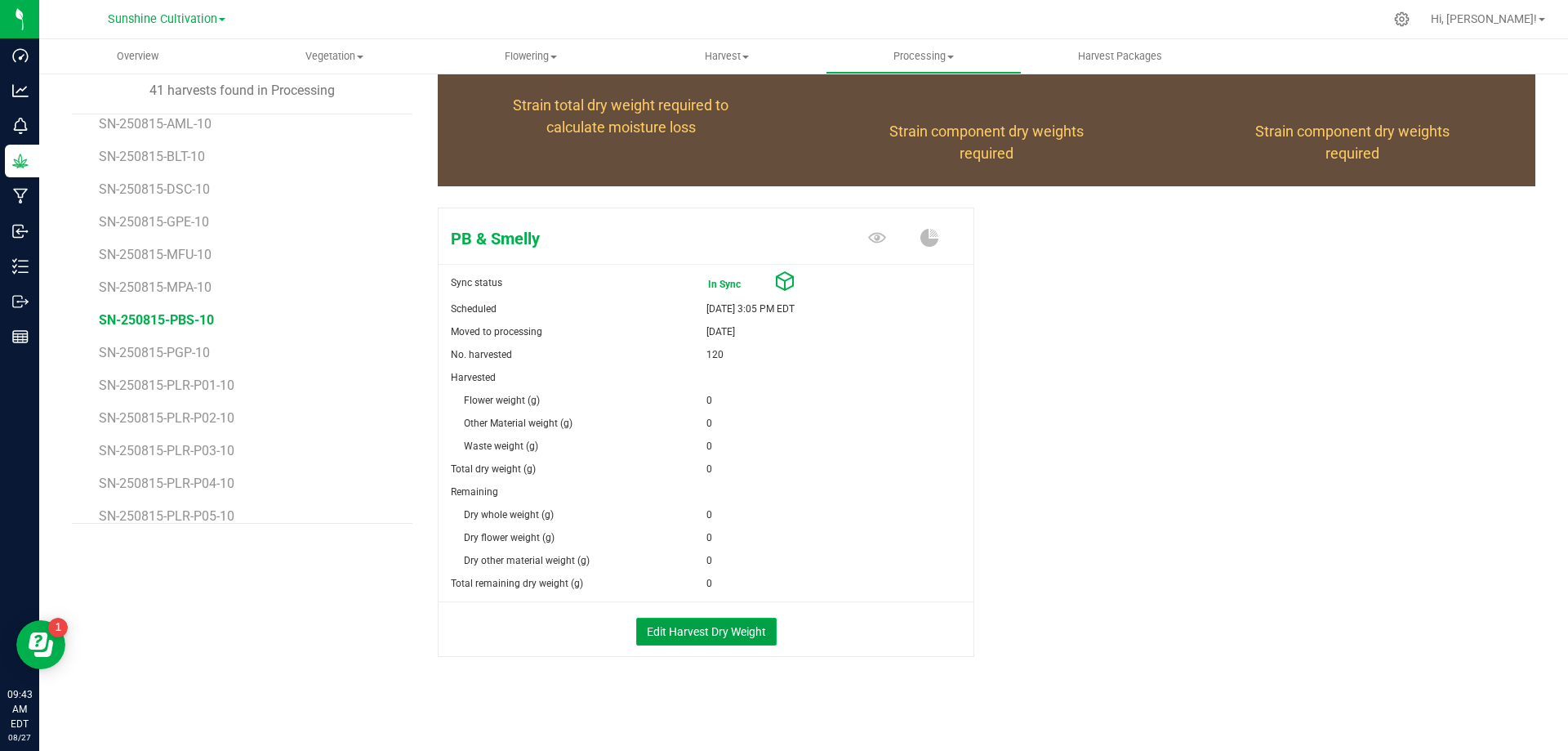
click at [733, 626] on button "Edit Harvest Dry Weight" at bounding box center [706, 631] width 140 height 28
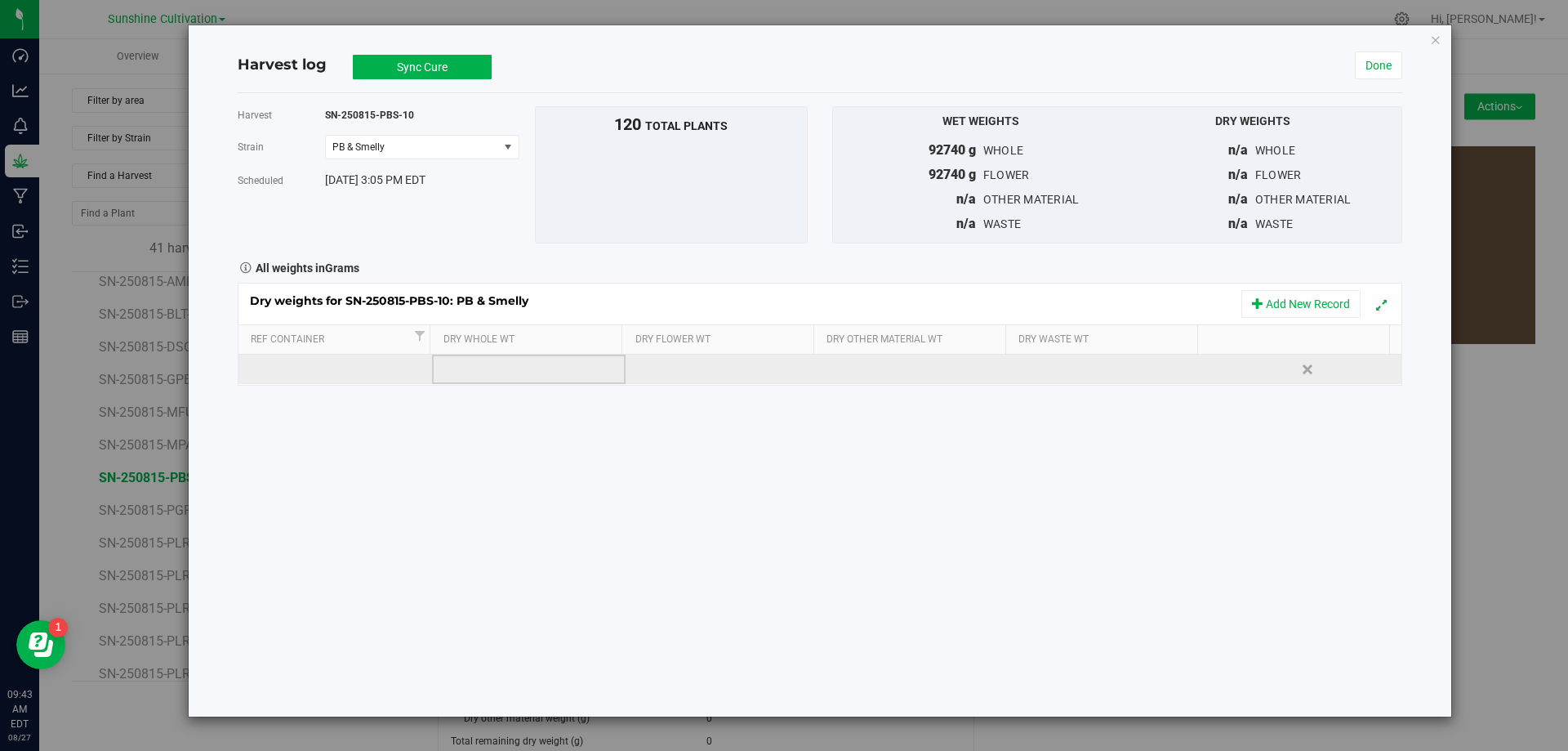
click at [489, 360] on td at bounding box center [528, 369] width 194 height 30
type input "19015"
click at [658, 368] on div "Dry weights for SN-250815-PBS-10: PB & Smelly Add New Record Ref Container Dry …" at bounding box center [819, 334] width 1164 height 103
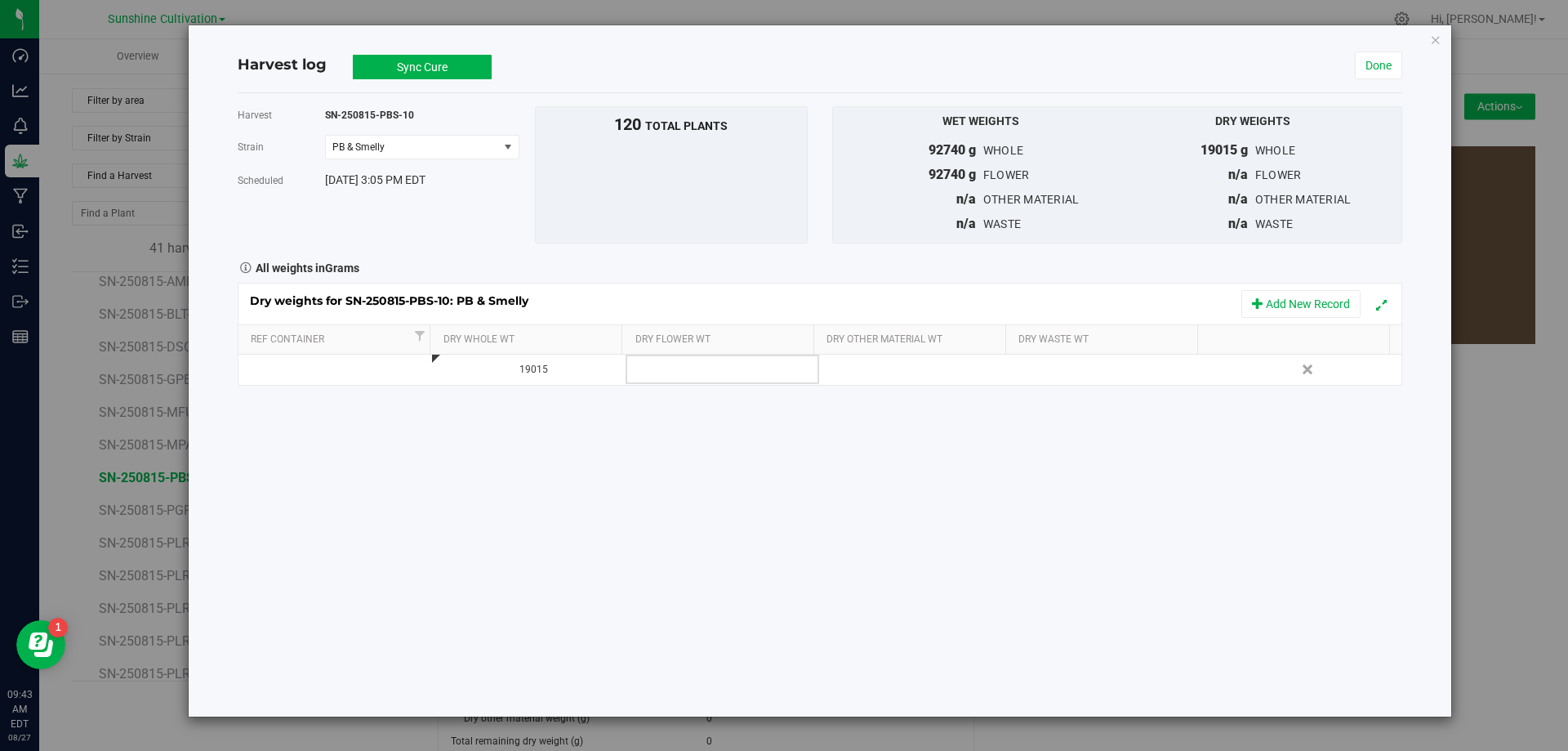
click at [658, 368] on td at bounding box center [722, 369] width 194 height 30
type input "19015"
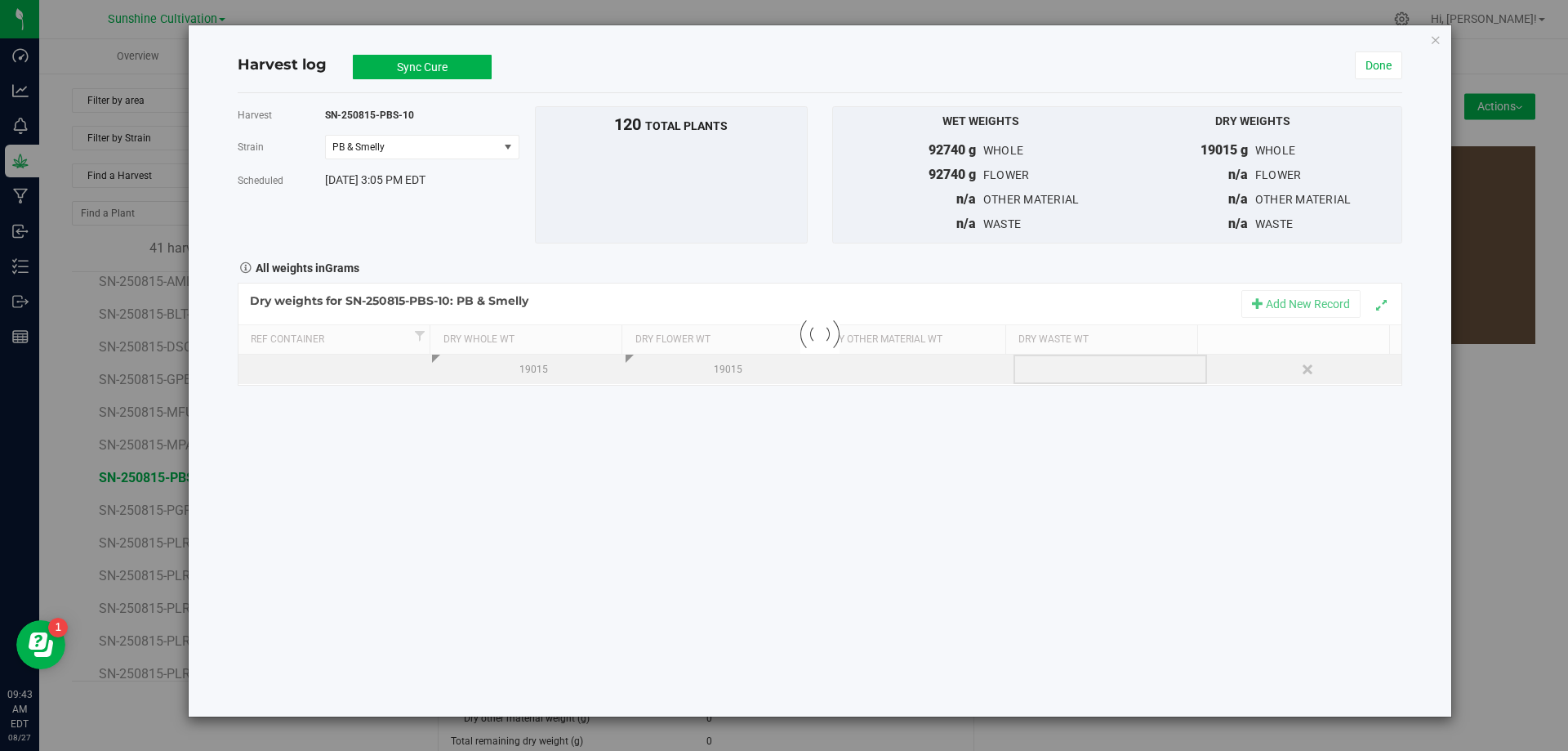
click at [1047, 371] on div "Loading... Dry weights for SN-250815-PBS-10: PB & Smelly Add New Record Ref Con…" at bounding box center [819, 334] width 1164 height 103
click at [1047, 371] on div at bounding box center [1116, 369] width 181 height 25
type input "2650"
click at [1091, 474] on div "Harvest SN-250815-PBS-10 Strain PB & Smelly Select strain PB & Smelly Scheduled…" at bounding box center [819, 405] width 1164 height 623
click at [409, 78] on button "Sync Cure" at bounding box center [422, 67] width 138 height 25
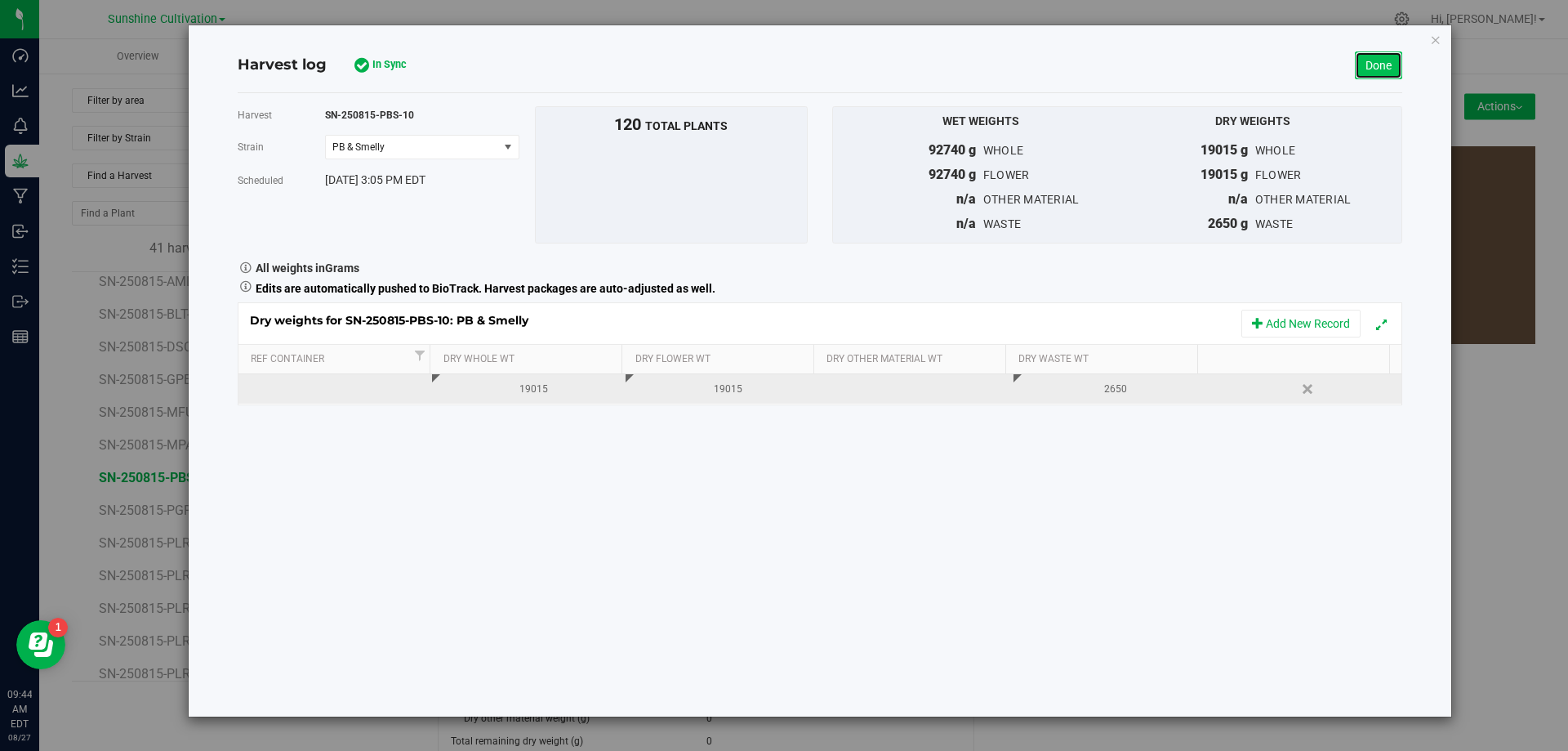
click at [1367, 62] on link "Done" at bounding box center [1378, 65] width 47 height 28
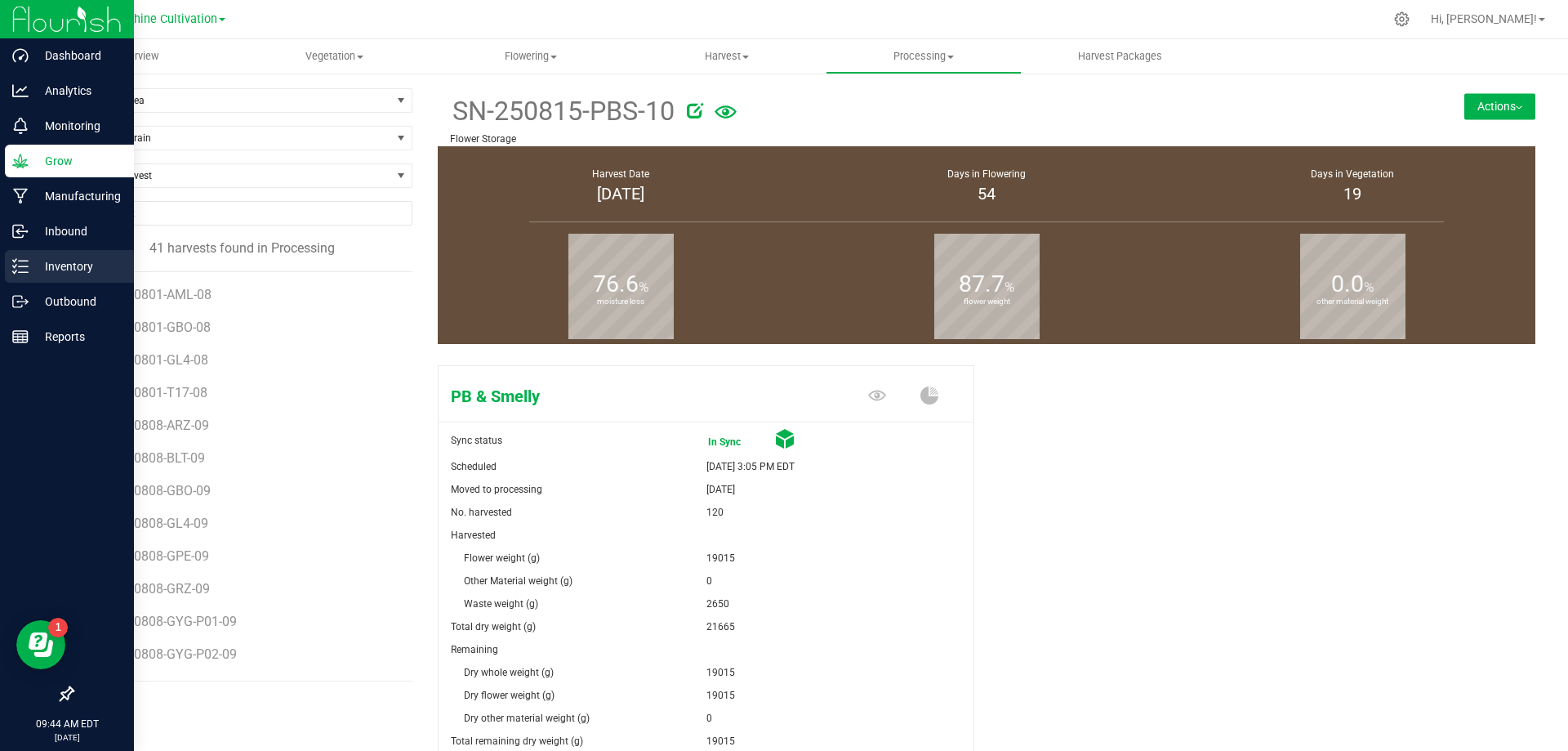
click at [83, 257] on p "Inventory" at bounding box center [77, 266] width 98 height 20
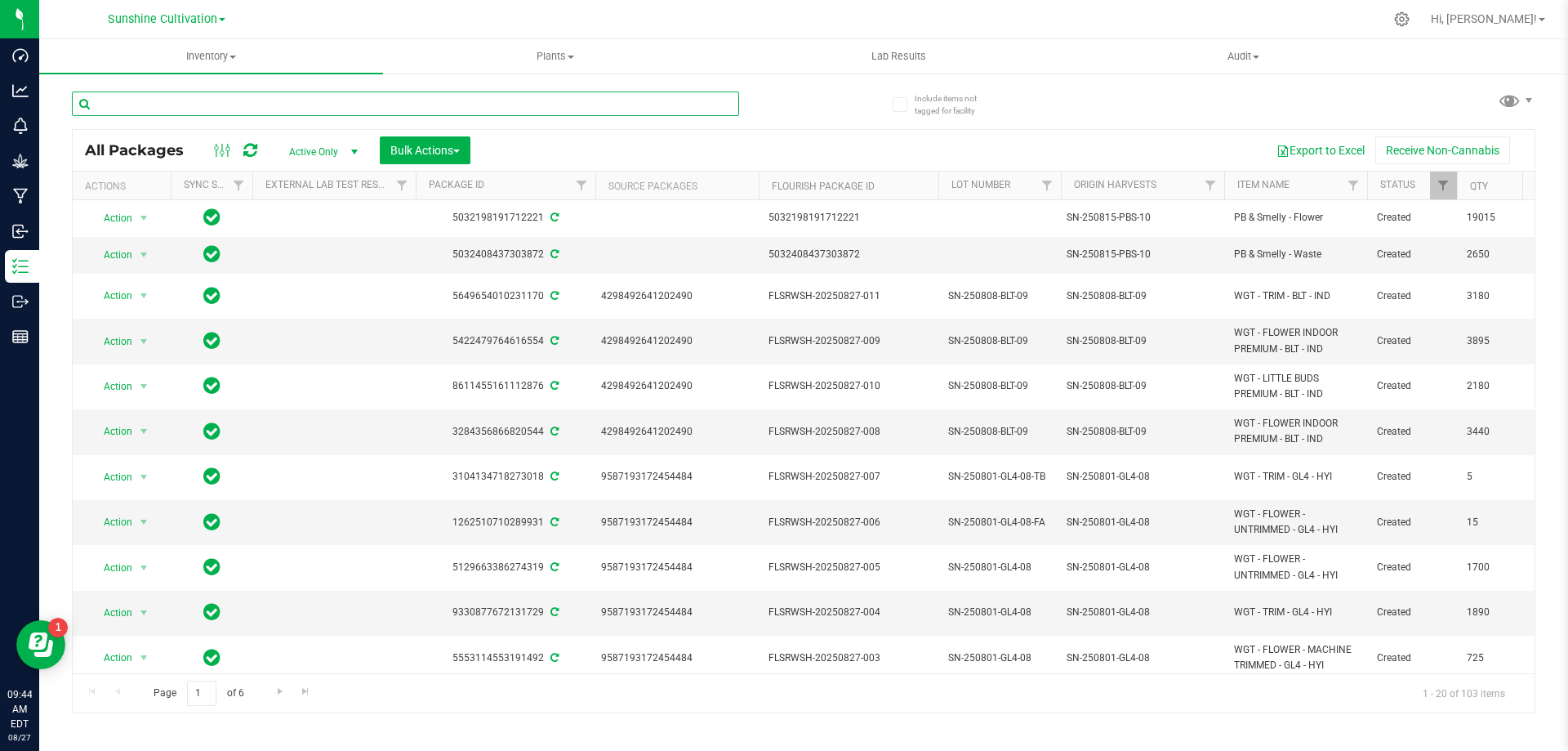
click at [596, 95] on input "text" at bounding box center [405, 104] width 667 height 25
type input "pbs"
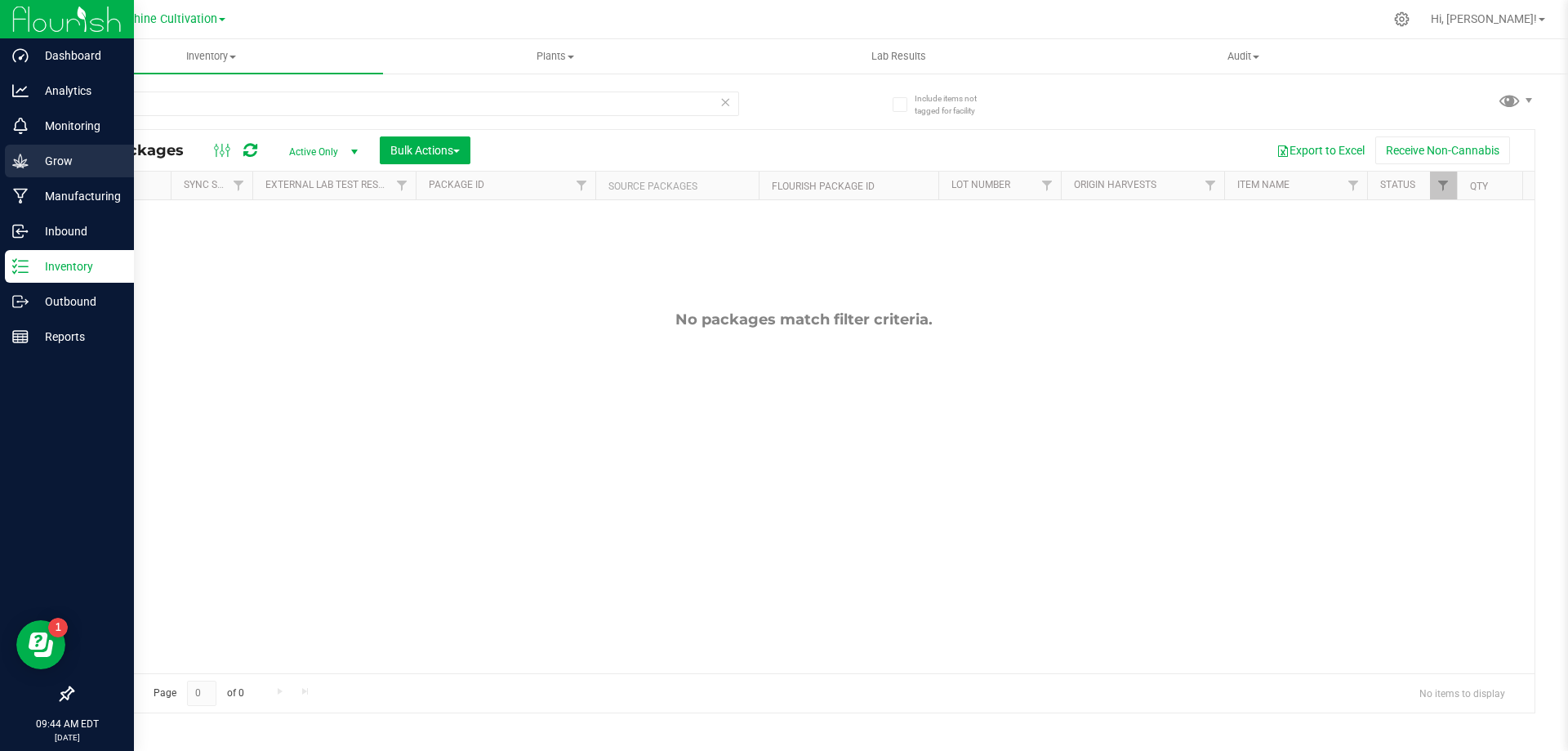
click at [88, 153] on p "Grow" at bounding box center [77, 161] width 98 height 20
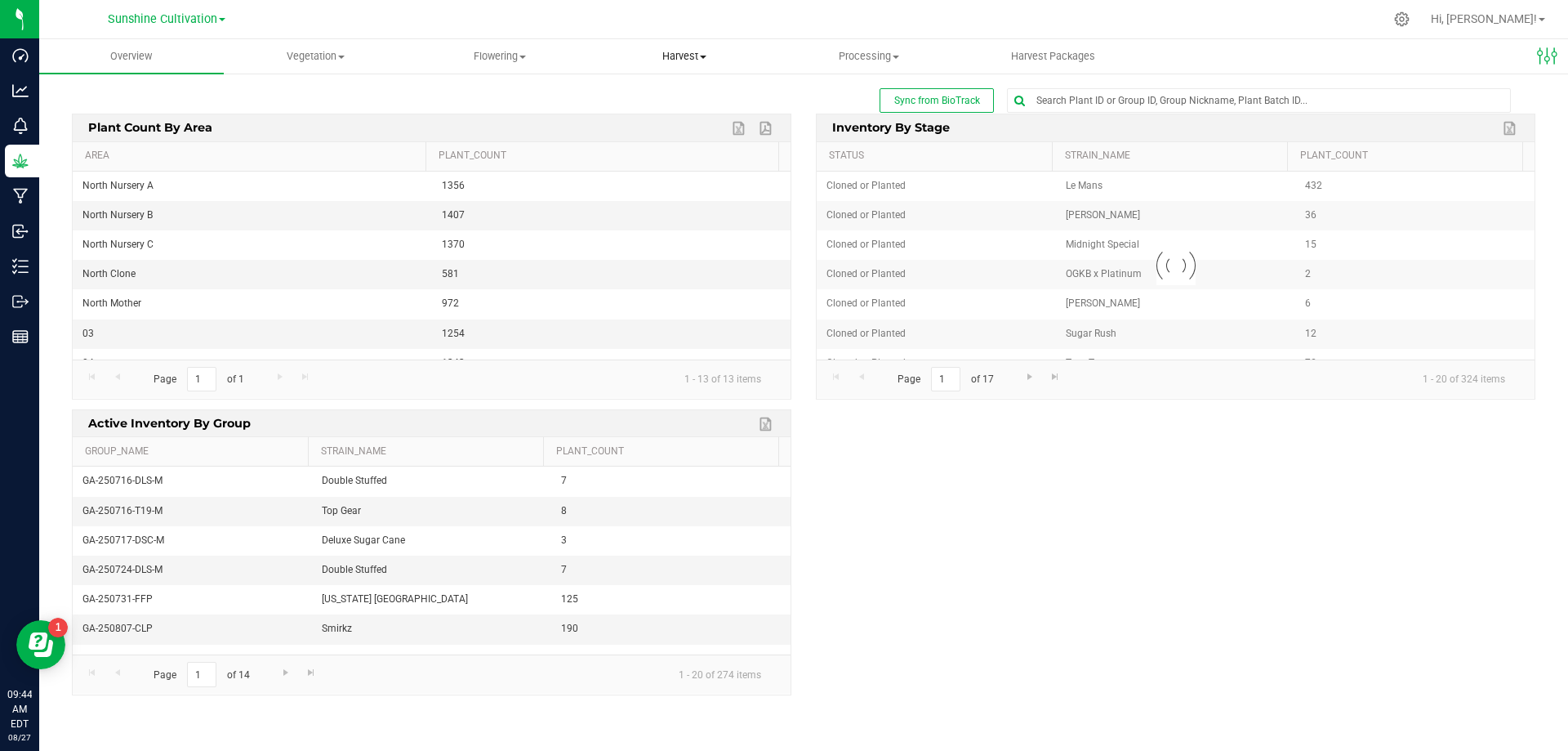
click at [709, 57] on span "Harvest" at bounding box center [685, 56] width 183 height 15
click at [689, 97] on li "Harvests" at bounding box center [685, 99] width 185 height 20
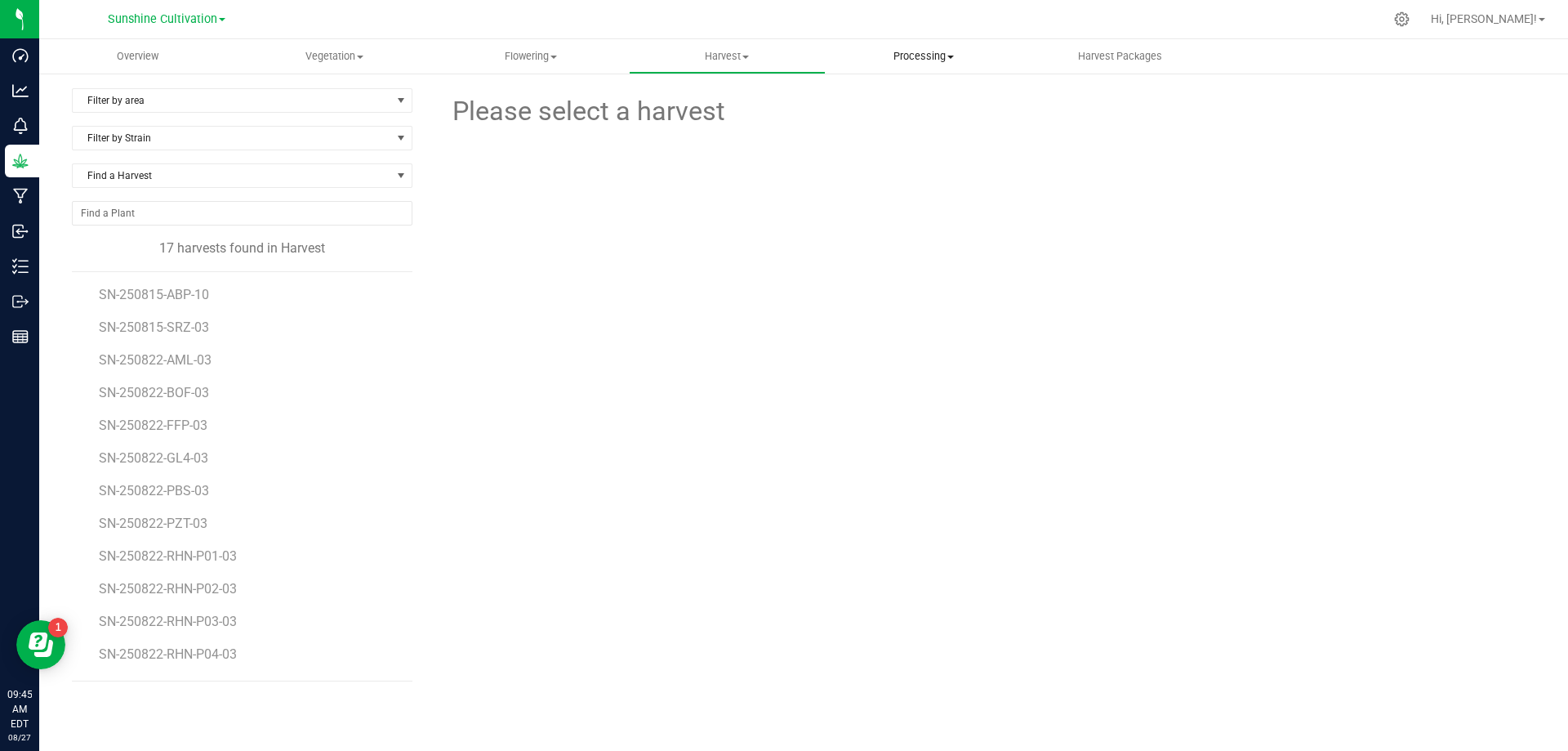
click at [885, 58] on span "Processing" at bounding box center [924, 56] width 195 height 15
click at [894, 90] on li "Processing harvests" at bounding box center [924, 99] width 197 height 20
click at [201, 392] on span "SN-250815-PBS-10" at bounding box center [157, 396] width 115 height 16
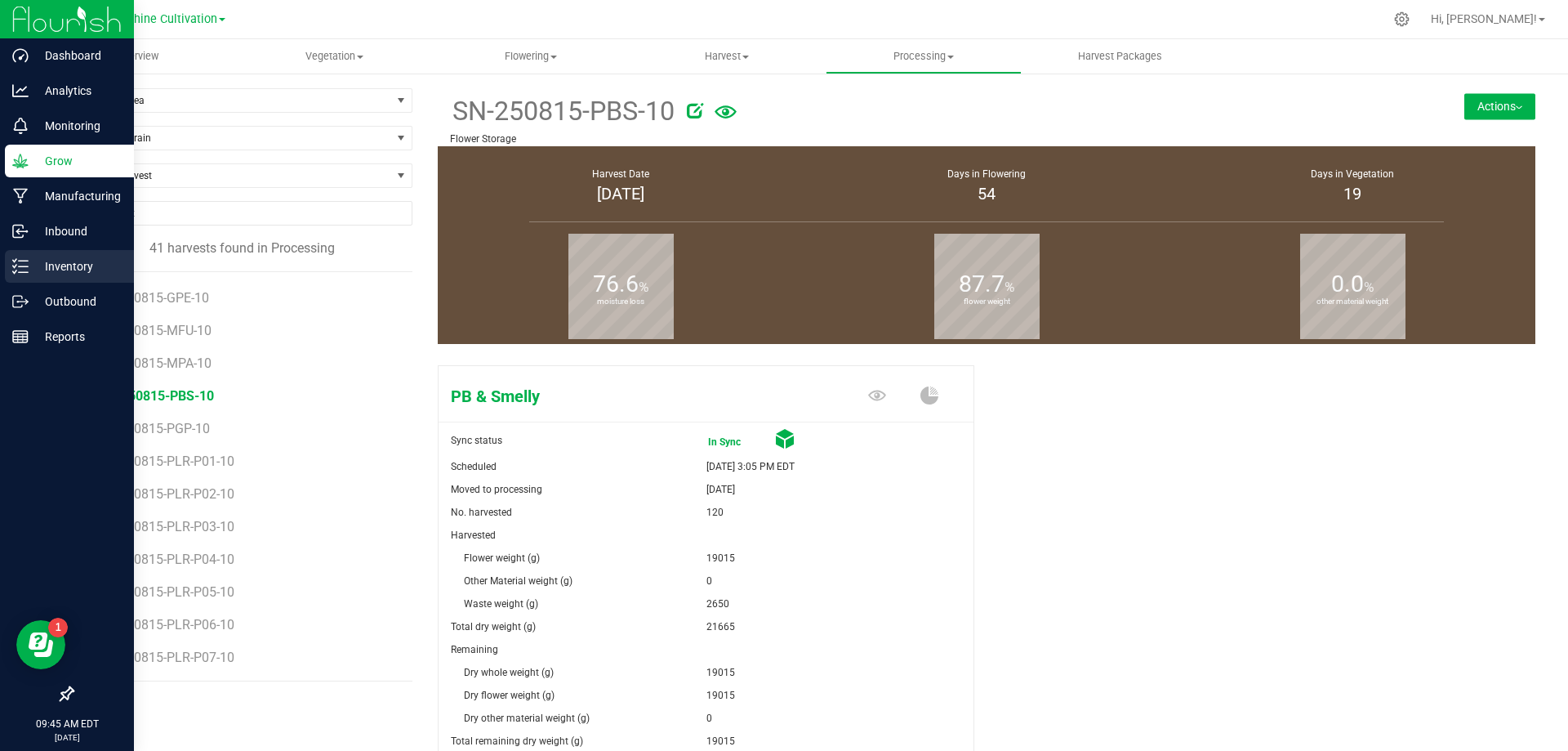
click at [11, 261] on div "Inventory" at bounding box center [69, 266] width 129 height 33
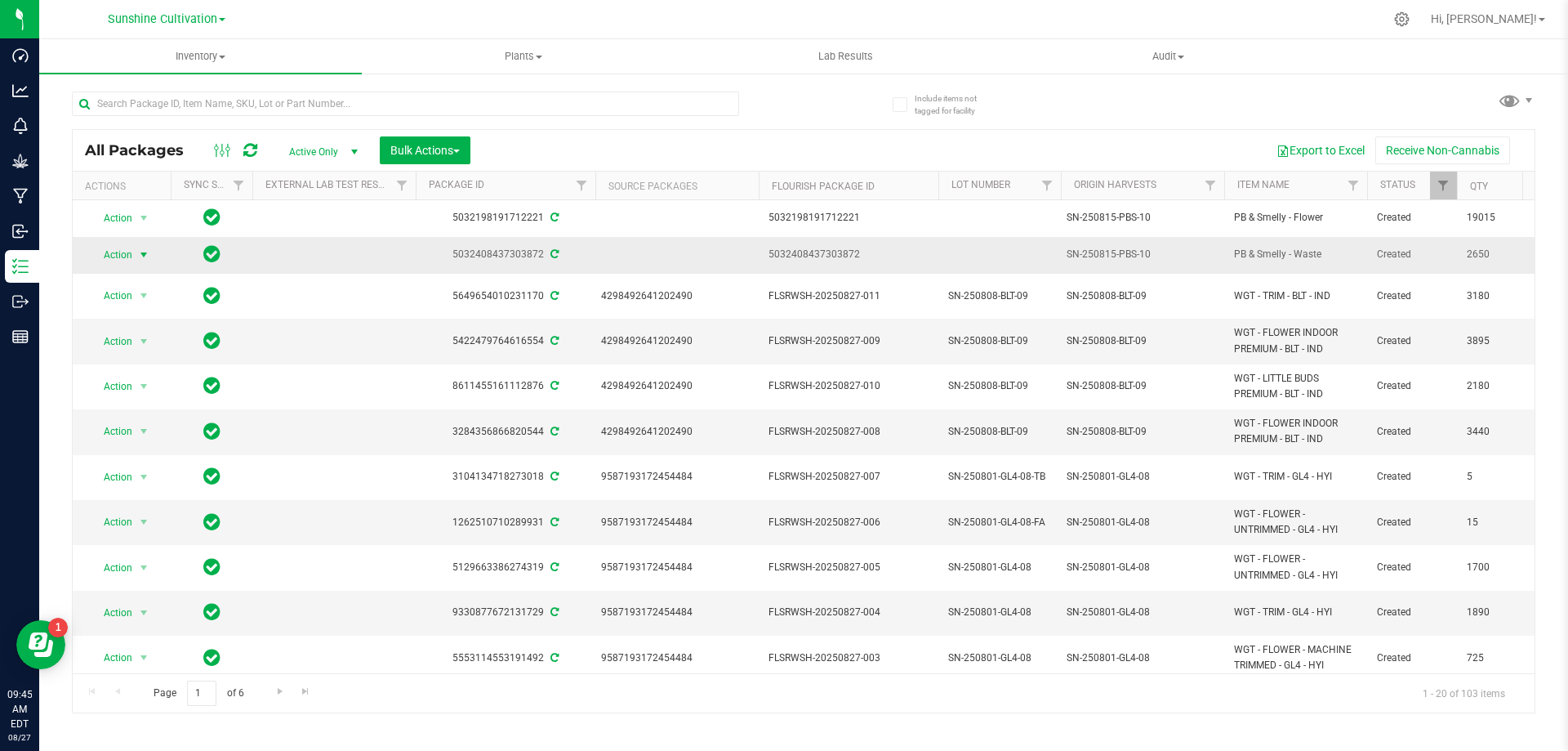
click at [138, 253] on span "select" at bounding box center [144, 255] width 13 height 13
click at [173, 495] on li "Schedule for destruction" at bounding box center [153, 501] width 127 height 25
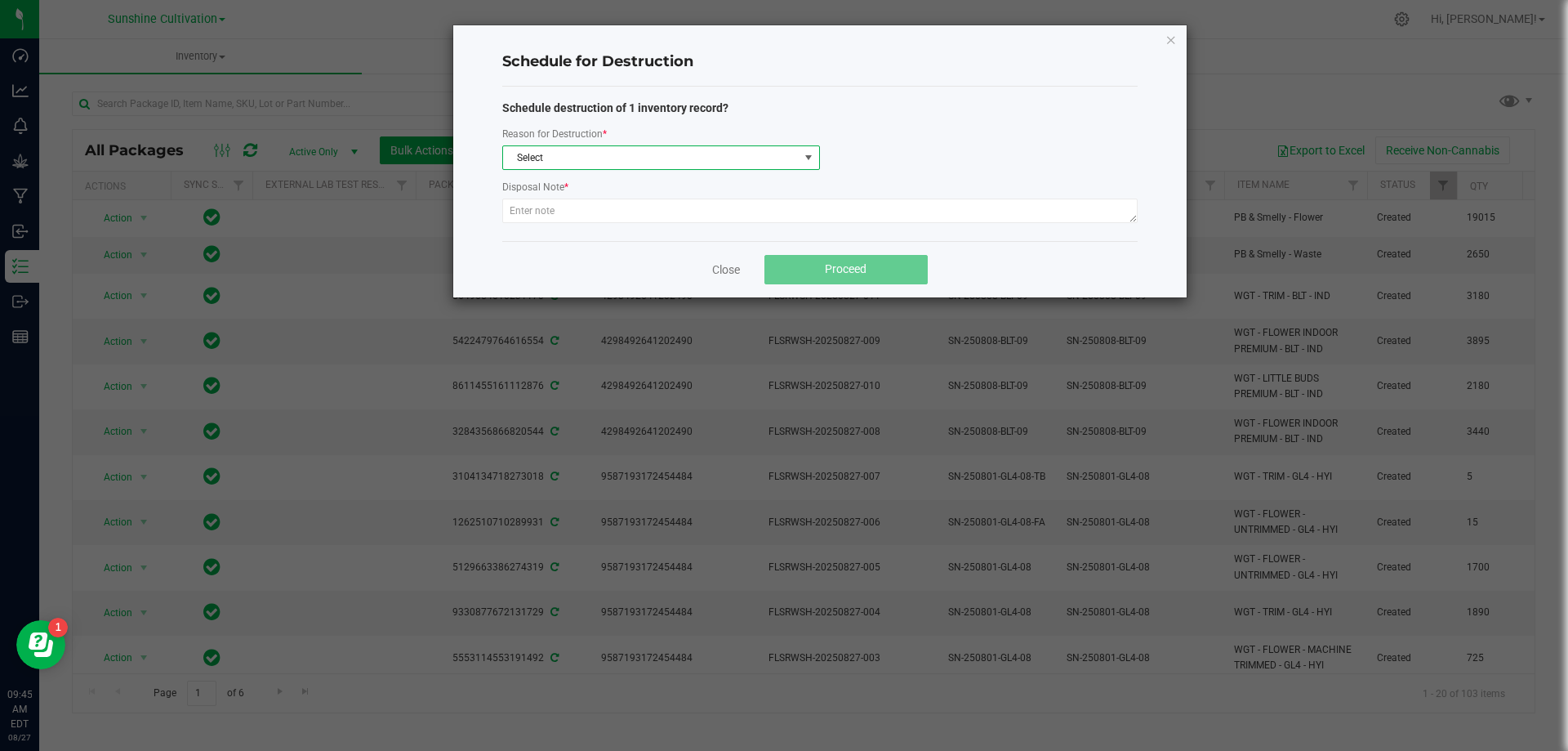
click at [807, 159] on span at bounding box center [808, 157] width 13 height 13
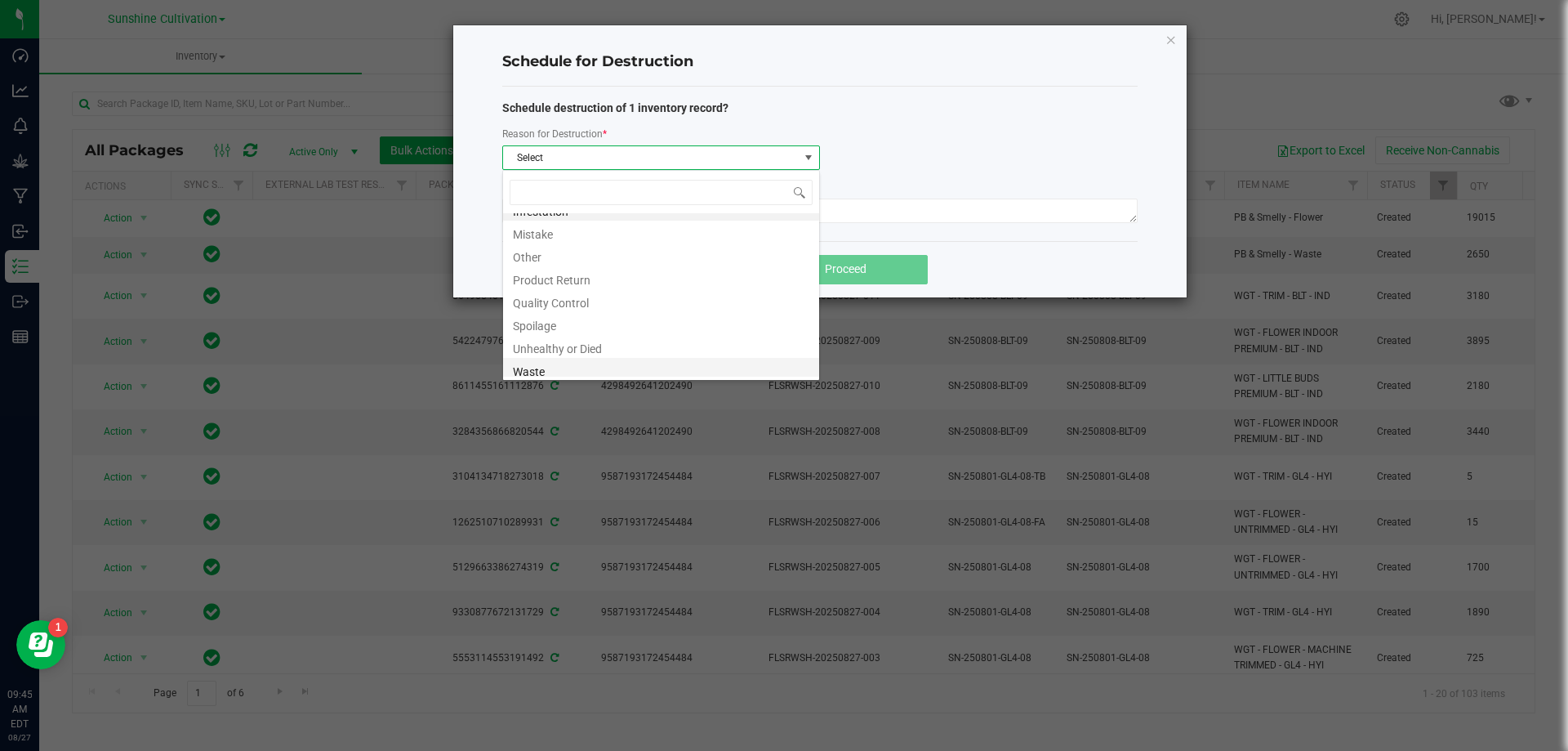
scroll to position [20, 0]
click at [643, 363] on li "Waste" at bounding box center [662, 365] width 316 height 23
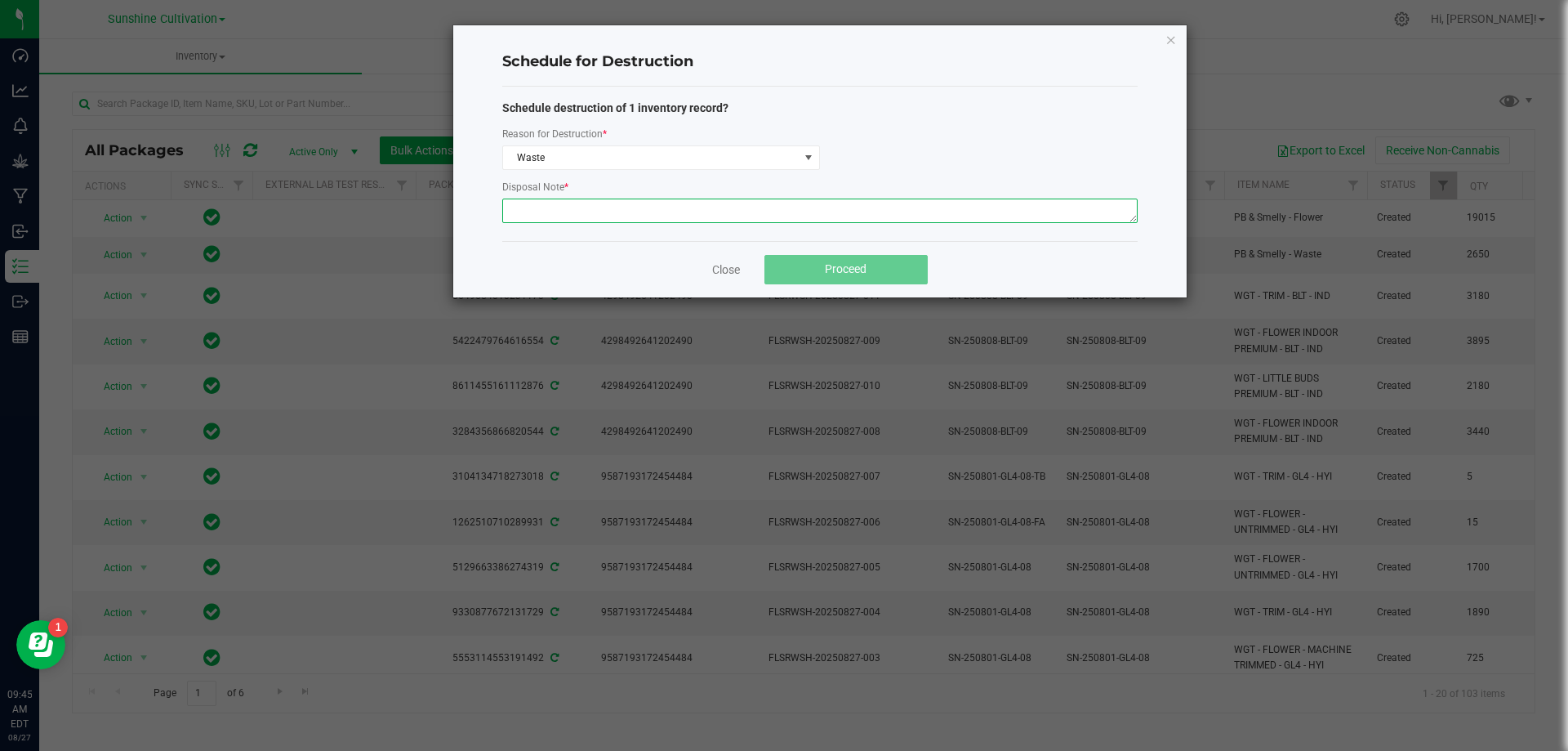
click at [642, 207] on textarea at bounding box center [820, 211] width 635 height 25
type textarea "Waste"
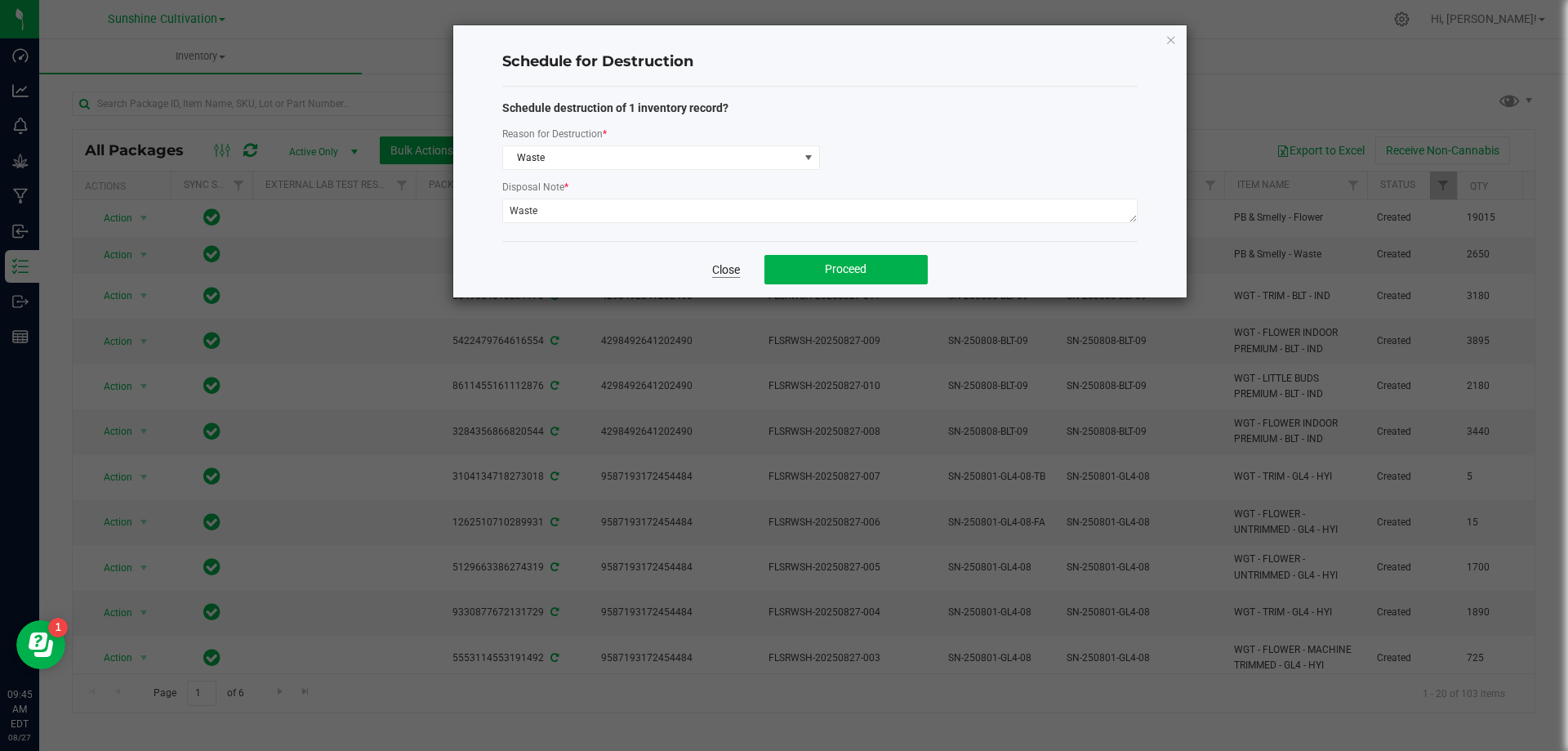
click at [714, 265] on link "Close" at bounding box center [726, 270] width 28 height 16
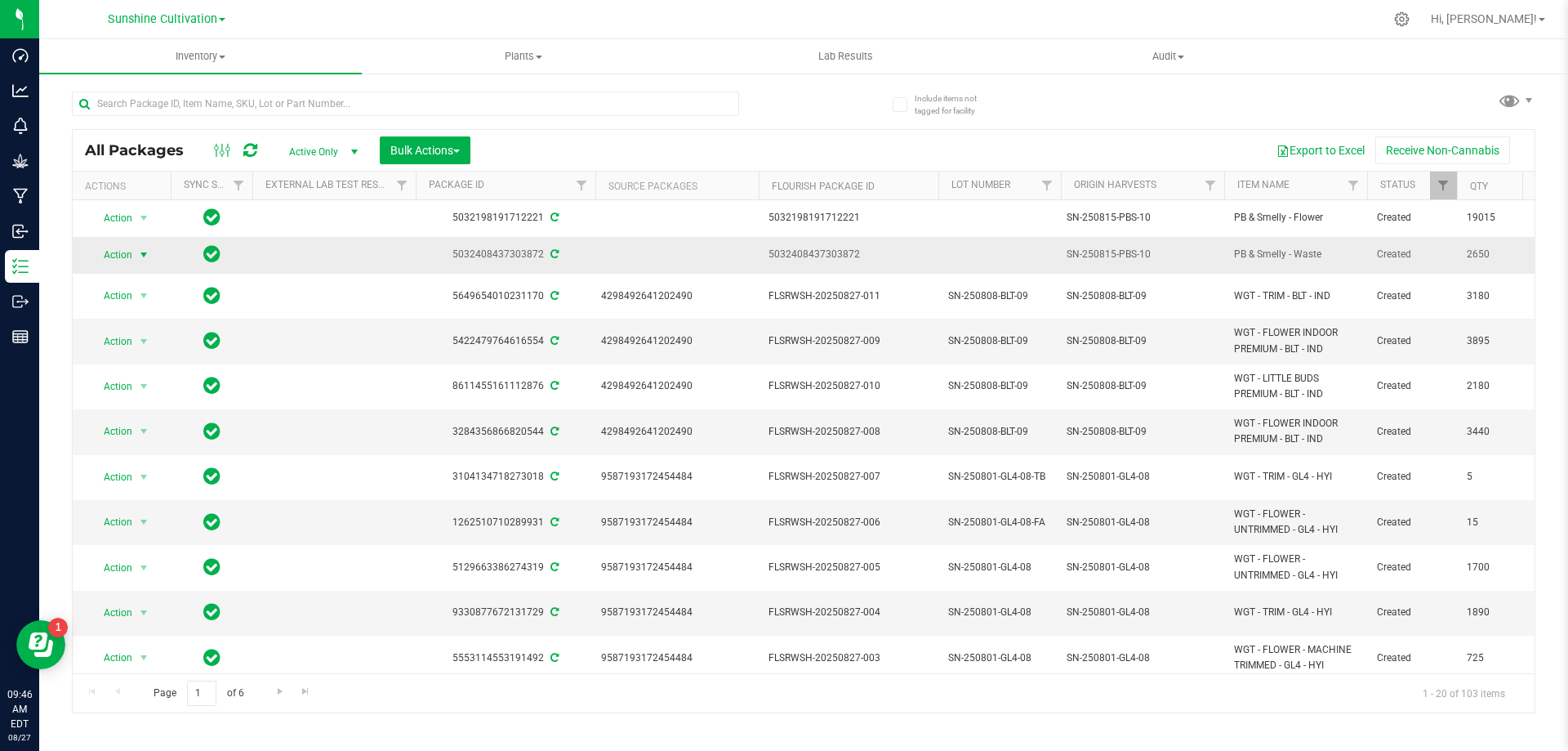
click at [132, 251] on span "Action" at bounding box center [111, 255] width 44 height 23
click at [165, 504] on li "Schedule for destruction" at bounding box center [153, 501] width 127 height 25
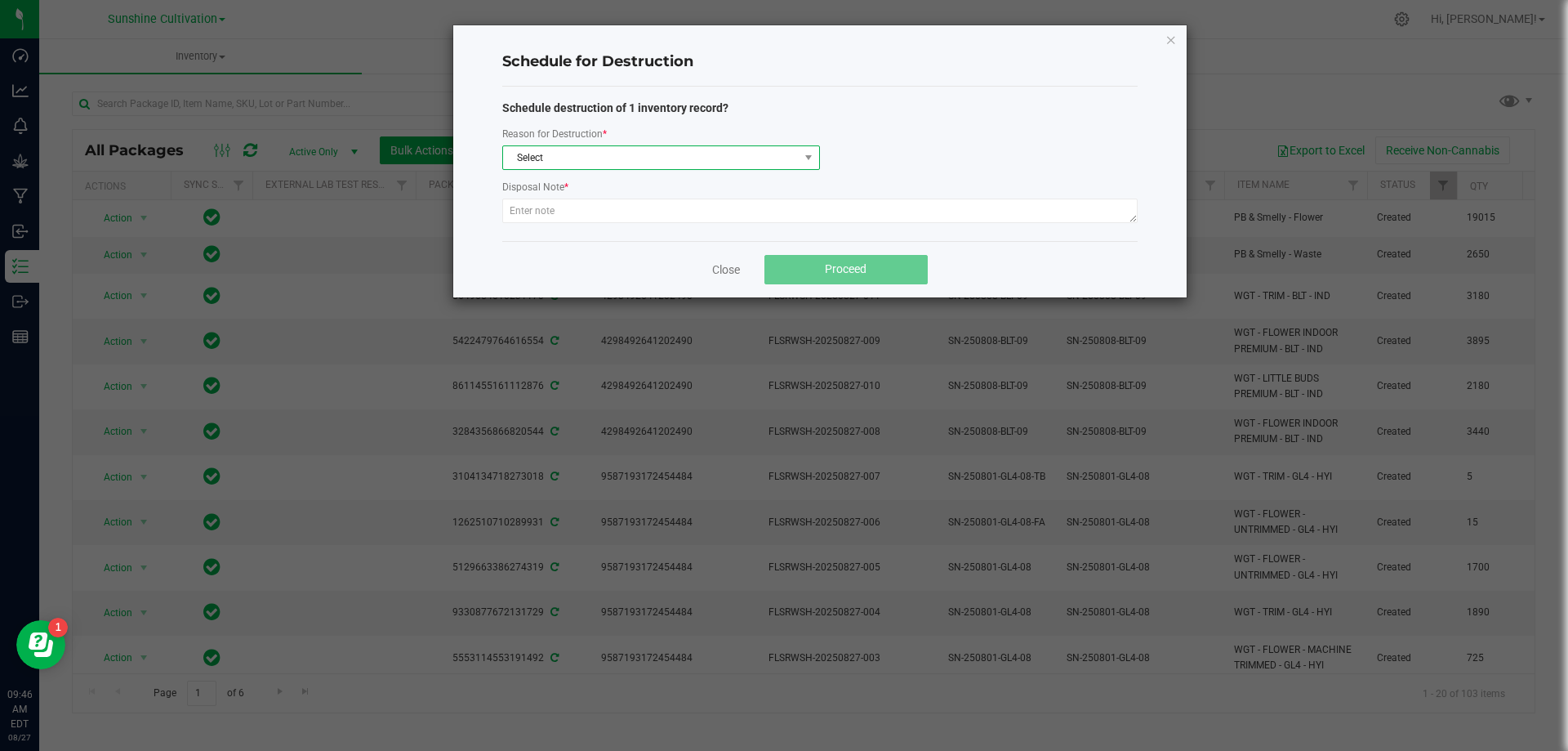
click at [634, 153] on span "Select" at bounding box center [651, 157] width 296 height 23
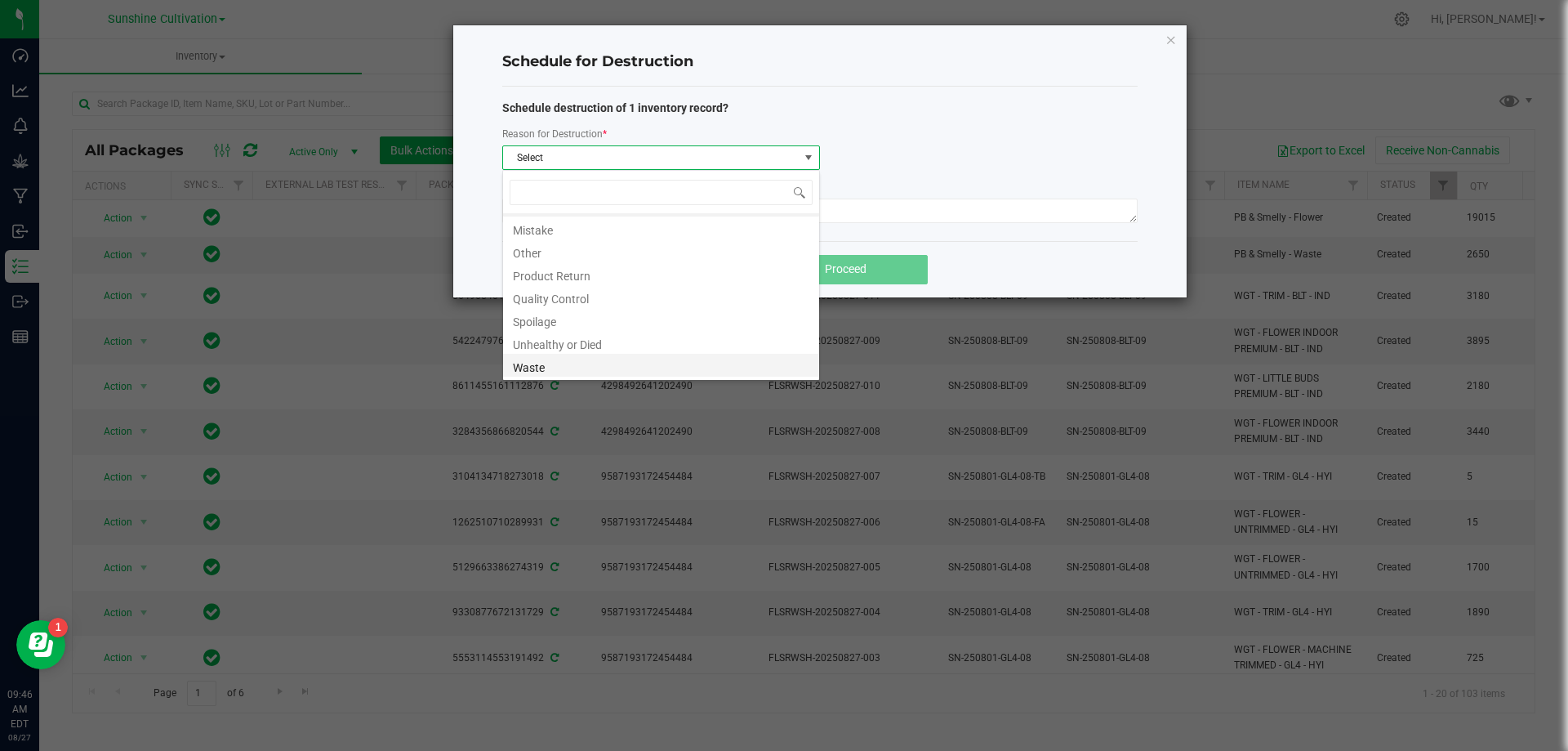
click at [604, 358] on li "Waste" at bounding box center [662, 365] width 316 height 23
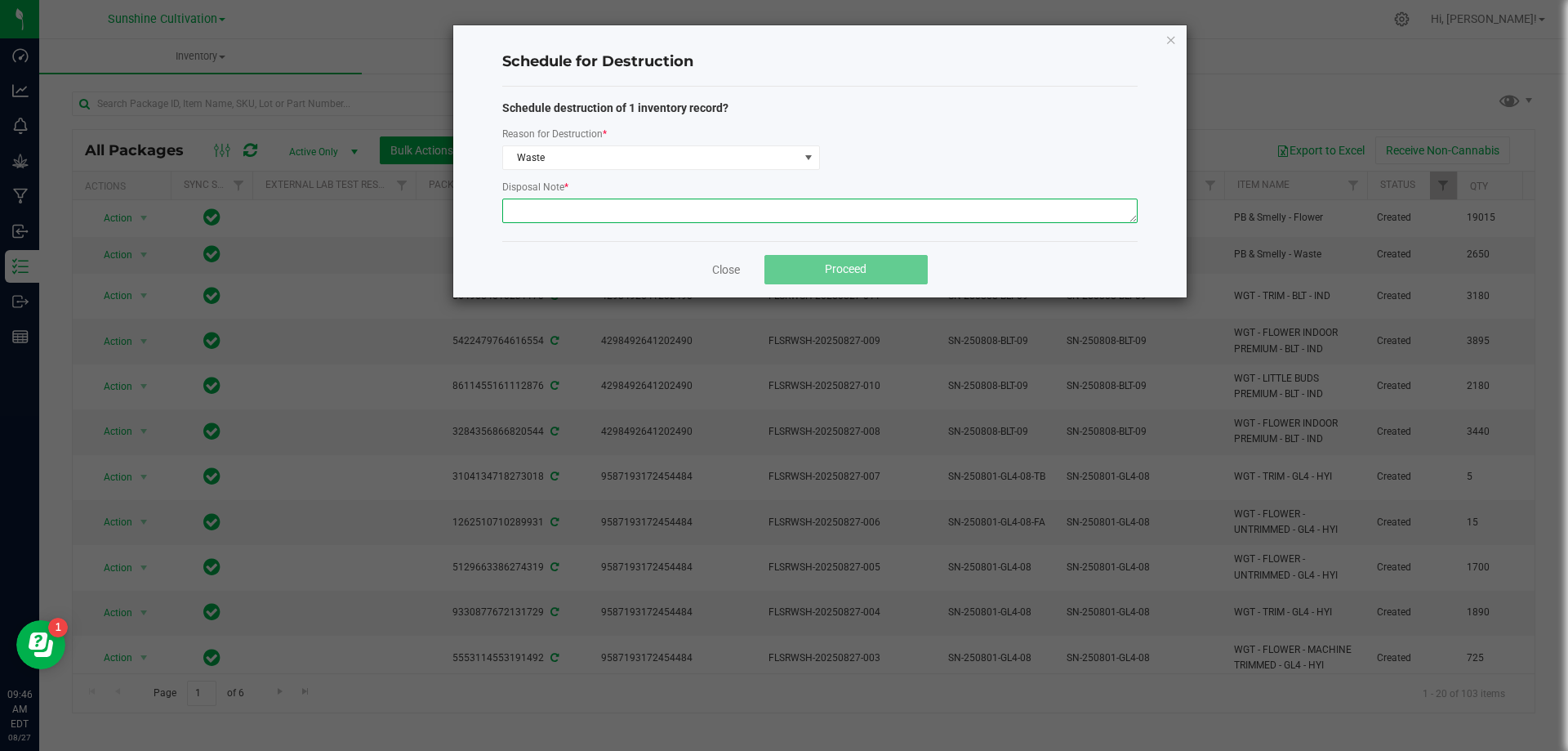
click at [646, 217] on textarea at bounding box center [820, 211] width 635 height 25
type textarea "Waste"
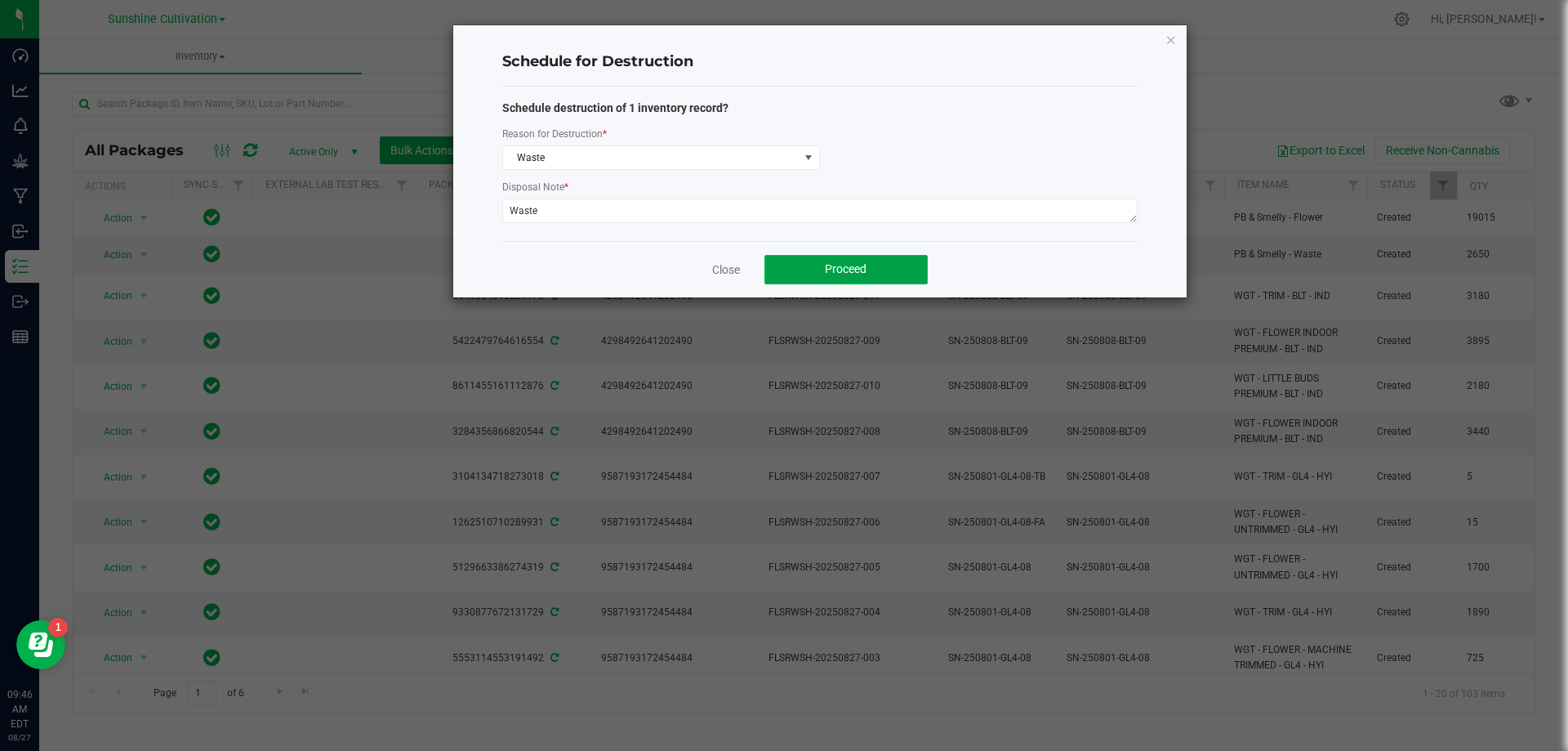
click at [853, 256] on button "Proceed" at bounding box center [846, 270] width 163 height 30
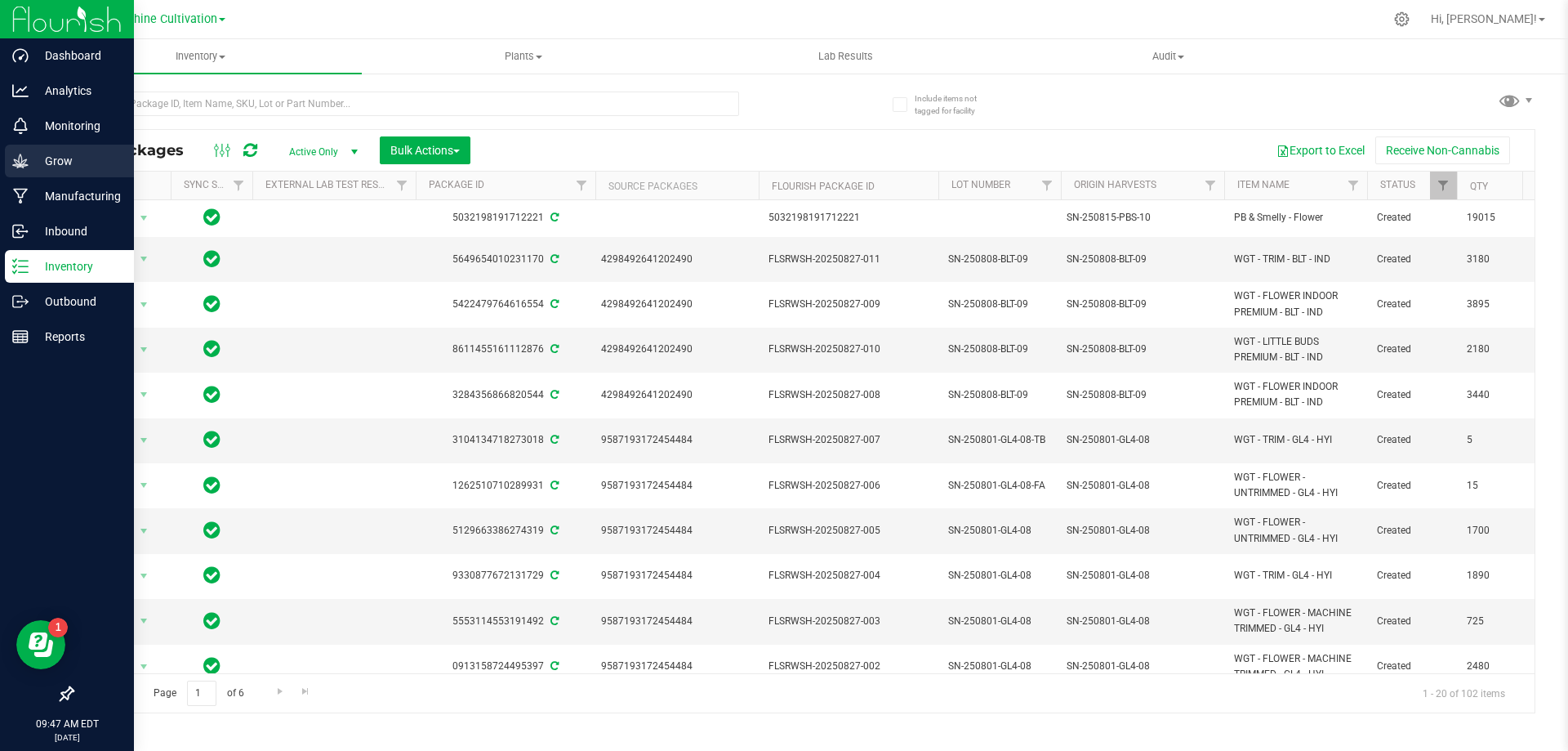
click at [7, 157] on div "Grow" at bounding box center [69, 161] width 129 height 33
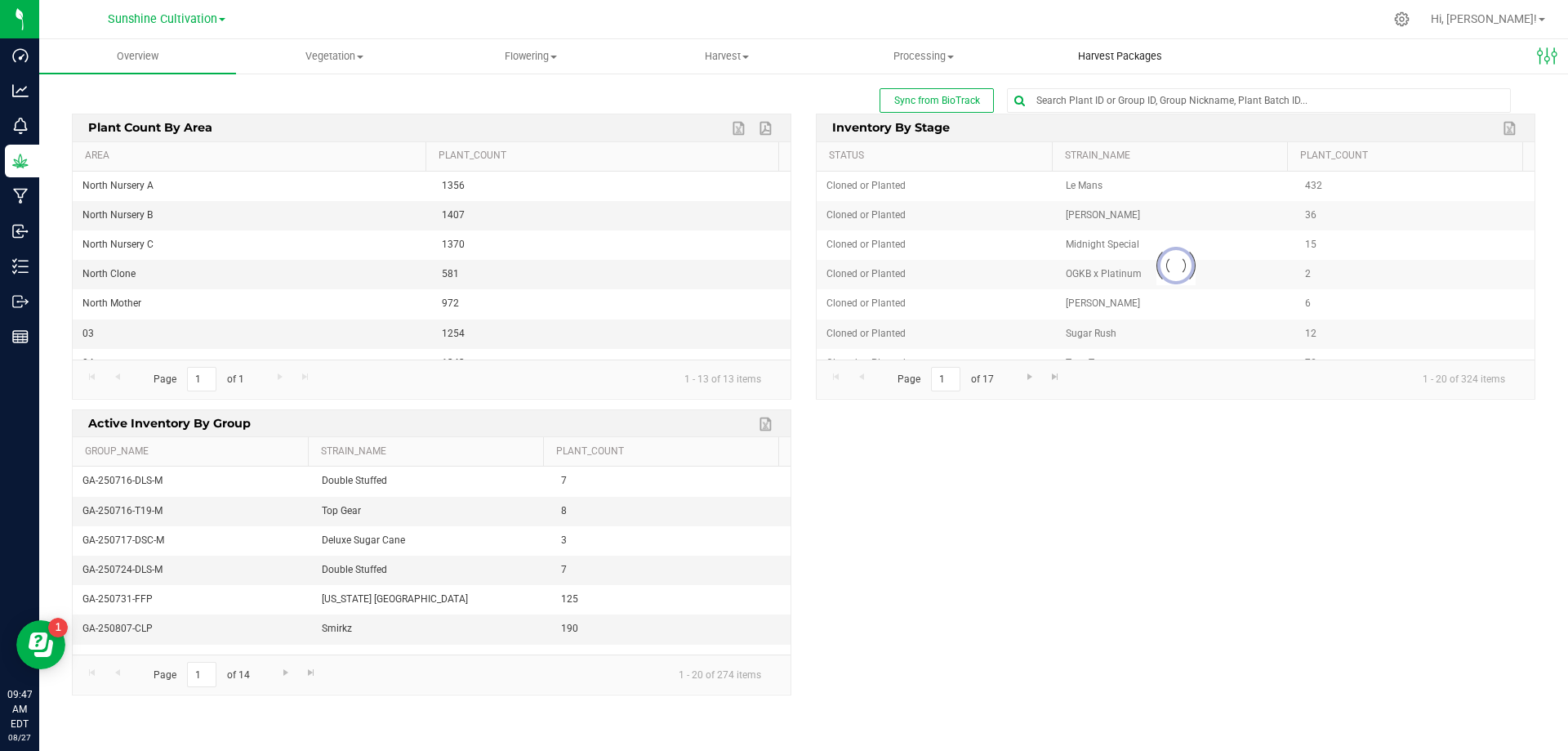
click at [1154, 63] on span "Harvest Packages" at bounding box center [1120, 56] width 129 height 15
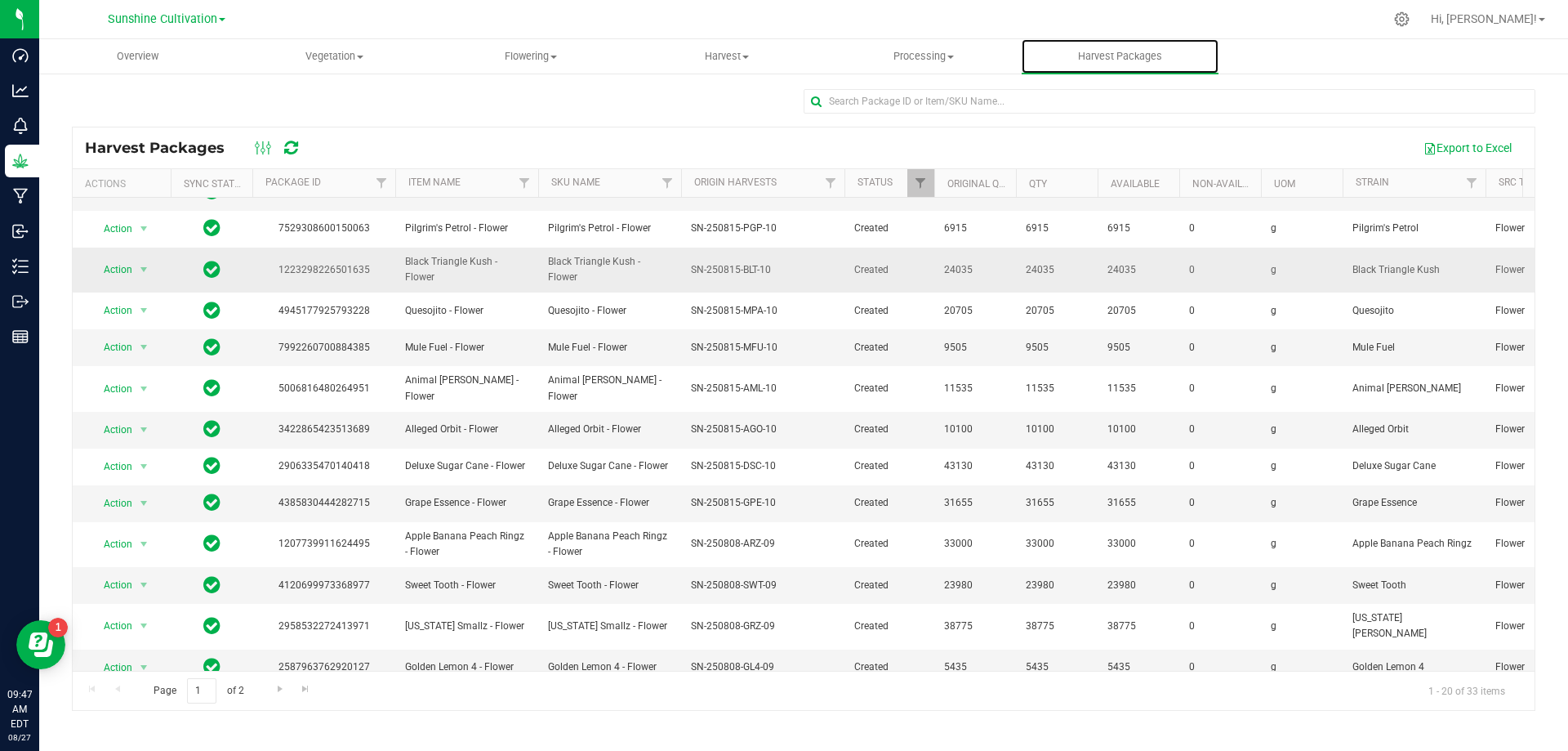
scroll to position [282, 0]
click at [130, 655] on span "Action" at bounding box center [111, 667] width 44 height 23
click at [161, 536] on li "Create package" at bounding box center [141, 542] width 103 height 25
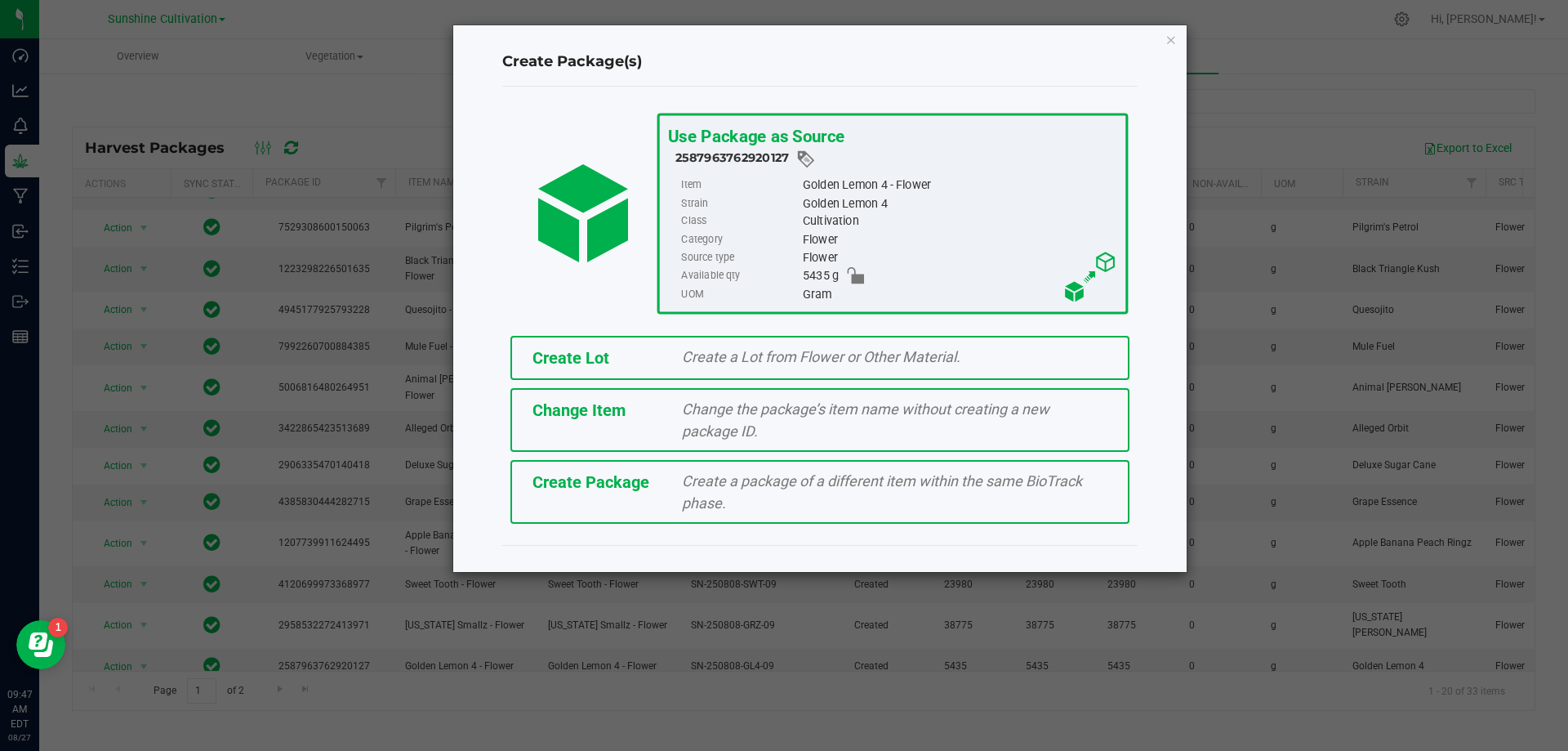
click at [648, 500] on div "Create Package Create a package of a different item within the same BioTrack ph…" at bounding box center [819, 491] width 619 height 63
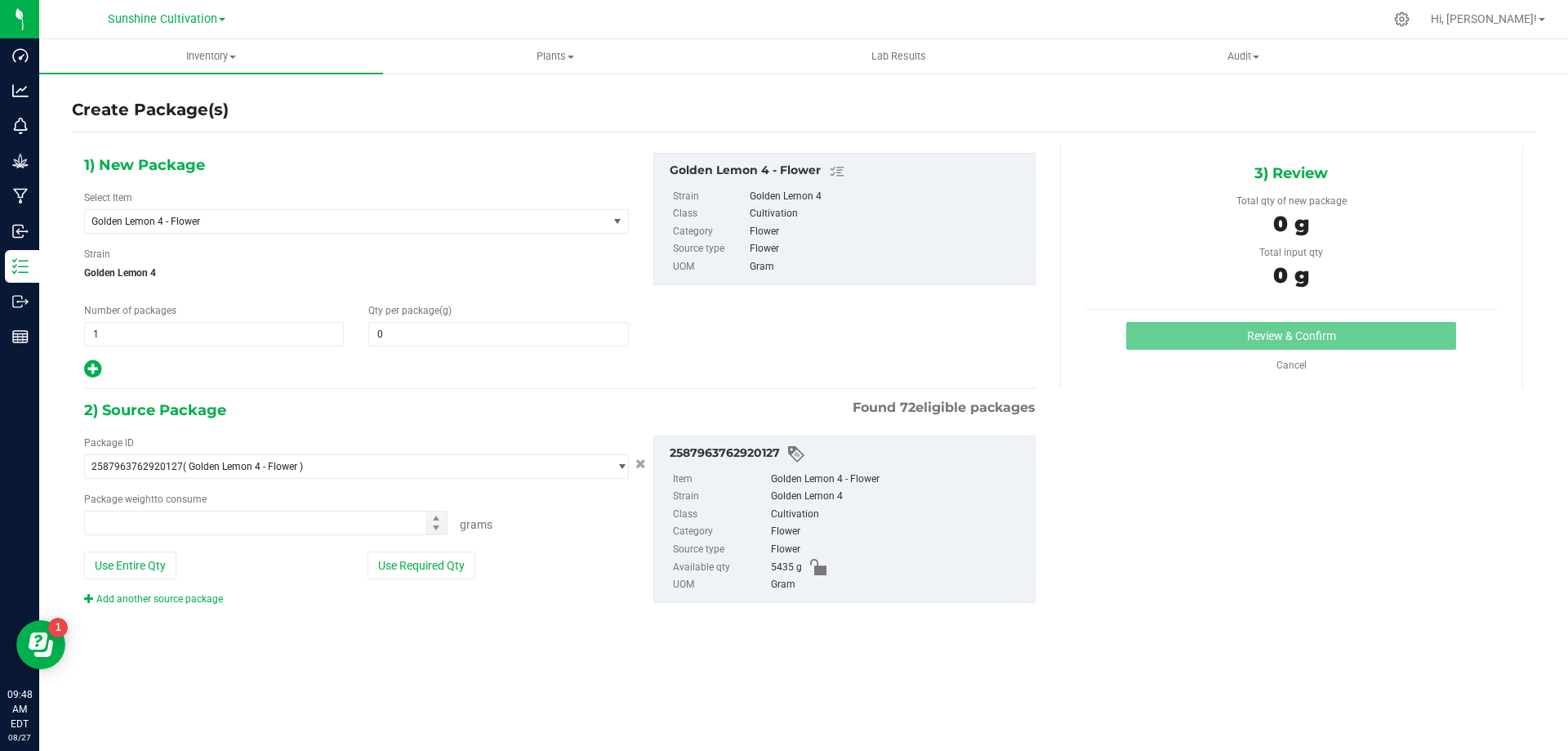
type input "0.0000"
type input "0.0000 g"
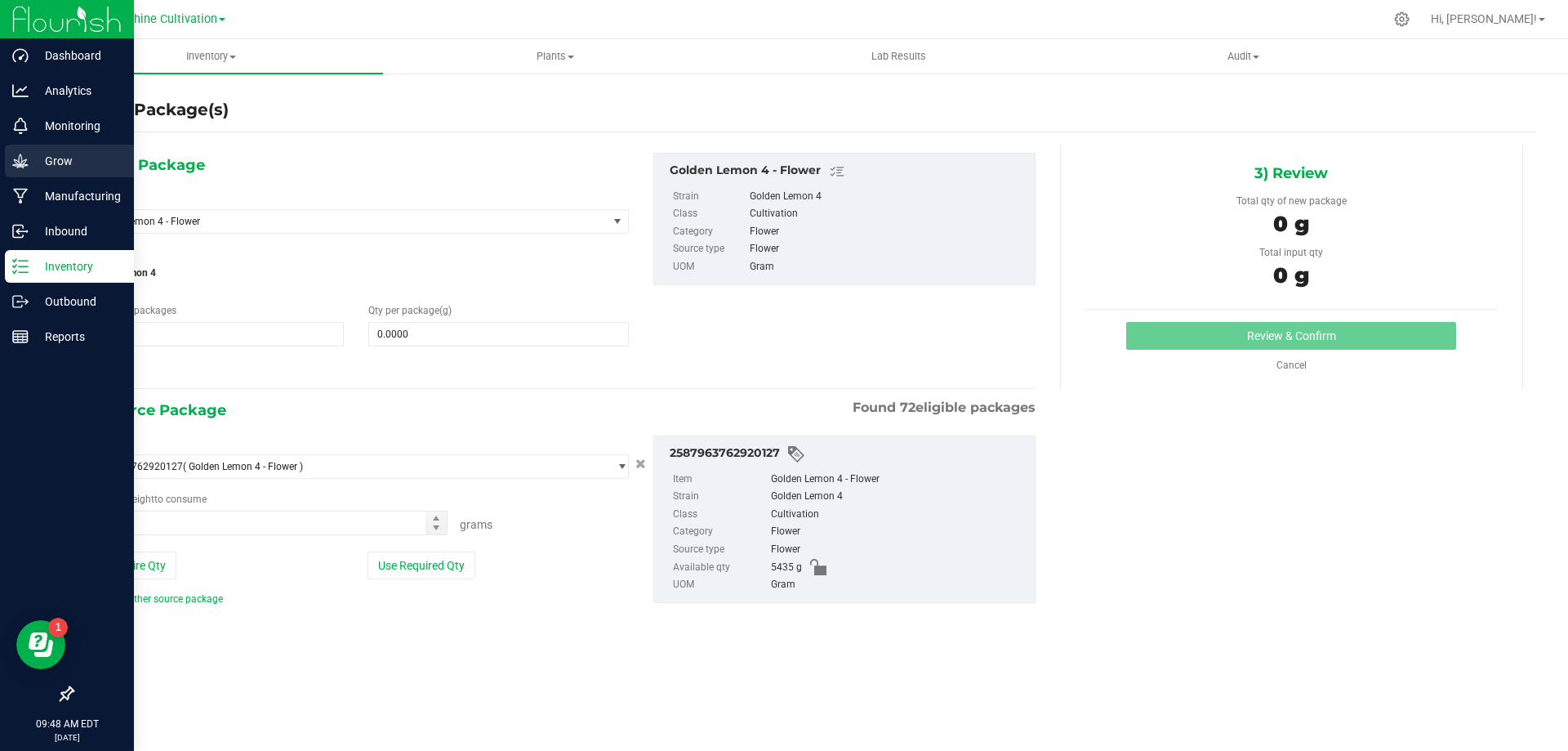
click at [25, 160] on icon at bounding box center [20, 160] width 16 height 14
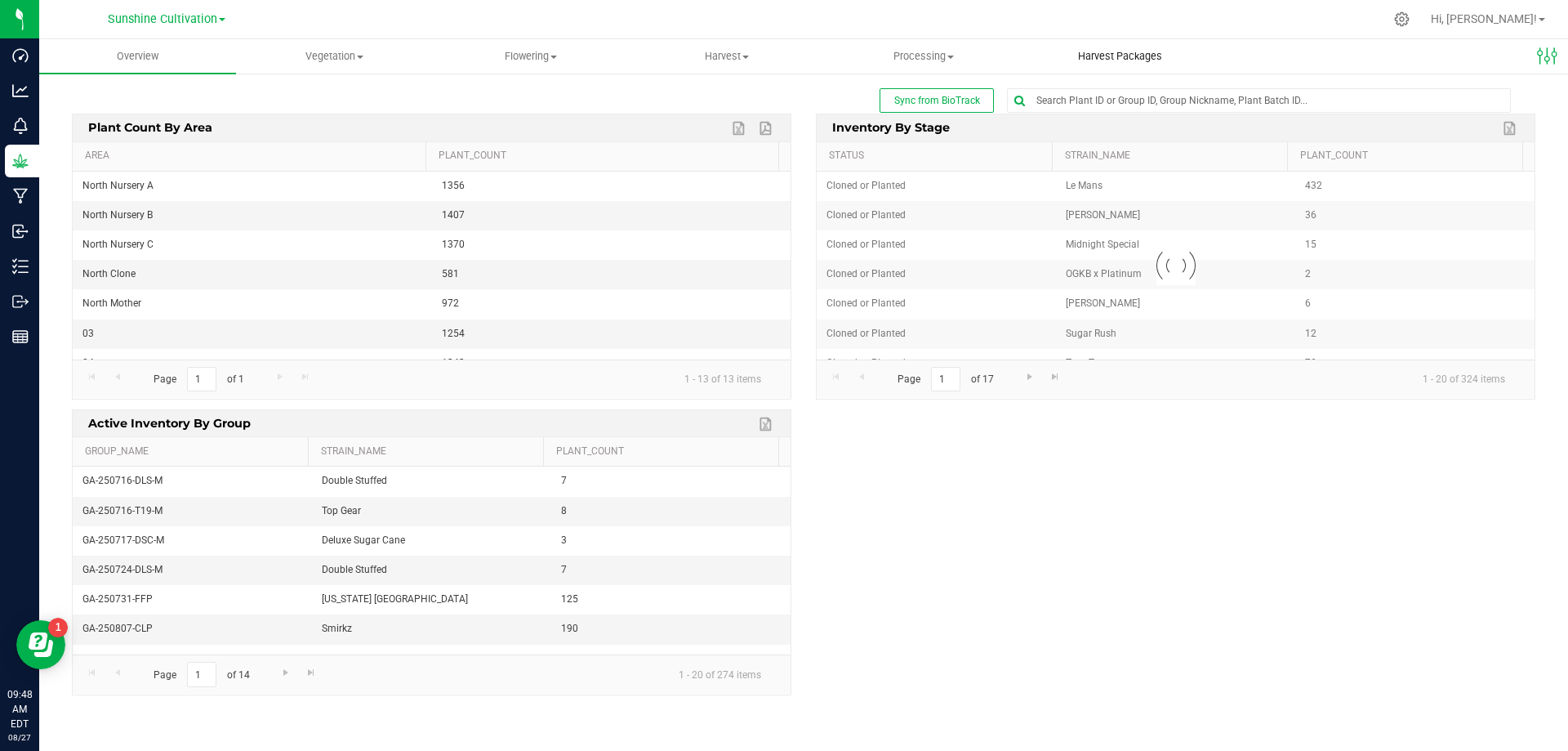
click at [1116, 53] on span "Harvest Packages" at bounding box center [1120, 56] width 129 height 15
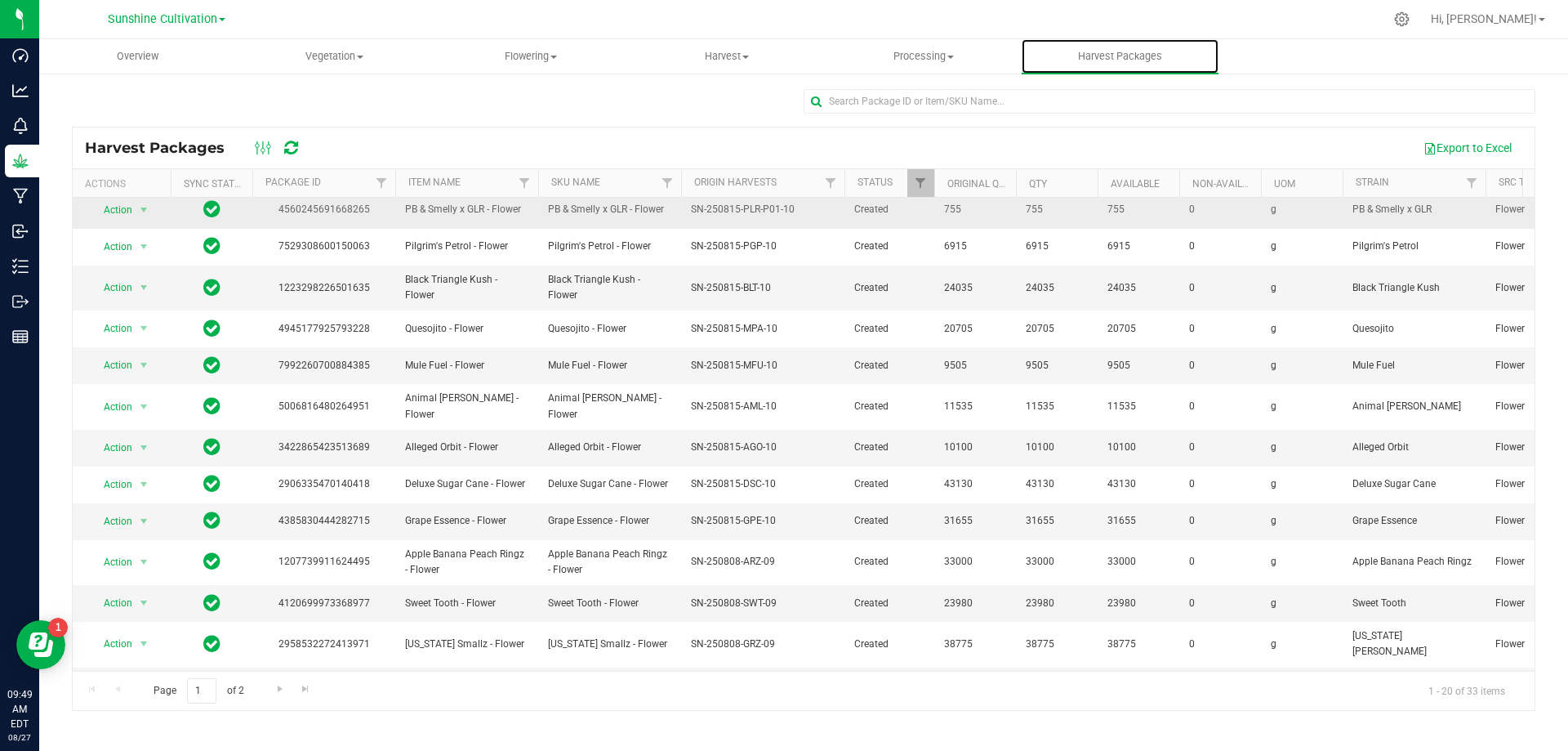
scroll to position [282, 0]
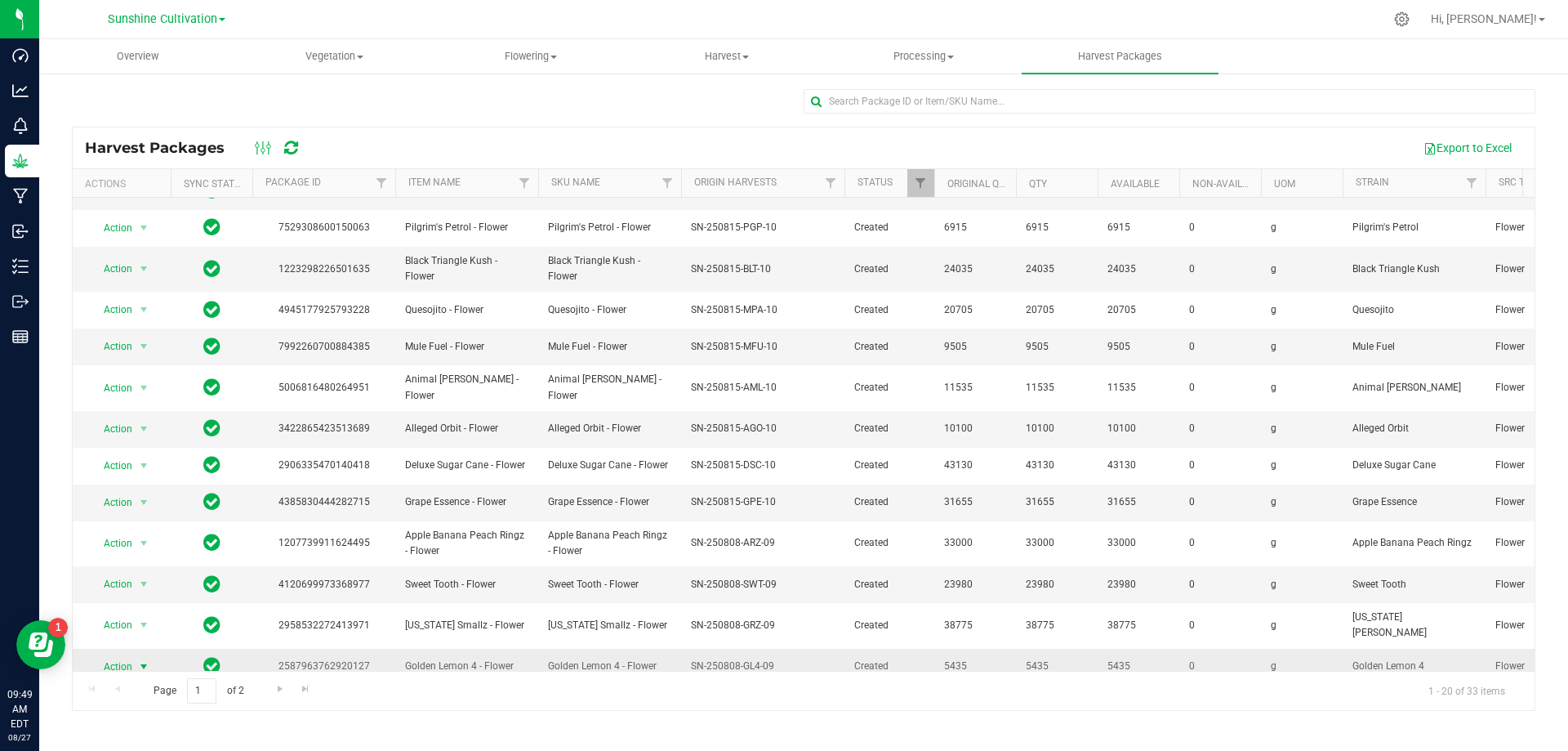
click at [103, 655] on span "Action" at bounding box center [111, 667] width 44 height 23
click at [156, 540] on li "Create package" at bounding box center [141, 542] width 103 height 25
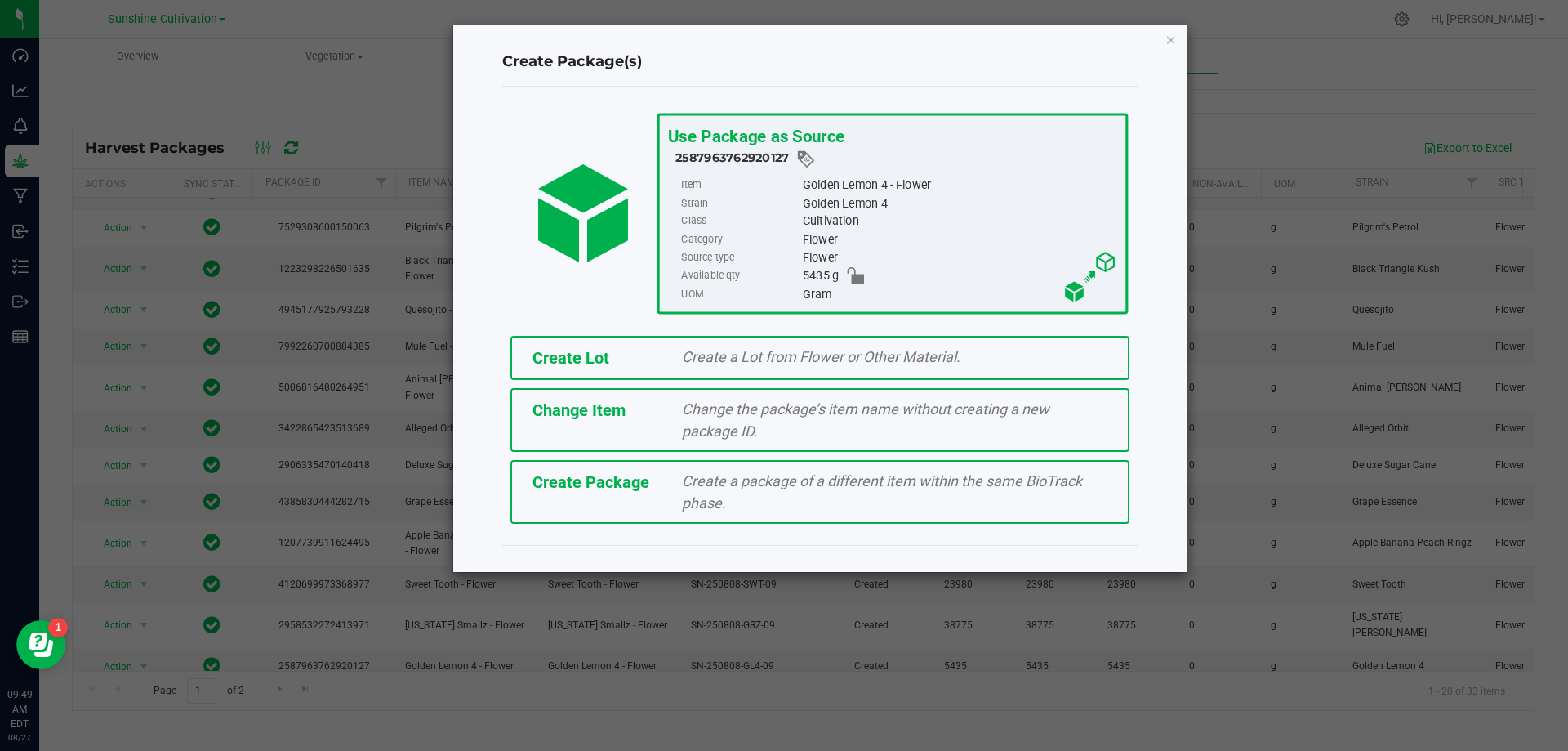
click at [638, 487] on span "Create Package" at bounding box center [591, 482] width 117 height 20
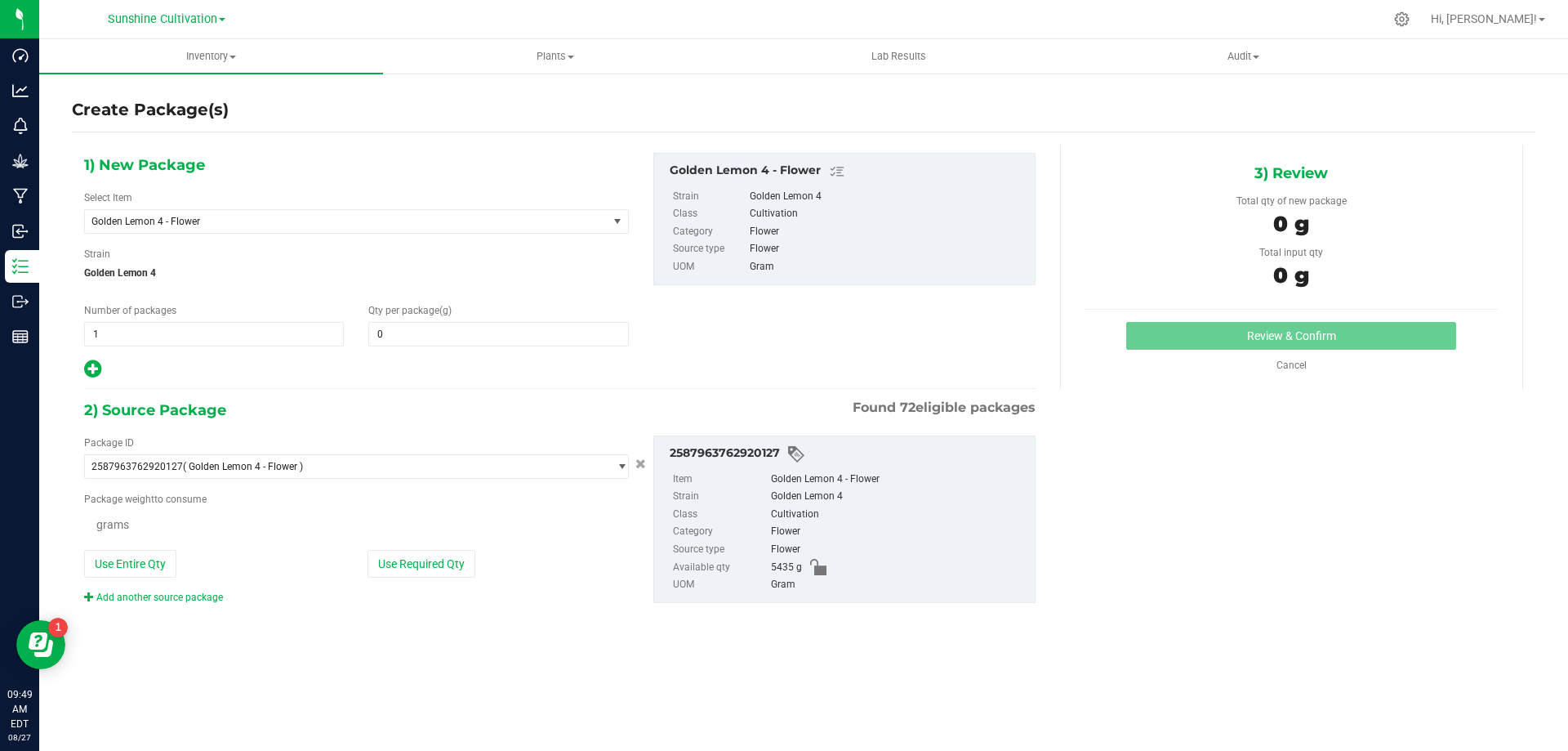
type input "0.0000"
click at [453, 220] on span "Golden Lemon 4 - Flower" at bounding box center [336, 222] width 489 height 12
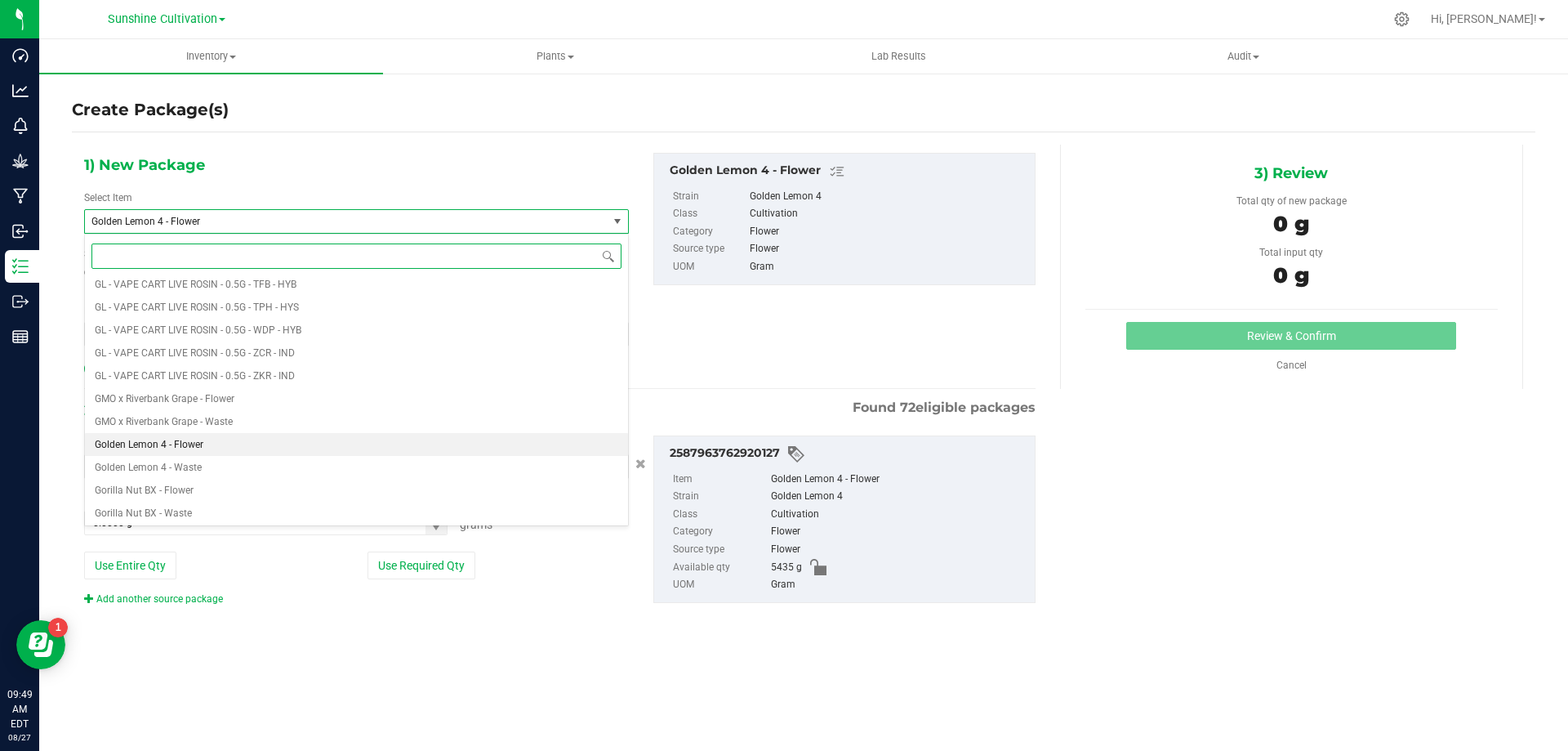
scroll to position [119415, 0]
type input "GL4"
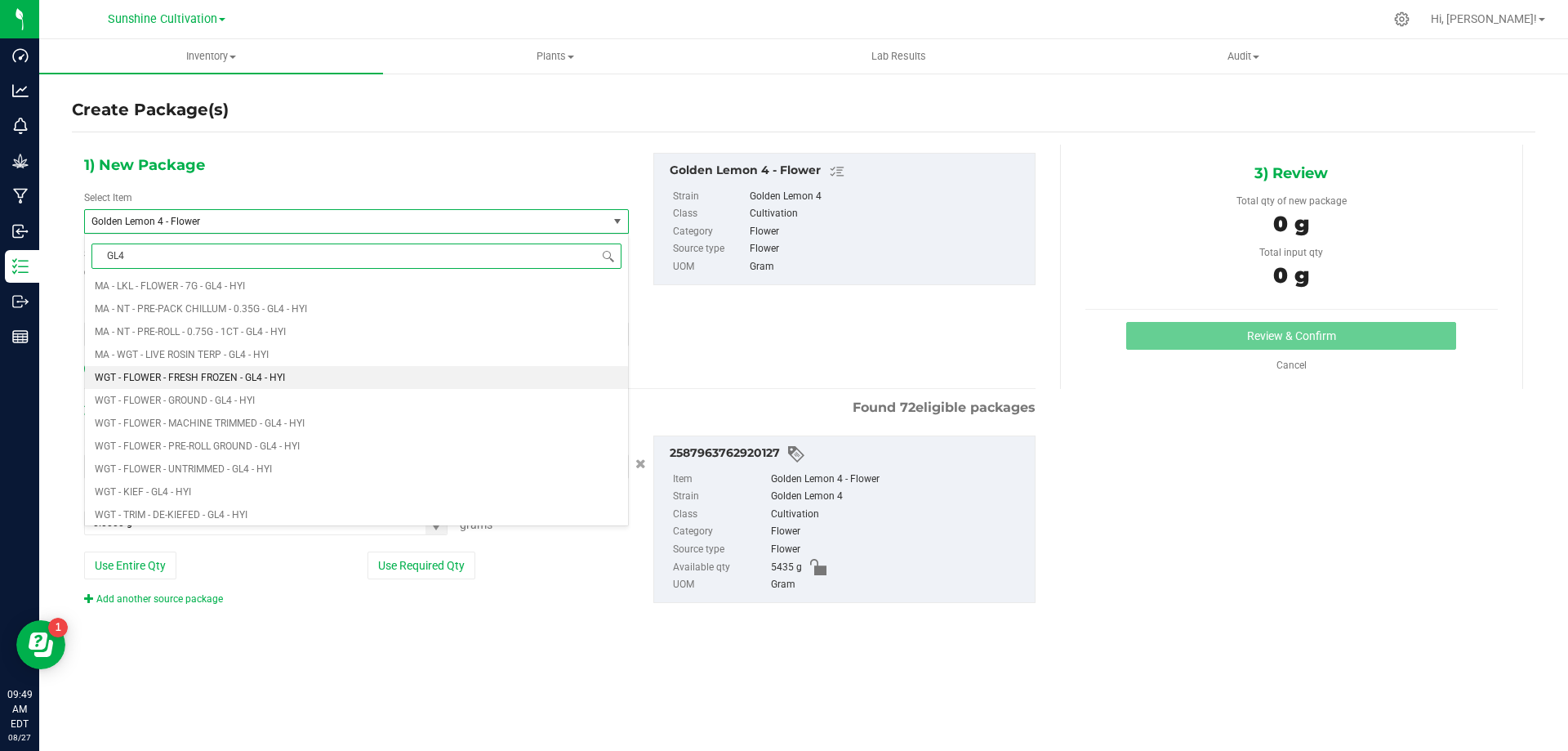
scroll to position [396, 0]
click at [248, 397] on span "WGT - FLOWER - MACHINE TRIMMED - GL4 - HYI" at bounding box center [199, 397] width 210 height 12
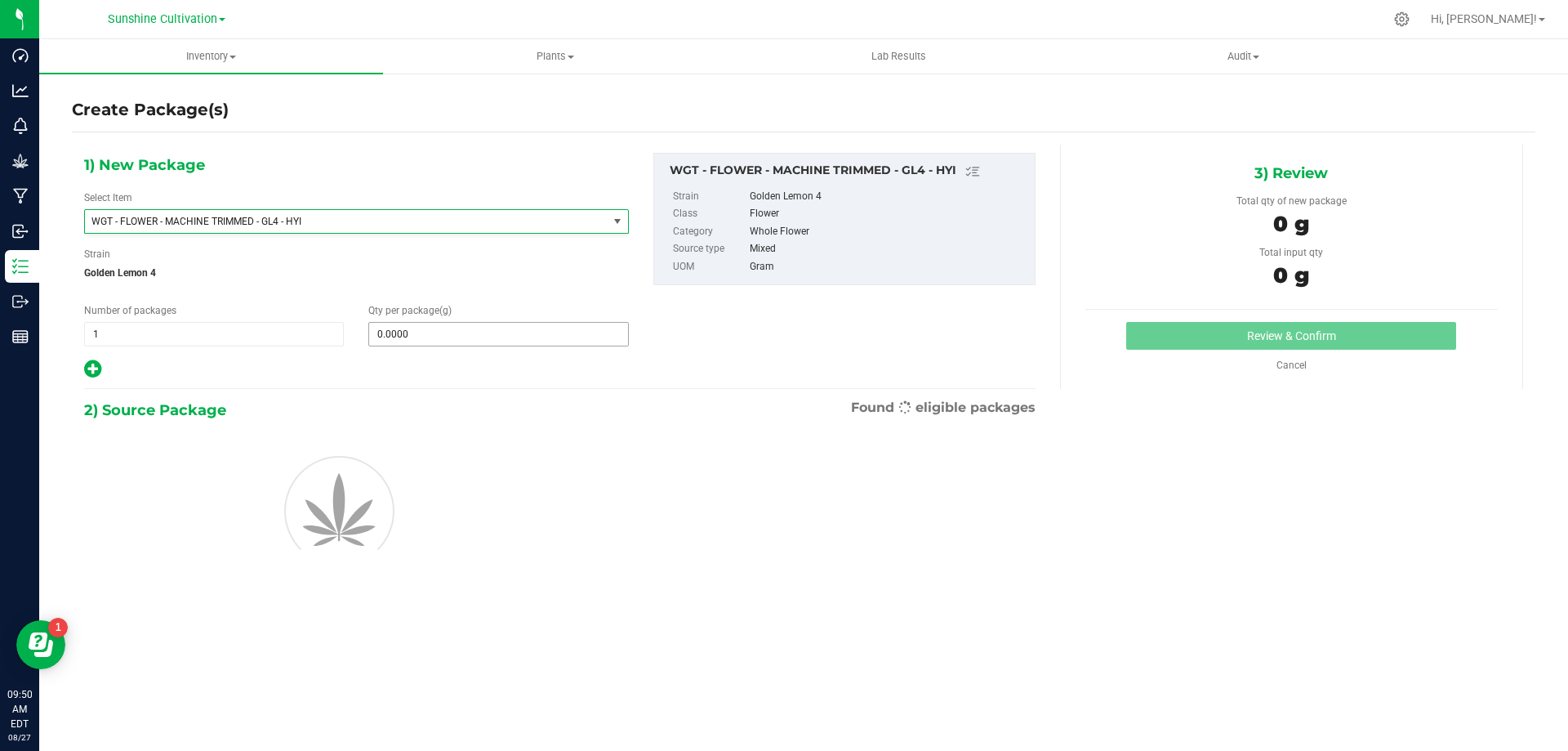
type input "0.0000"
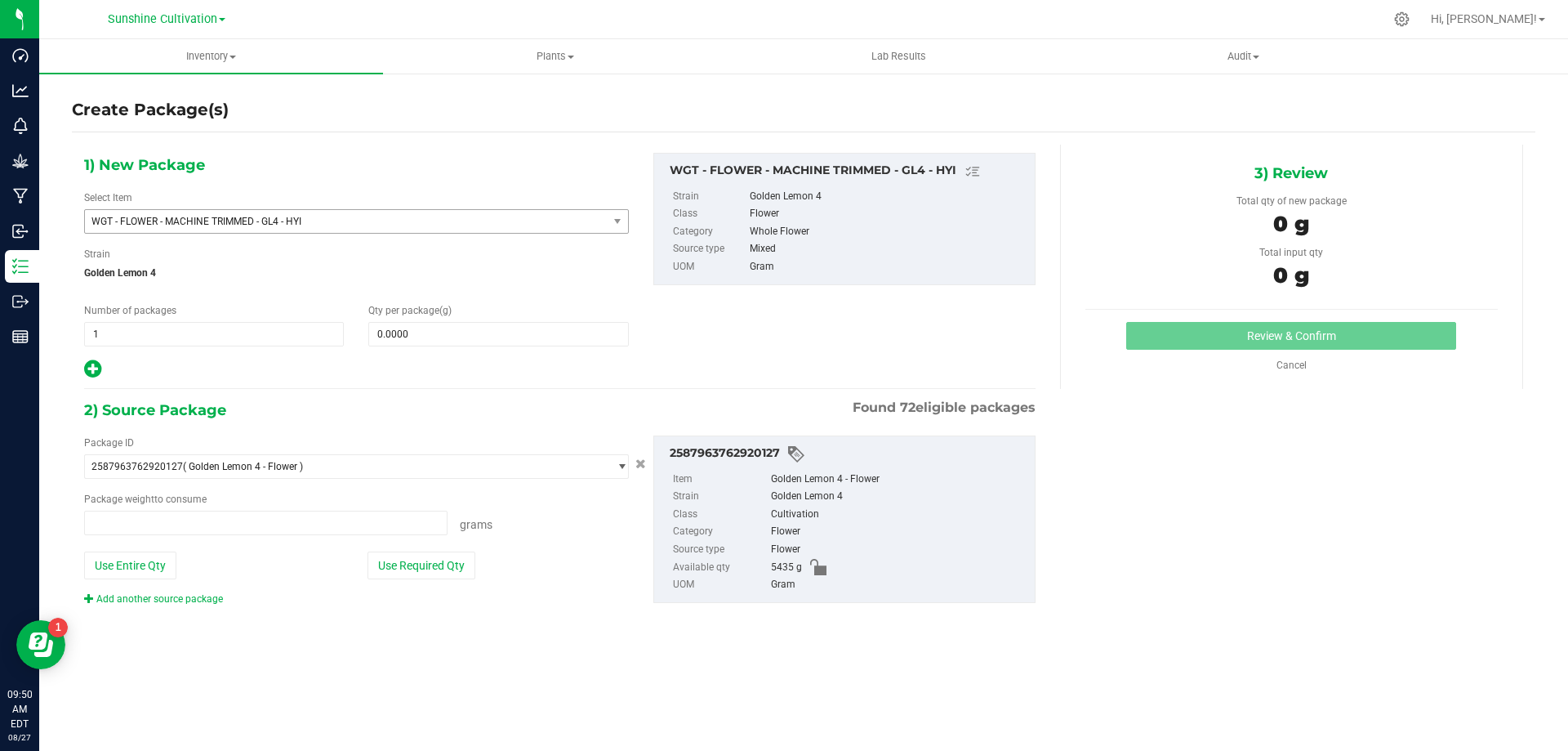
type input "0.0000 g"
click at [475, 319] on div "Qty per package (g) 0.0000 0" at bounding box center [498, 325] width 284 height 44
click at [463, 328] on span at bounding box center [498, 334] width 260 height 25
click at [463, 328] on input "text" at bounding box center [498, 334] width 258 height 23
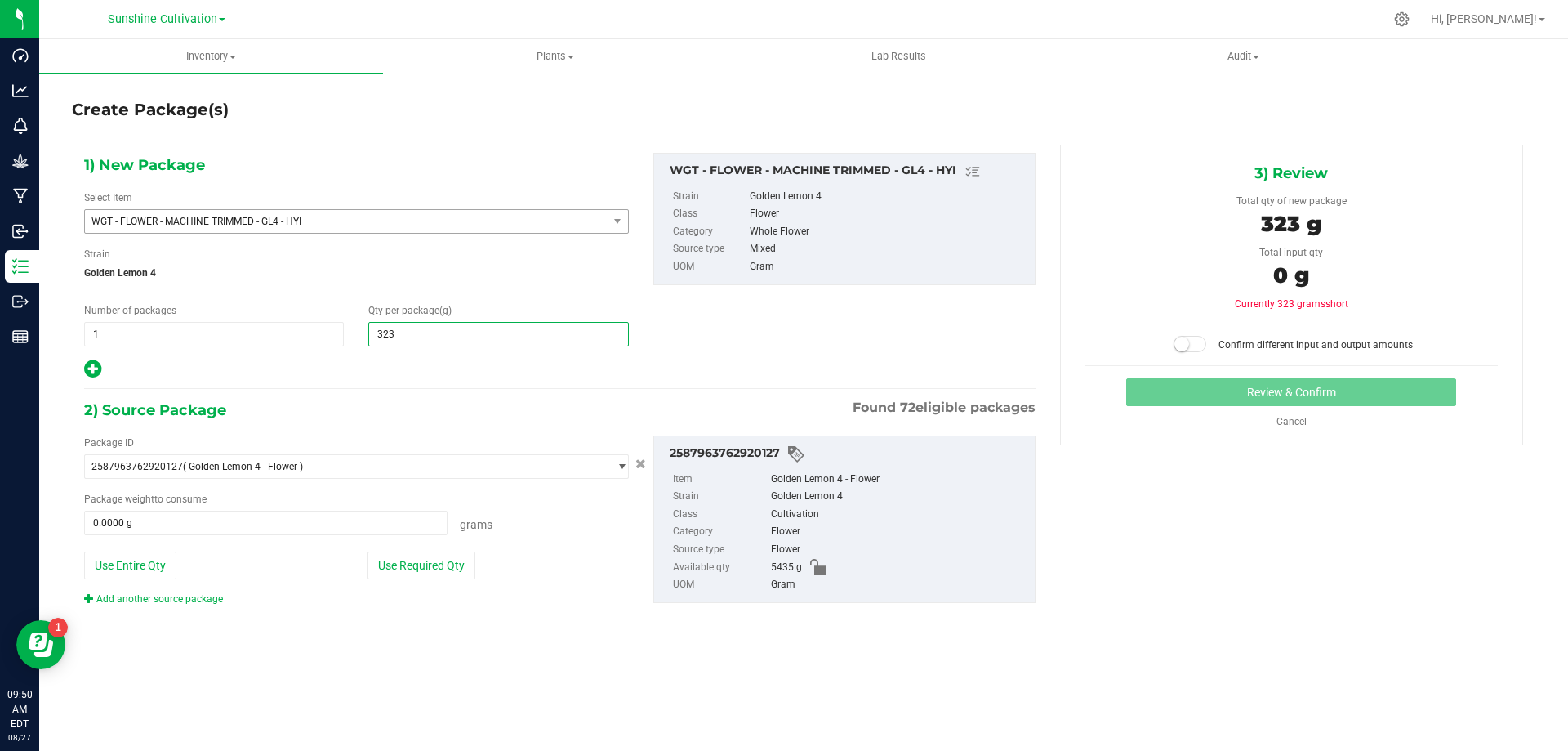
type input "3235"
type input "3,235.0000"
click at [389, 525] on span at bounding box center [265, 523] width 363 height 25
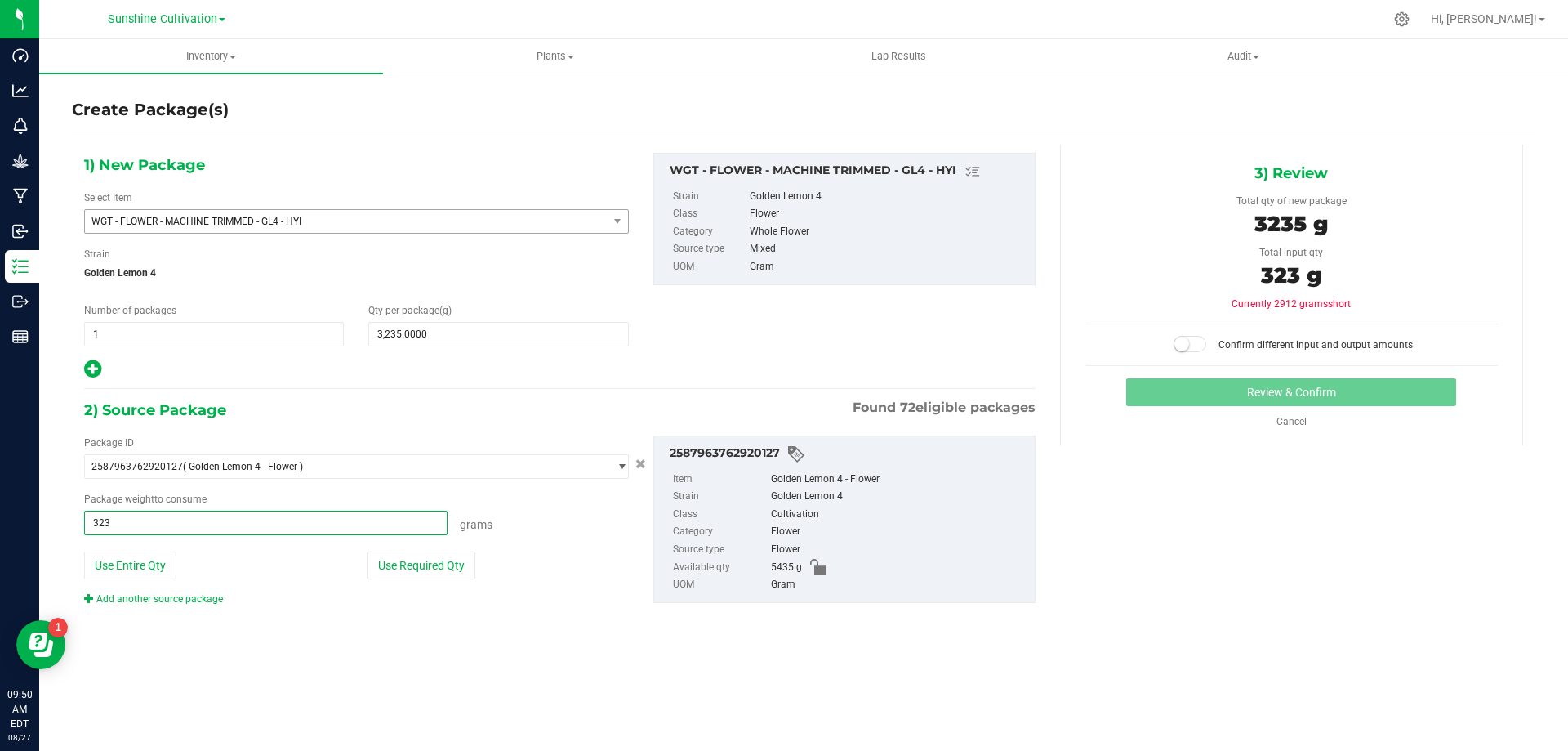
type input "3235"
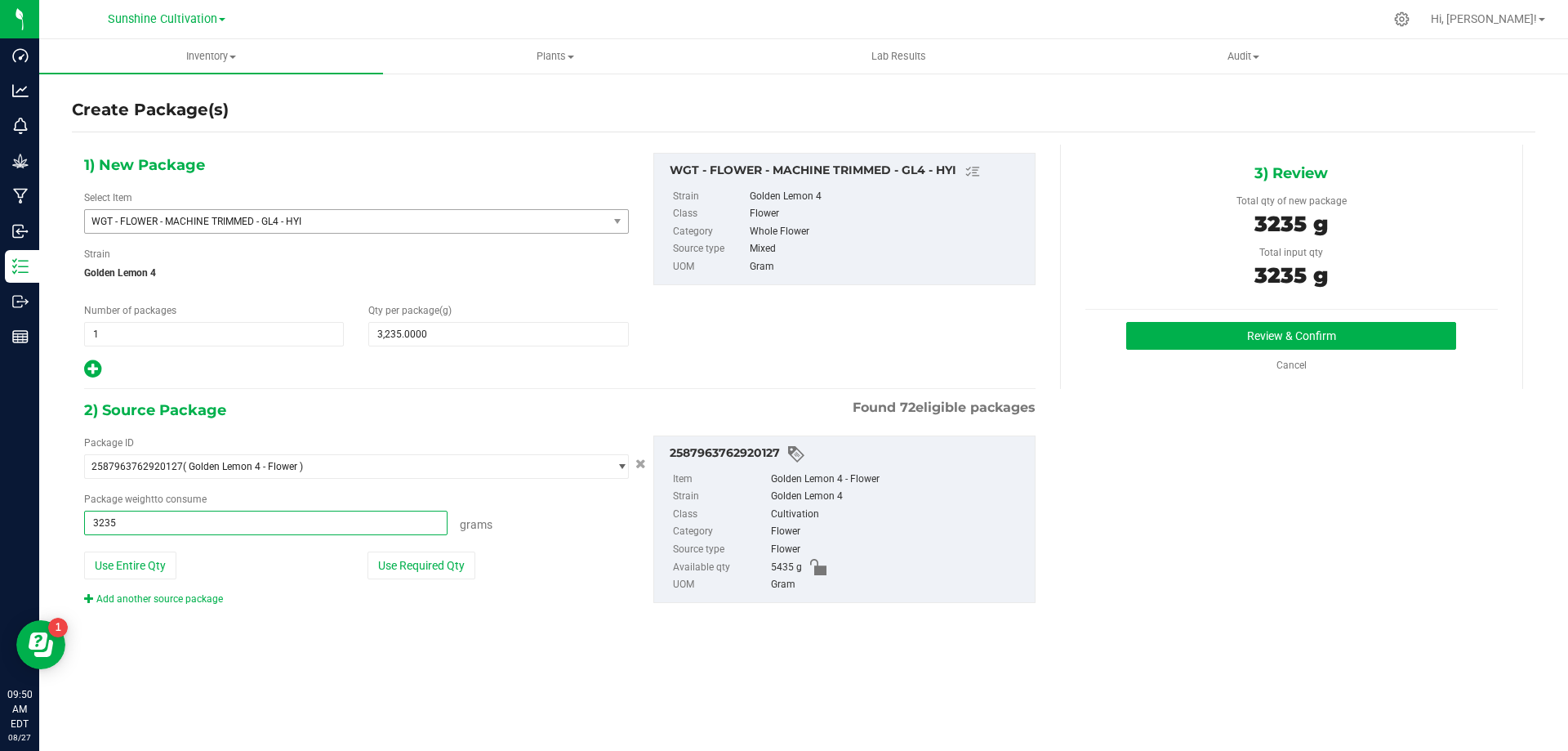
type input "3235.0000 g"
click at [1192, 317] on div "3) Review Total qty of new package 3235 g Total input qty 3235 g Review & Confi…" at bounding box center [1291, 266] width 463 height 244
click at [1191, 324] on button "Review & Confirm" at bounding box center [1291, 336] width 330 height 28
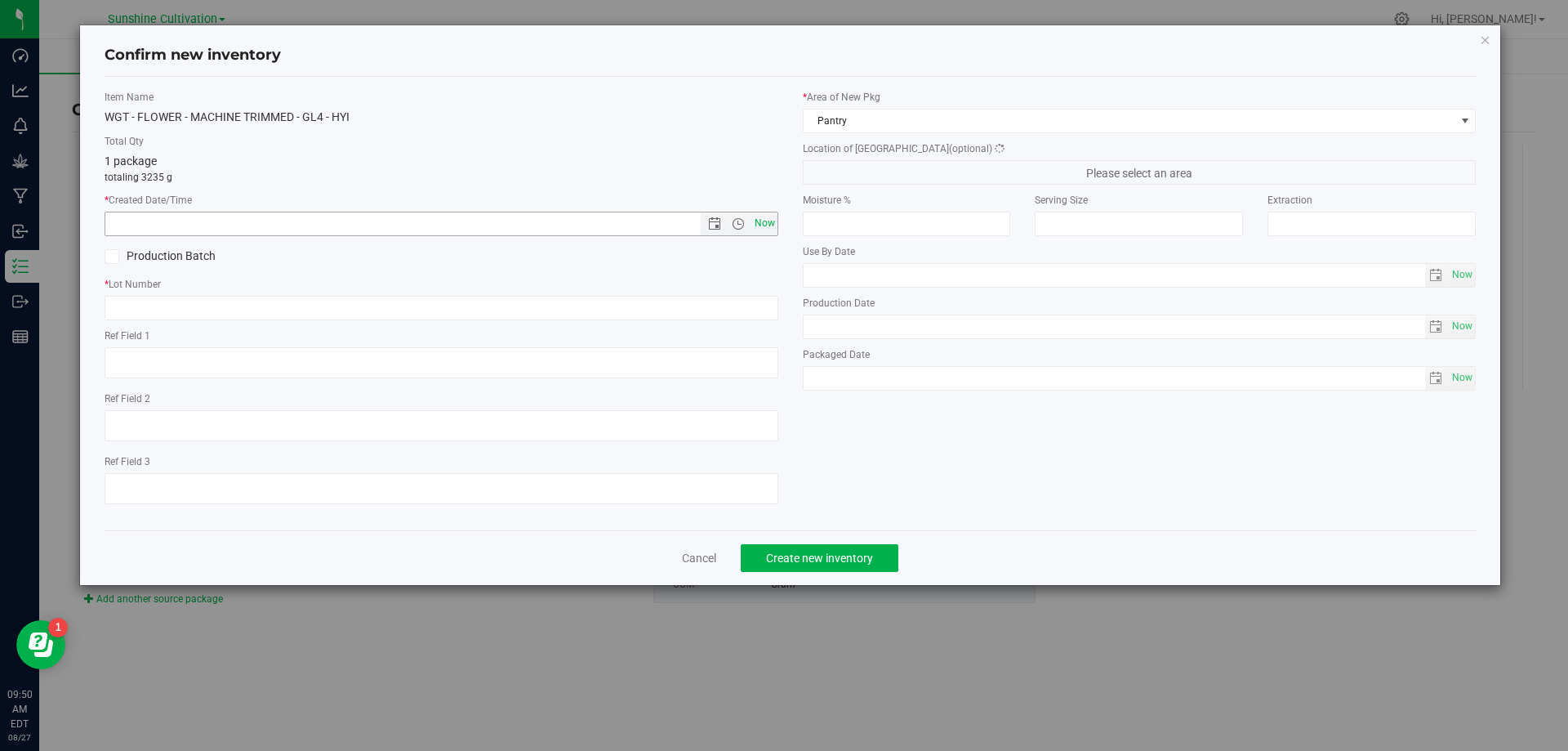
click at [770, 218] on span "Now" at bounding box center [765, 223] width 28 height 24
type input "8/27/2025 9:50 AM"
paste input "SN-250808-GL4-09"
type input "SN-250808-GL4-09"
click at [868, 561] on span "Create new inventory" at bounding box center [820, 558] width 107 height 13
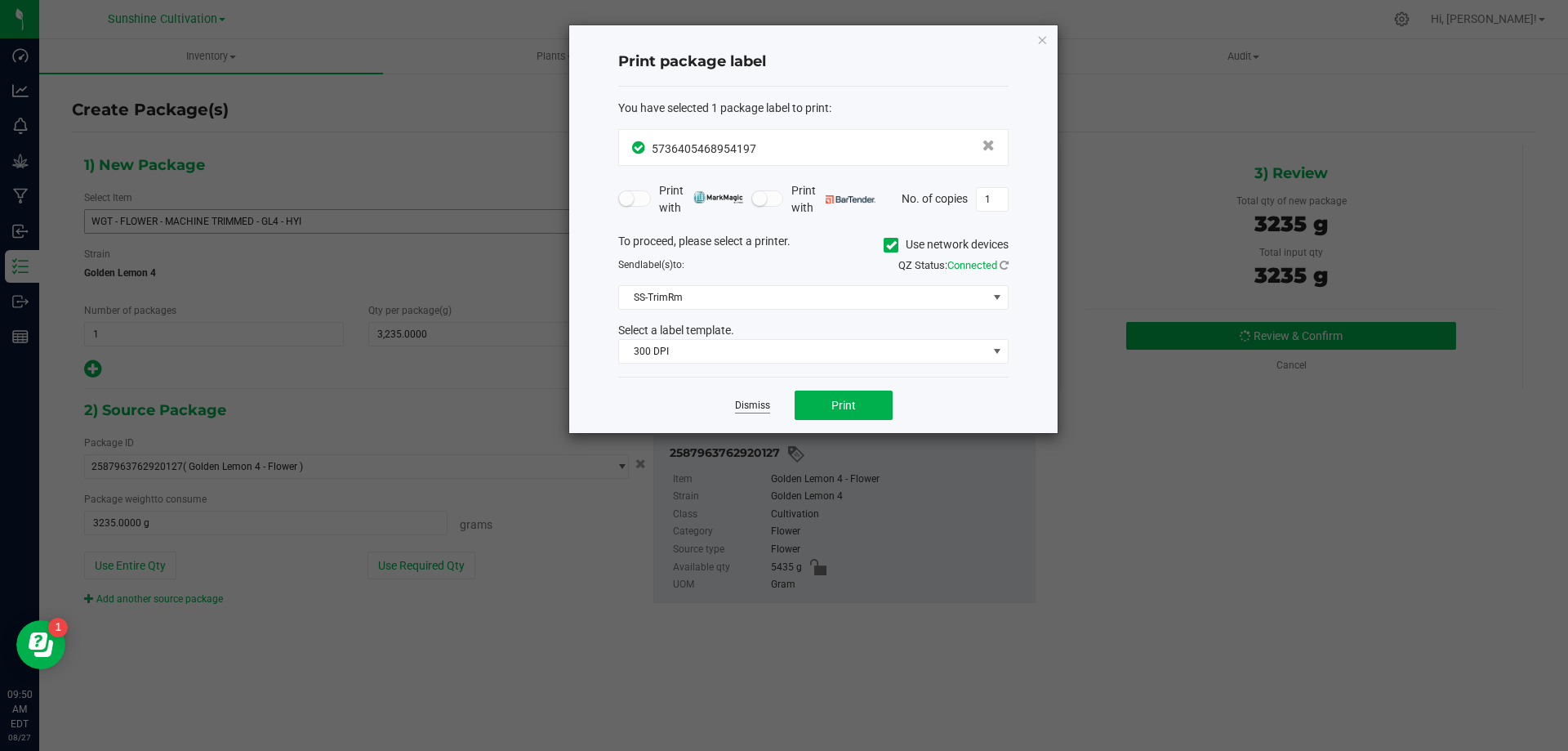
click at [746, 405] on link "Dismiss" at bounding box center [752, 406] width 35 height 14
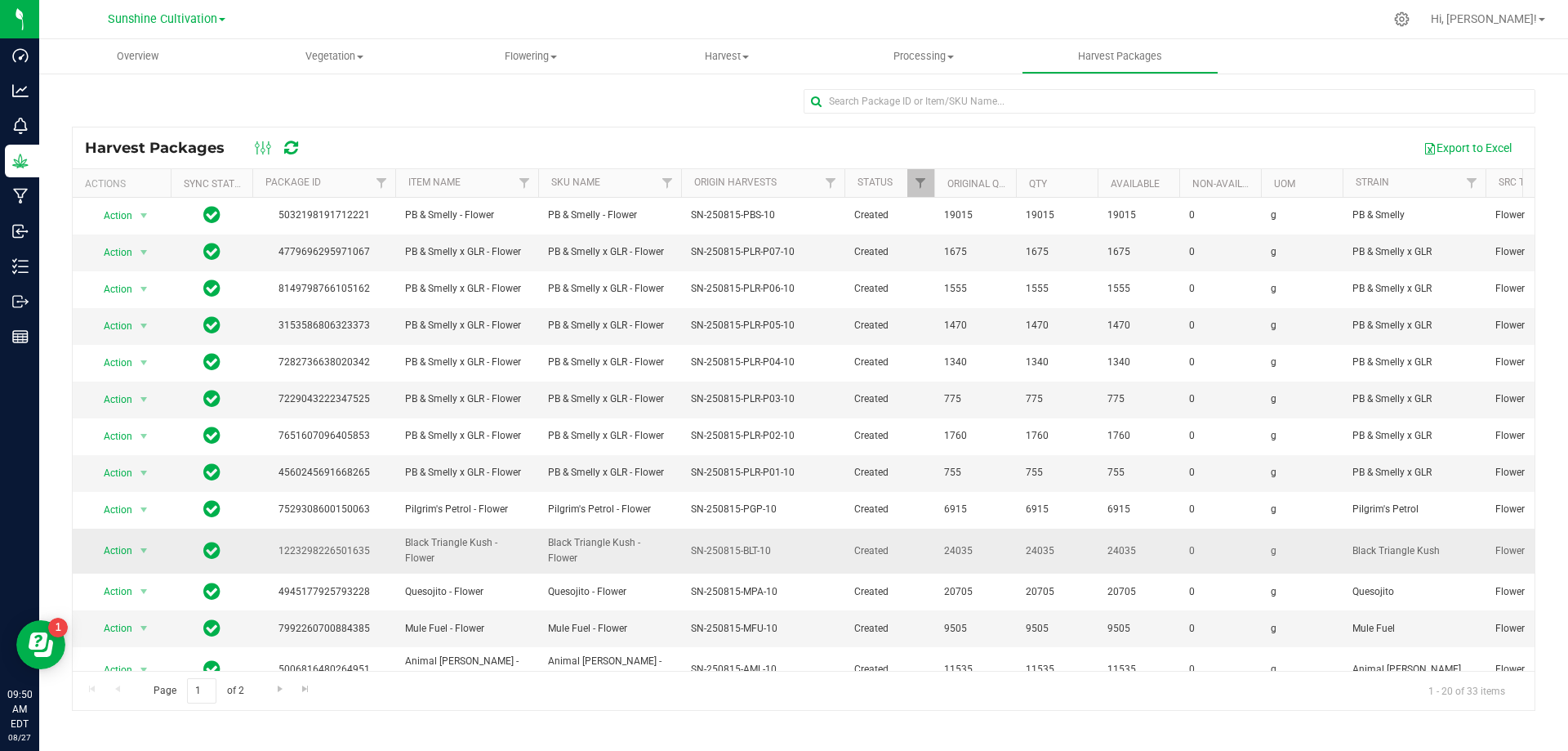
scroll to position [282, 0]
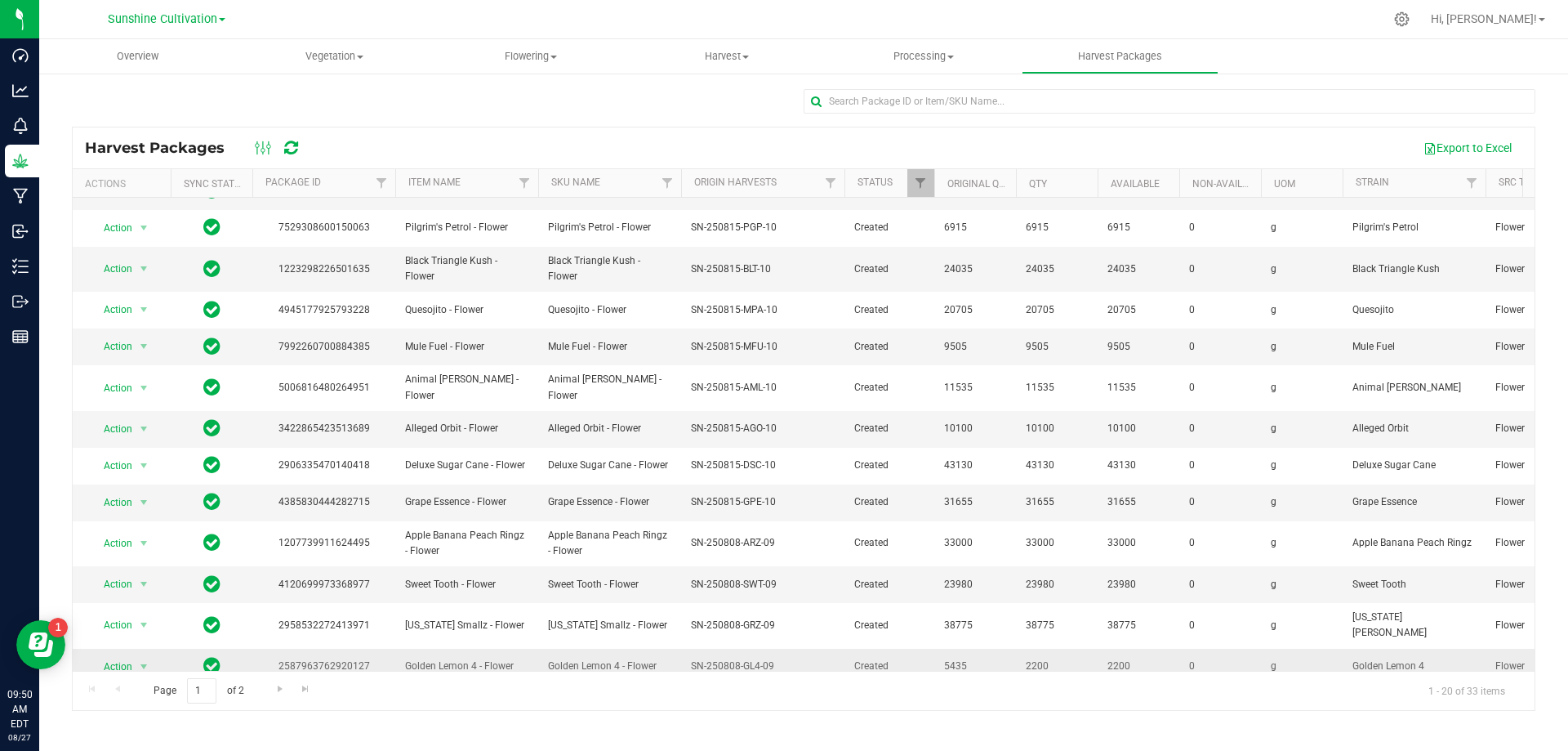
click at [135, 655] on span "select" at bounding box center [144, 667] width 21 height 23
click at [142, 545] on li "Create package" at bounding box center [141, 542] width 103 height 25
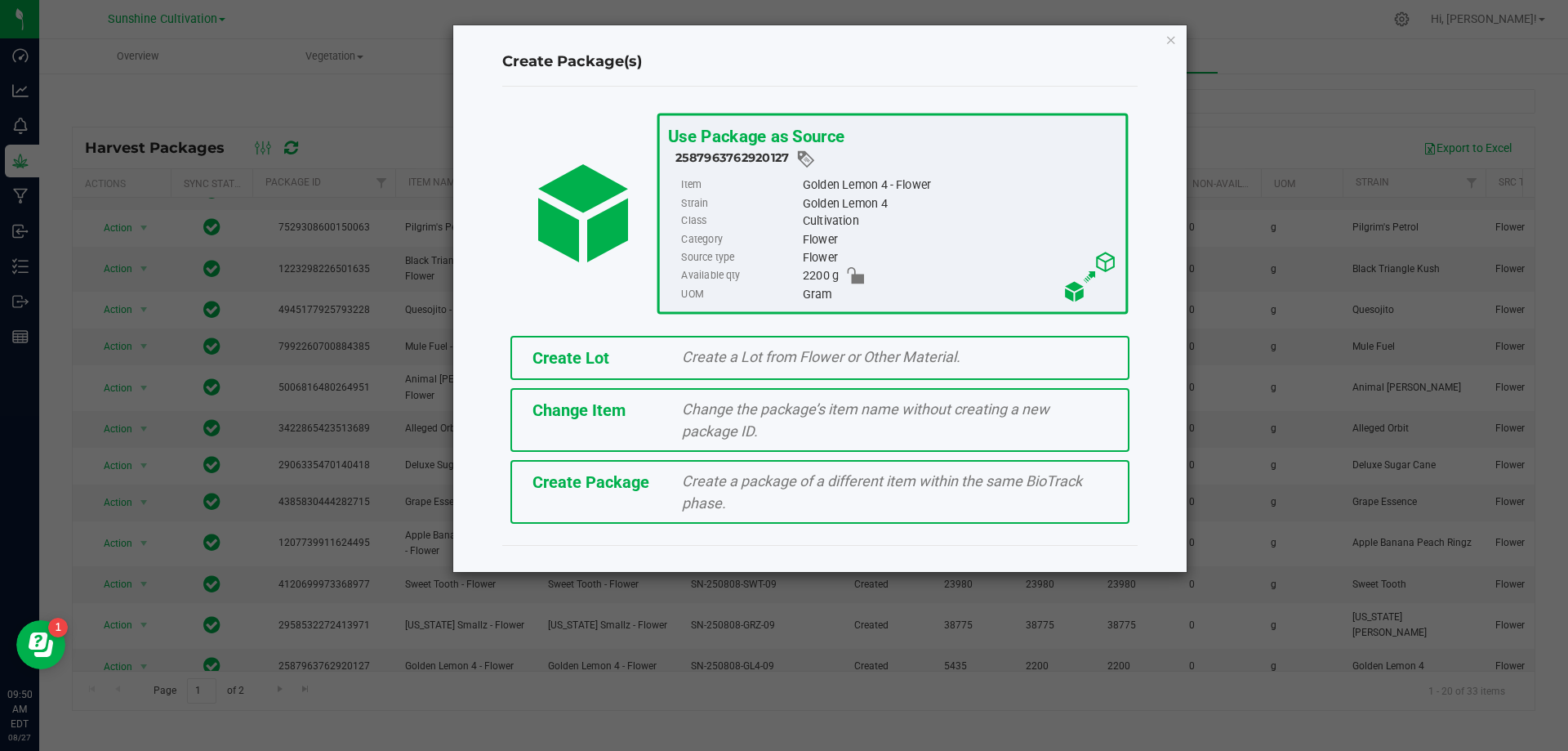
click at [662, 472] on div "Create Package" at bounding box center [595, 482] width 150 height 25
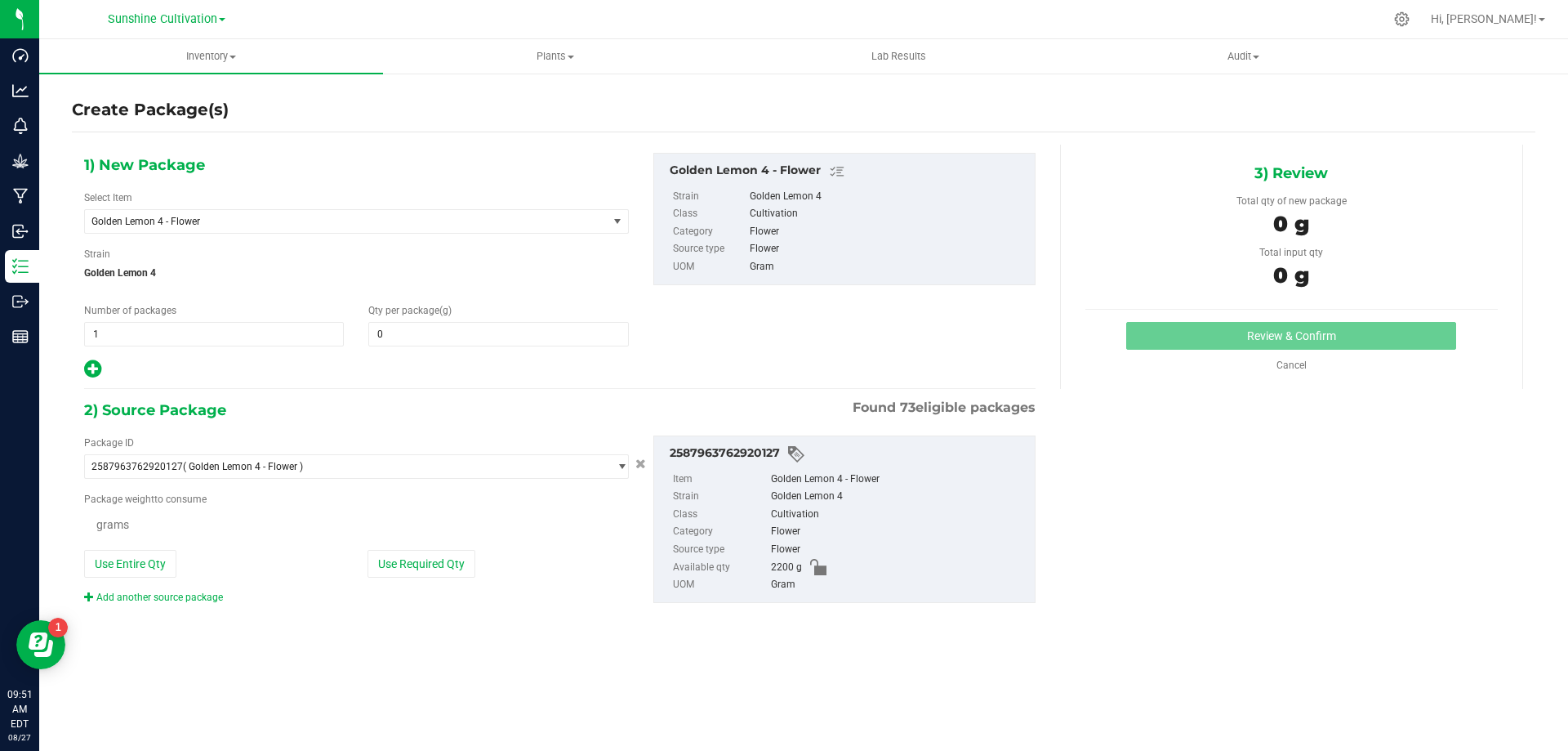
type input "0.0000"
click at [513, 225] on span "Golden Lemon 4 - Flower" at bounding box center [336, 222] width 489 height 12
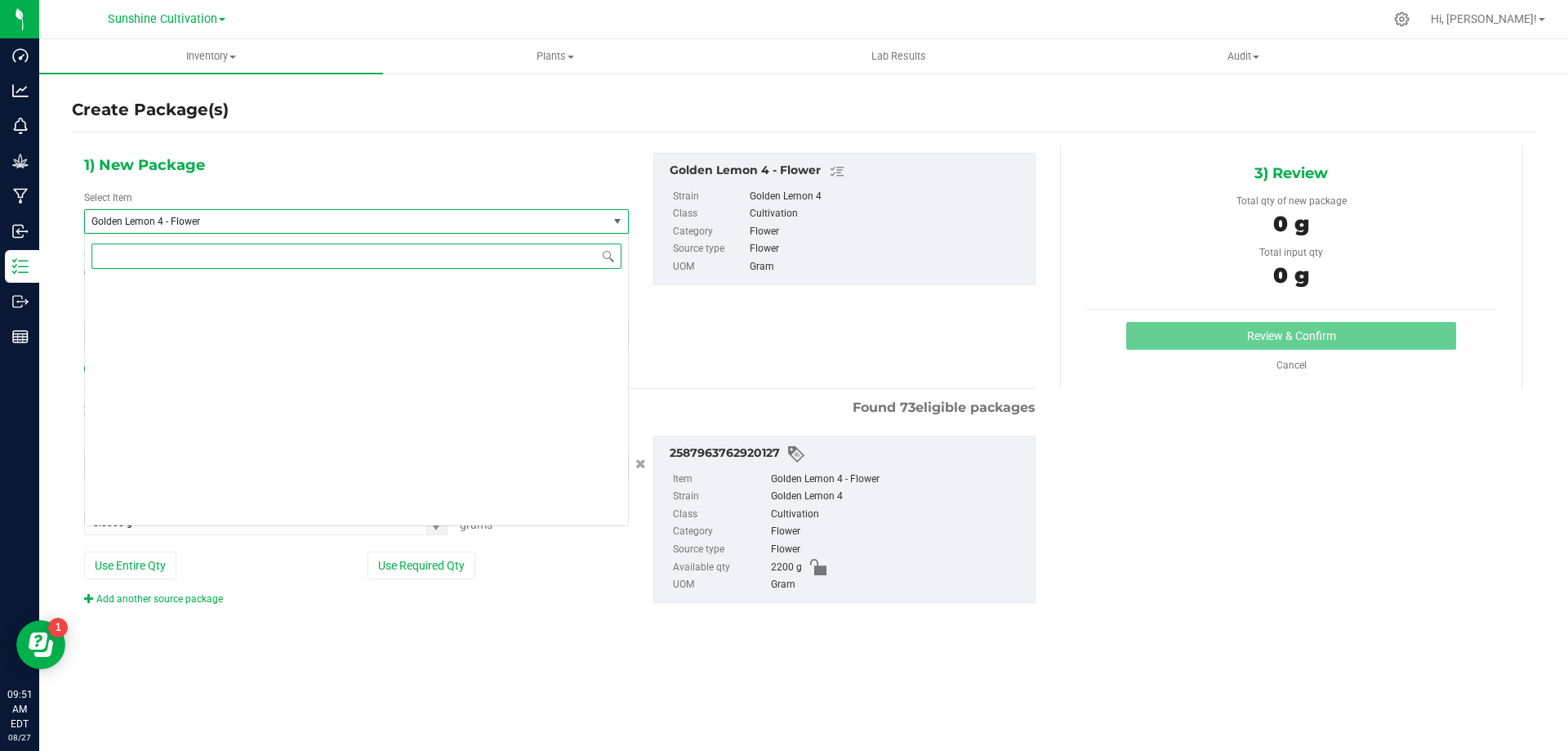
scroll to position [119578, 0]
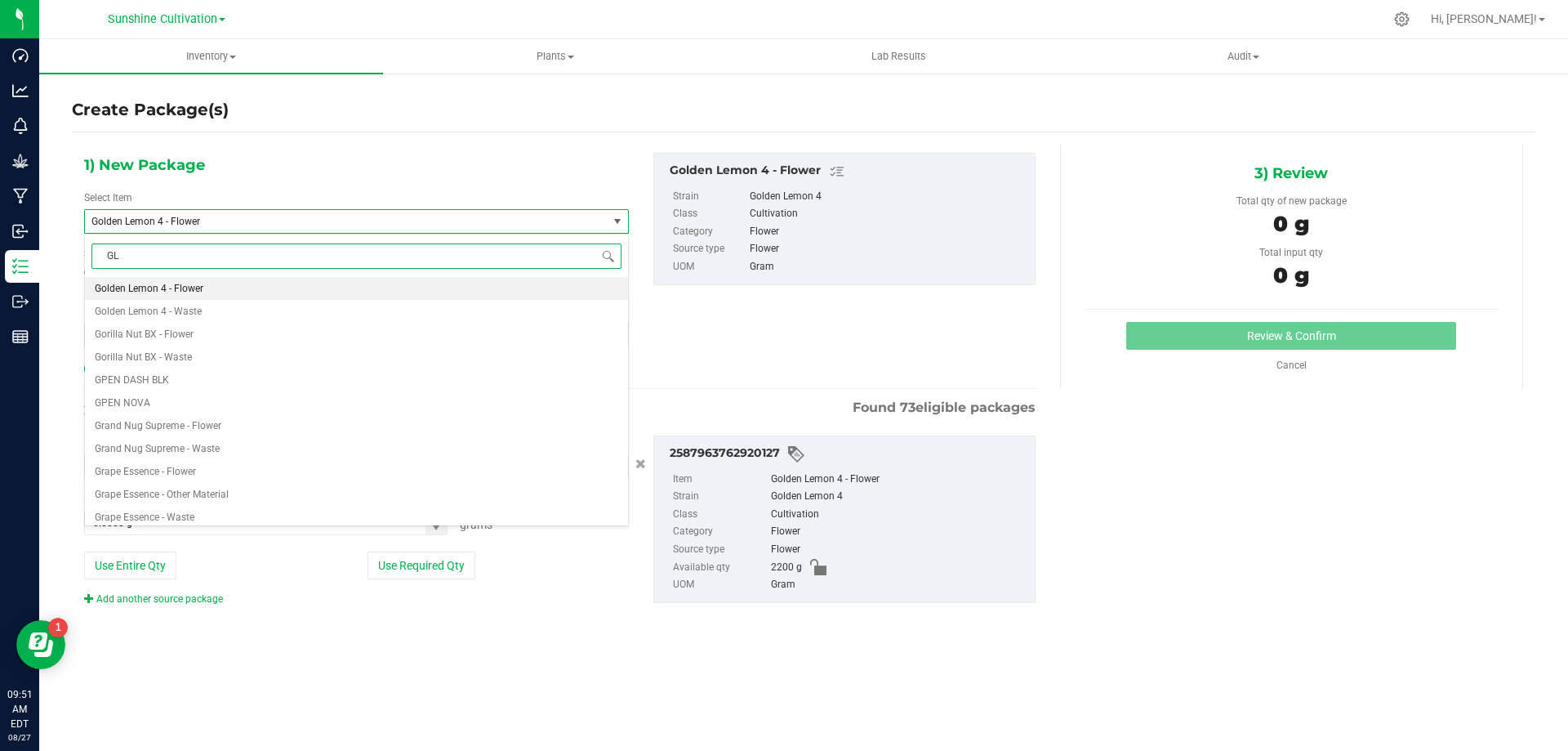
type input "GL4"
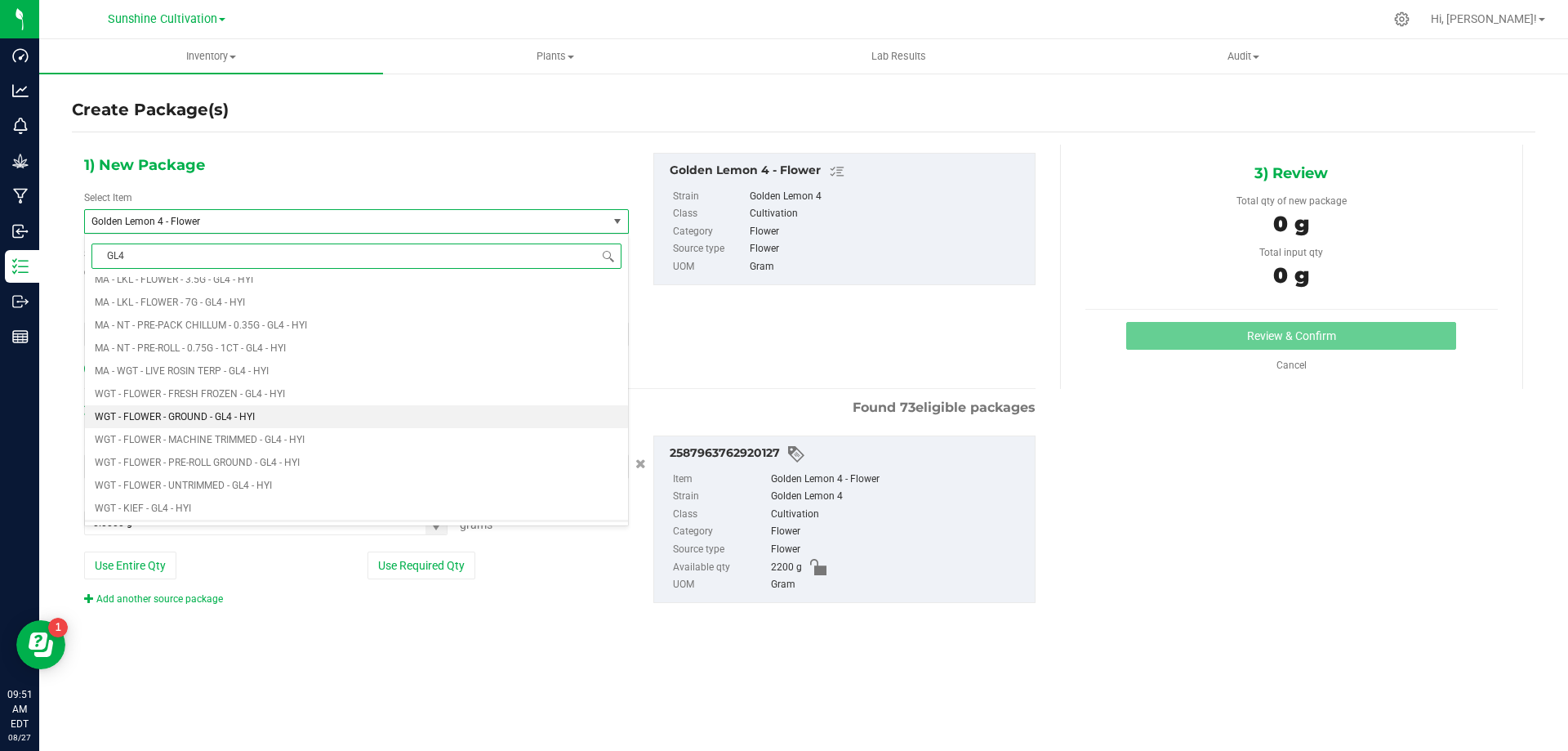
scroll to position [396, 0]
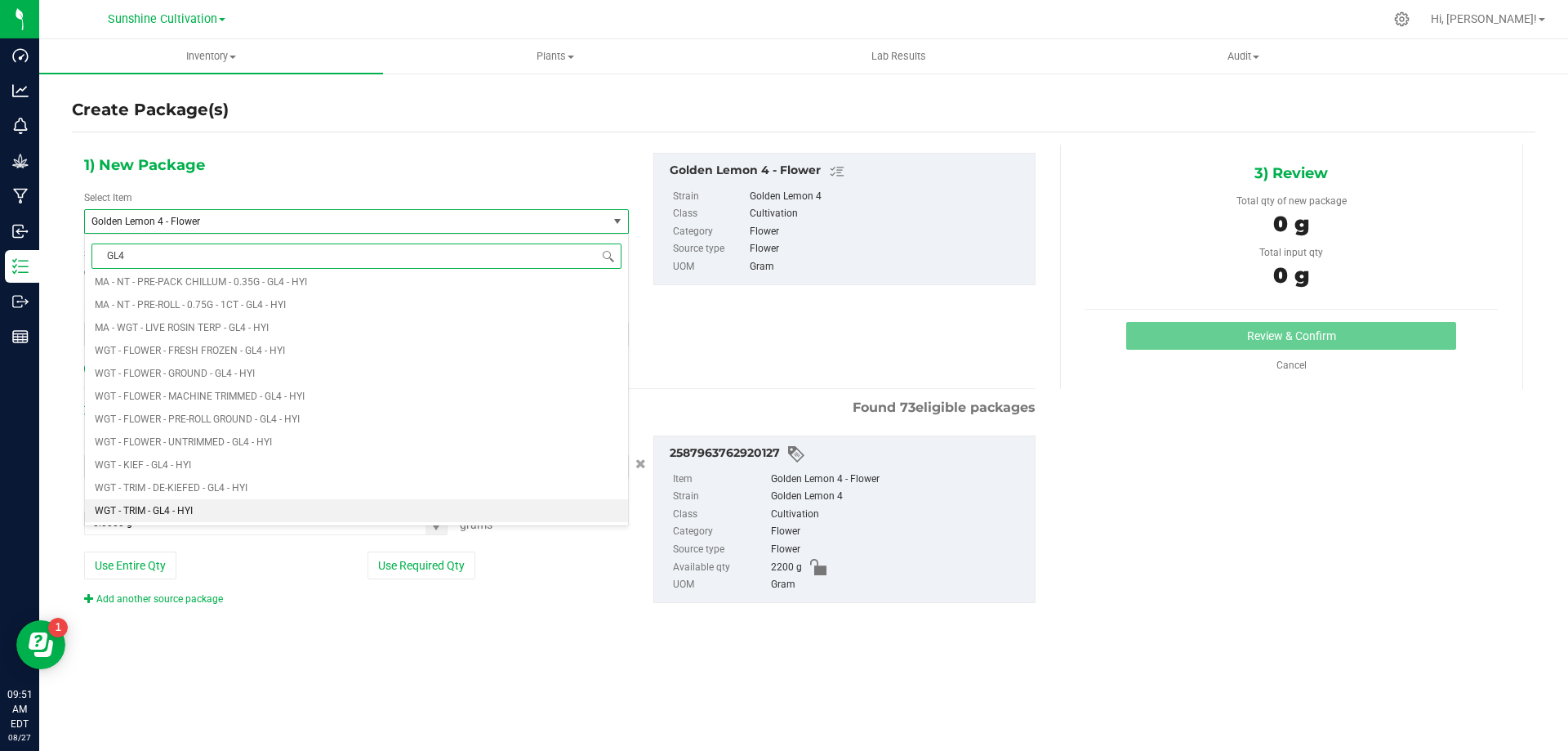
click at [229, 505] on li "WGT - TRIM - GL4 - HYI" at bounding box center [356, 511] width 543 height 23
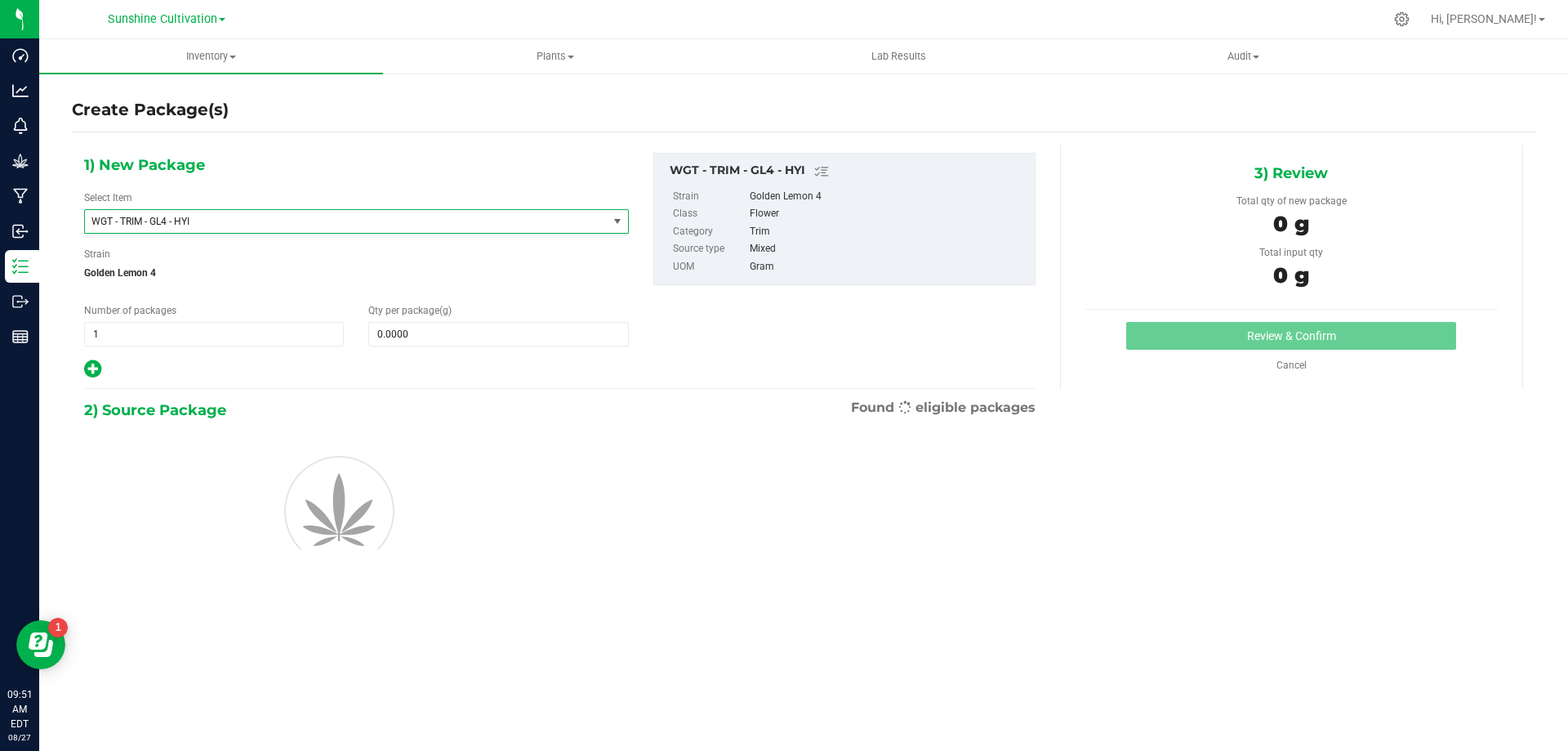
type input "0.0000"
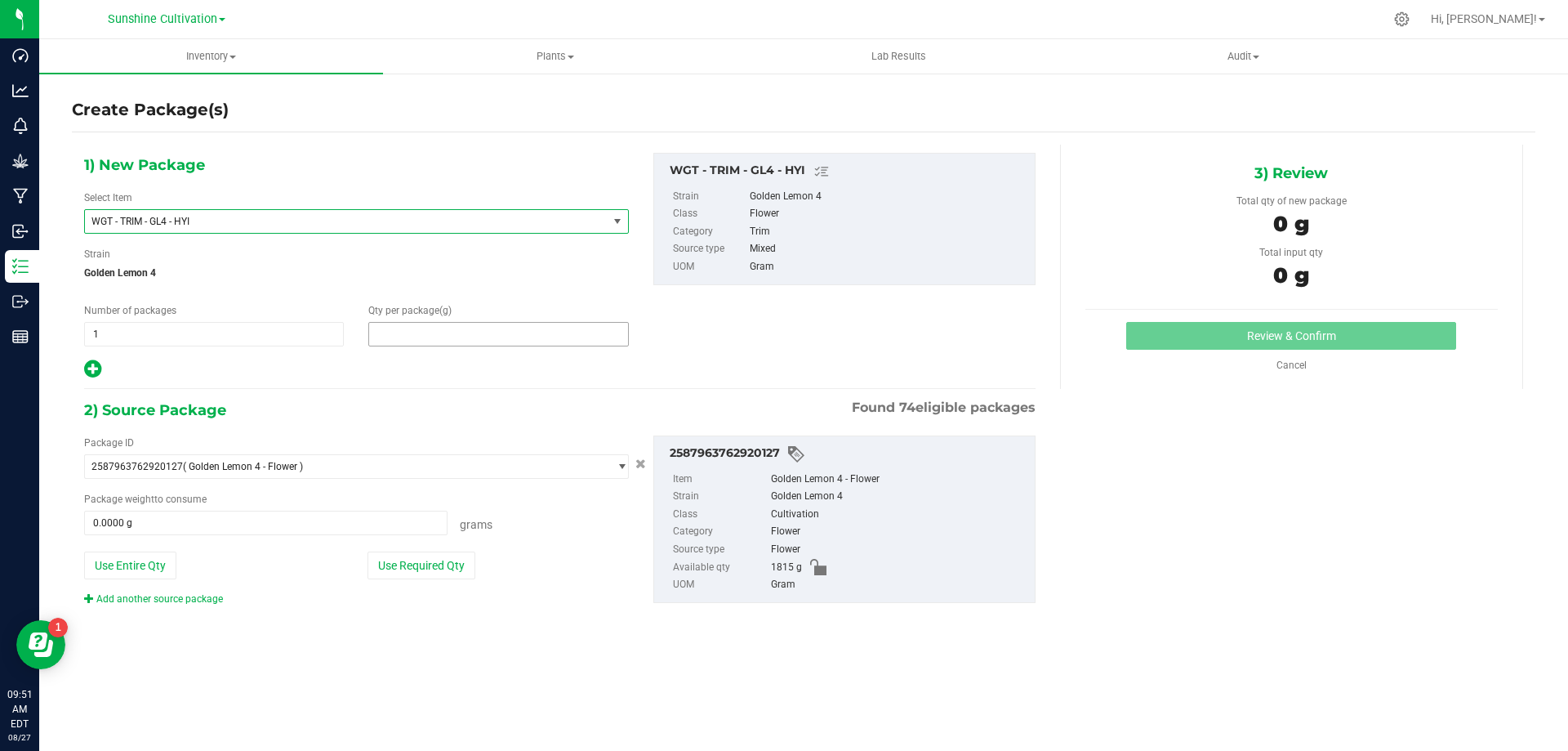
click at [437, 339] on span at bounding box center [498, 334] width 260 height 25
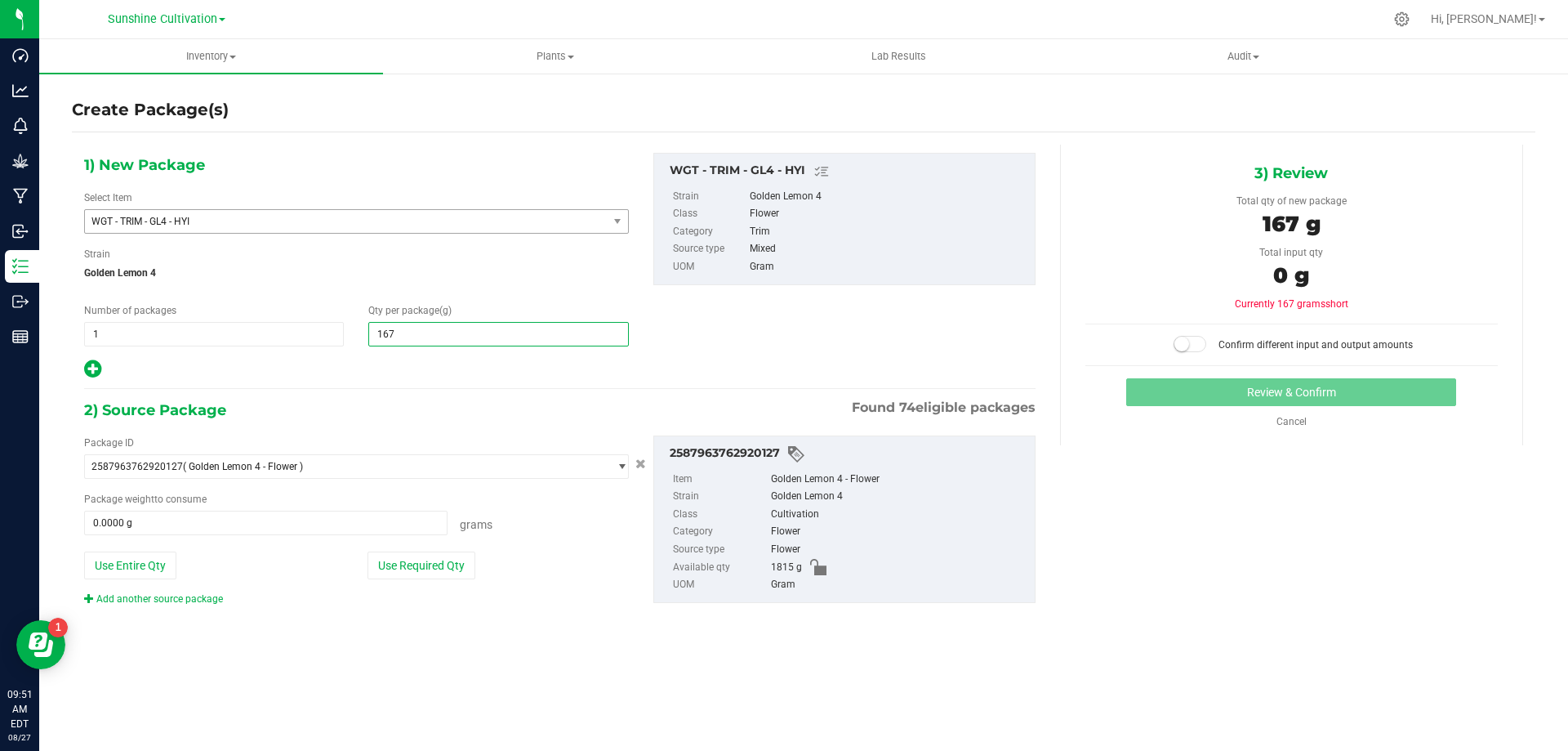
type input "1675"
type input "1,675.0000"
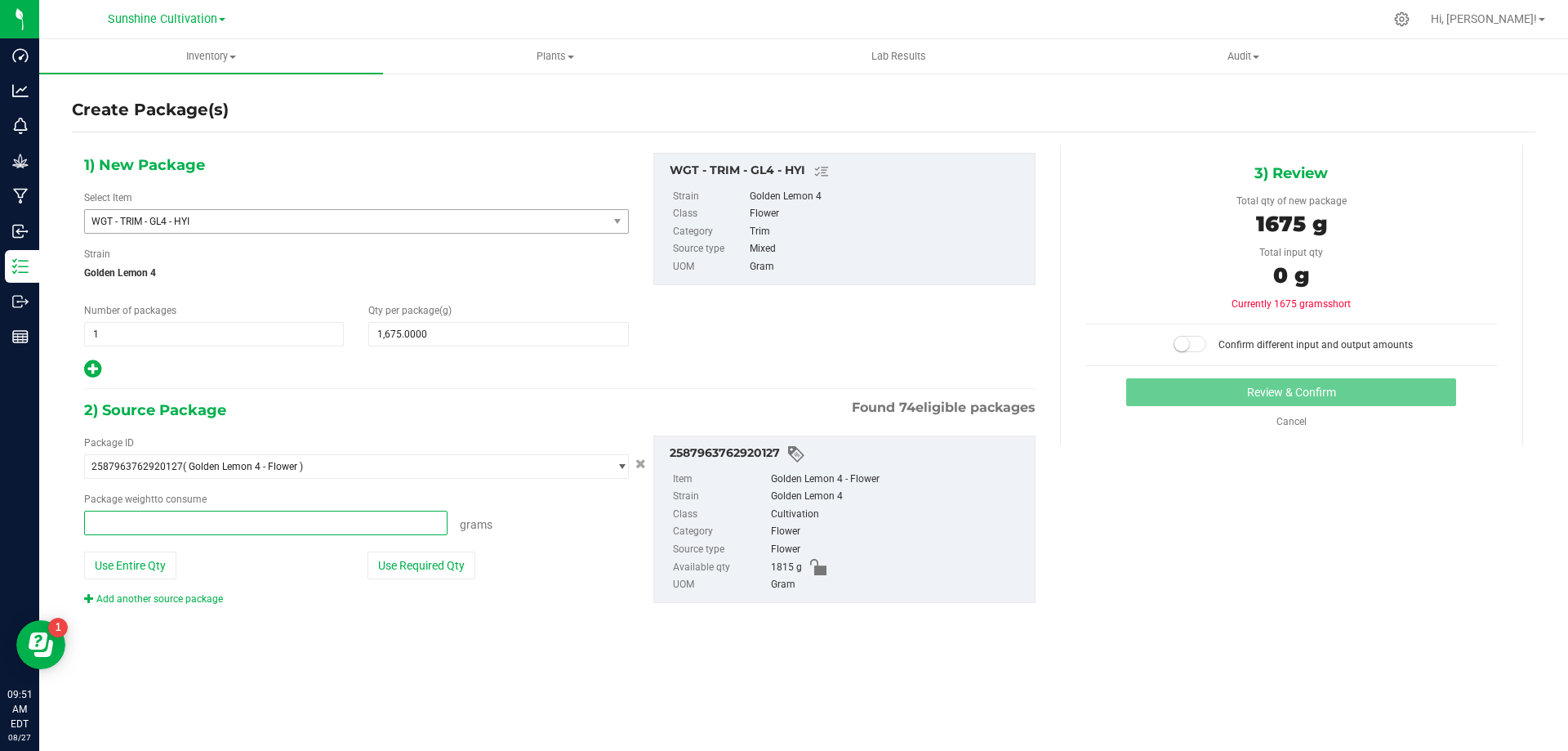
click at [329, 511] on span at bounding box center [265, 523] width 363 height 25
type input "1675"
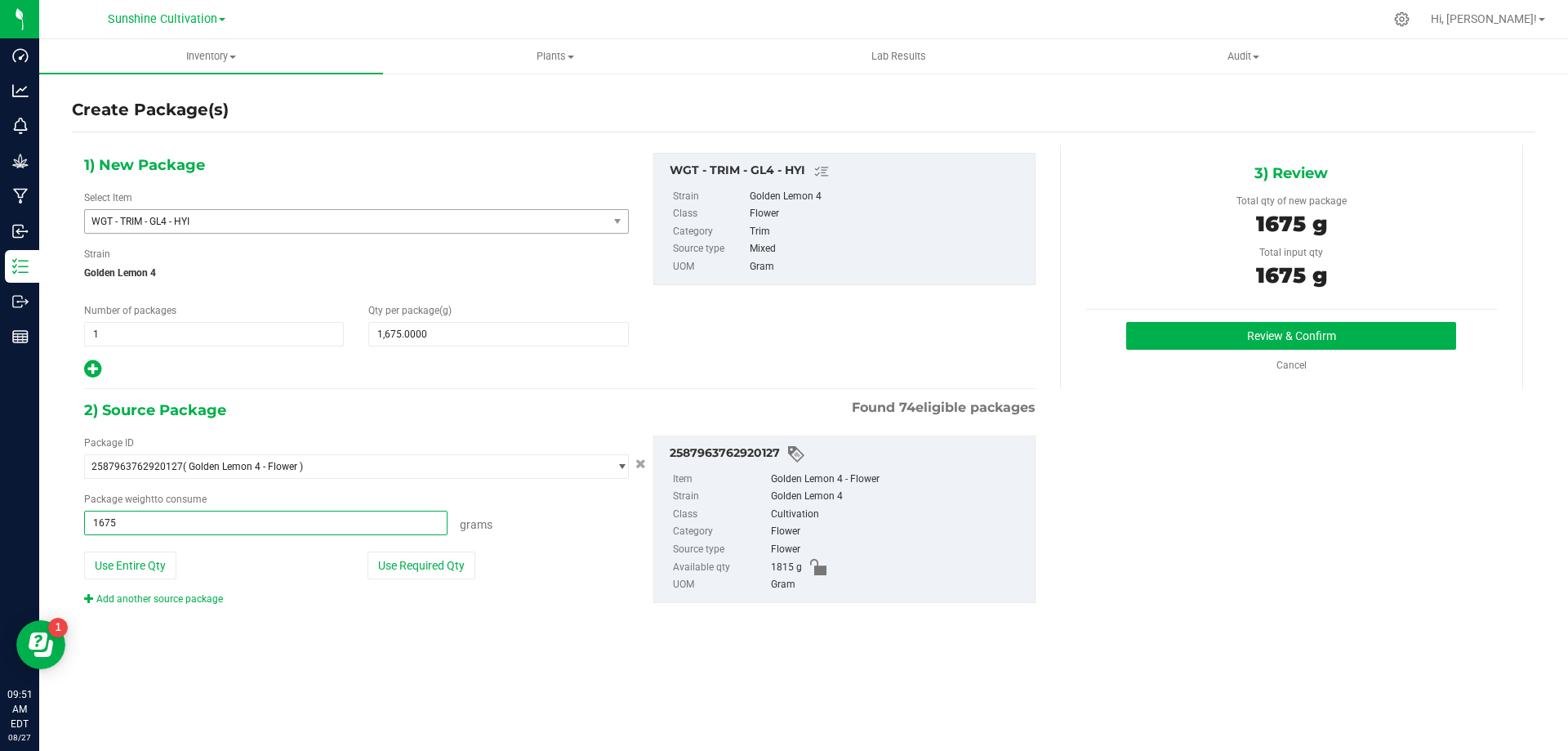
type input "1675.0000 g"
drag, startPoint x: 1226, startPoint y: 356, endPoint x: 1220, endPoint y: 338, distance: 19.0
click at [1225, 356] on div "Review & Confirm Cancel" at bounding box center [1291, 346] width 413 height 50
click at [1220, 338] on button "Review & Confirm" at bounding box center [1291, 336] width 330 height 28
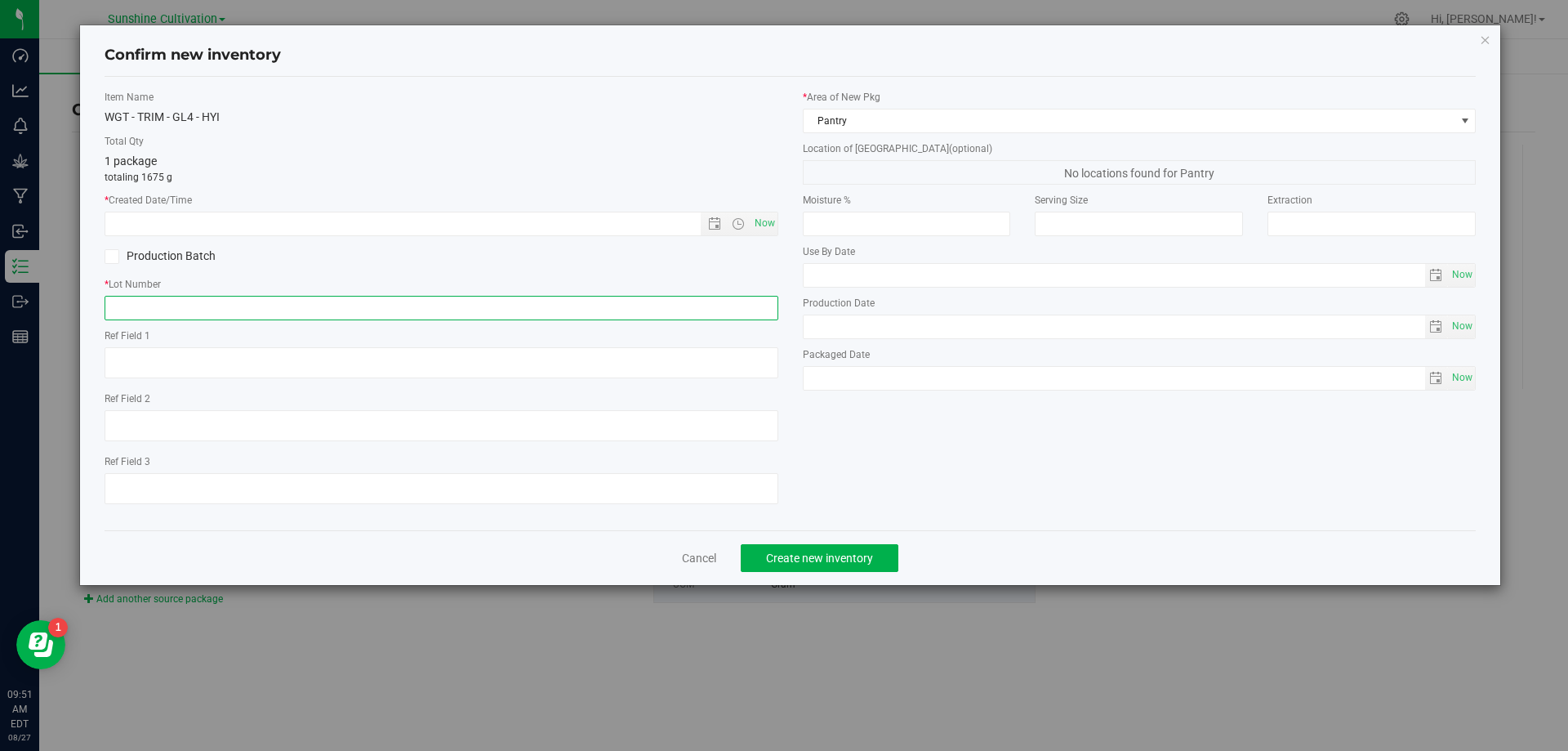
paste input "SN-250808-GL4-09"
type input "SN-250808-GL4-09"
click at [765, 227] on span "Now" at bounding box center [765, 223] width 28 height 24
type input "8/27/2025 9:51 AM"
click at [789, 552] on span "Create new inventory" at bounding box center [820, 558] width 107 height 13
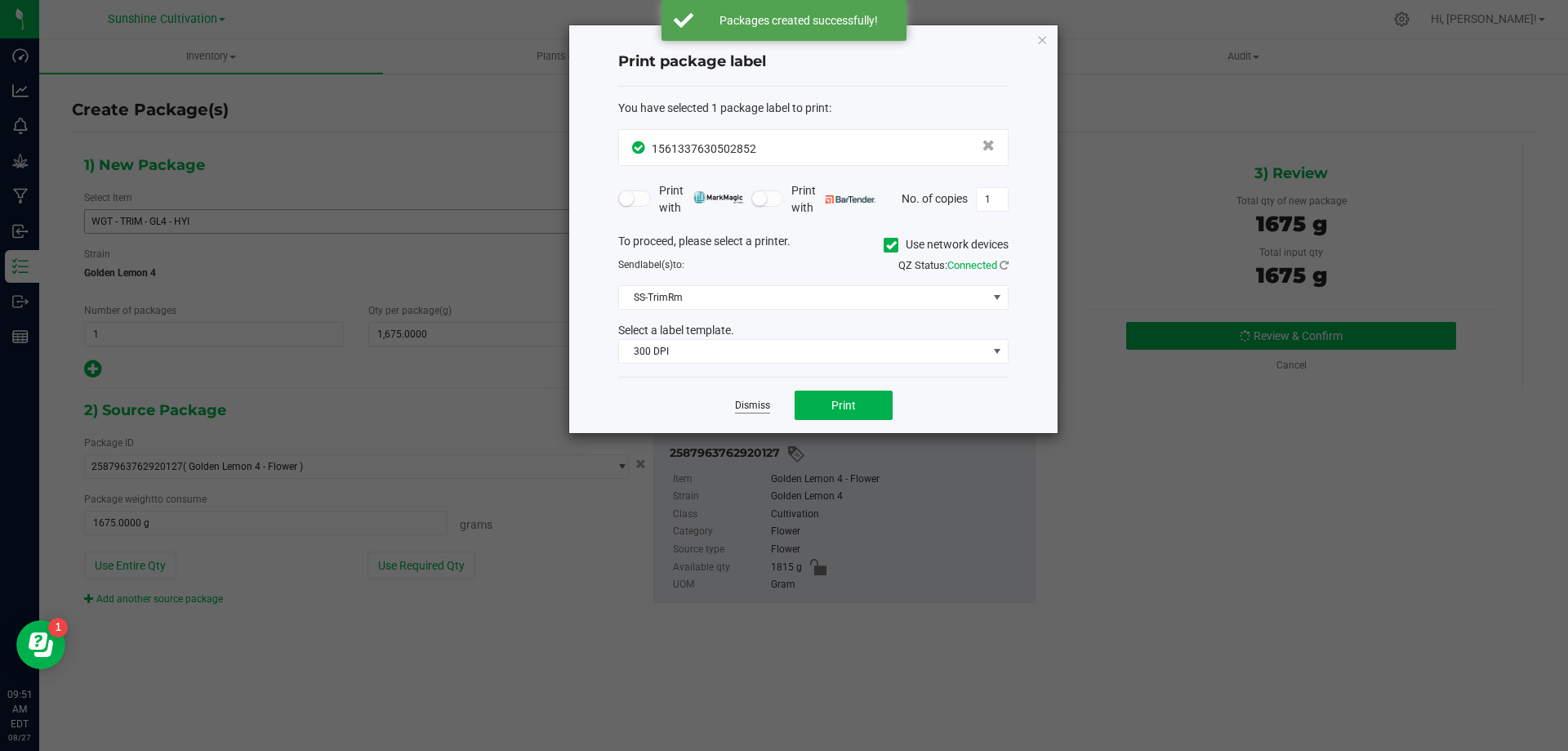
click at [760, 401] on link "Dismiss" at bounding box center [752, 406] width 35 height 14
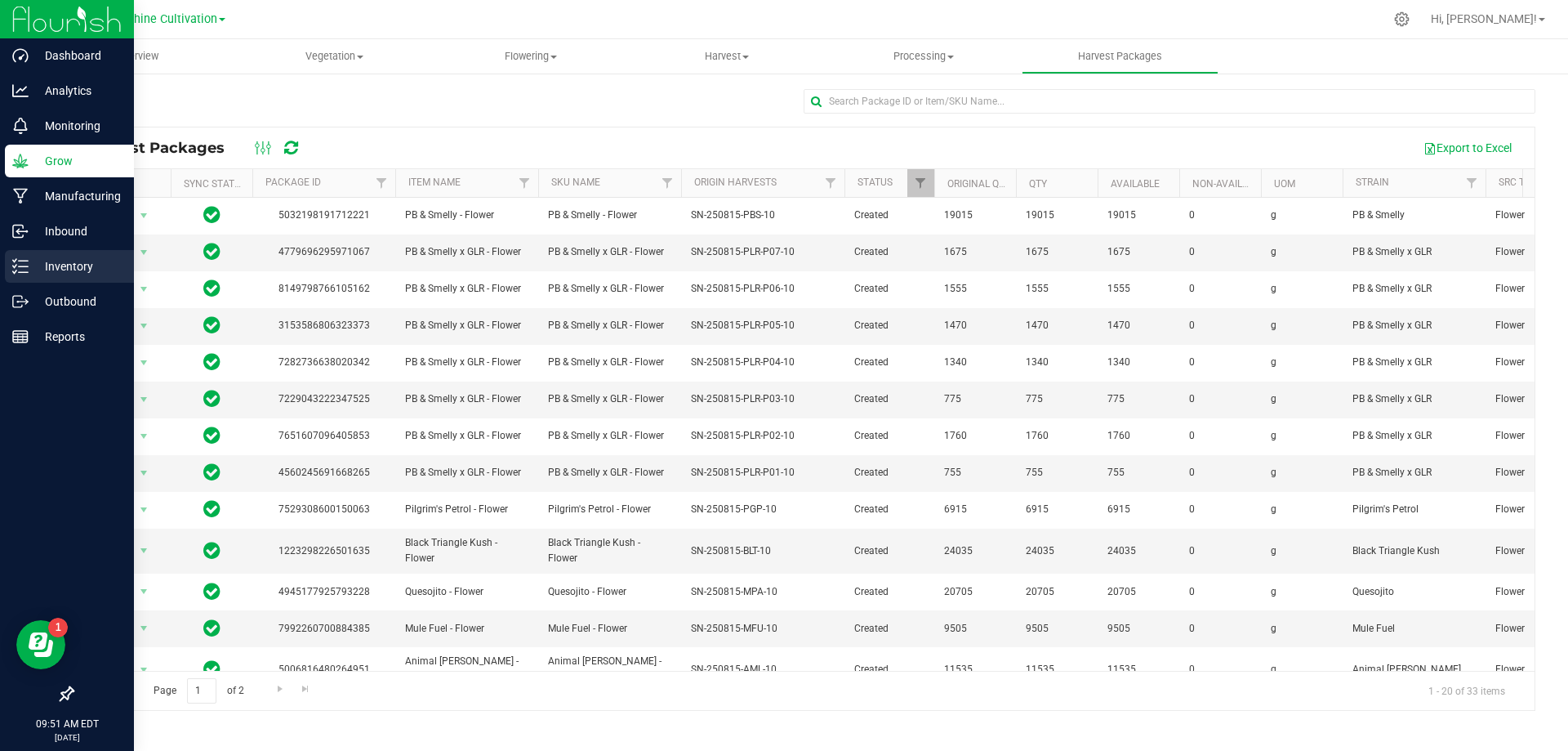
click at [69, 255] on div "Inventory" at bounding box center [69, 266] width 129 height 33
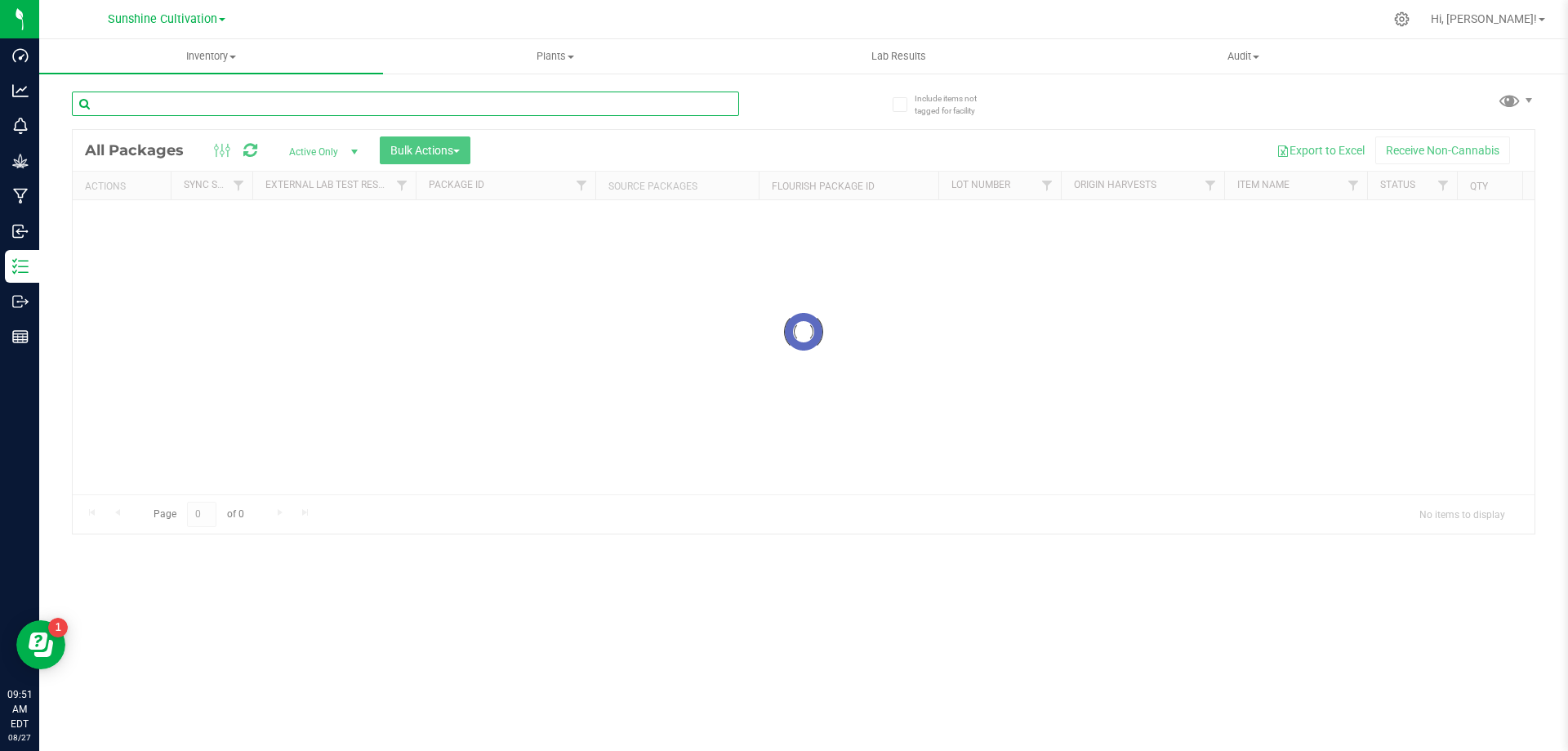
click at [241, 102] on div "Inventory All packages All inventory Waste log Create inventory Plants All plan…" at bounding box center [803, 395] width 1528 height 711
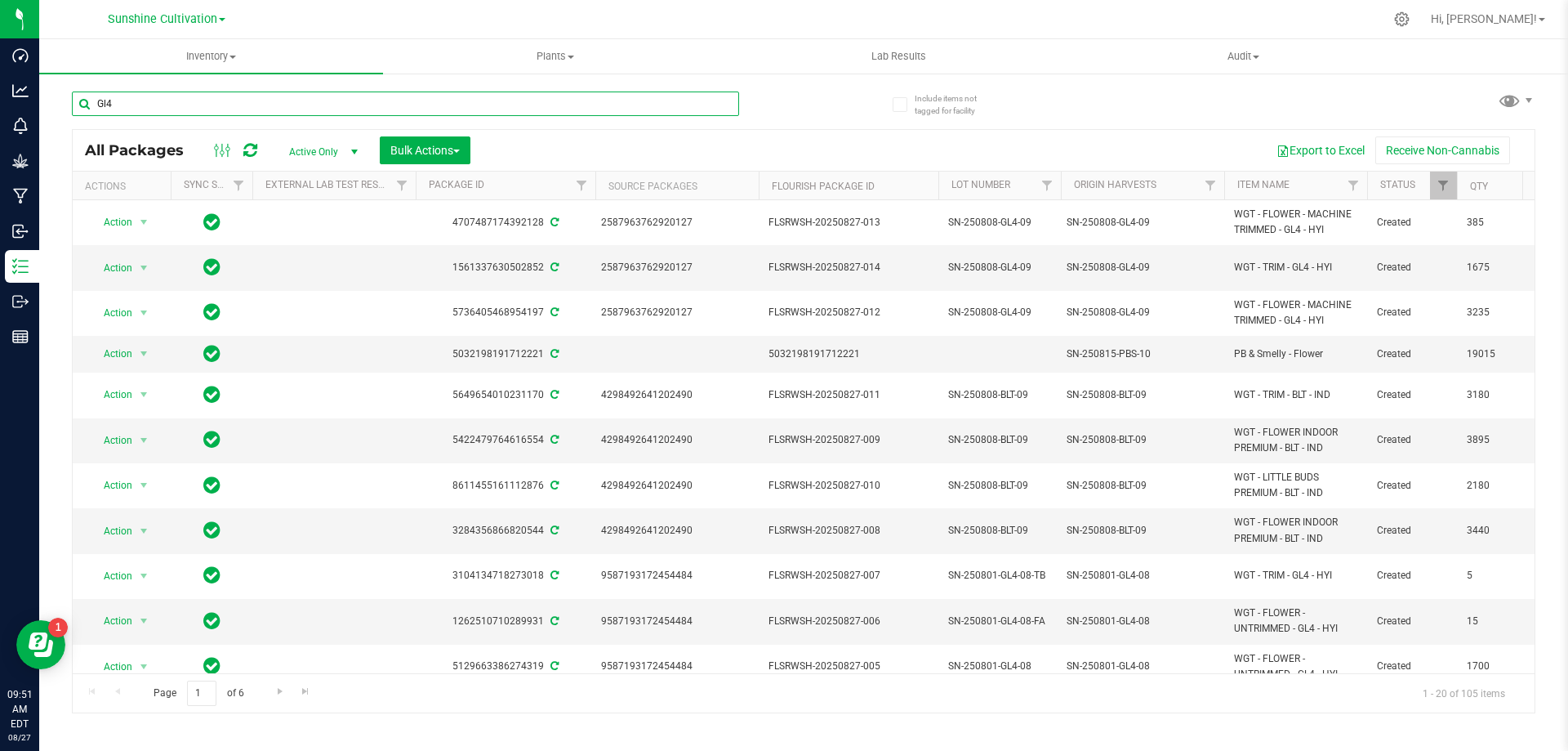
type input "Gl4"
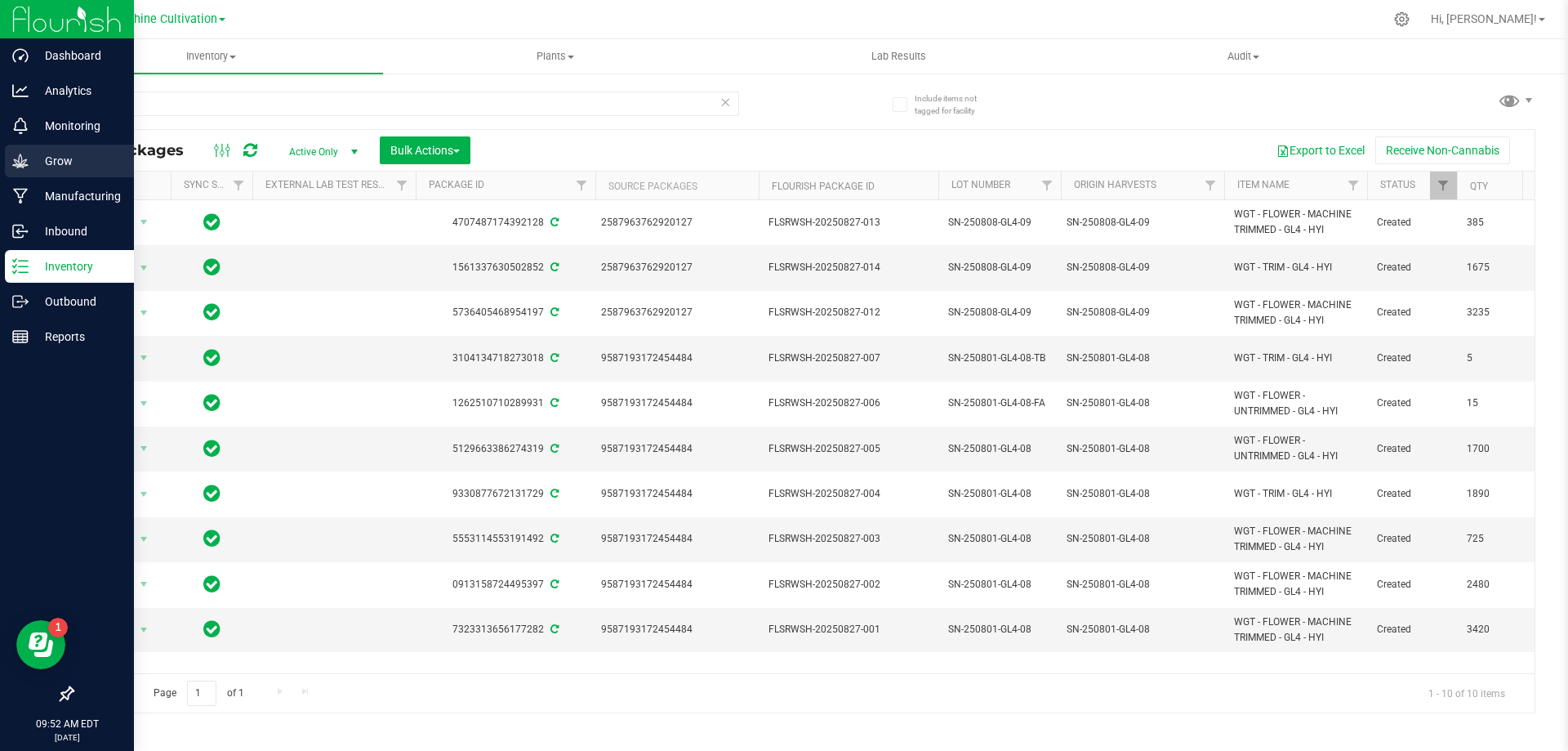
click at [56, 159] on p "Grow" at bounding box center [77, 161] width 98 height 20
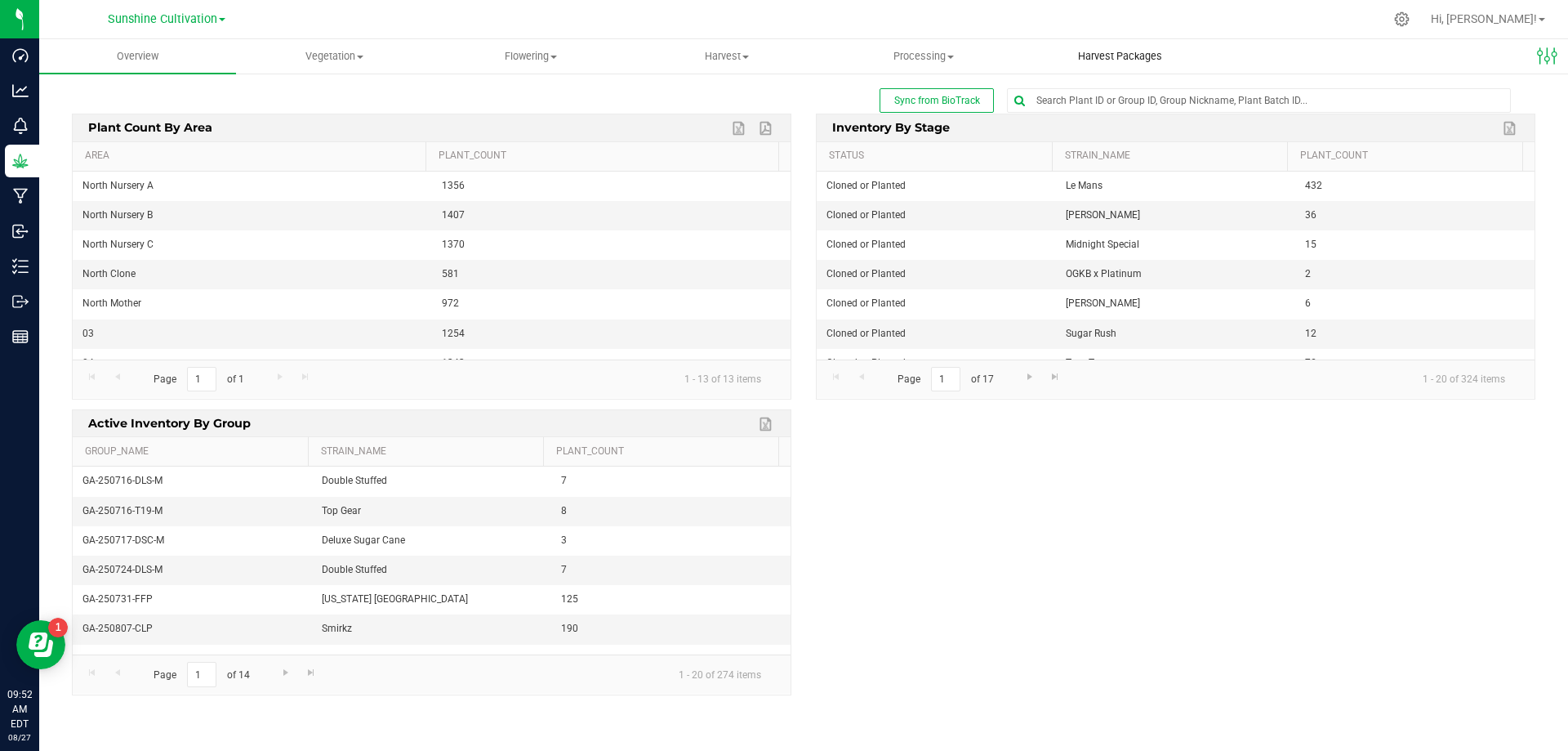
click at [1082, 57] on span "Harvest Packages" at bounding box center [1120, 56] width 129 height 15
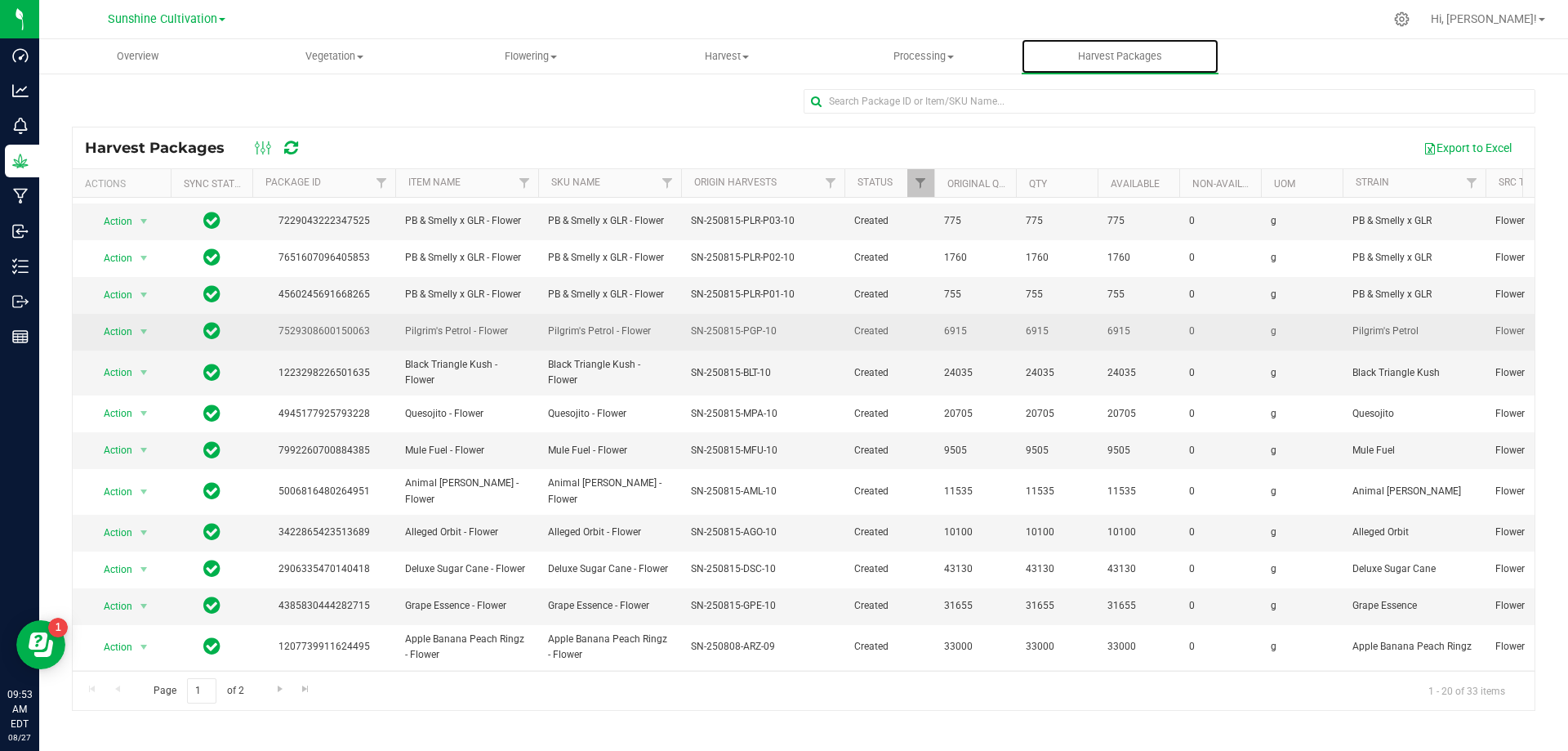
scroll to position [282, 0]
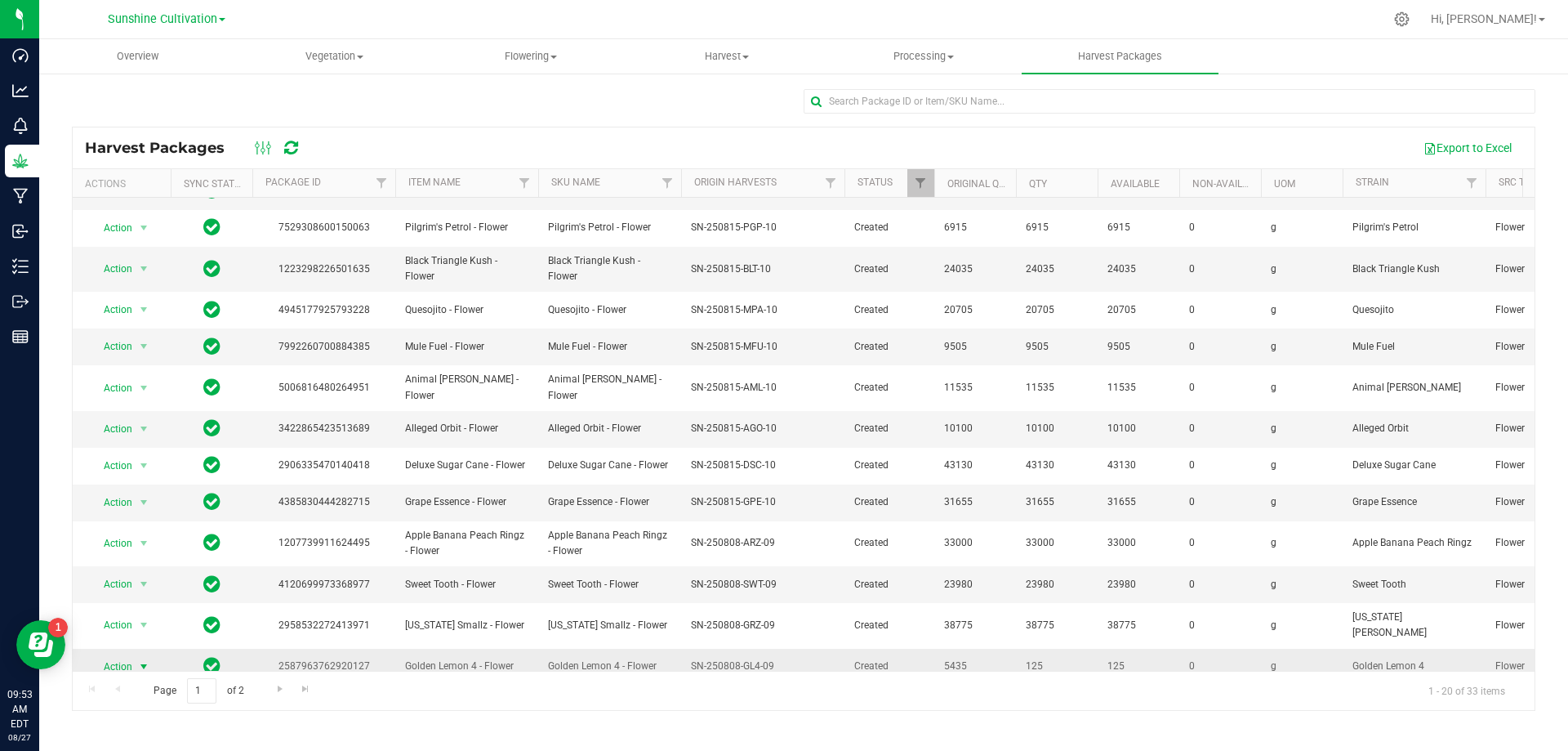
click at [138, 660] on span "select" at bounding box center [144, 667] width 13 height 13
click at [164, 547] on li "Create package" at bounding box center [141, 542] width 103 height 25
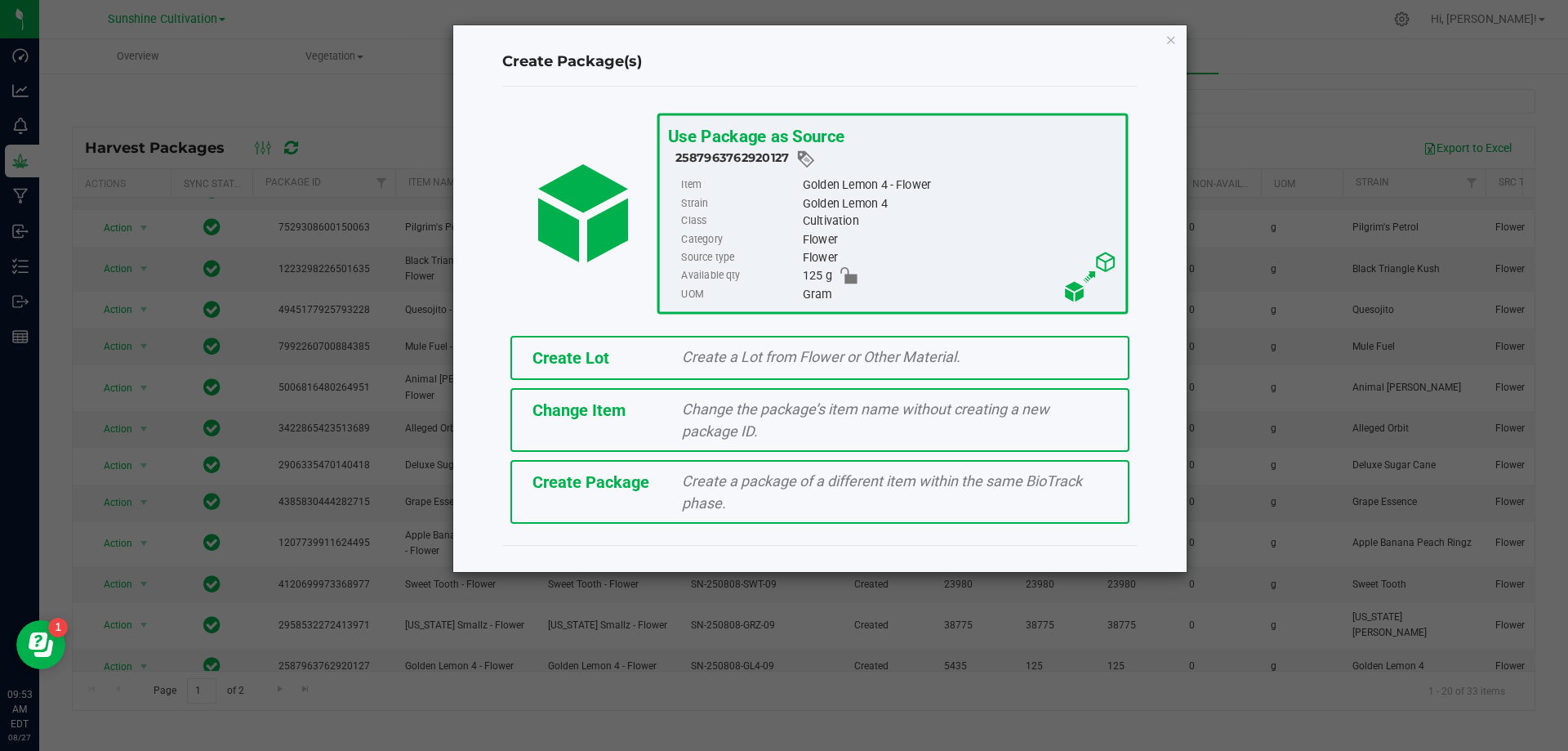
click at [795, 494] on div "Create a package of a different item within the same BioTrack phase." at bounding box center [895, 492] width 450 height 45
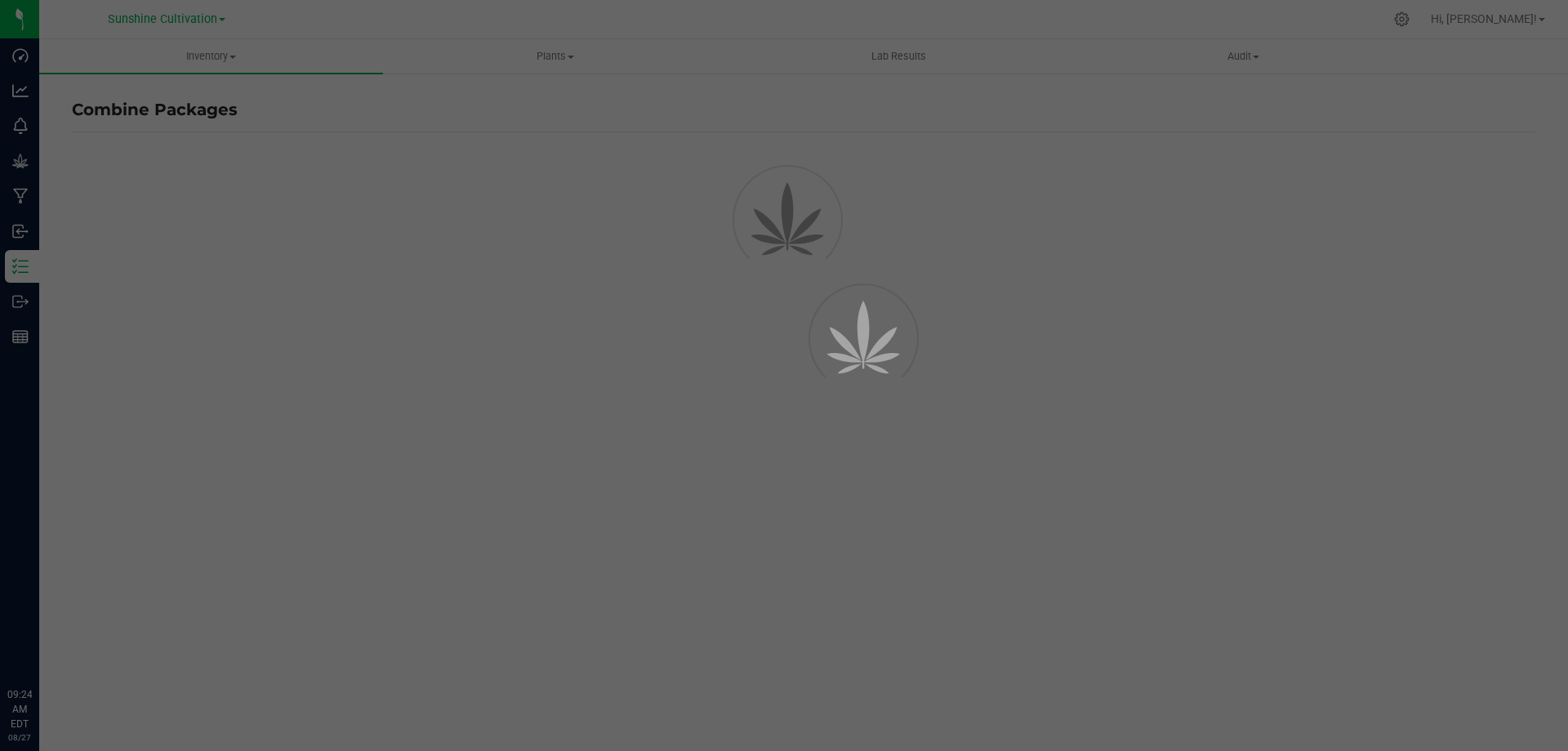
click at [24, 167] on div at bounding box center [784, 375] width 1568 height 751
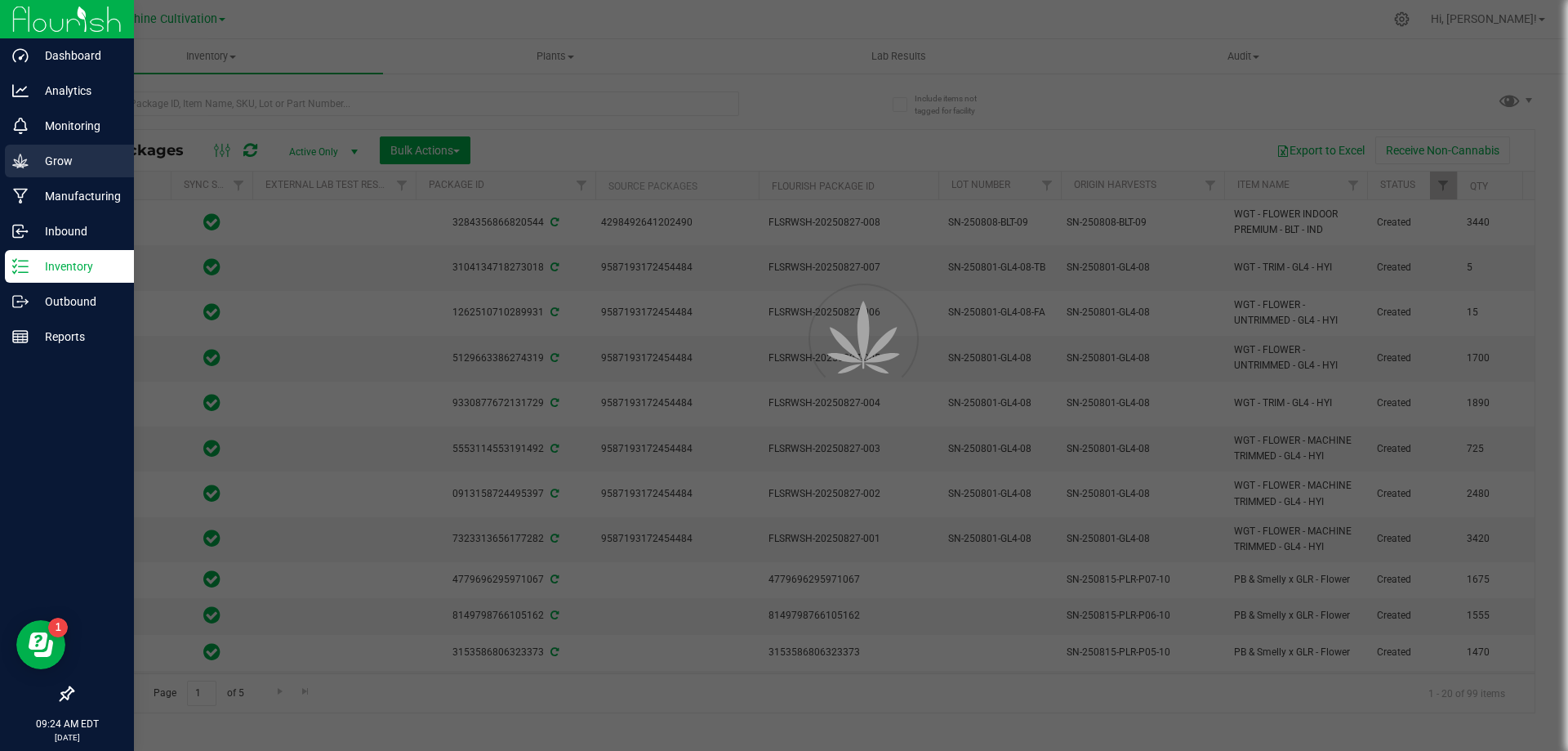
click at [26, 157] on icon at bounding box center [21, 161] width 16 height 16
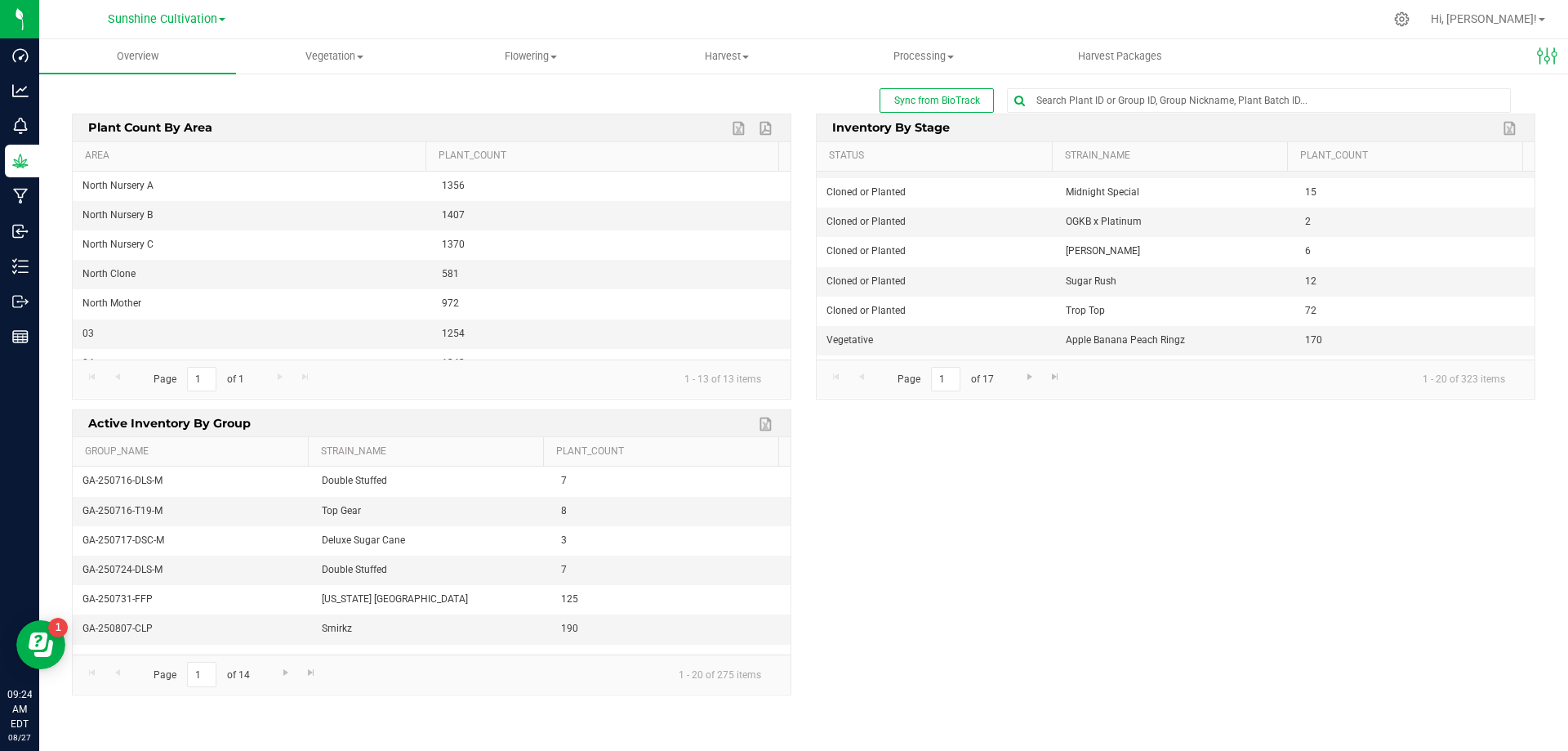
scroll to position [82, 0]
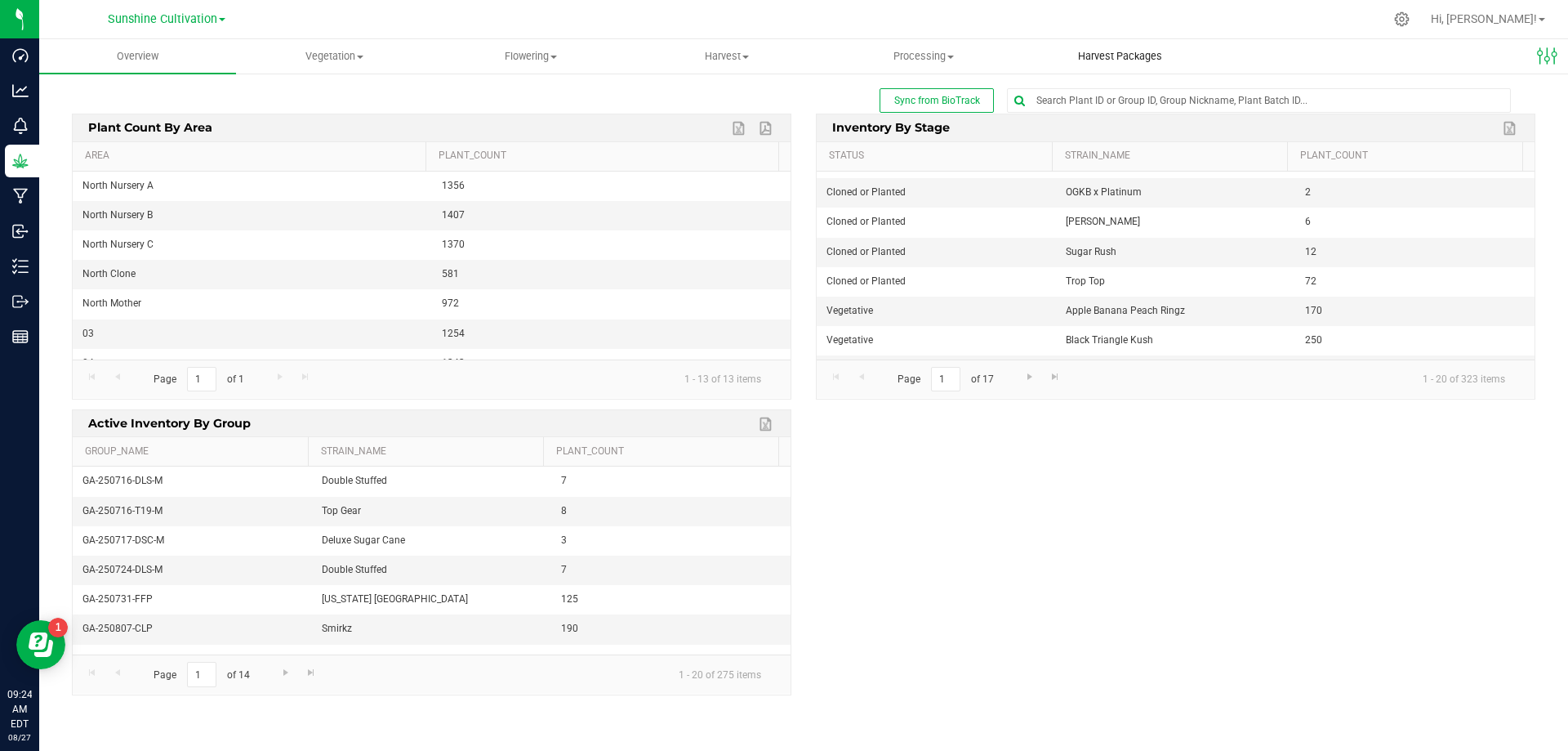
click at [1144, 49] on span "Harvest Packages" at bounding box center [1120, 56] width 129 height 15
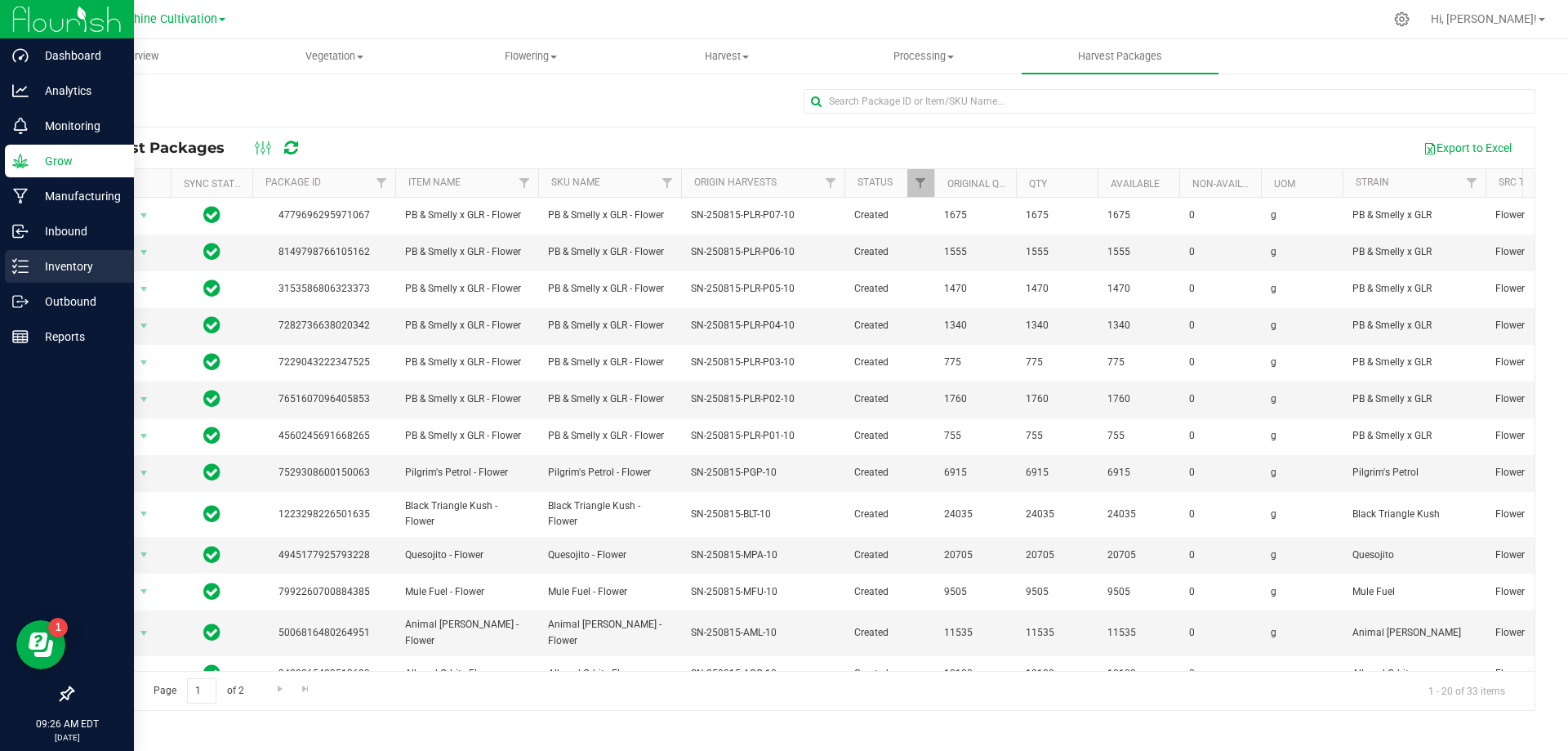
click at [48, 262] on p "Inventory" at bounding box center [77, 266] width 98 height 20
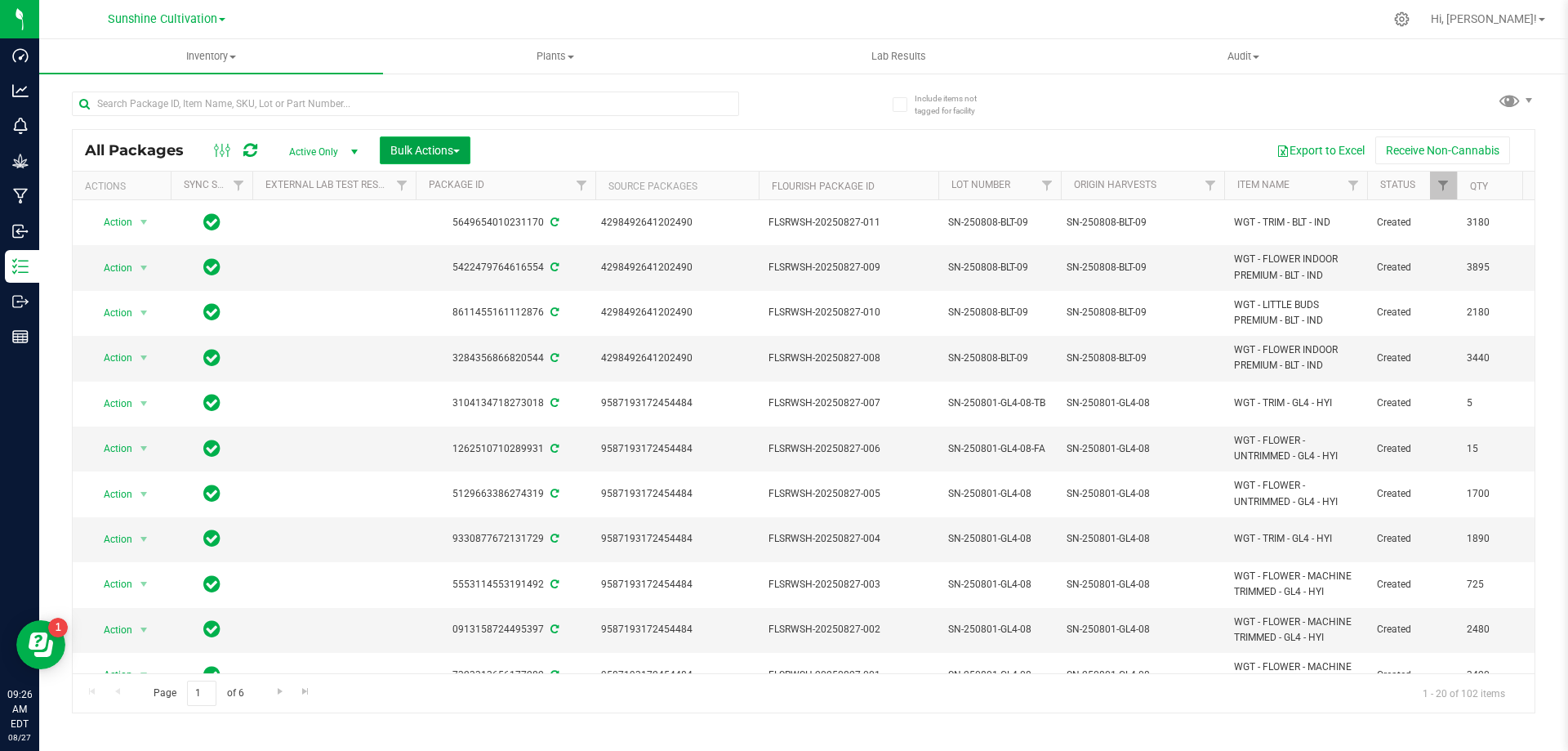
click at [435, 155] on span "Bulk Actions" at bounding box center [425, 150] width 69 height 13
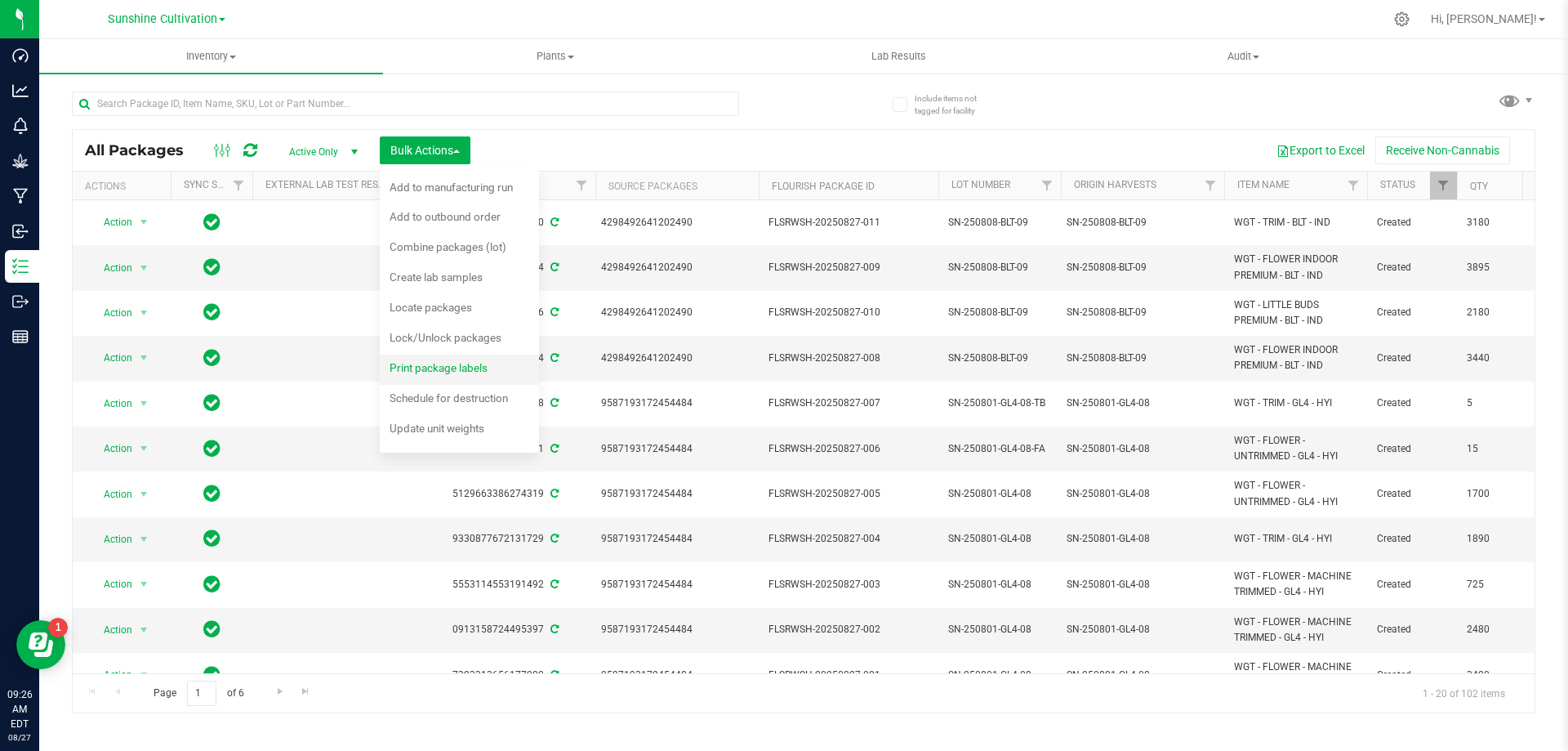
click at [461, 368] on span "Print package labels" at bounding box center [438, 368] width 98 height 13
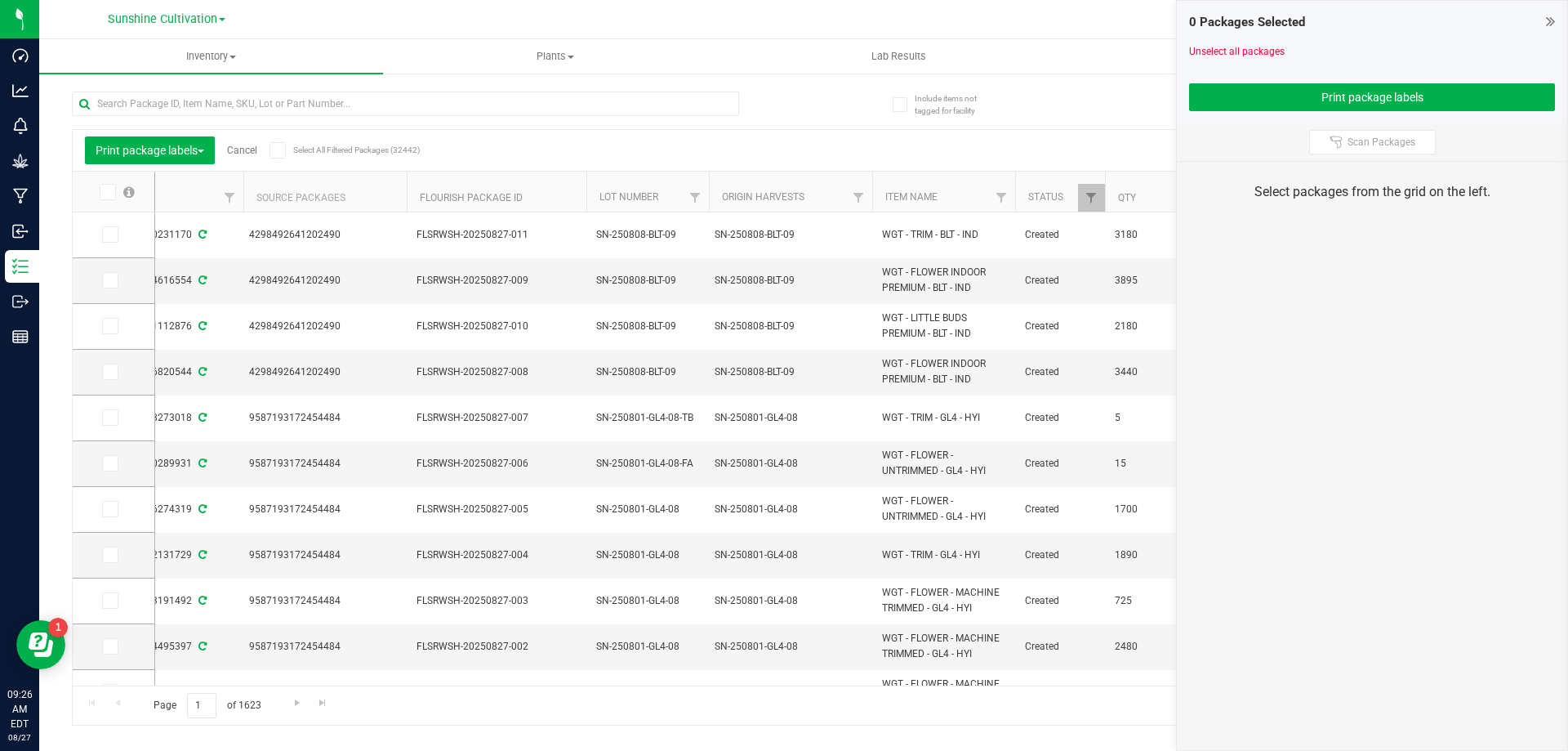
scroll to position [0, 402]
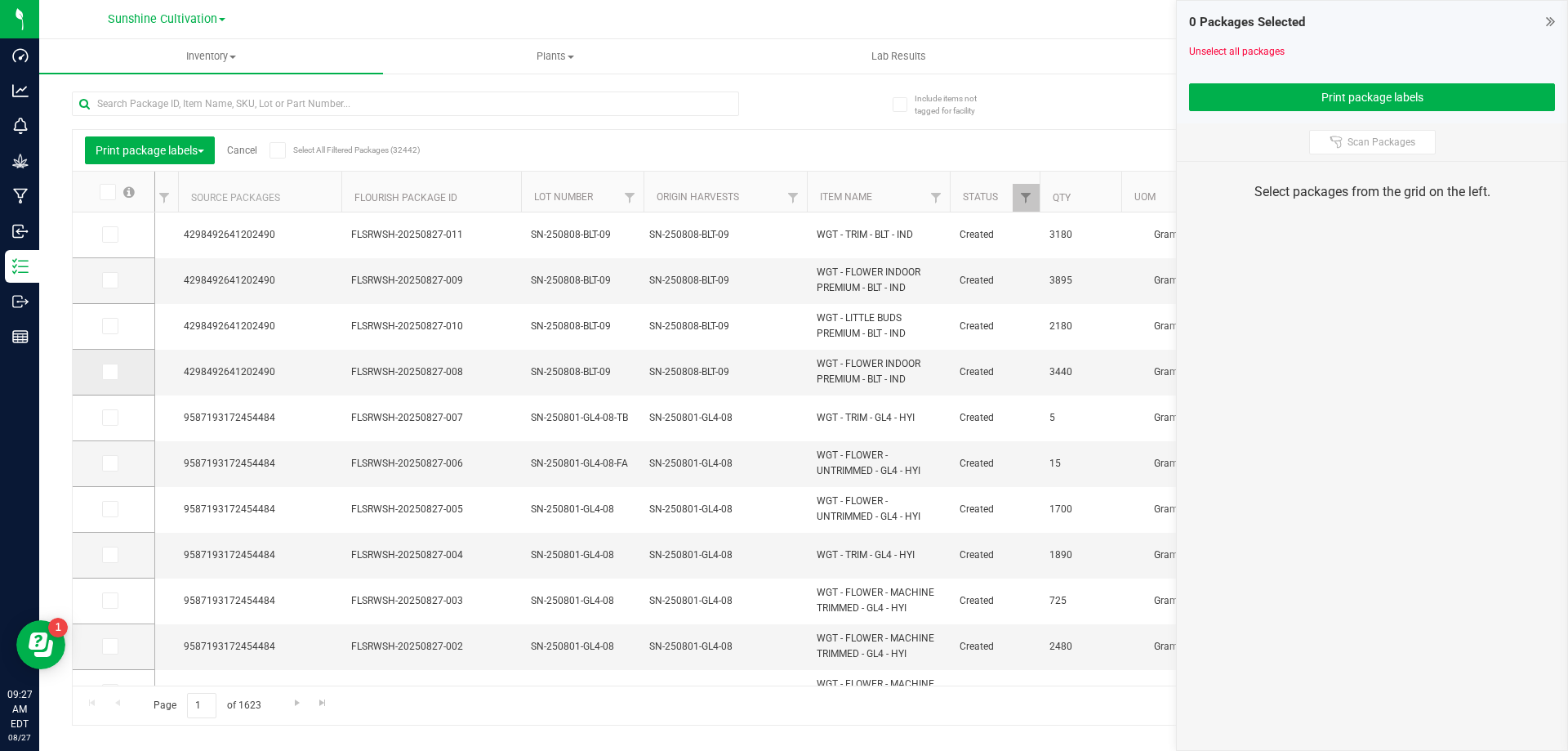
click at [115, 378] on span at bounding box center [110, 372] width 16 height 16
click at [0, 0] on input "checkbox" at bounding box center [0, 0] width 0 height 0
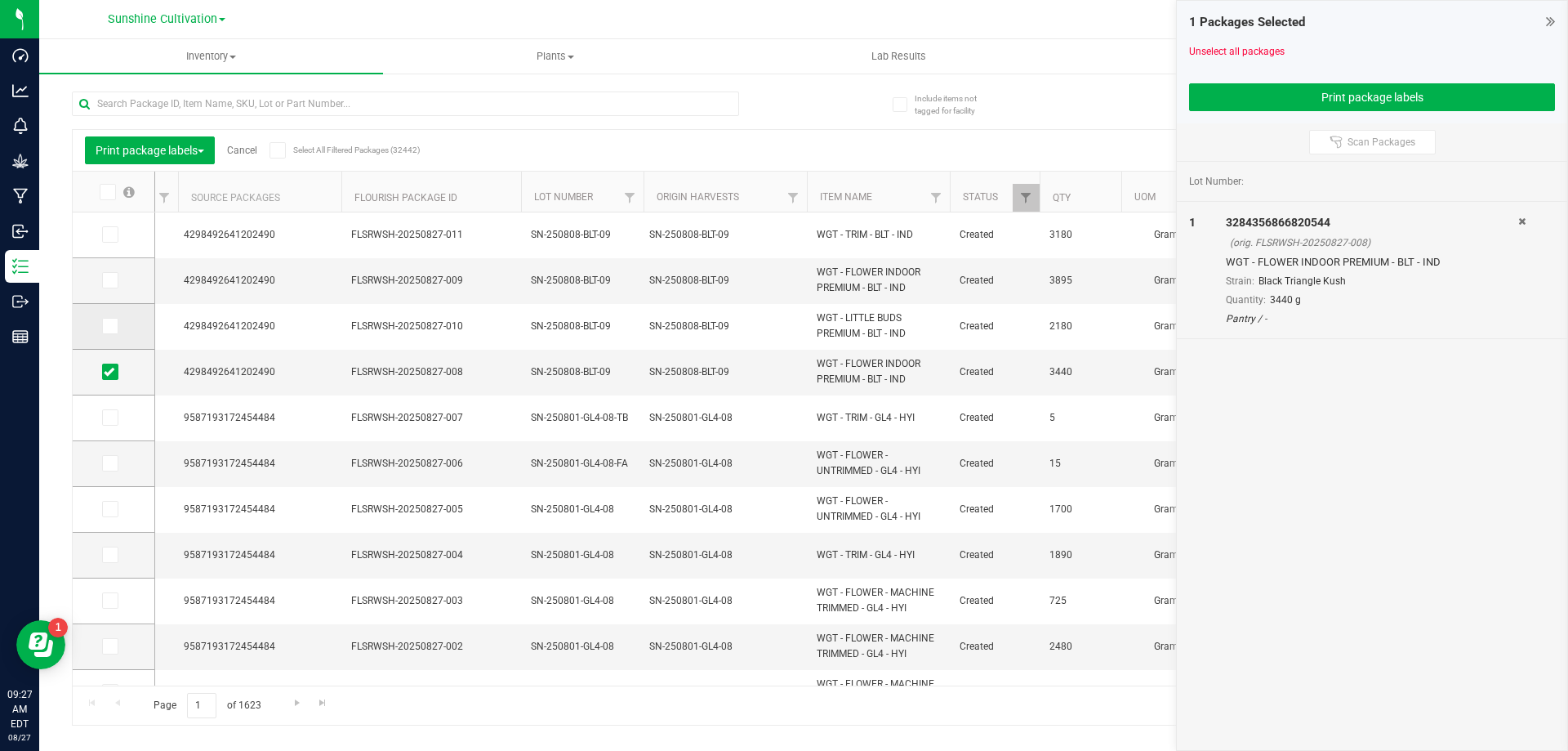
click at [118, 323] on span at bounding box center [110, 326] width 16 height 16
click at [0, 0] on input "checkbox" at bounding box center [0, 0] width 0 height 0
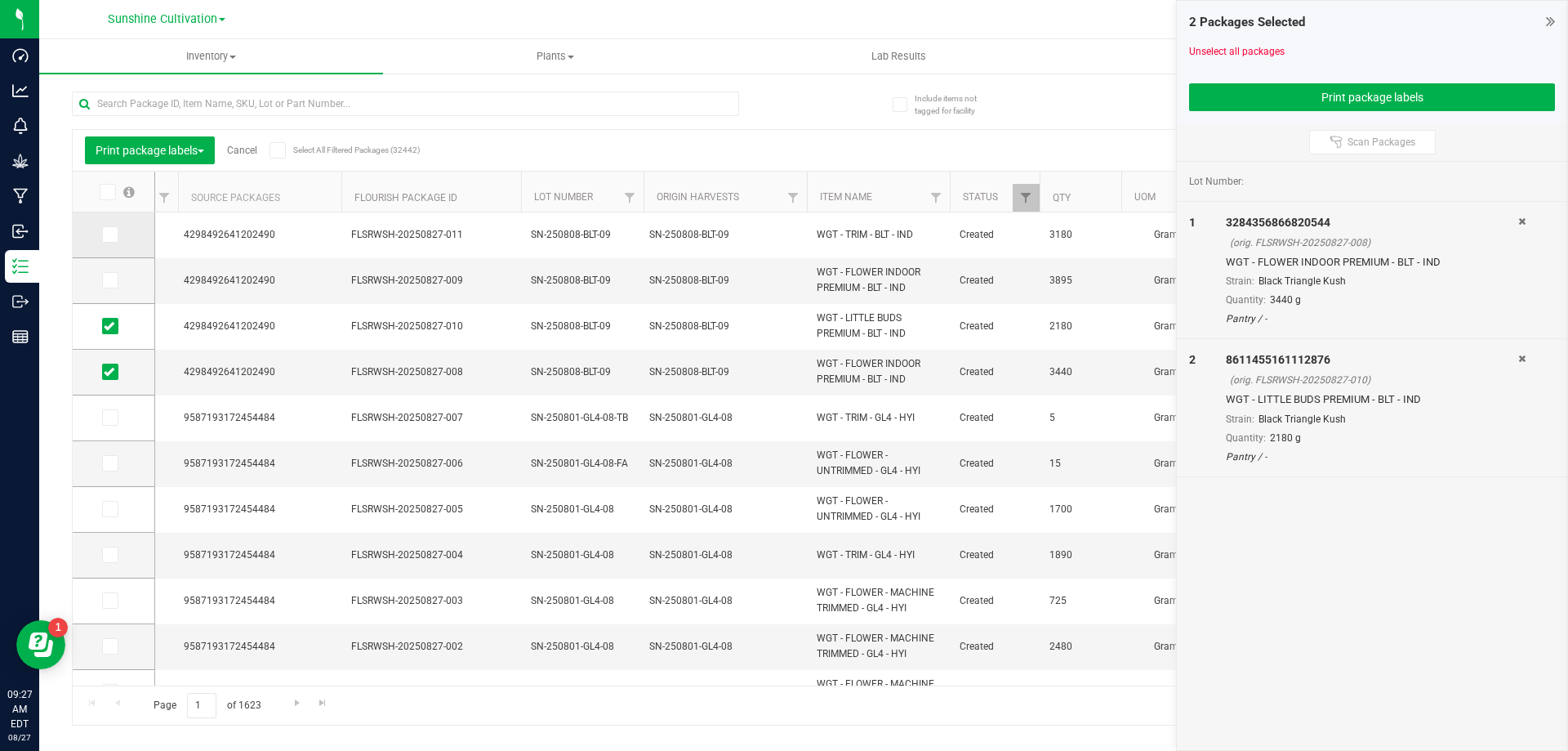
drag, startPoint x: 106, startPoint y: 283, endPoint x: 111, endPoint y: 243, distance: 40.3
click at [106, 280] on icon at bounding box center [109, 280] width 11 height 0
click at [0, 0] on input "checkbox" at bounding box center [0, 0] width 0 height 0
click at [111, 234] on icon at bounding box center [109, 234] width 11 height 0
click at [0, 0] on input "checkbox" at bounding box center [0, 0] width 0 height 0
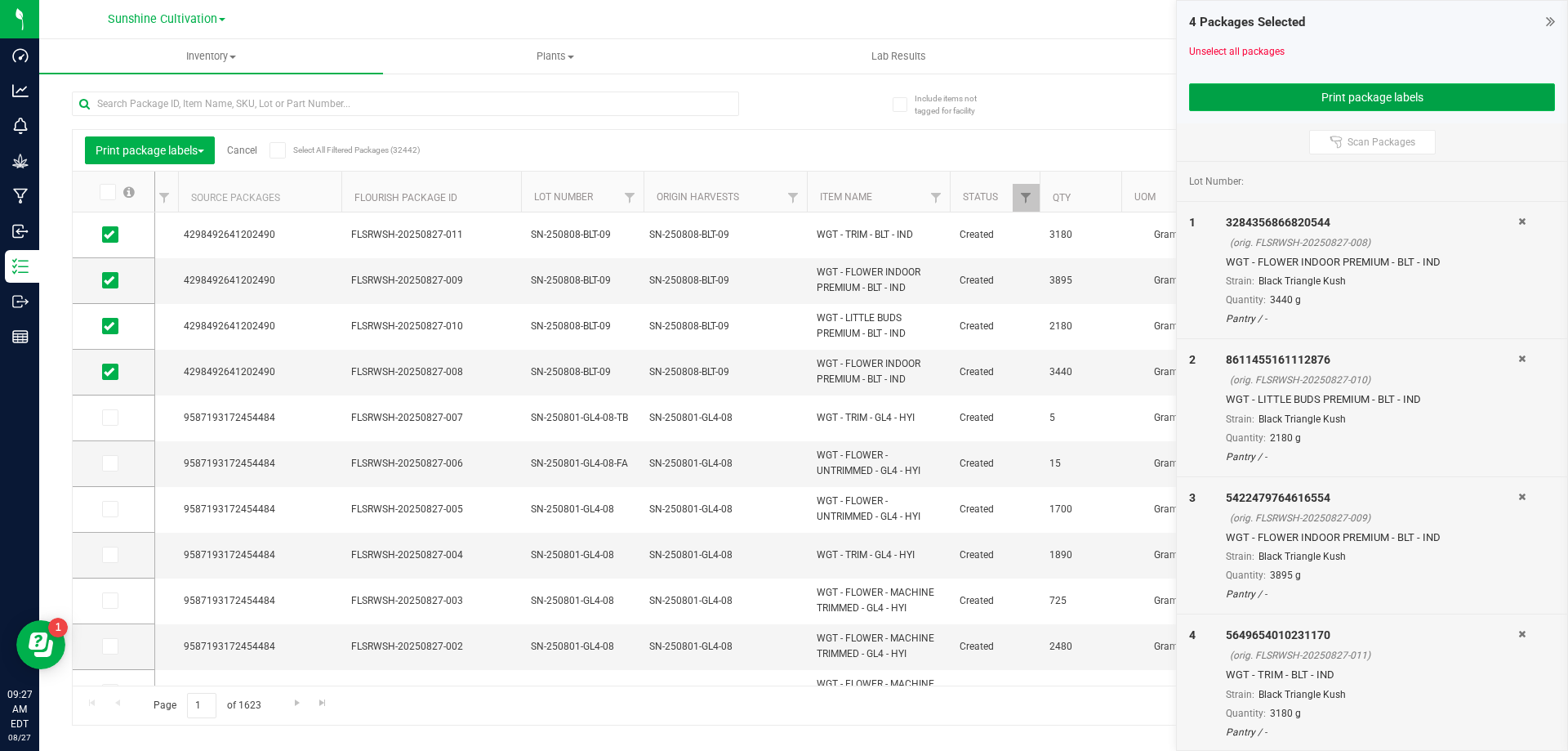
click at [1361, 93] on button "Print package labels" at bounding box center [1372, 97] width 366 height 28
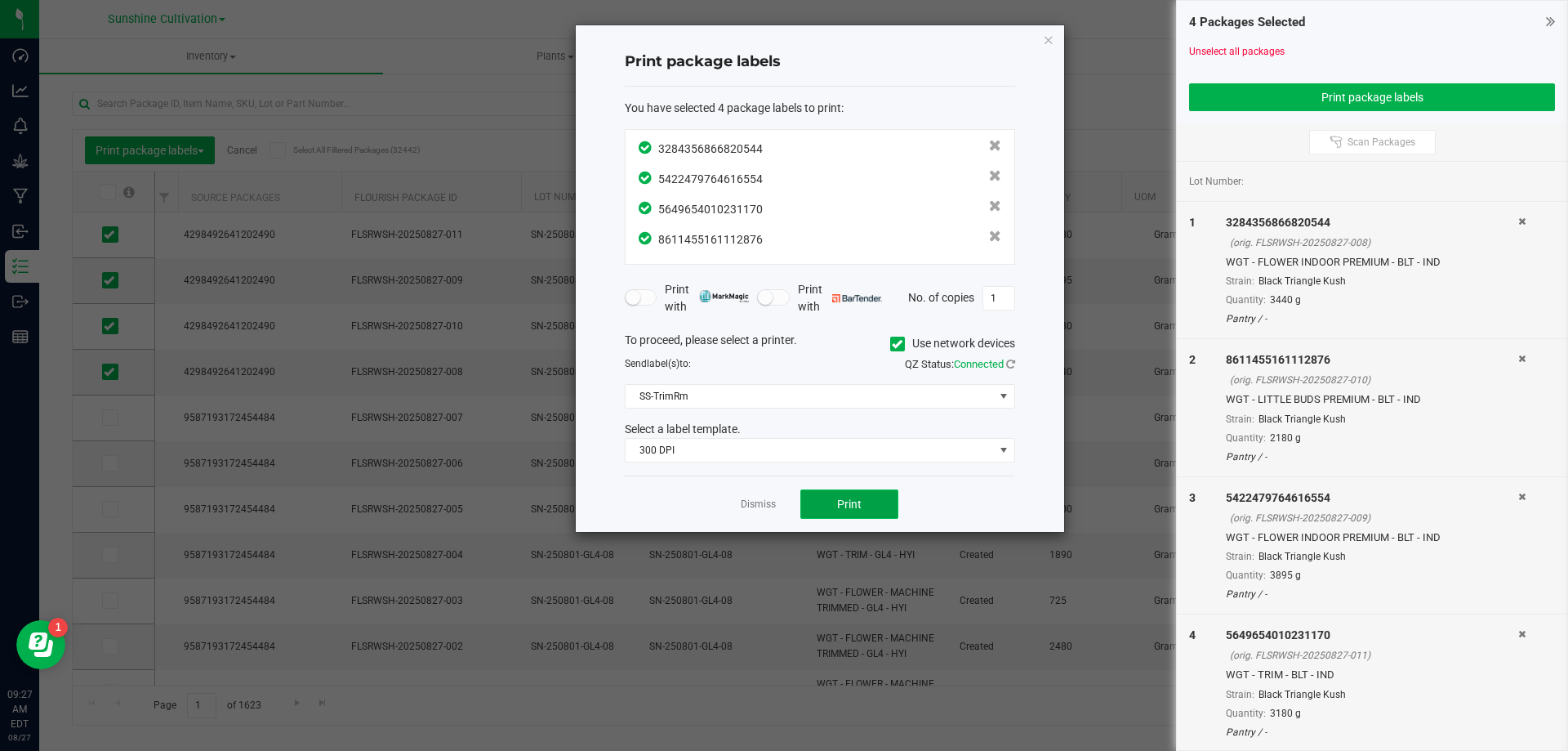
click at [837, 500] on span "Print" at bounding box center [850, 505] width 25 height 13
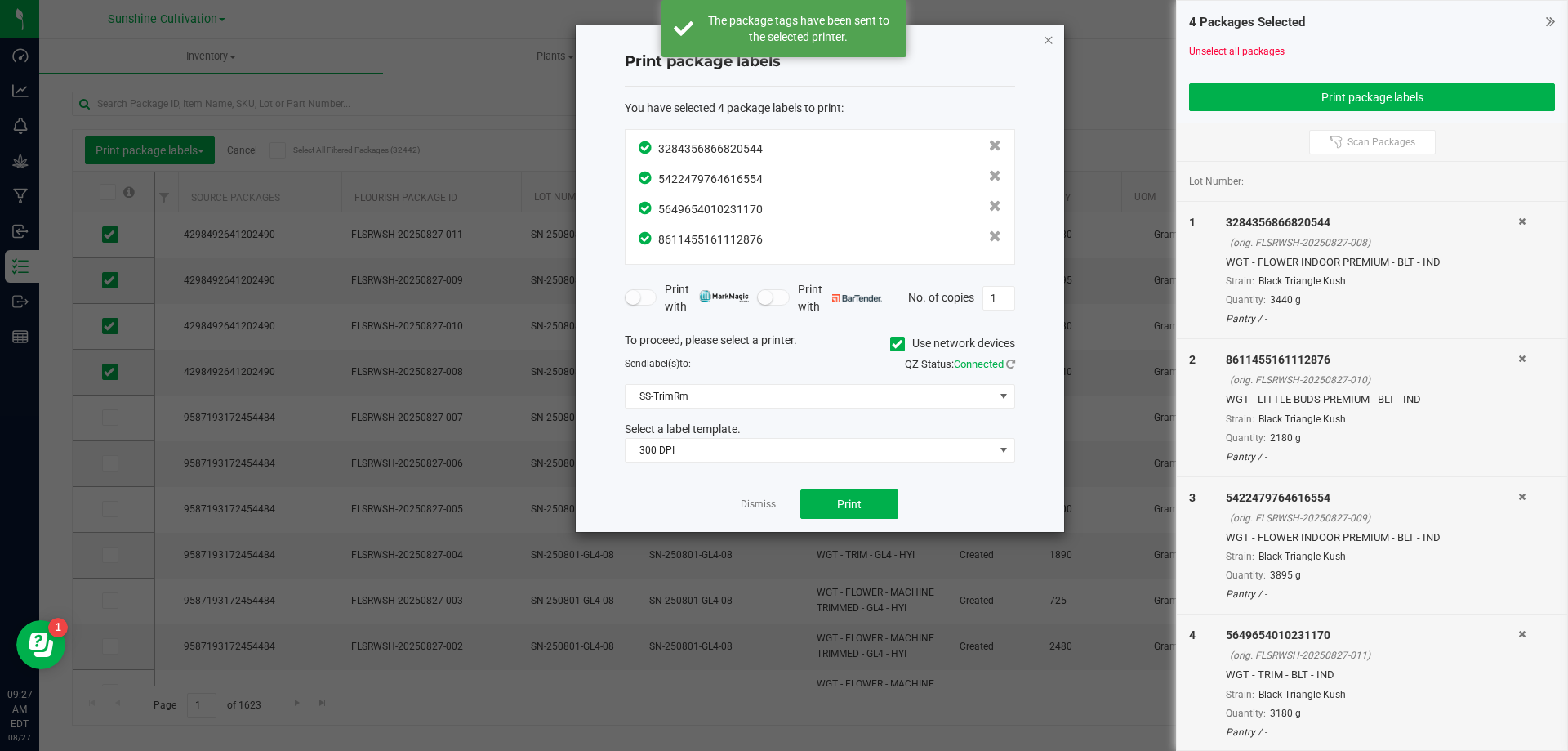
click at [1048, 39] on icon "button" at bounding box center [1049, 40] width 12 height 20
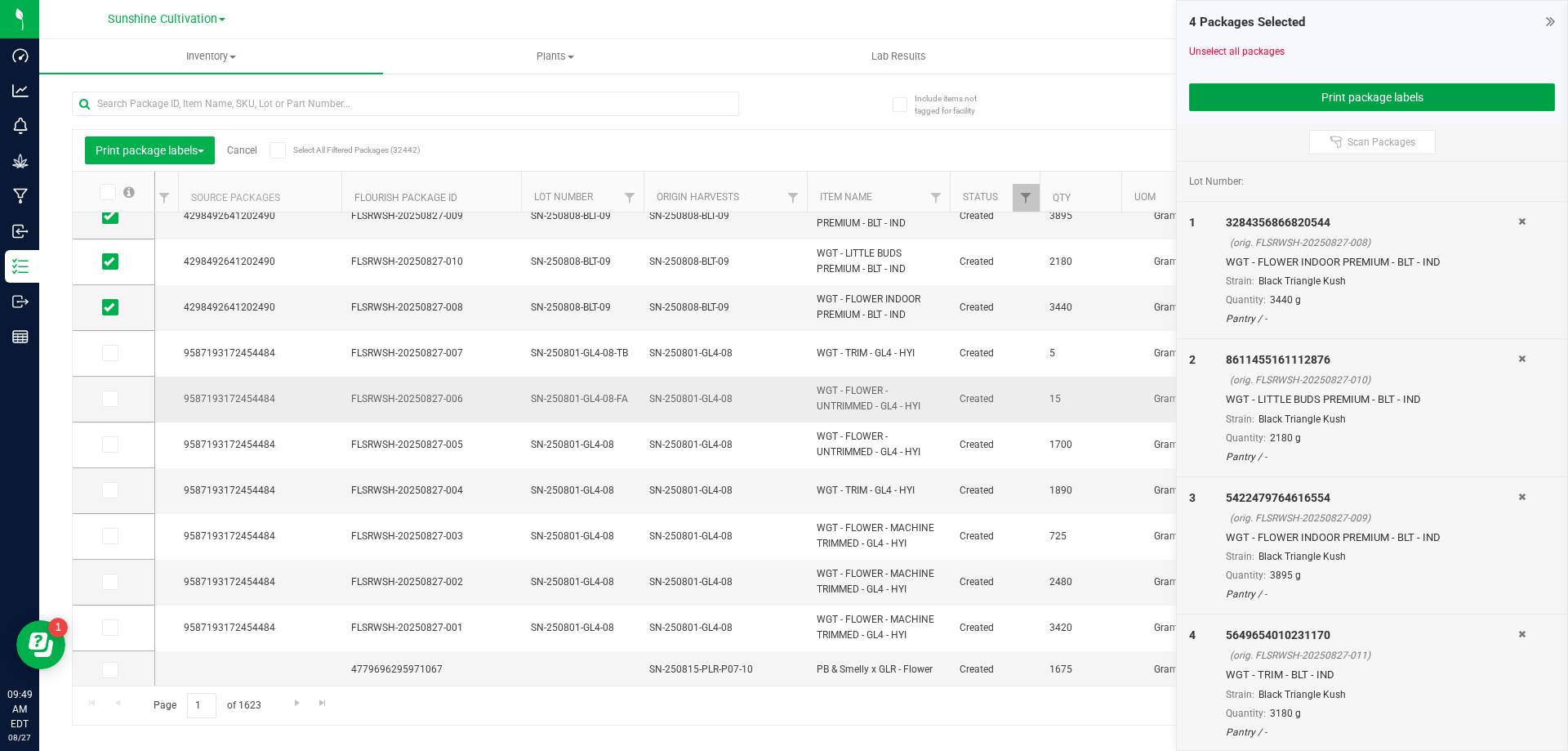
scroll to position [0, 0]
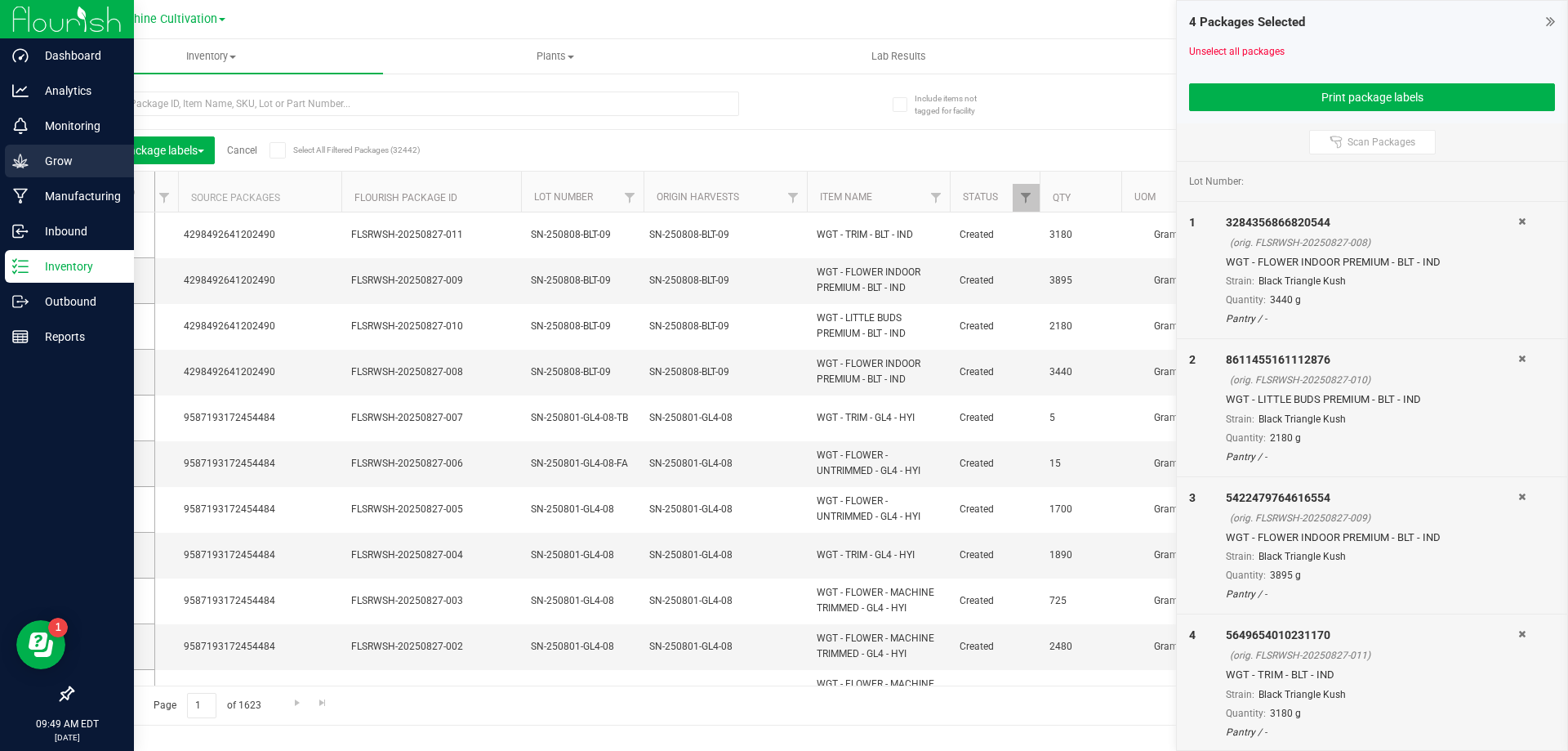
click at [67, 153] on p "Grow" at bounding box center [77, 161] width 98 height 20
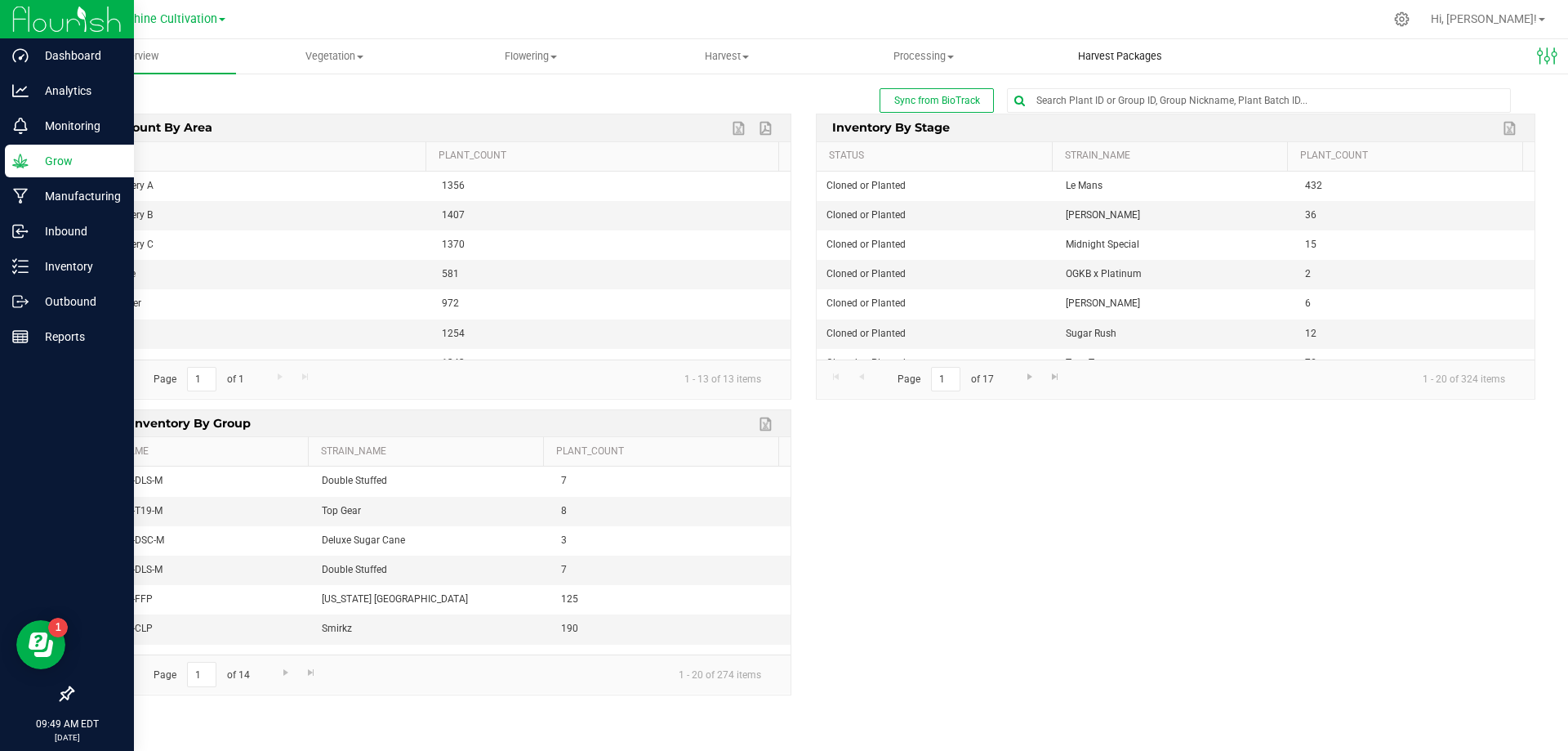
click at [1095, 54] on span "Harvest Packages" at bounding box center [1120, 56] width 129 height 15
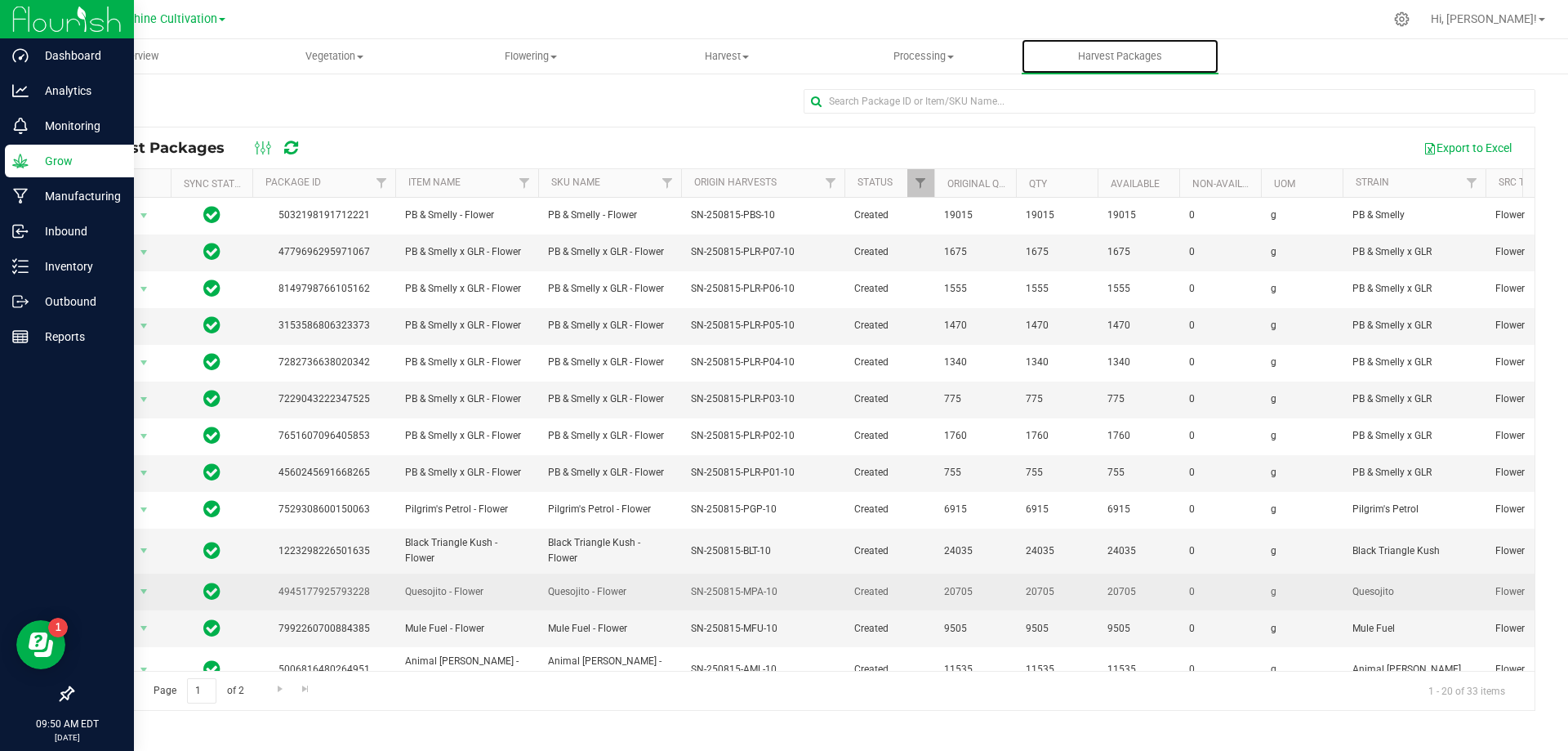
scroll to position [282, 0]
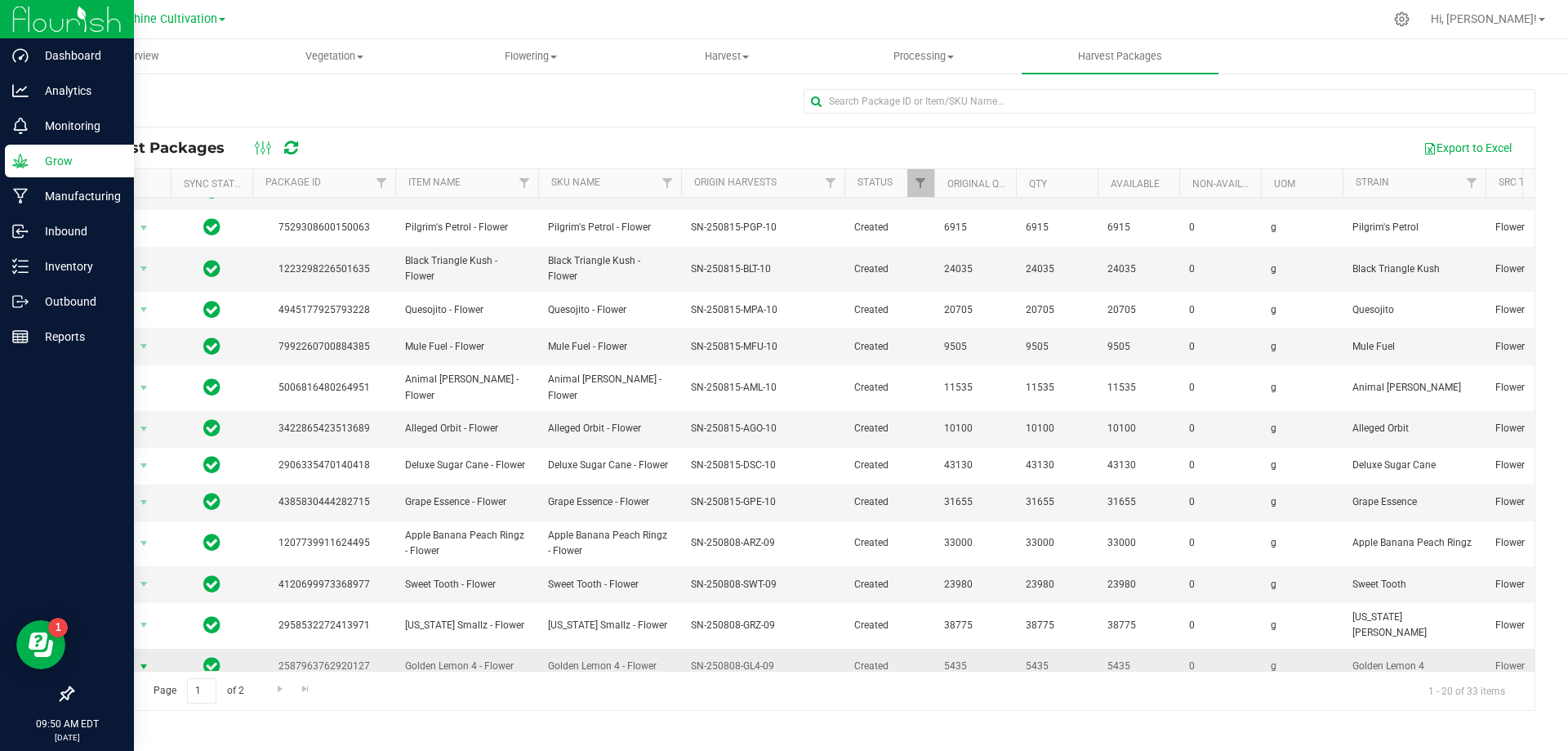
click at [117, 655] on span "Action" at bounding box center [111, 667] width 44 height 23
click at [157, 541] on li "Create package" at bounding box center [141, 542] width 103 height 25
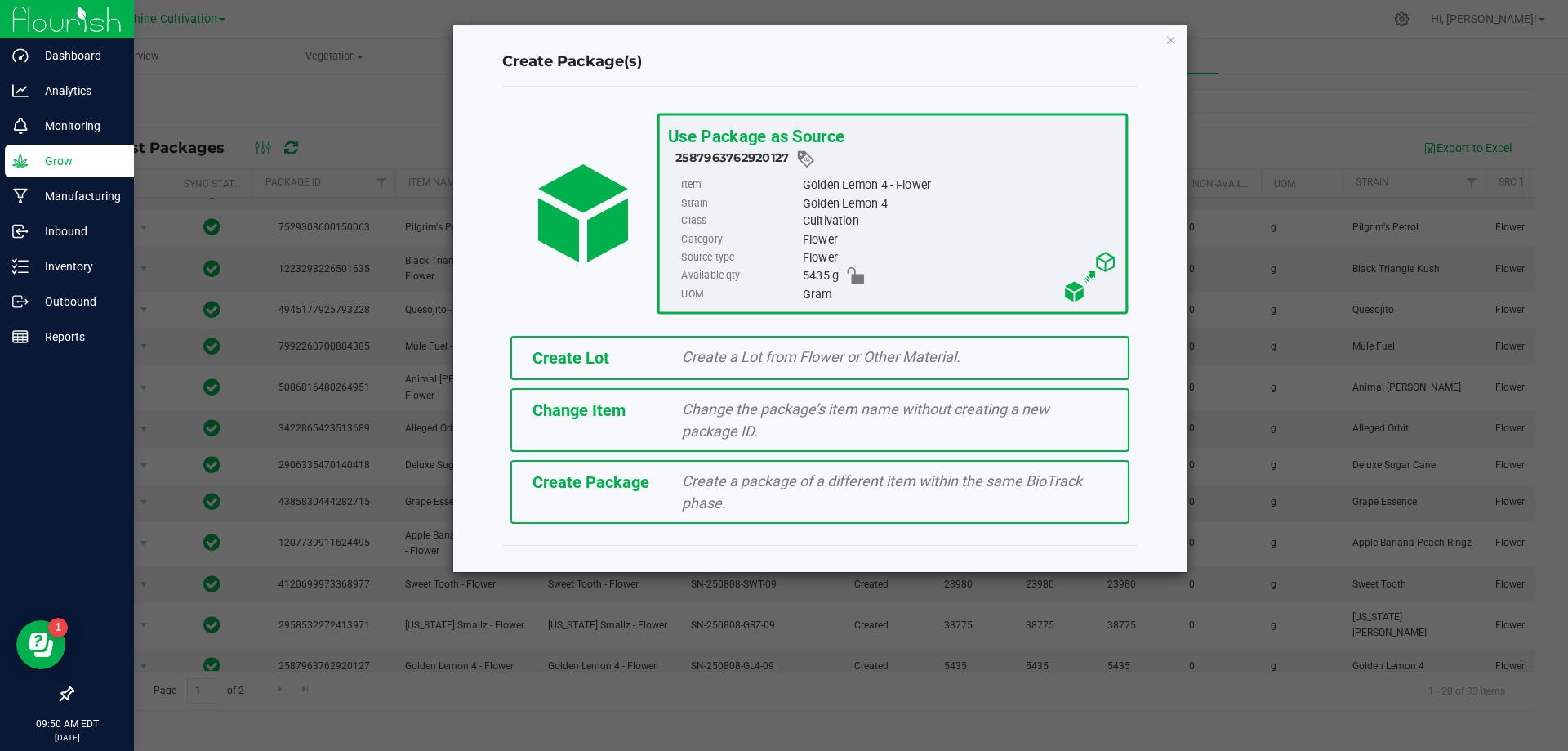
click at [761, 505] on div "Create a package of a different item within the same BioTrack phase." at bounding box center [895, 492] width 450 height 45
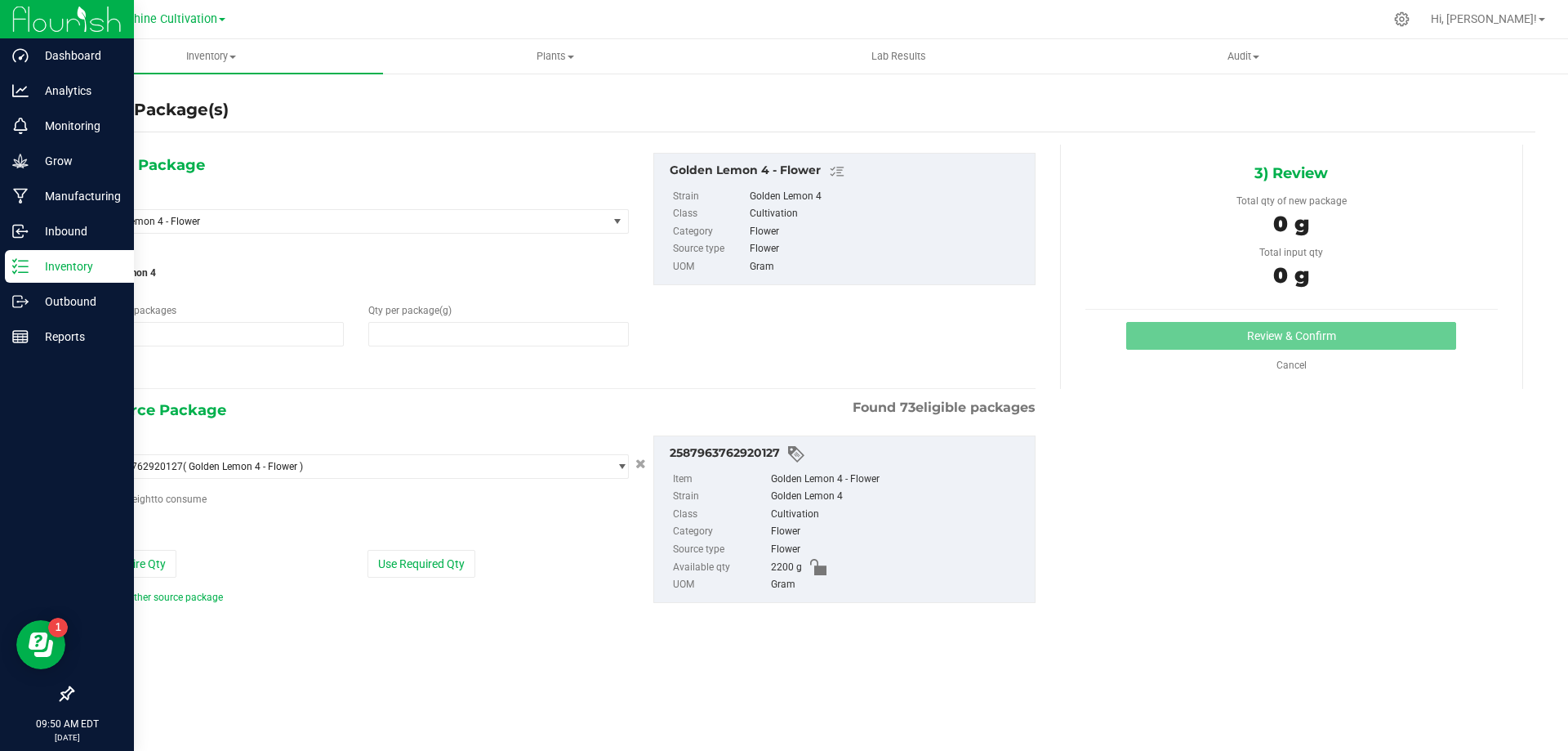
type input "1"
type input "0.0000"
click at [520, 223] on span "Golden Lemon 4 - Flower" at bounding box center [336, 222] width 489 height 12
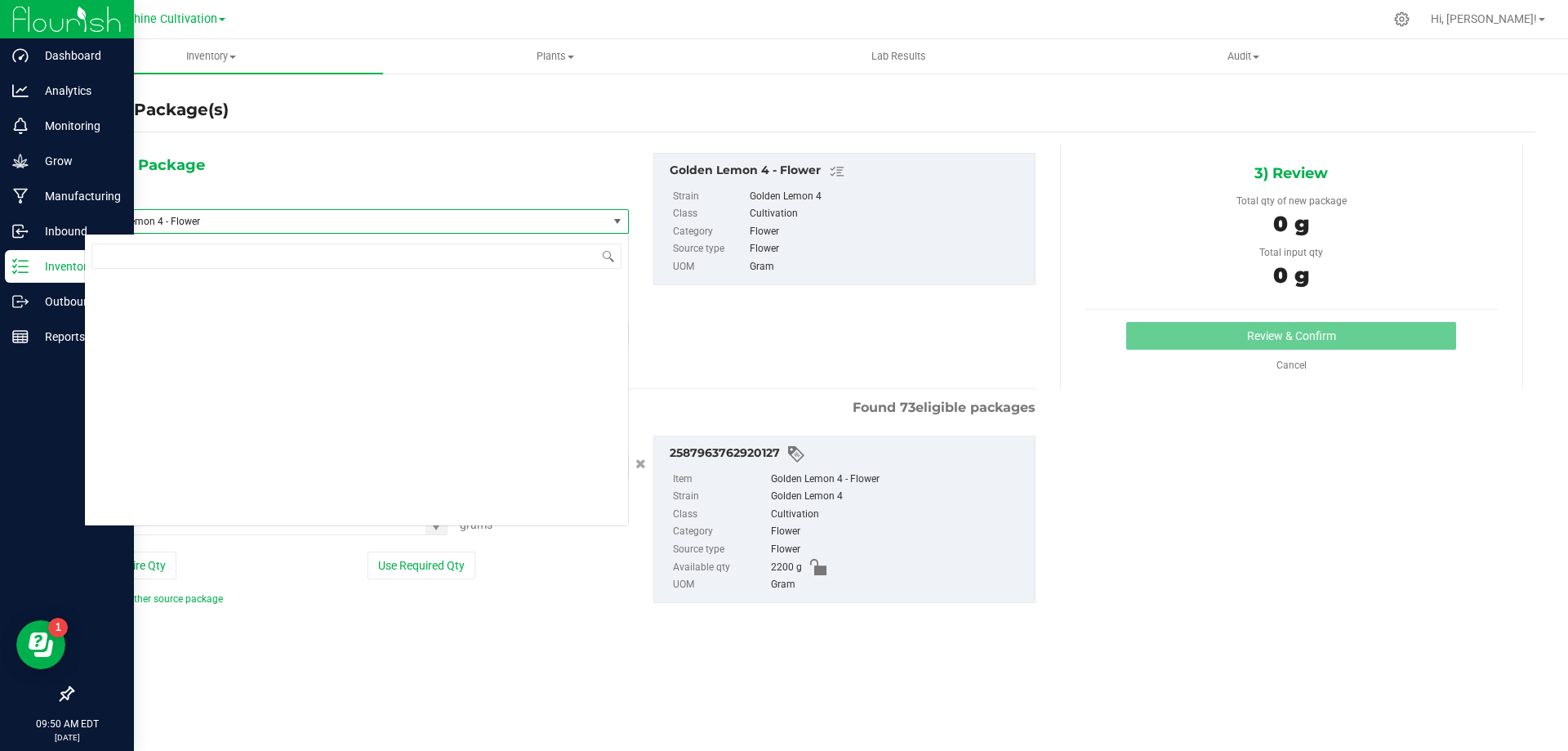
scroll to position [119578, 0]
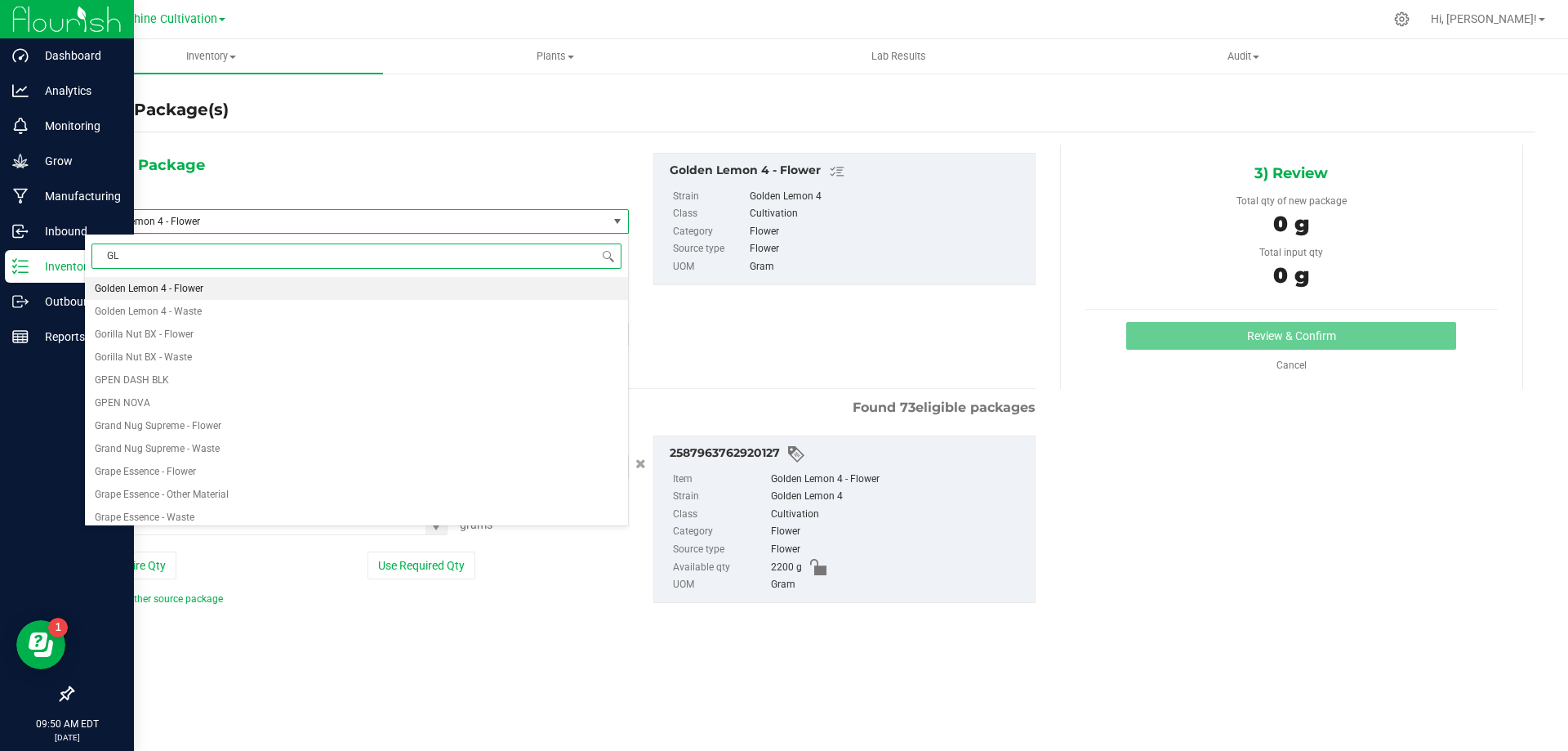
type input "GL4"
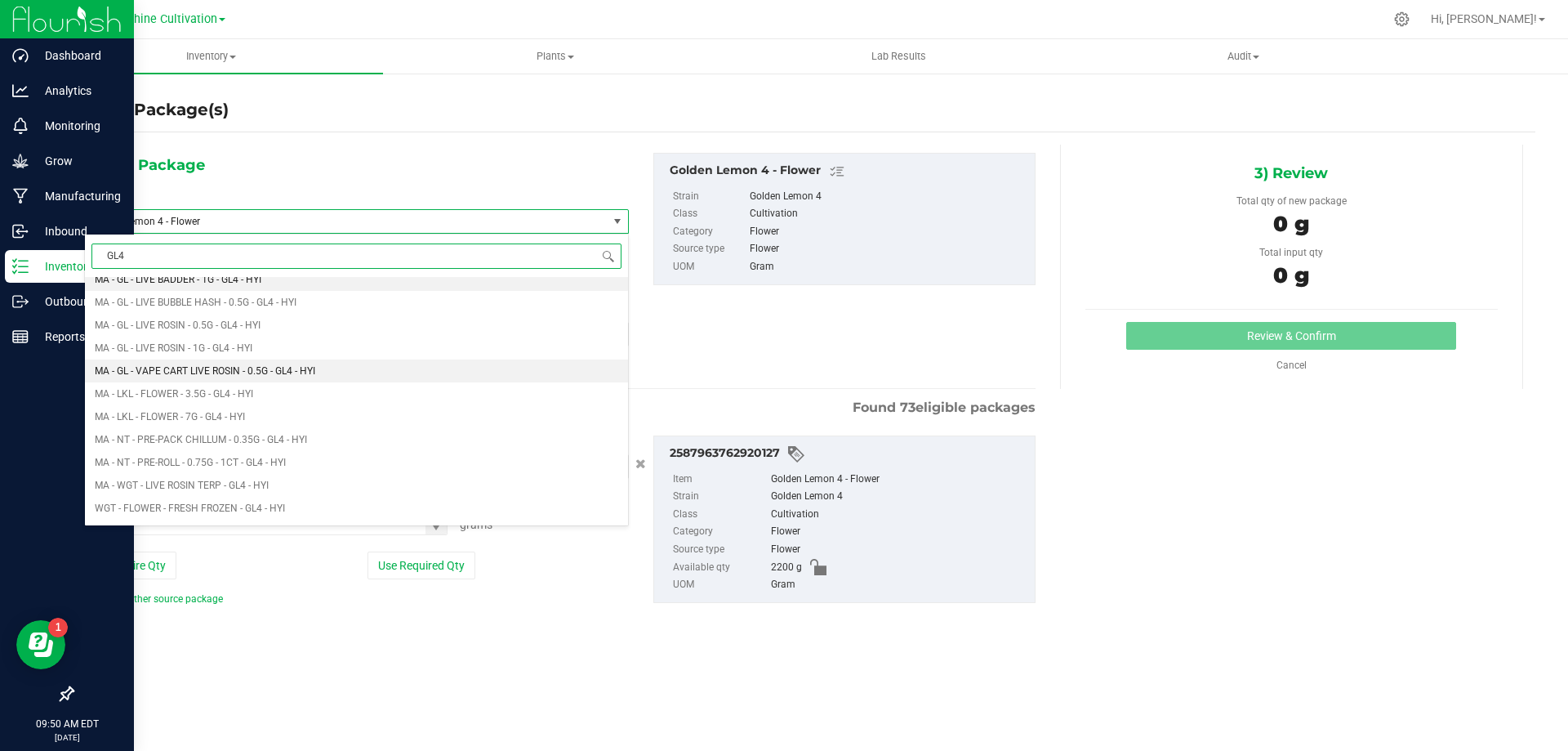
scroll to position [396, 0]
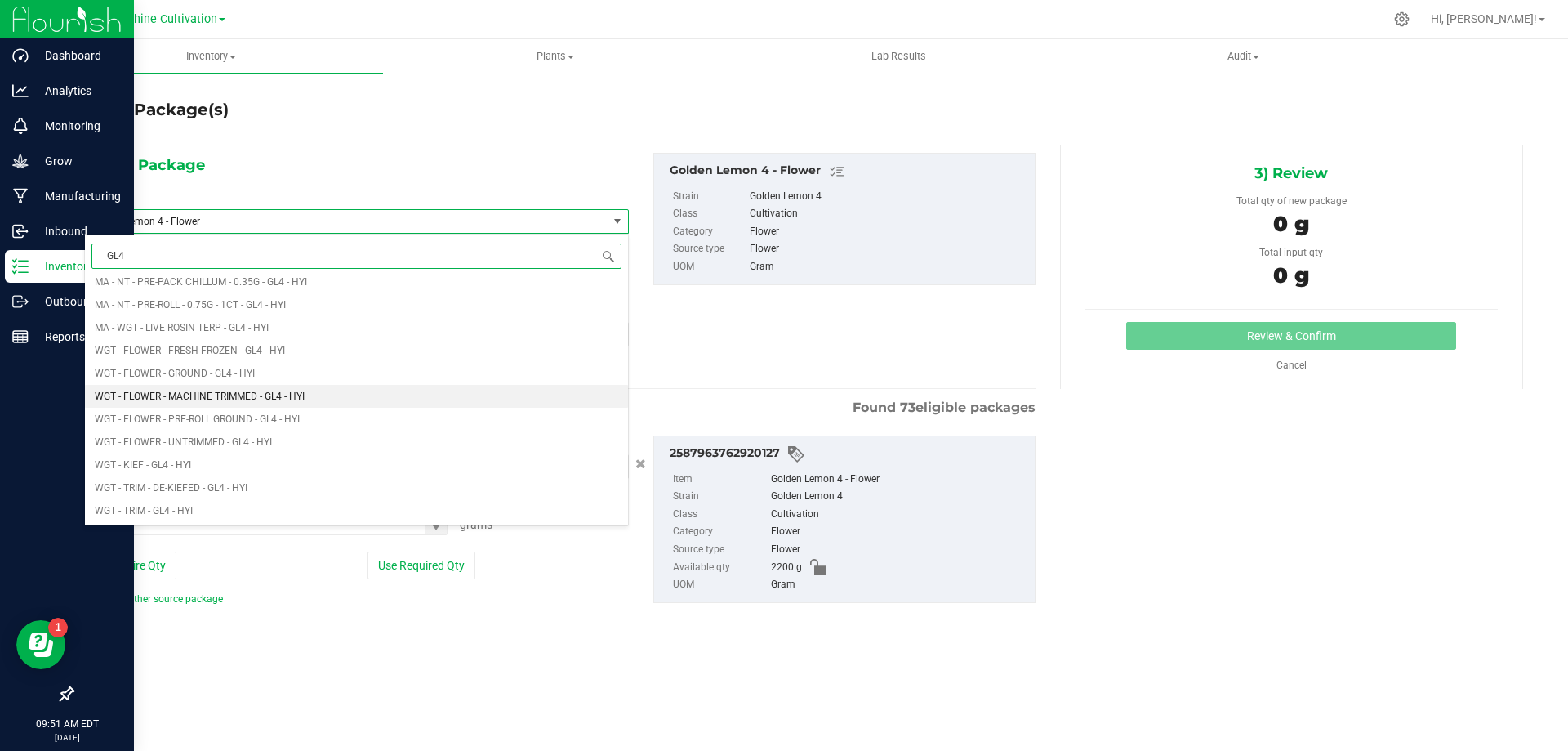
click at [384, 390] on li "WGT - FLOWER - MACHINE TRIMMED - GL4 - HYI" at bounding box center [356, 397] width 543 height 23
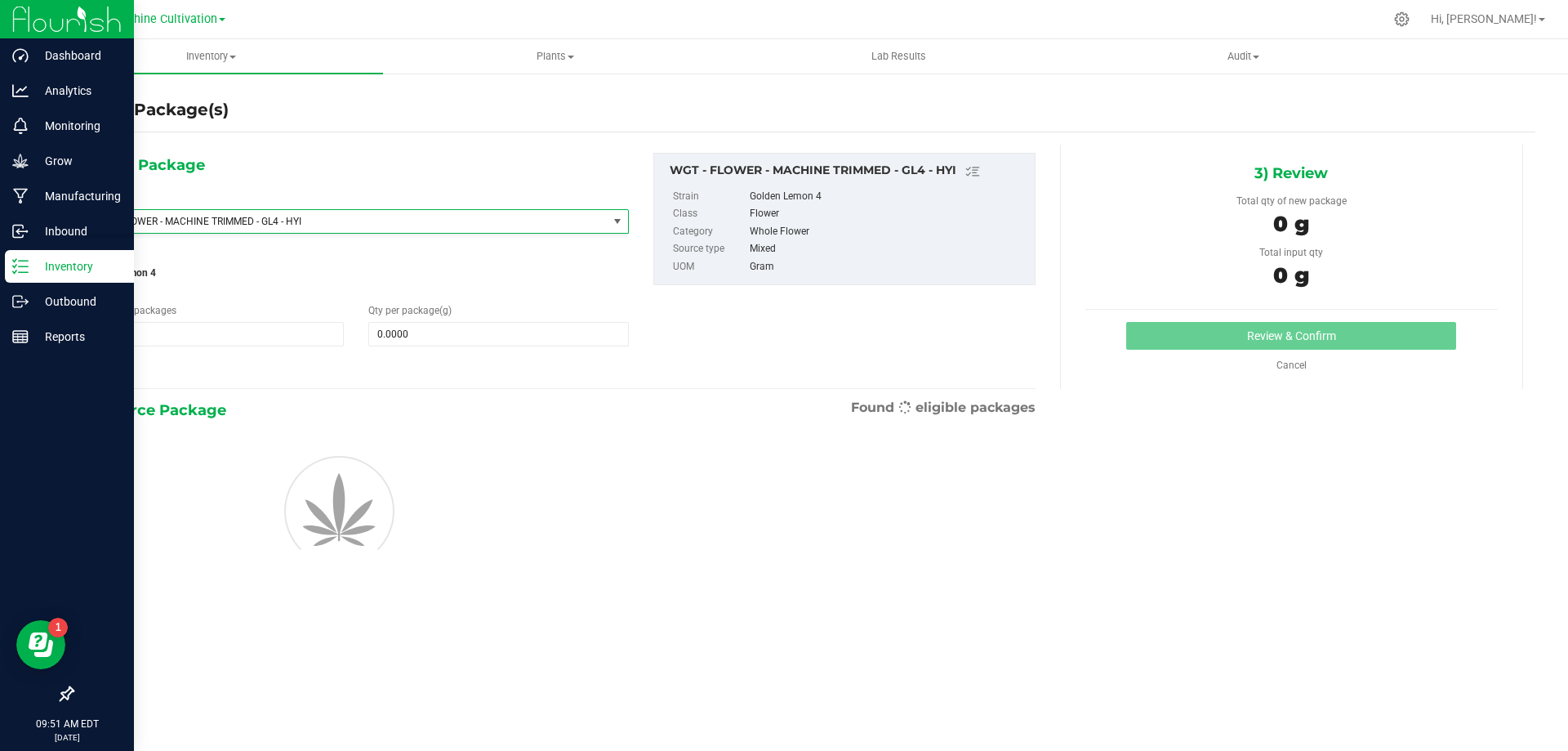
type input "0.0000"
click at [489, 323] on span at bounding box center [498, 334] width 260 height 25
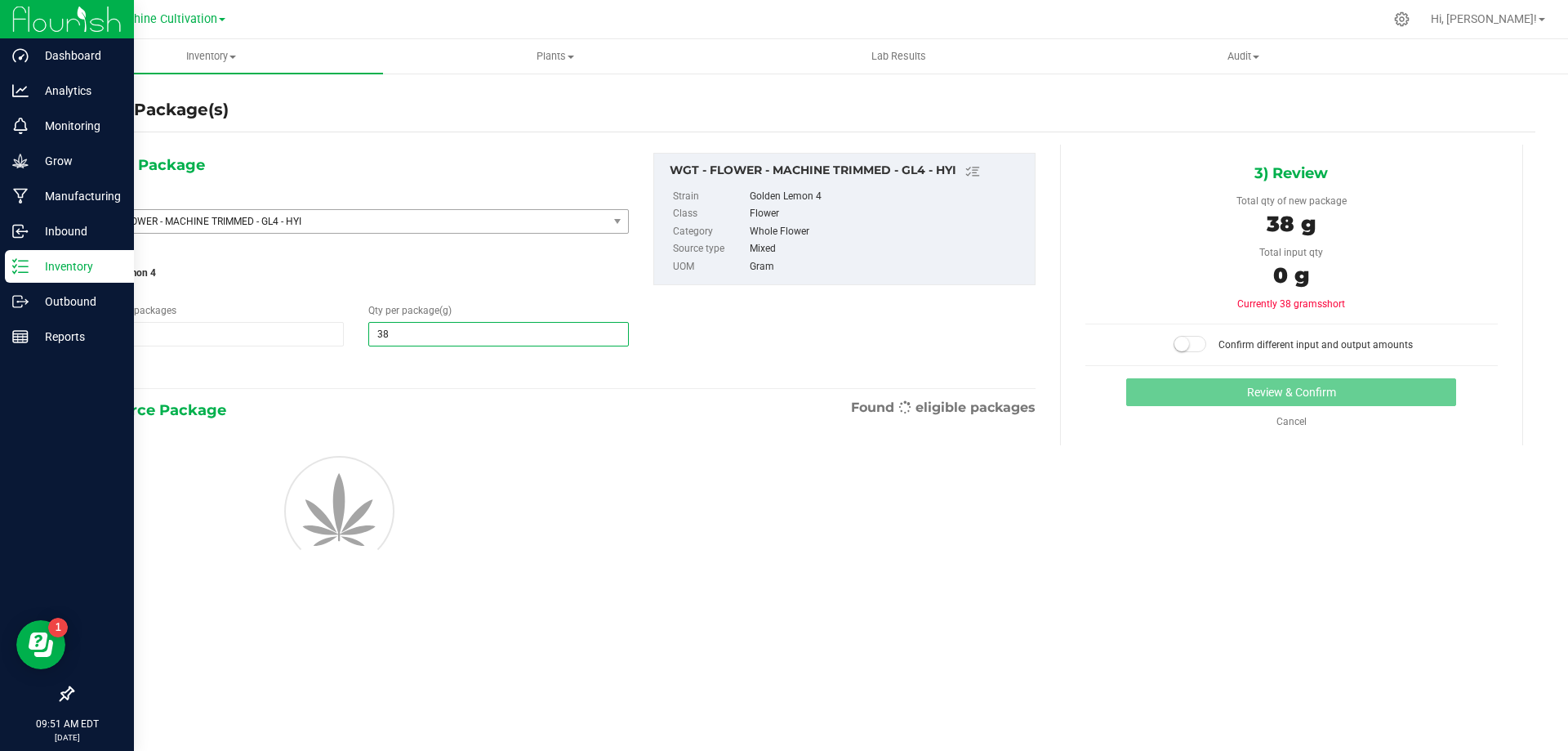
type input "385"
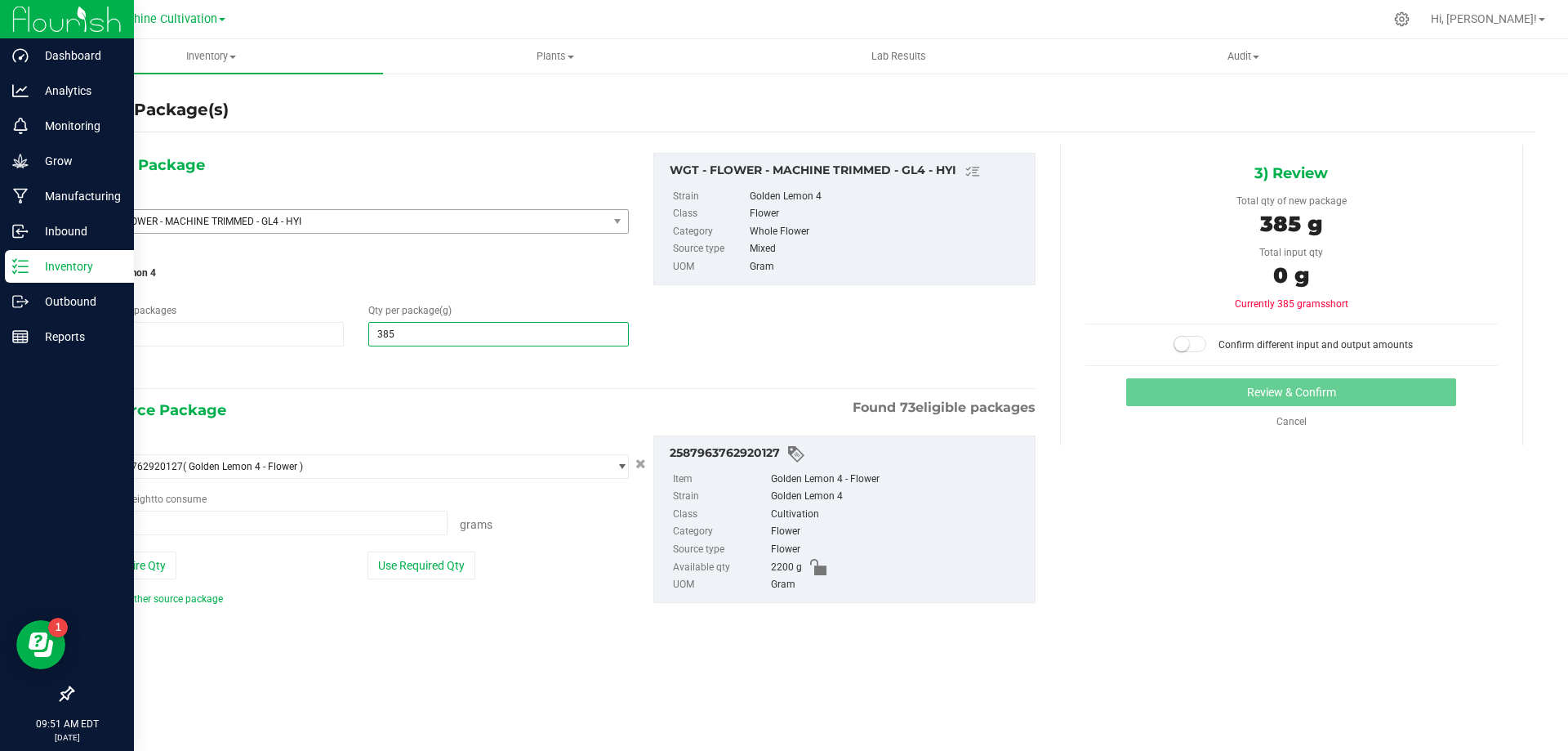
type input "0.0000 g"
type input "385.0000"
click at [395, 528] on span at bounding box center [265, 523] width 363 height 25
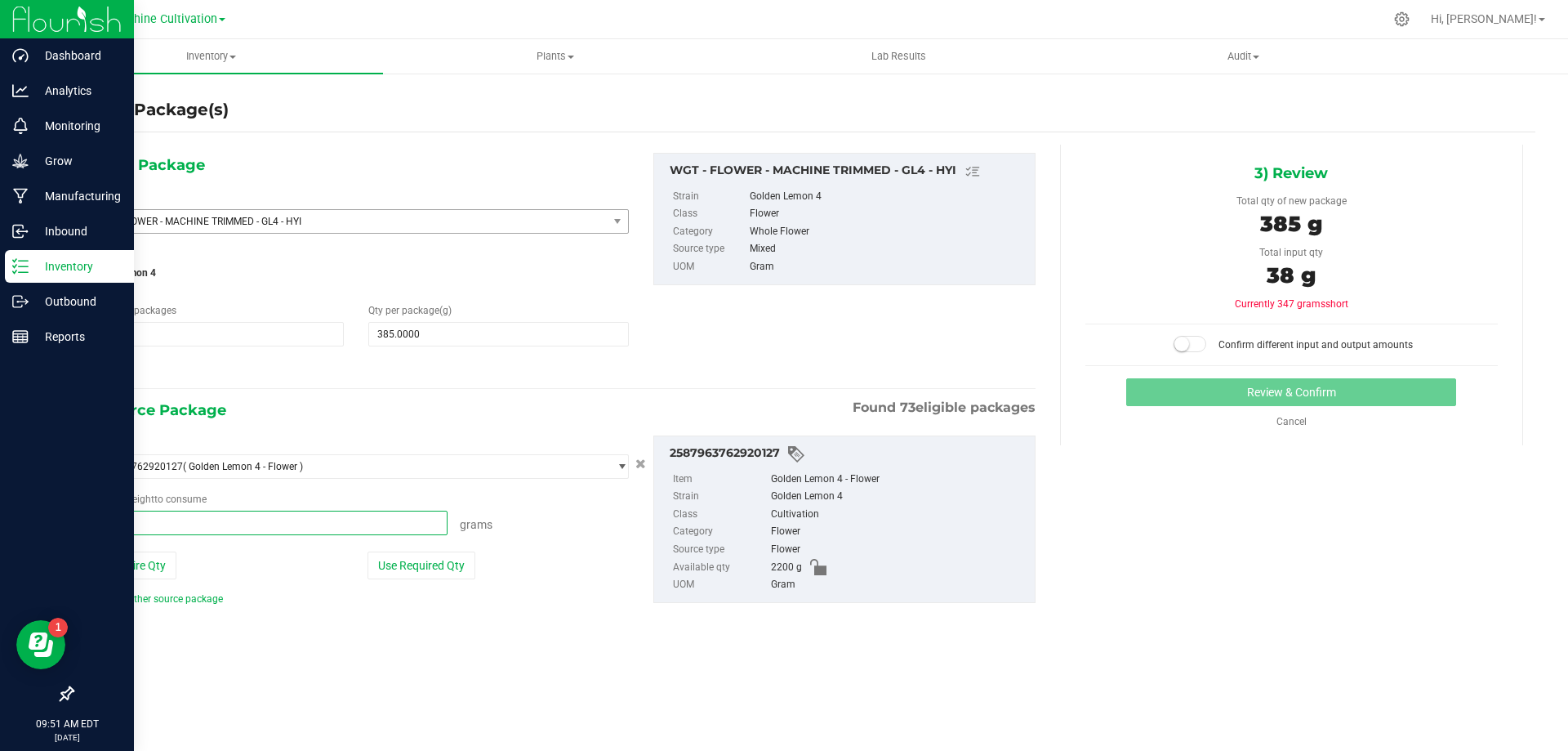
type input "385"
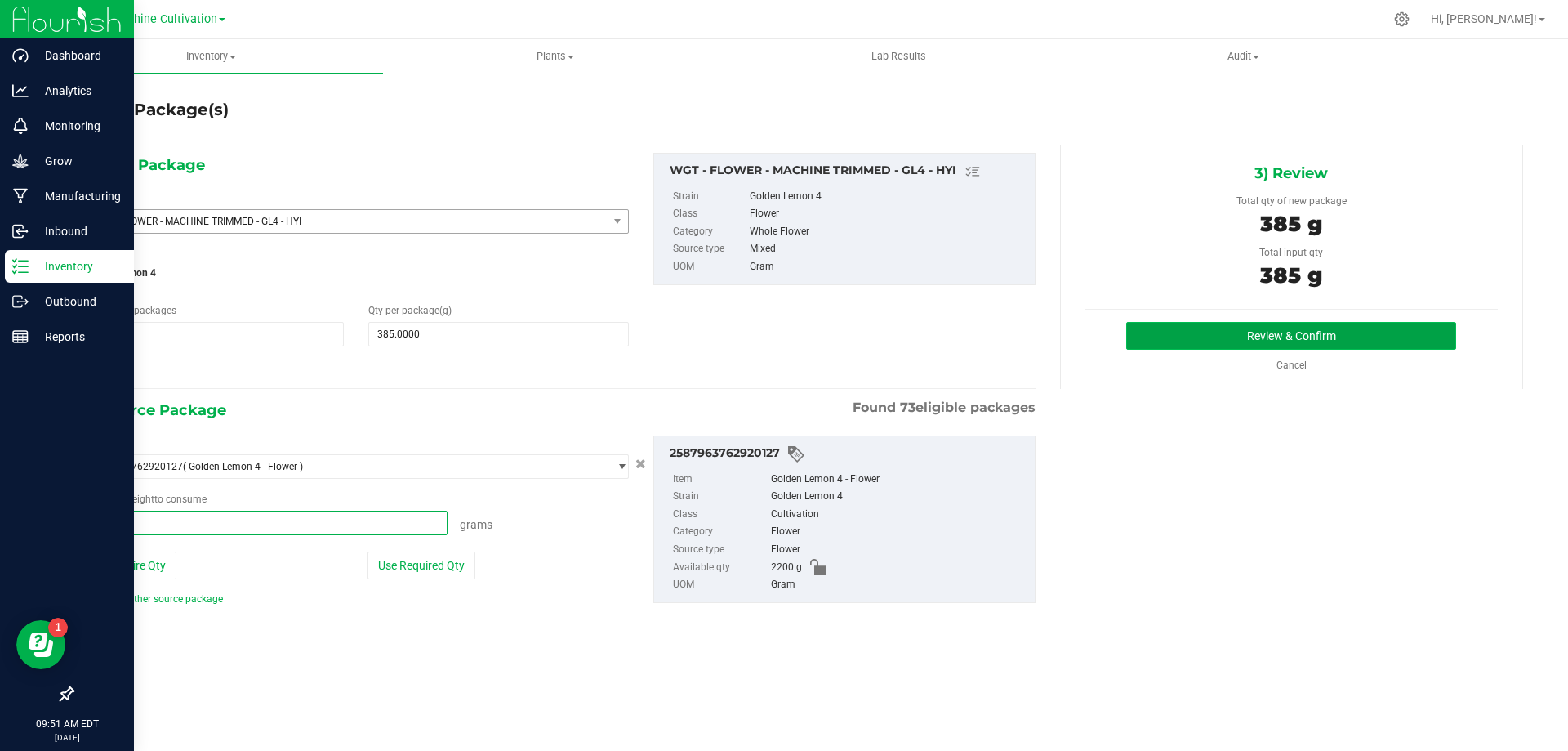
type input "385.0000 g"
click at [1310, 339] on button "Review & Confirm" at bounding box center [1291, 336] width 330 height 28
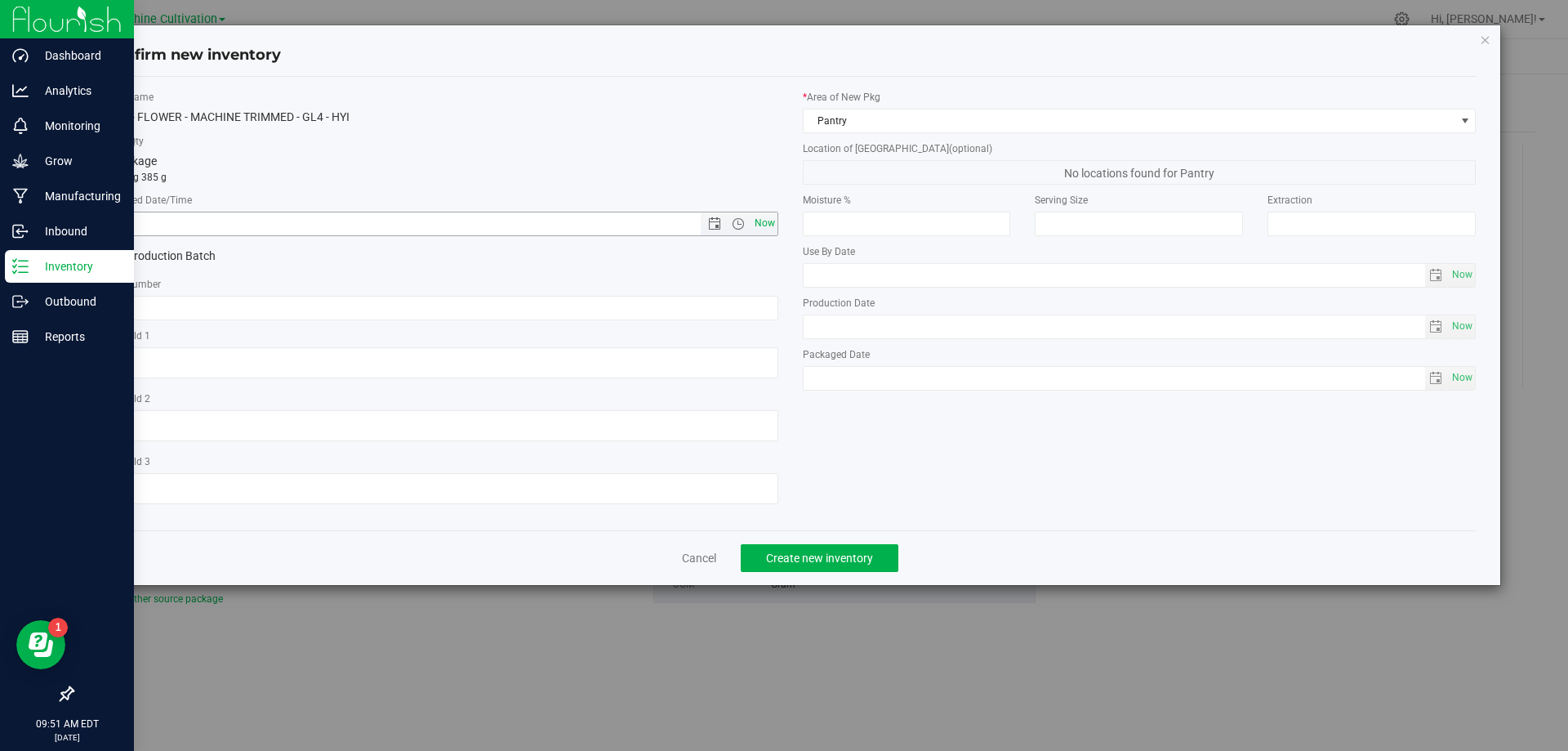
click at [764, 217] on span "Now" at bounding box center [765, 223] width 28 height 24
type input "8/27/2025 9:51 AM"
click at [683, 308] on input "text" at bounding box center [442, 308] width 674 height 25
paste input "SN-250808-GL4-09"
type input "SN-250808-GL4-09"
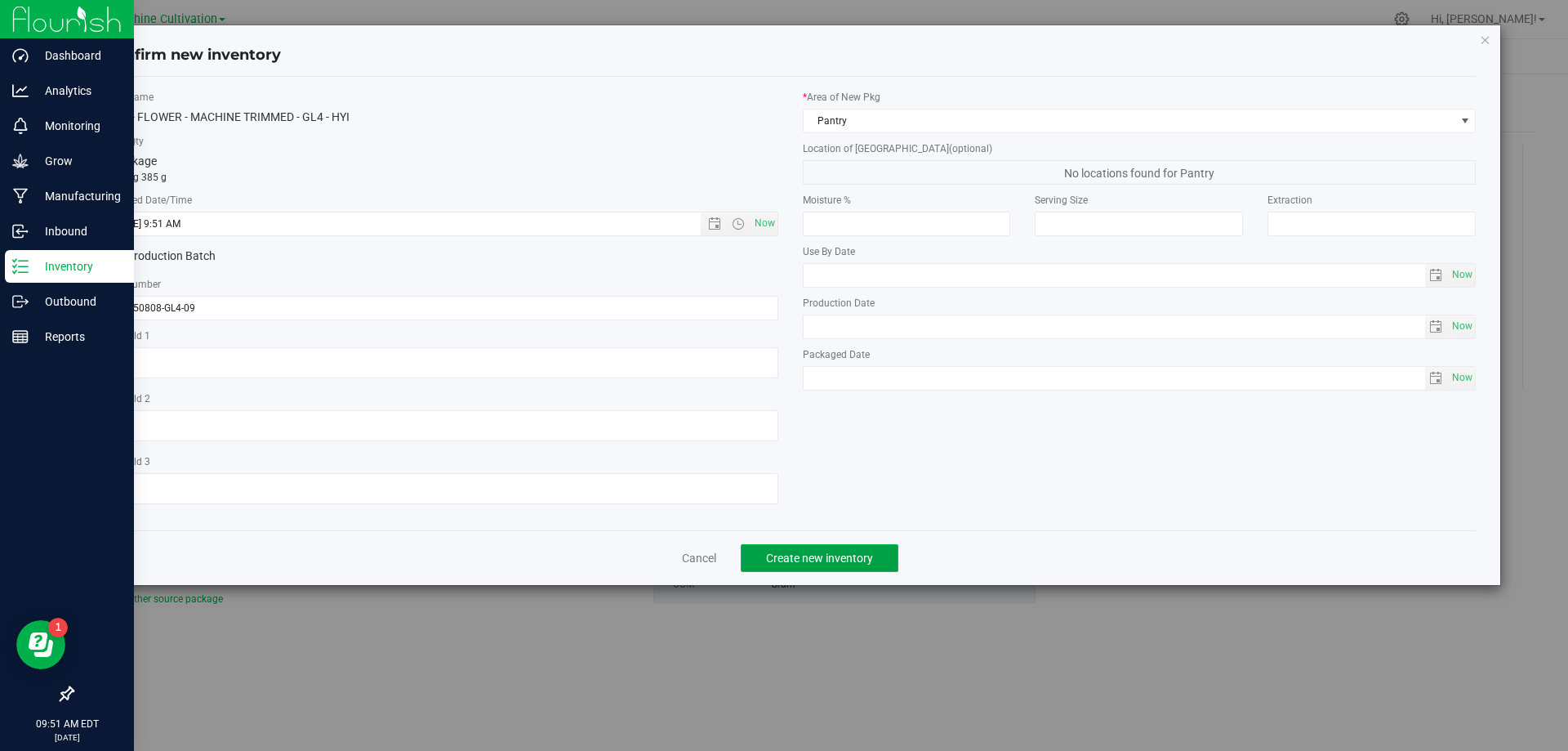
click at [809, 567] on button "Create new inventory" at bounding box center [819, 558] width 157 height 28
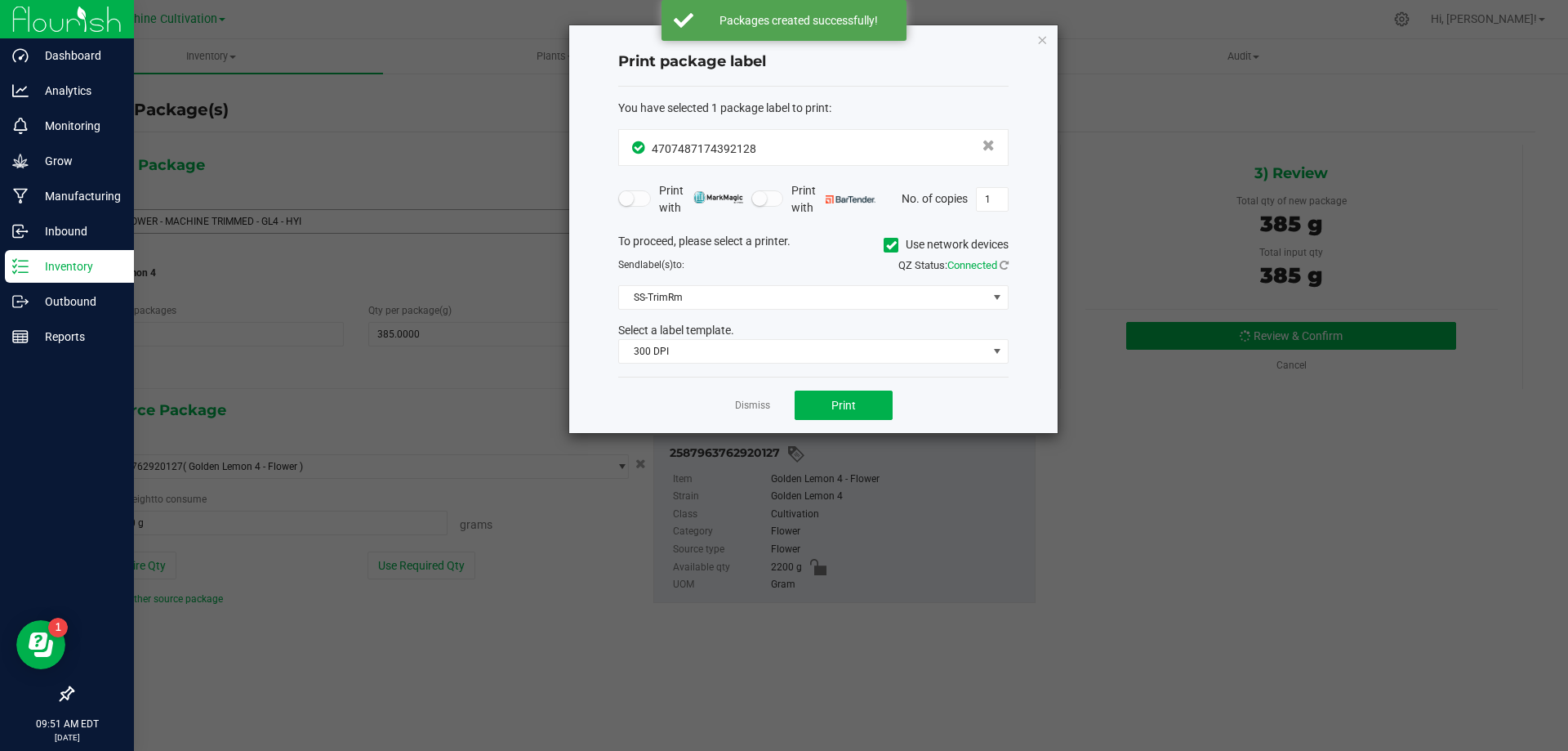
click at [747, 397] on app-cancel-button "Dismiss" at bounding box center [752, 406] width 35 height 17
click at [746, 409] on link "Dismiss" at bounding box center [752, 406] width 35 height 14
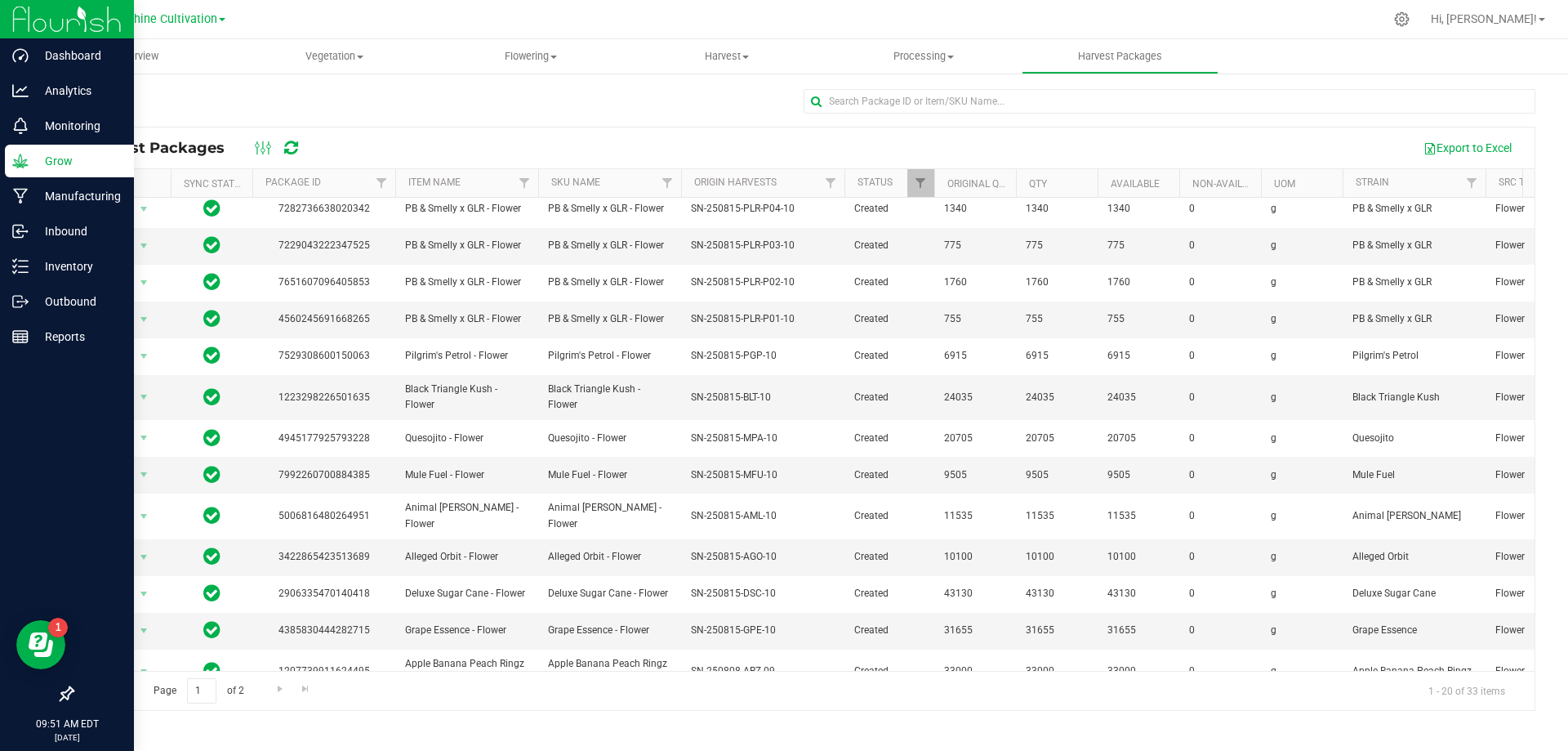
scroll to position [282, 0]
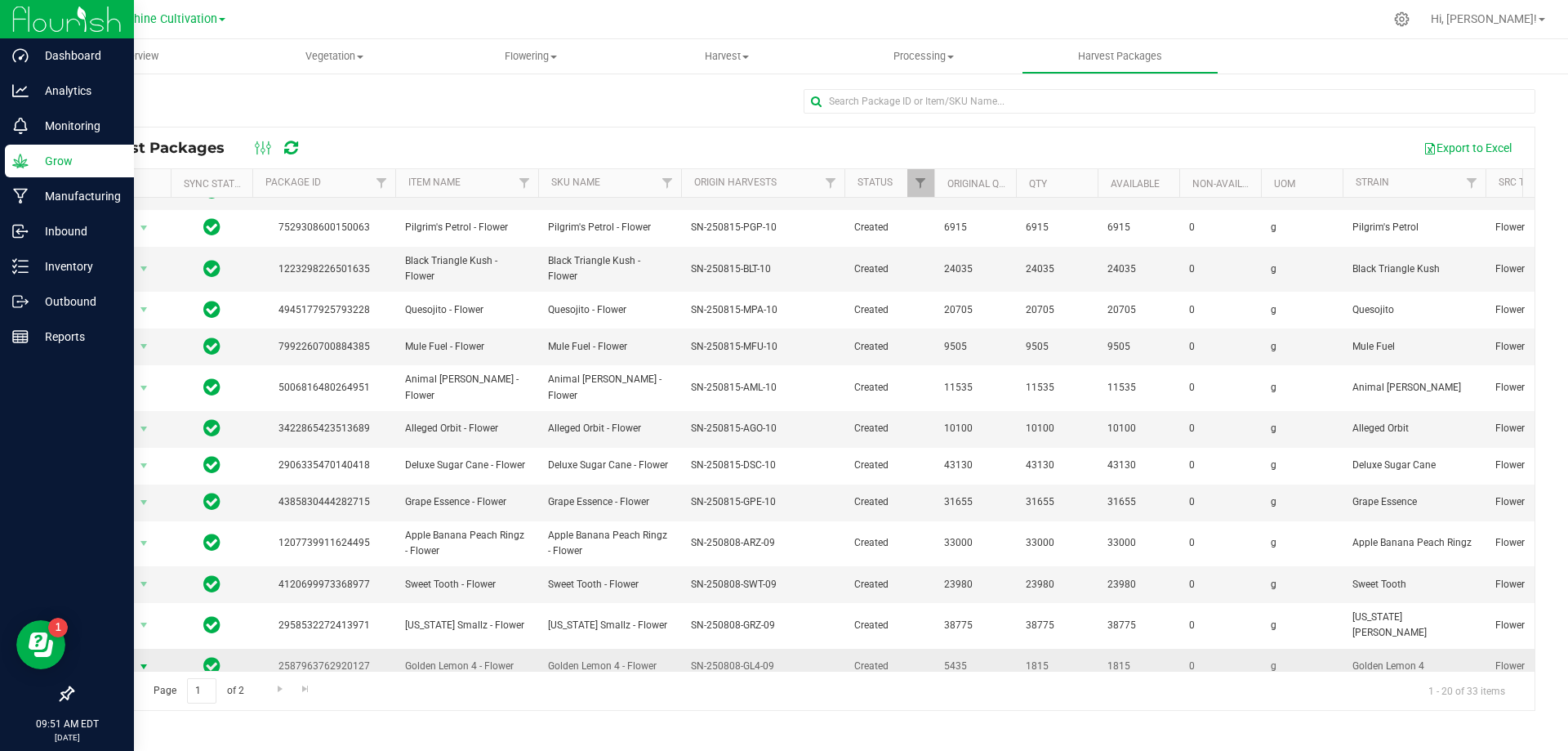
click at [146, 660] on span "select" at bounding box center [144, 667] width 13 height 13
click at [169, 543] on li "Create package" at bounding box center [141, 542] width 103 height 25
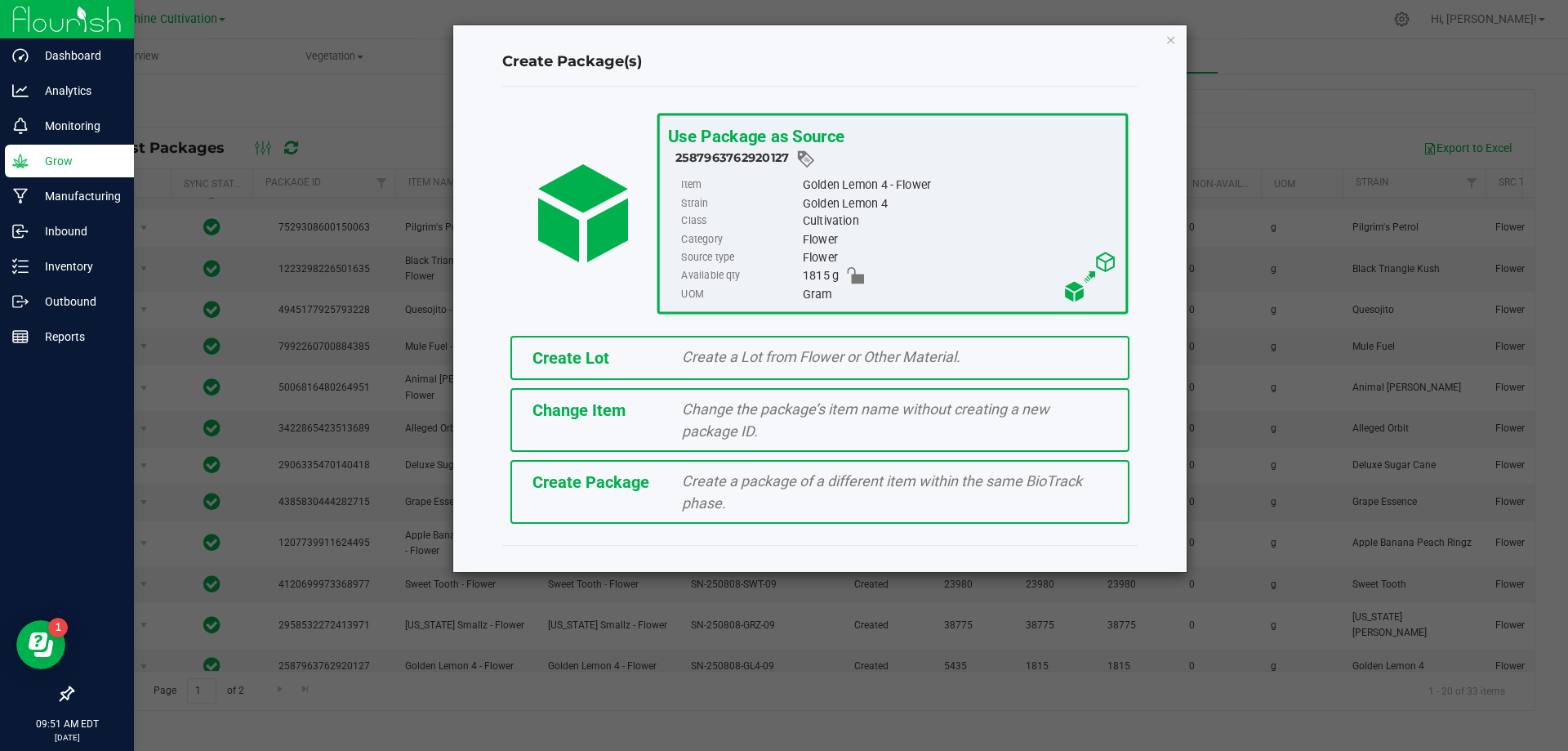
click at [642, 494] on div "Create Package" at bounding box center [595, 482] width 150 height 25
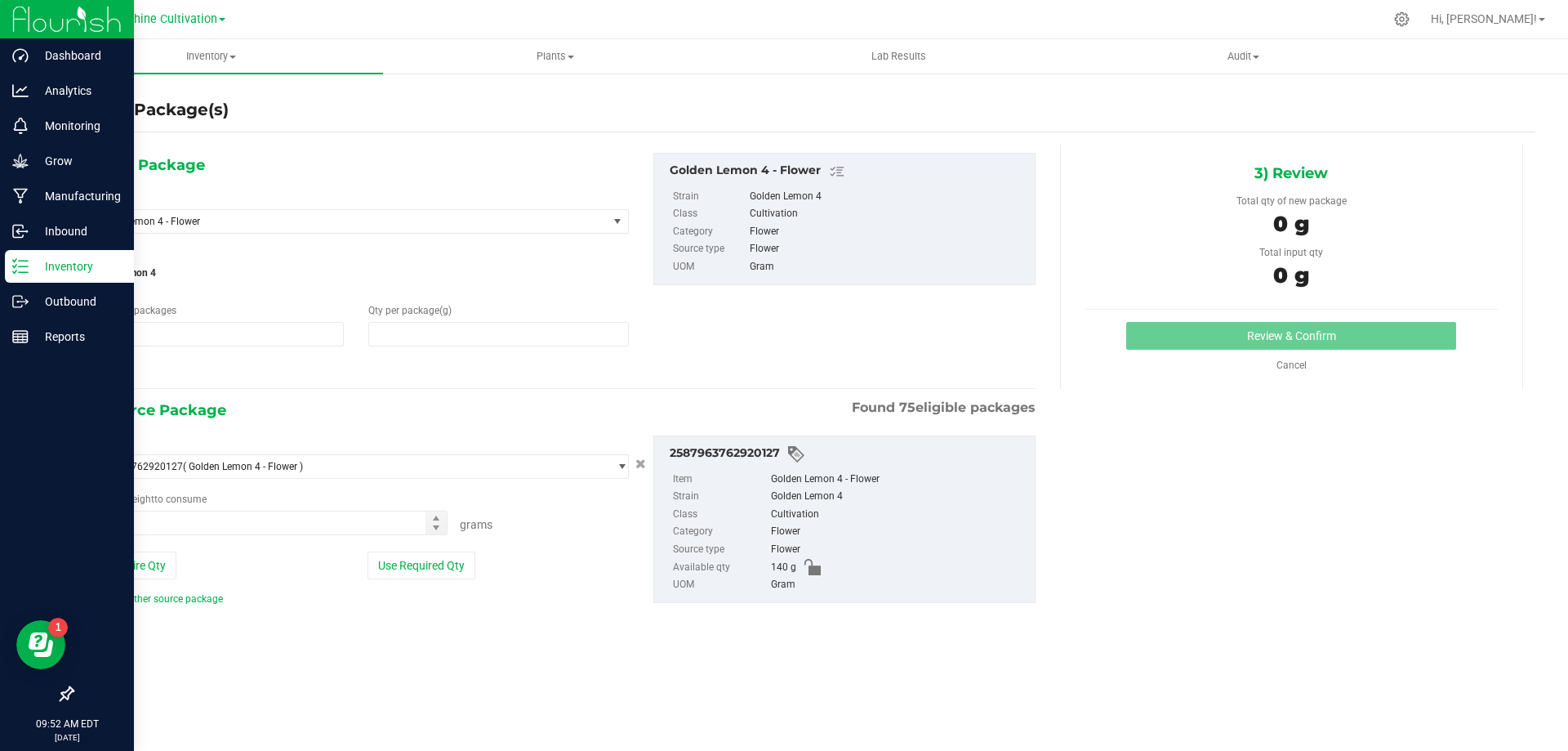
type input "1"
type input "0.0000"
type input "0.0000 g"
click at [421, 214] on span "Golden Lemon 4 - Flower" at bounding box center [346, 222] width 522 height 23
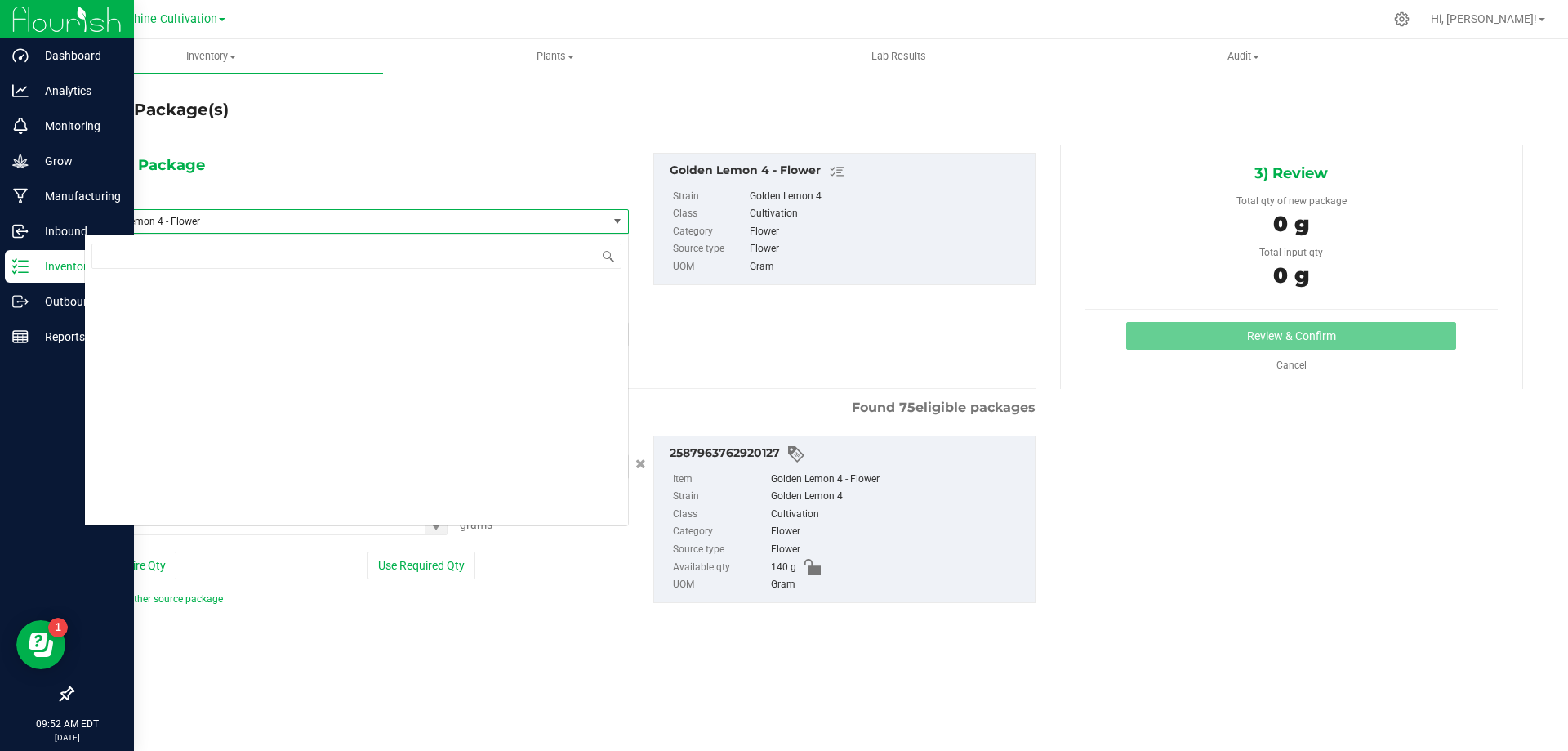
scroll to position [119578, 0]
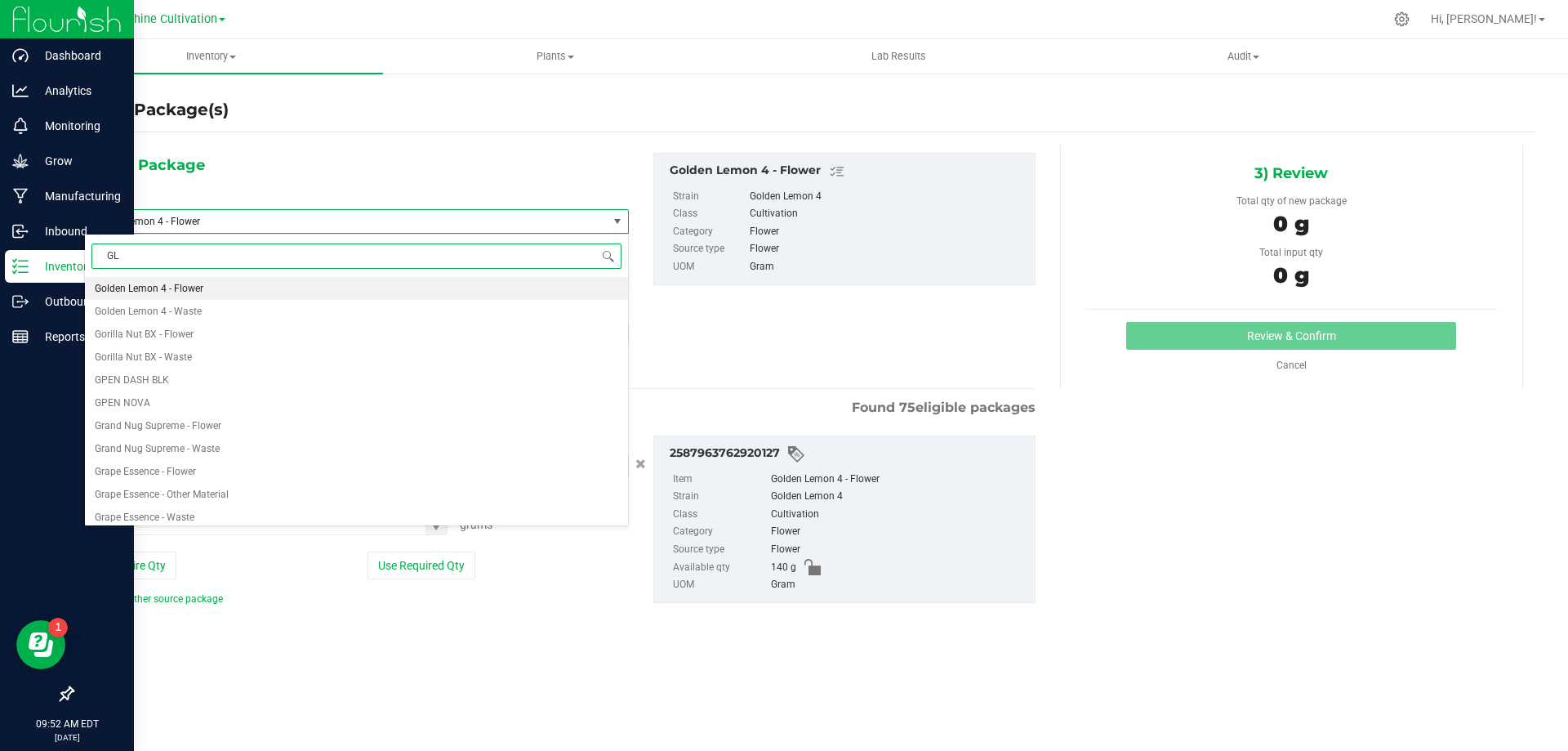
type input "GL4"
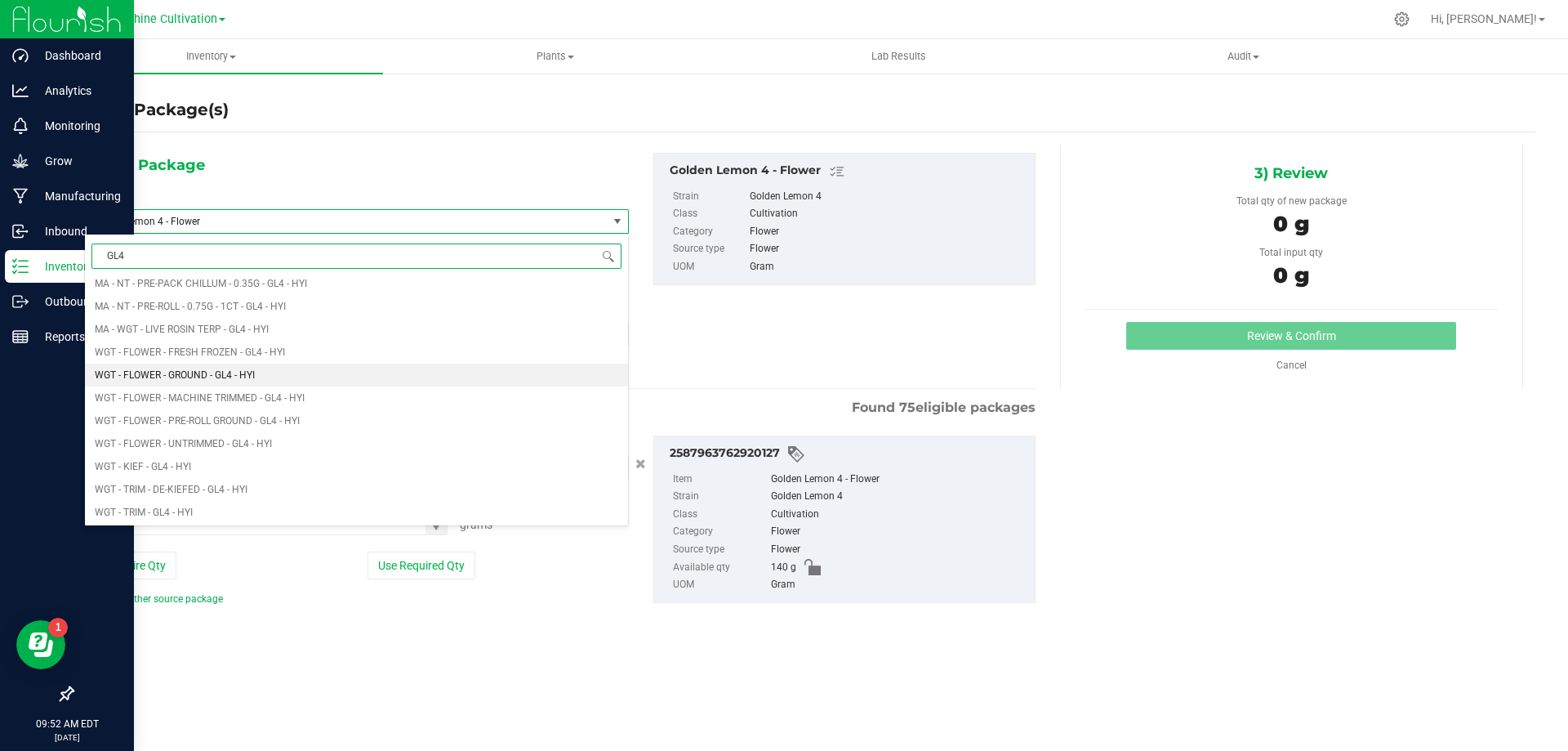
scroll to position [396, 0]
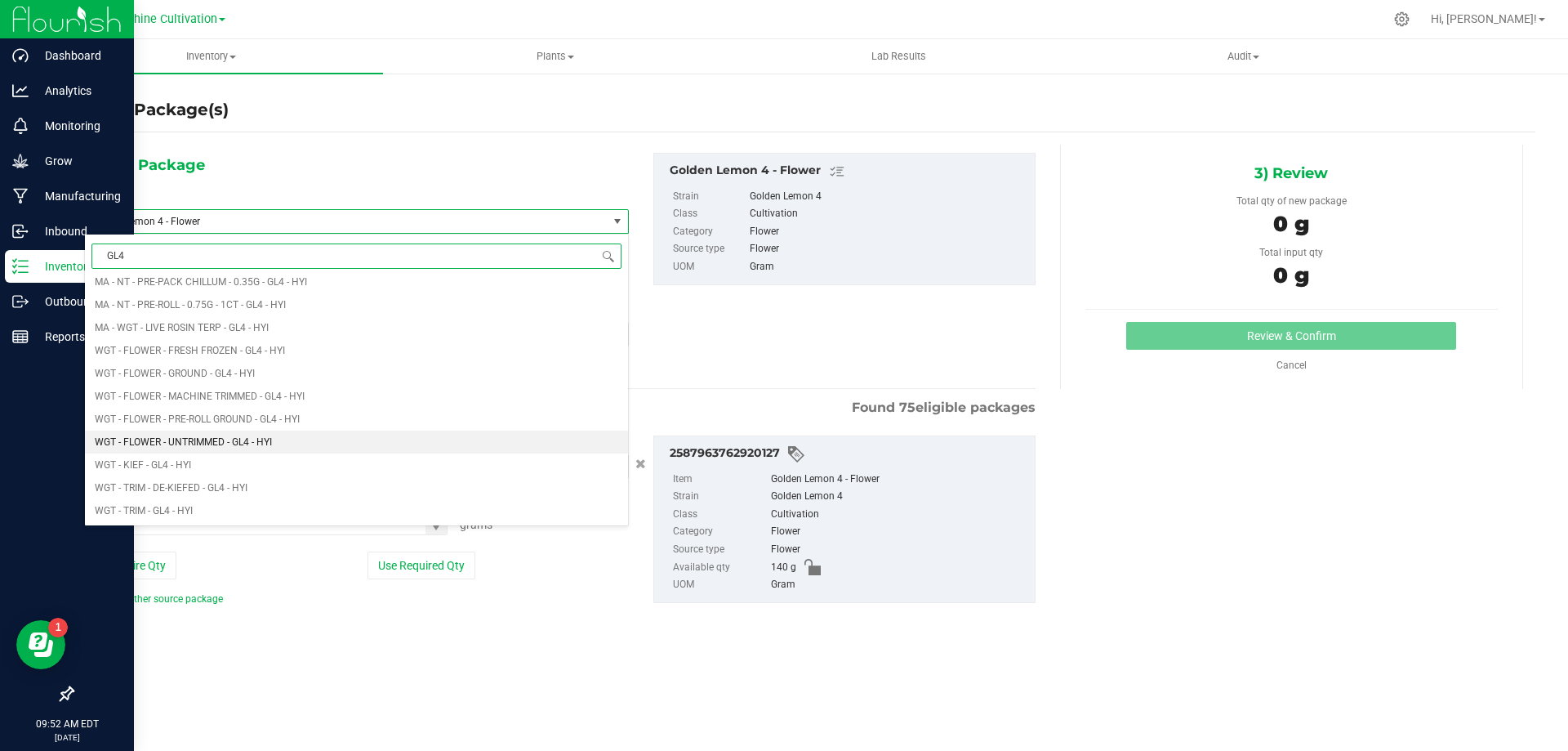
click at [272, 444] on span "WGT - FLOWER - UNTRIMMED - GL4 - HYI" at bounding box center [183, 442] width 177 height 12
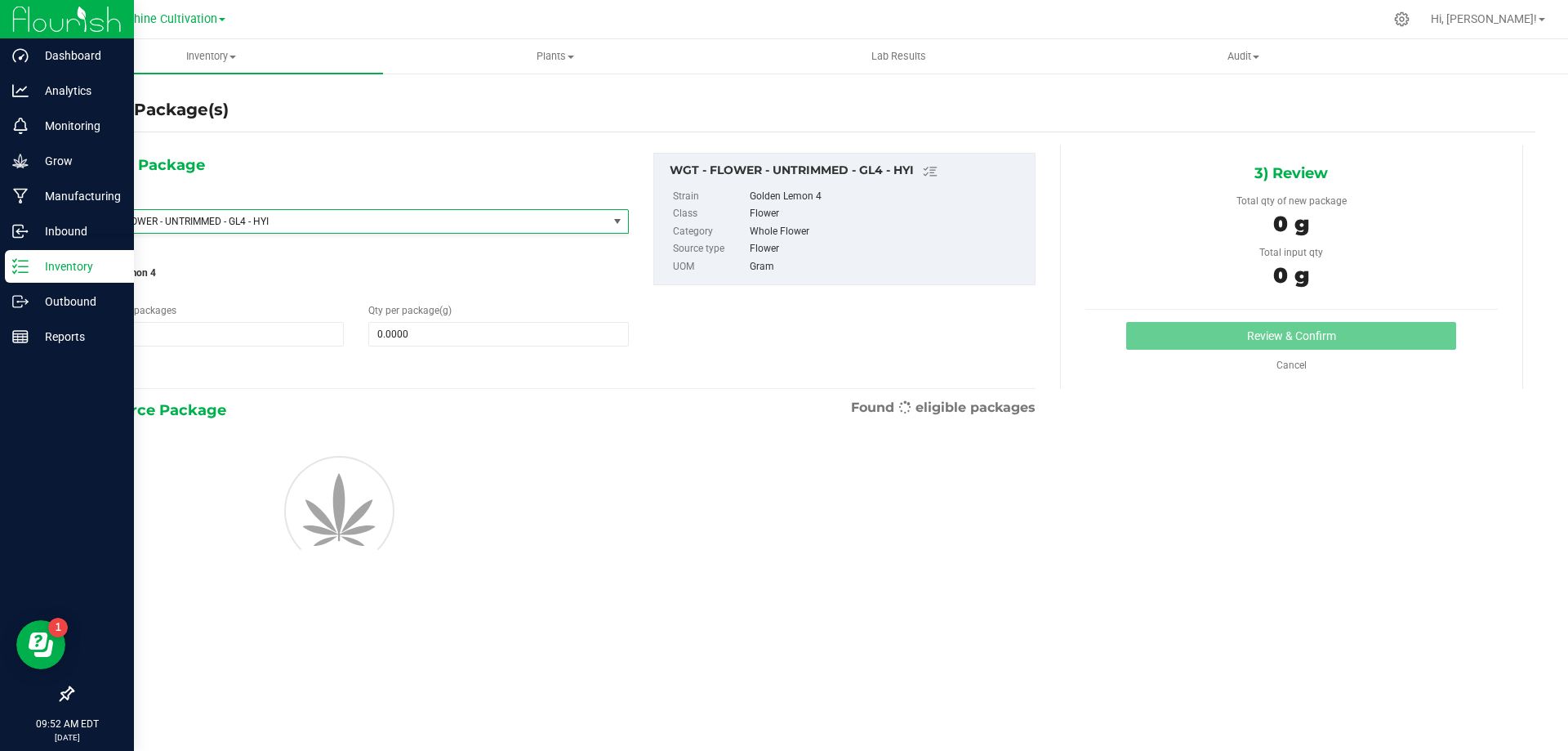
type input "0.0000"
click at [409, 327] on span at bounding box center [498, 334] width 260 height 25
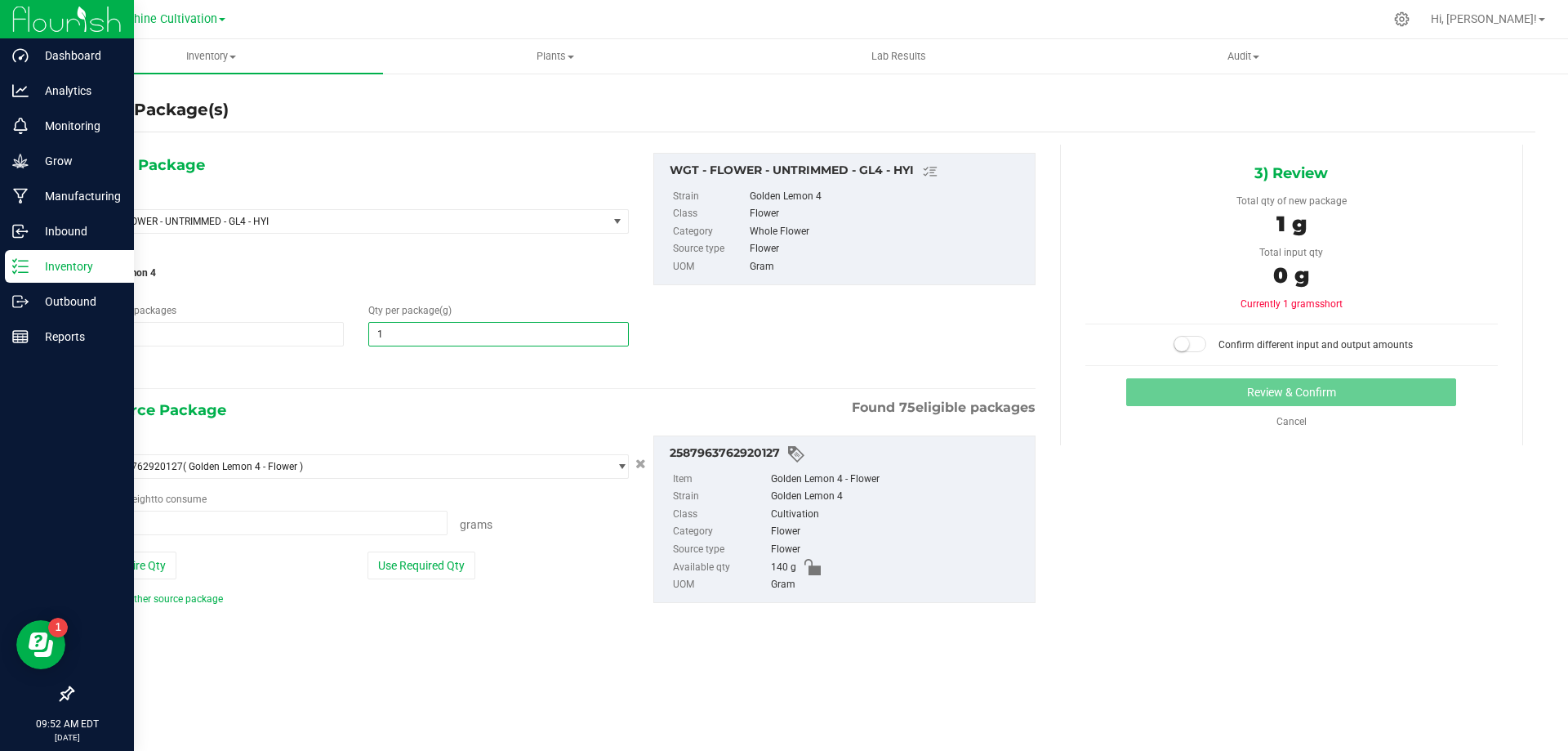
type input "15"
type input "15.0000"
click at [378, 519] on span at bounding box center [265, 523] width 363 height 25
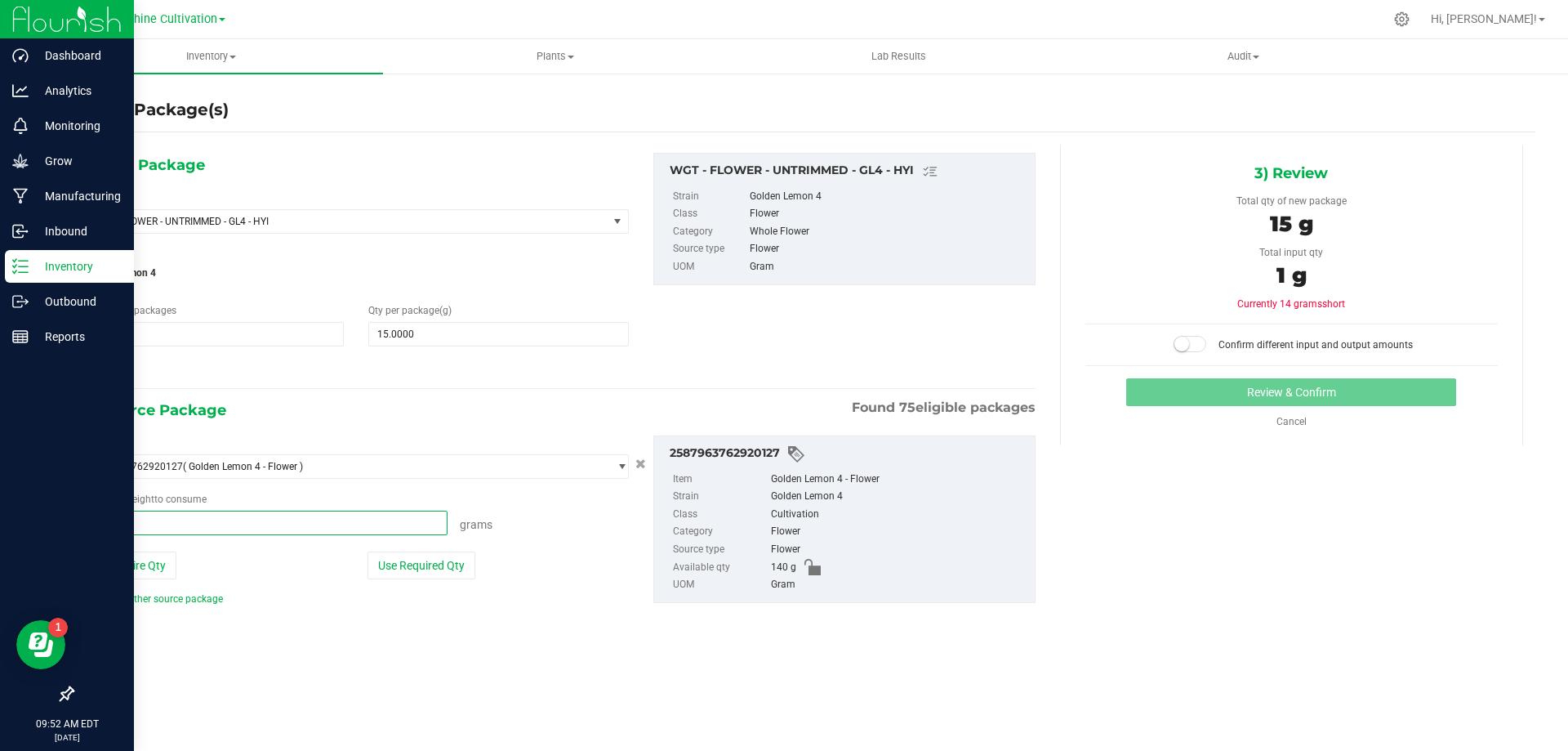
type input "15"
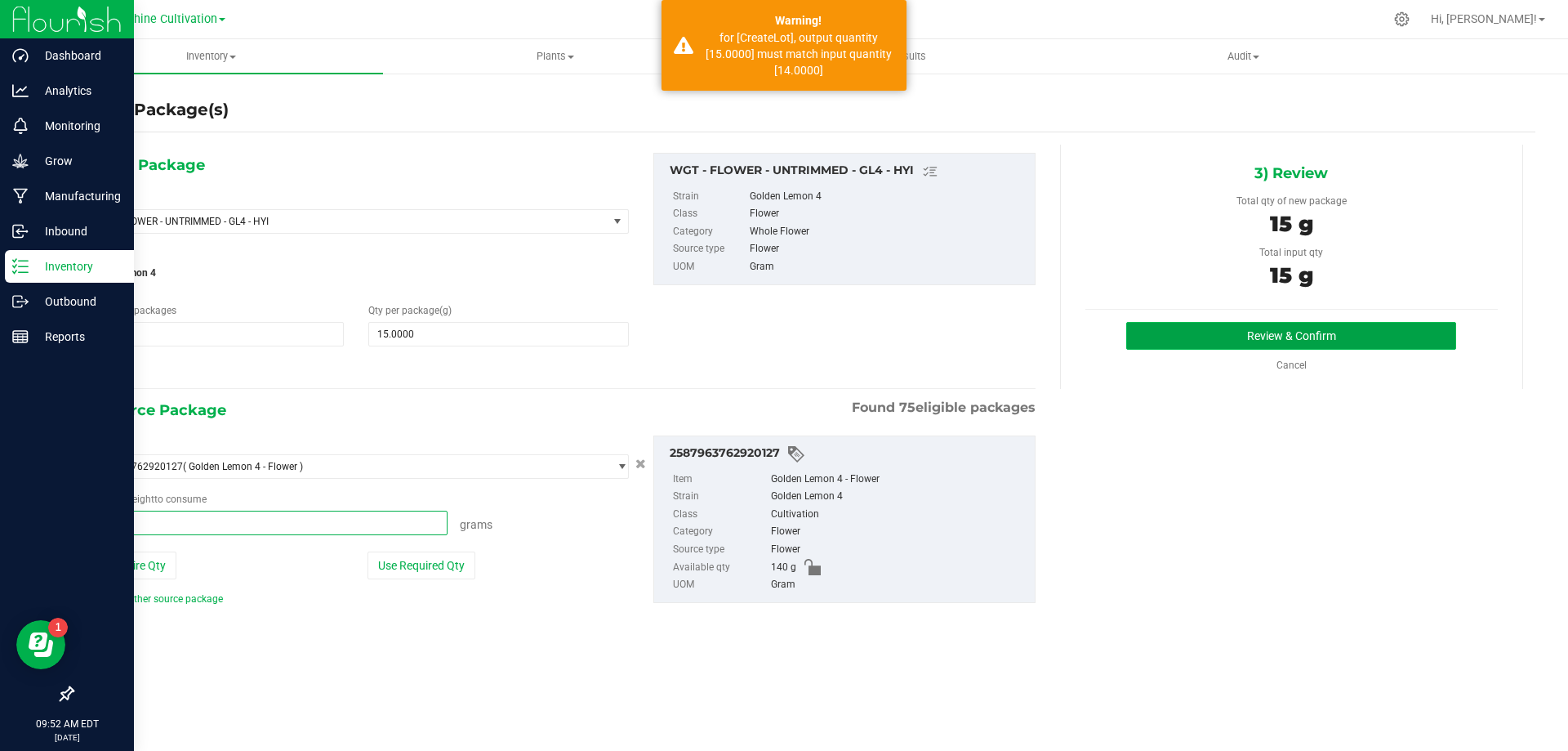
type input "15.0000 g"
click at [1401, 328] on button "Review & Confirm" at bounding box center [1291, 336] width 330 height 28
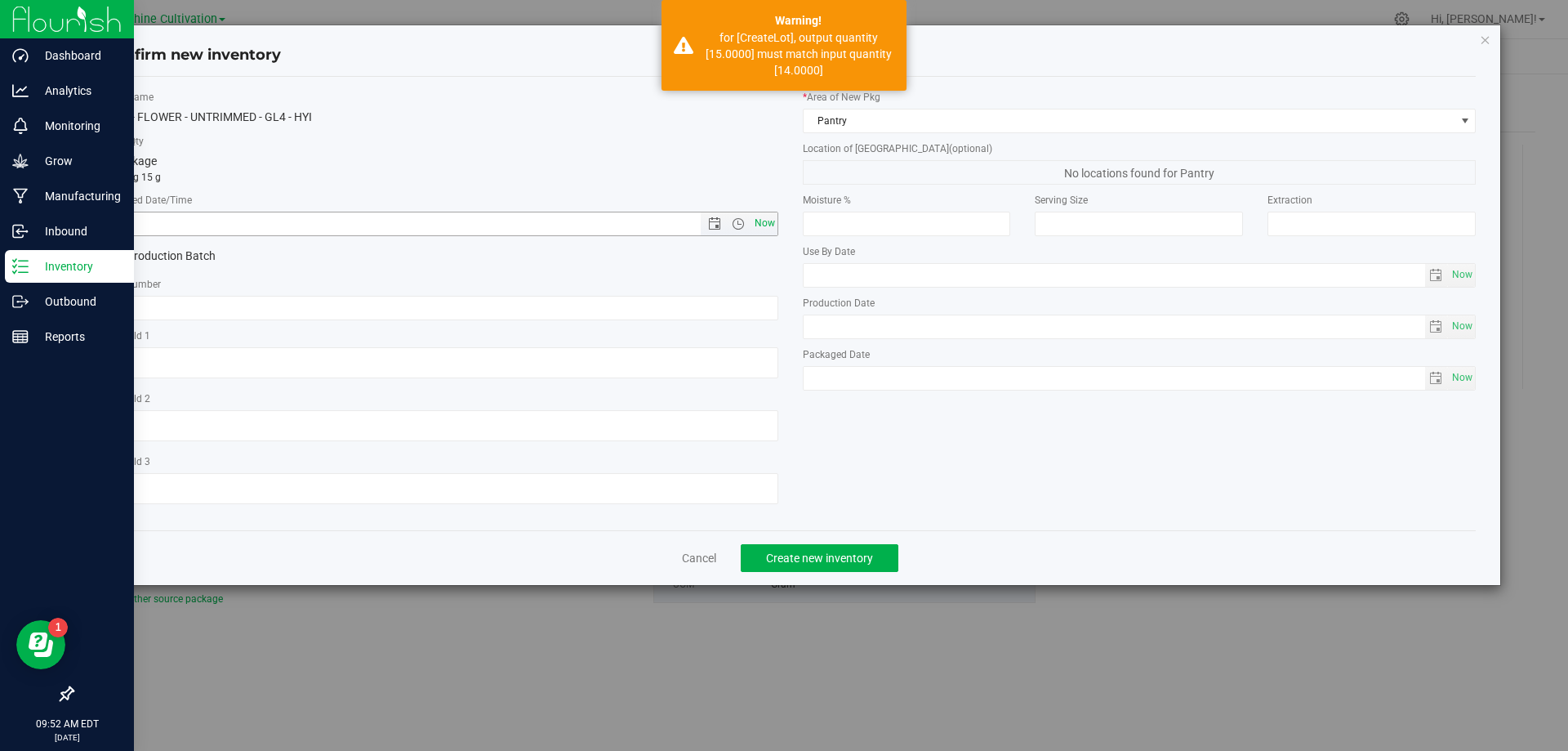
click at [761, 230] on span "Now" at bounding box center [765, 223] width 28 height 24
type input "8/27/2025 9:52 AM"
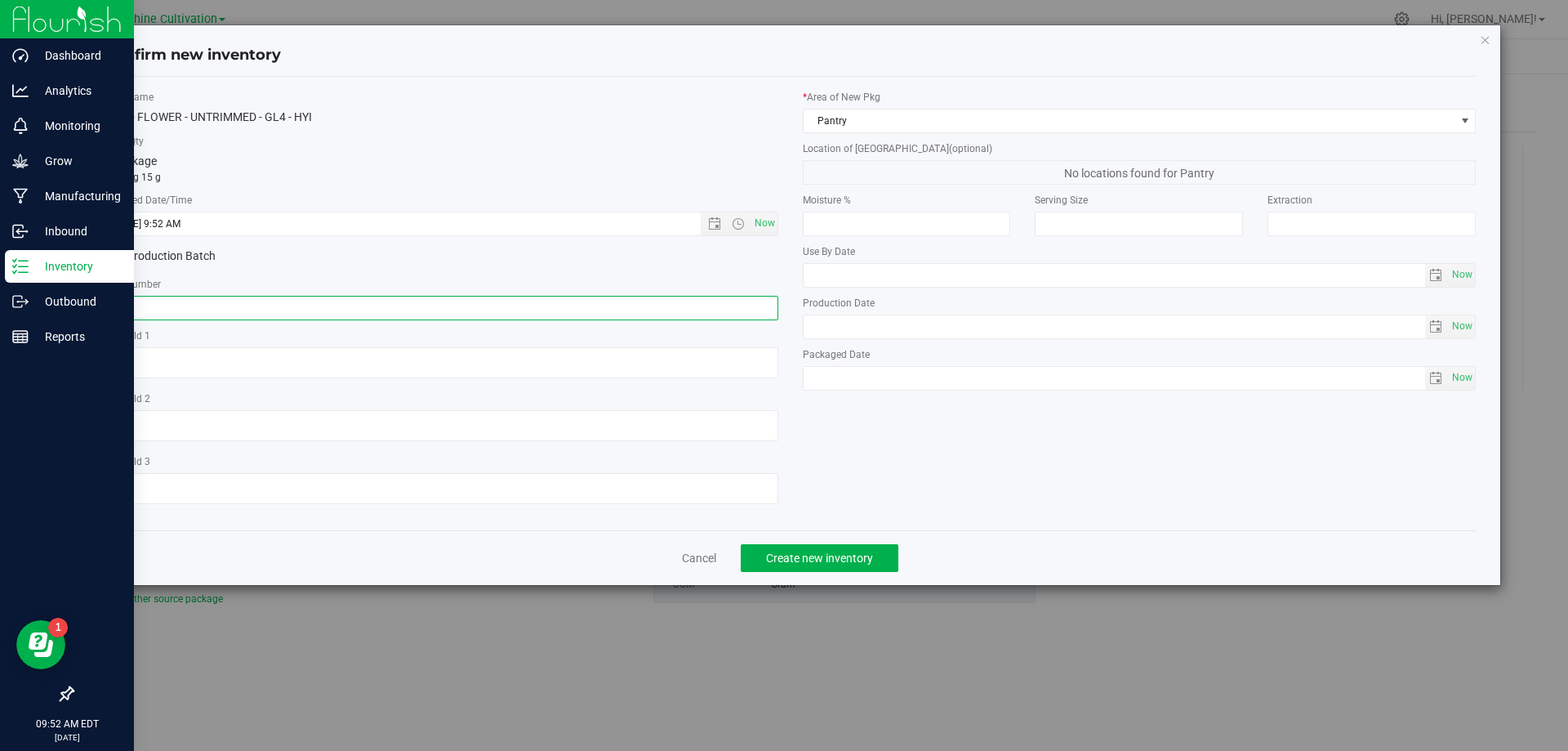
paste input "SN-250808-GL4-09"
type input "SN-250808-GL4-09-FA"
click at [853, 565] on button "Create new inventory" at bounding box center [819, 558] width 157 height 28
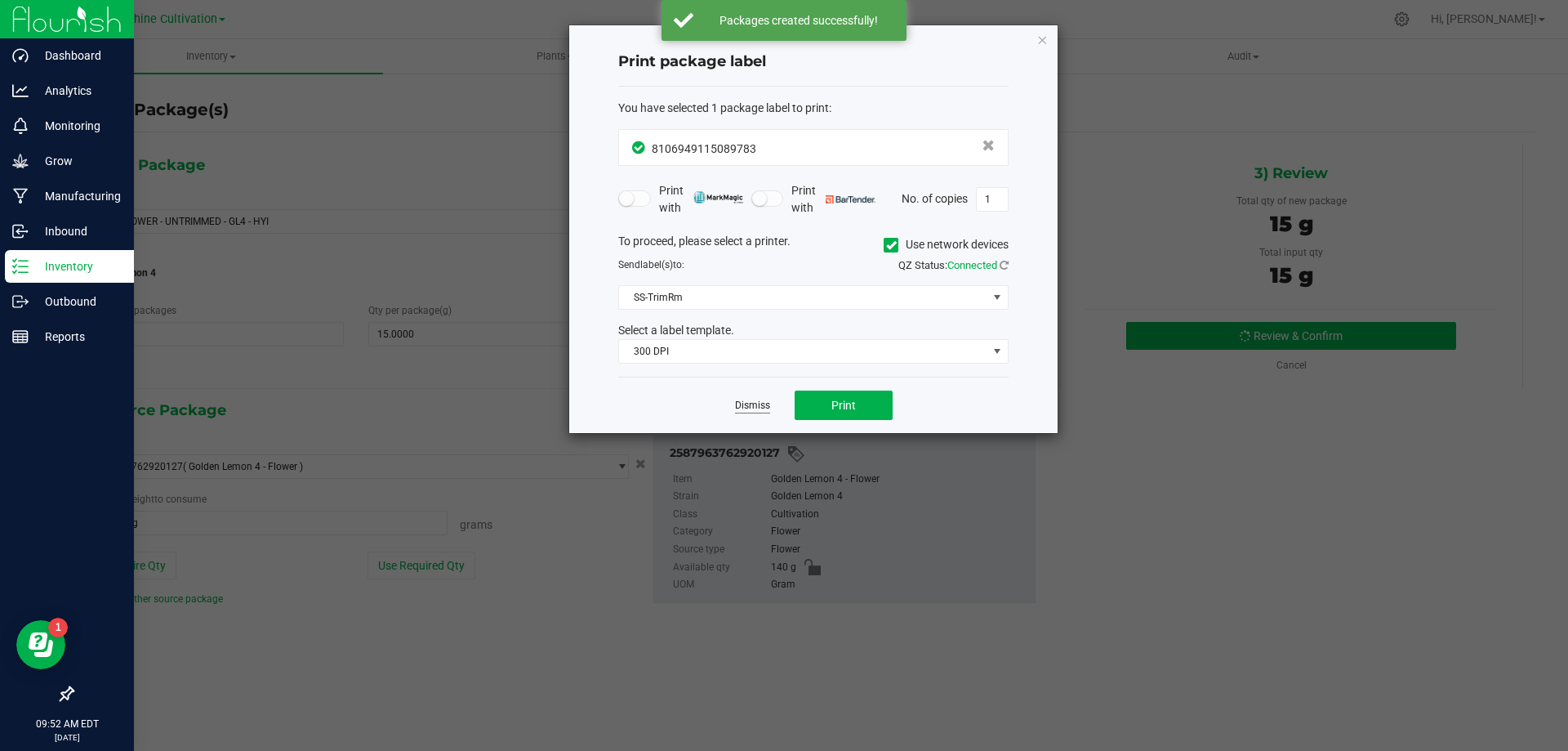
click at [759, 406] on link "Dismiss" at bounding box center [752, 406] width 35 height 14
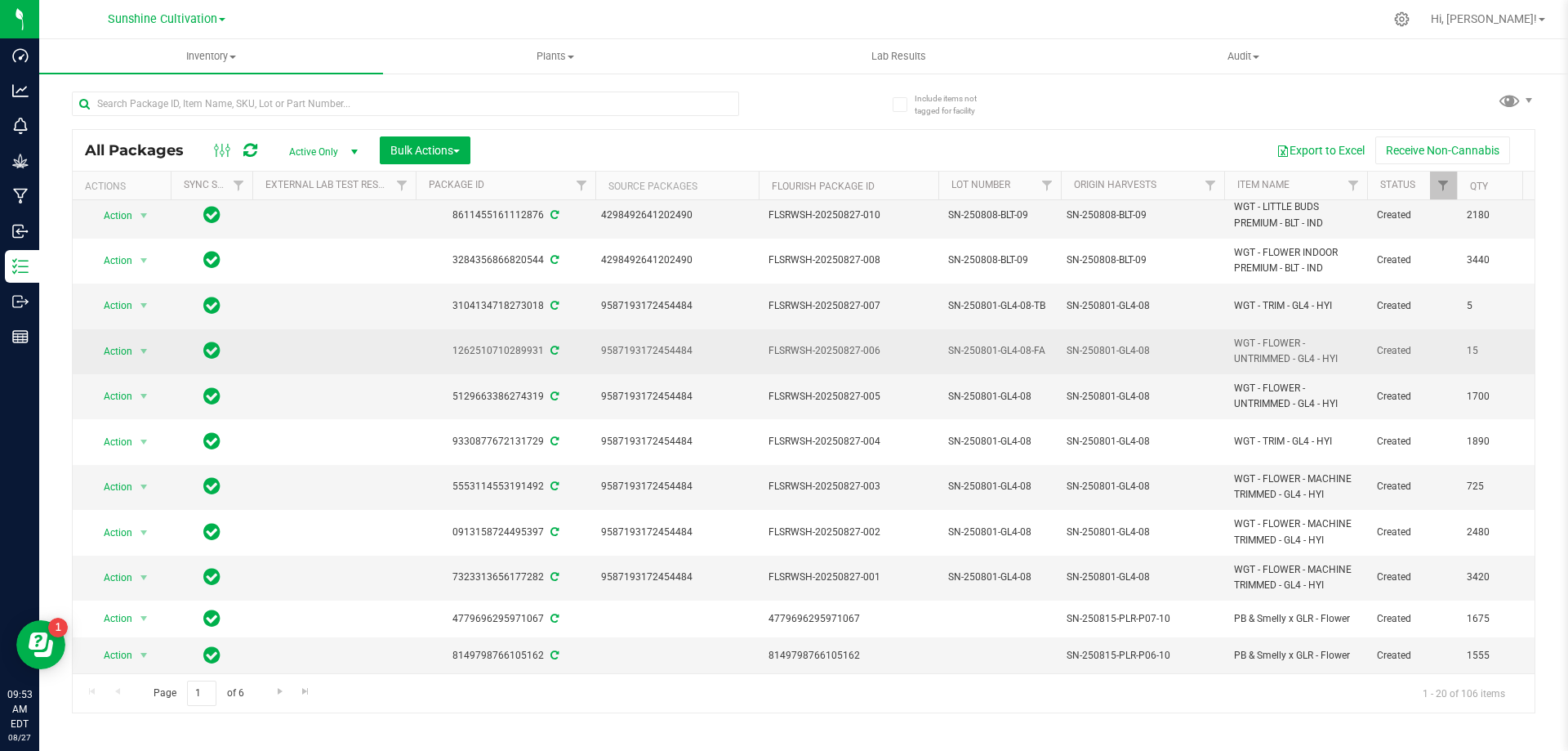
scroll to position [401, 0]
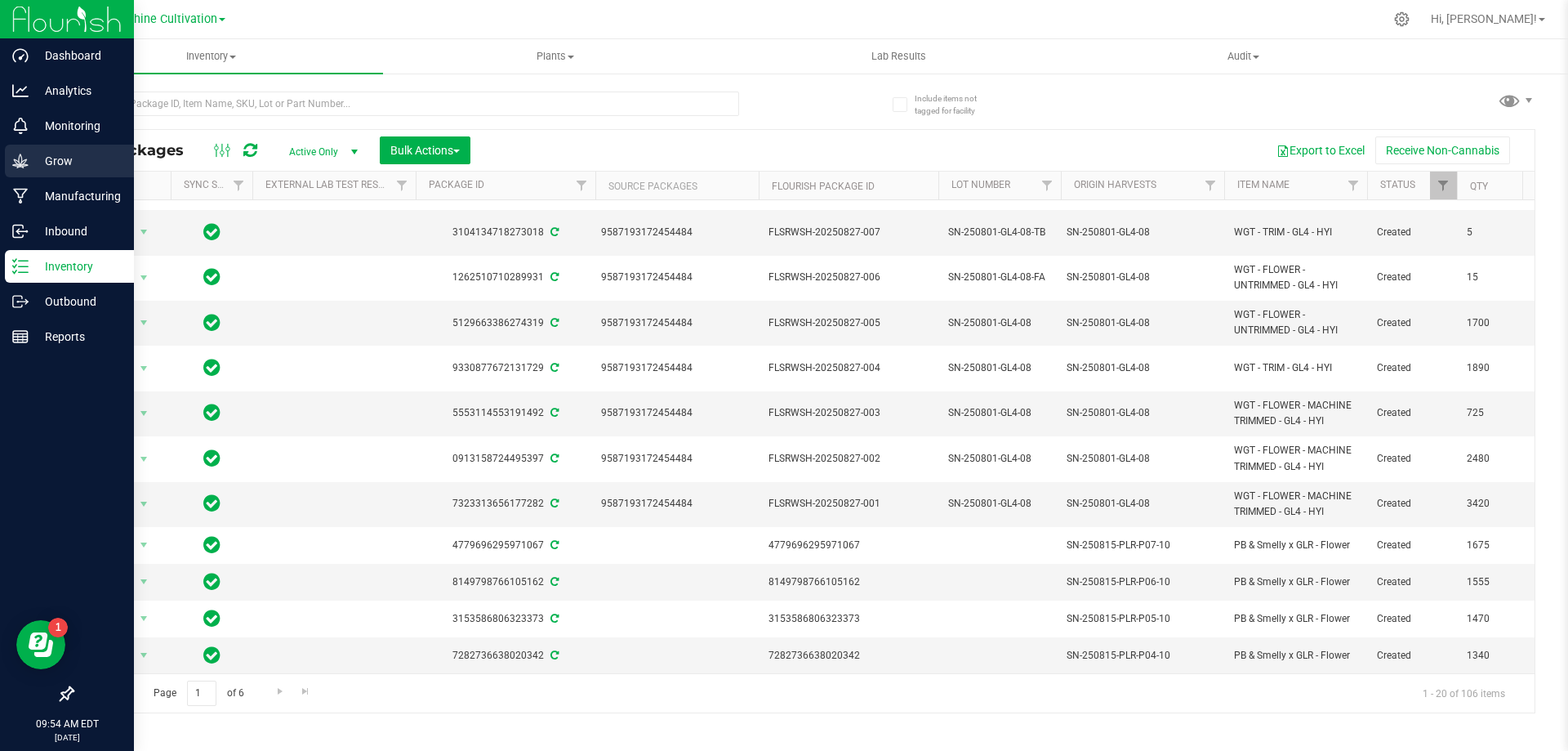
click at [86, 149] on div "Grow" at bounding box center [69, 161] width 129 height 33
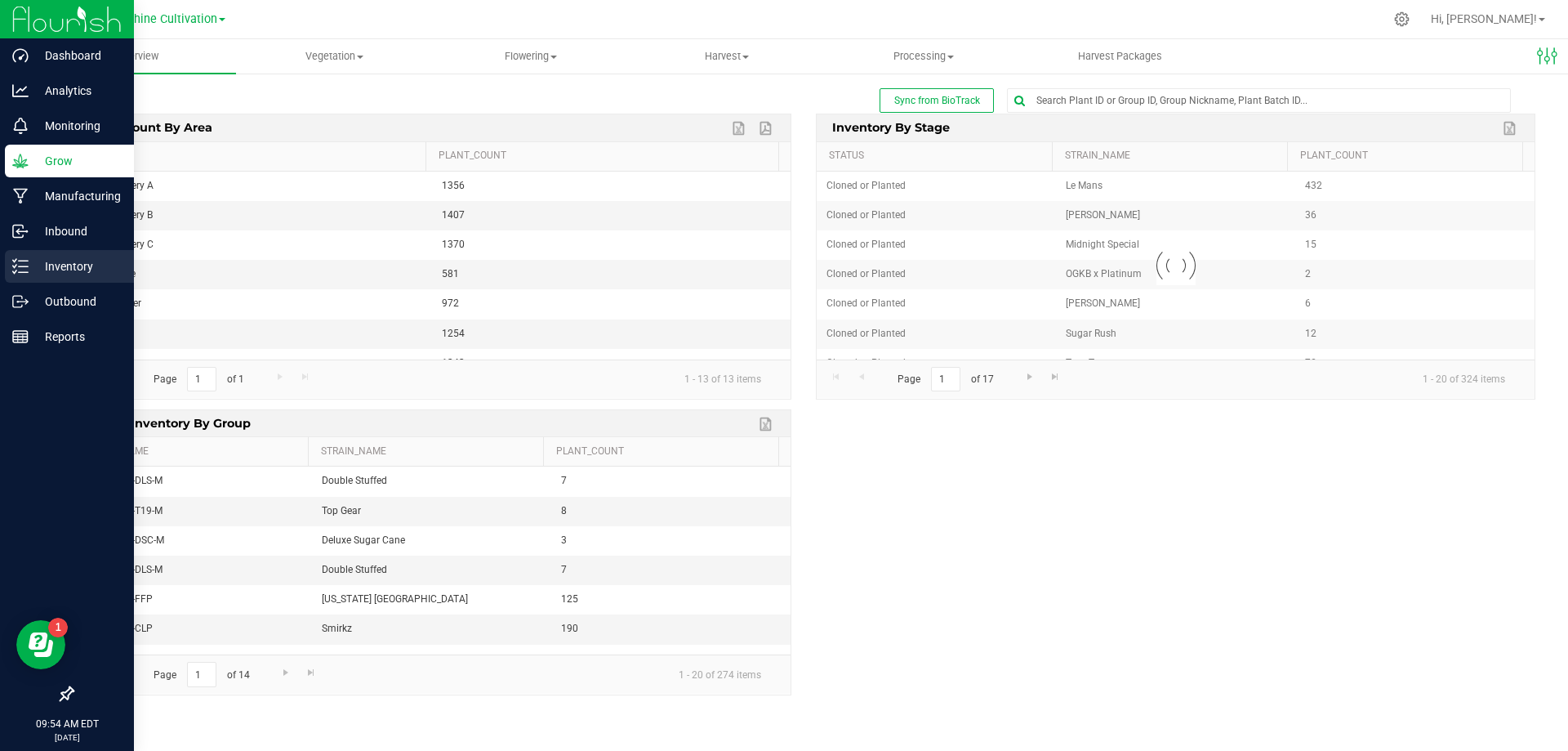
click at [60, 280] on div "Inventory" at bounding box center [69, 266] width 129 height 33
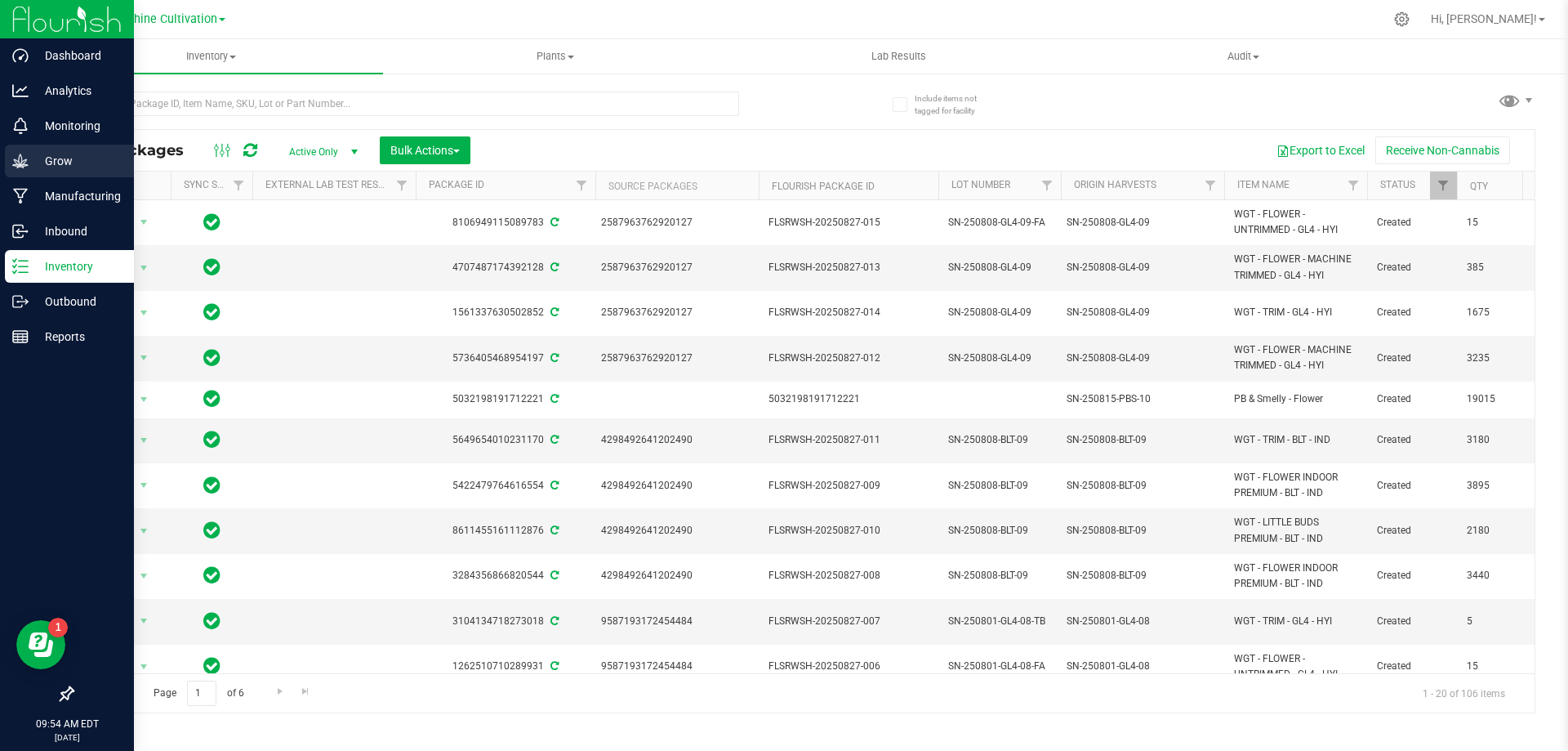
click at [28, 161] on icon at bounding box center [21, 161] width 16 height 16
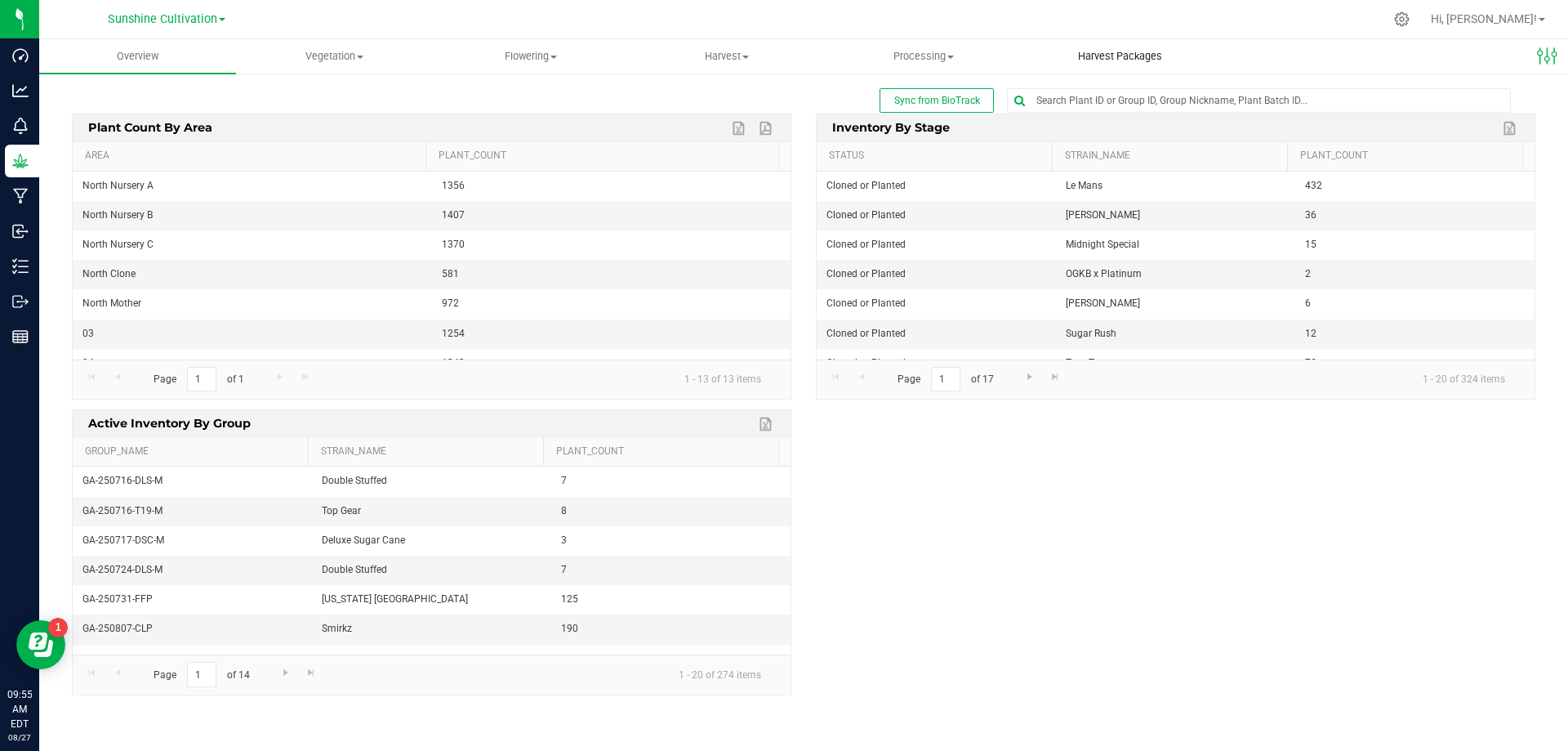
click at [1157, 54] on span "Harvest Packages" at bounding box center [1120, 56] width 129 height 15
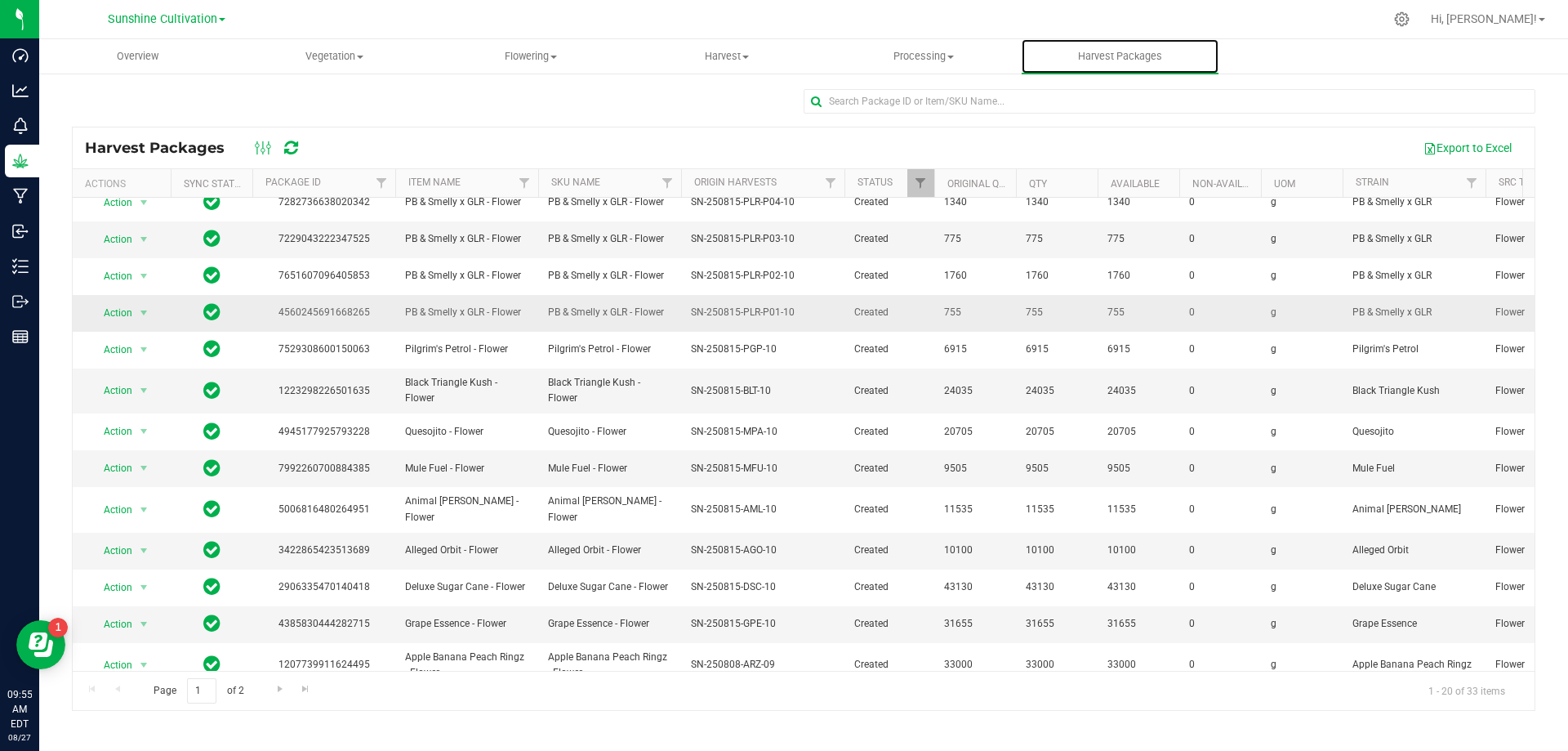
scroll to position [282, 0]
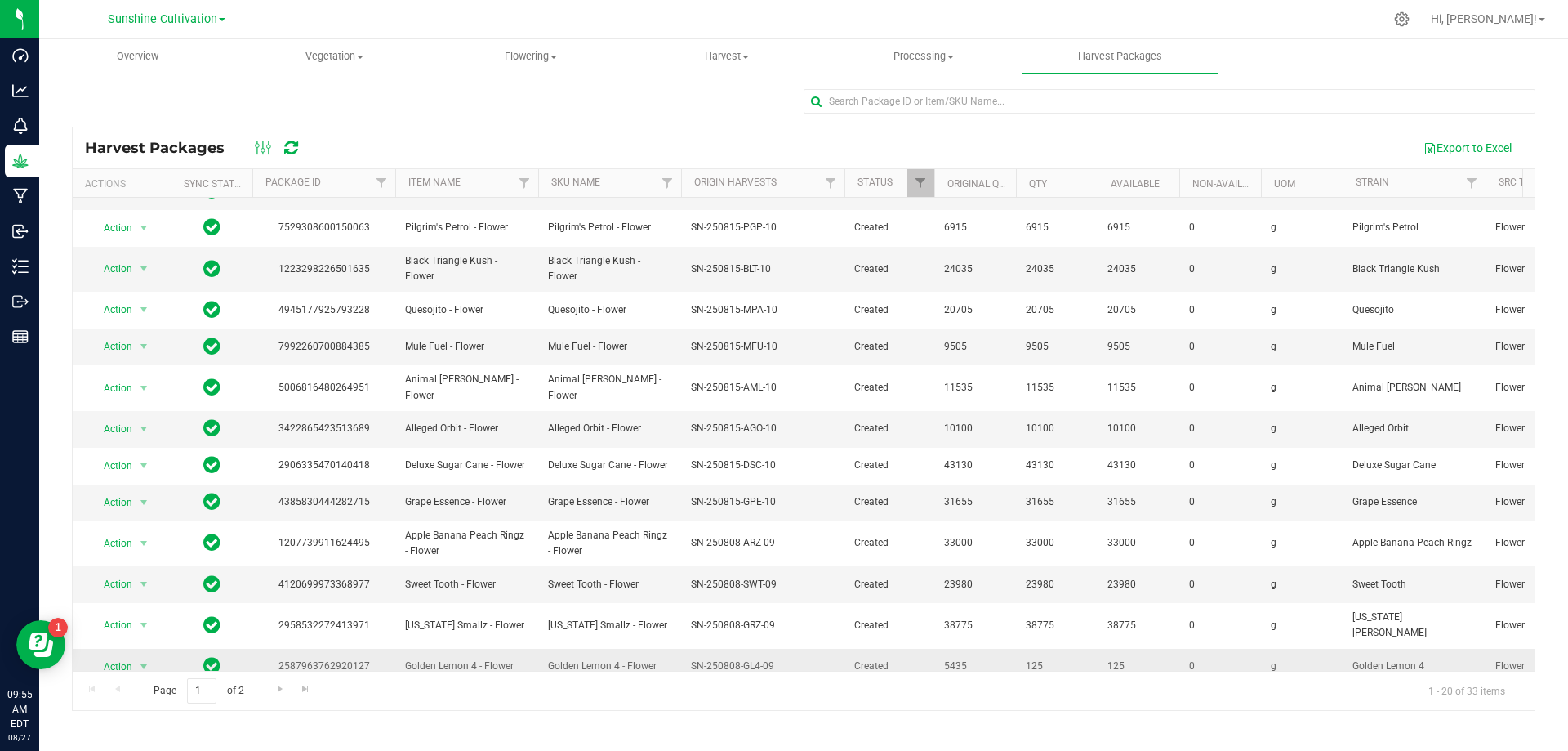
click at [112, 649] on td "Action Action Adjust qty Create package Lock package Print package label Record…" at bounding box center [121, 667] width 98 height 36
click at [124, 655] on span "Action" at bounding box center [111, 667] width 44 height 23
click at [149, 553] on li "Lock package" at bounding box center [141, 566] width 103 height 25
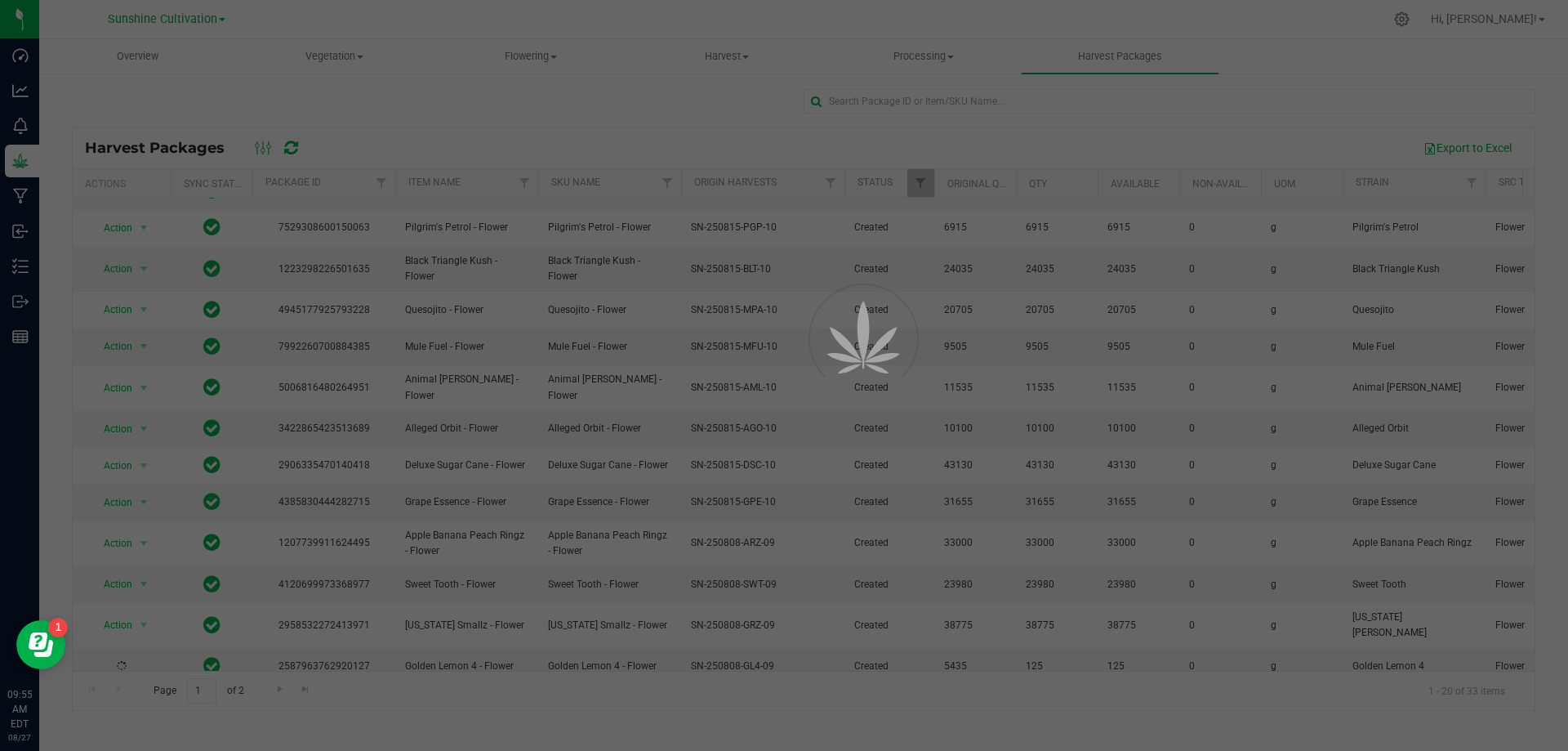
drag, startPoint x: 295, startPoint y: 626, endPoint x: 313, endPoint y: 608, distance: 25.5
click at [302, 617] on div at bounding box center [784, 375] width 1568 height 751
click at [136, 630] on div at bounding box center [784, 375] width 1568 height 751
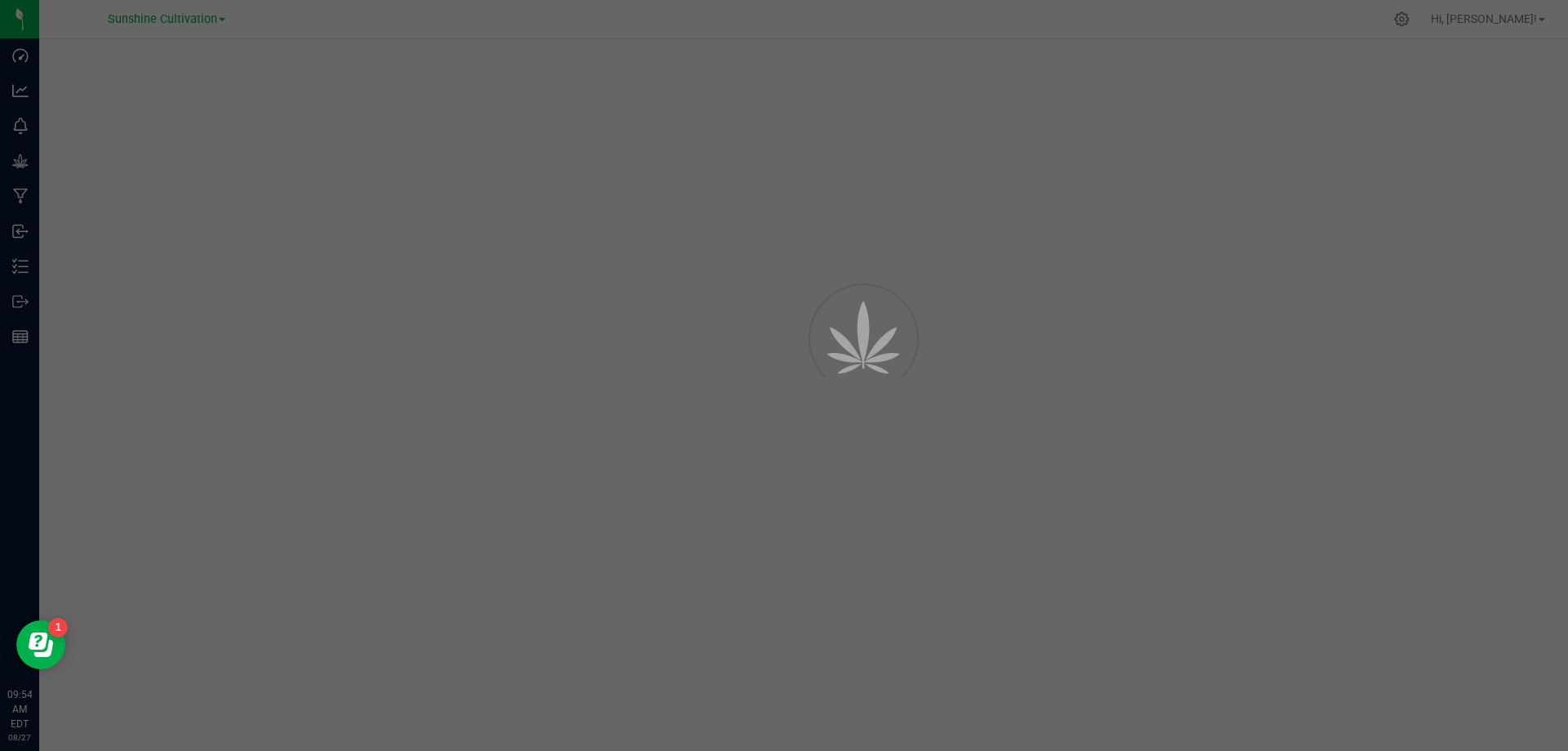
click at [31, 271] on div at bounding box center [784, 375] width 1568 height 751
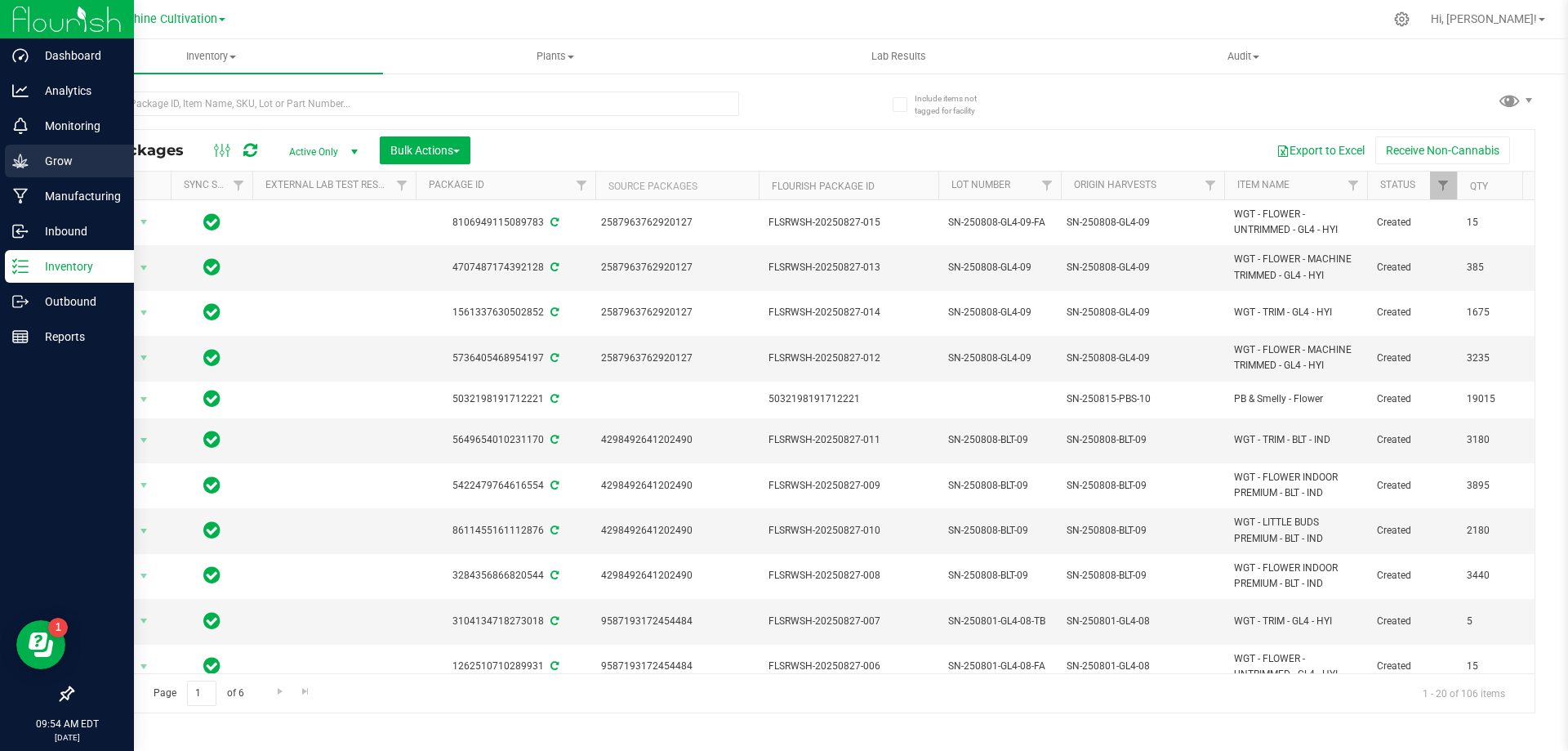
click at [35, 154] on p "Grow" at bounding box center [77, 161] width 98 height 20
click at [26, 165] on icon at bounding box center [20, 160] width 16 height 14
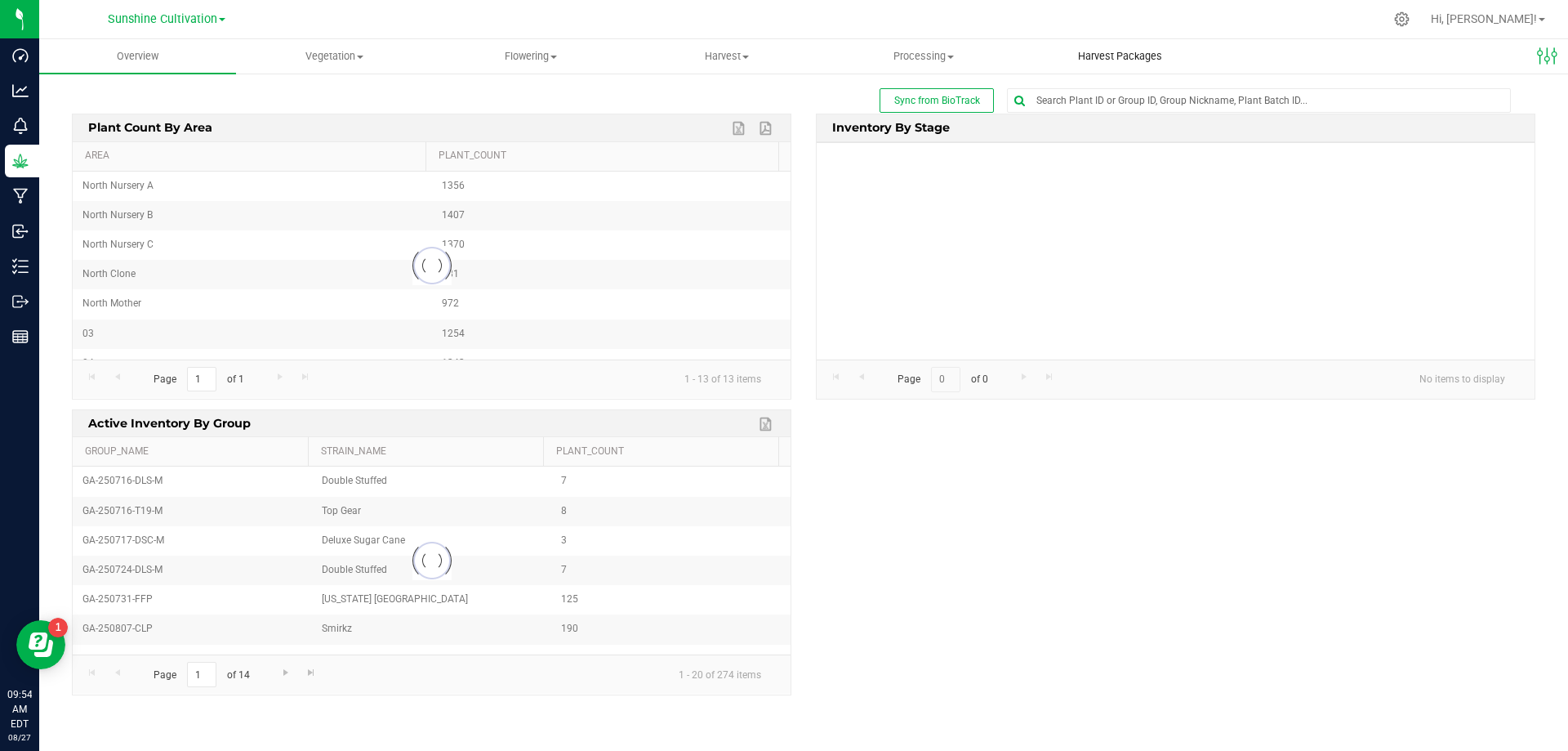
click at [1092, 55] on span "Harvest Packages" at bounding box center [1120, 56] width 129 height 15
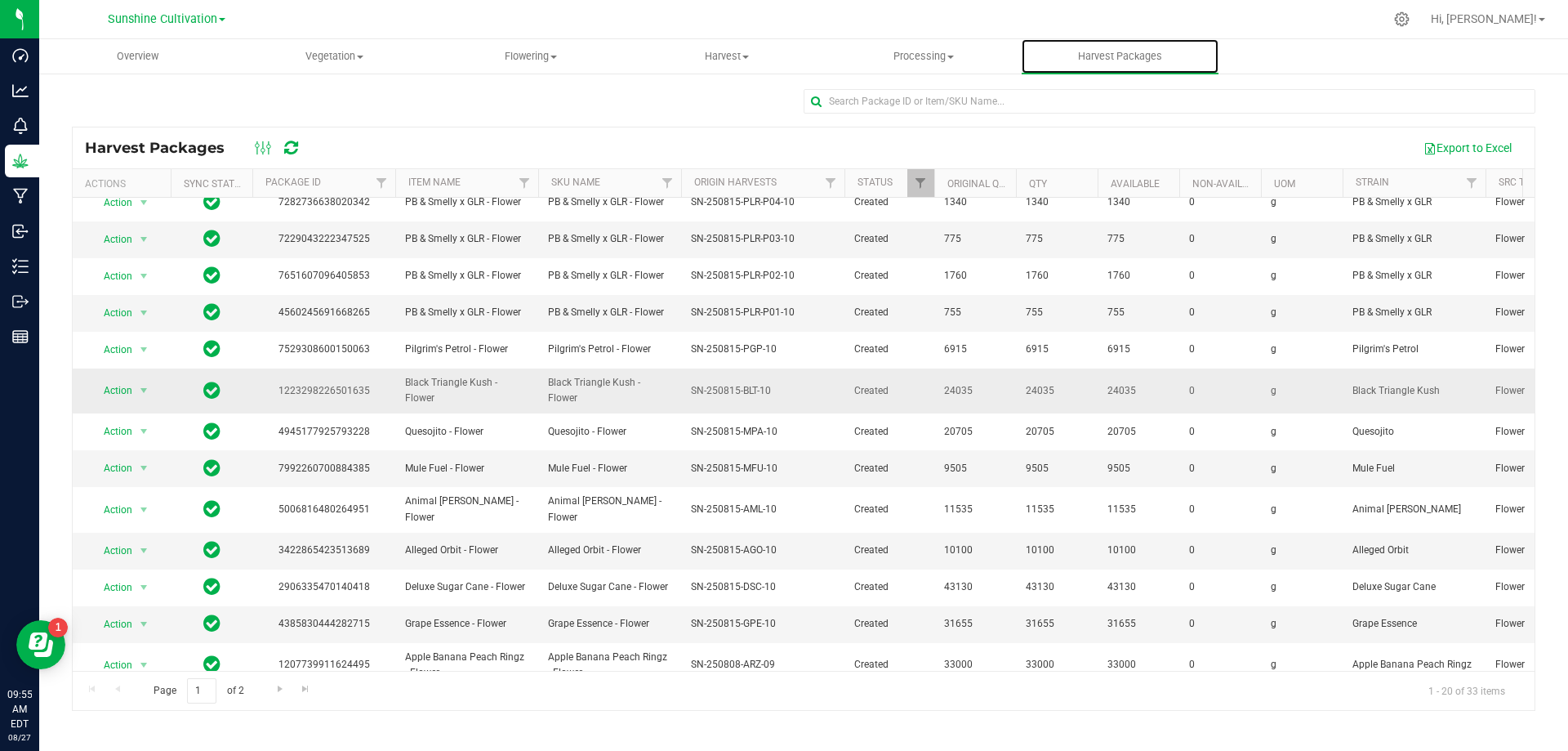
scroll to position [282, 0]
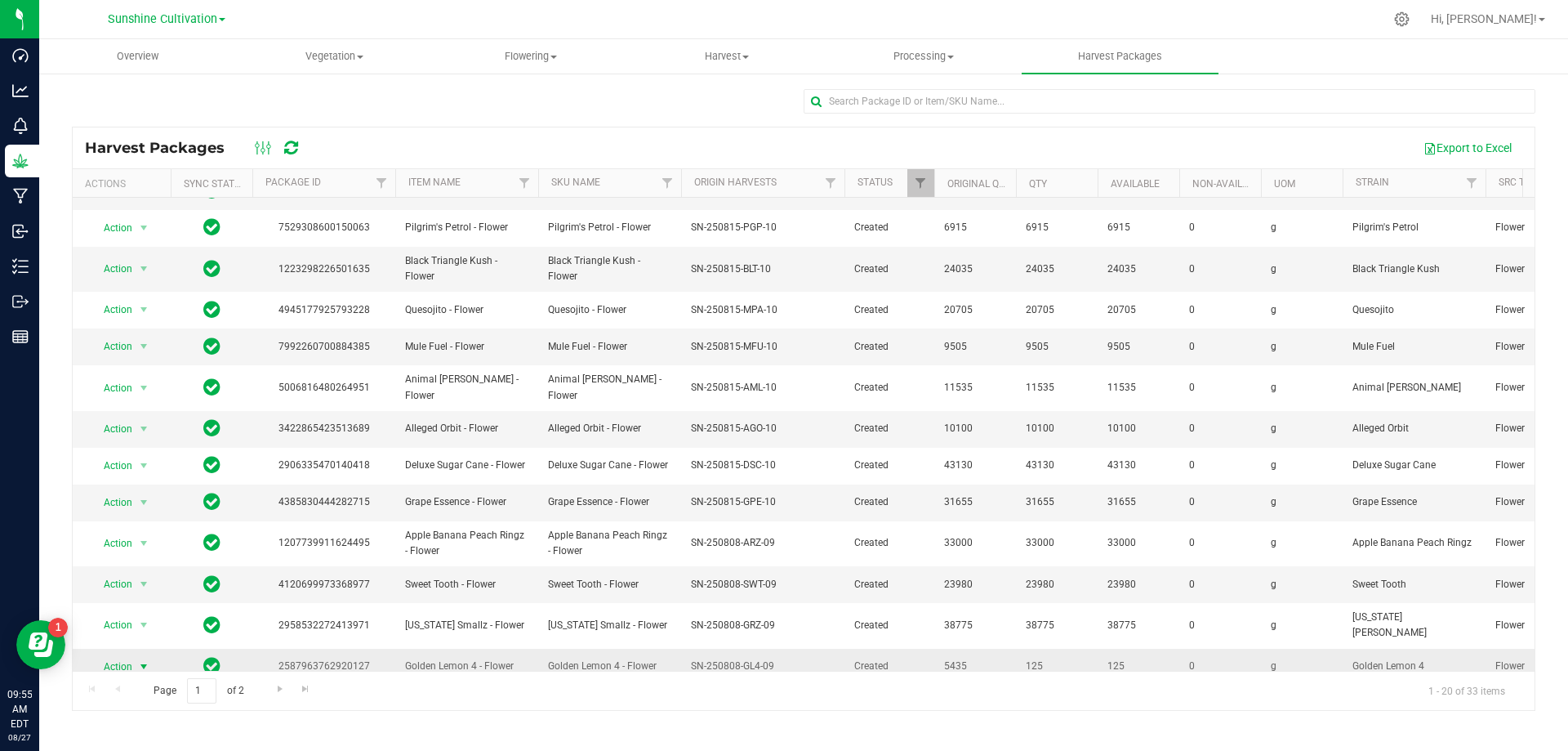
click at [138, 655] on span "select" at bounding box center [144, 667] width 21 height 23
click at [164, 539] on li "Create package" at bounding box center [141, 542] width 103 height 25
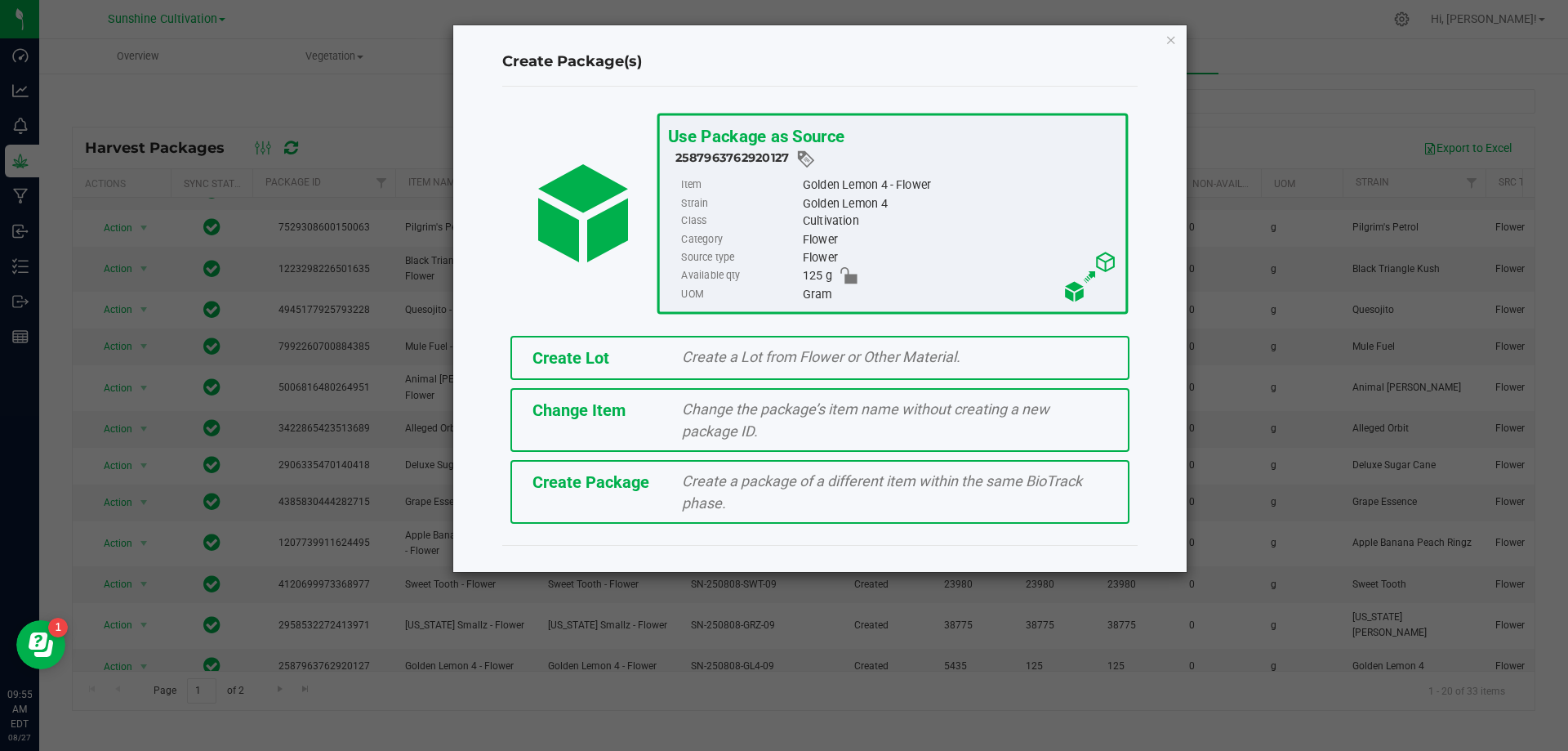
click at [840, 481] on span "Create a package of a different item within the same BioTrack phase." at bounding box center [882, 492] width 400 height 40
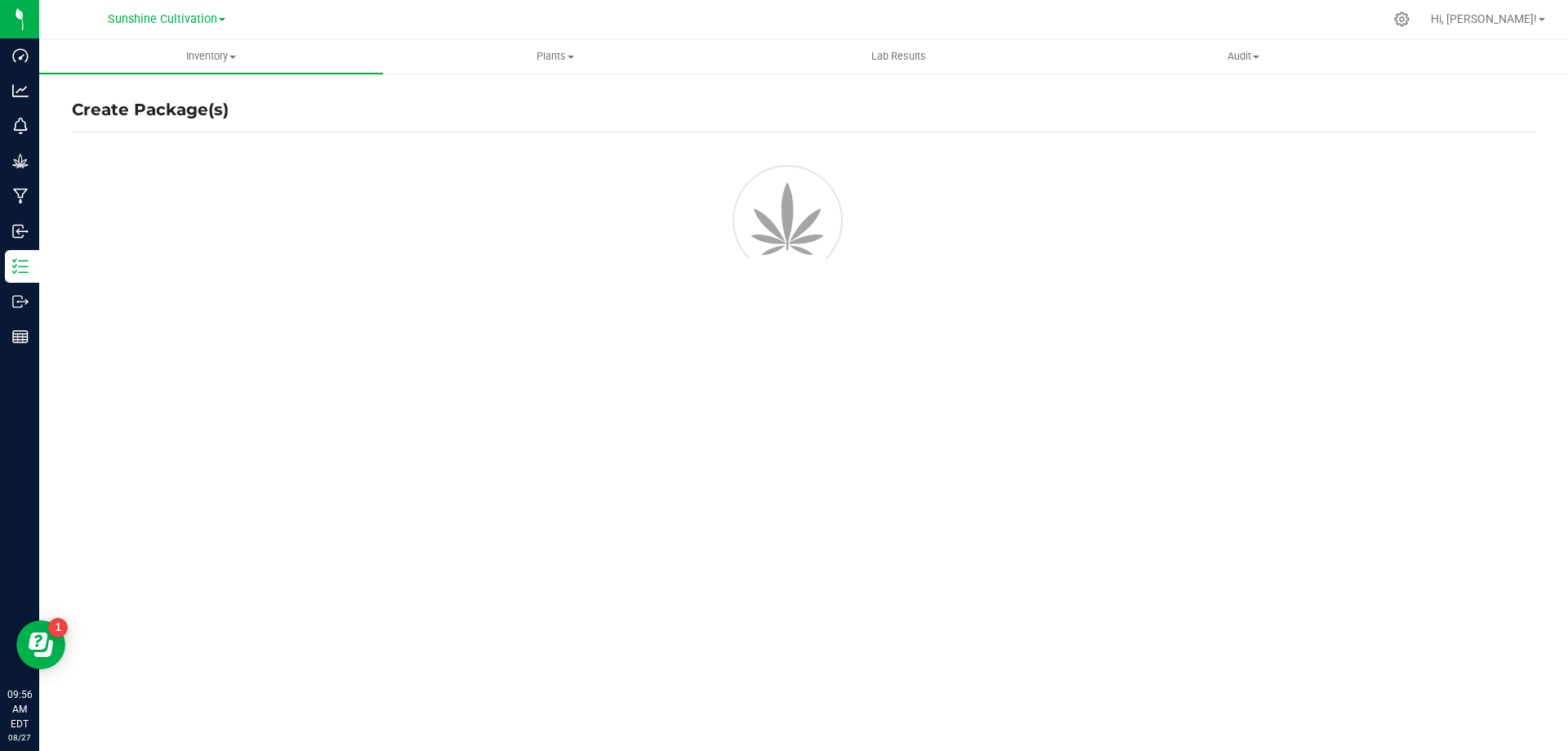
click at [739, 221] on div at bounding box center [765, 257] width 73 height 73
click at [699, 214] on div at bounding box center [803, 218] width 1463 height 147
click at [910, 206] on div at bounding box center [803, 218] width 1463 height 147
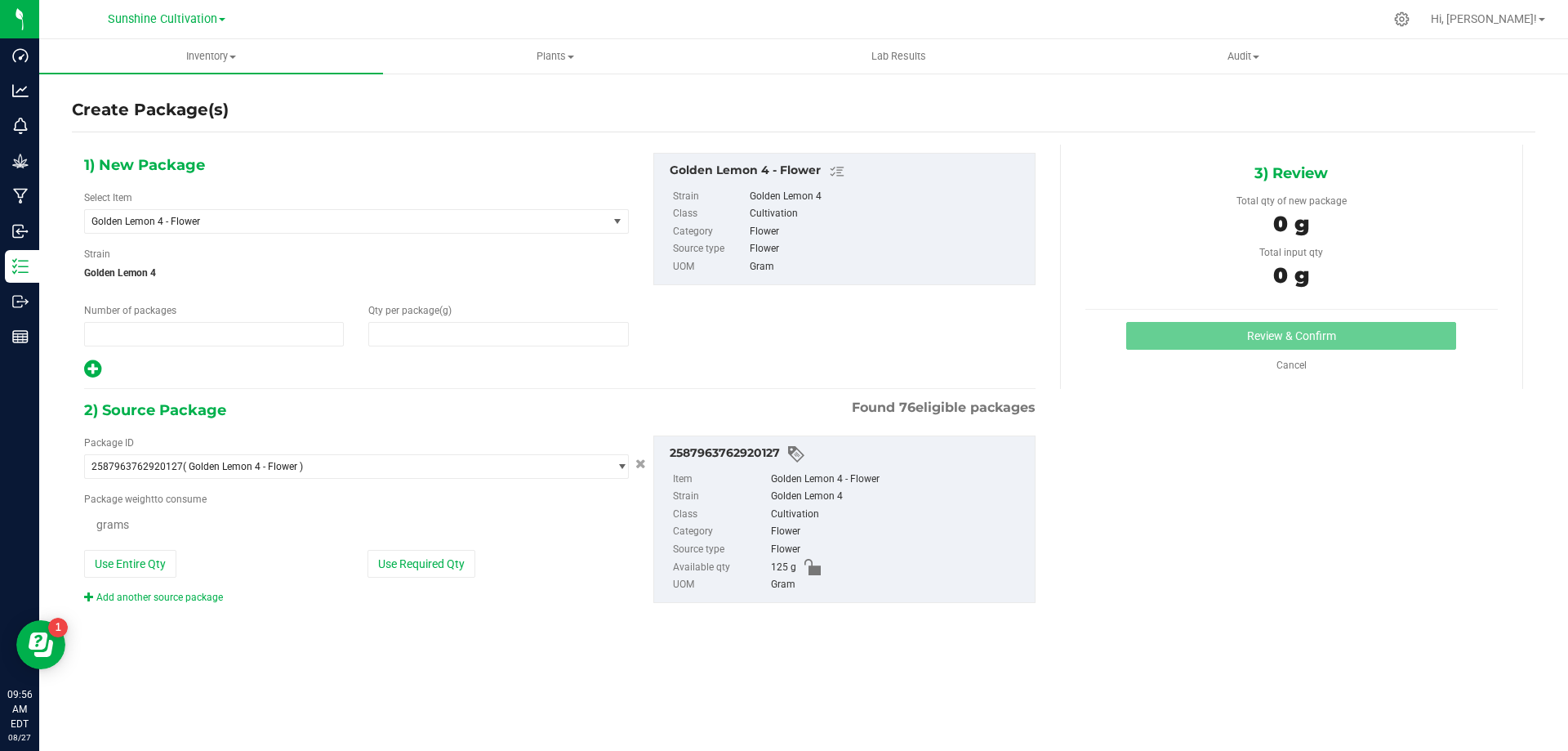
type input "1"
type input "0.0000"
click at [399, 214] on span "Golden Lemon 4 - Flower" at bounding box center [346, 222] width 522 height 23
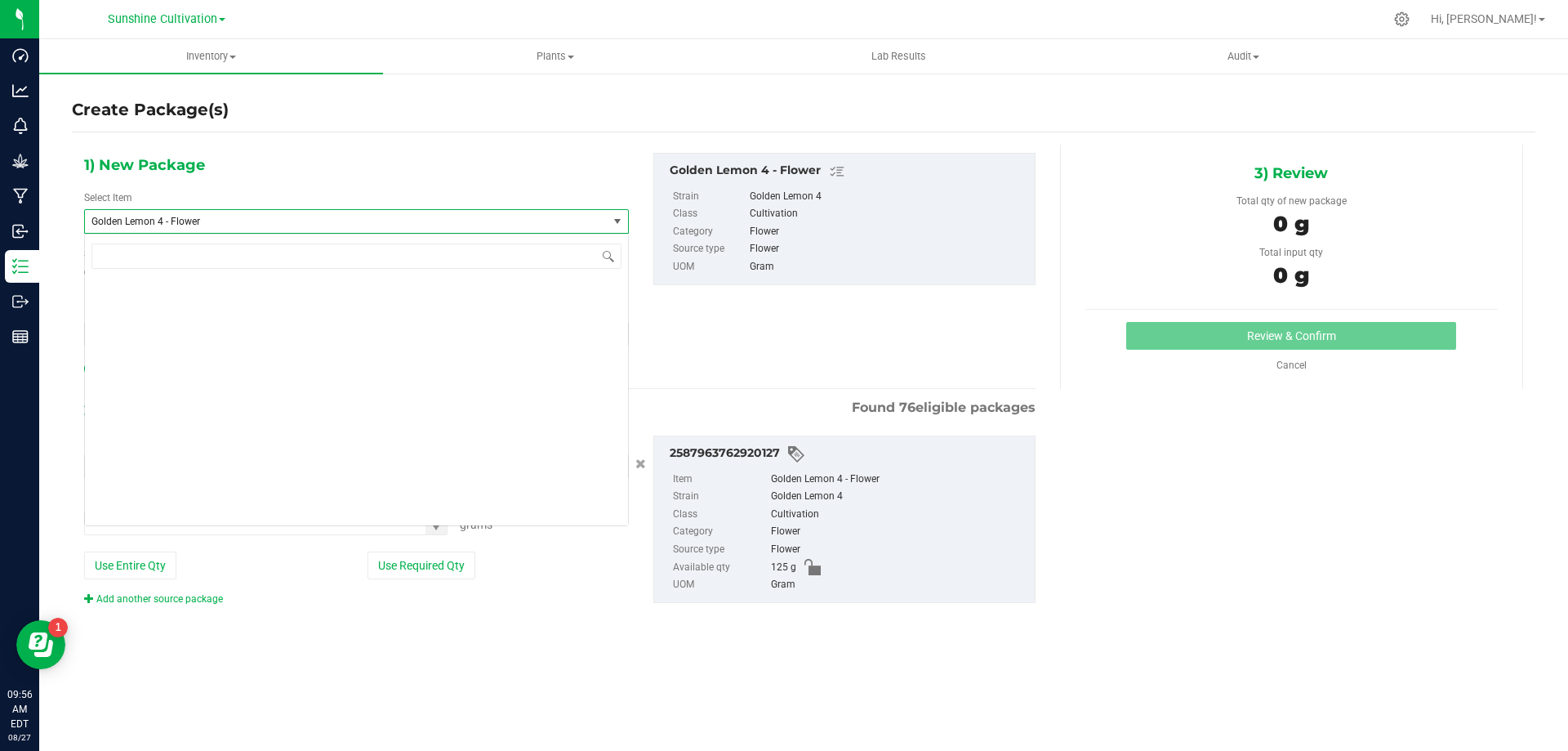
scroll to position [119578, 0]
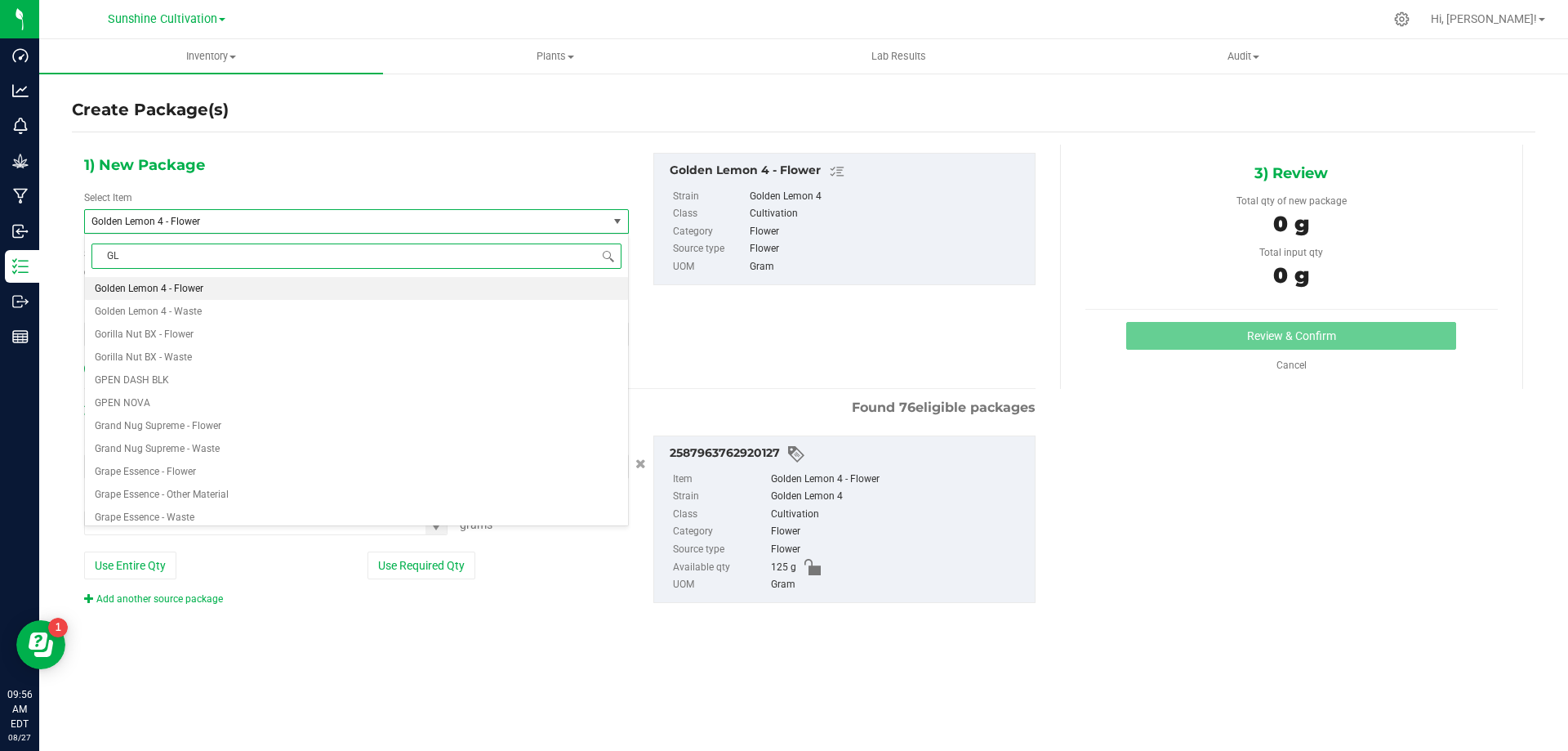
type input "GL4"
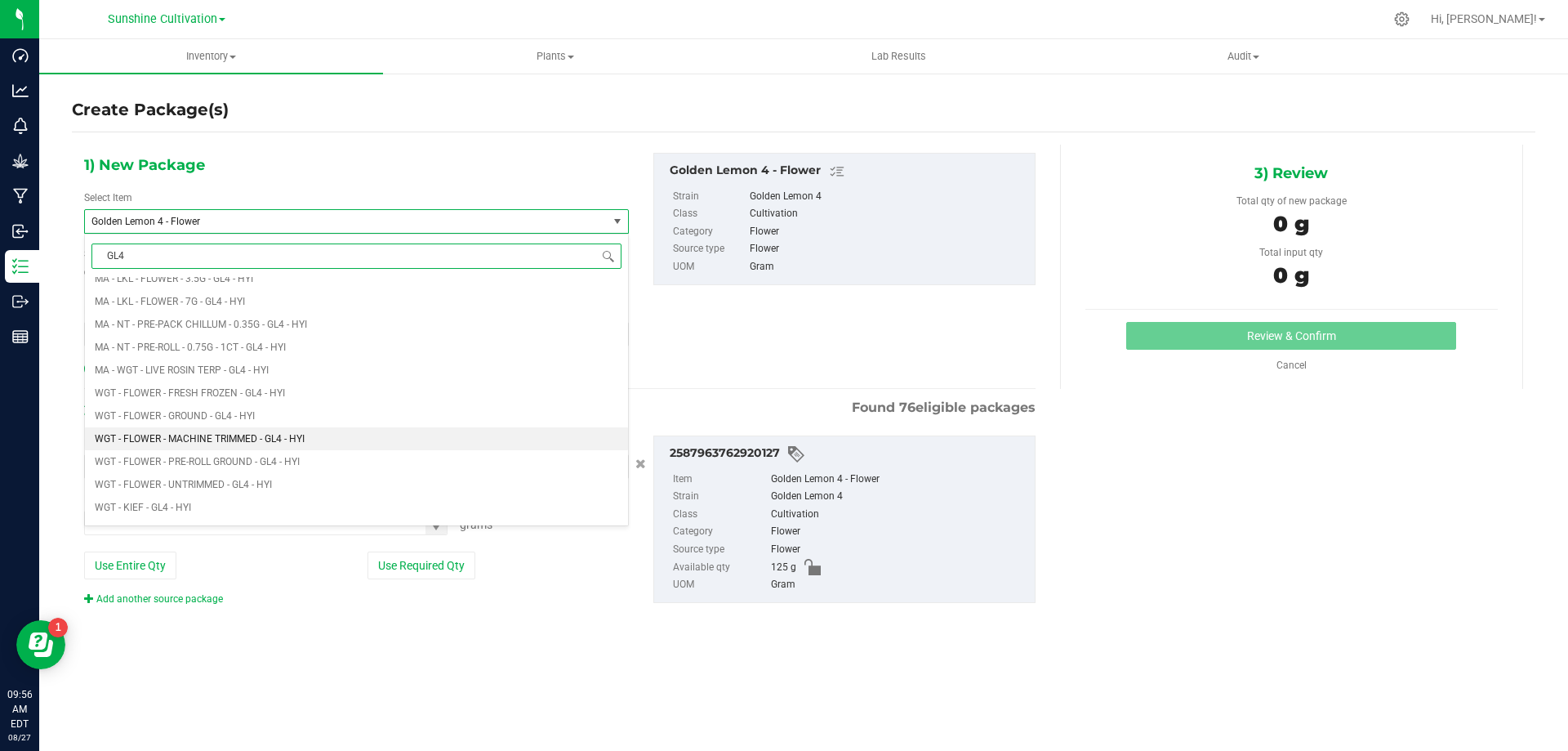
scroll to position [396, 0]
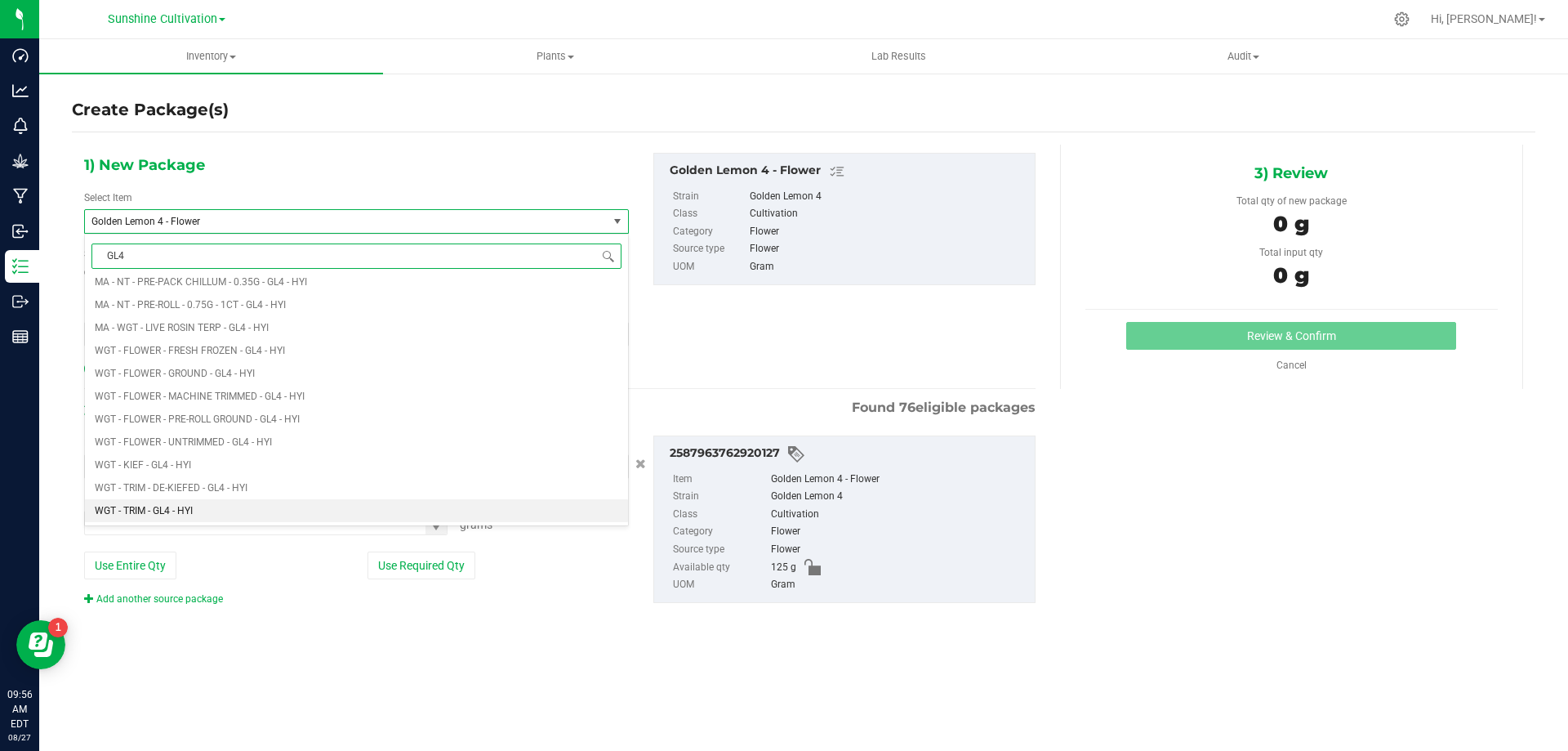
click at [181, 514] on span "WGT - TRIM - GL4 - HYI" at bounding box center [143, 511] width 98 height 12
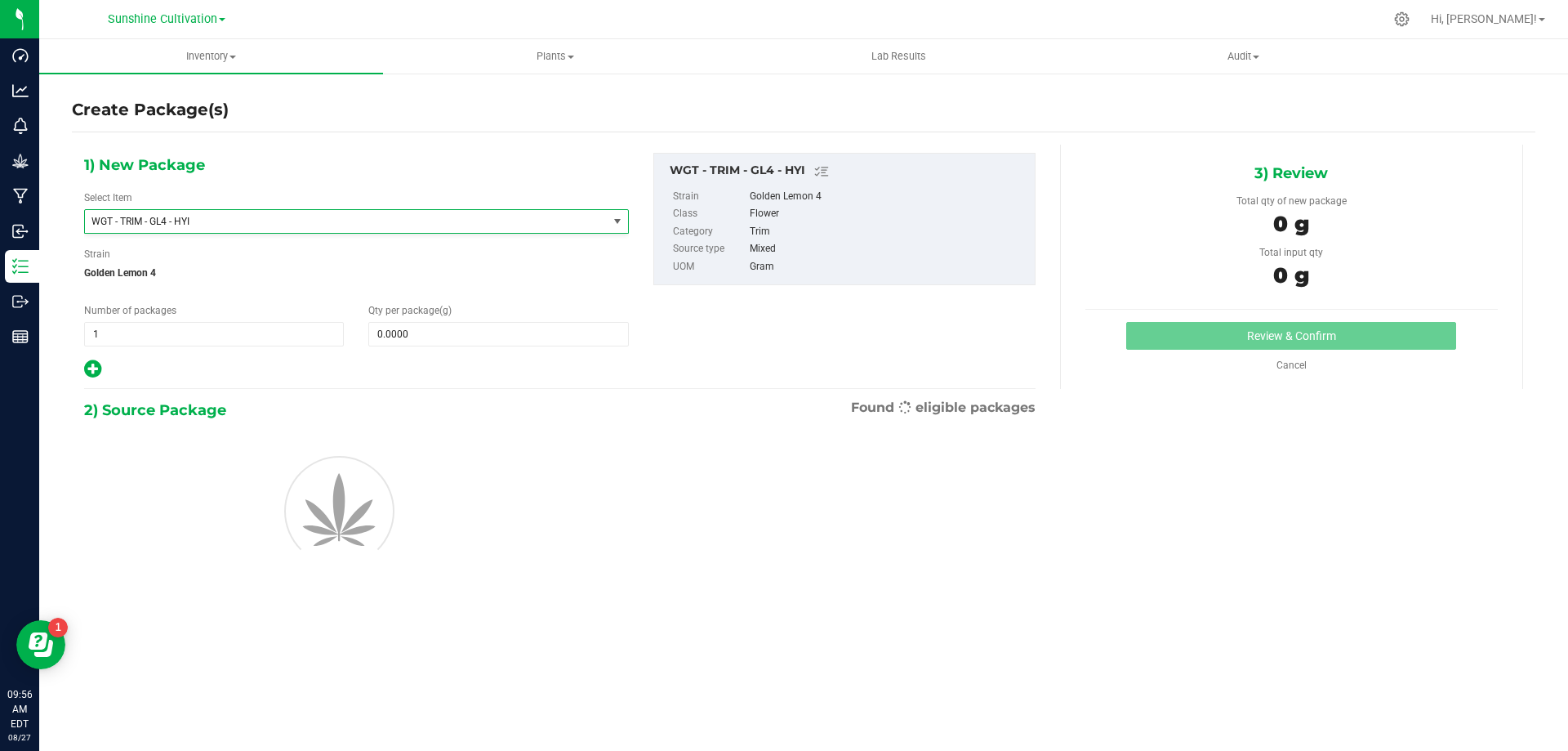
type input "0.0000"
click at [418, 340] on span at bounding box center [498, 334] width 260 height 25
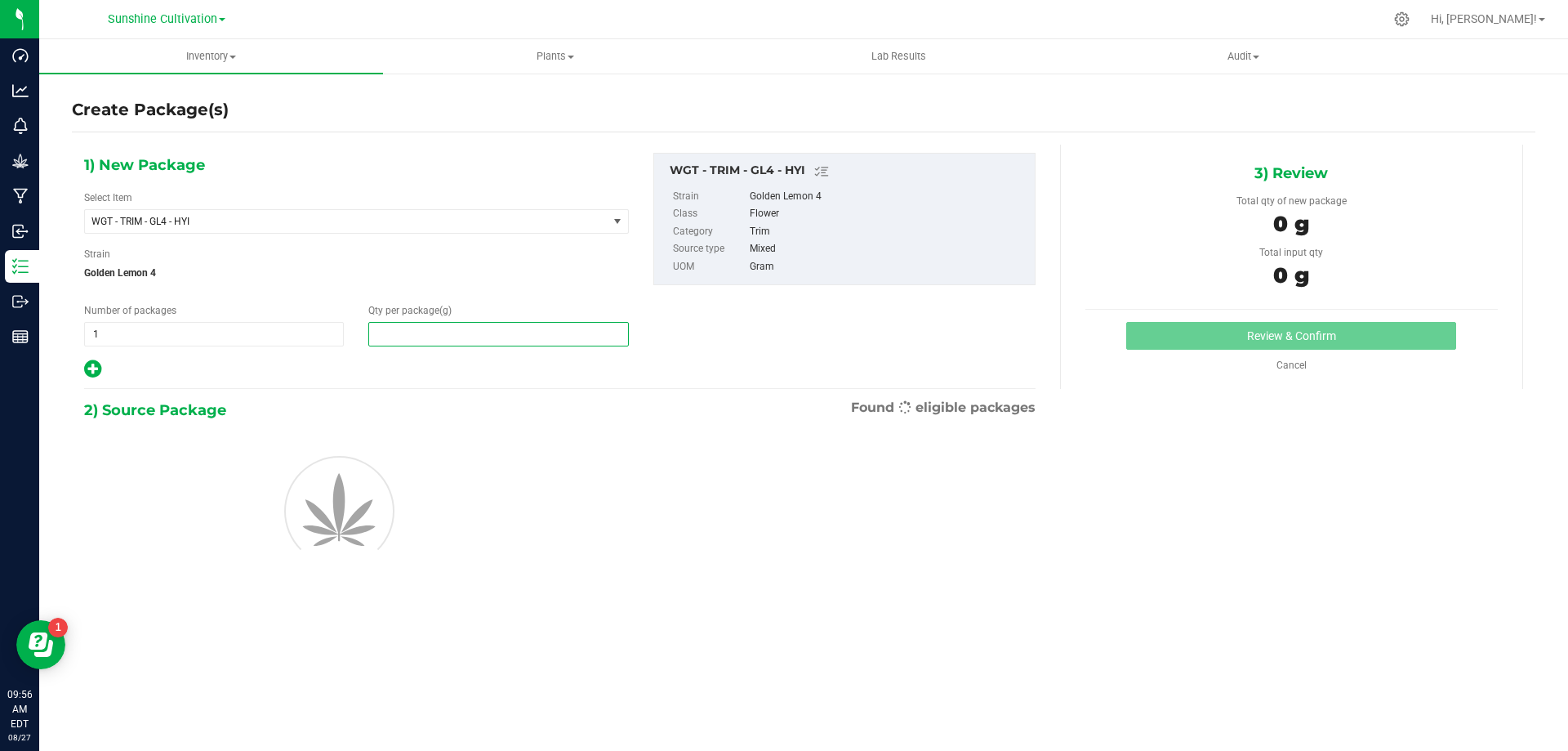
type input "5"
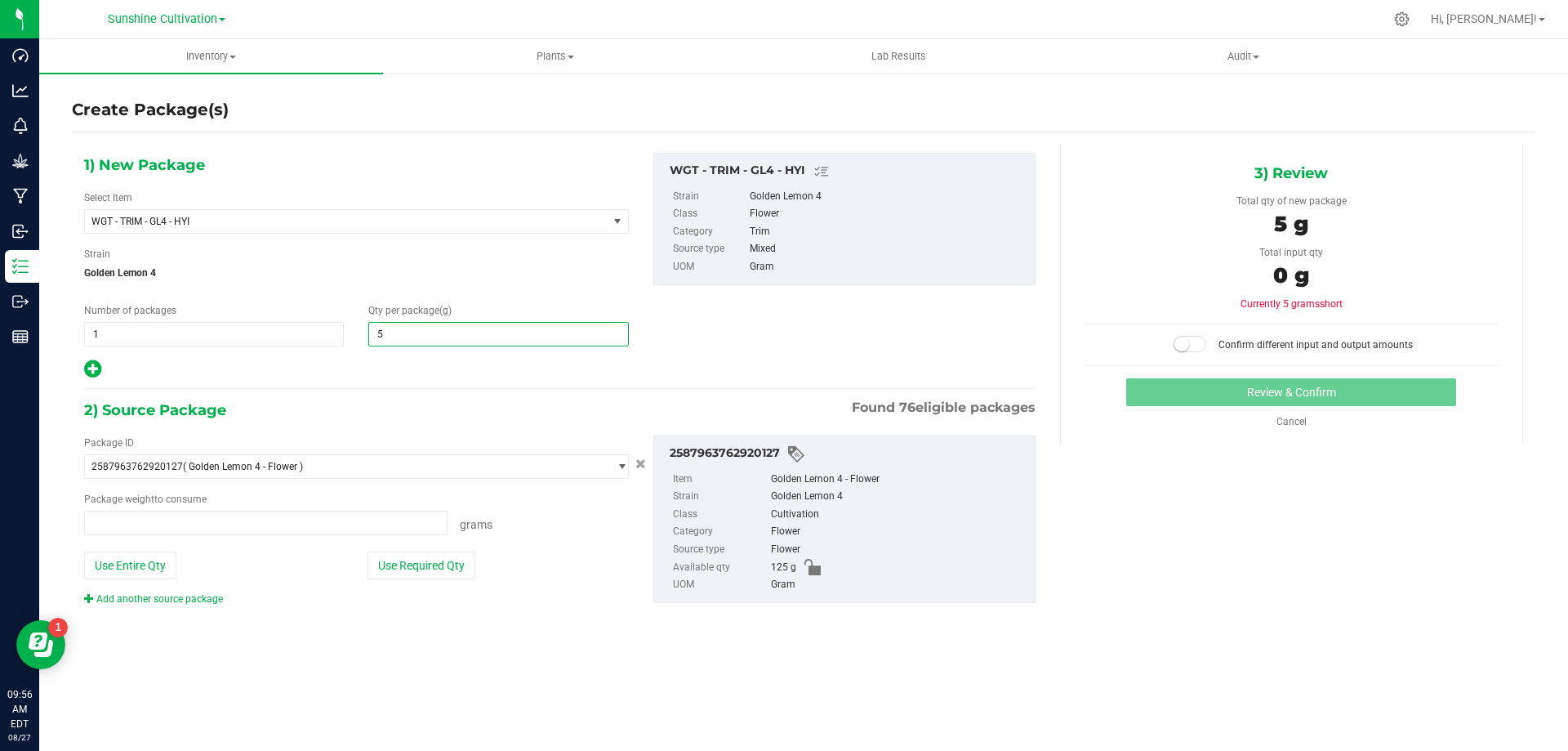
type input "0.0000 g"
type input "0"
type input "5.0000"
click at [203, 509] on div "Package weight to consume 0.0000 g 0 Grams" at bounding box center [356, 514] width 545 height 44
click at [201, 516] on span at bounding box center [265, 523] width 363 height 25
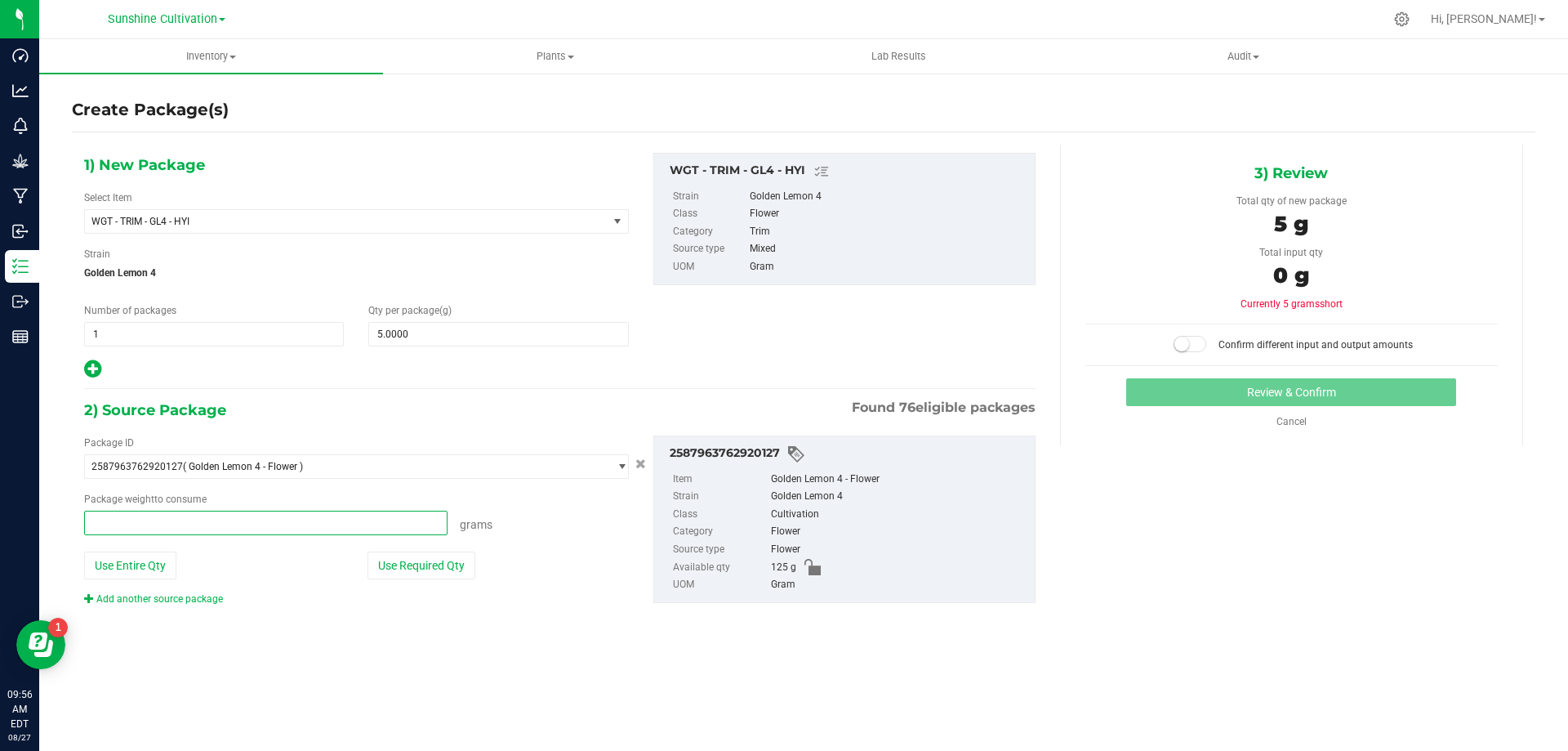
type input "5"
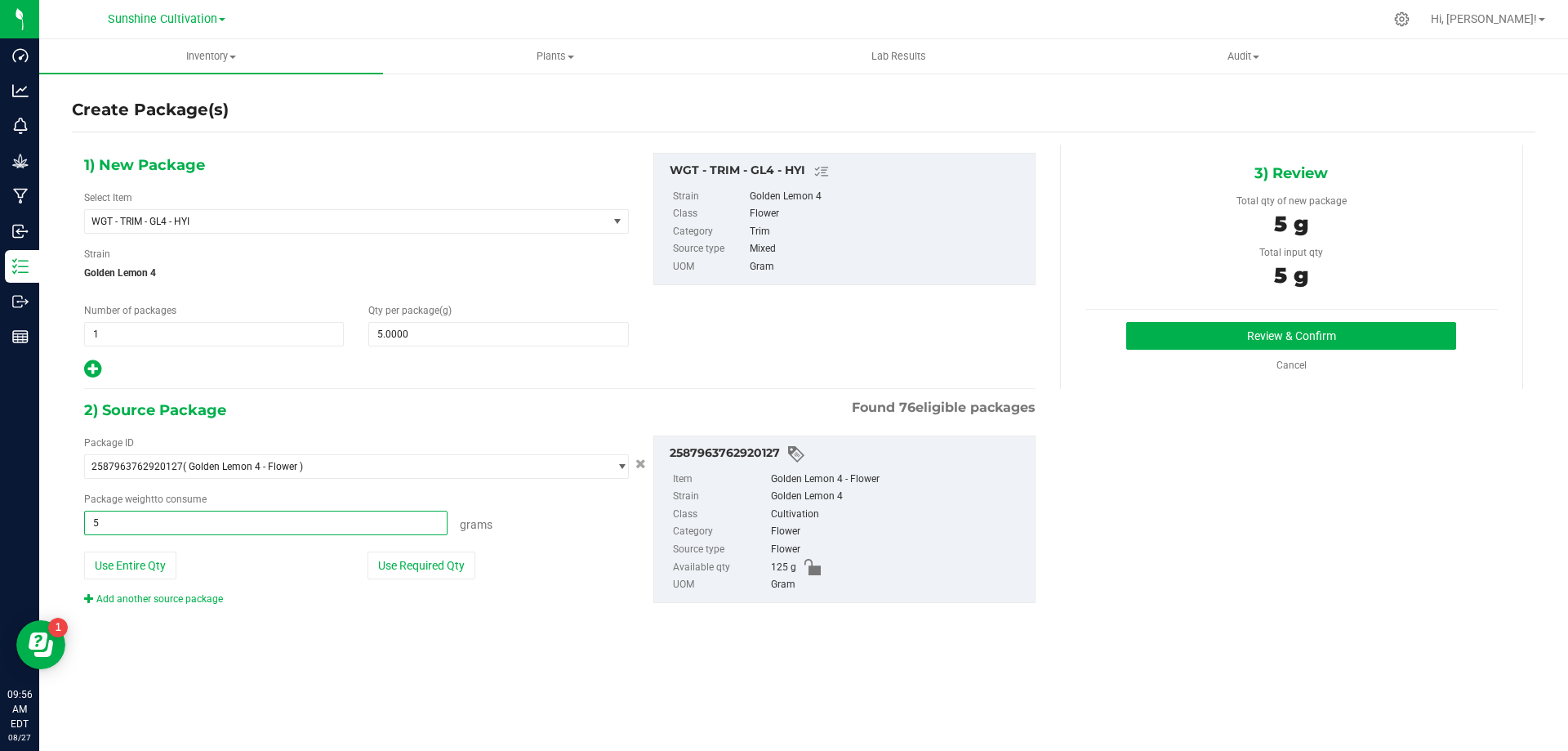
type input "5.0000 g"
click at [1218, 355] on div "Review & Confirm Cancel" at bounding box center [1291, 346] width 413 height 50
click at [1218, 347] on button "Review & Confirm" at bounding box center [1291, 336] width 330 height 28
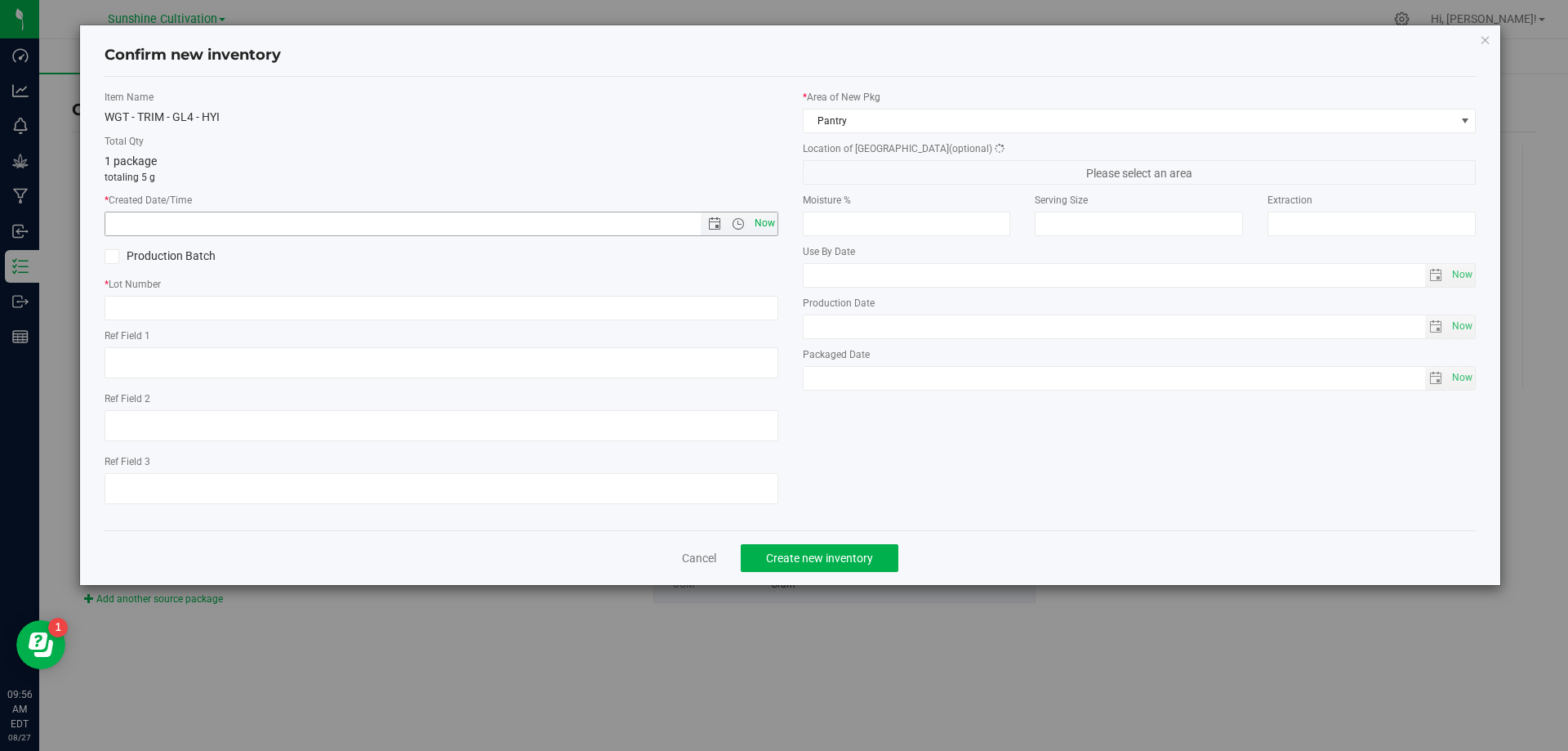
click at [771, 225] on span "Now" at bounding box center [765, 223] width 28 height 24
type input "8/27/2025 9:56 AM"
paste input "SN-250808-GL4-09"
type input "SN-250808-GL4-09-TB"
click at [887, 560] on button "Create new inventory" at bounding box center [819, 558] width 157 height 28
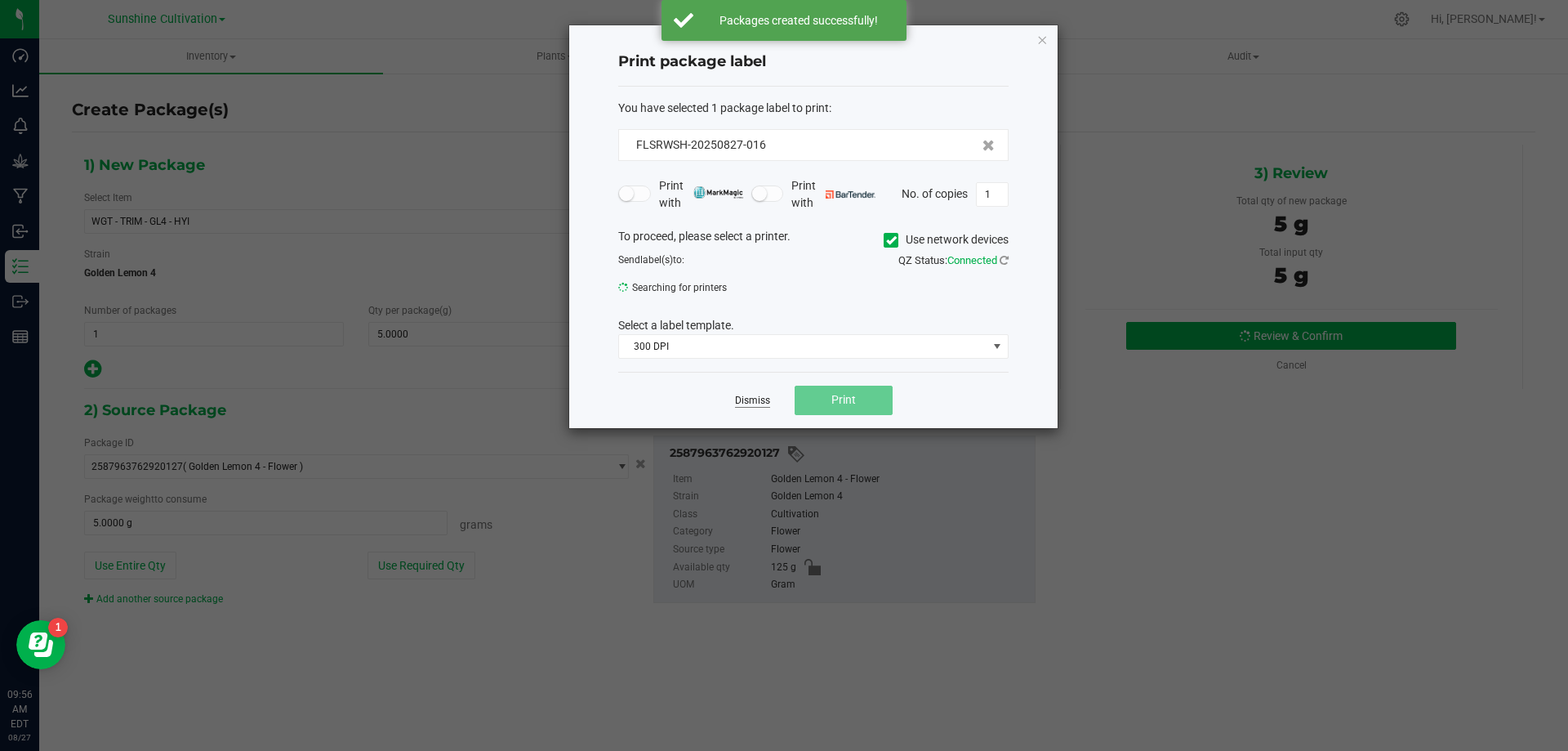
click at [752, 398] on app-cancel-button "Dismiss" at bounding box center [752, 400] width 35 height 17
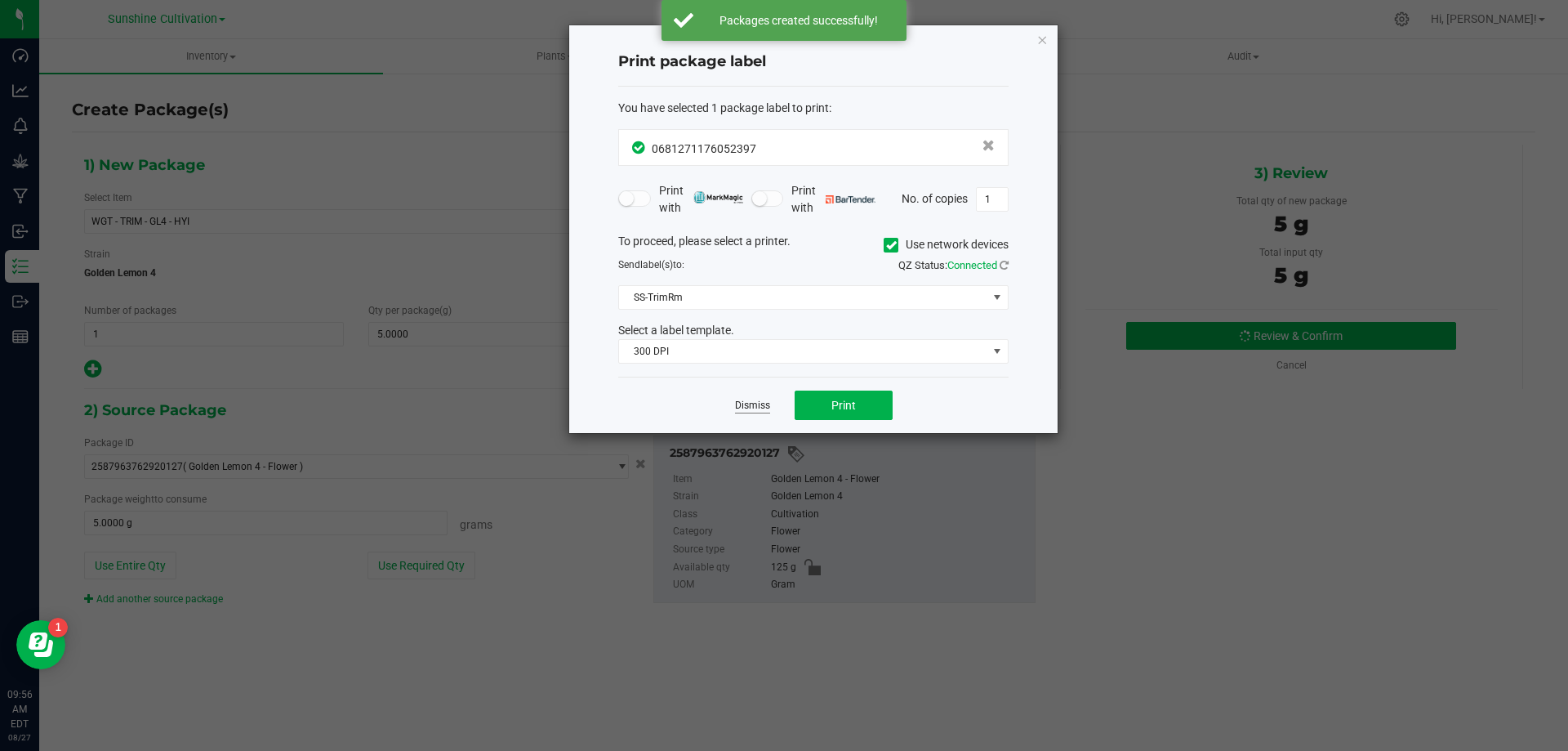
click at [750, 410] on link "Dismiss" at bounding box center [752, 406] width 35 height 14
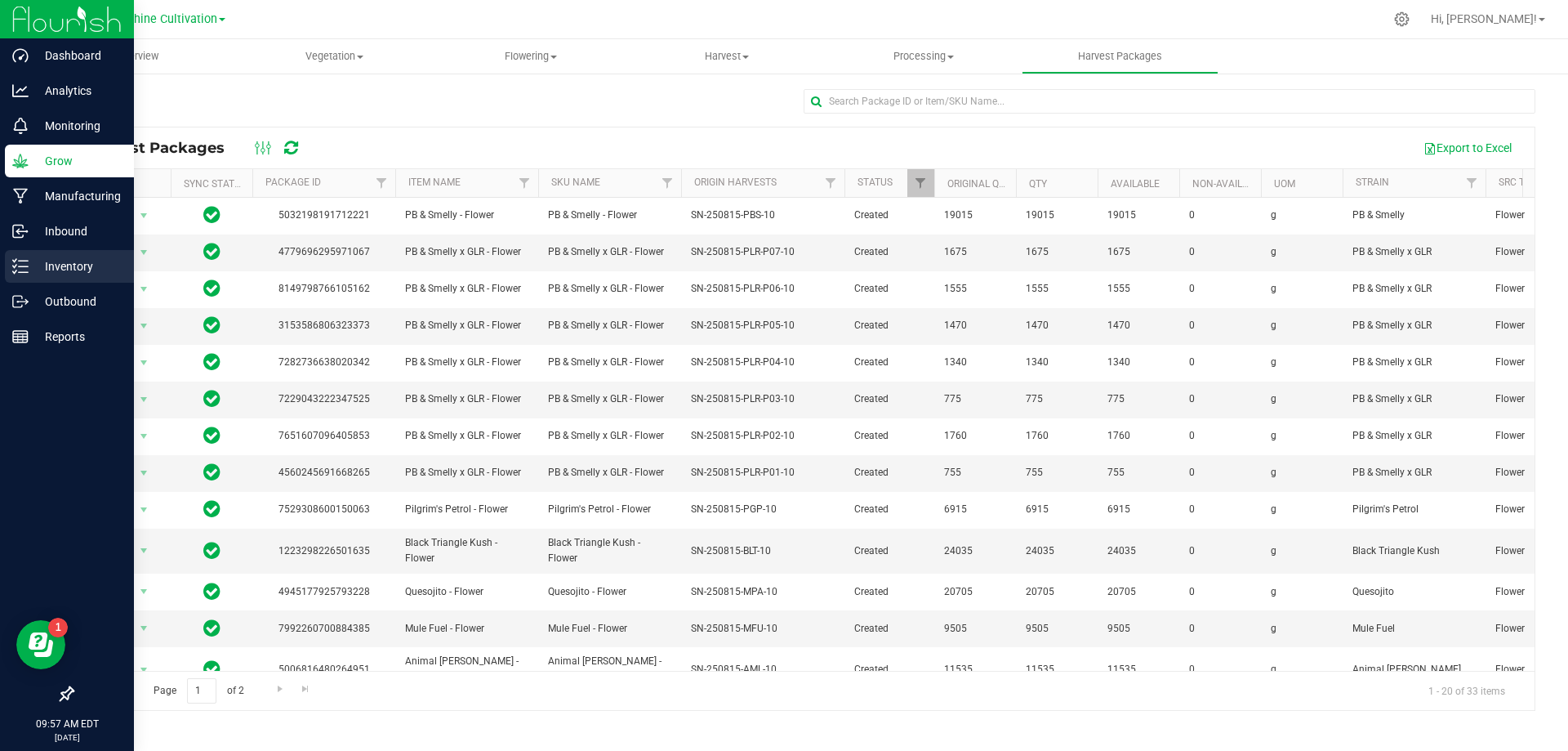
click at [31, 261] on p "Inventory" at bounding box center [77, 266] width 98 height 20
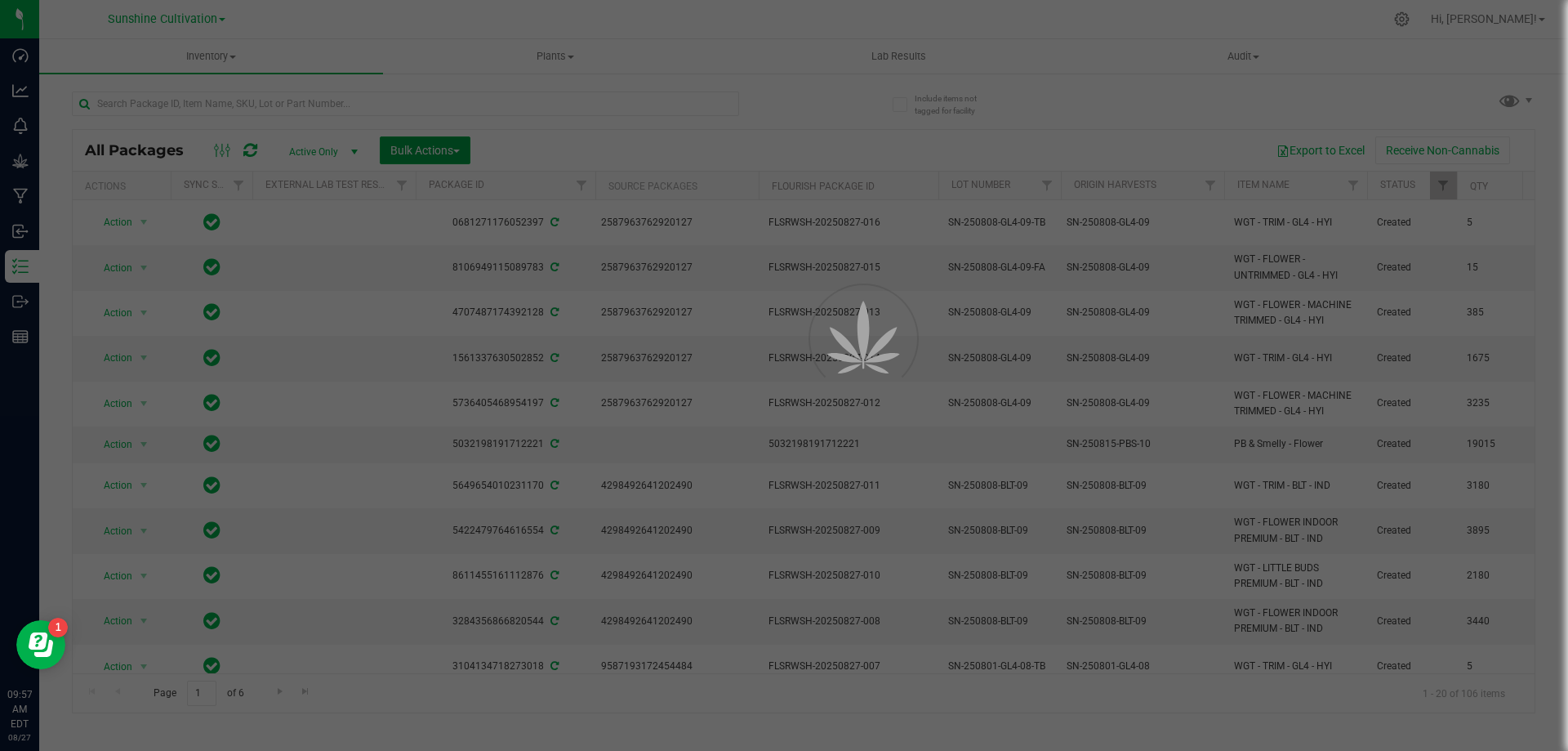
click at [470, 149] on button "Bulk Actions" at bounding box center [425, 151] width 91 height 28
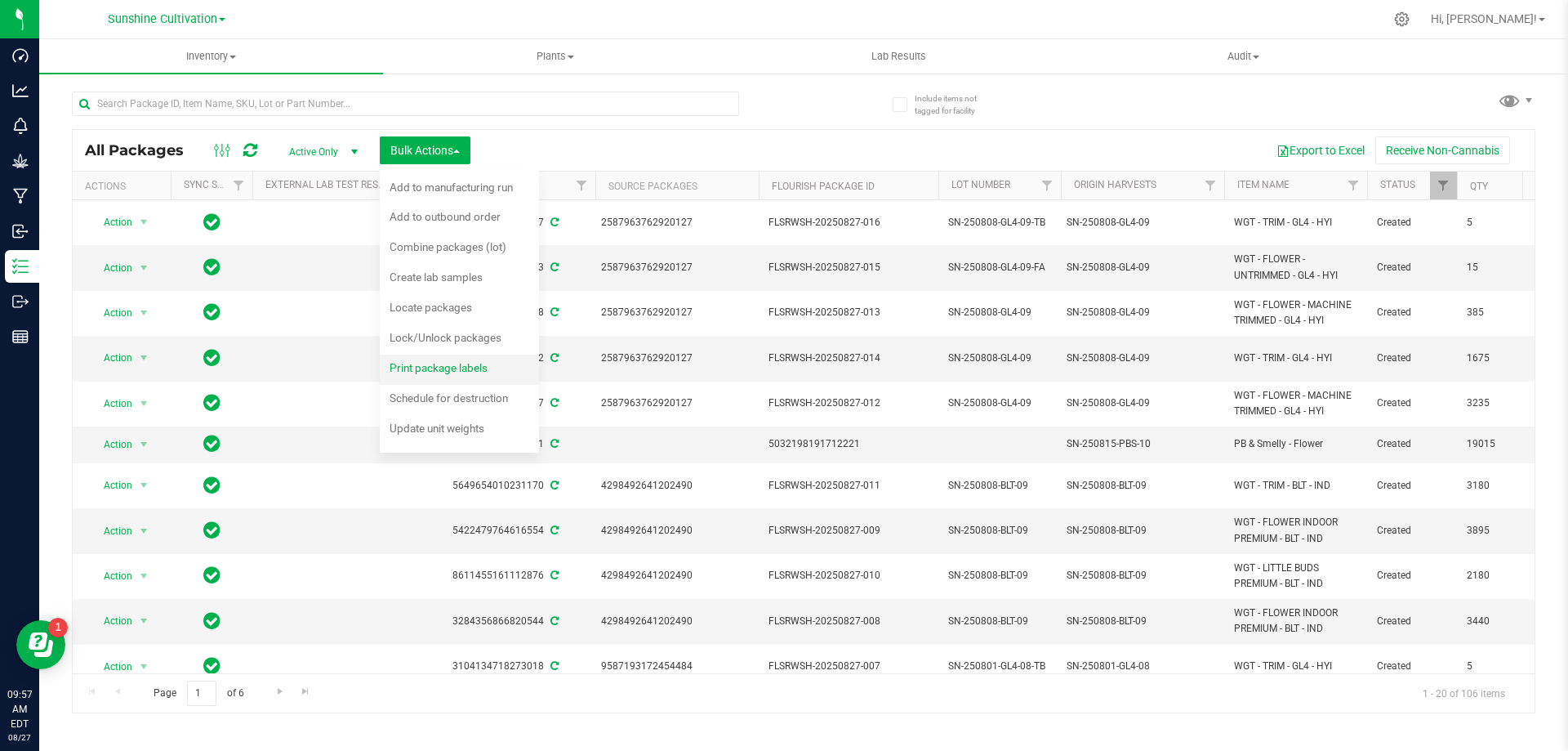
click at [474, 378] on div "Print package labels" at bounding box center [450, 370] width 120 height 26
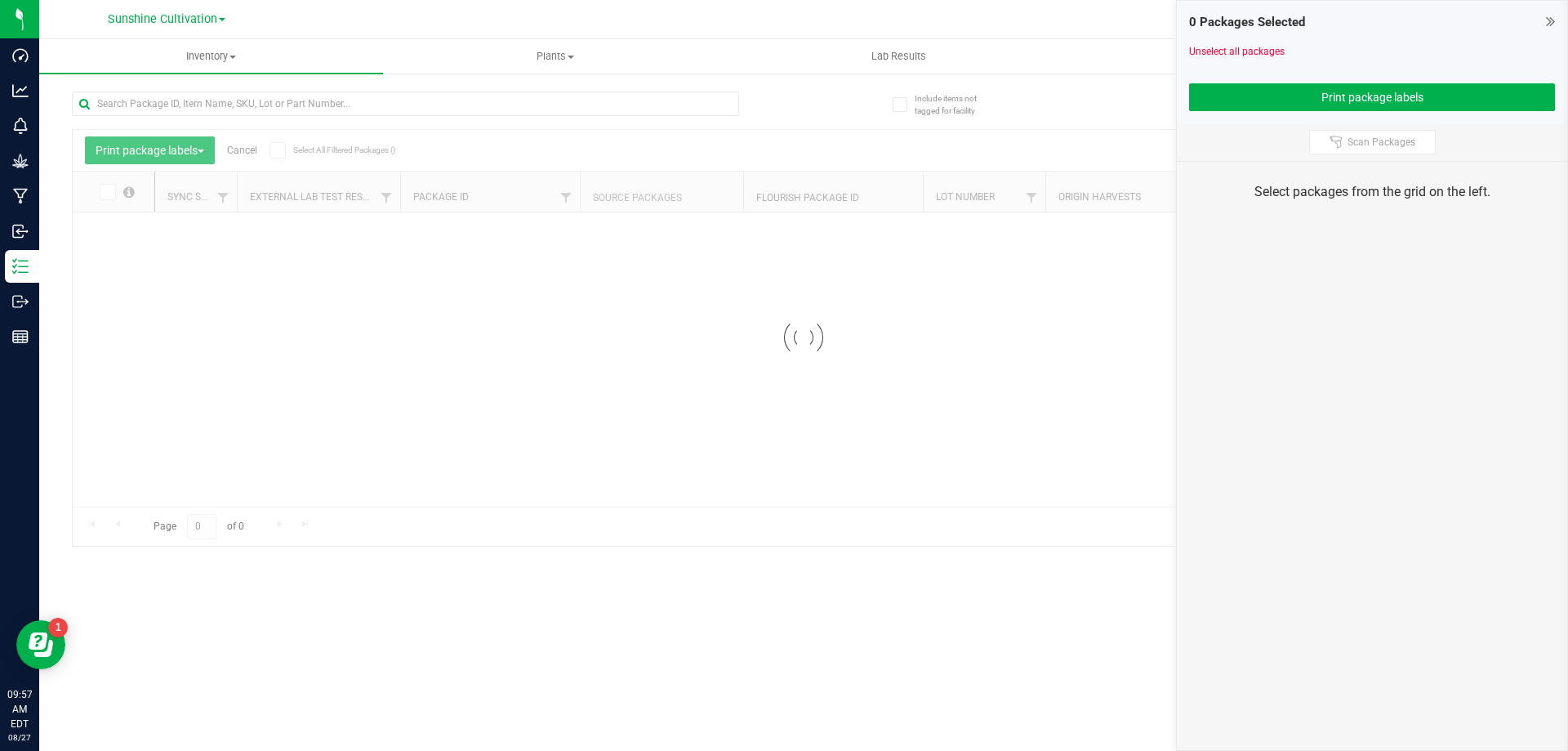
drag, startPoint x: 673, startPoint y: 500, endPoint x: 704, endPoint y: 494, distance: 31.6
click at [704, 494] on div at bounding box center [803, 338] width 1462 height 415
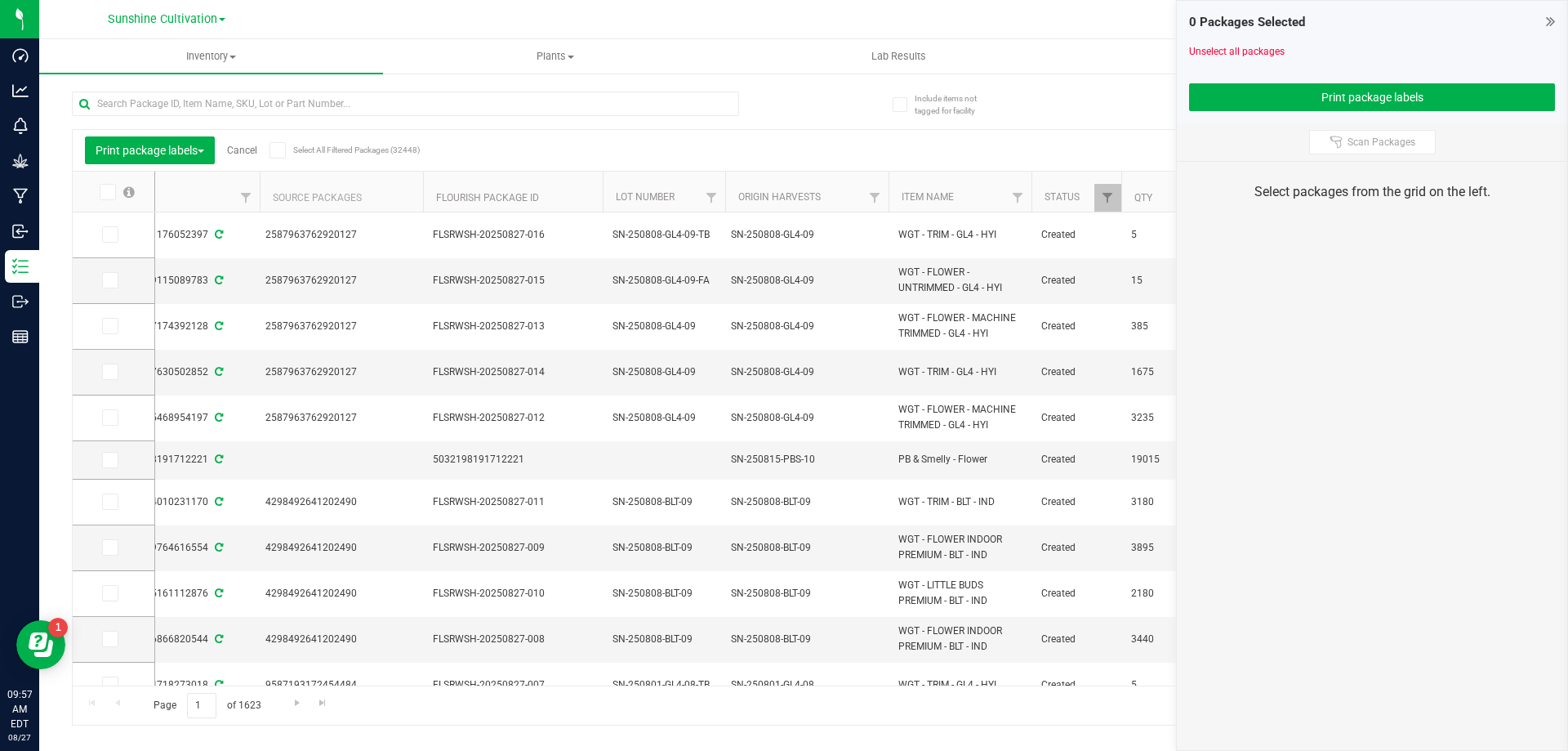
scroll to position [0, 511]
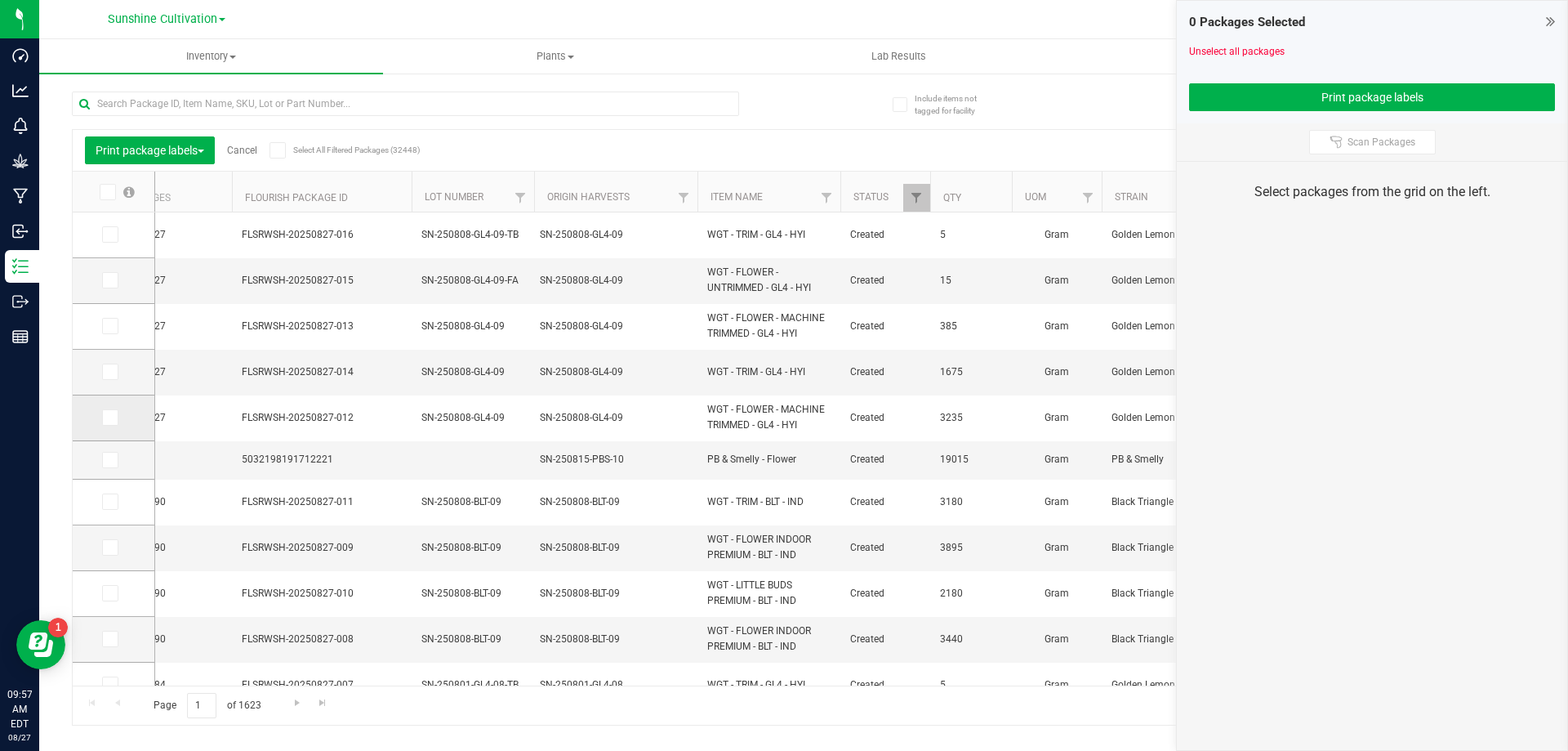
click at [100, 413] on td at bounding box center [113, 419] width 82 height 46
click at [110, 417] on icon at bounding box center [109, 417] width 11 height 0
click at [0, 0] on input "checkbox" at bounding box center [0, 0] width 0 height 0
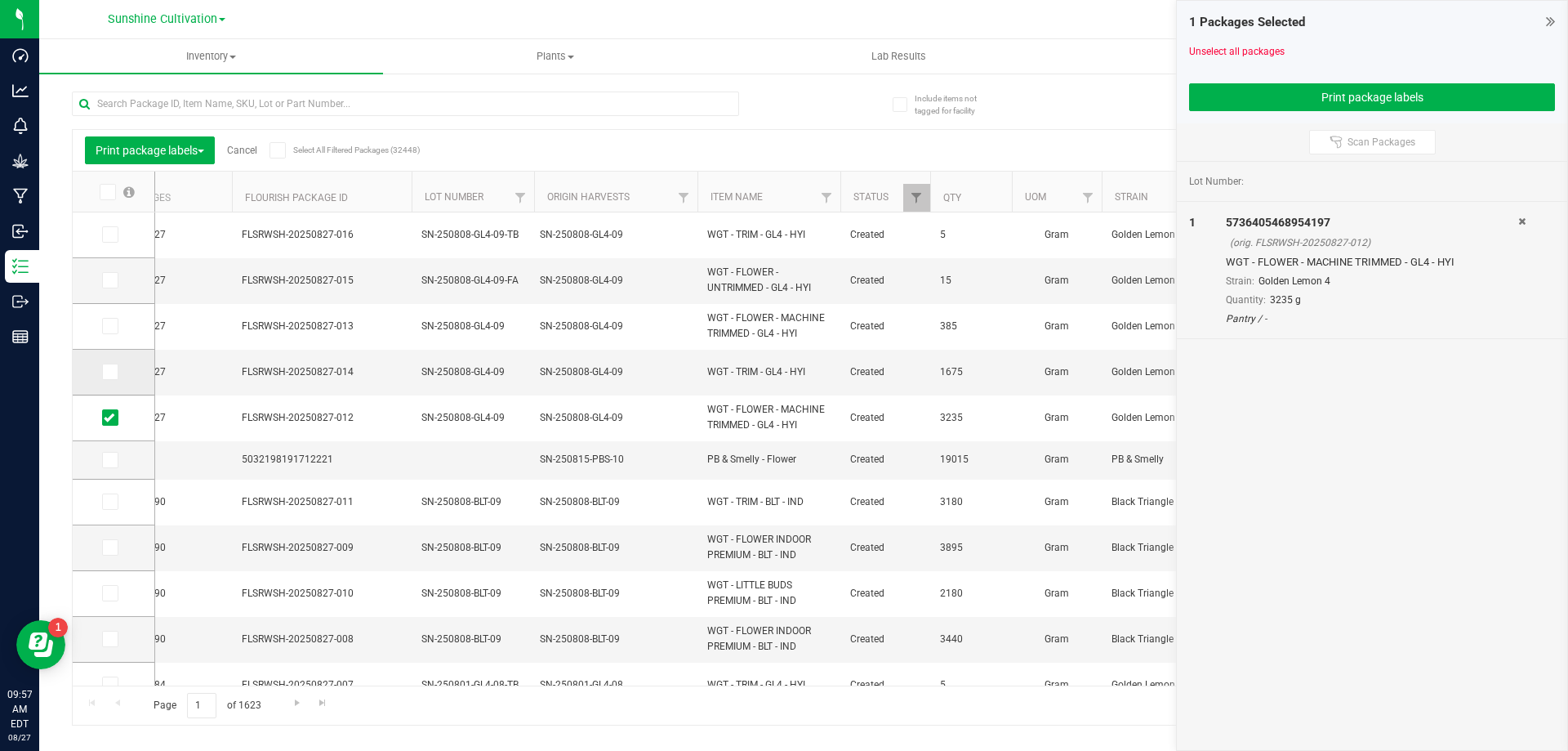
click at [108, 372] on icon at bounding box center [109, 372] width 11 height 0
click at [0, 0] on input "checkbox" at bounding box center [0, 0] width 0 height 0
click at [112, 326] on icon at bounding box center [109, 326] width 11 height 0
click at [0, 0] on input "checkbox" at bounding box center [0, 0] width 0 height 0
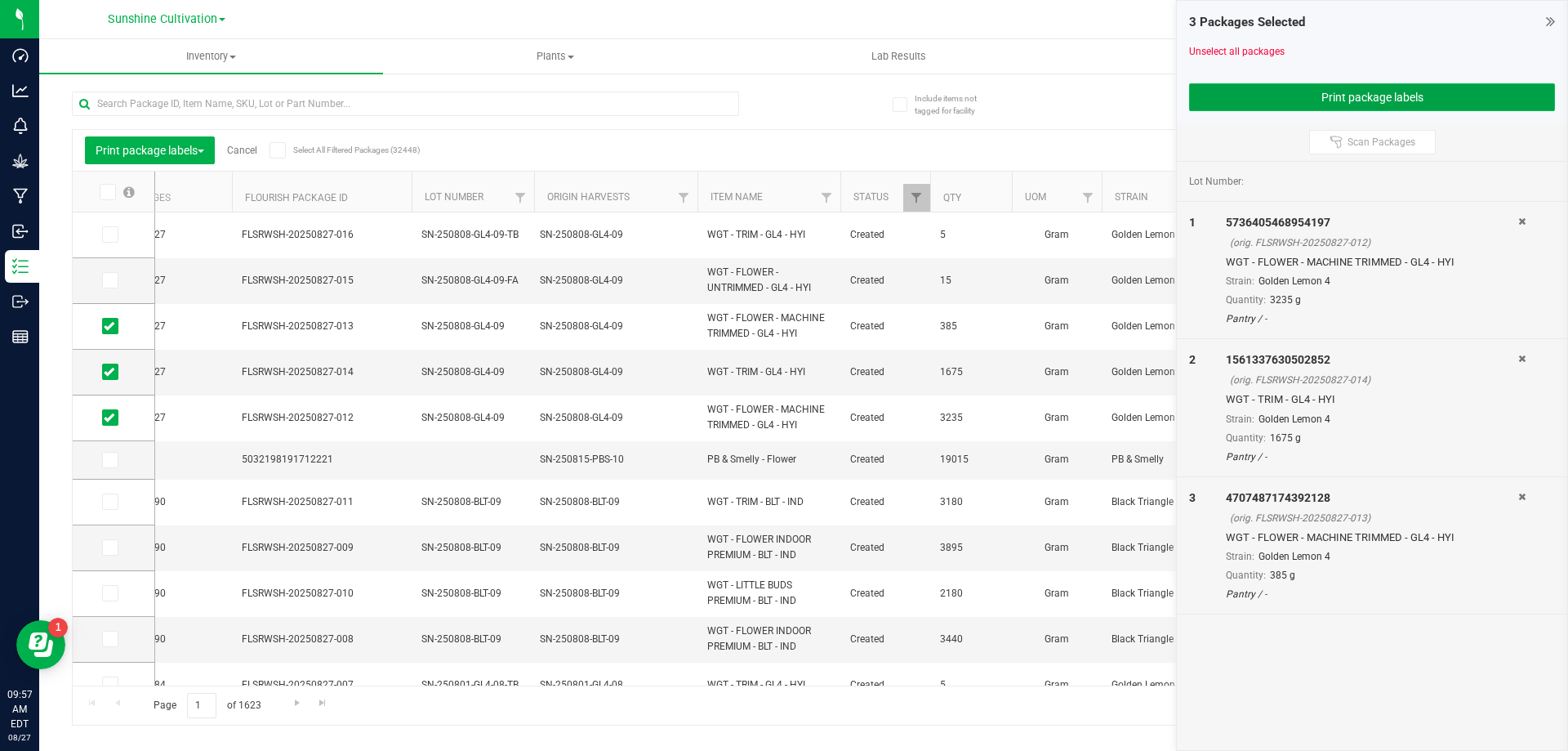
click at [1378, 100] on button "Print package labels" at bounding box center [1372, 97] width 366 height 28
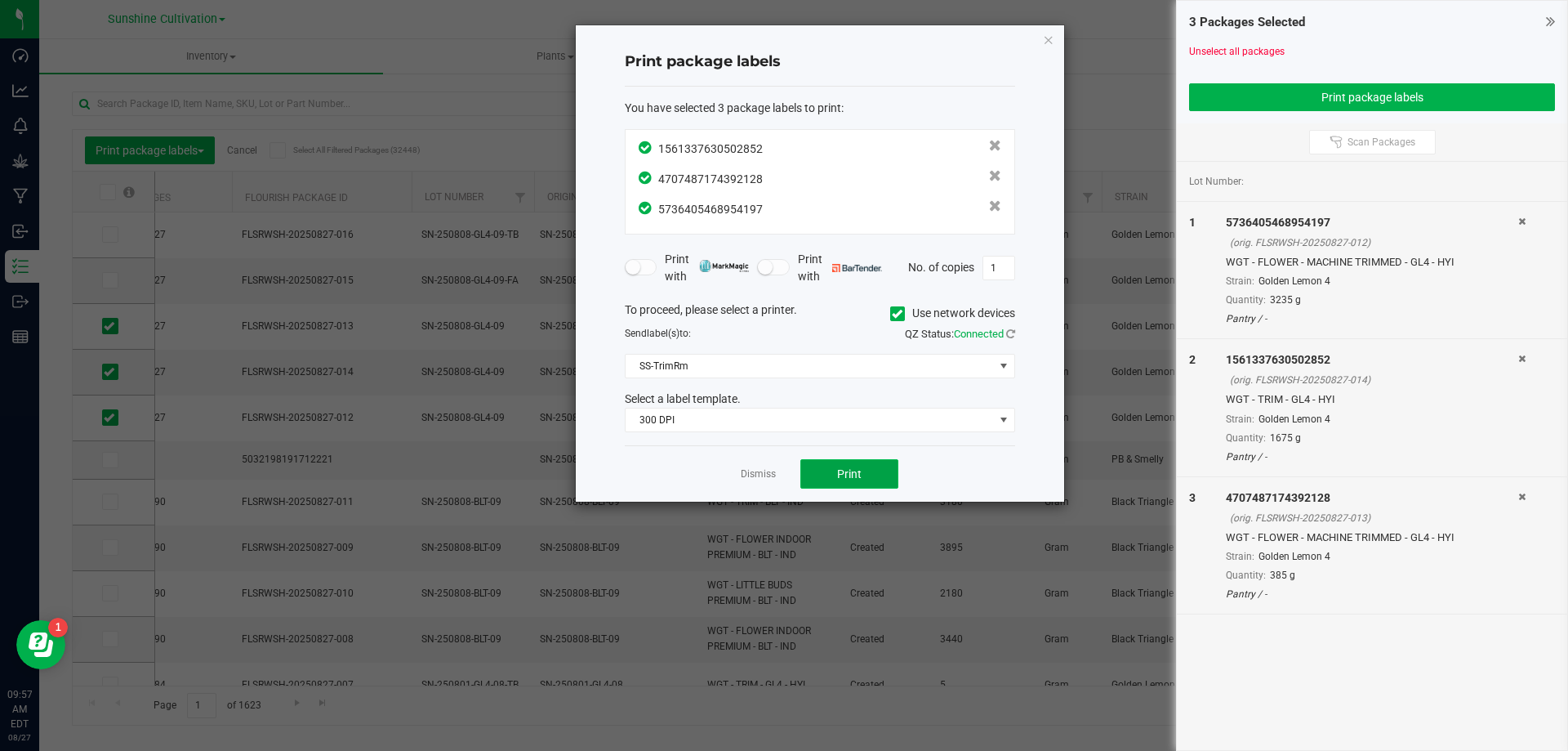
click at [802, 473] on button "Print" at bounding box center [849, 474] width 98 height 30
click at [815, 472] on button "Print" at bounding box center [849, 474] width 98 height 30
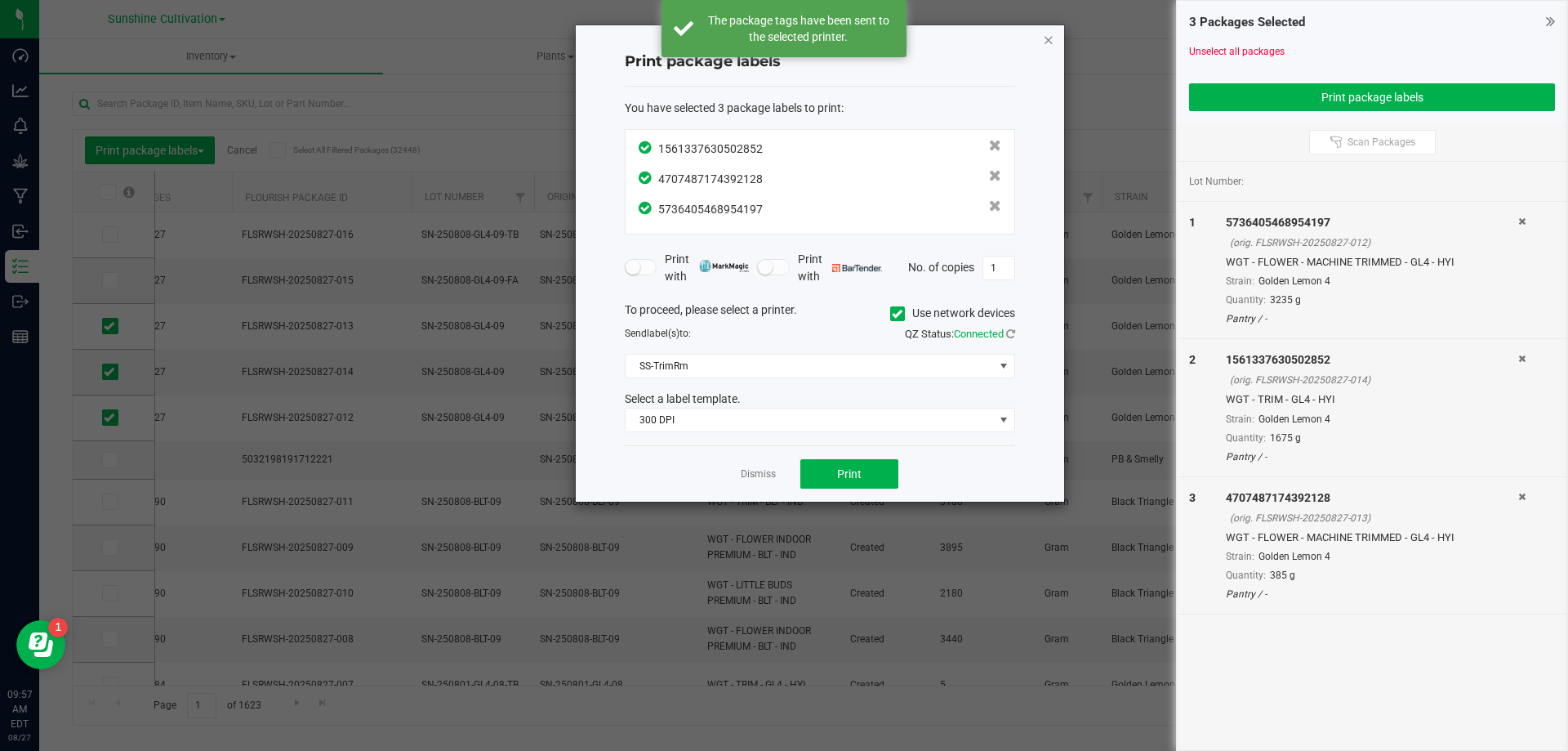
click at [1053, 44] on icon "button" at bounding box center [1049, 40] width 12 height 20
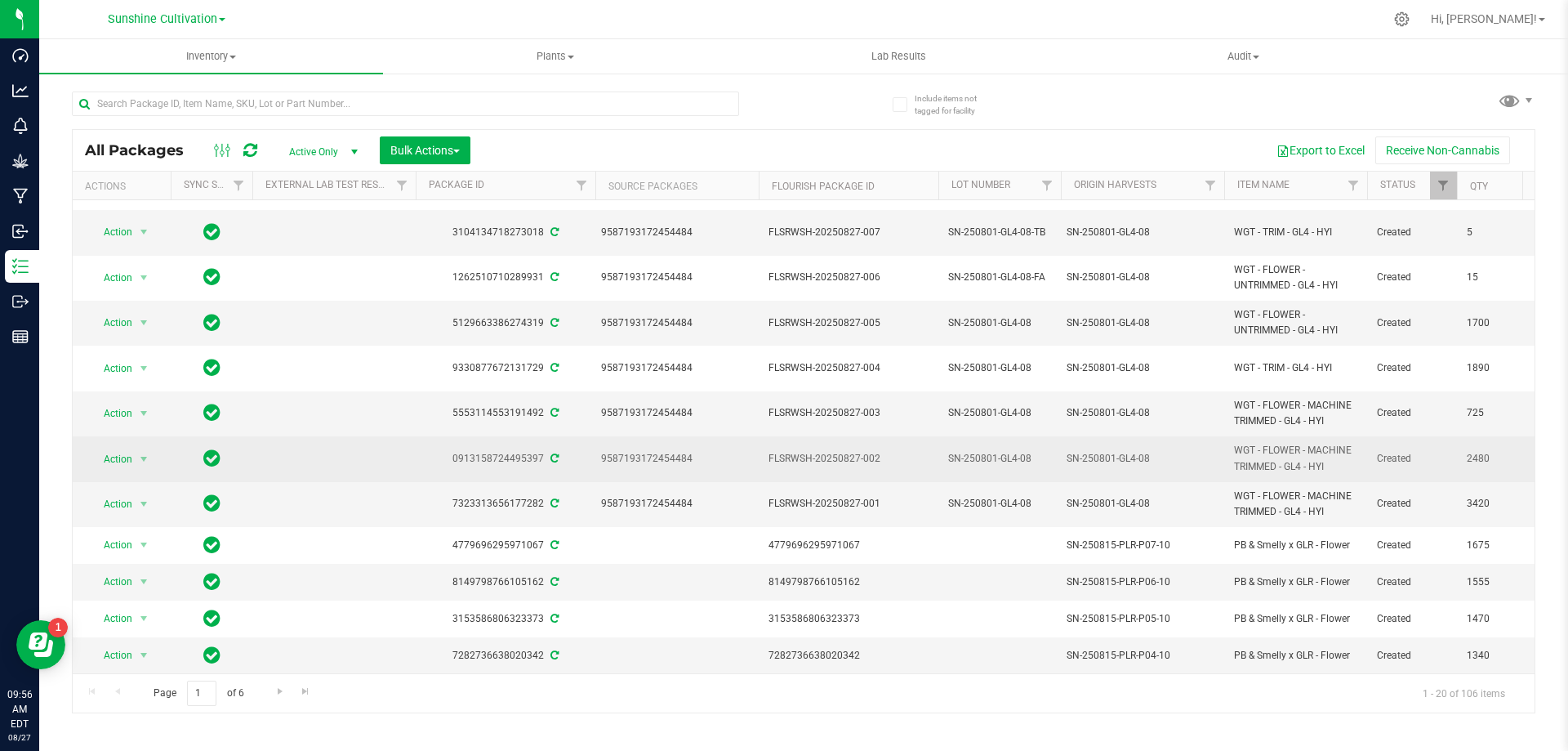
scroll to position [401, 0]
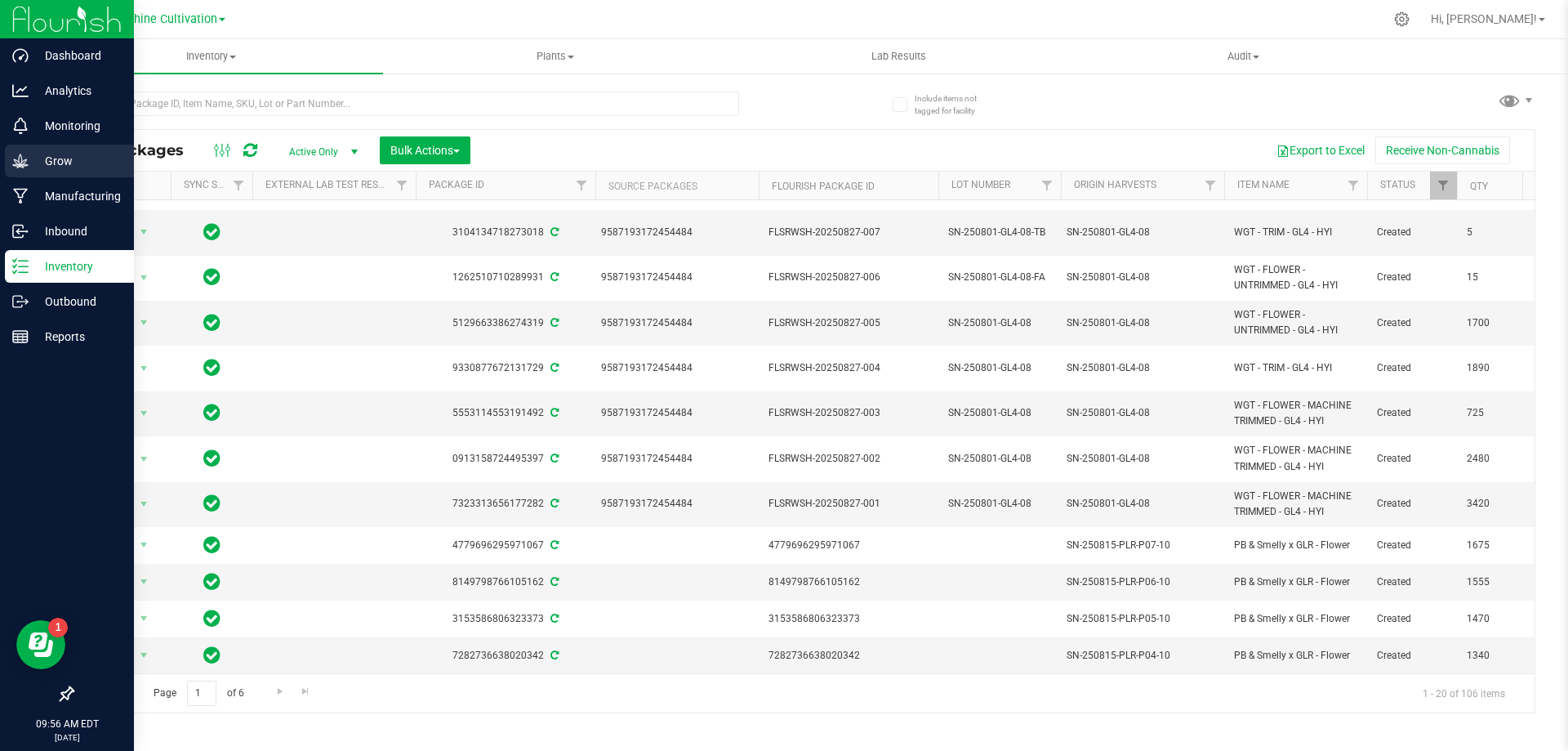
click at [30, 160] on p "Grow" at bounding box center [77, 161] width 98 height 20
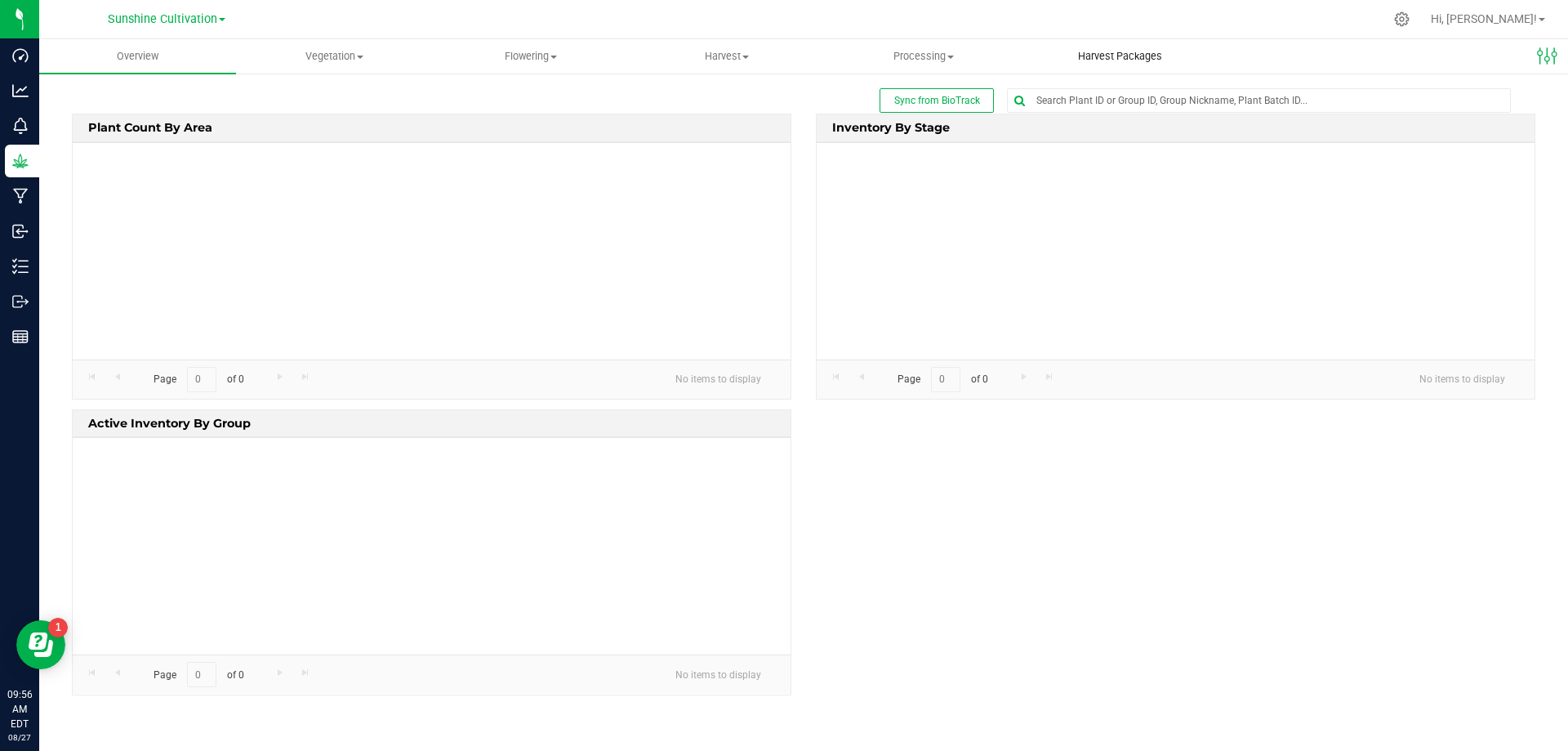
click at [1078, 56] on span "Harvest Packages" at bounding box center [1120, 56] width 129 height 15
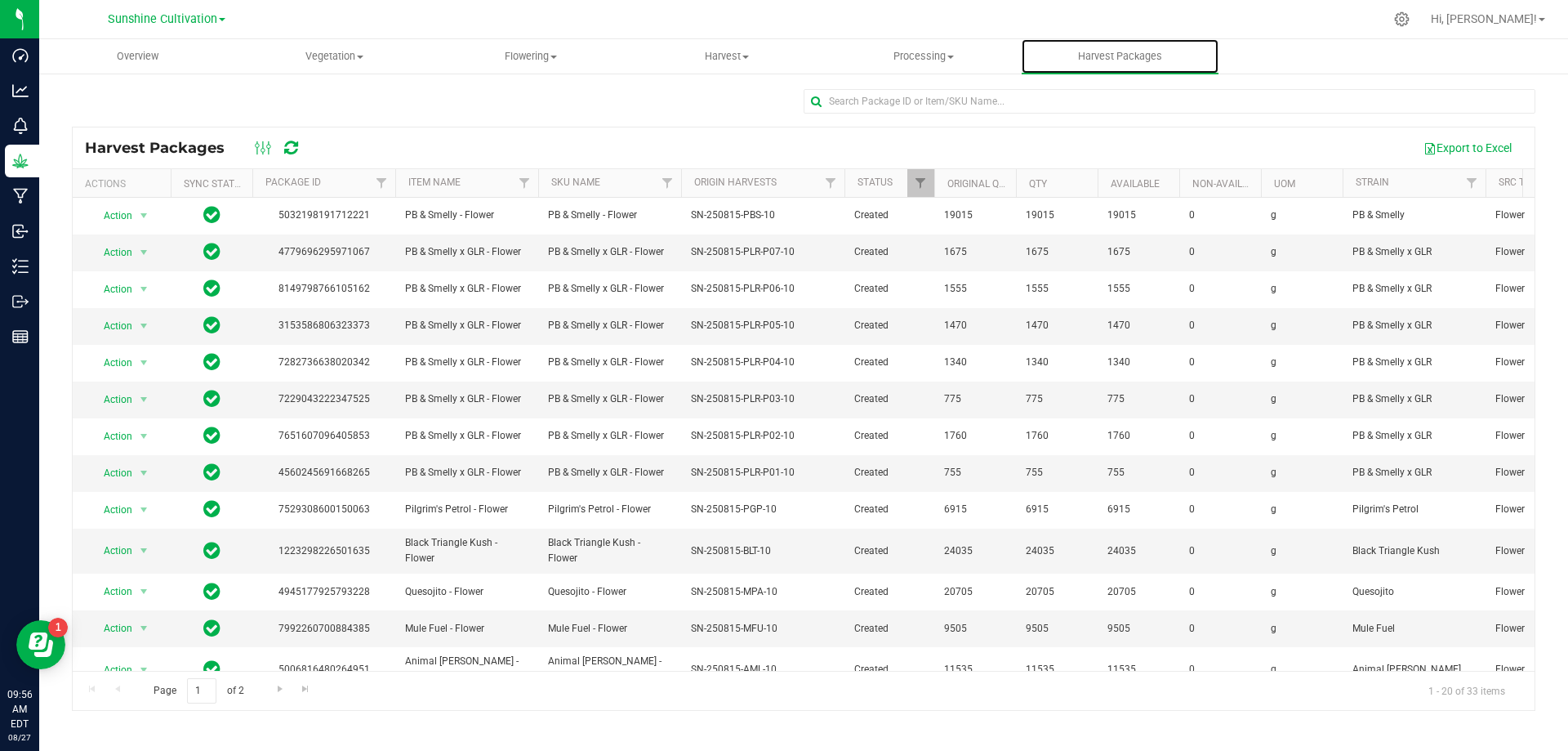
scroll to position [282, 0]
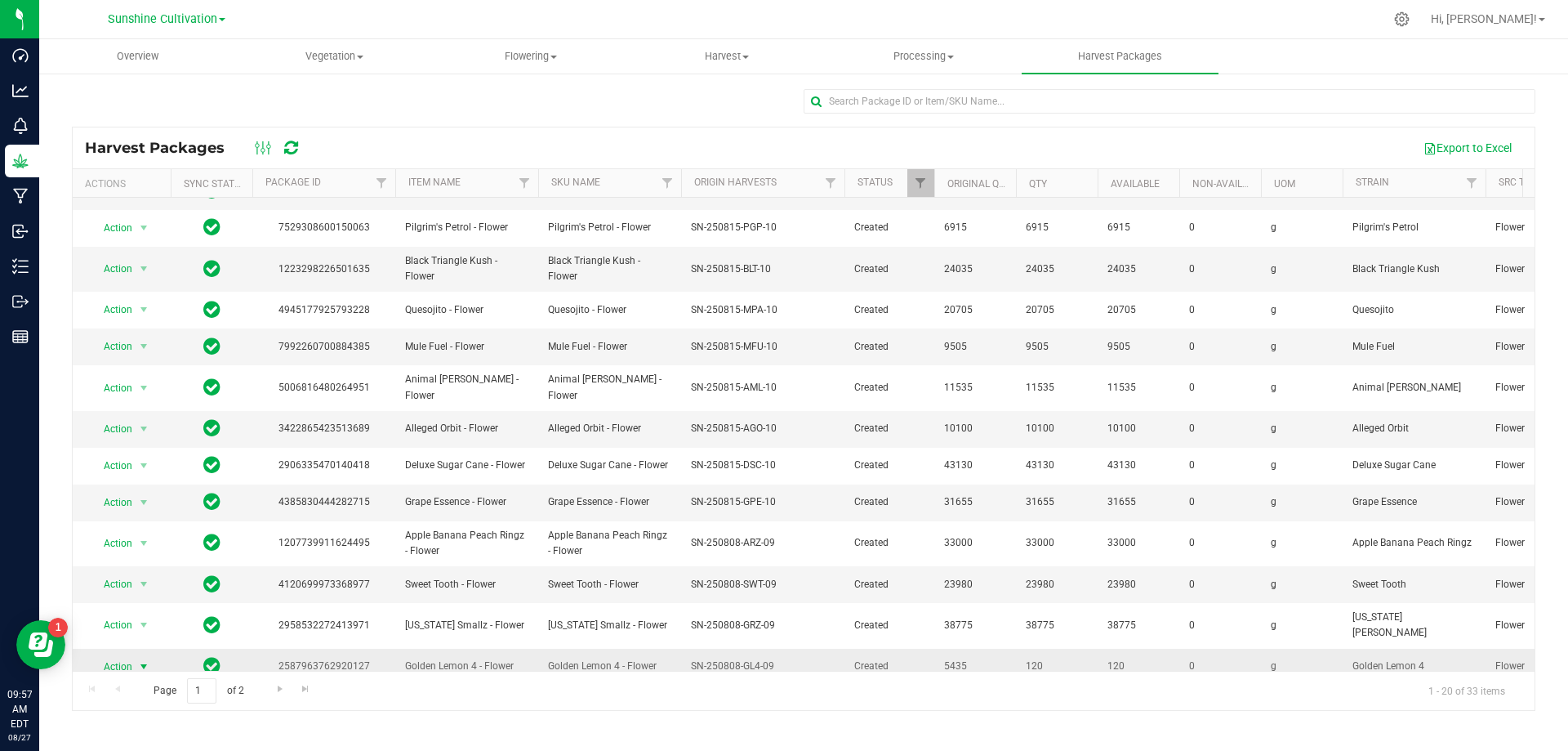
click at [115, 655] on span "Action" at bounding box center [111, 667] width 44 height 23
click at [158, 514] on li "Adjust qty" at bounding box center [141, 518] width 103 height 25
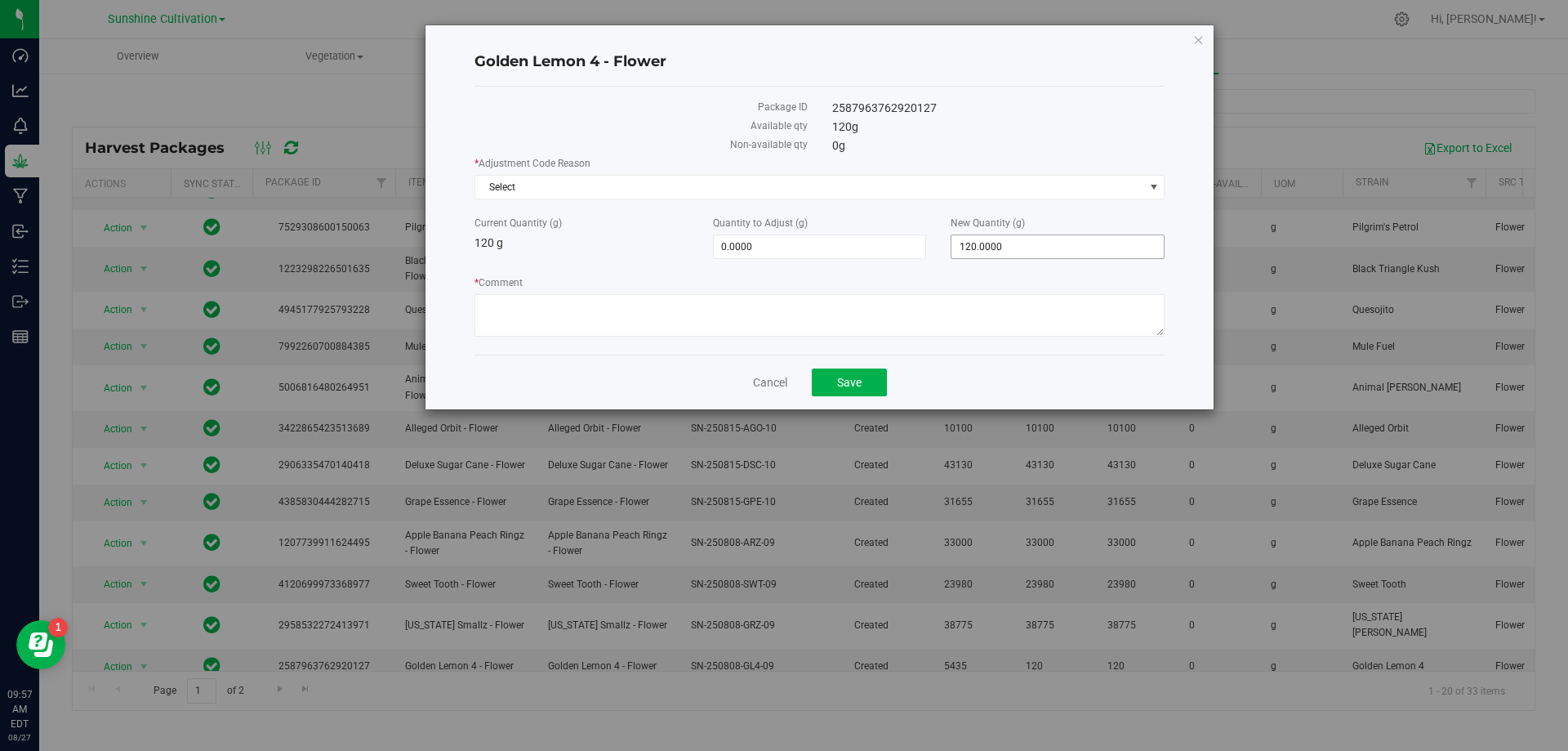
click at [1043, 238] on span "120.0000 120" at bounding box center [1058, 246] width 214 height 25
type input "1"
type input "0"
type input "-120.0000"
type input "0.0000"
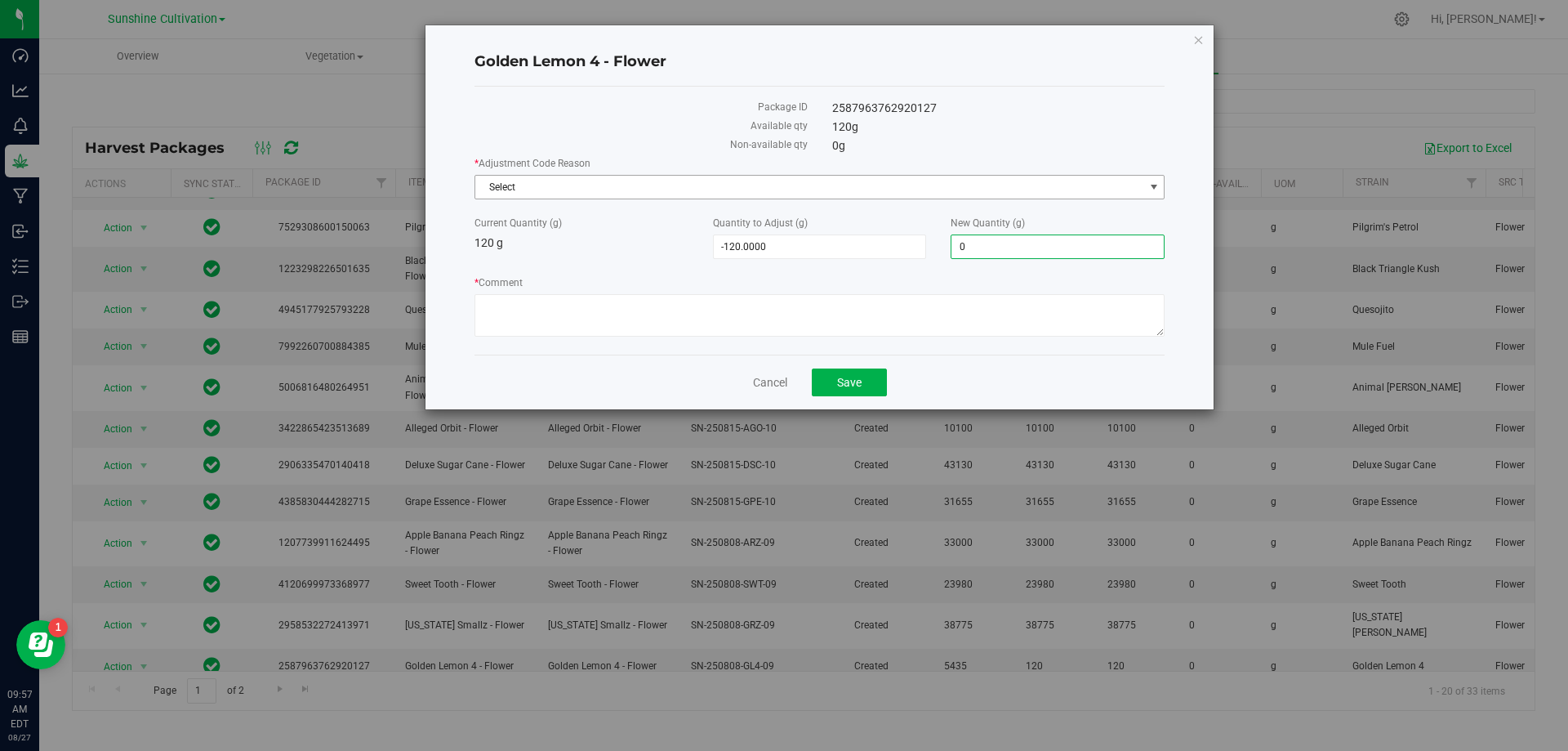
click at [1036, 183] on span "Select" at bounding box center [810, 187] width 669 height 23
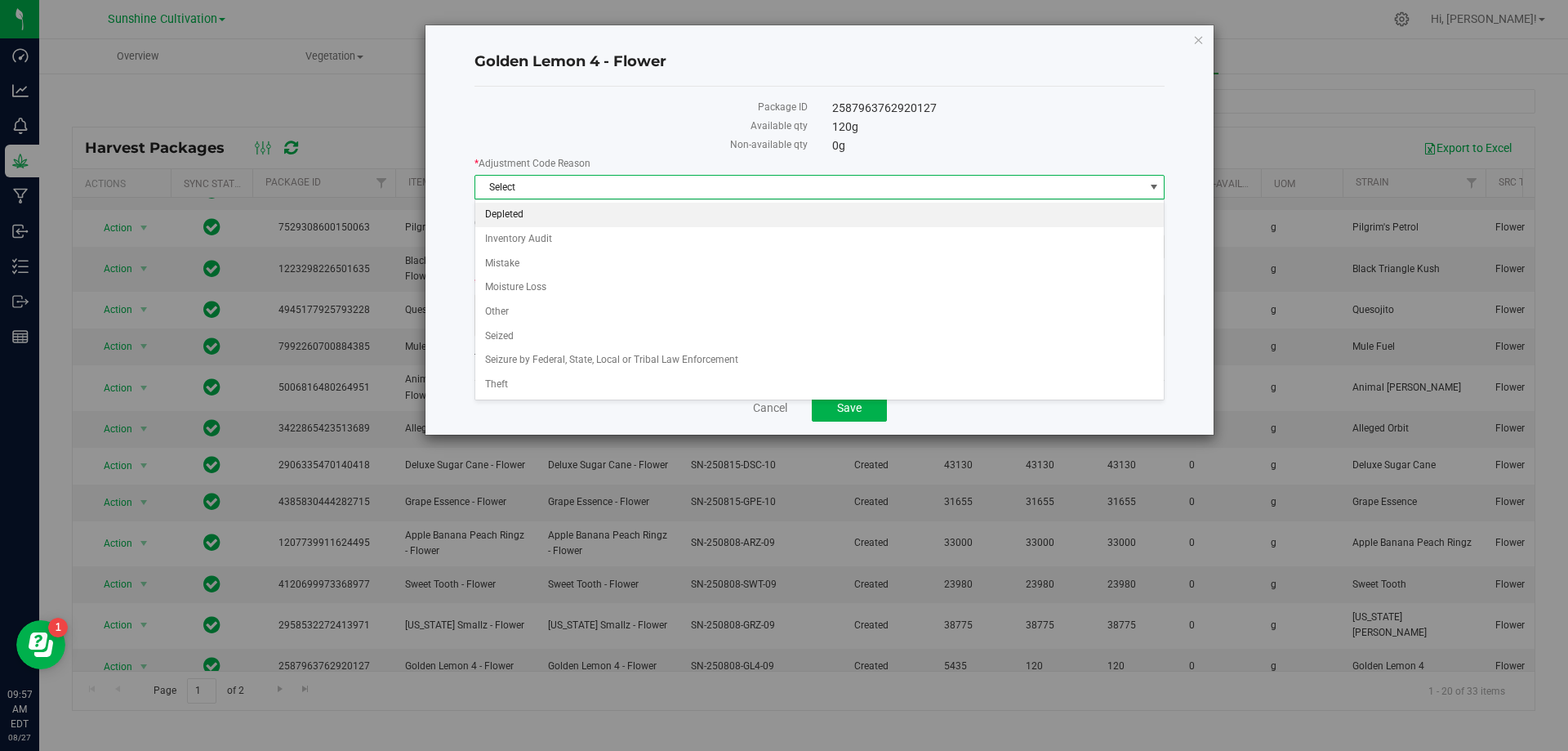
click at [571, 209] on li "Depleted" at bounding box center [820, 215] width 689 height 25
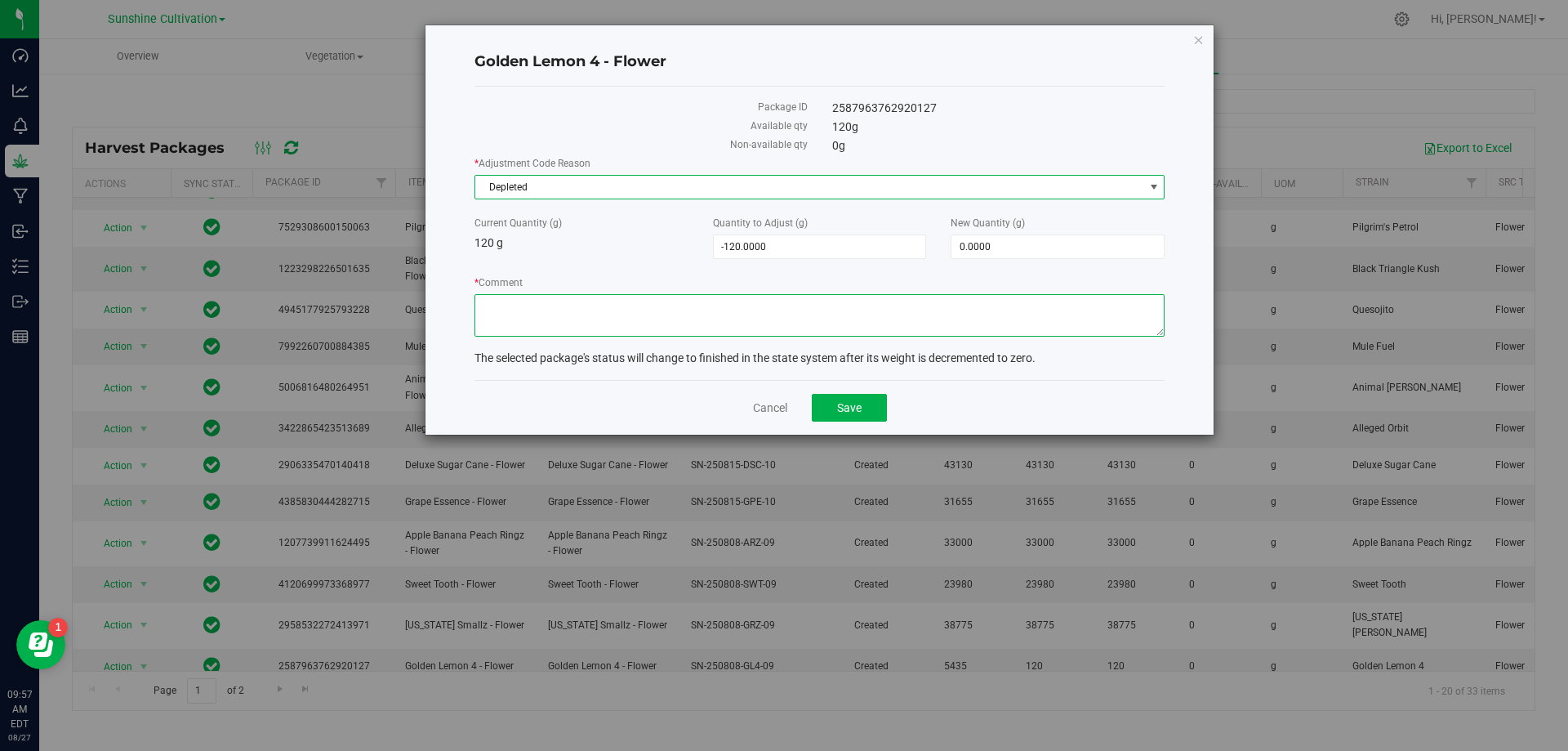
click at [545, 304] on textarea "* Comment" at bounding box center [820, 316] width 690 height 43
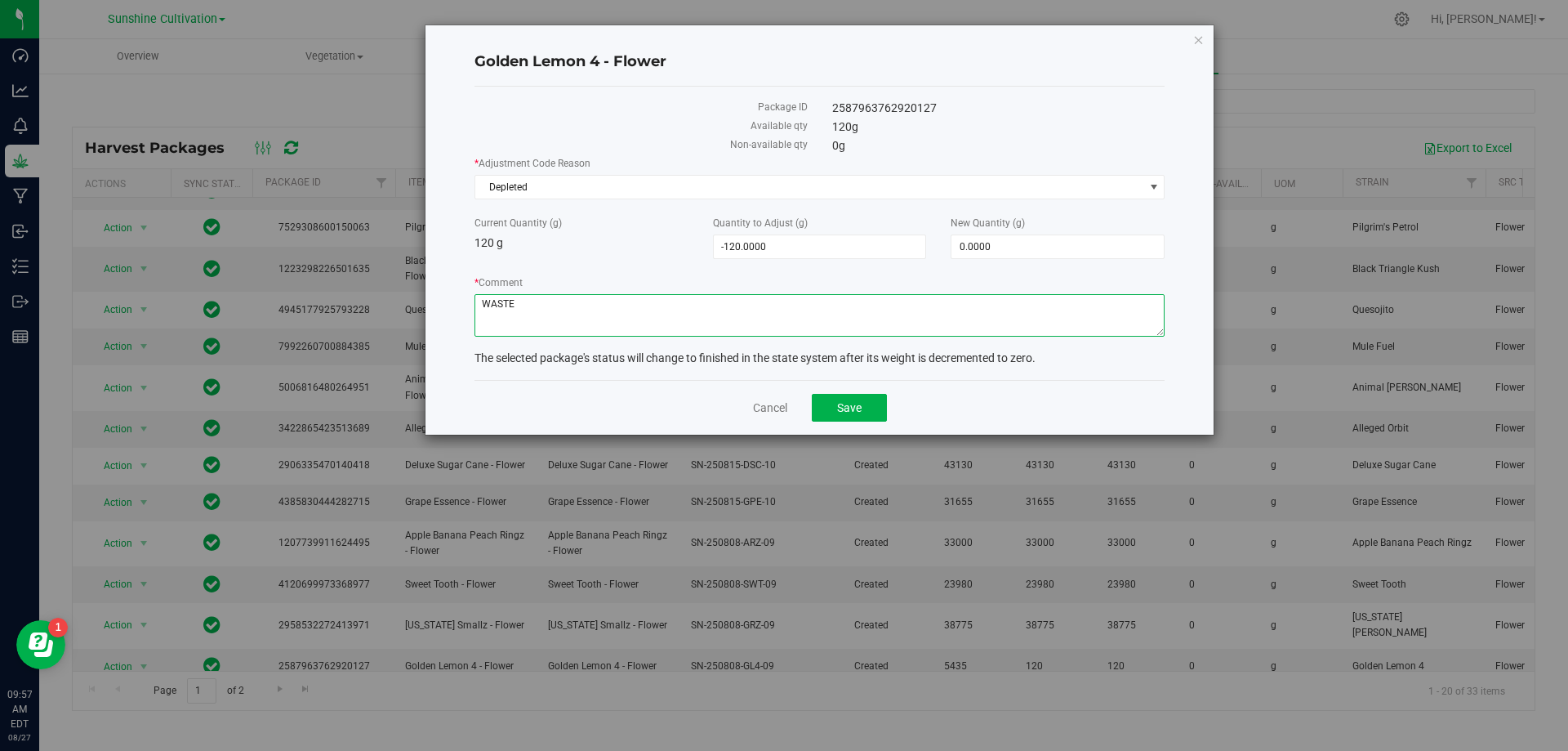
type textarea "WASTE"
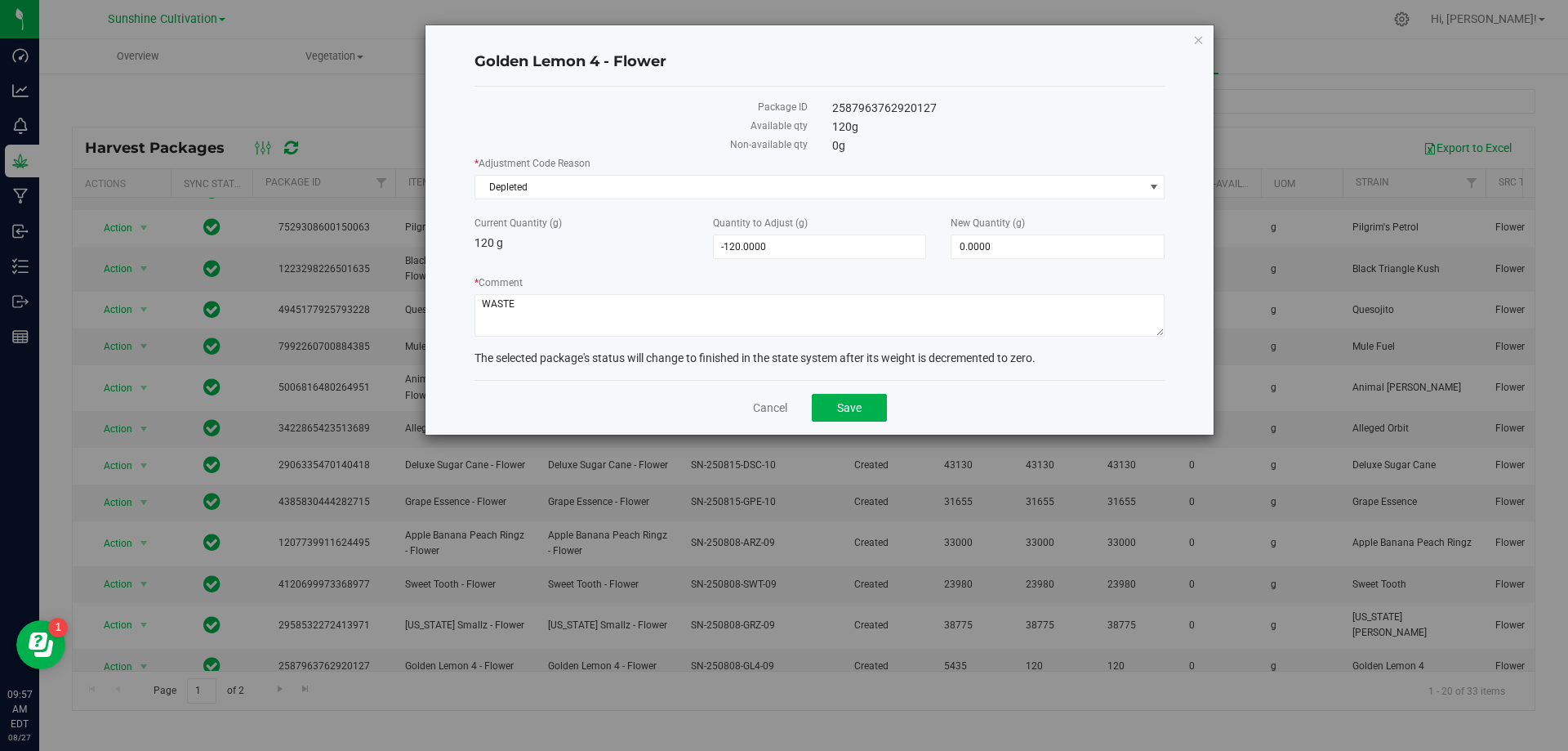
click at [878, 392] on div "Cancel Save" at bounding box center [820, 407] width 690 height 54
click at [873, 404] on button "Save" at bounding box center [849, 408] width 75 height 28
